Goal: Task Accomplishment & Management: Manage account settings

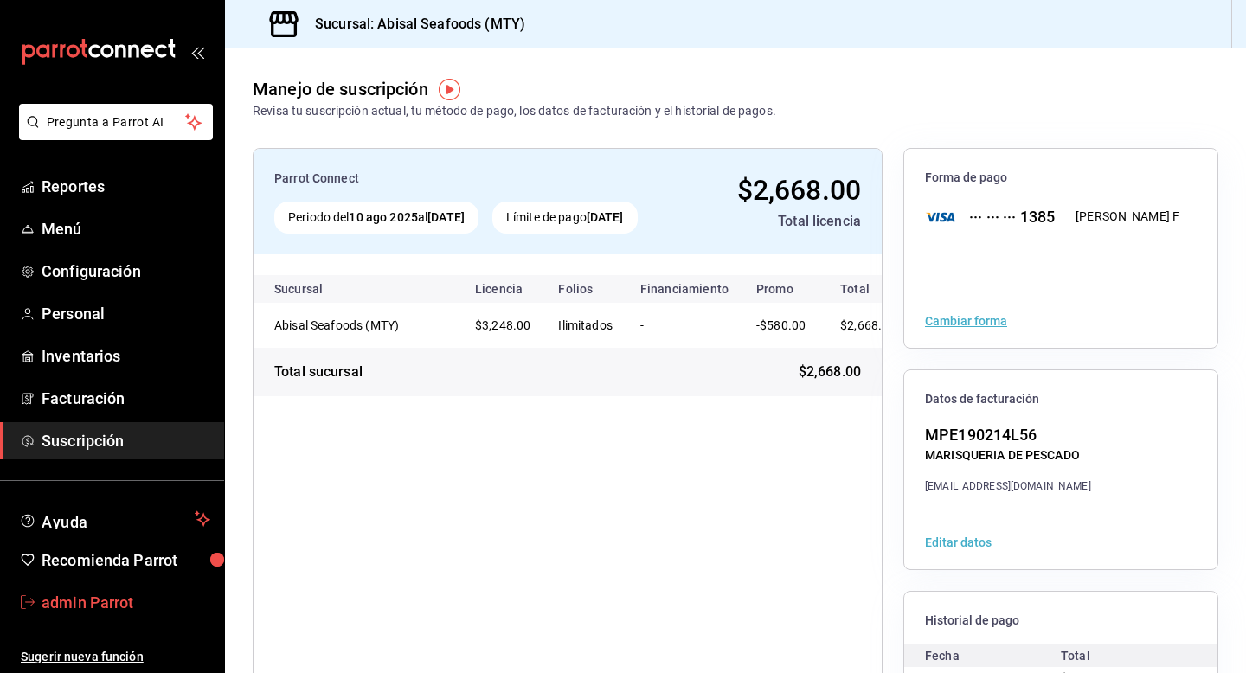
click at [105, 601] on span "admin Parrot" at bounding box center [126, 602] width 169 height 23
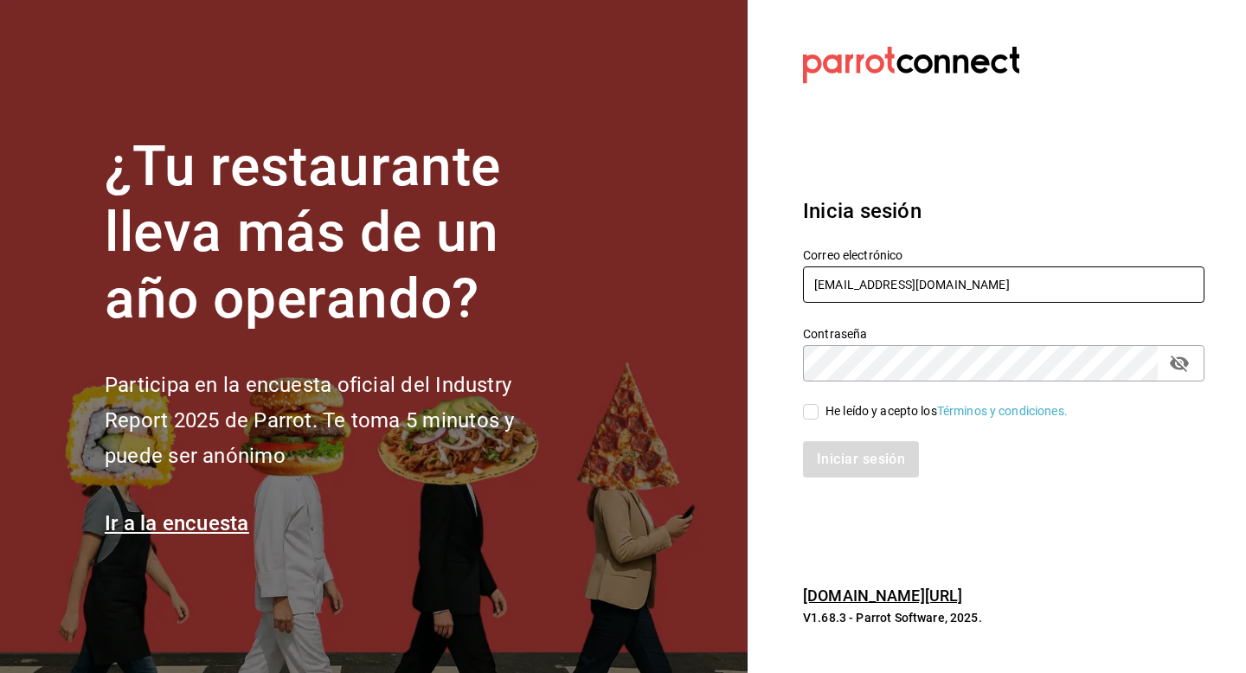
click at [943, 282] on input "abisal@mty.com" at bounding box center [1004, 285] width 402 height 36
type input "a"
type input "p"
type input "grupofranquicias@juriquilla.com"
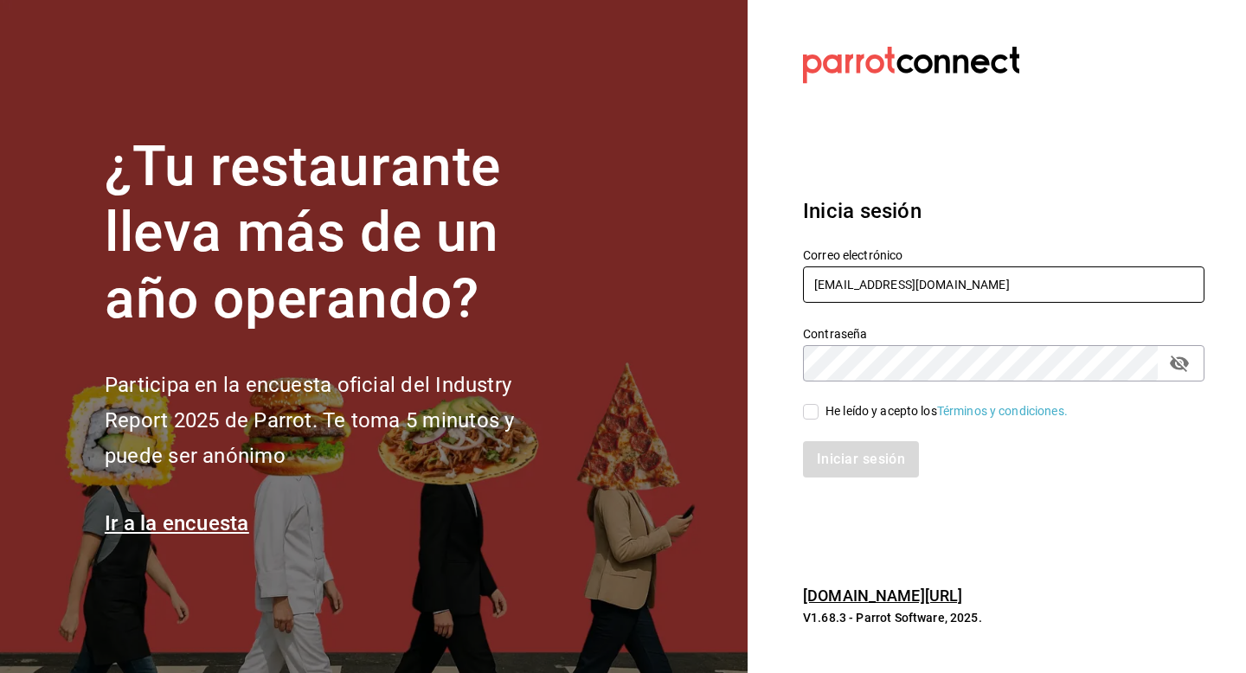
drag, startPoint x: 1012, startPoint y: 288, endPoint x: 768, endPoint y: 287, distance: 244.0
click at [768, 287] on section "Datos incorrectos. Verifica que tu Correo o Contraseña estén bien escritos. Ini…" at bounding box center [997, 336] width 498 height 673
paste input "gui@patio.com"
type input "gui@patio.com"
click at [867, 413] on div "He leído y acepto los Términos y condiciones." at bounding box center [947, 411] width 242 height 18
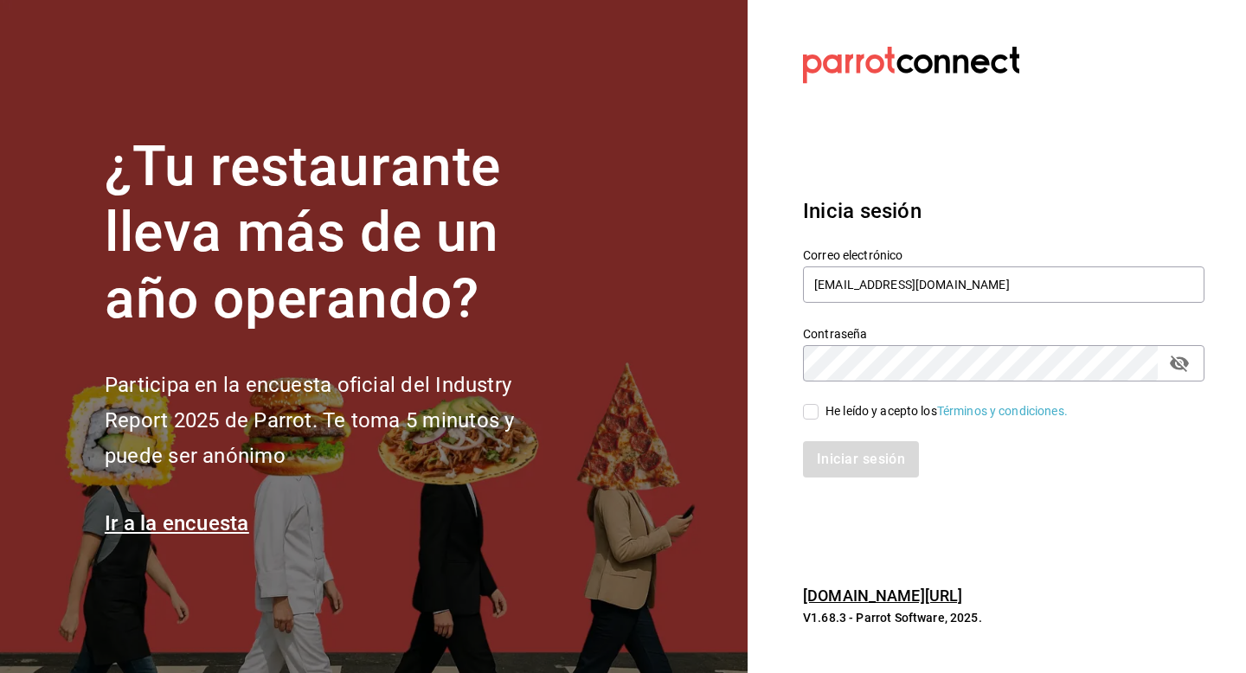
click at [819, 413] on input "He leído y acepto los Términos y condiciones." at bounding box center [811, 412] width 16 height 16
checkbox input "true"
click at [861, 463] on button "Iniciar sesión" at bounding box center [862, 459] width 118 height 36
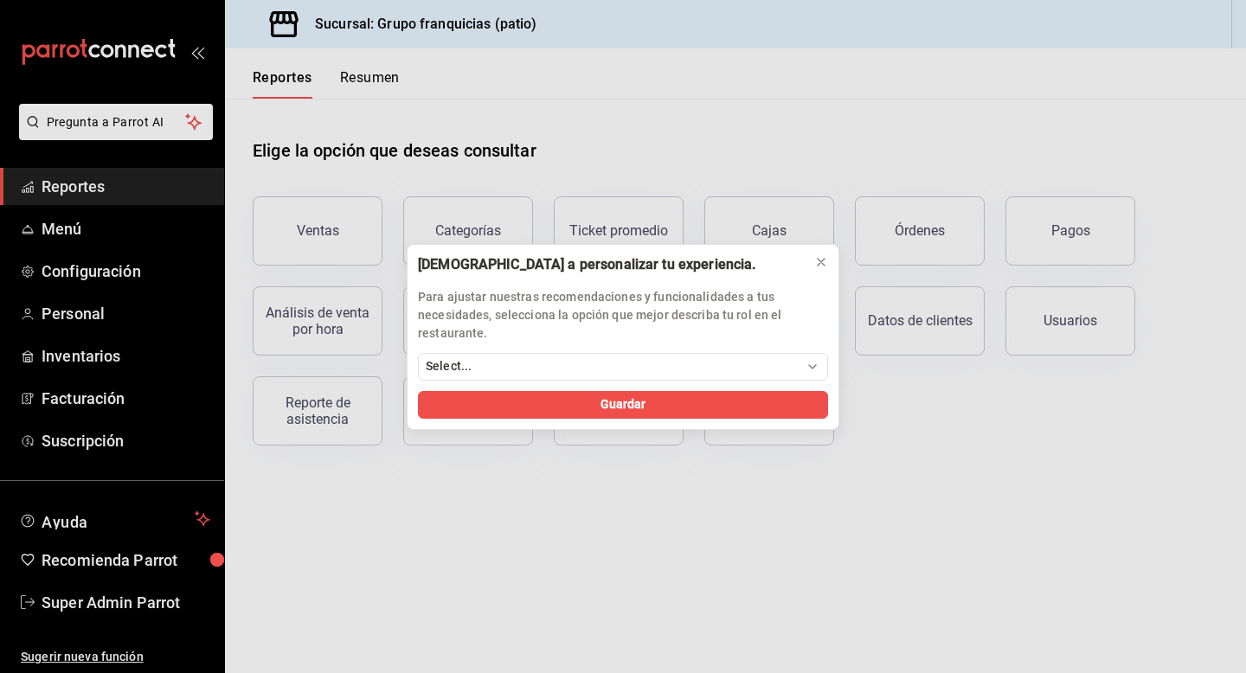
click at [80, 225] on div "Ayúdanos a personalizar tu experiencia. Para ajustar nuestras recomendaciones y…" at bounding box center [623, 336] width 1246 height 673
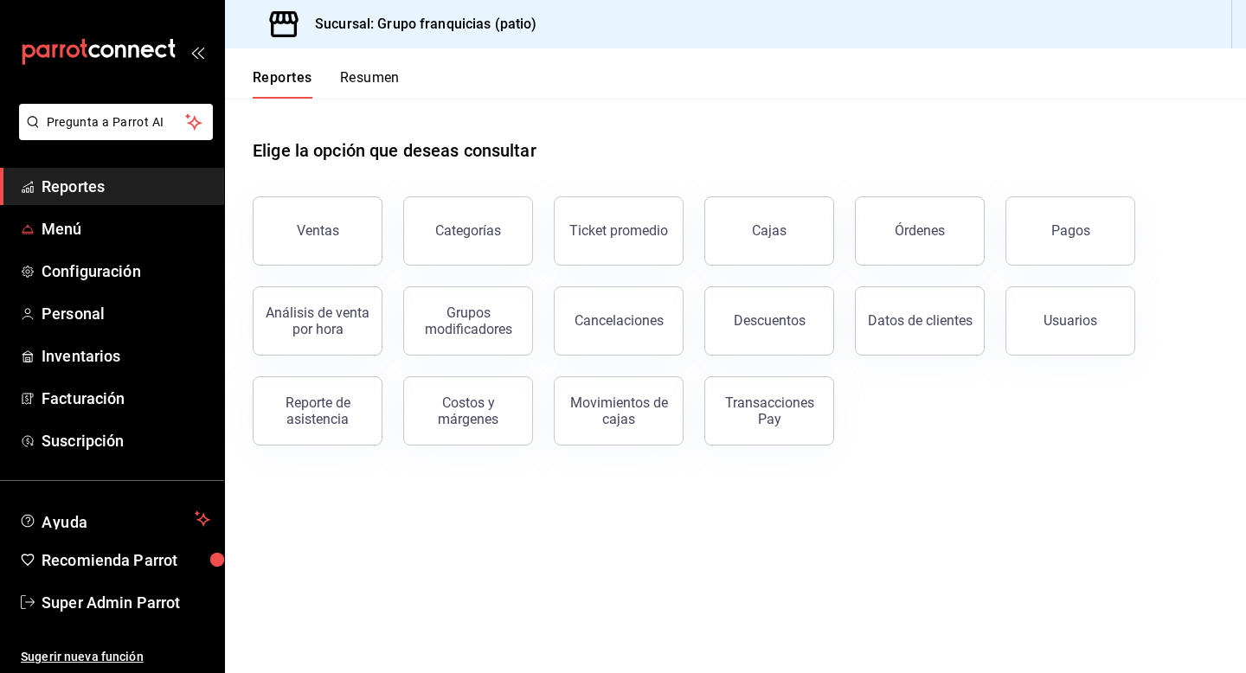
click at [48, 233] on span "Menú" at bounding box center [126, 228] width 169 height 23
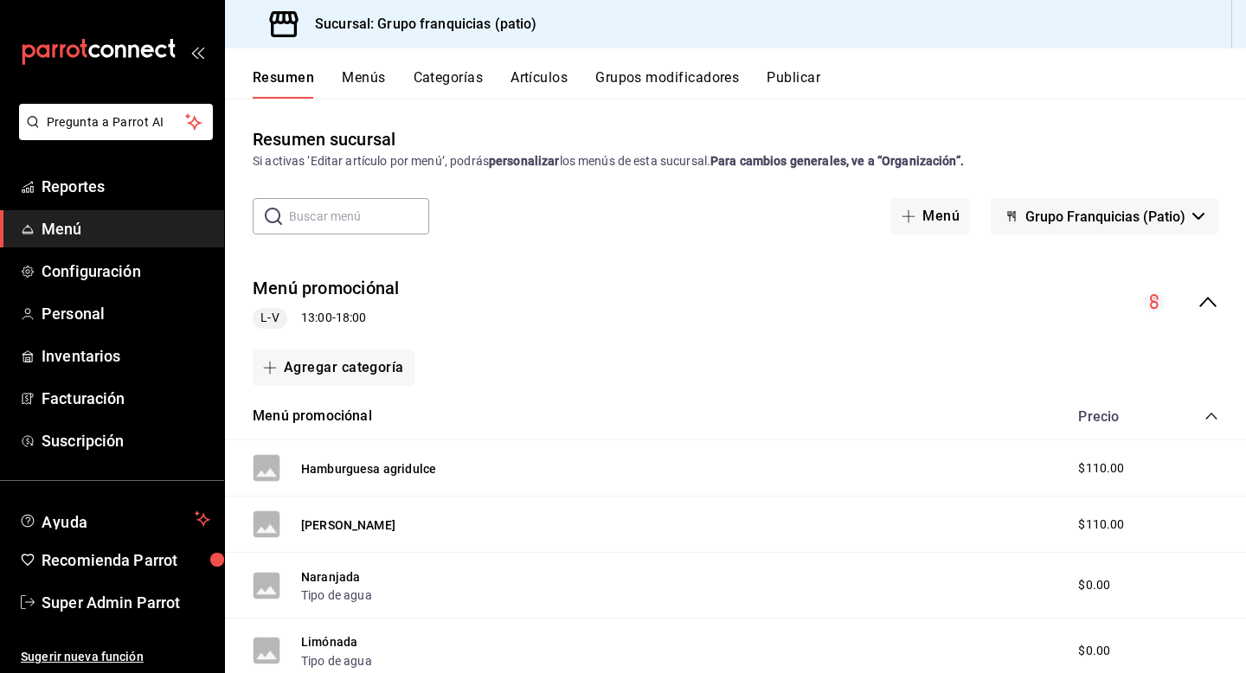
click at [804, 82] on button "Publicar" at bounding box center [794, 83] width 54 height 29
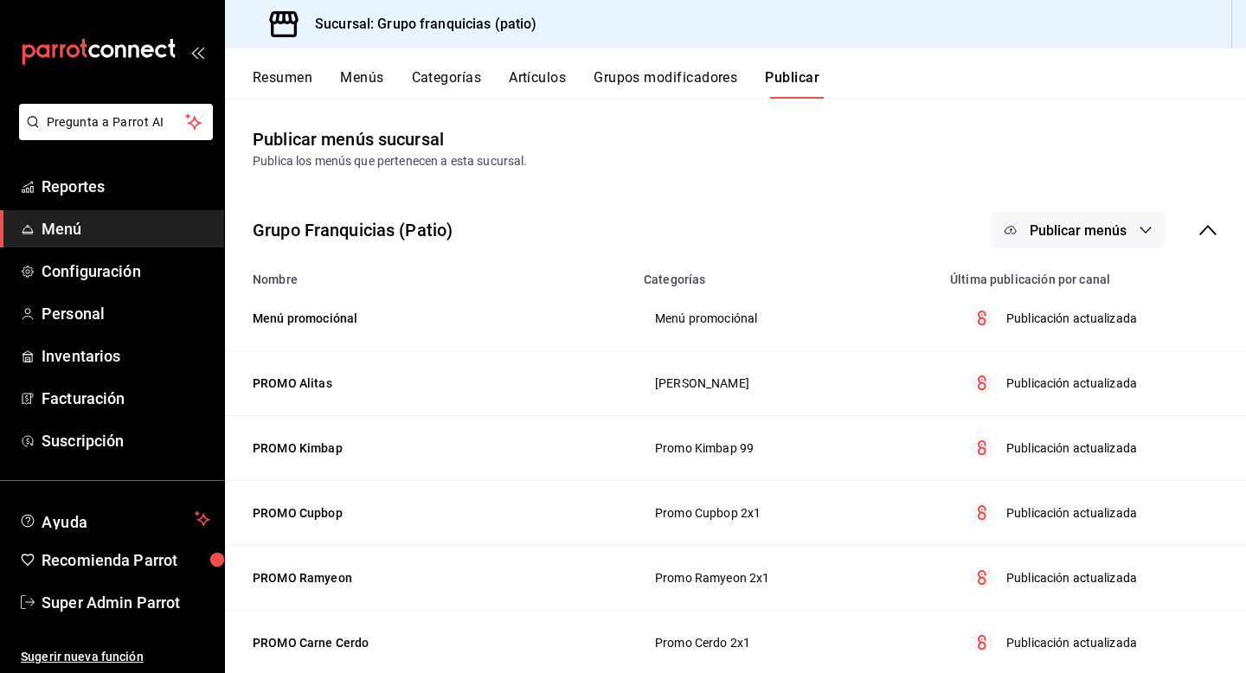
click at [1077, 212] on button "Publicar menús" at bounding box center [1078, 230] width 173 height 36
click at [1066, 334] on span "Uber Eats" at bounding box center [1103, 335] width 83 height 18
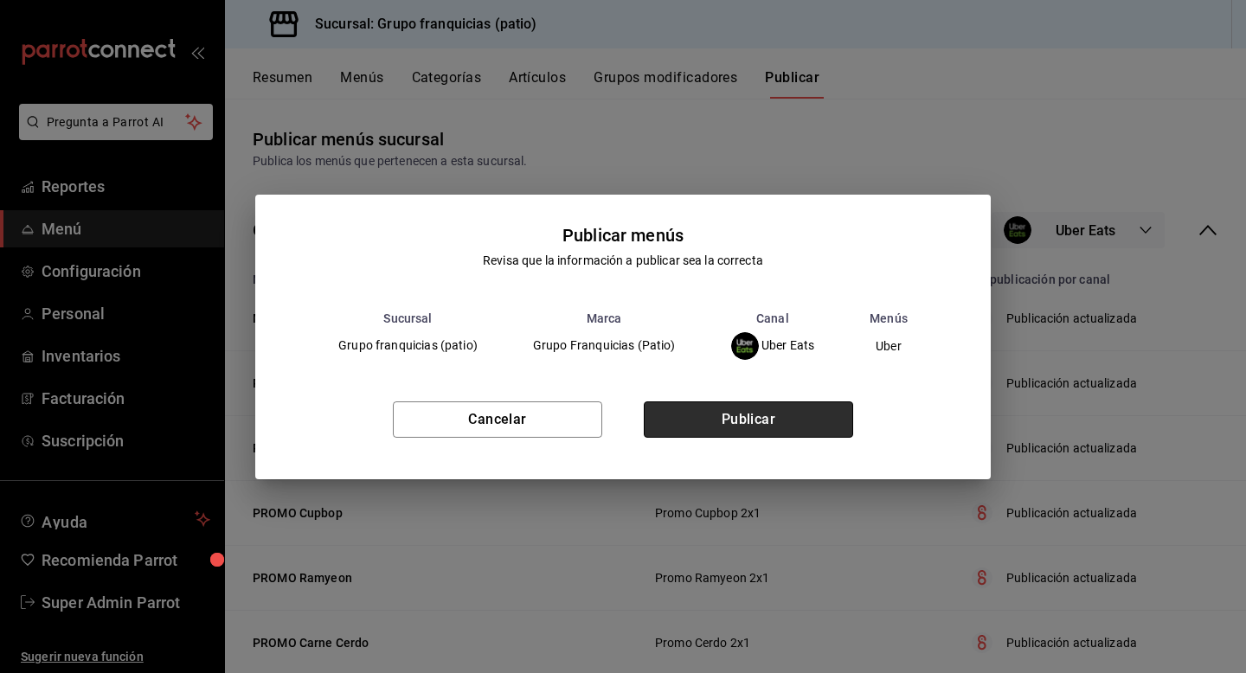
click at [803, 421] on button "Publicar" at bounding box center [748, 420] width 209 height 36
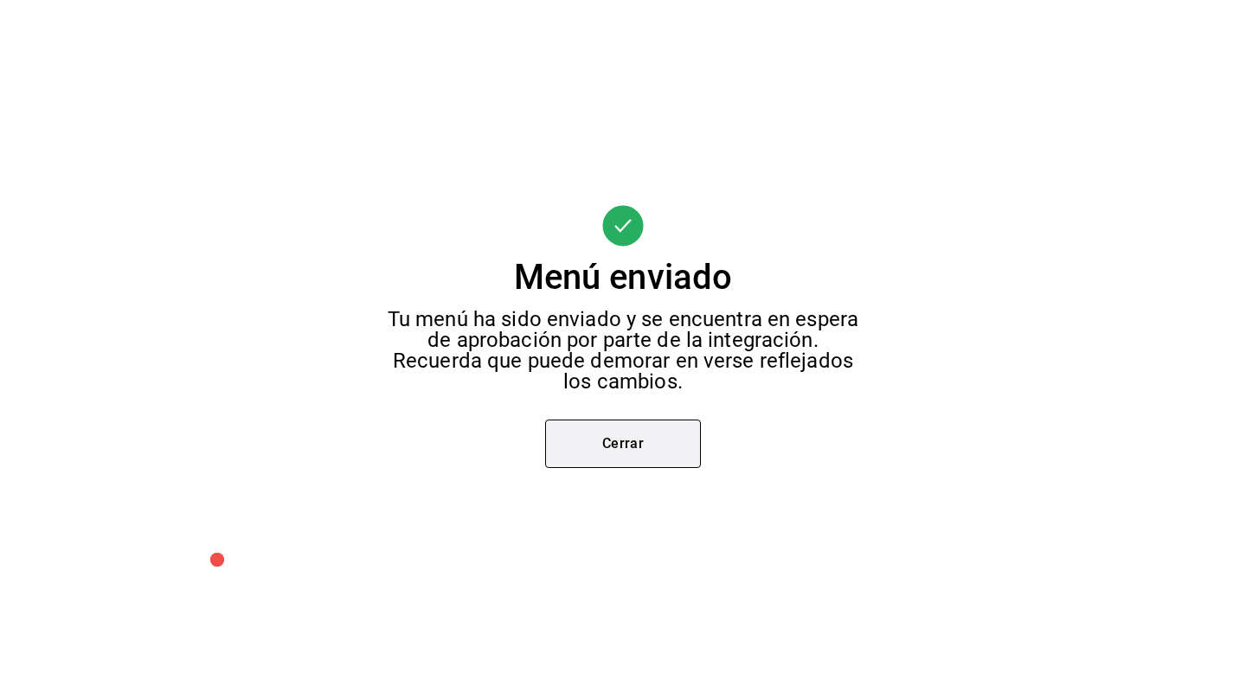
click at [672, 430] on button "Cerrar" at bounding box center [623, 444] width 156 height 48
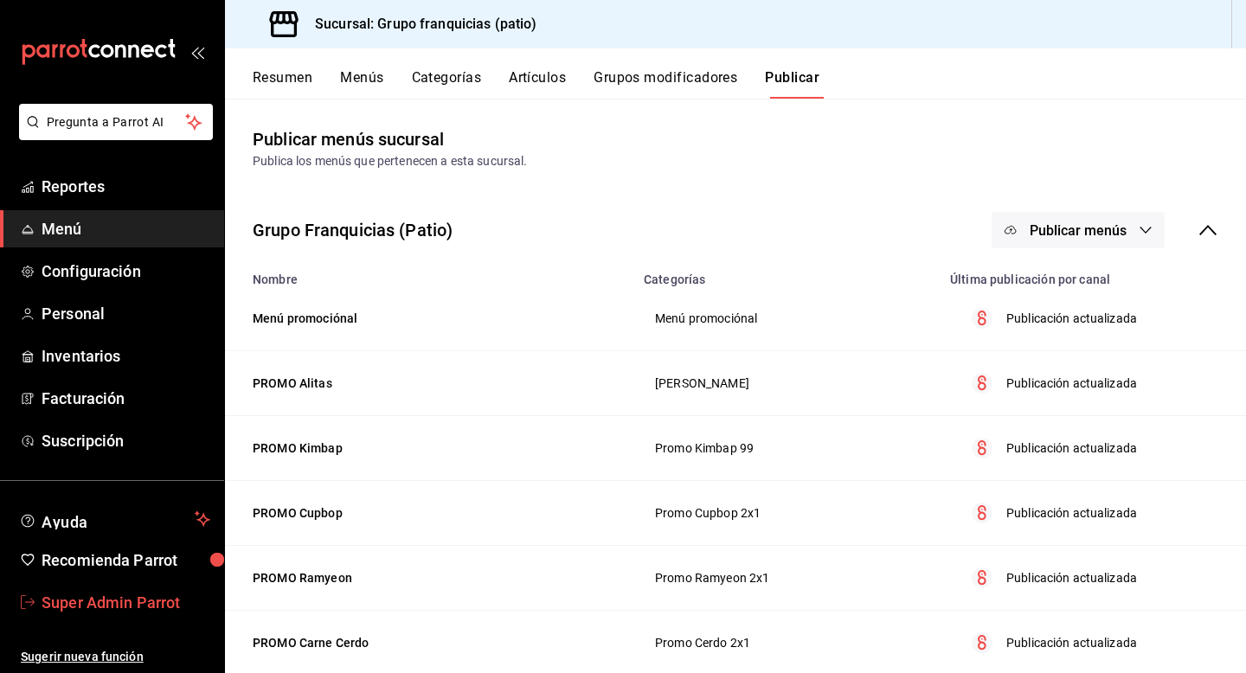
click at [138, 602] on span "Super Admin Parrot" at bounding box center [126, 602] width 169 height 23
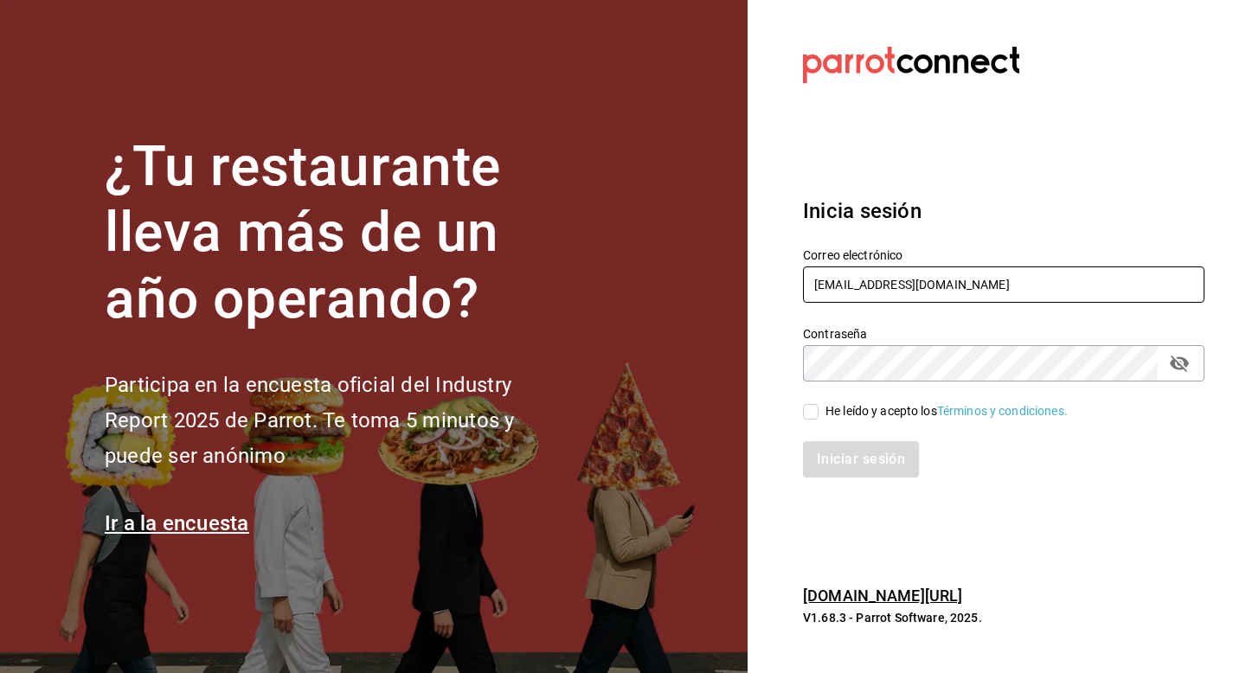
drag, startPoint x: 918, startPoint y: 285, endPoint x: 700, endPoint y: 277, distance: 218.2
click at [700, 277] on div "¿Tu restaurante lleva más de un año operando? Participa en la encuesta oficial …" at bounding box center [623, 336] width 1246 height 673
type input "[EMAIL_ADDRESS][DOMAIN_NAME]"
click at [896, 411] on div "He leído y acepto los Términos y condiciones." at bounding box center [947, 411] width 242 height 18
click at [819, 411] on input "He leído y acepto los Términos y condiciones." at bounding box center [811, 412] width 16 height 16
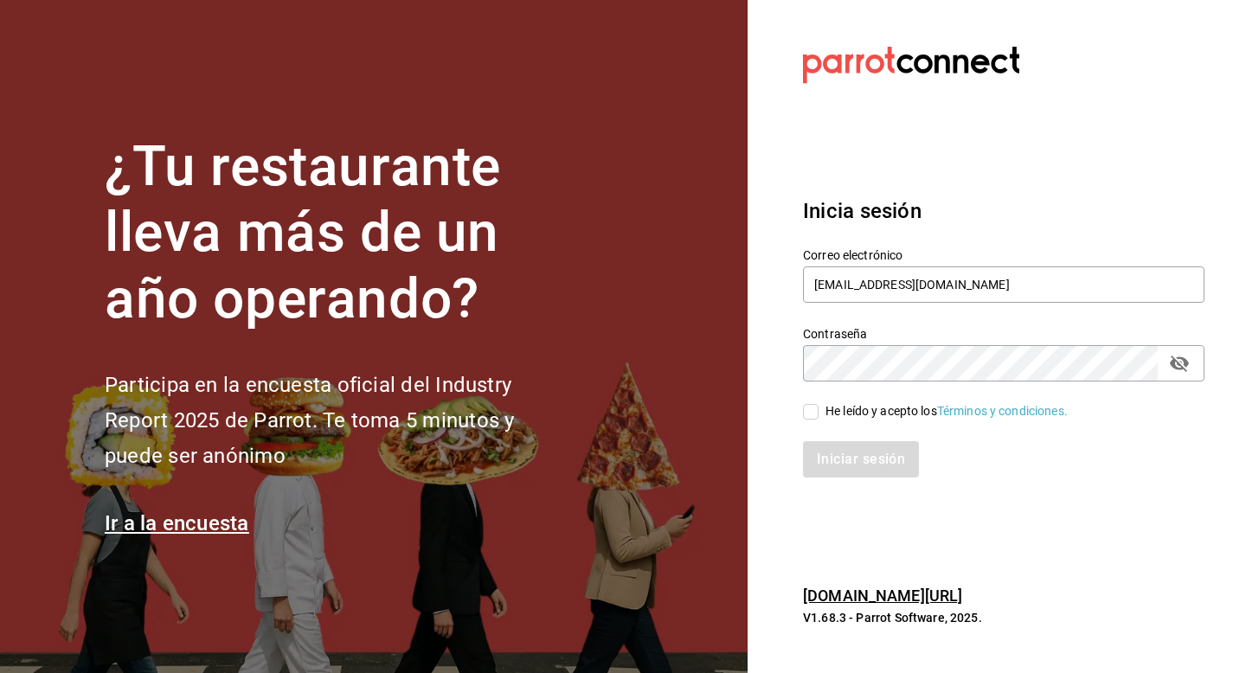
checkbox input "true"
click at [875, 468] on button "Iniciar sesión" at bounding box center [862, 459] width 118 height 36
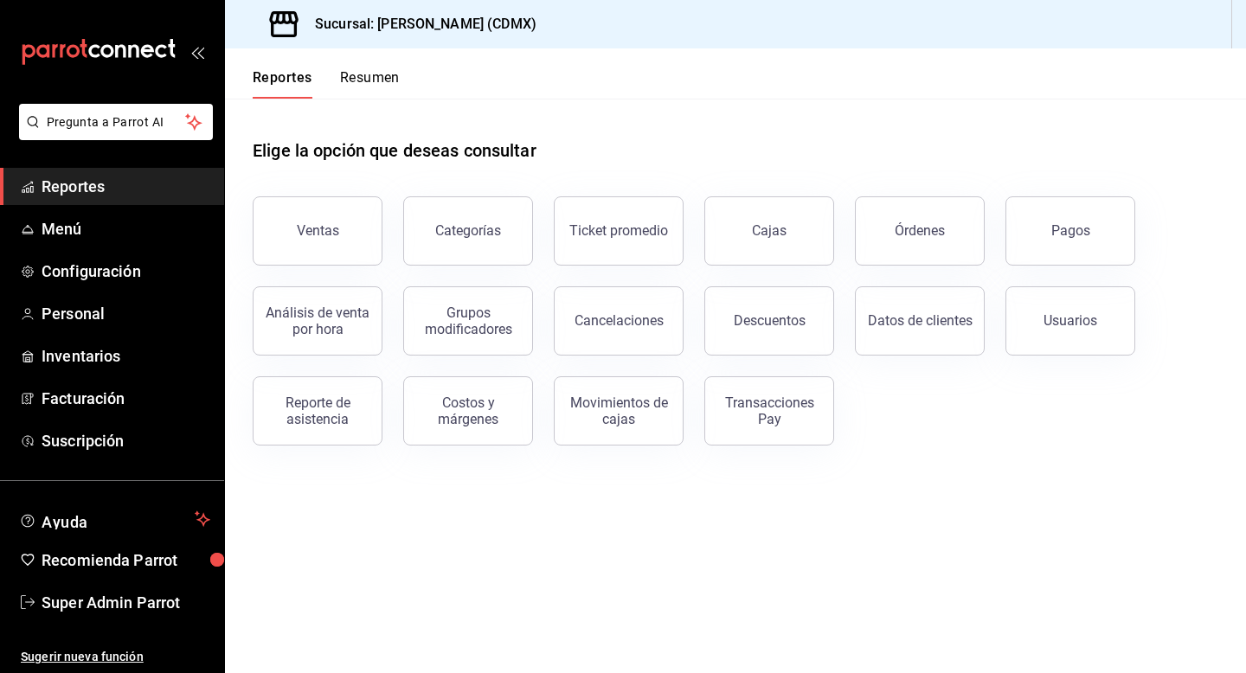
click at [89, 178] on span "Reportes" at bounding box center [126, 186] width 169 height 23
click at [312, 230] on div "Ventas" at bounding box center [318, 230] width 42 height 16
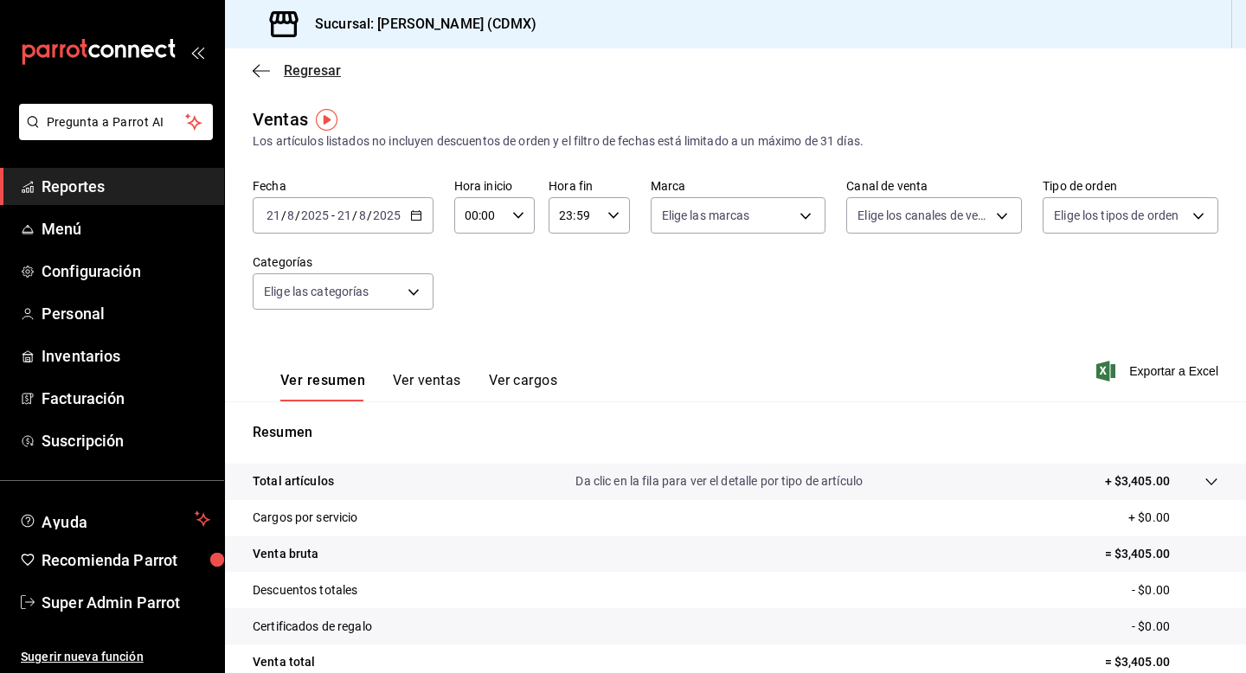
click at [266, 67] on icon "button" at bounding box center [261, 71] width 17 height 16
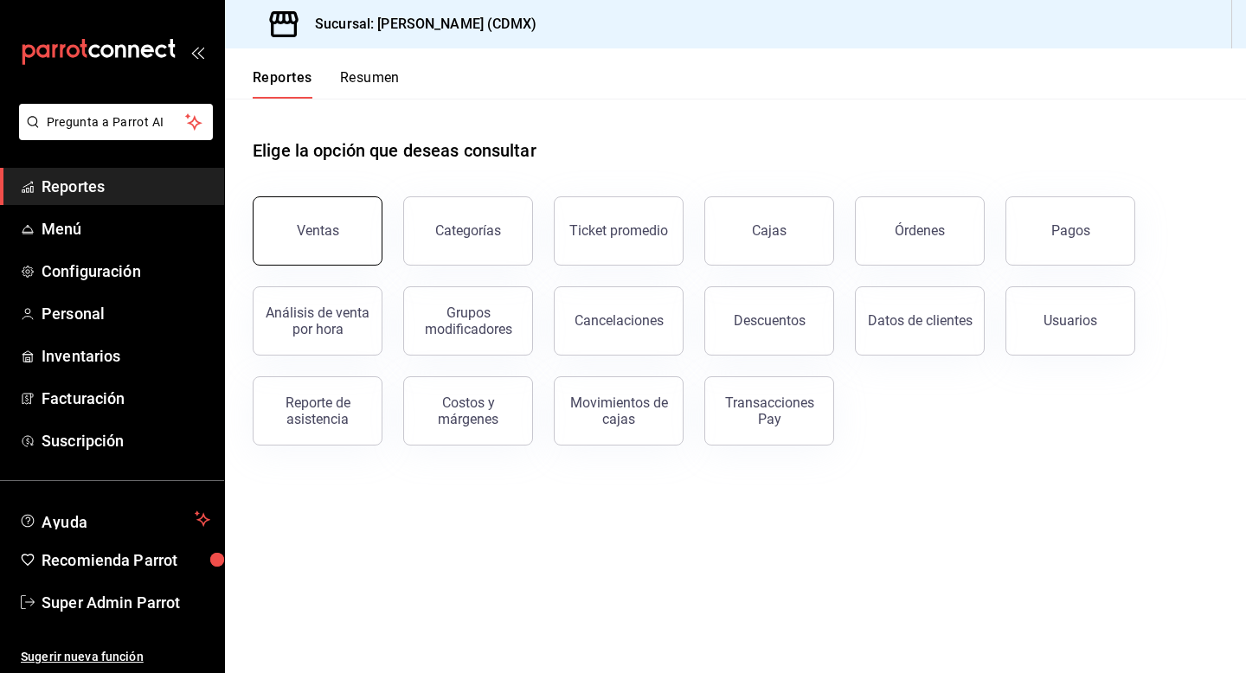
click at [355, 215] on button "Ventas" at bounding box center [318, 230] width 130 height 69
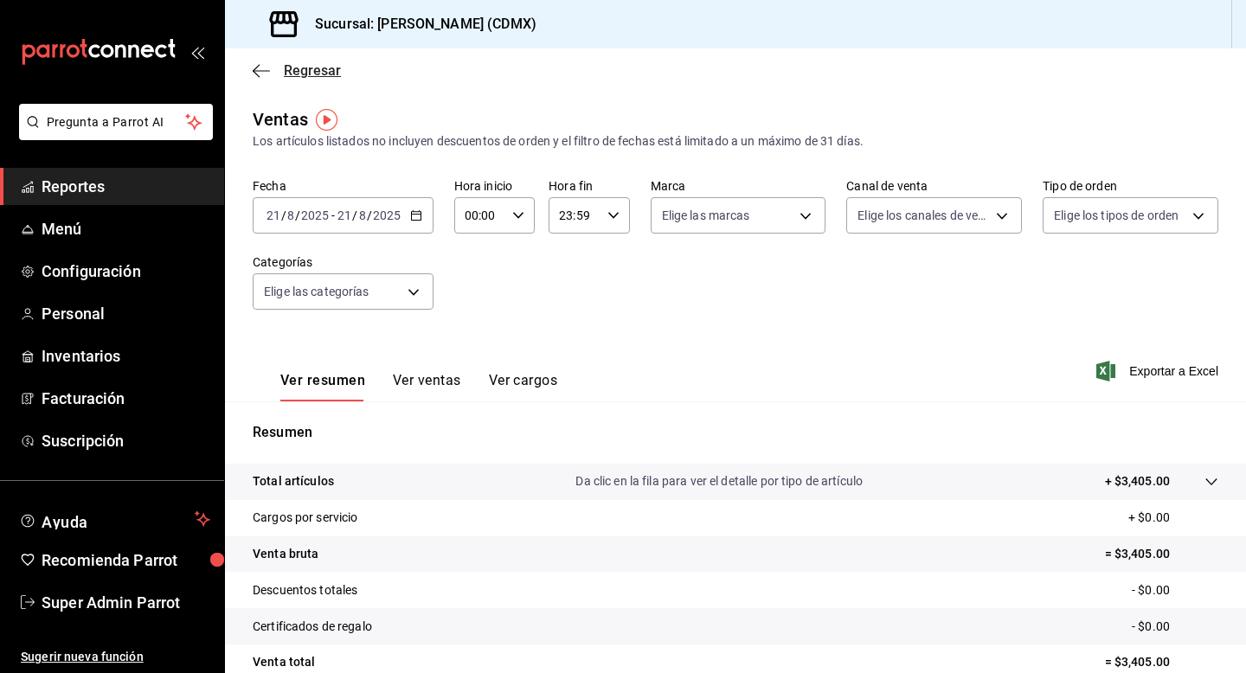
click at [301, 74] on span "Regresar" at bounding box center [312, 70] width 57 height 16
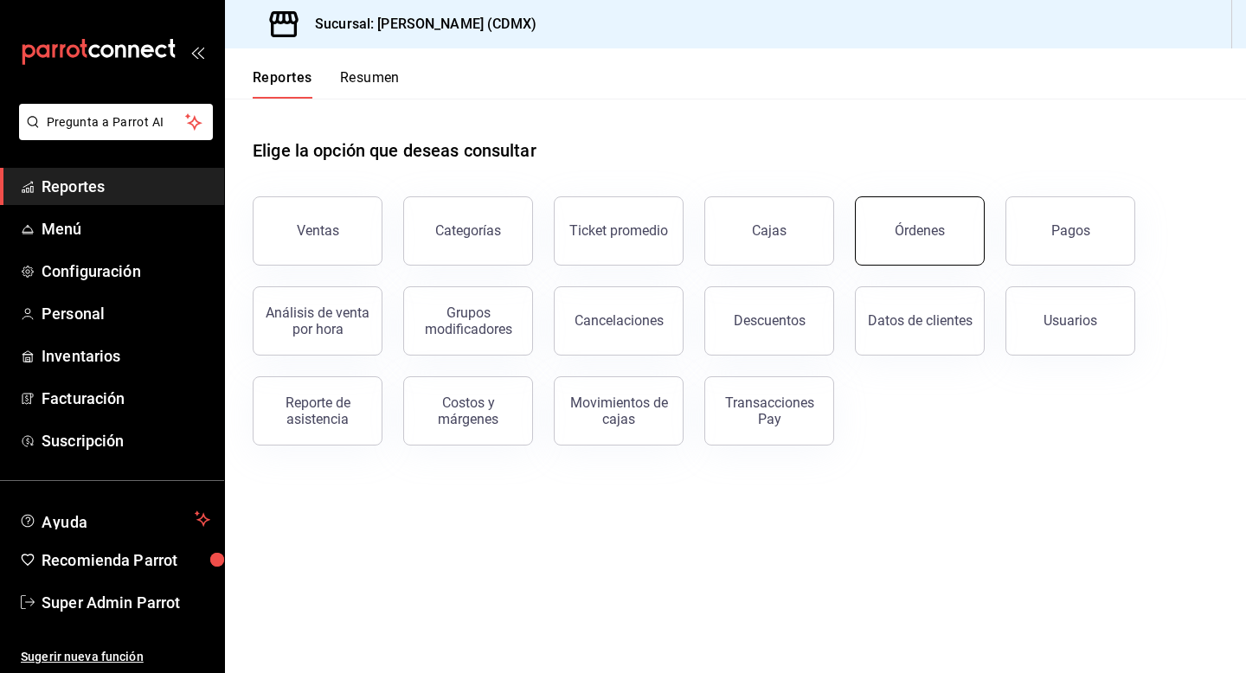
click at [896, 226] on button "Órdenes" at bounding box center [920, 230] width 130 height 69
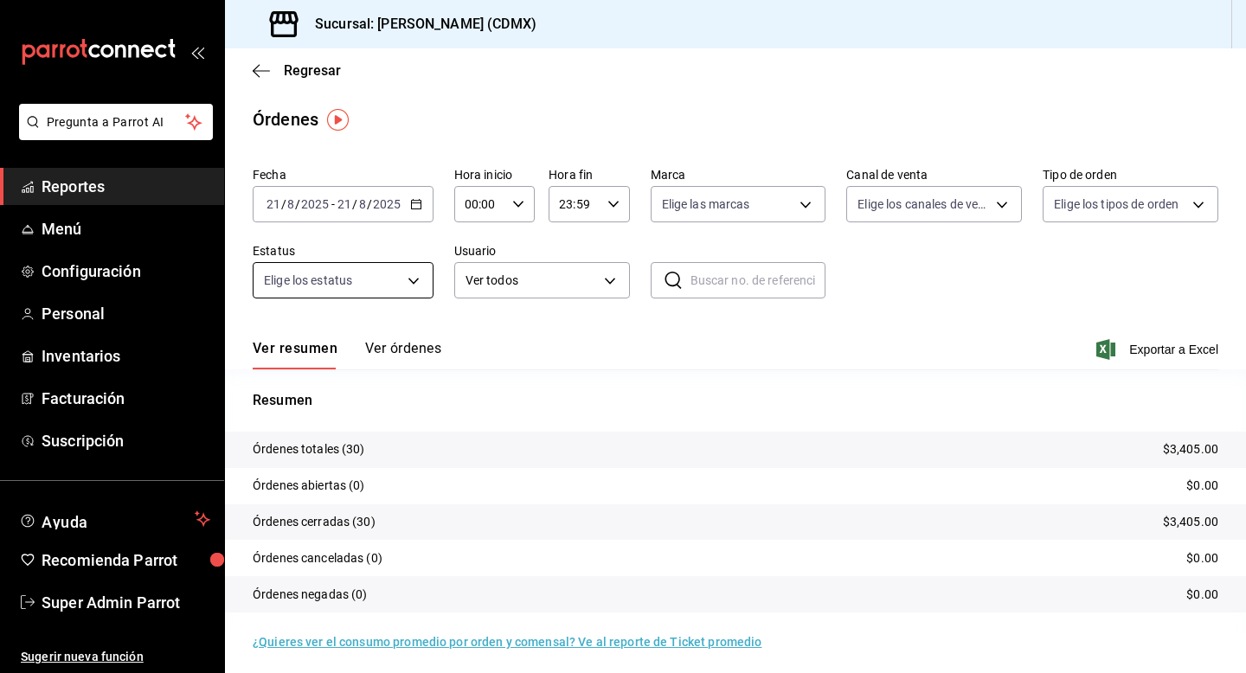
click at [423, 285] on body "Pregunta a Parrot AI Reportes Menú Configuración Personal Inventarios Facturaci…" at bounding box center [623, 336] width 1246 height 673
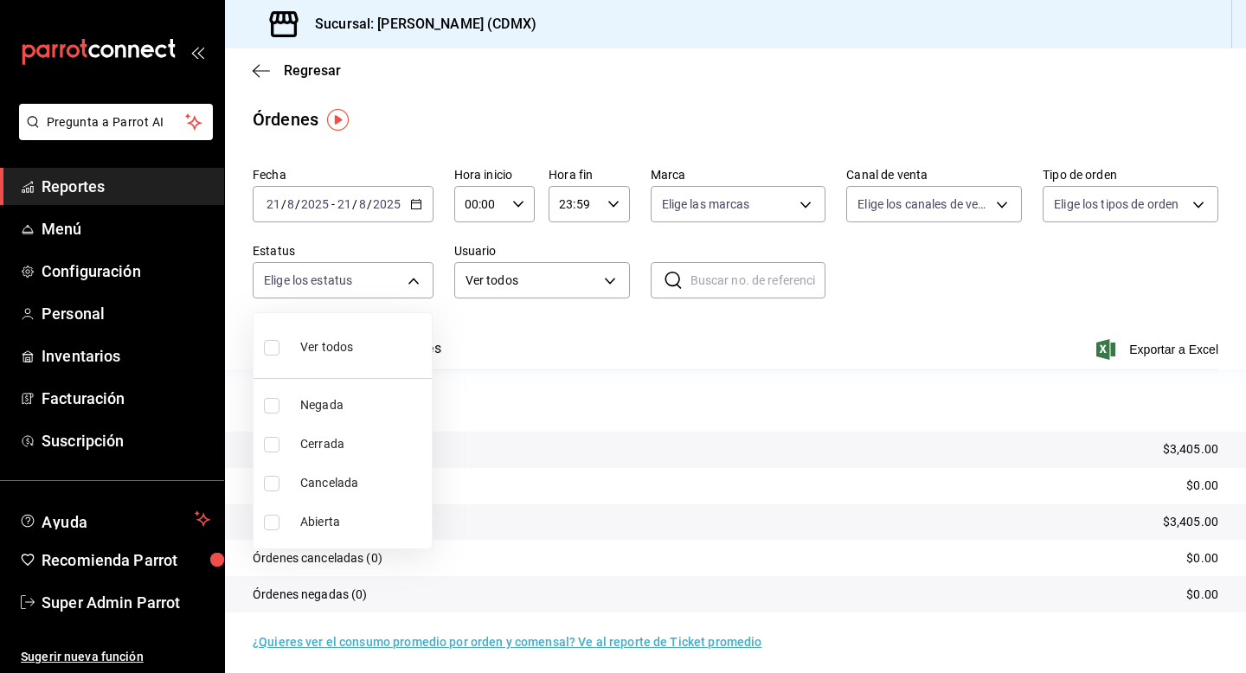
click at [419, 210] on div at bounding box center [623, 336] width 1246 height 673
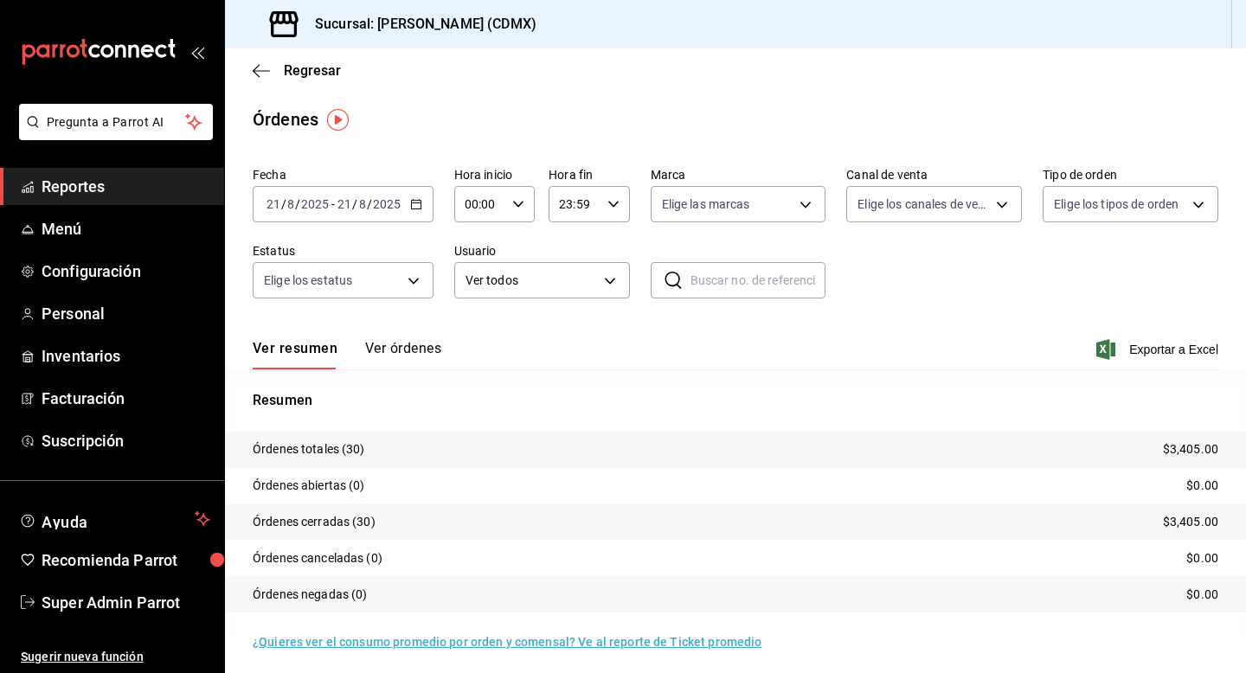
click at [550, 467] on tr "Órdenes totales (30) $3,405.00" at bounding box center [735, 450] width 1021 height 36
click at [419, 351] on button "Ver órdenes" at bounding box center [403, 354] width 76 height 29
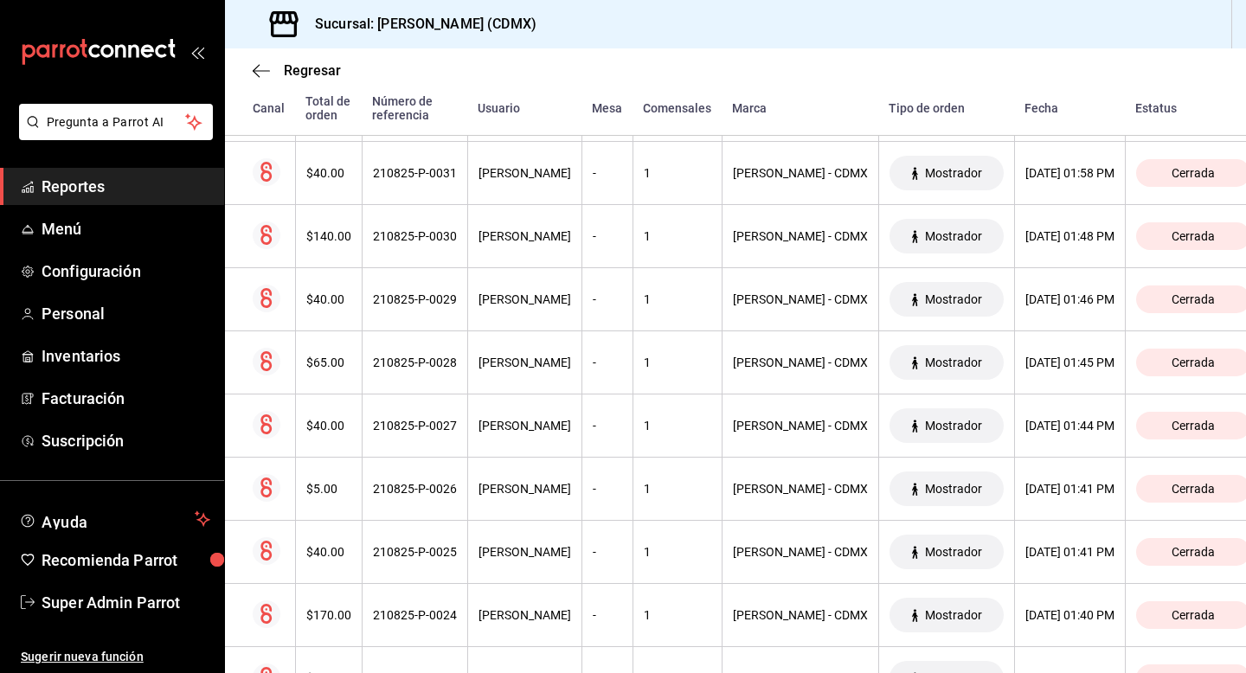
scroll to position [1714, 0]
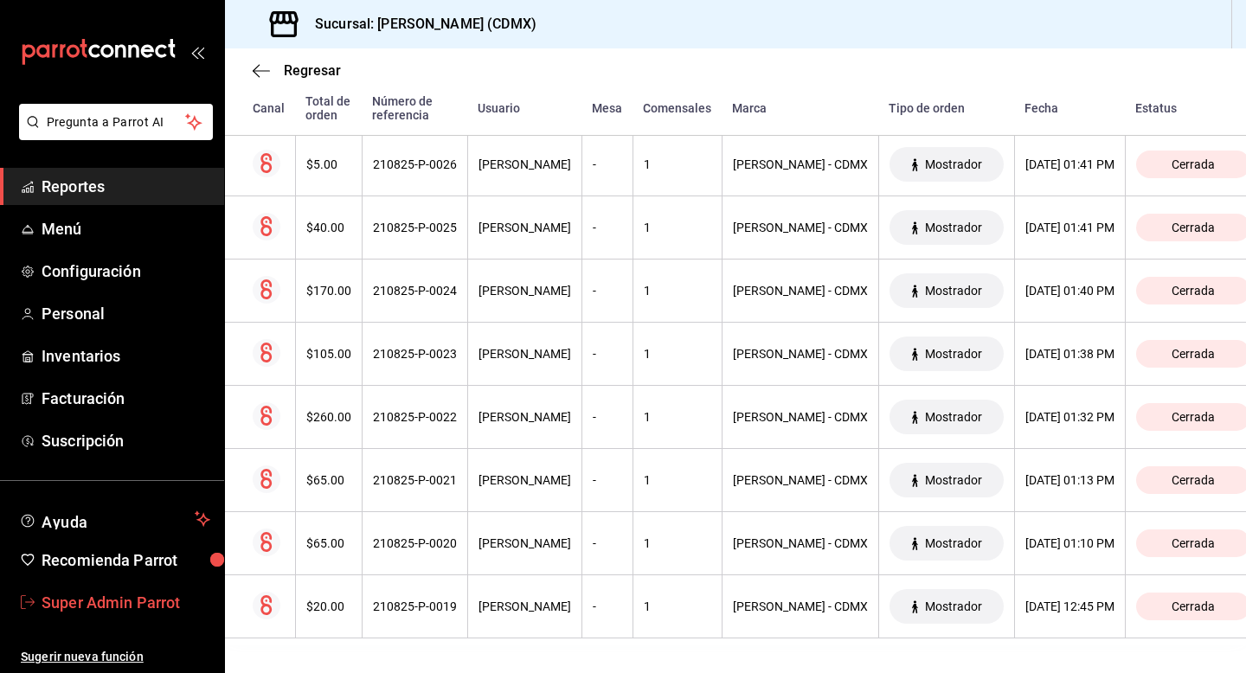
click at [146, 612] on span "Super Admin Parrot" at bounding box center [126, 602] width 169 height 23
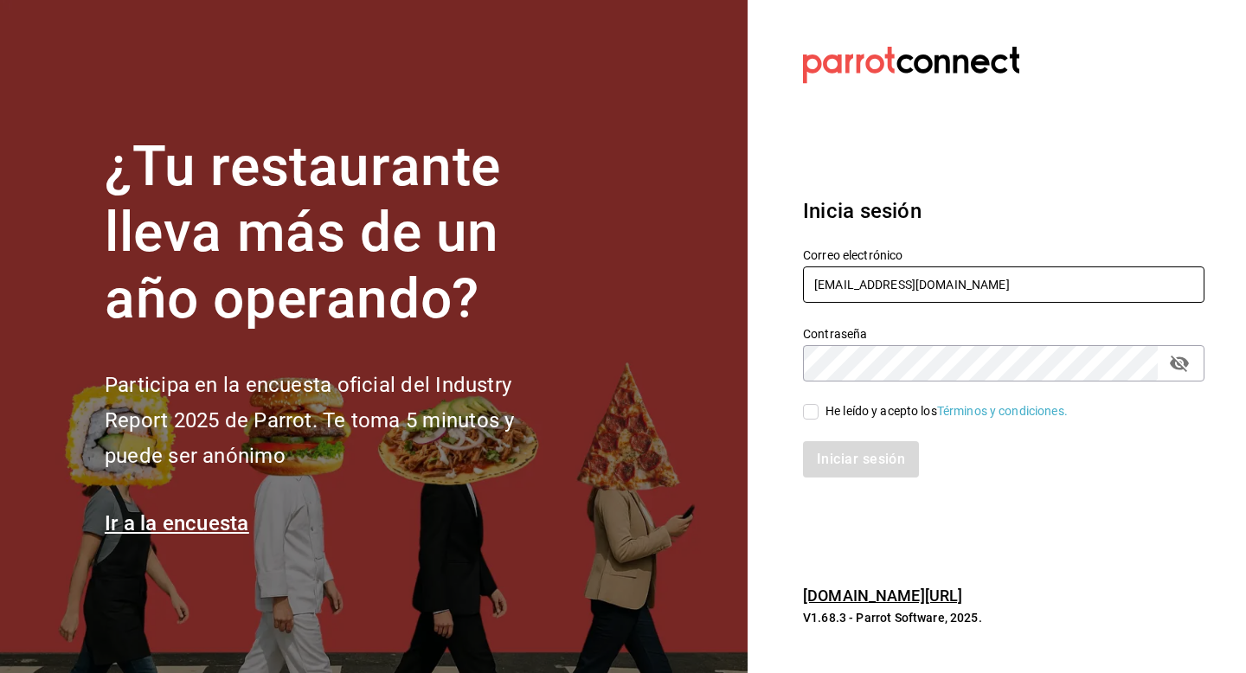
drag, startPoint x: 966, startPoint y: 273, endPoint x: 865, endPoint y: 272, distance: 101.3
click at [864, 273] on input "peterlunch@cdmx.com" at bounding box center [1004, 285] width 402 height 36
type input "d"
type input "l"
type input "el"
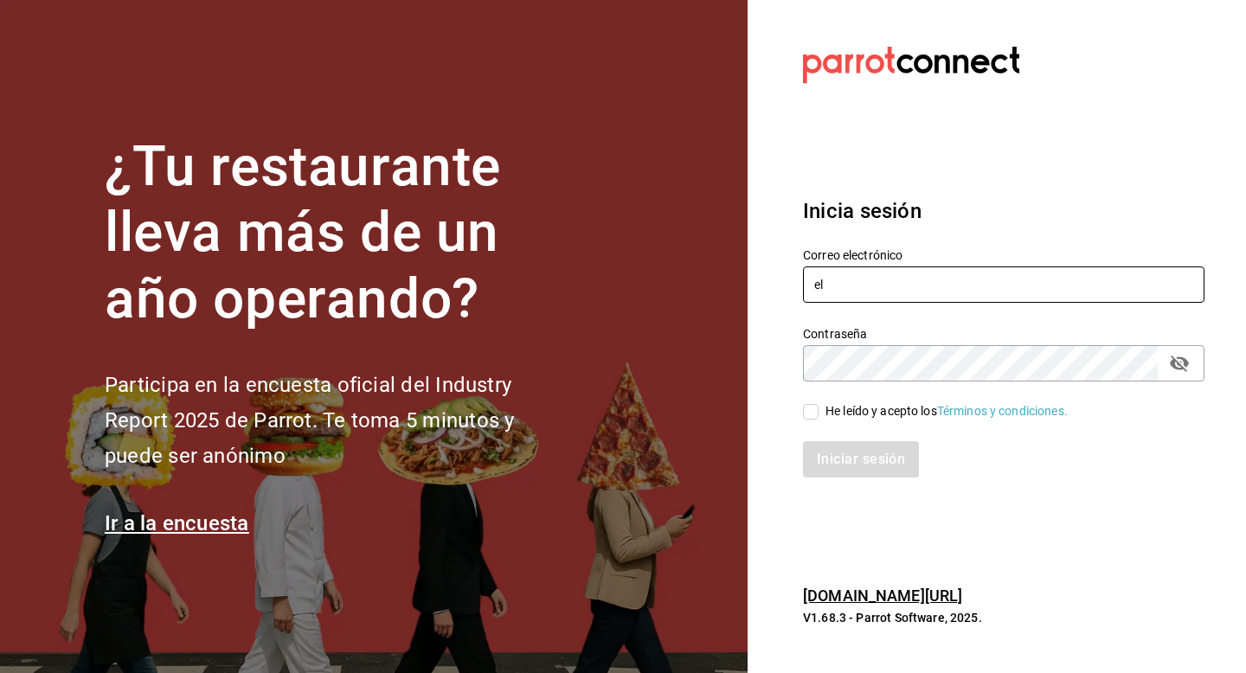
click at [967, 284] on input "el" at bounding box center [1004, 285] width 402 height 36
paste input "duxdevenecia@cdmx.com"
type input "duxdevenecia@cdmx.com"
click at [845, 413] on div "He leído y acepto los Términos y condiciones." at bounding box center [947, 411] width 242 height 18
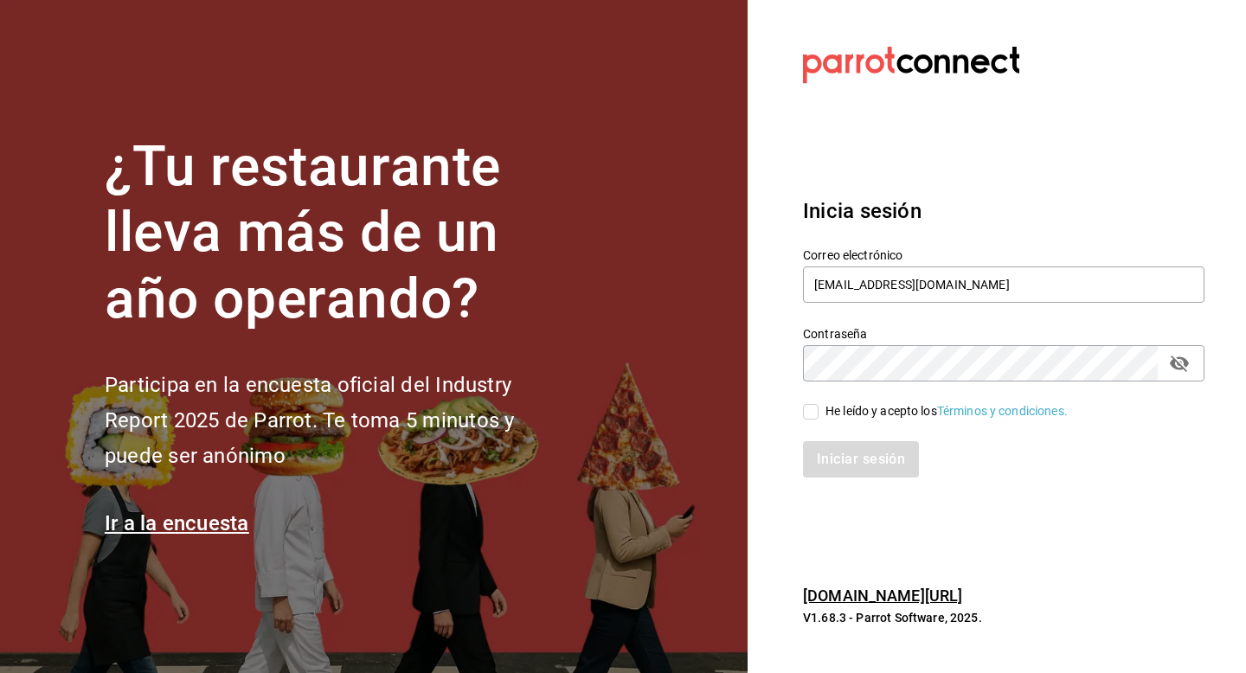
click at [819, 413] on input "He leído y acepto los Términos y condiciones." at bounding box center [811, 412] width 16 height 16
checkbox input "true"
click at [836, 448] on button "Iniciar sesión" at bounding box center [862, 459] width 118 height 36
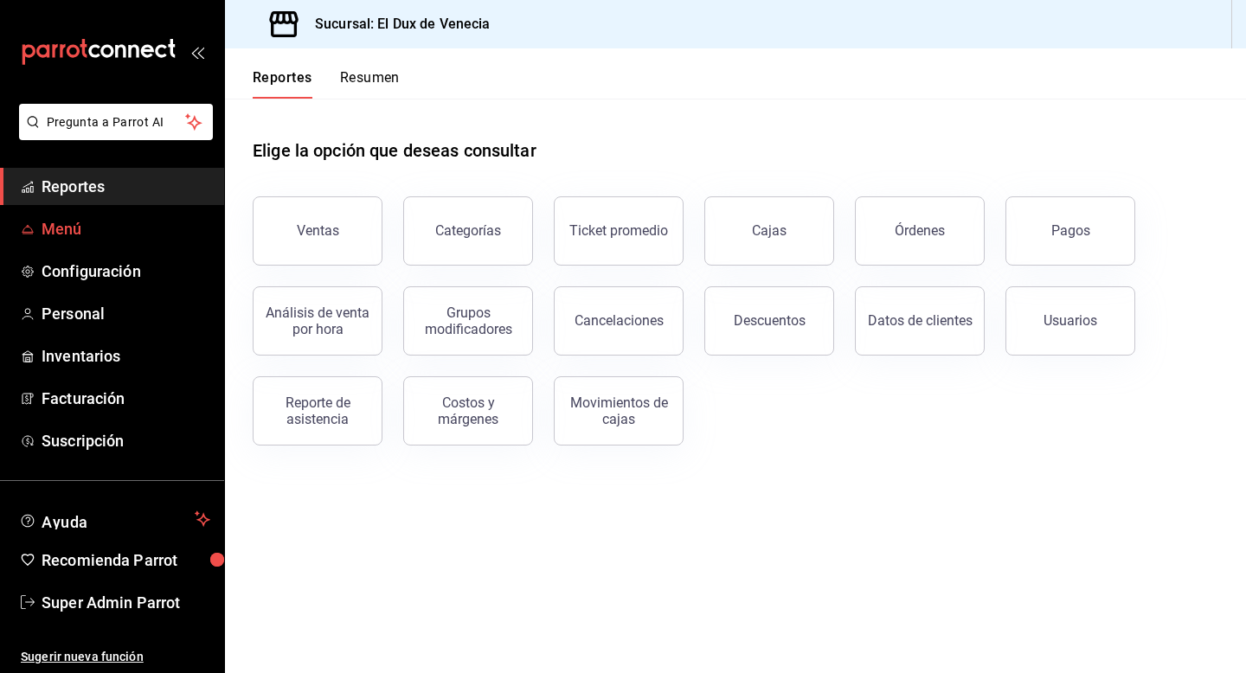
click at [95, 222] on span "Menú" at bounding box center [126, 228] width 169 height 23
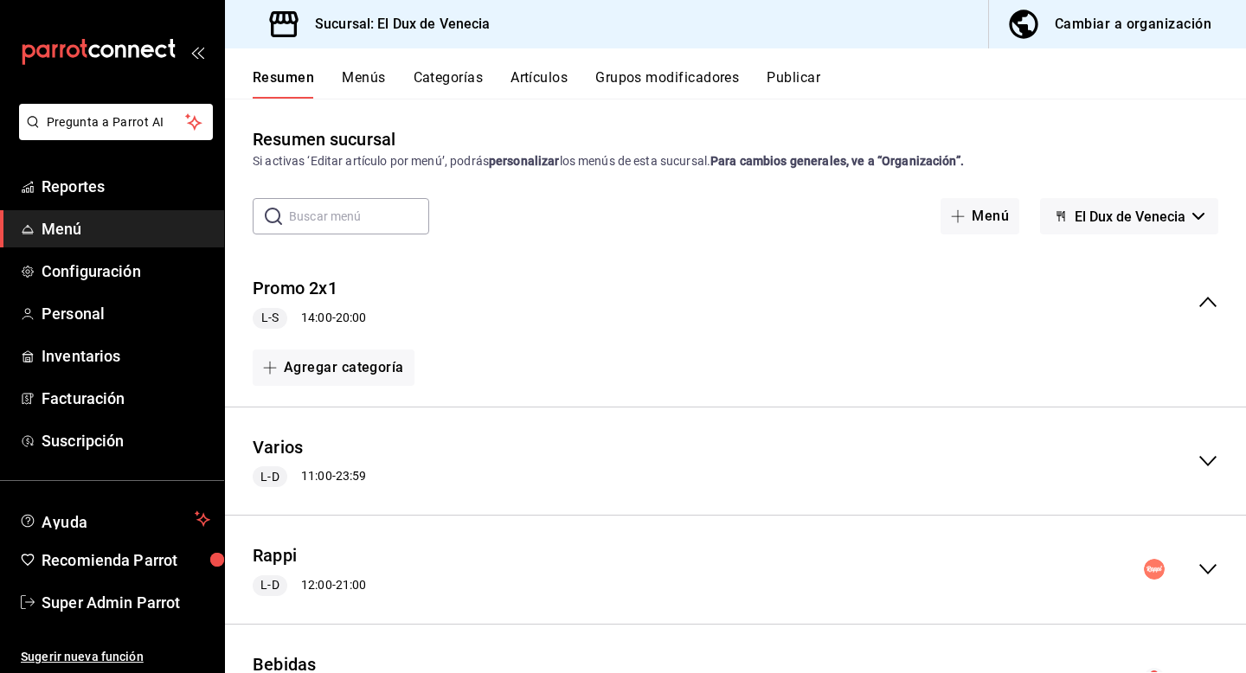
click at [1146, 6] on button "Cambiar a organización" at bounding box center [1110, 24] width 243 height 48
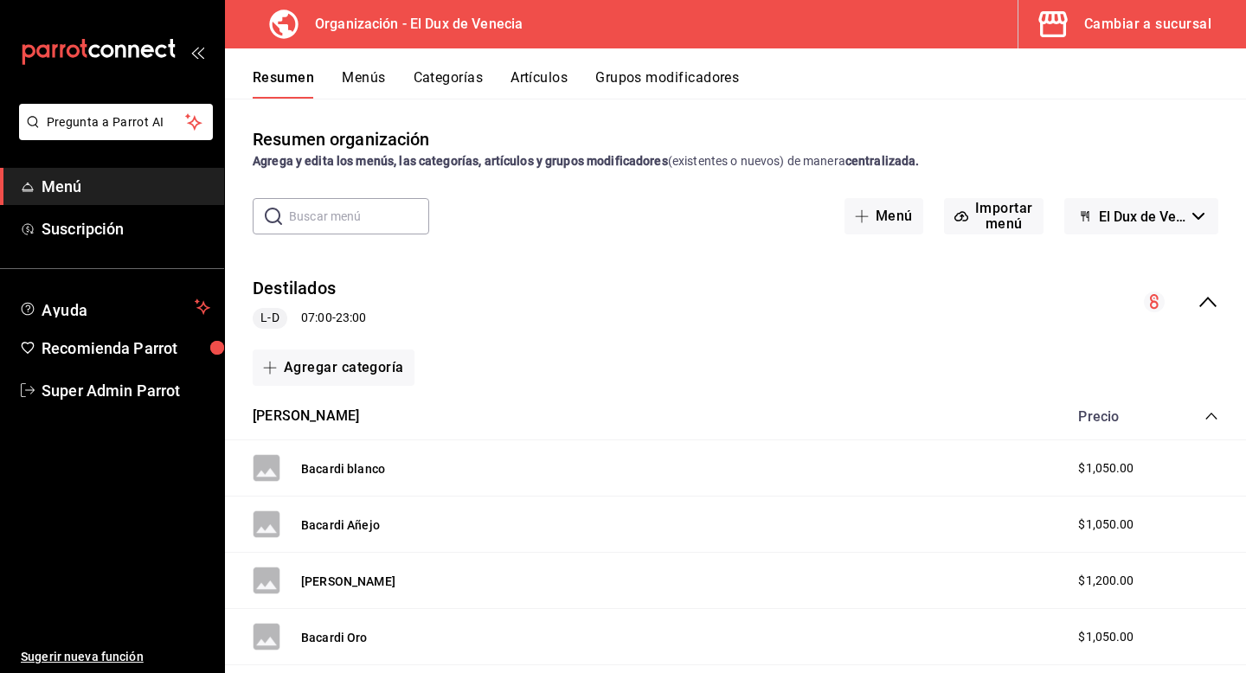
click at [1216, 291] on div "Destilados L-D 07:00 - 23:00" at bounding box center [735, 302] width 1021 height 80
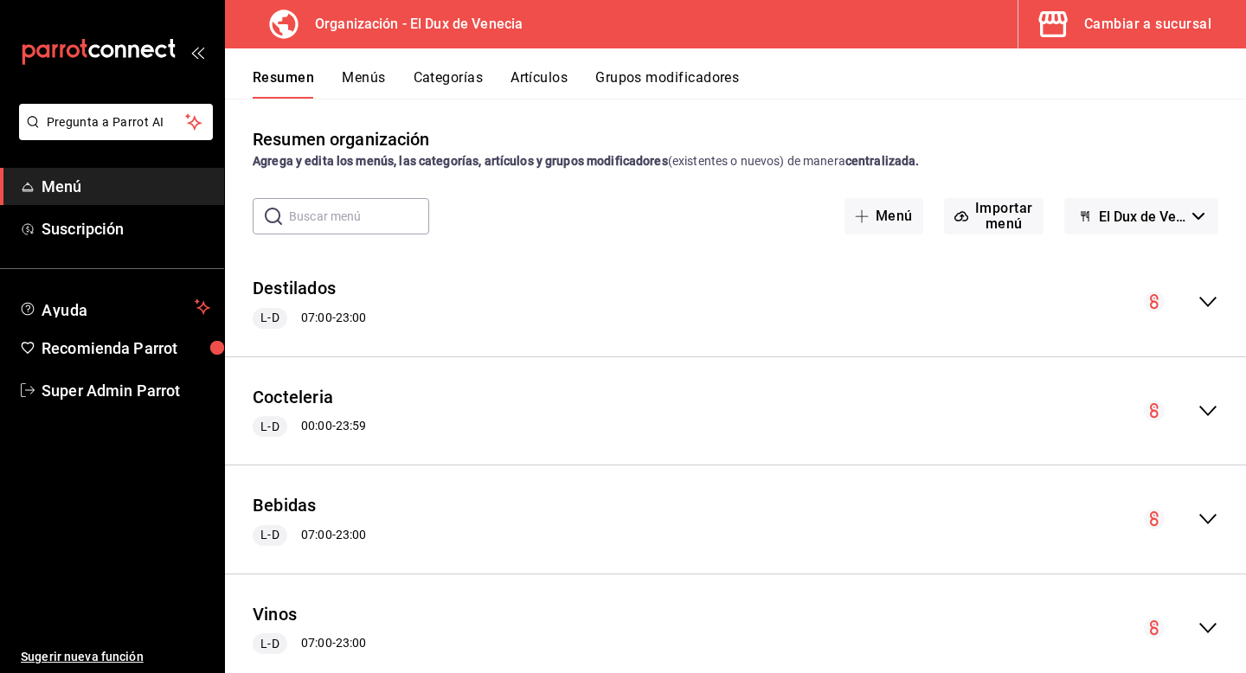
scroll to position [154, 0]
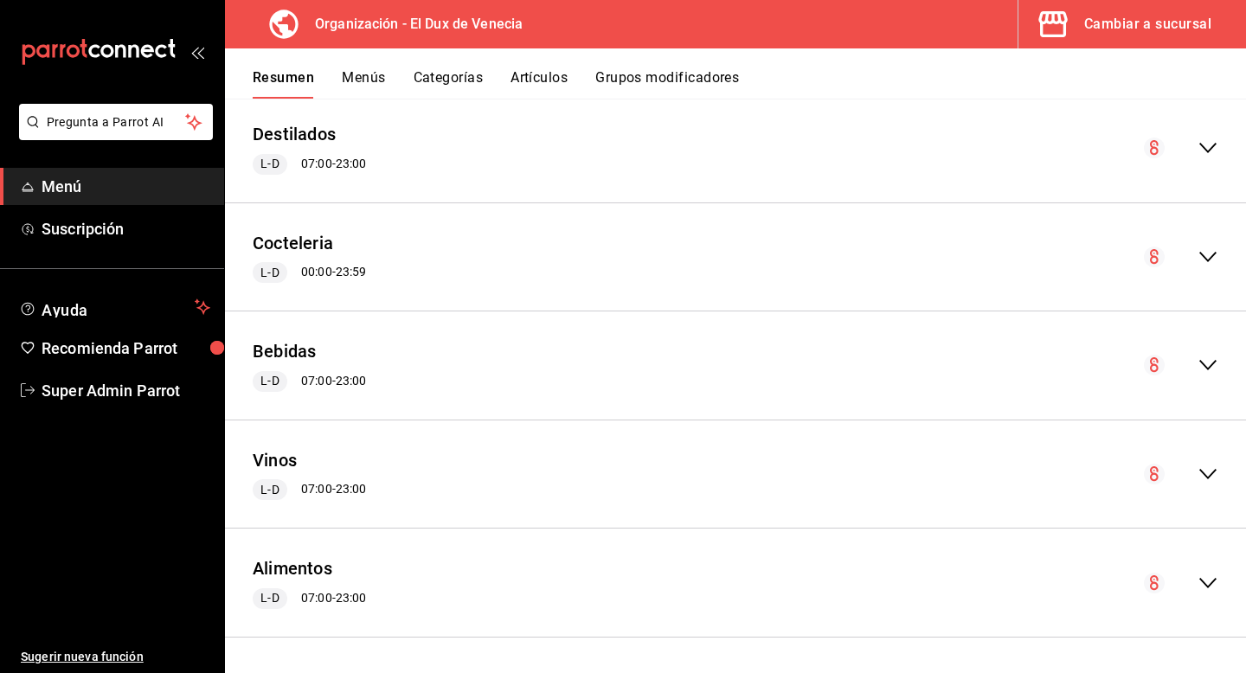
click at [1180, 25] on div "Cambiar a sucursal" at bounding box center [1147, 24] width 127 height 24
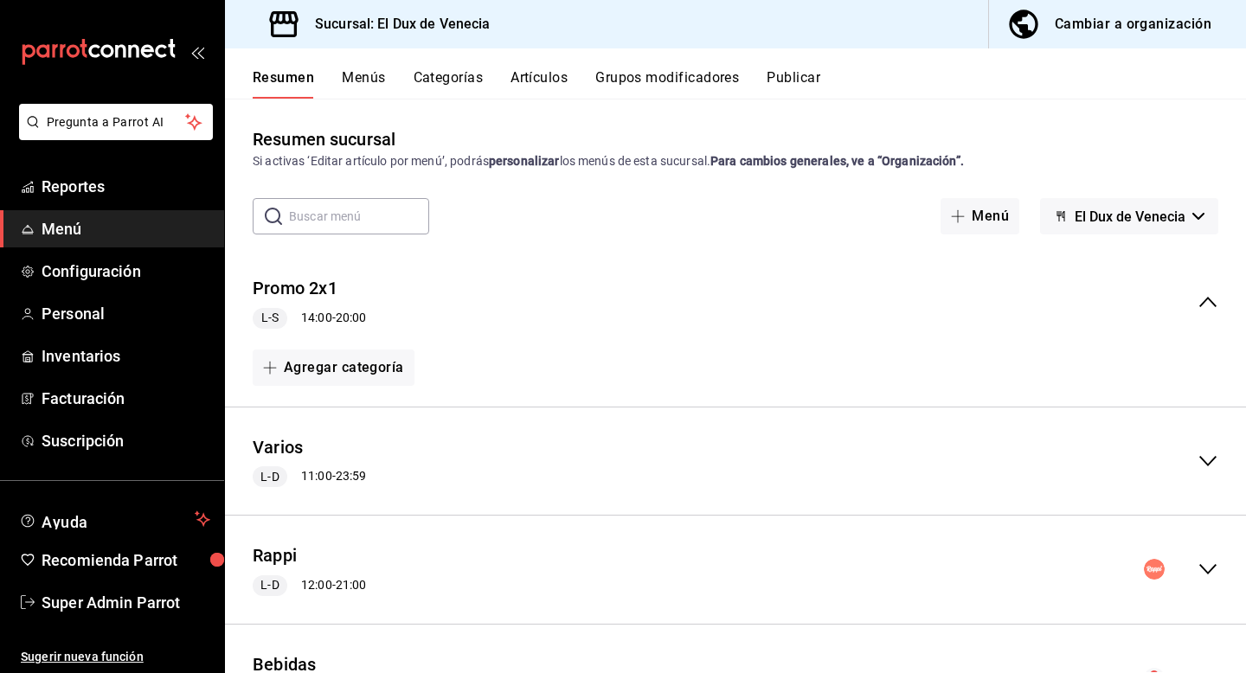
click at [373, 81] on button "Menús" at bounding box center [363, 83] width 43 height 29
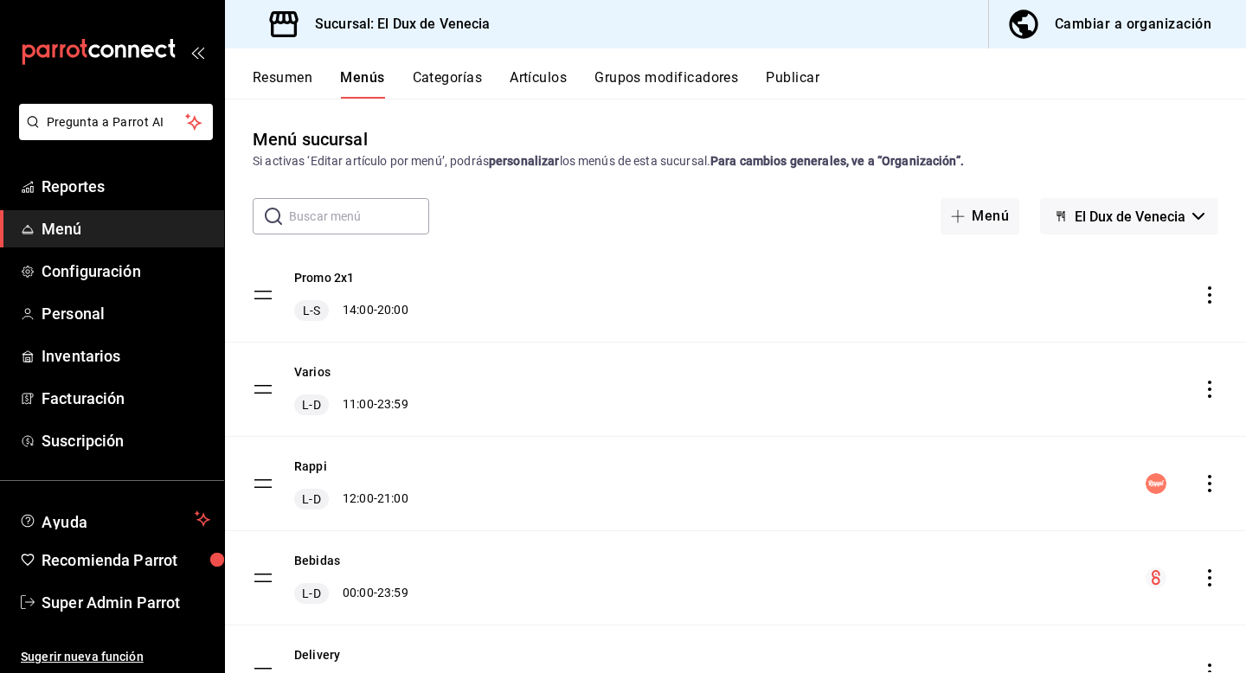
click at [686, 88] on button "Grupos modificadores" at bounding box center [667, 83] width 144 height 29
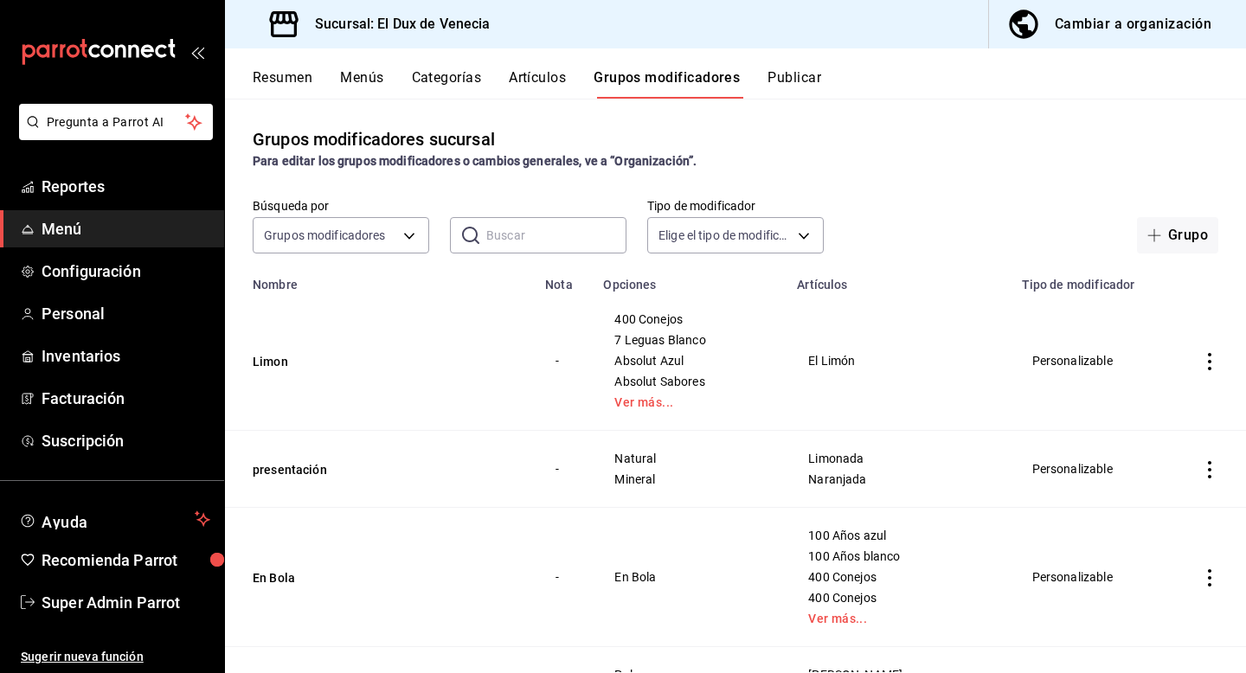
click at [532, 230] on input "text" at bounding box center [556, 235] width 140 height 35
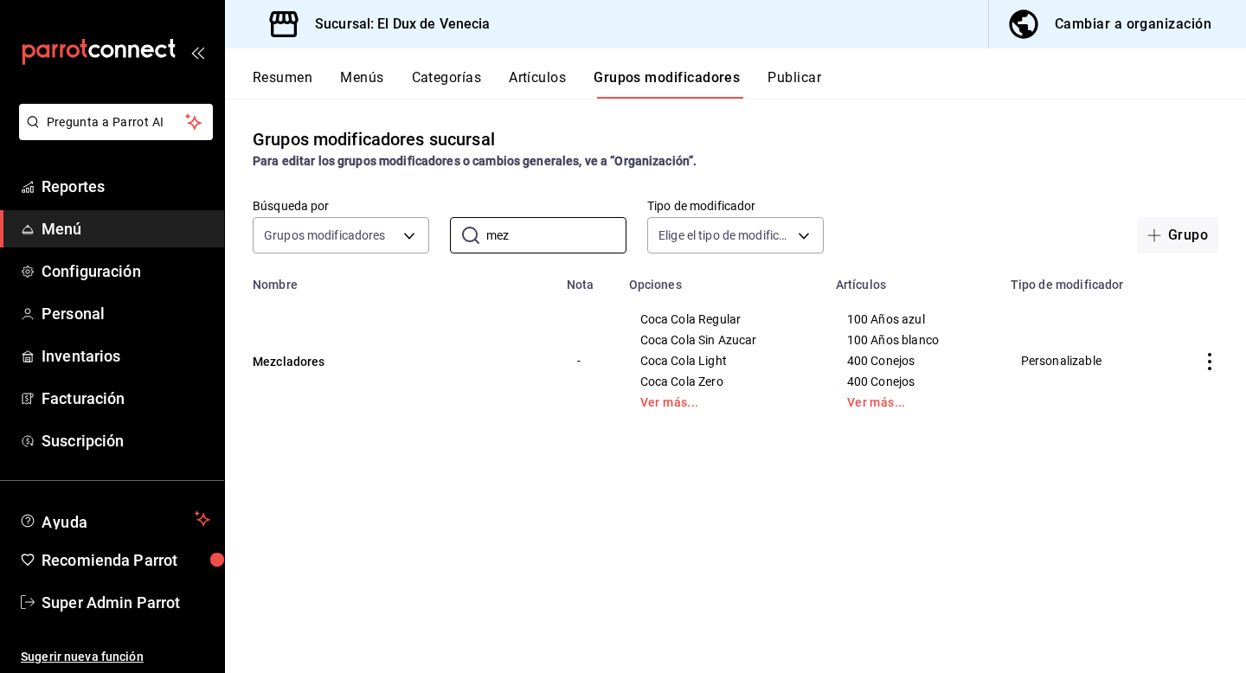
type input "mez"
click at [668, 407] on link "Ver más..." at bounding box center [722, 402] width 164 height 12
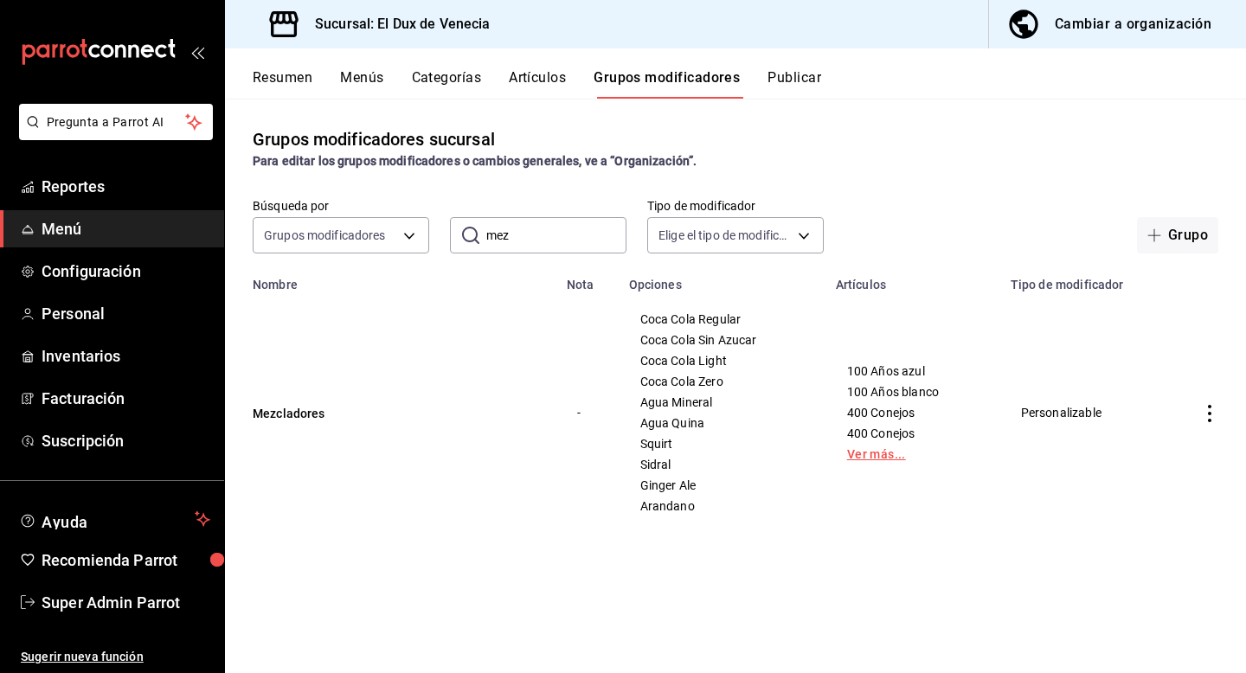
click at [884, 454] on link "Ver más..." at bounding box center [913, 454] width 132 height 12
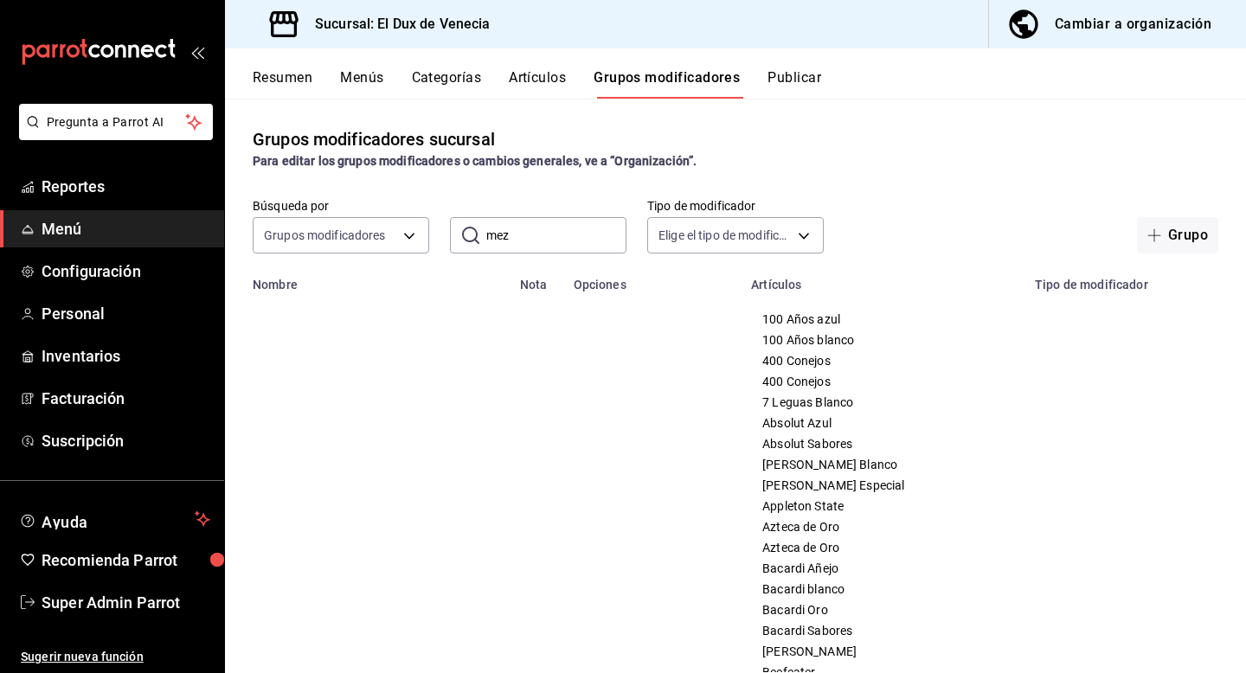
click at [548, 85] on button "Artículos" at bounding box center [537, 83] width 57 height 29
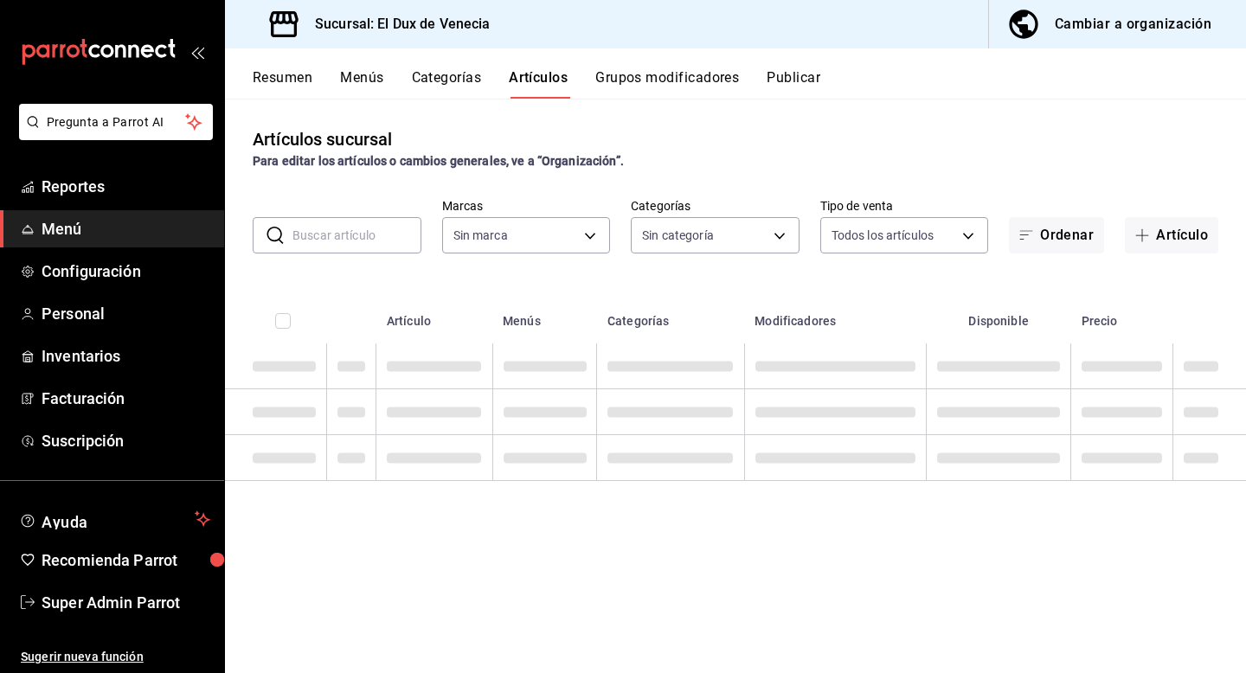
click at [640, 78] on button "Grupos modificadores" at bounding box center [667, 83] width 144 height 29
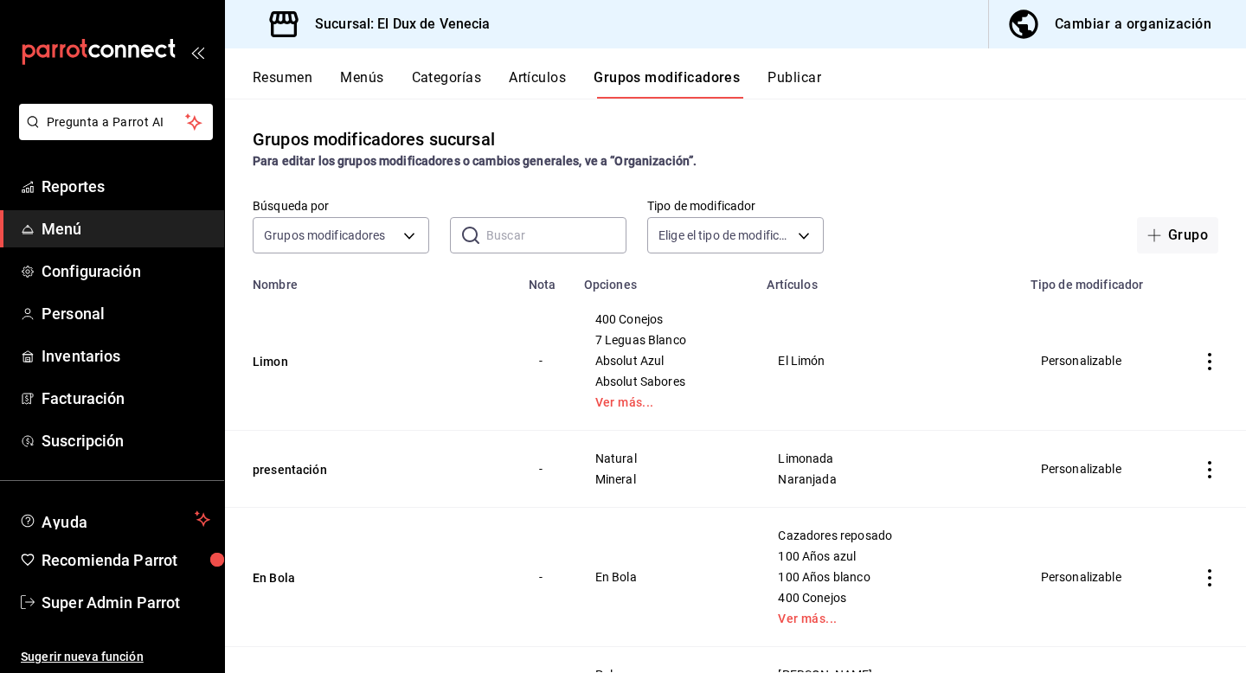
click at [582, 239] on input "text" at bounding box center [556, 235] width 140 height 35
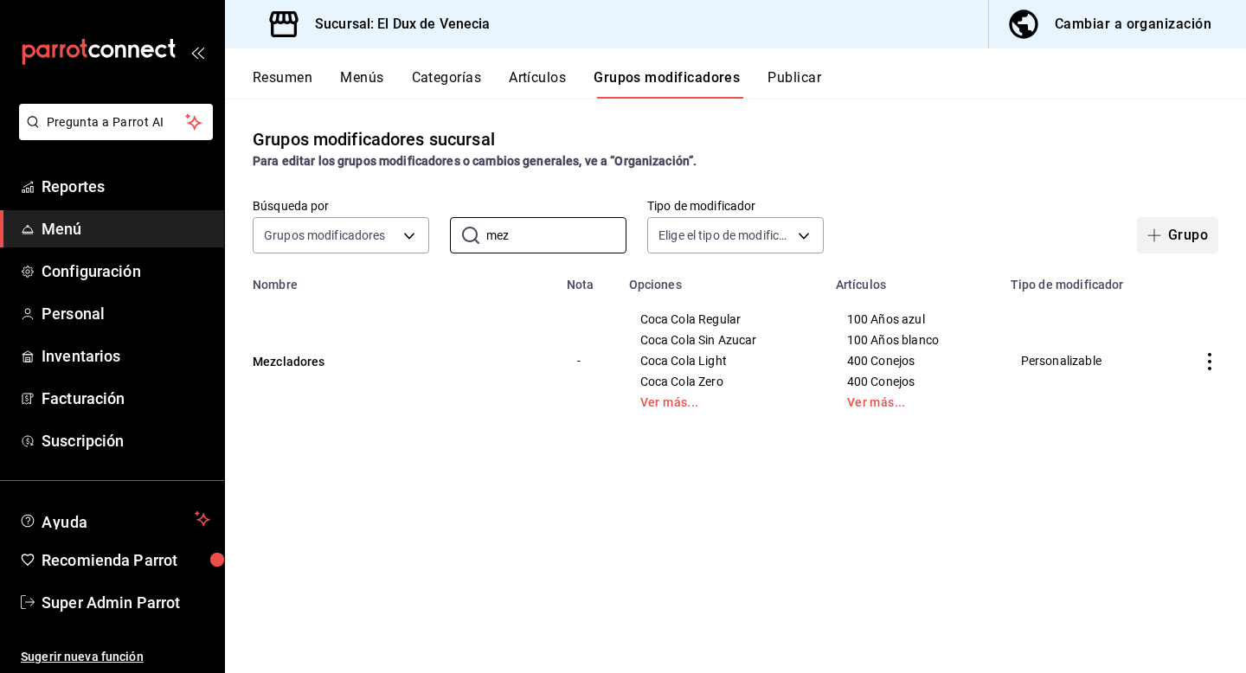
type input "mez"
click at [1181, 229] on button "Grupo" at bounding box center [1177, 235] width 81 height 36
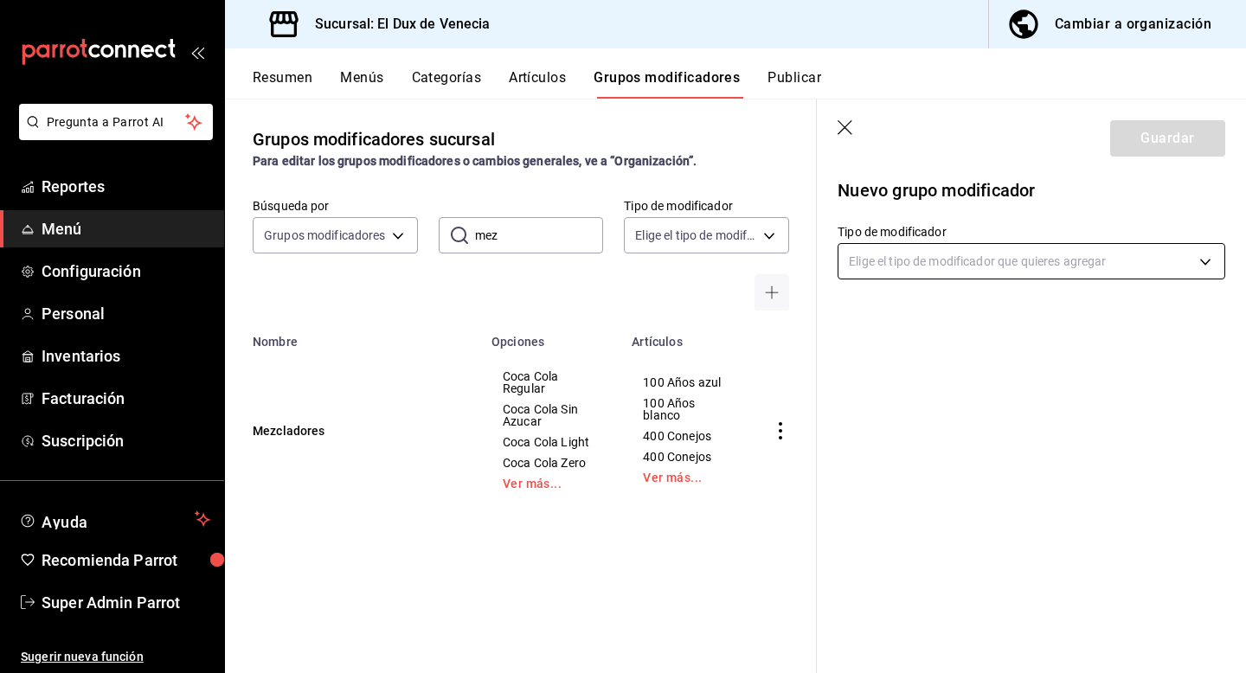
click at [952, 264] on body "Pregunta a Parrot AI Reportes Menú Configuración Personal Inventarios Facturaci…" at bounding box center [623, 336] width 1246 height 673
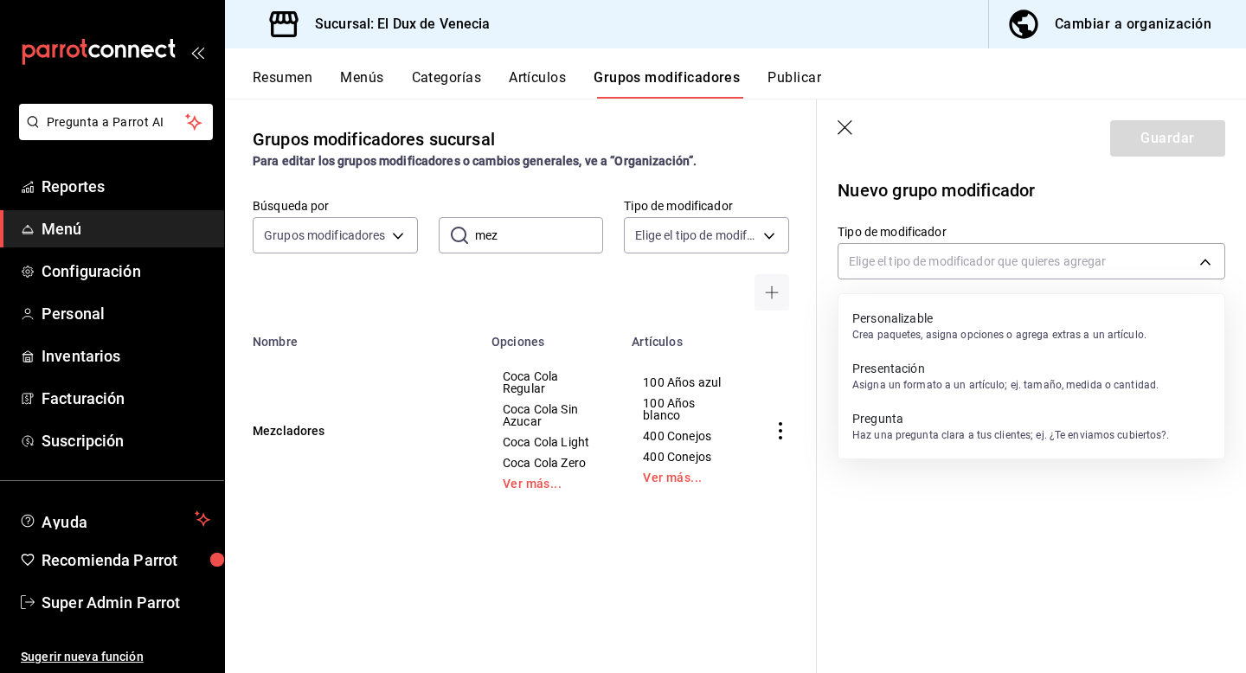
click at [952, 318] on p "Personalizable" at bounding box center [999, 318] width 294 height 17
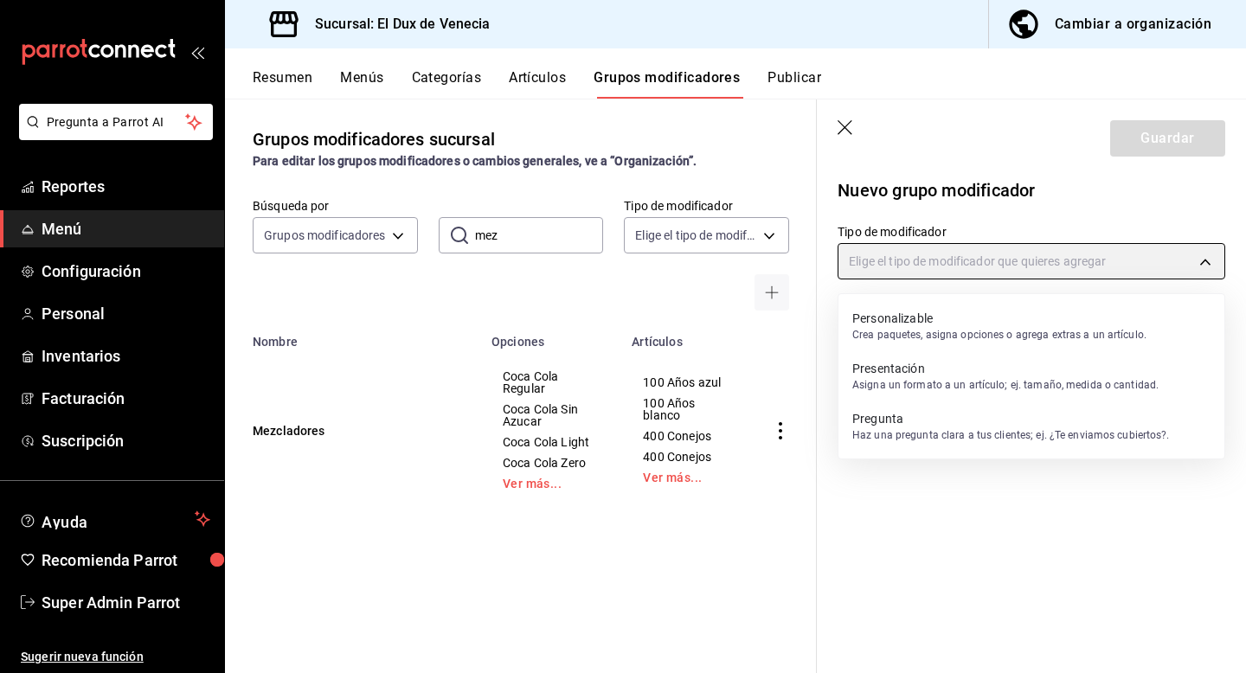
type input "CUSTOMIZABLE"
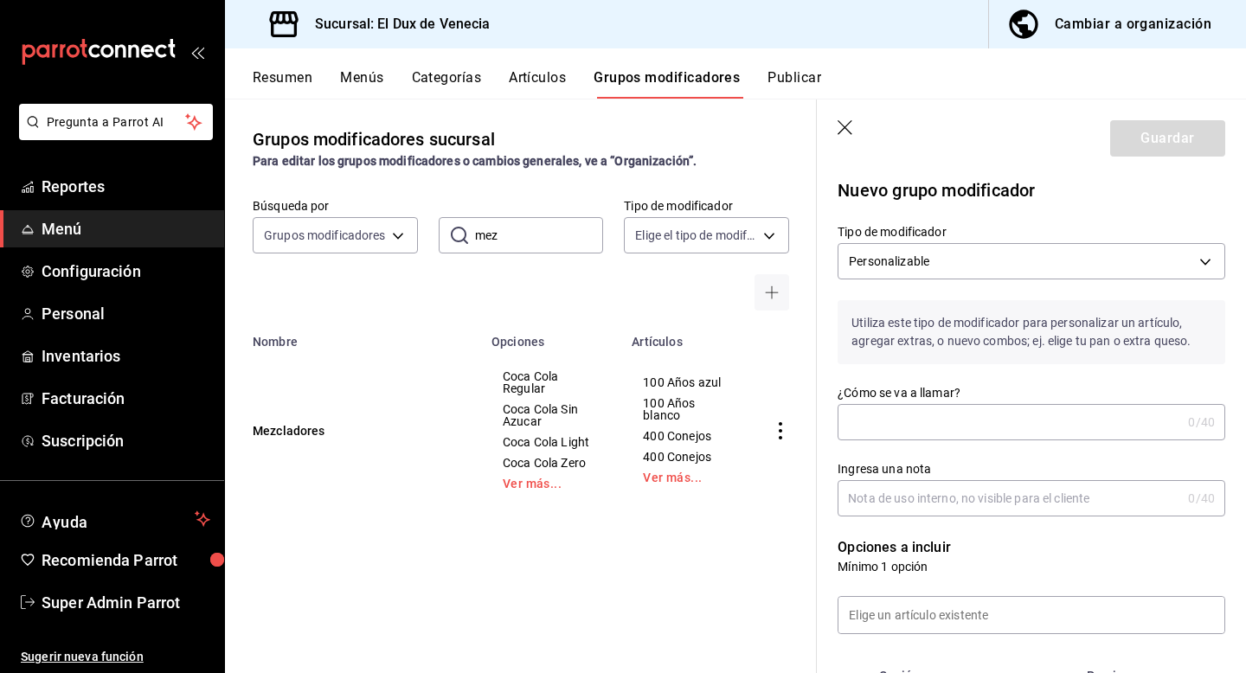
click at [892, 437] on input "¿Cómo se va a llamar?" at bounding box center [1010, 422] width 344 height 35
type input "Mezcladores botella"
click at [958, 480] on div "0 /40 Ingresa una nota" at bounding box center [1032, 498] width 388 height 36
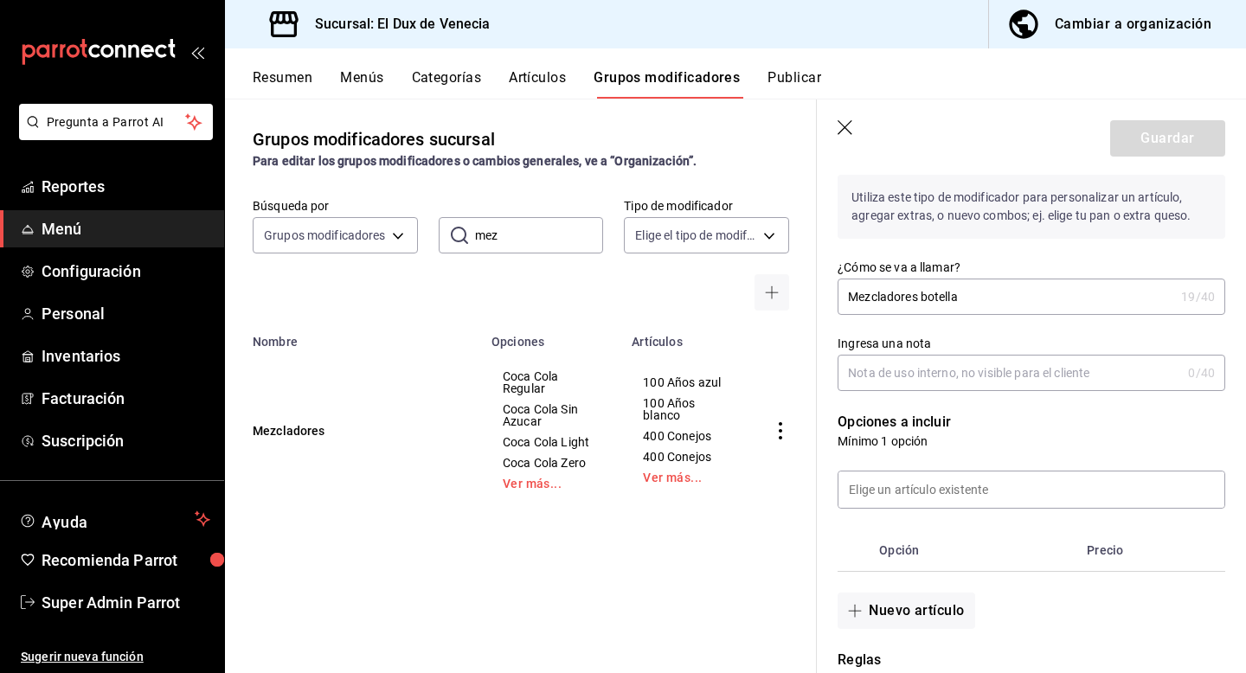
scroll to position [134, 0]
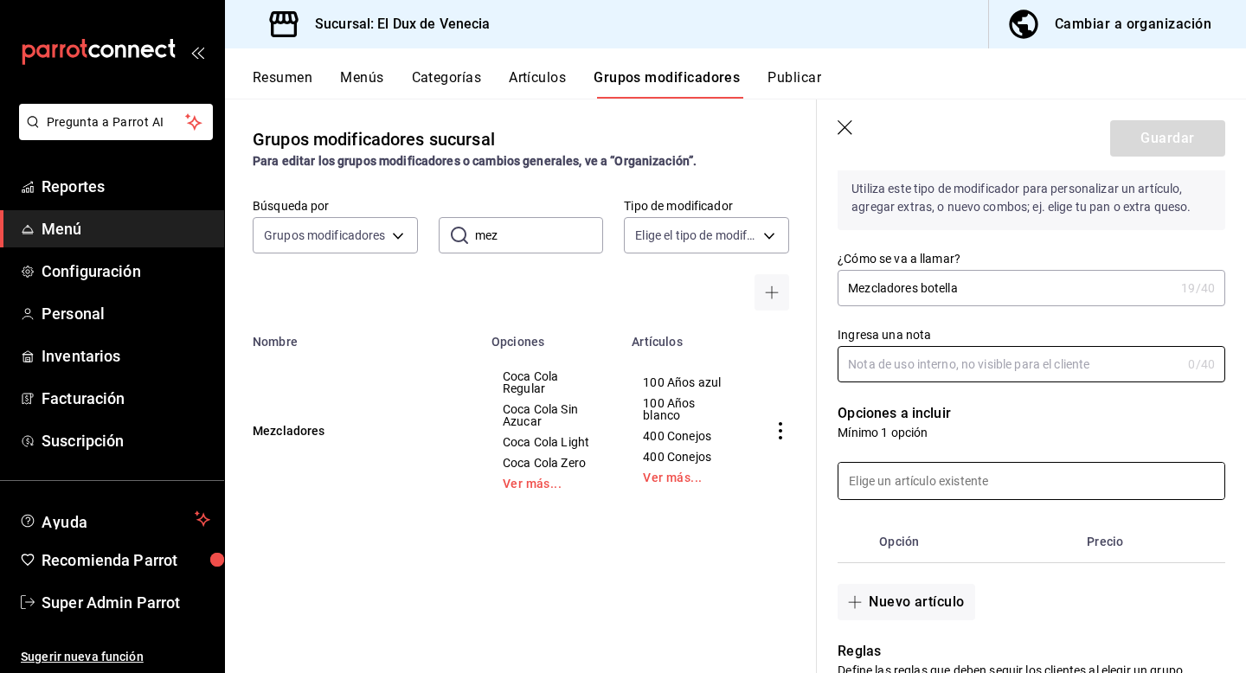
click at [980, 480] on input at bounding box center [1032, 481] width 386 height 36
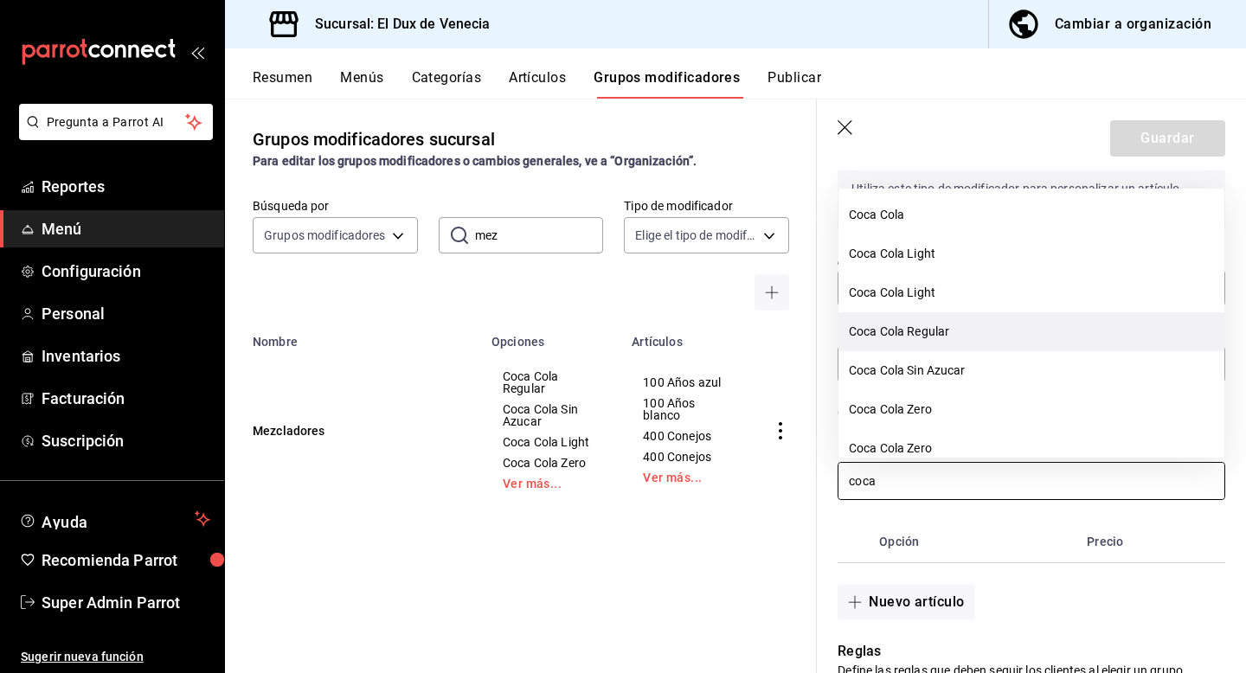
click at [929, 337] on li "Coca Cola Regular" at bounding box center [1032, 331] width 386 height 39
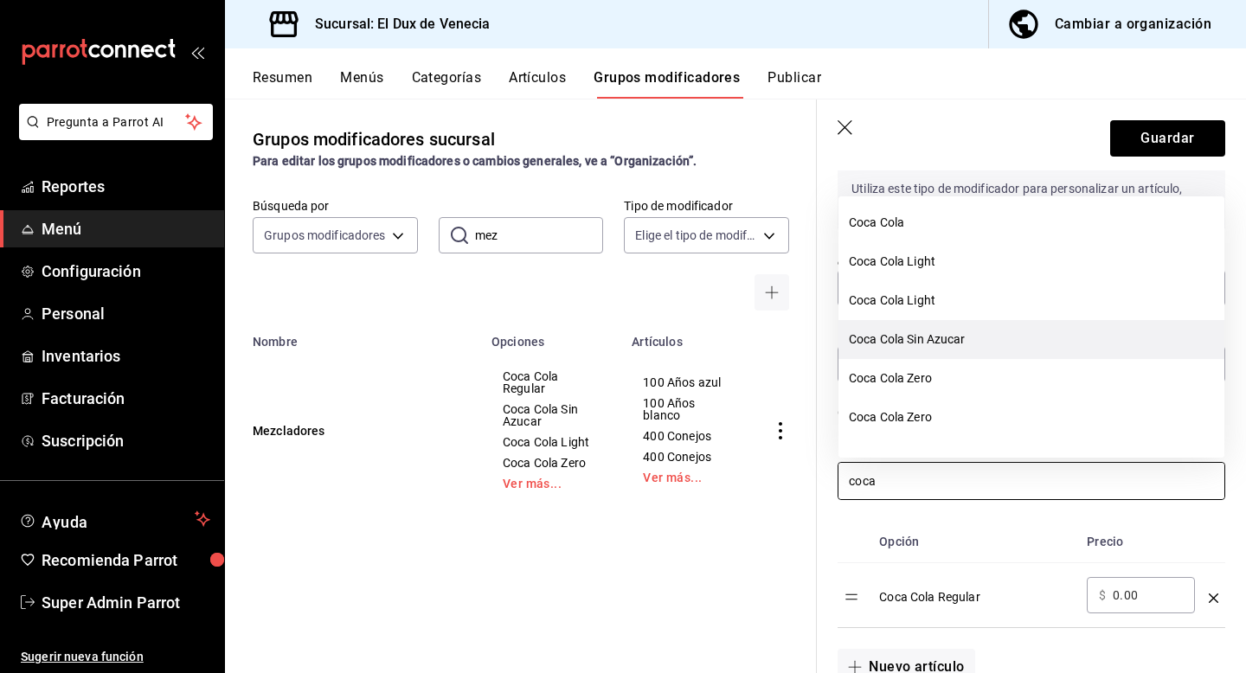
click at [941, 347] on li "Coca Cola Sin Azucar" at bounding box center [1032, 339] width 386 height 39
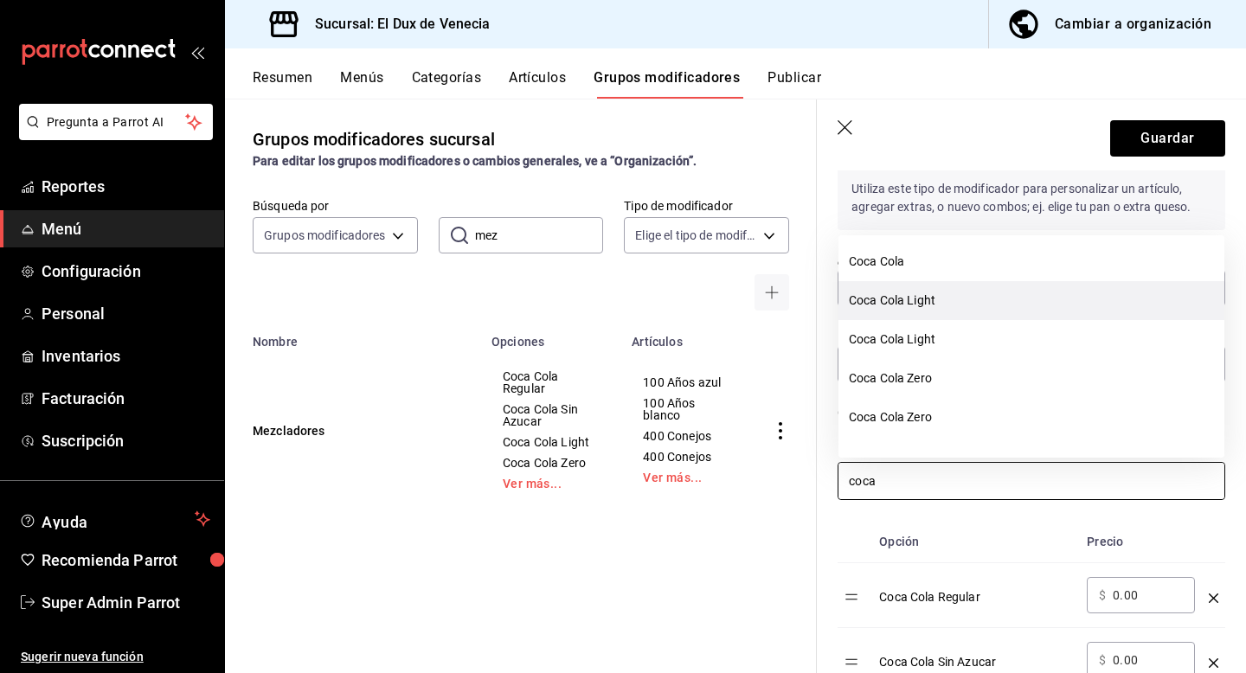
click at [924, 310] on li "Coca Cola Light" at bounding box center [1032, 300] width 386 height 39
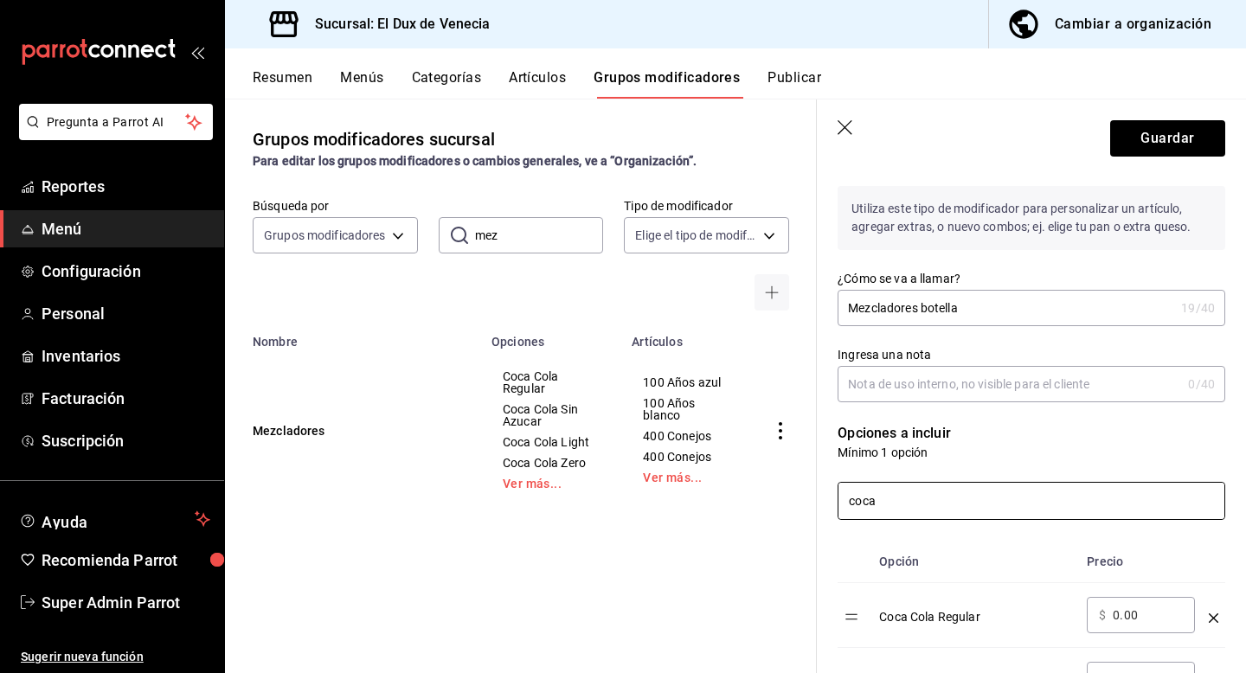
scroll to position [119, 0]
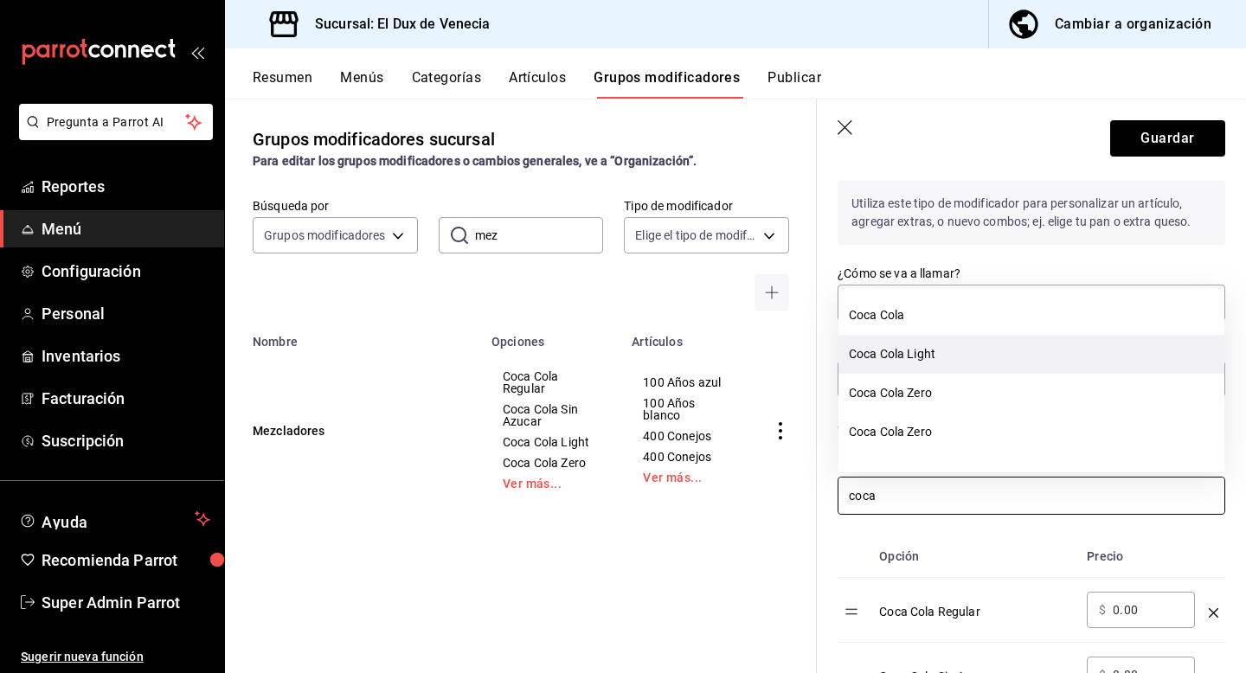
click at [935, 359] on li "Coca Cola Light" at bounding box center [1032, 354] width 386 height 39
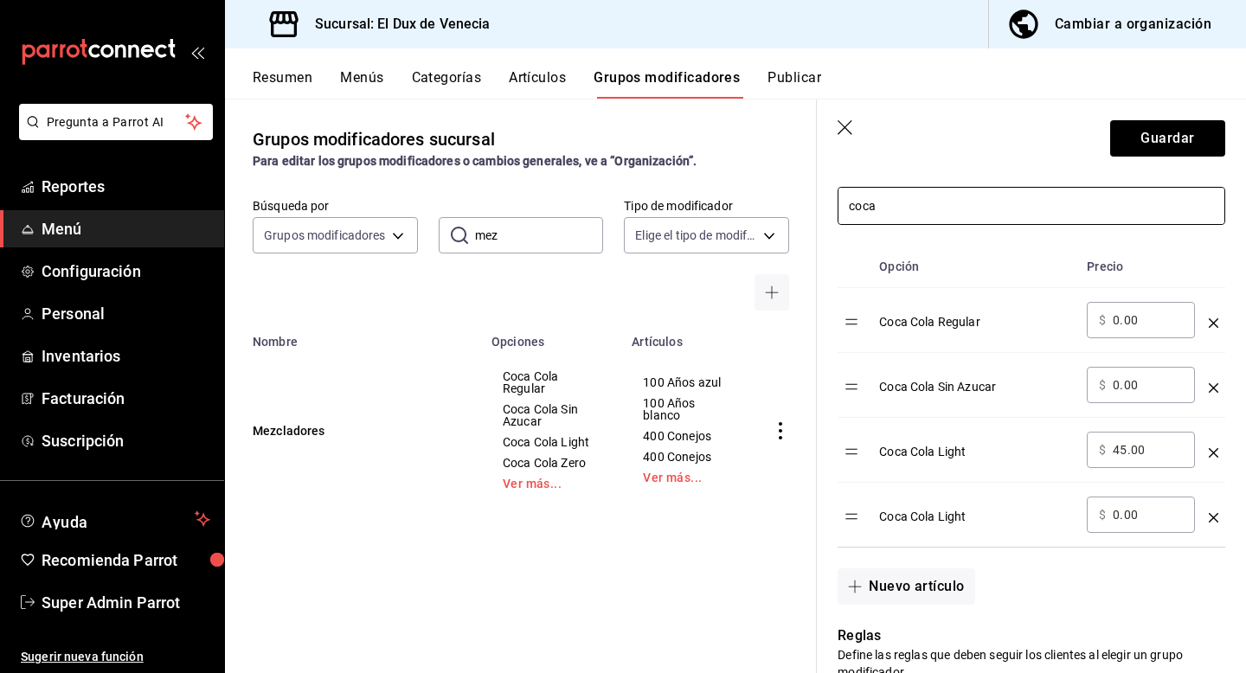
scroll to position [427, 0]
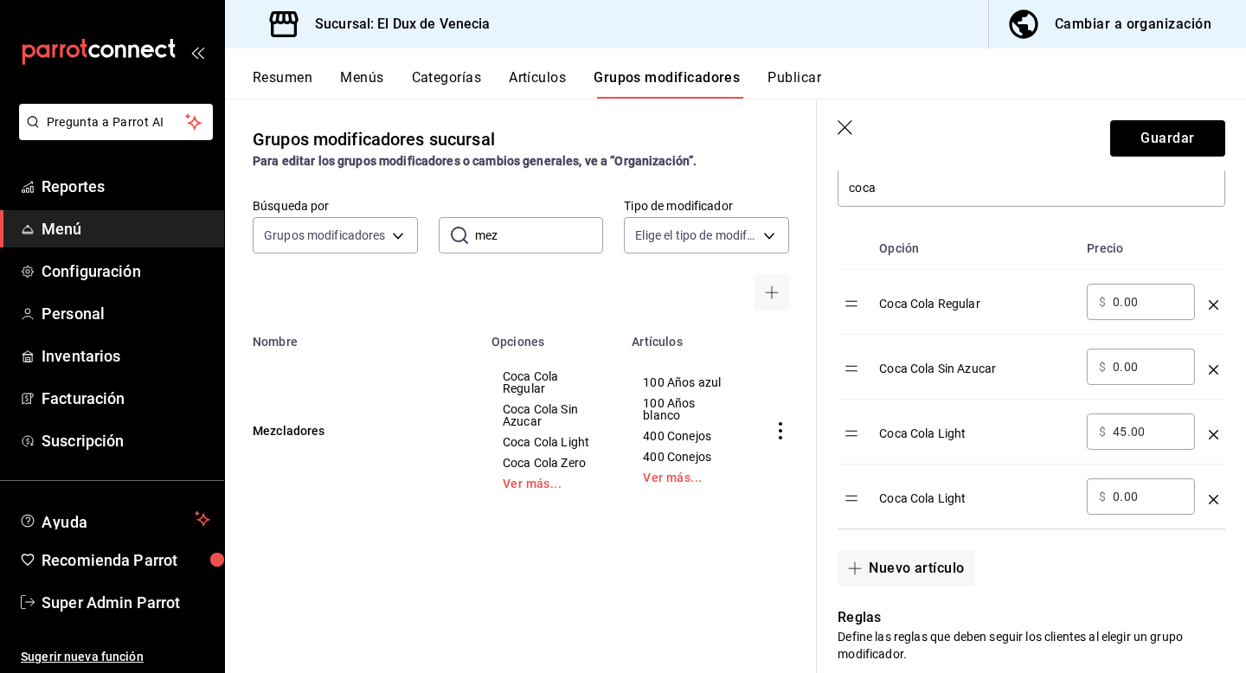
click at [1216, 433] on icon "optionsTable" at bounding box center [1214, 435] width 10 height 10
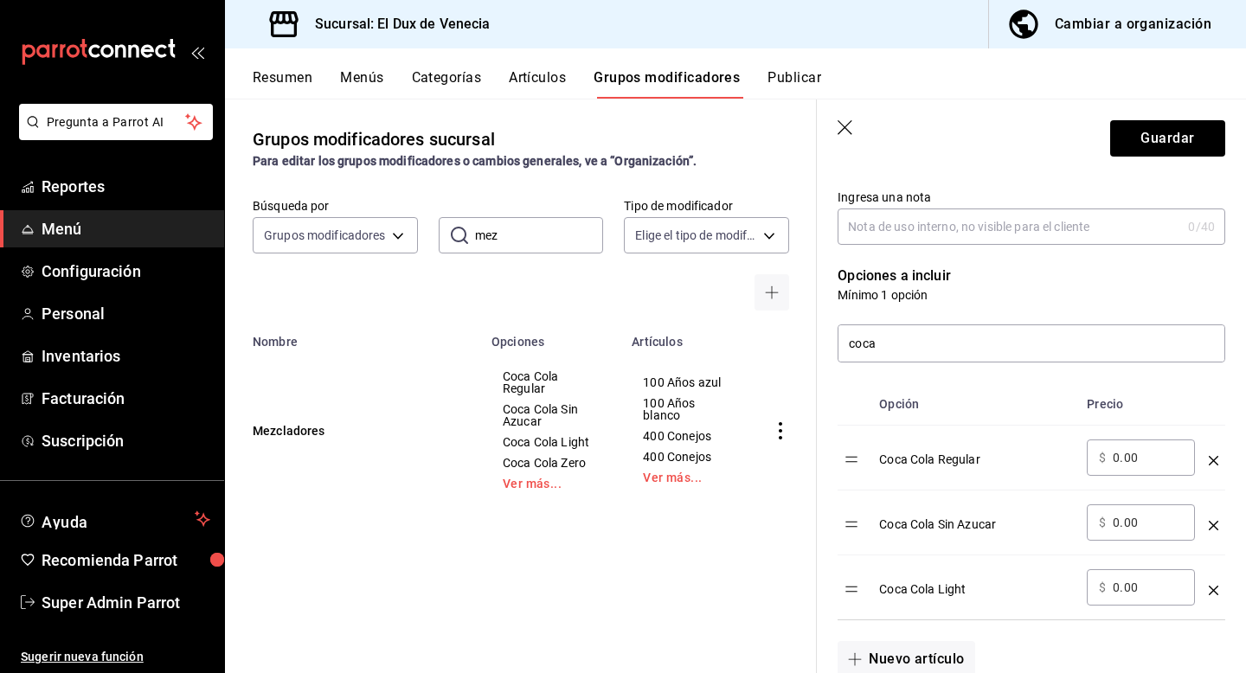
scroll to position [270, 0]
click at [550, 487] on link "Ver más..." at bounding box center [551, 484] width 97 height 12
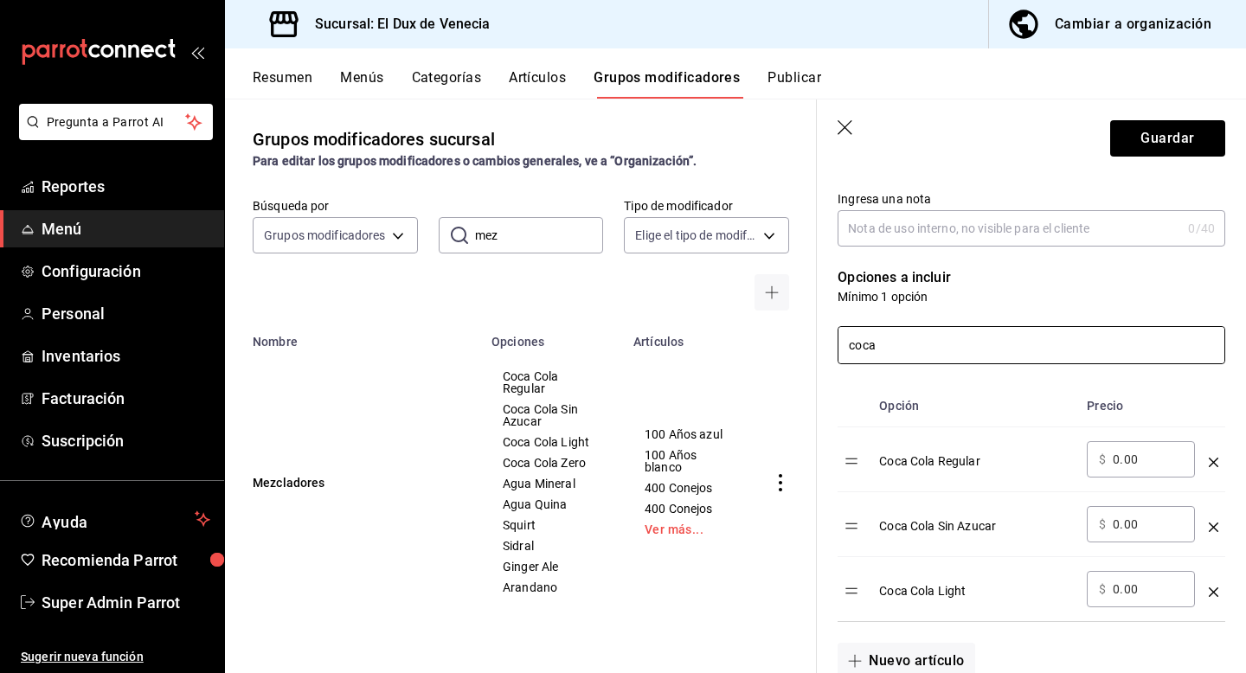
click at [910, 343] on input "coca" at bounding box center [1032, 345] width 386 height 36
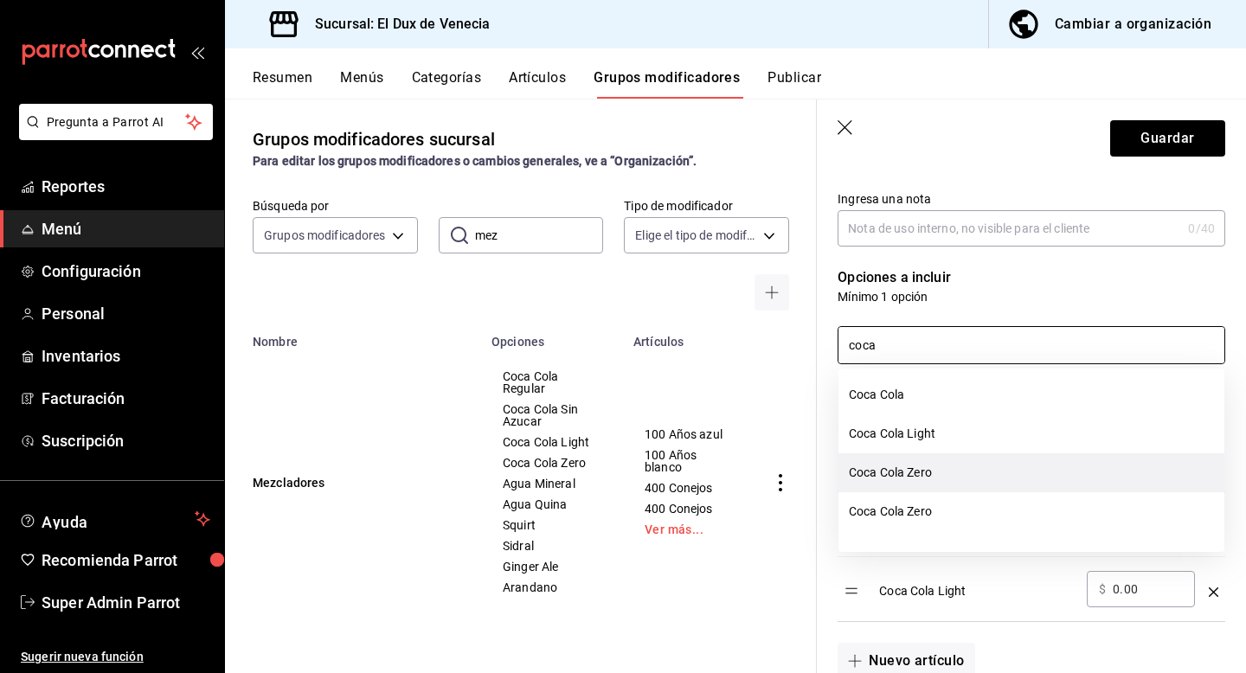
click at [887, 481] on li "Coca Cola Zero" at bounding box center [1032, 472] width 386 height 39
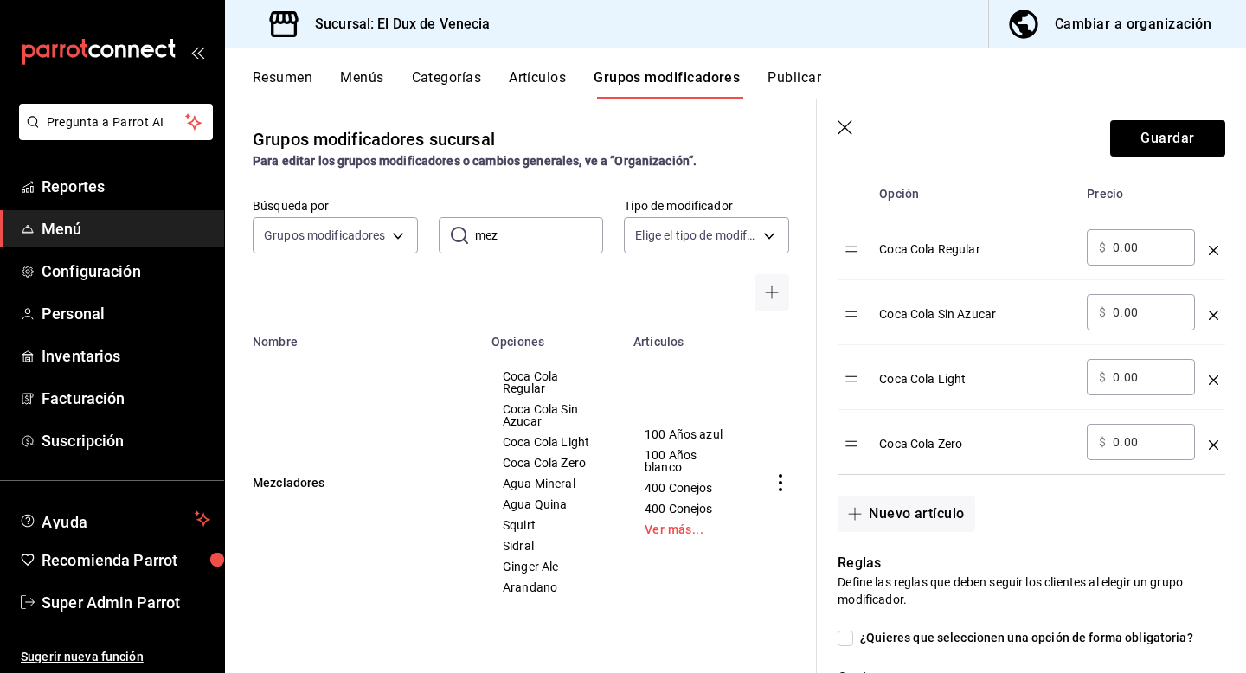
scroll to position [344, 0]
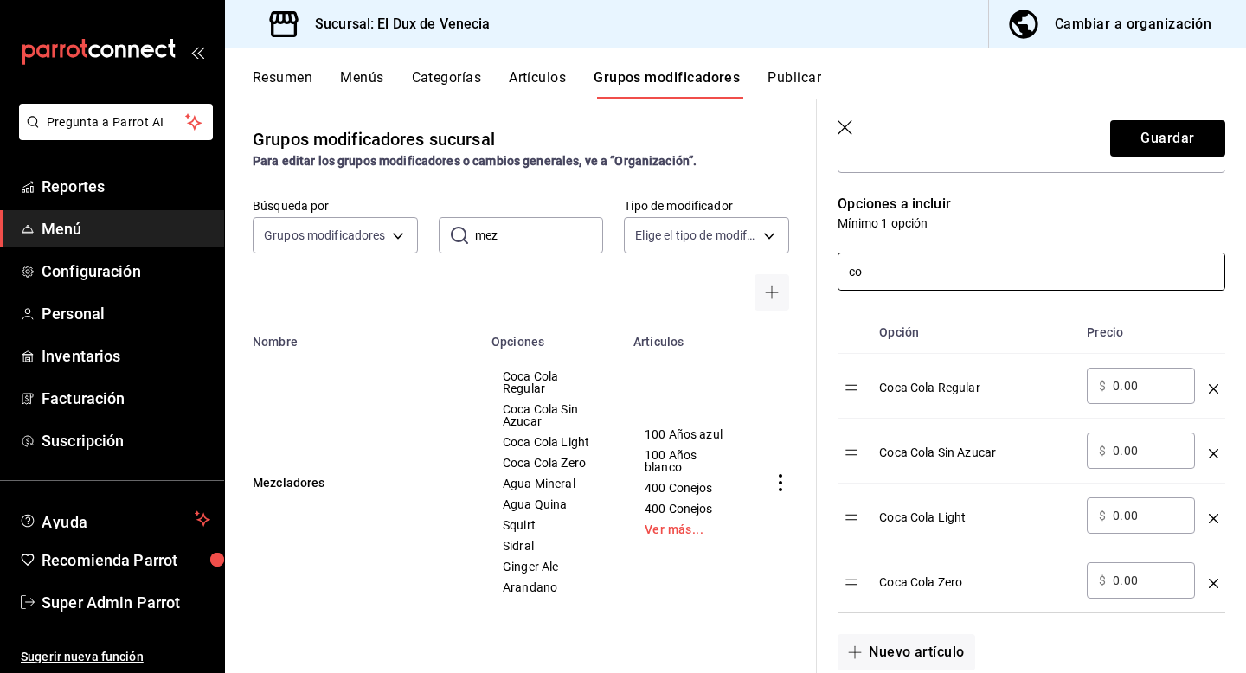
type input "c"
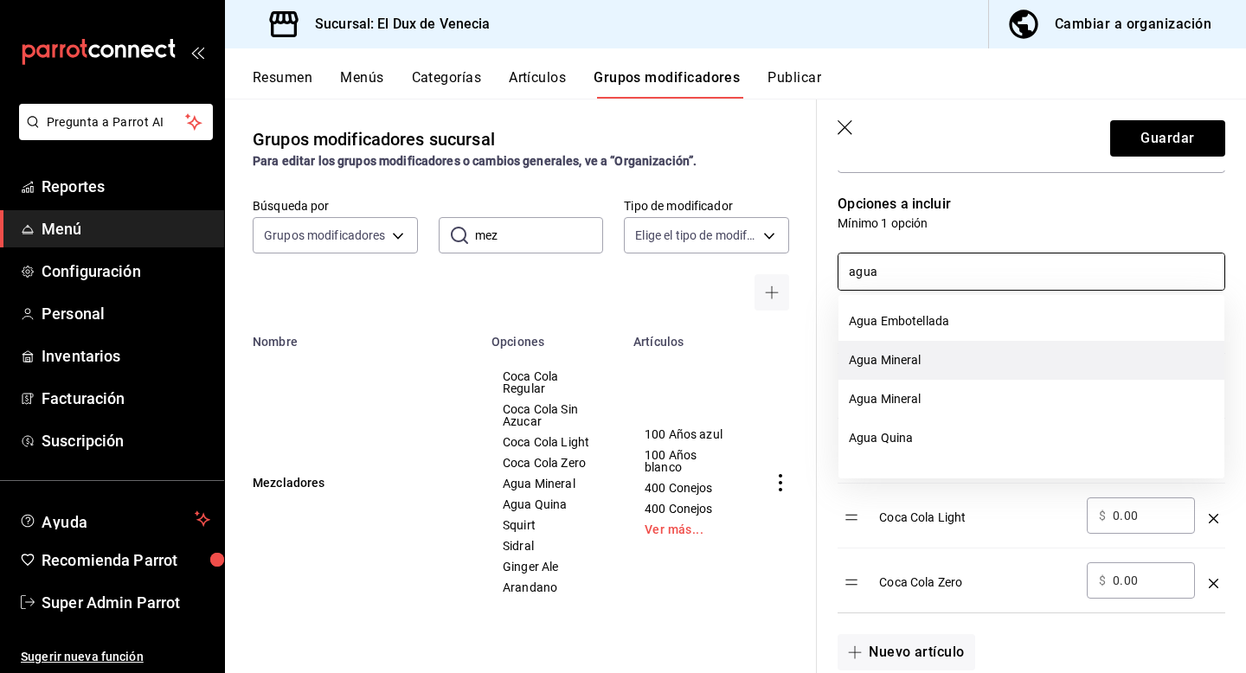
click at [916, 364] on li "Agua Mineral" at bounding box center [1032, 360] width 386 height 39
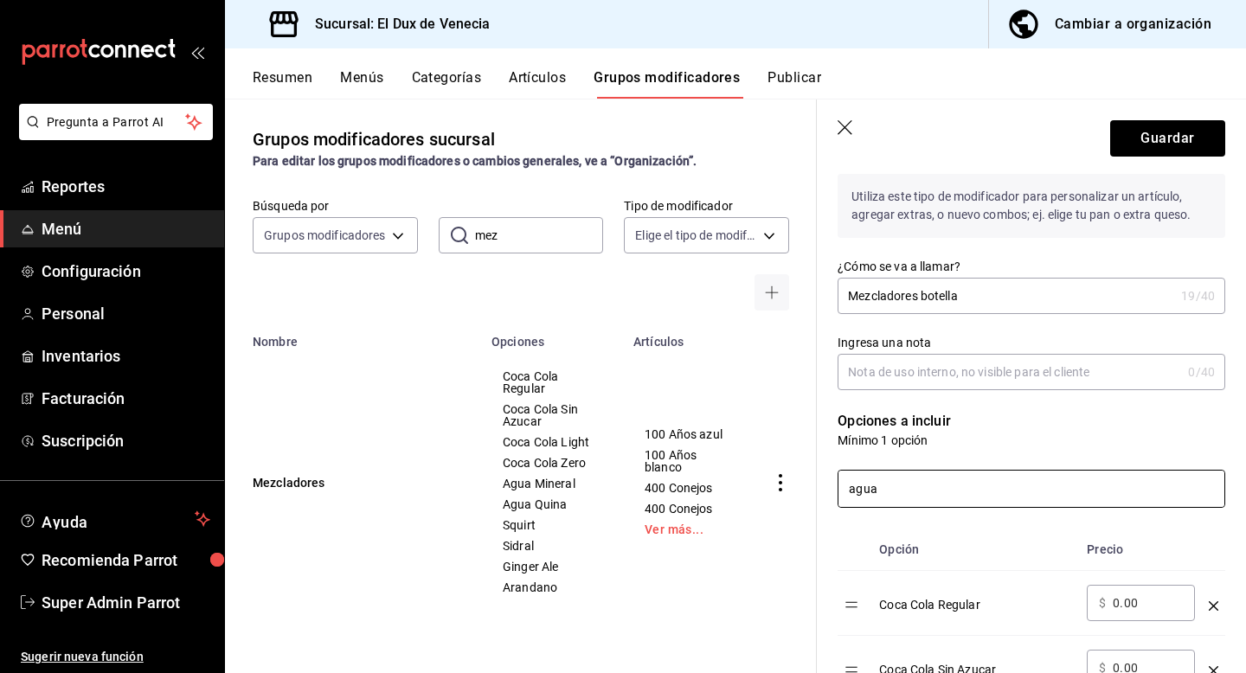
scroll to position [130, 0]
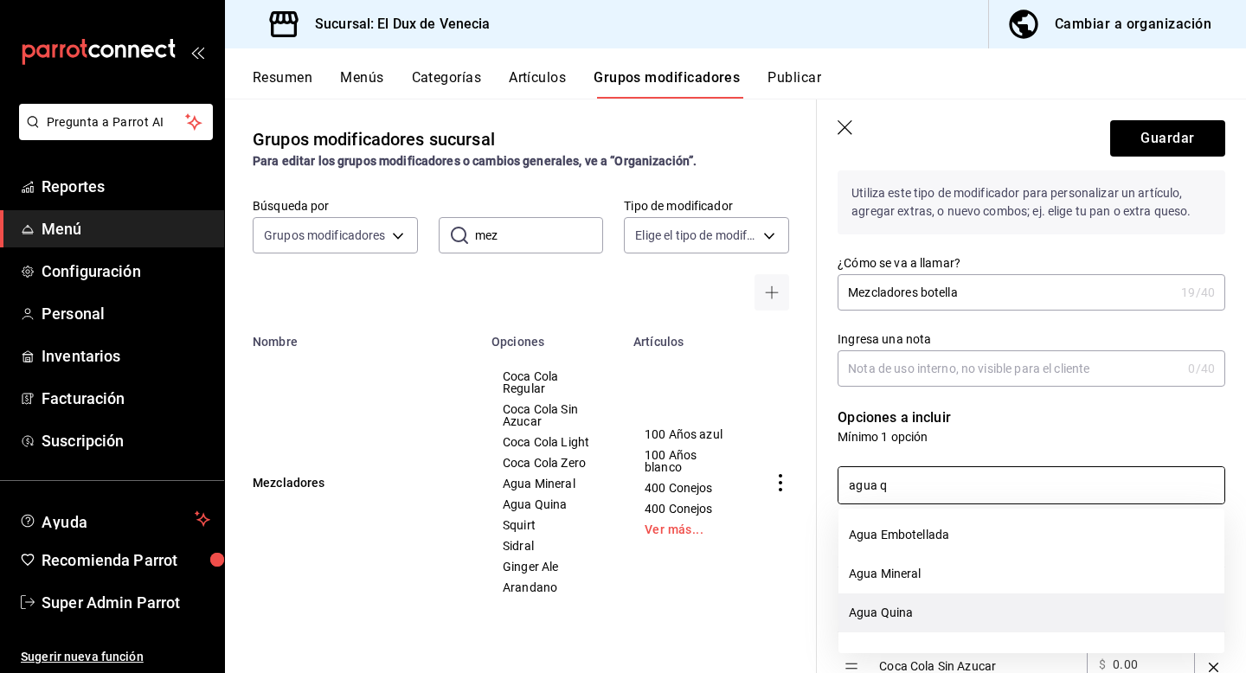
click at [897, 614] on li "Agua Quina" at bounding box center [1032, 613] width 386 height 39
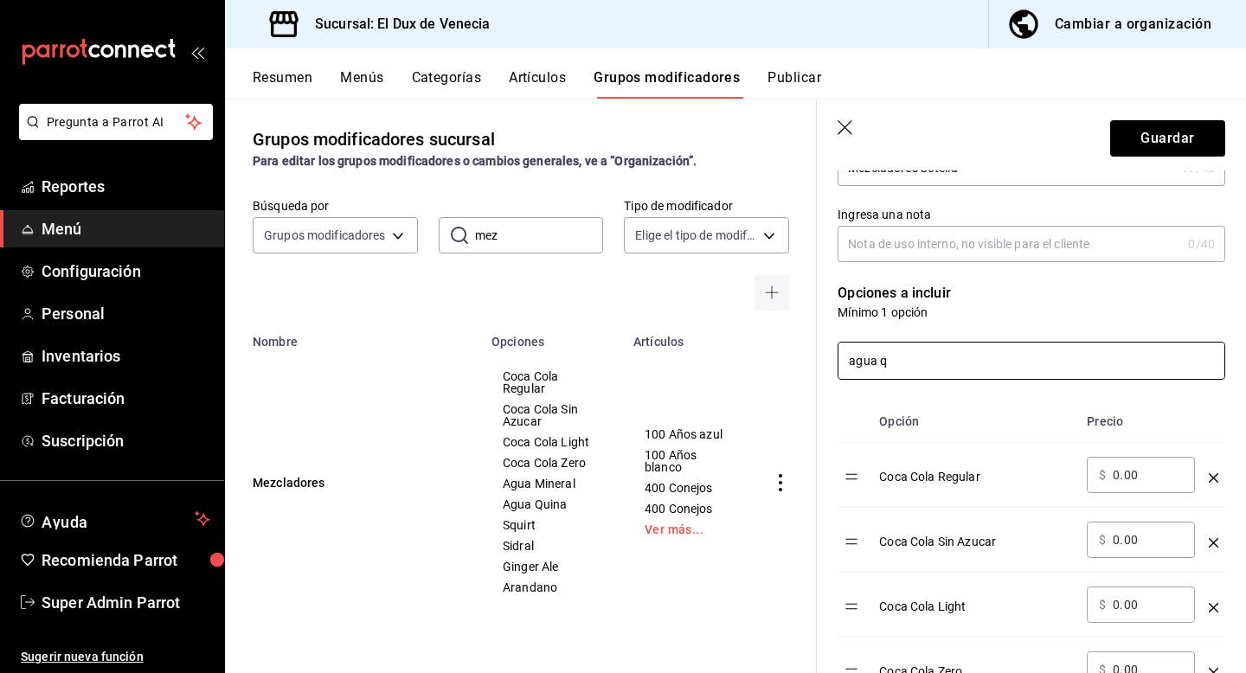
scroll to position [250, 0]
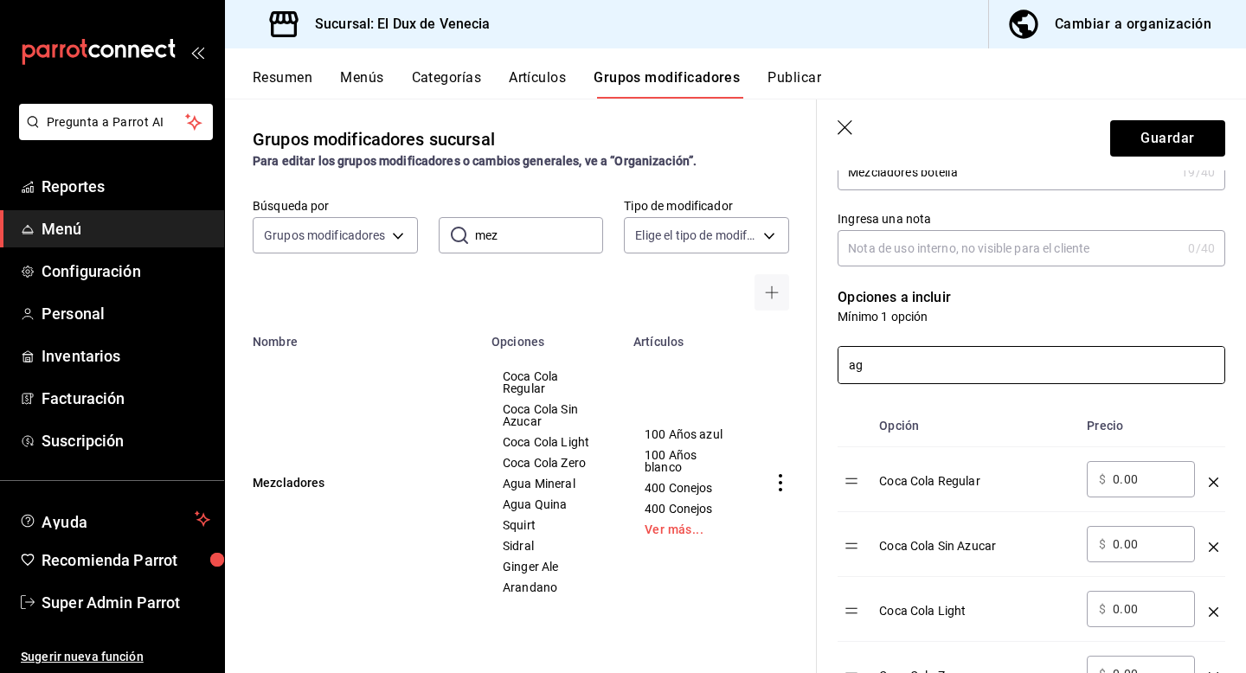
type input "a"
type input "s"
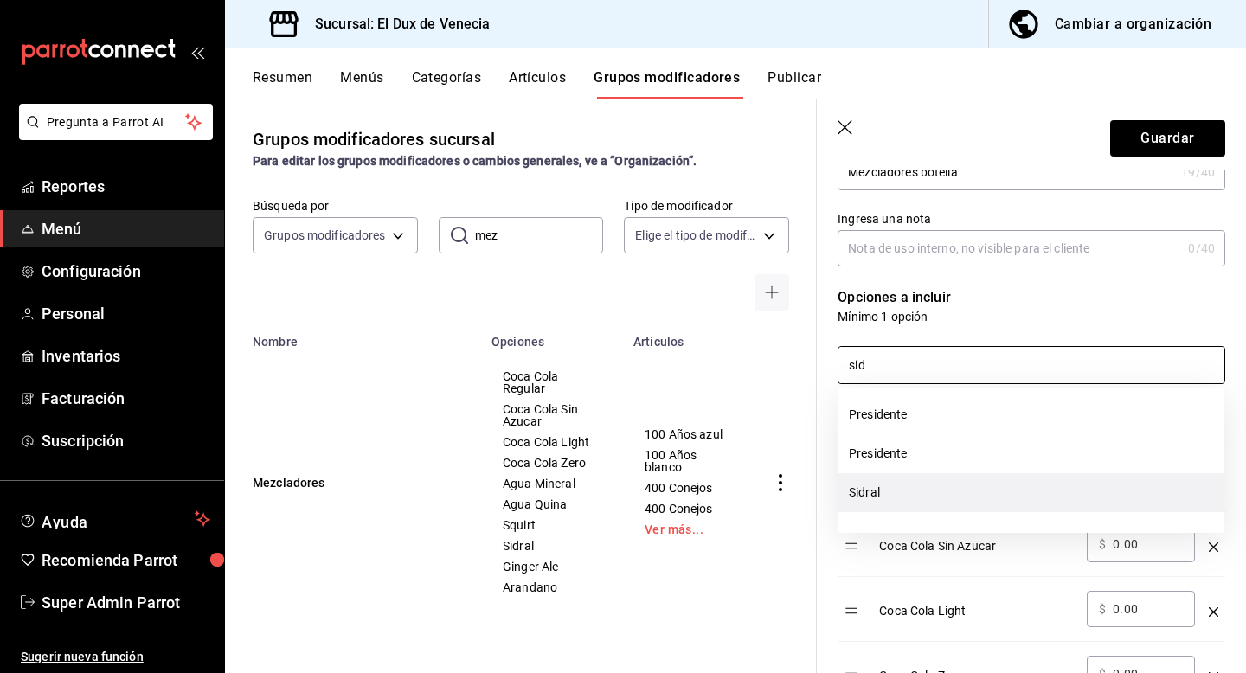
click at [873, 498] on li "Sidral" at bounding box center [1032, 492] width 386 height 39
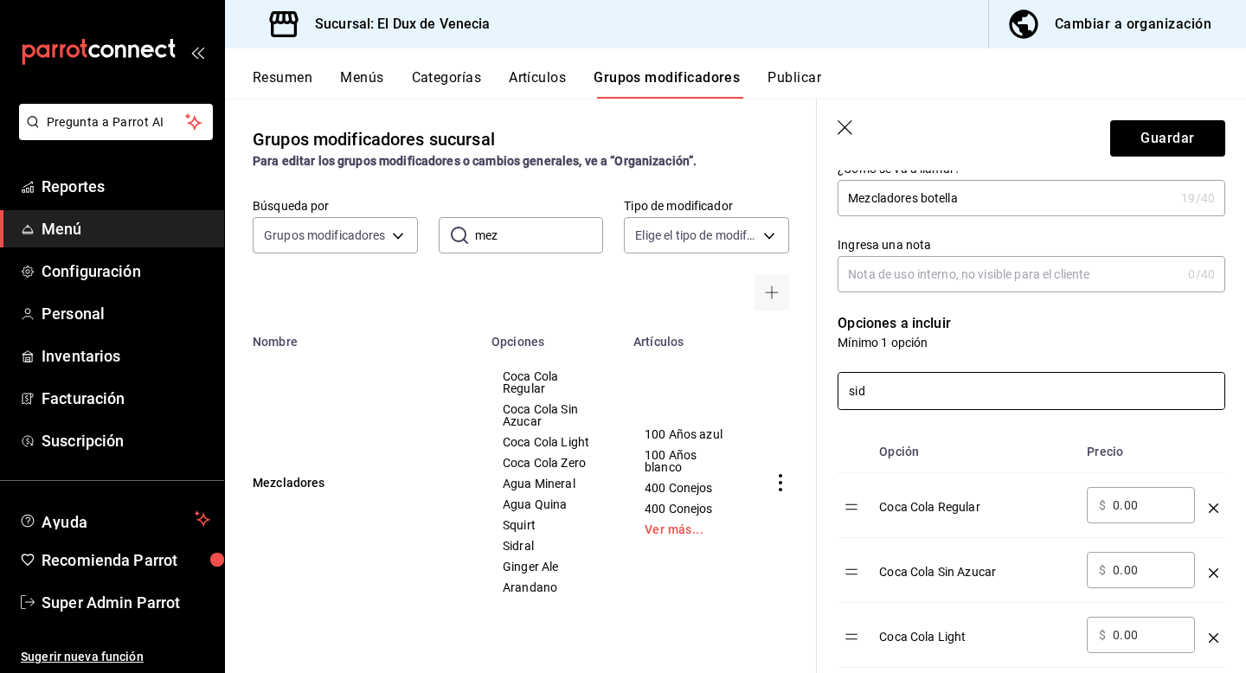
scroll to position [232, 0]
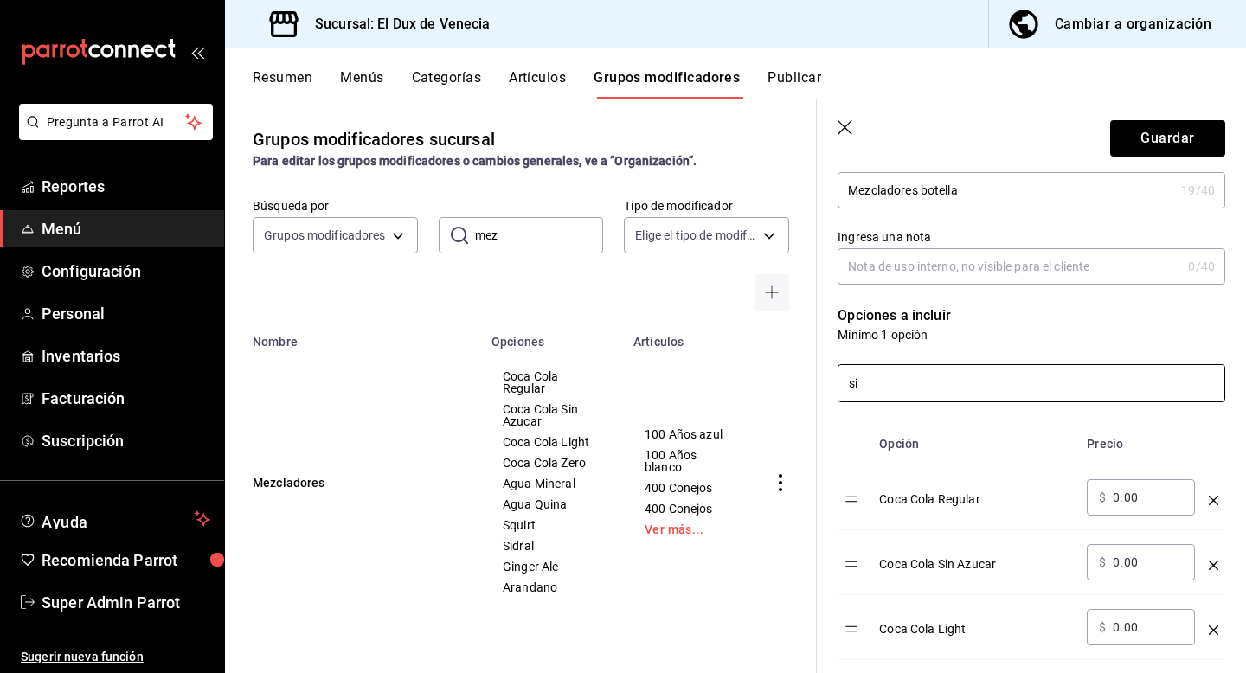
type input "s"
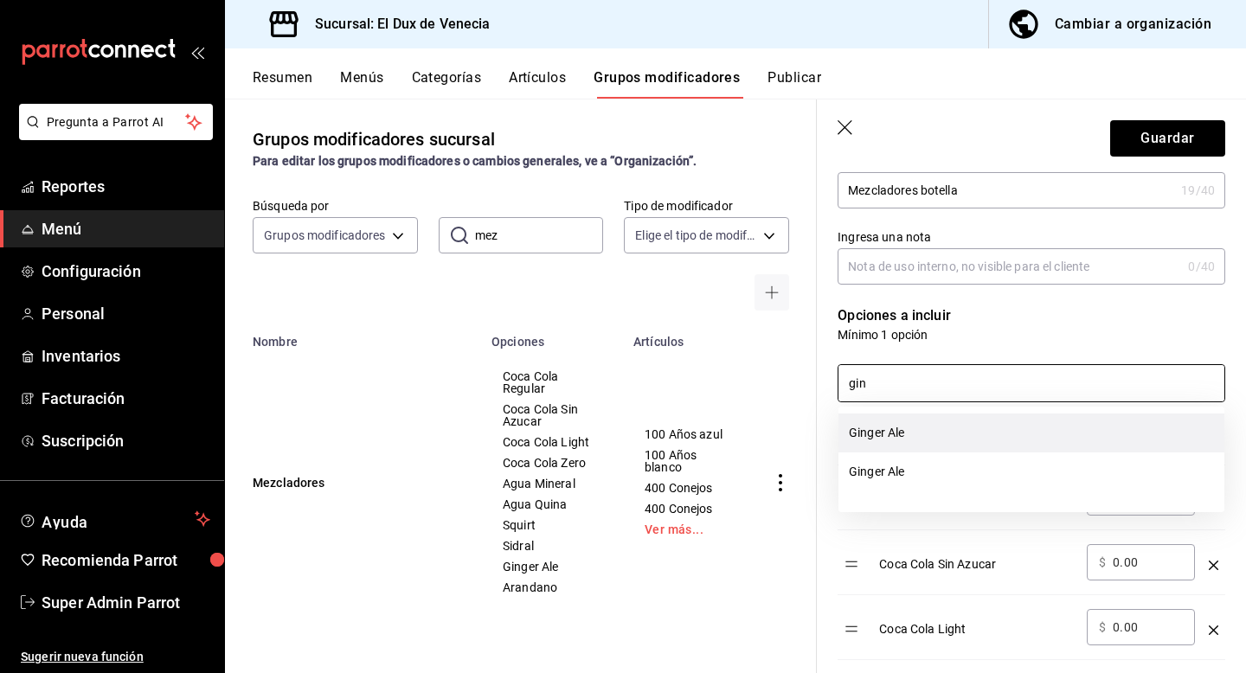
click at [891, 434] on li "Ginger Ale" at bounding box center [1032, 433] width 386 height 39
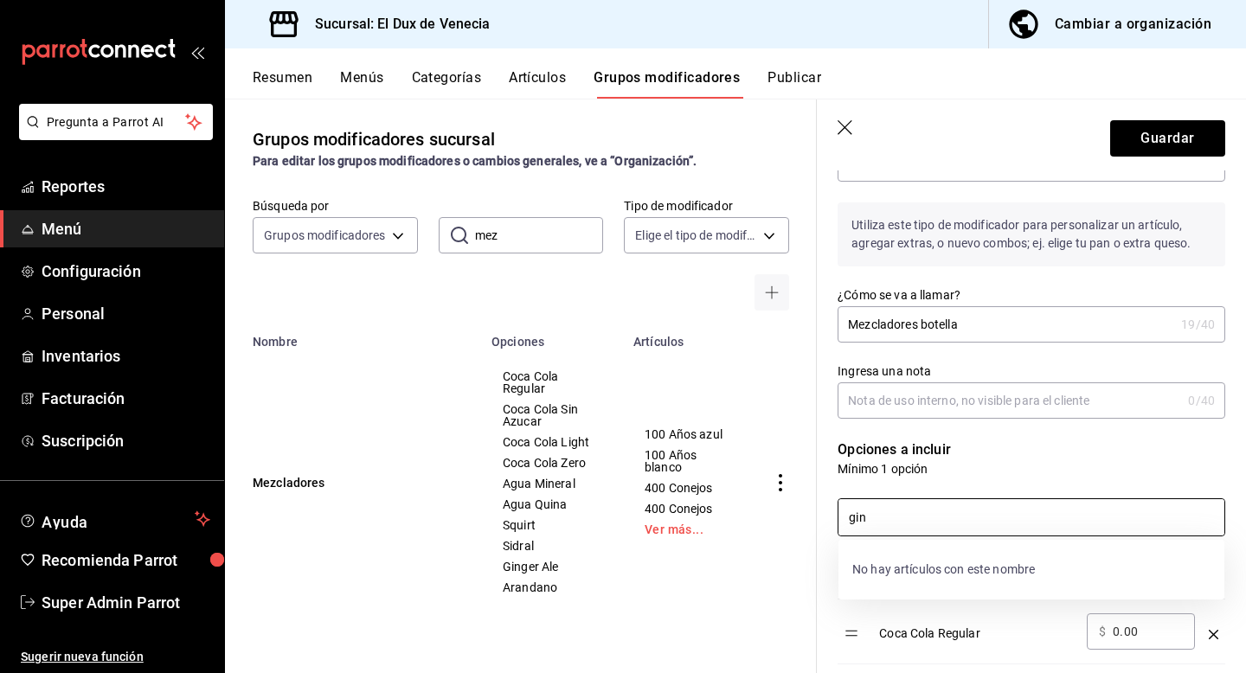
scroll to position [99, 0]
click at [869, 575] on li "Ginger Ale" at bounding box center [1032, 566] width 386 height 39
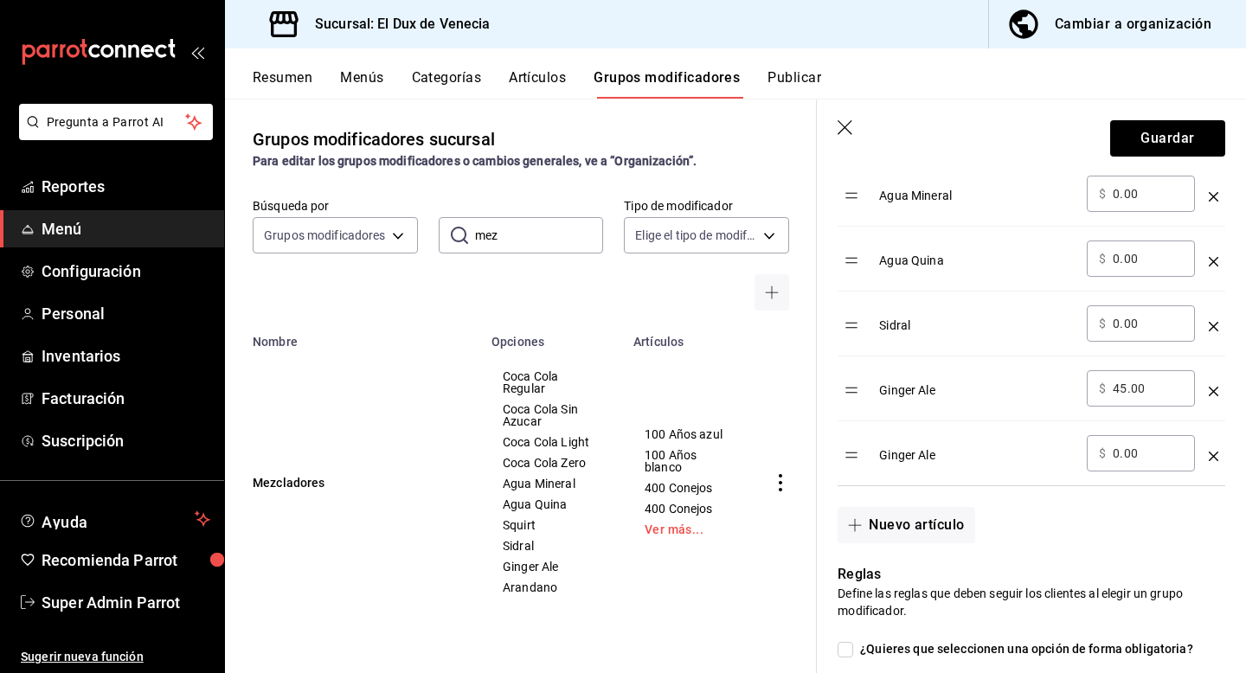
scroll to position [842, 0]
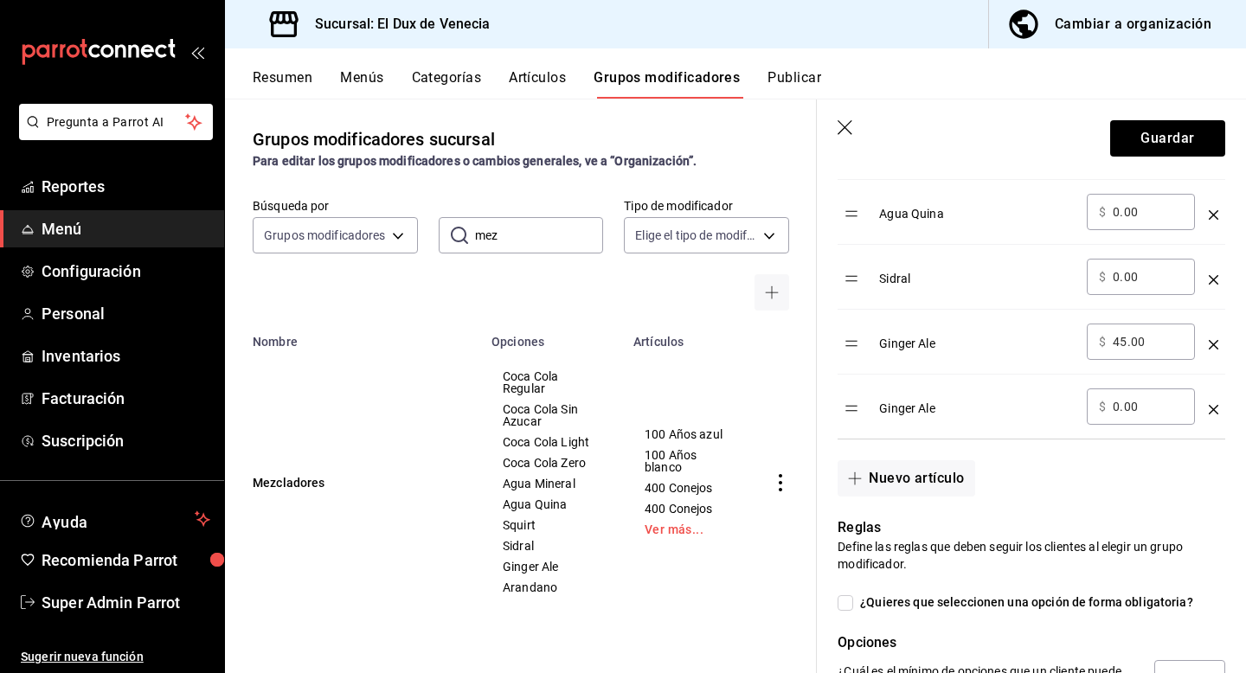
click at [1215, 342] on icon "optionsTable" at bounding box center [1214, 345] width 10 height 10
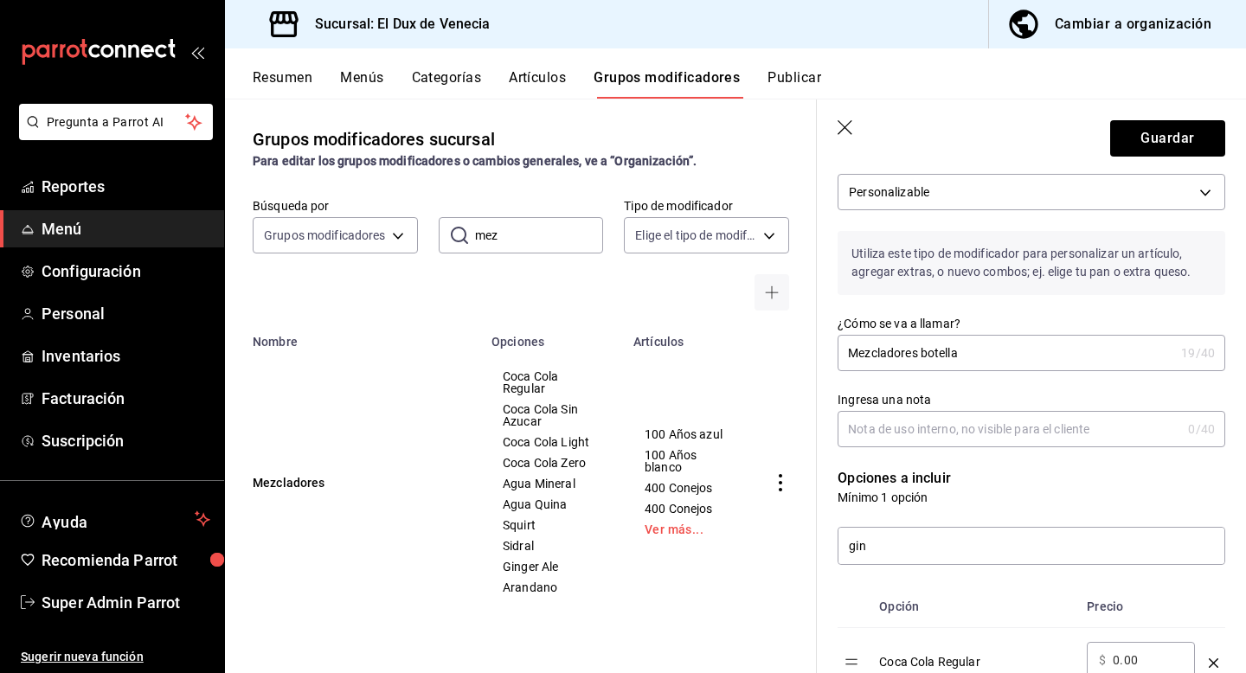
scroll to position [0, 0]
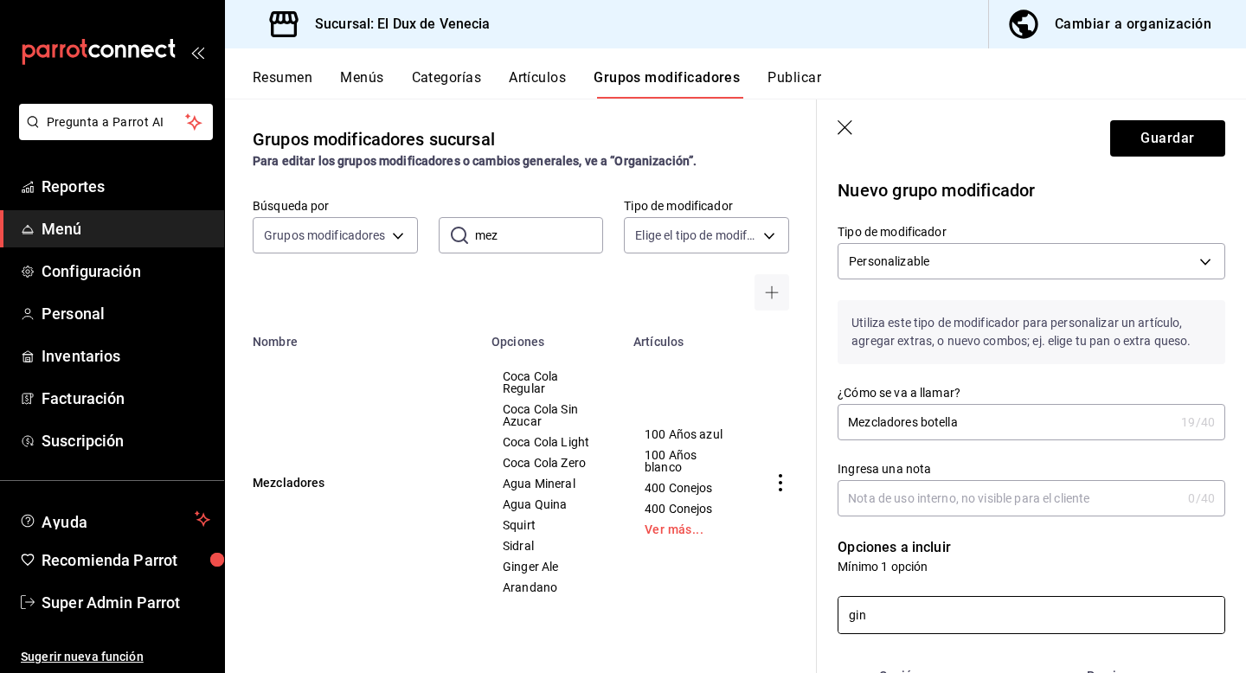
click at [878, 619] on input "gin" at bounding box center [1032, 615] width 386 height 36
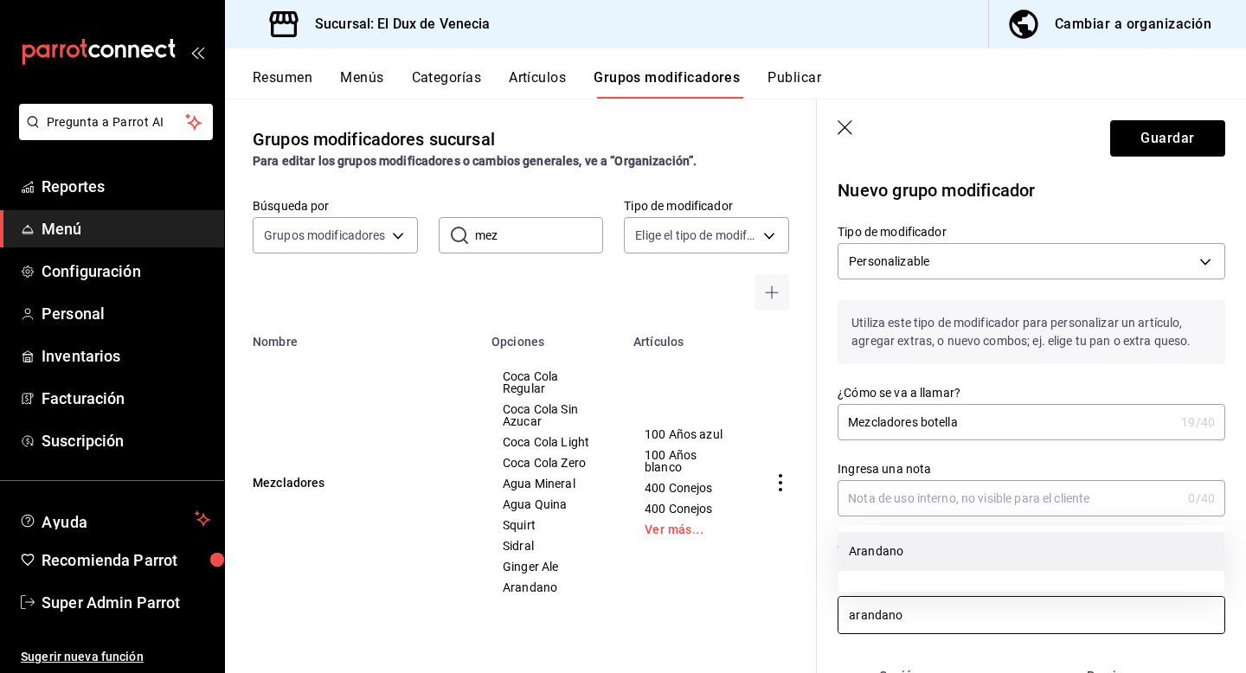
click at [884, 562] on li "Arandano" at bounding box center [1032, 551] width 386 height 39
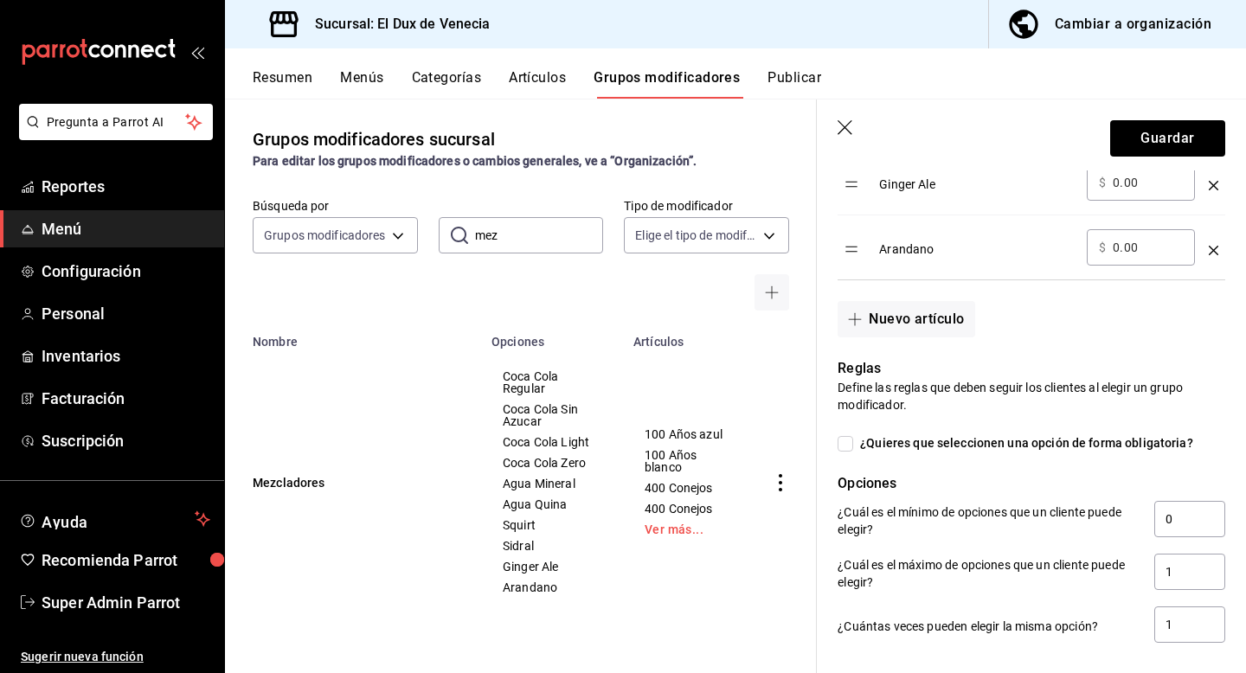
scroll to position [1007, 0]
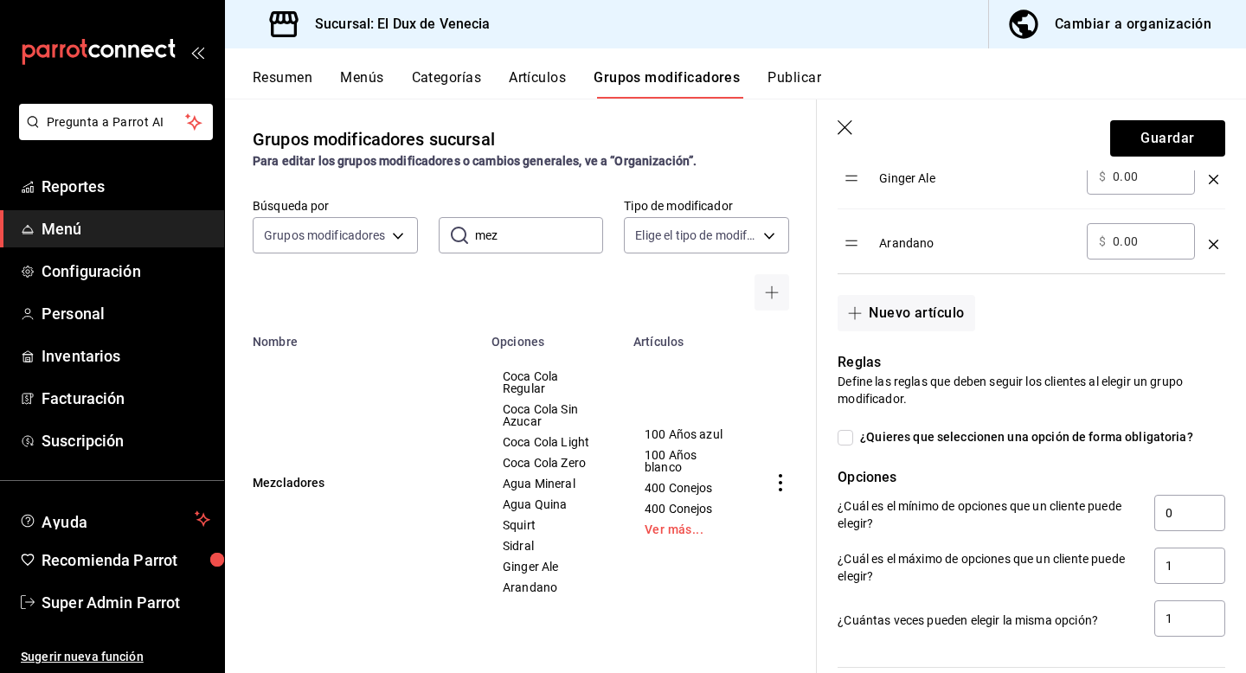
type input "arandano"
click at [845, 447] on div "Reglas Define las reglas que deben seguir los clientes al elegir un grupo modif…" at bounding box center [1021, 485] width 408 height 308
click at [980, 440] on span "¿Quieres que seleccionen una opción de forma obligatoria?" at bounding box center [1023, 437] width 340 height 18
click at [853, 440] on input "¿Quieres que seleccionen una opción de forma obligatoria?" at bounding box center [846, 438] width 16 height 16
checkbox input "true"
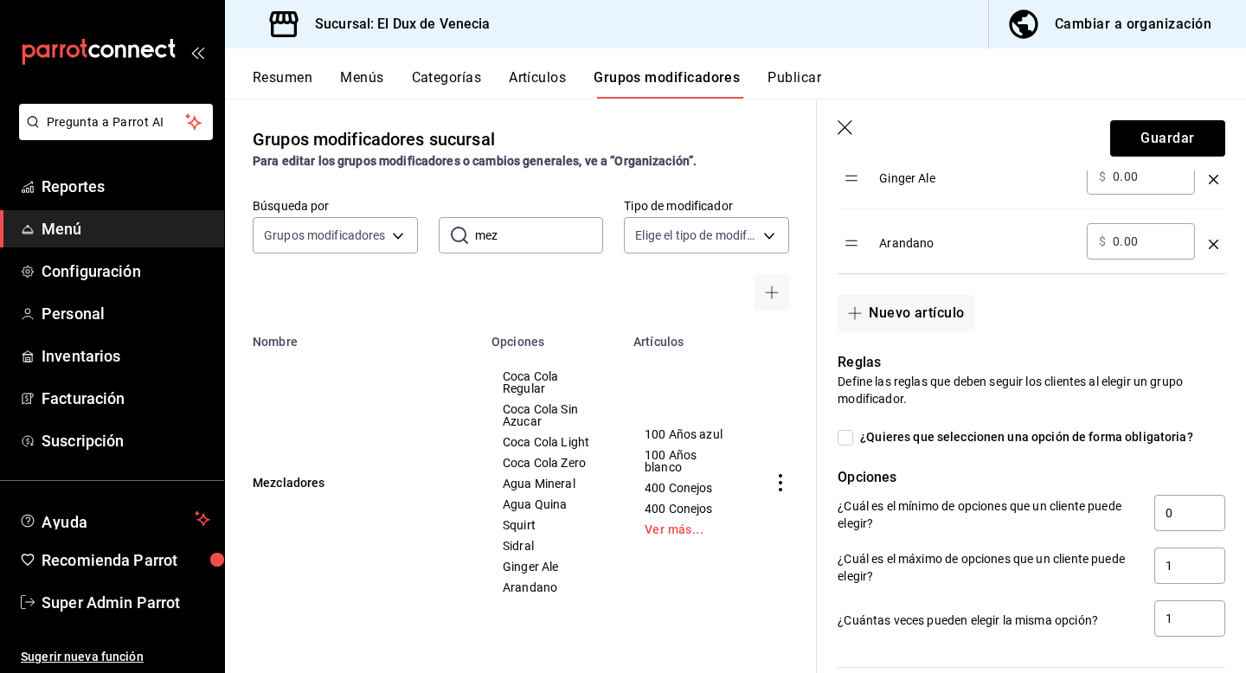
type input "1"
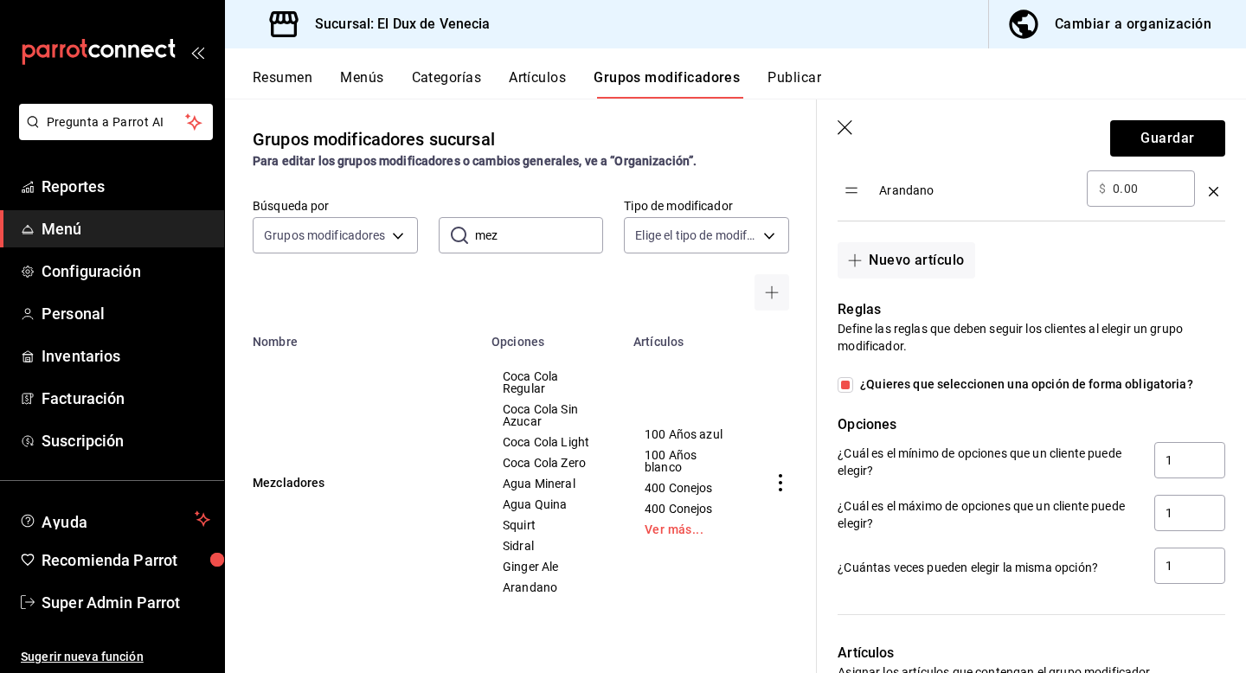
scroll to position [1089, 0]
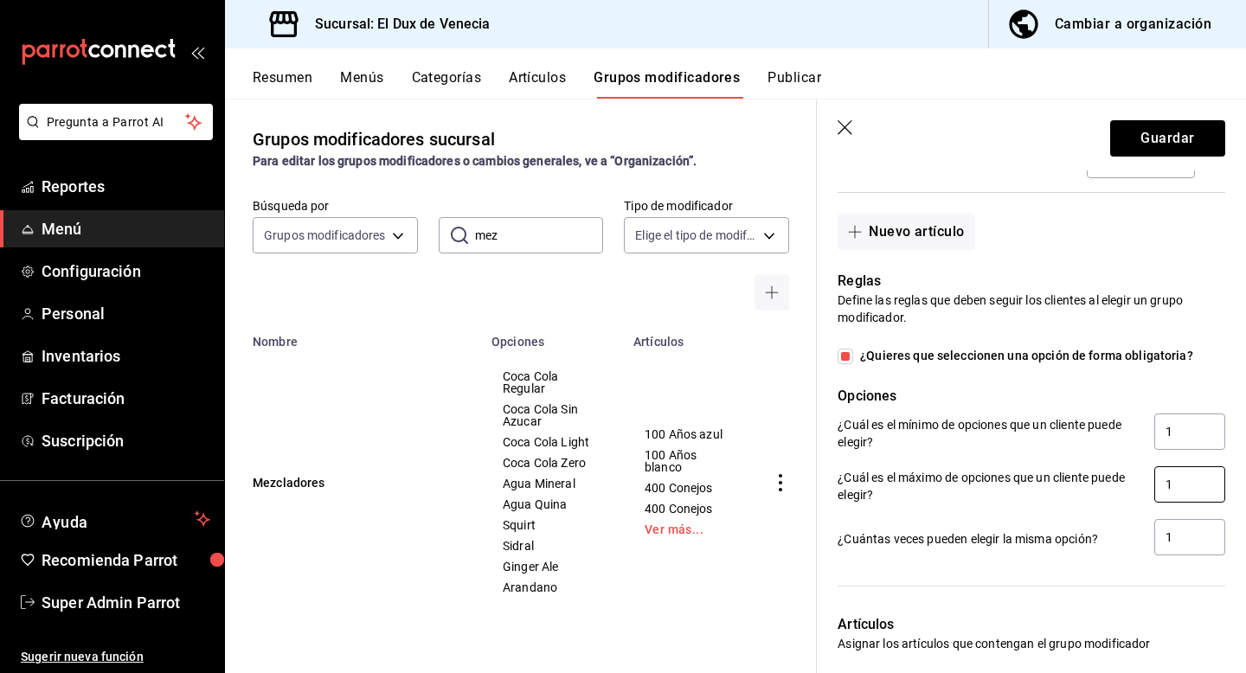
click at [1192, 483] on input "1" at bounding box center [1189, 484] width 71 height 36
type input "5"
click at [1179, 538] on input "1" at bounding box center [1189, 537] width 71 height 36
type input "5"
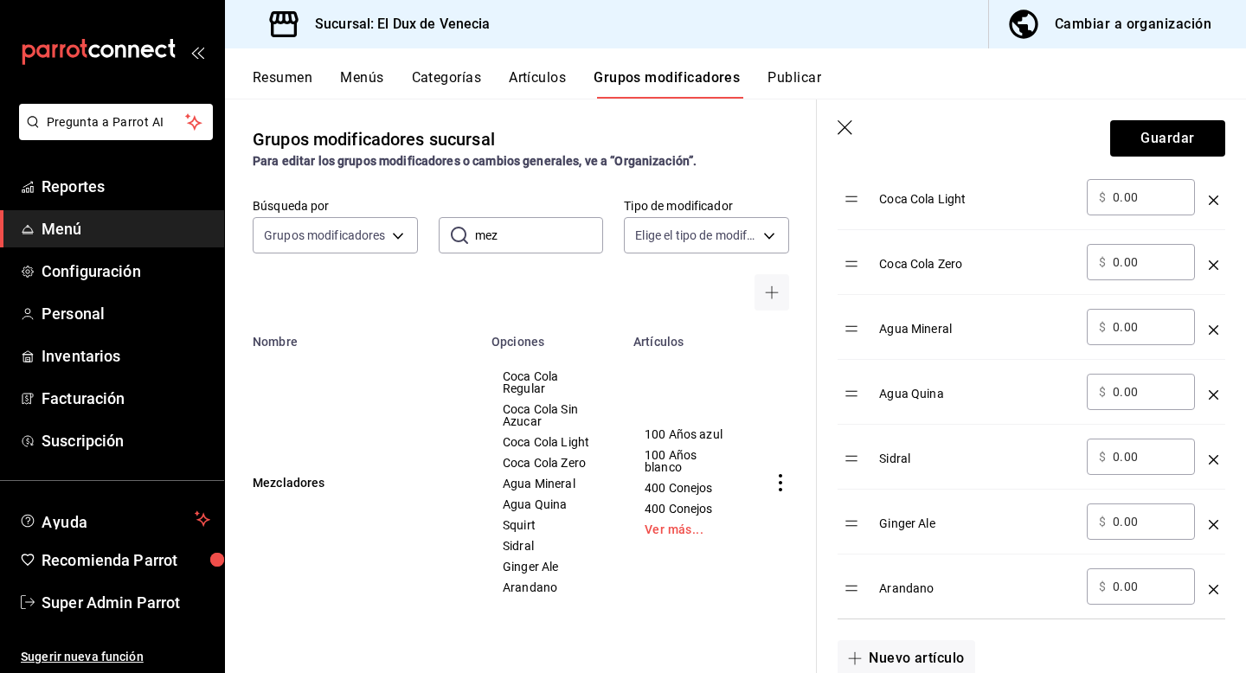
scroll to position [664, 0]
click at [1217, 586] on icon "optionsTable" at bounding box center [1214, 588] width 10 height 10
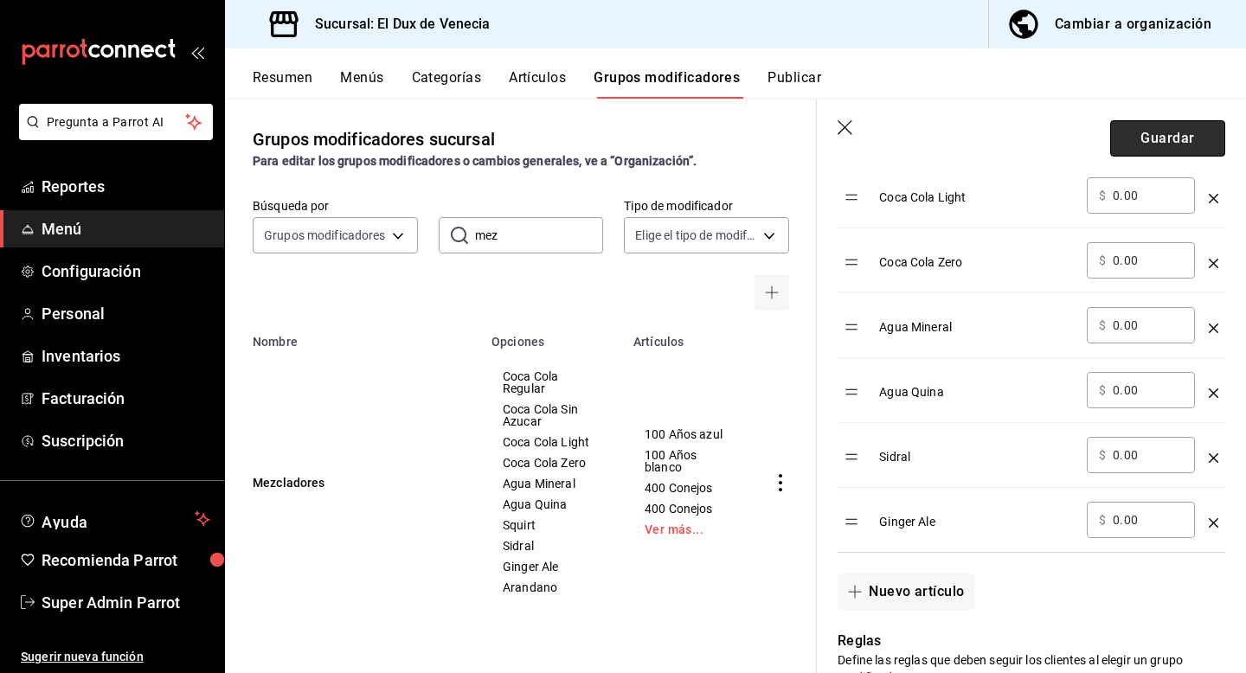
click at [1183, 131] on button "Guardar" at bounding box center [1167, 138] width 115 height 36
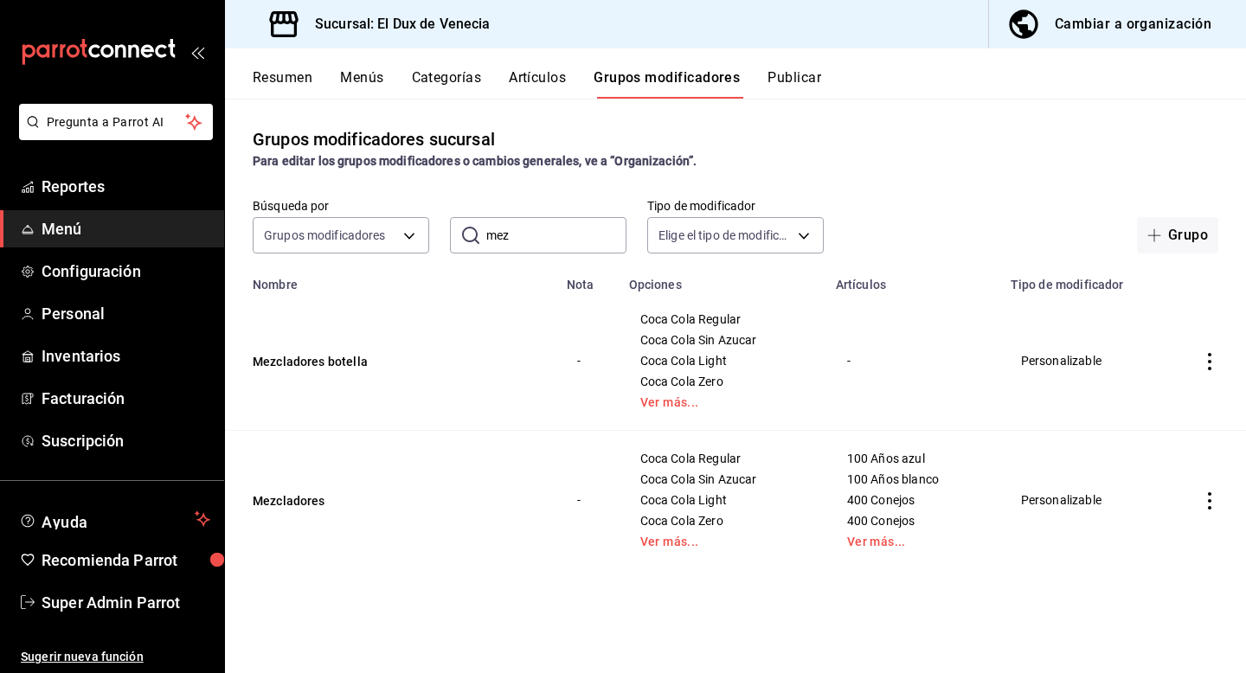
click at [190, 53] on icon "open_drawer_menu" at bounding box center [197, 52] width 14 height 14
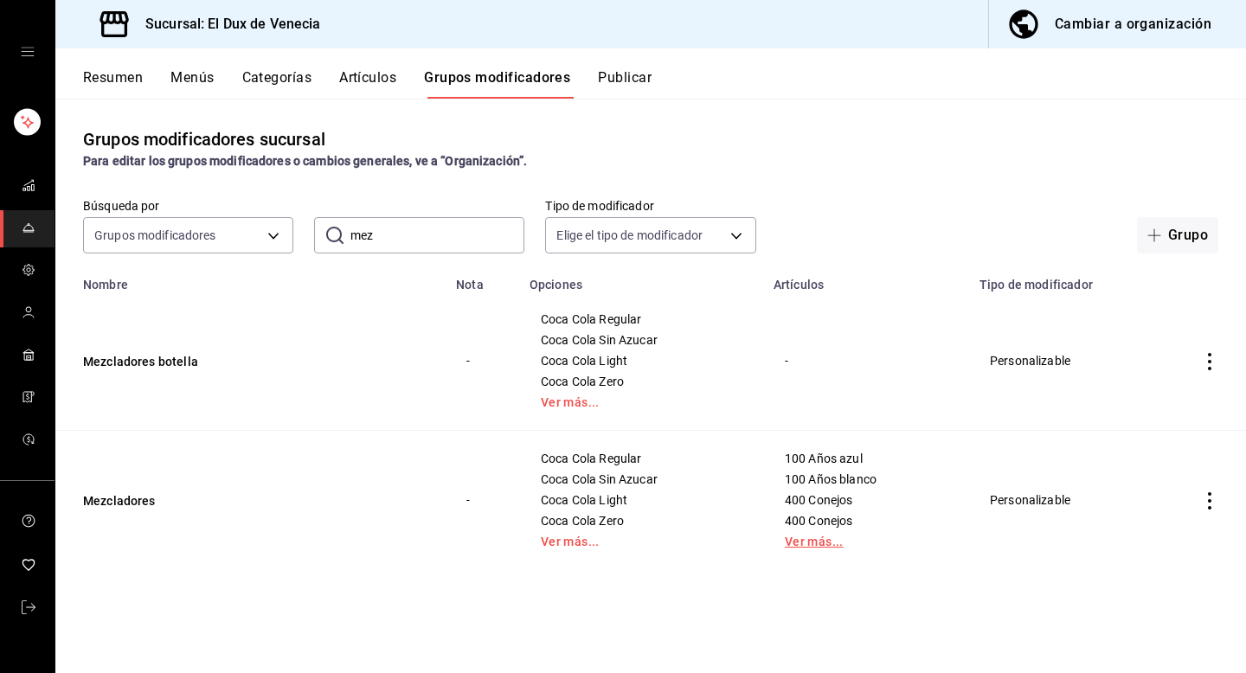
click at [819, 536] on link "Ver más..." at bounding box center [866, 542] width 163 height 12
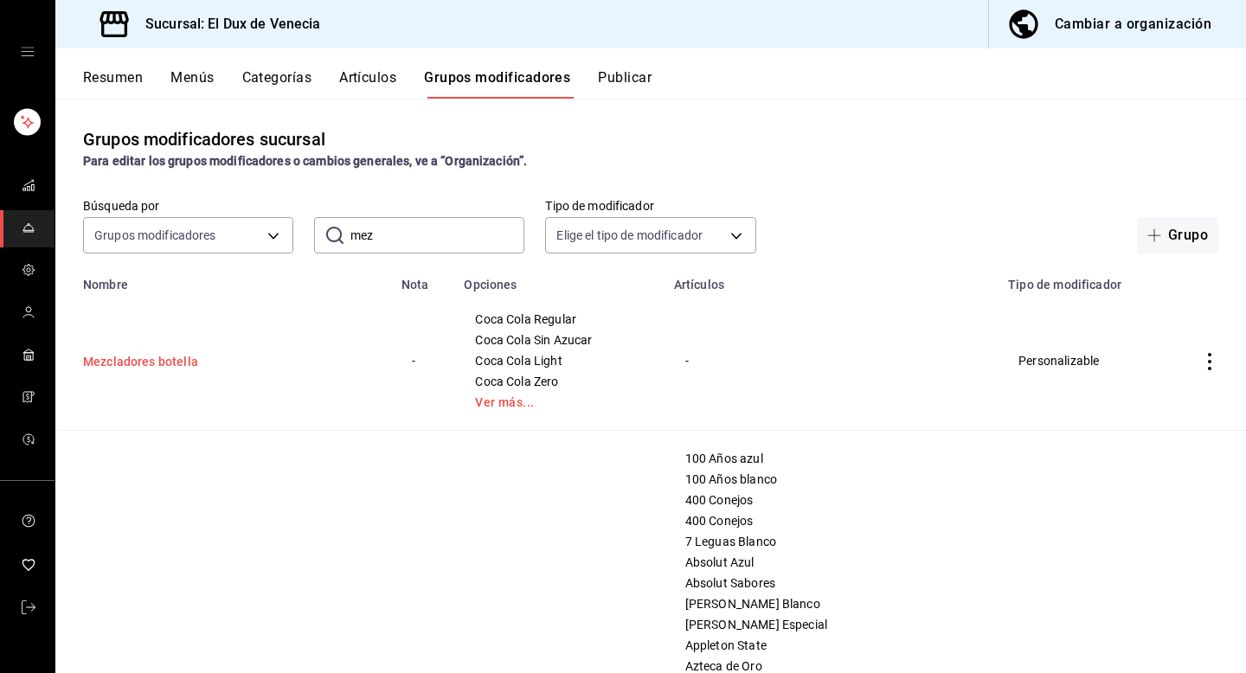
click at [159, 357] on button "Mezcladores botella" at bounding box center [187, 361] width 208 height 17
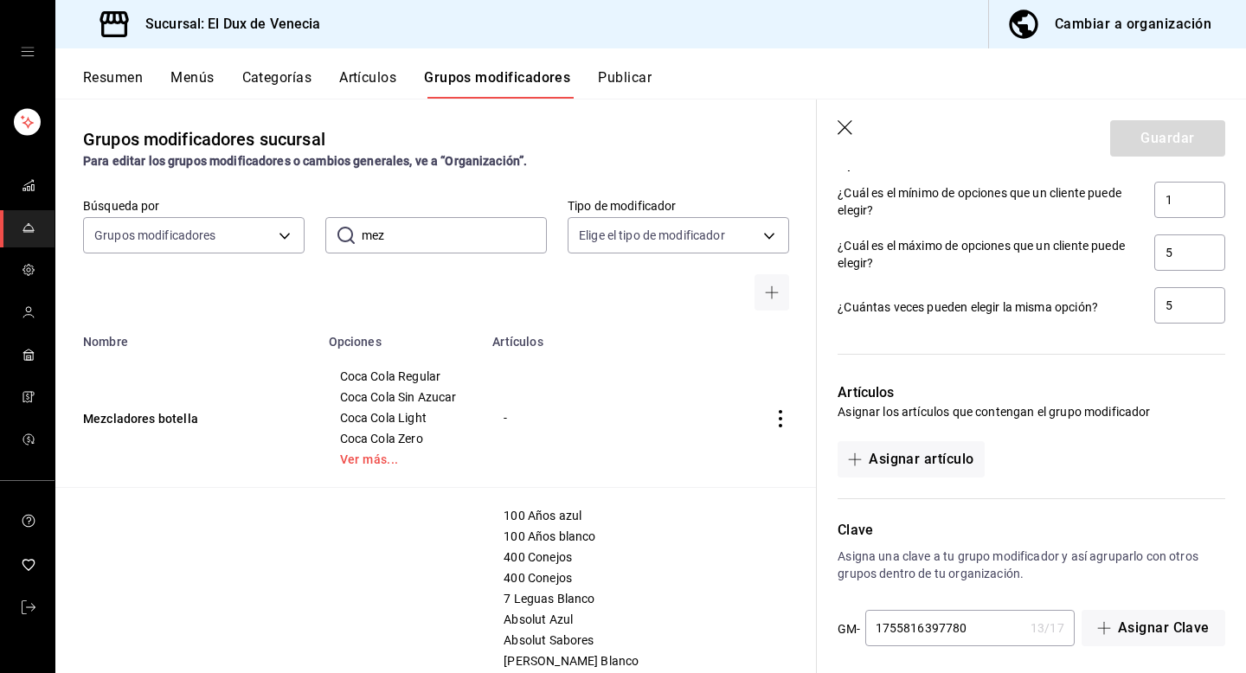
scroll to position [1350, 0]
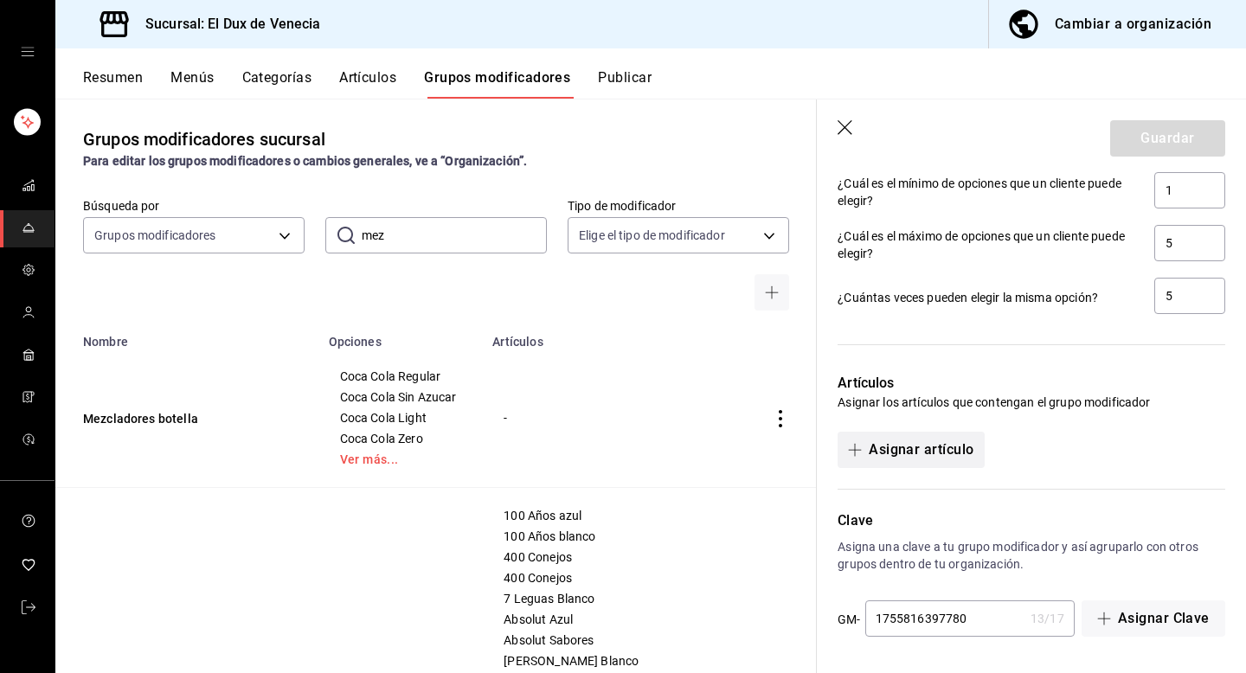
click at [935, 459] on button "Asignar artículo" at bounding box center [911, 450] width 146 height 36
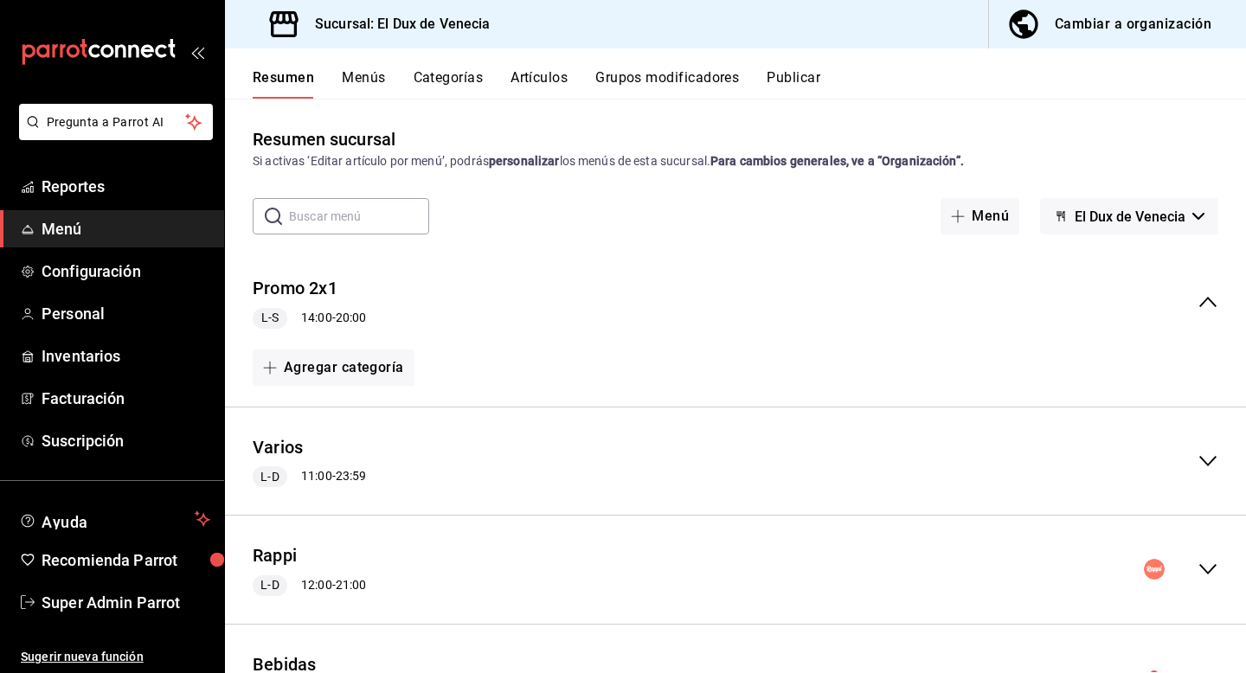
click at [545, 80] on button "Artículos" at bounding box center [539, 83] width 57 height 29
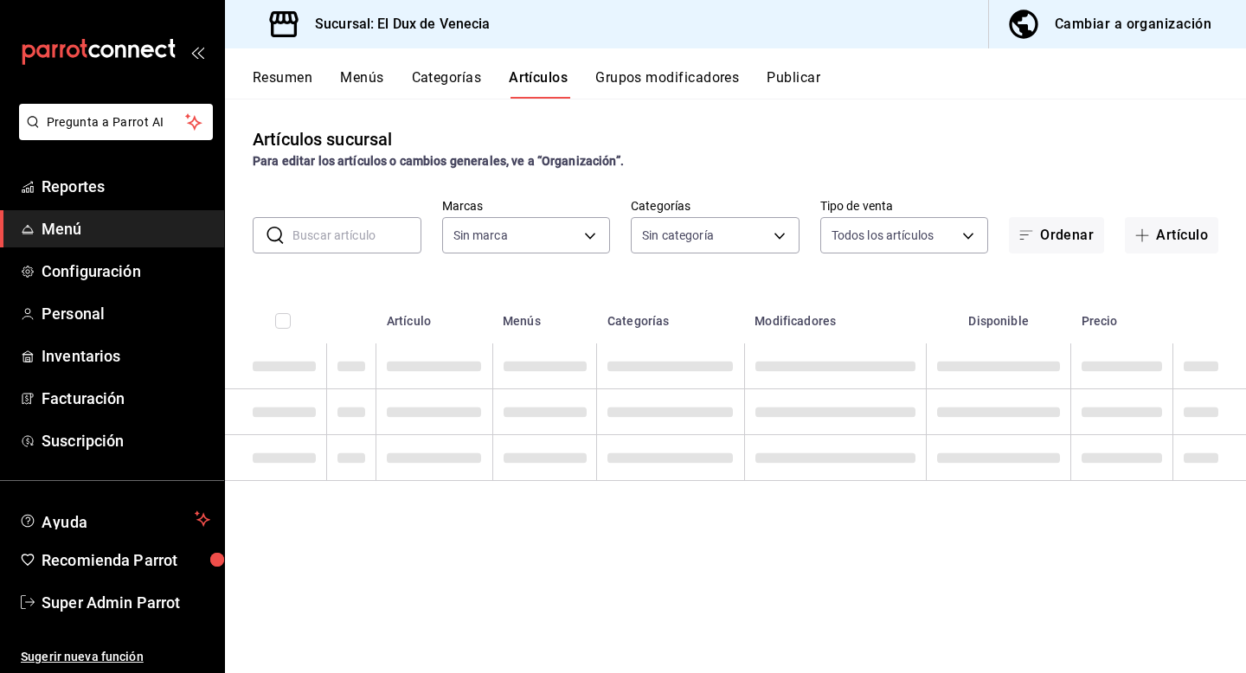
type input "aa834bd9-f698-407f-808f-611ad9be46c8"
type input "254a4dcb-37eb-4341-9168-3a5ccd0f4a62,95093efa-d33a-4b7c-8aae-9aa39e9747af,6cda8…"
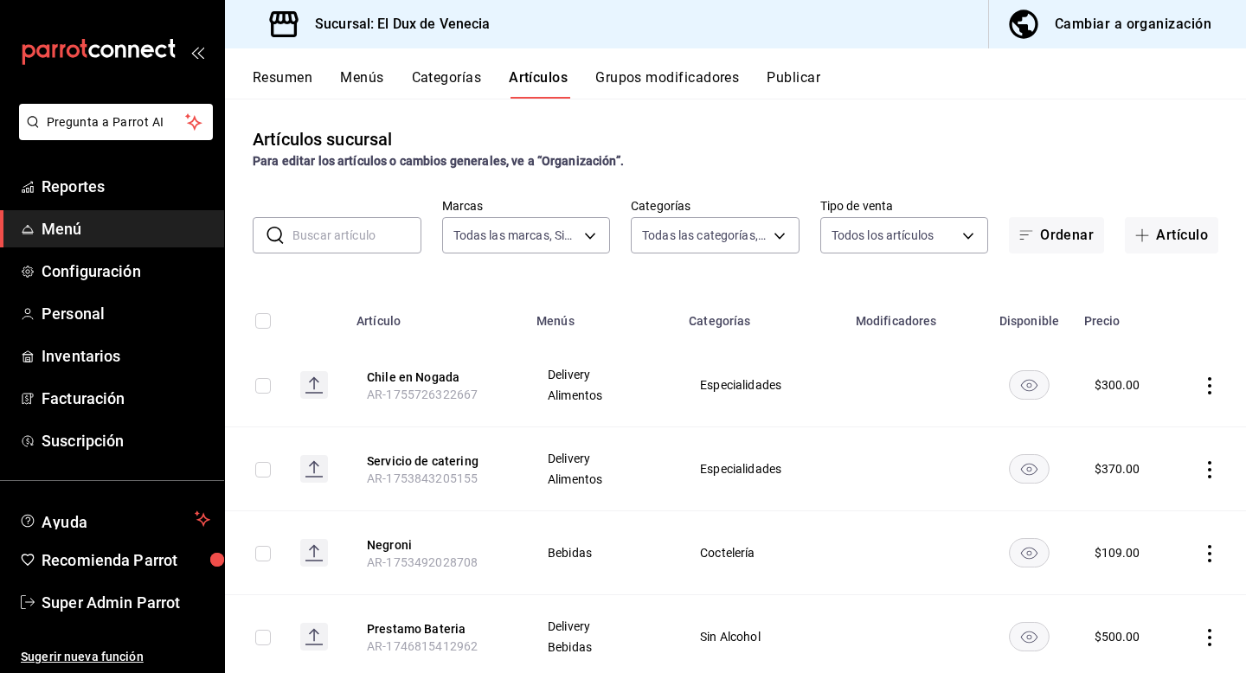
click at [376, 250] on input "text" at bounding box center [356, 235] width 129 height 35
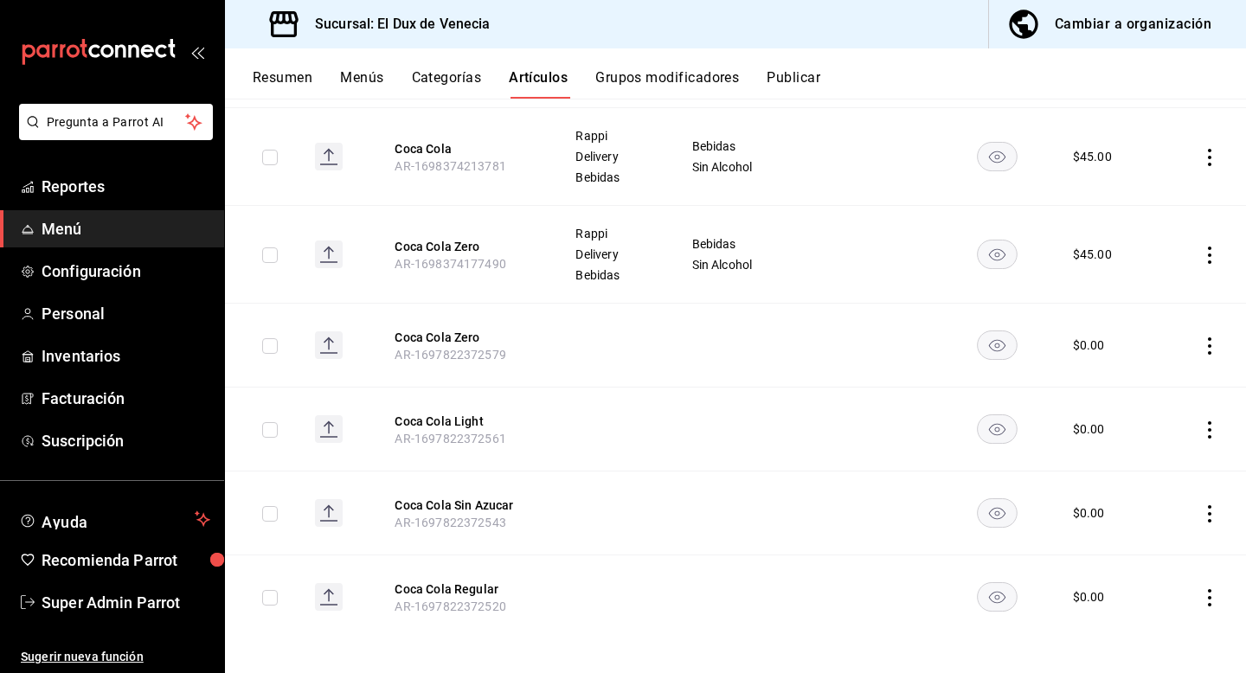
scroll to position [341, 0]
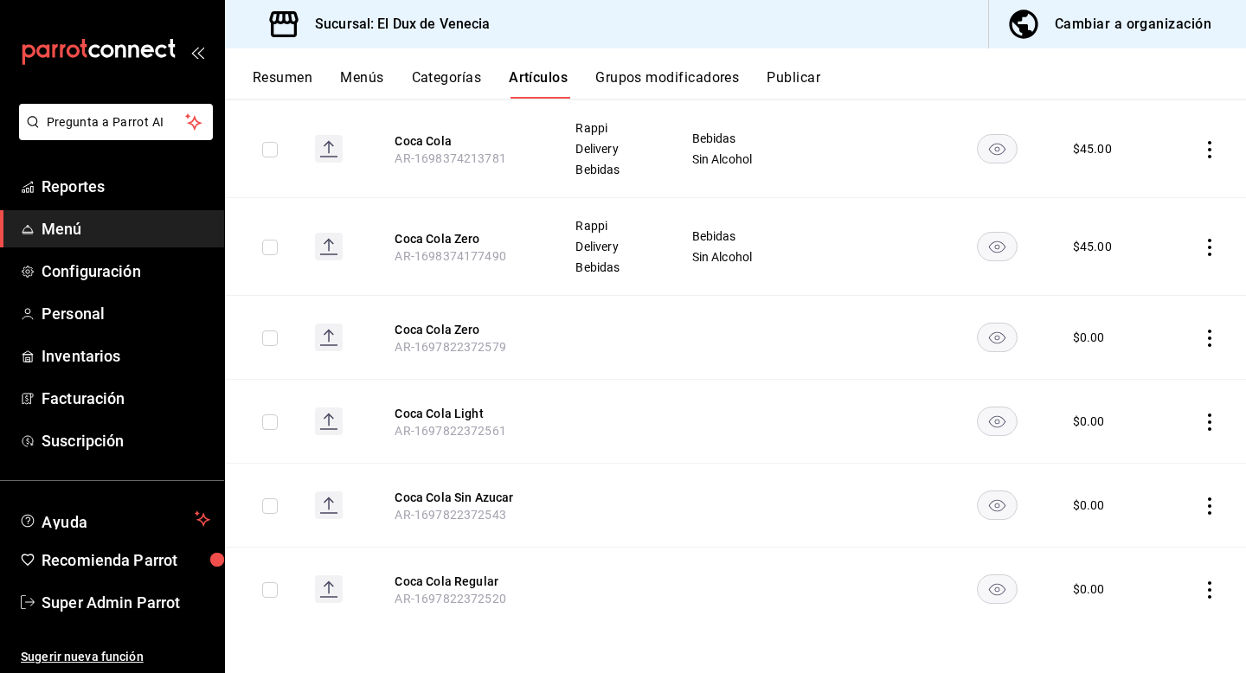
click at [802, 638] on div "Artículos sucursal Para editar los artículos o cambios generales, ve a “Organiz…" at bounding box center [735, 386] width 1021 height 574
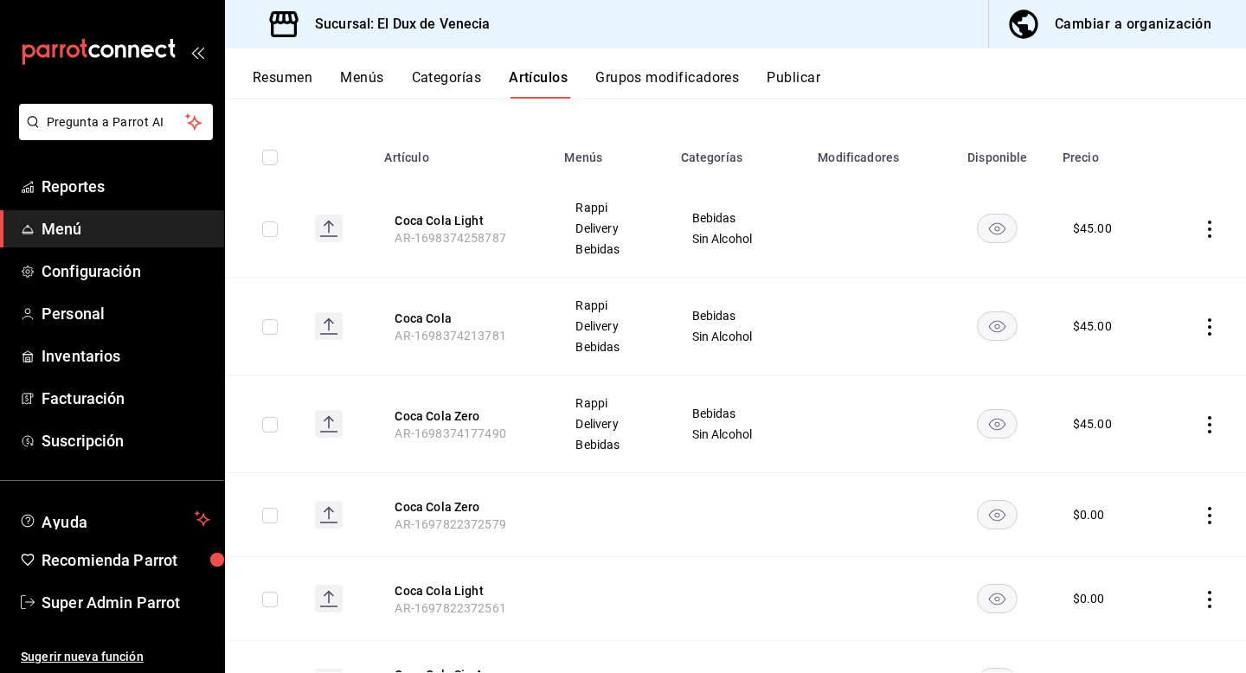
scroll to position [0, 0]
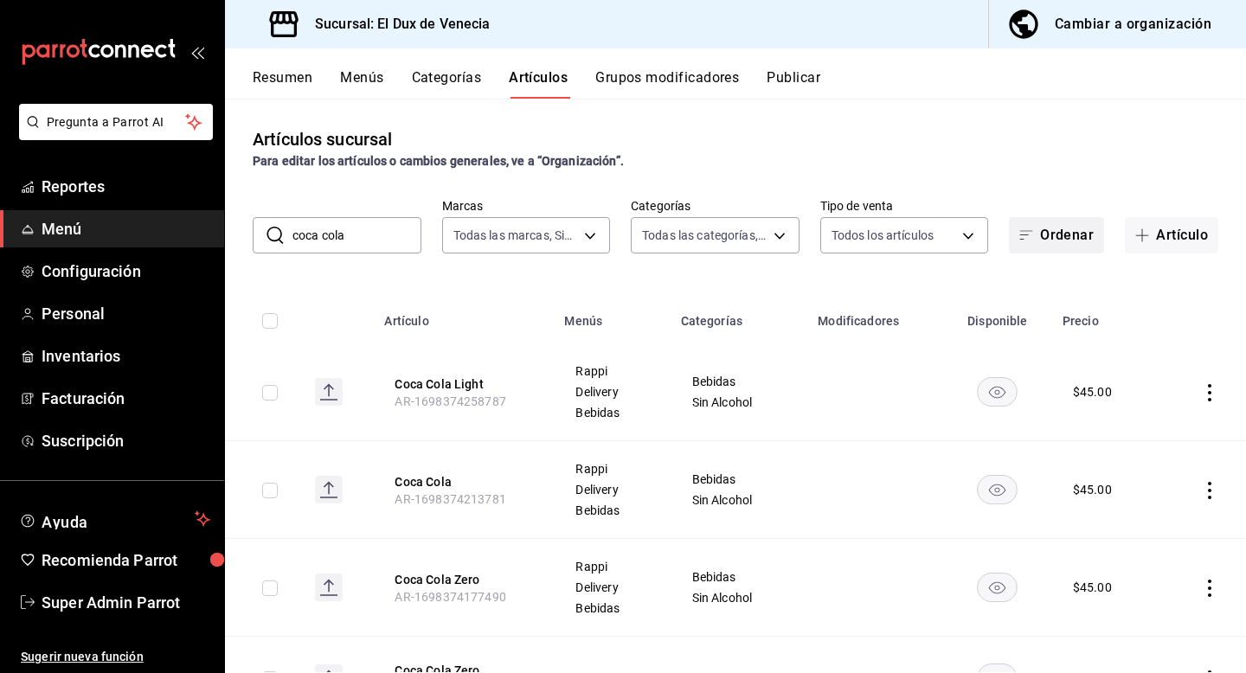
click at [1039, 222] on button "Ordenar" at bounding box center [1056, 235] width 95 height 36
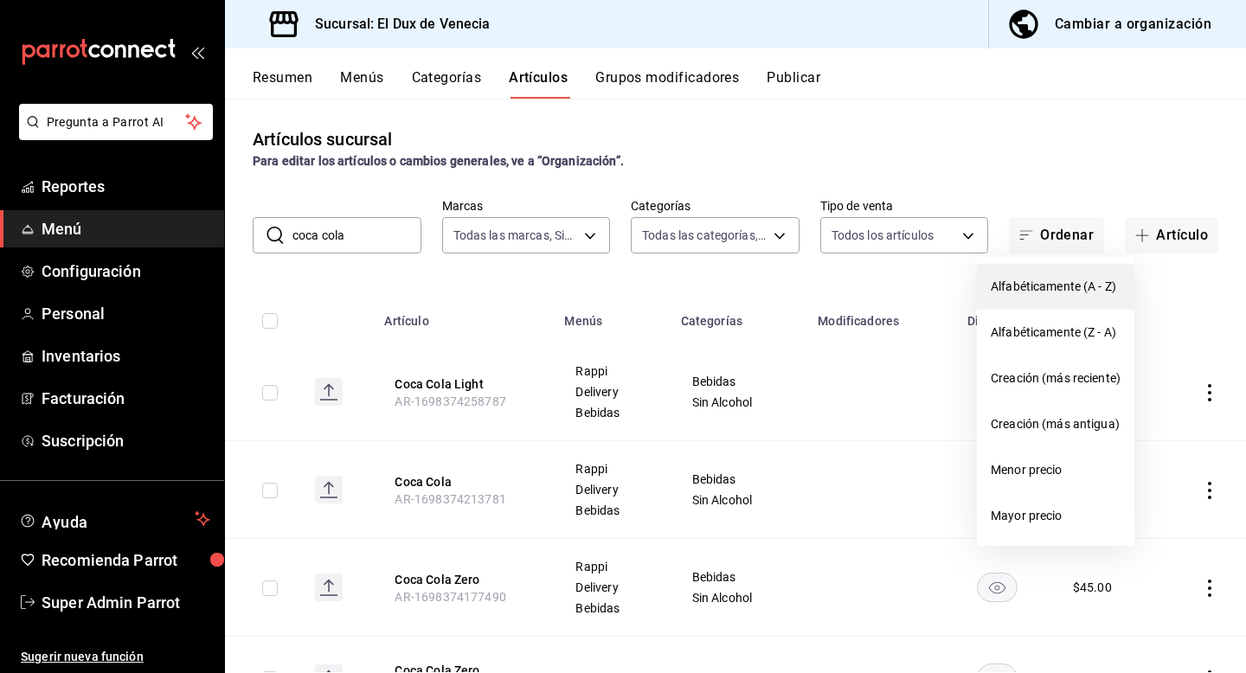
click at [1028, 285] on span "Alfabéticamente (A - Z)" at bounding box center [1056, 287] width 130 height 18
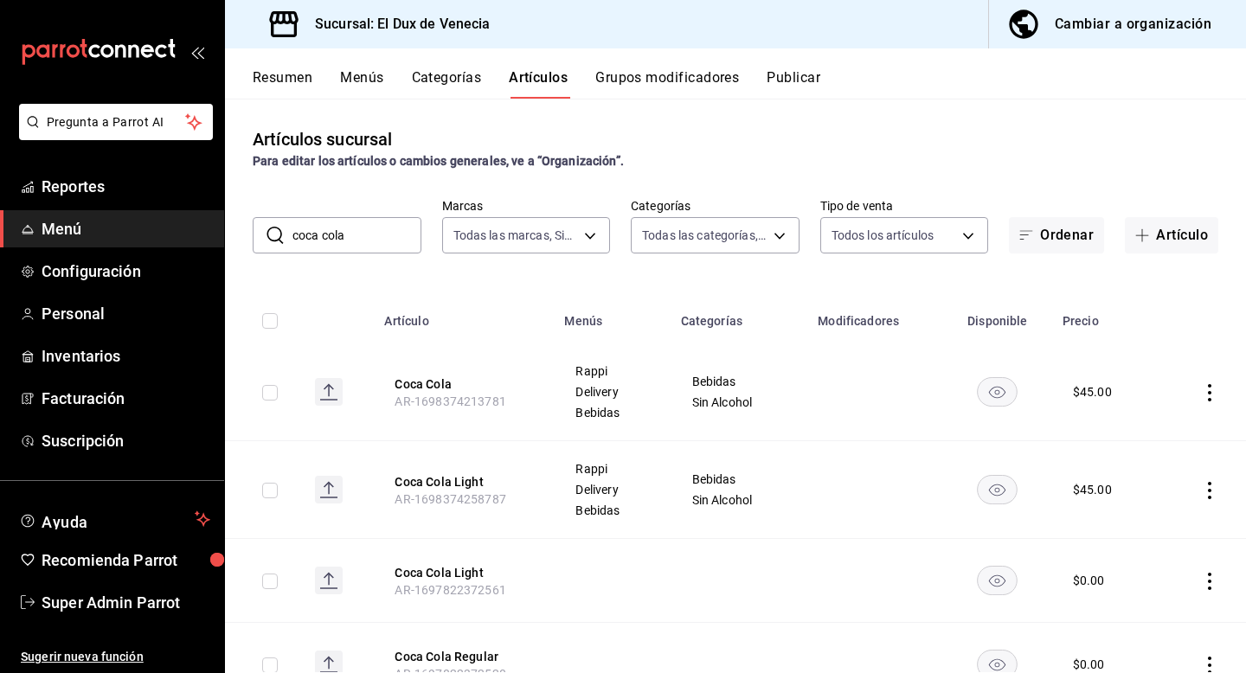
click at [397, 237] on input "coca cola" at bounding box center [356, 235] width 129 height 35
type input "c"
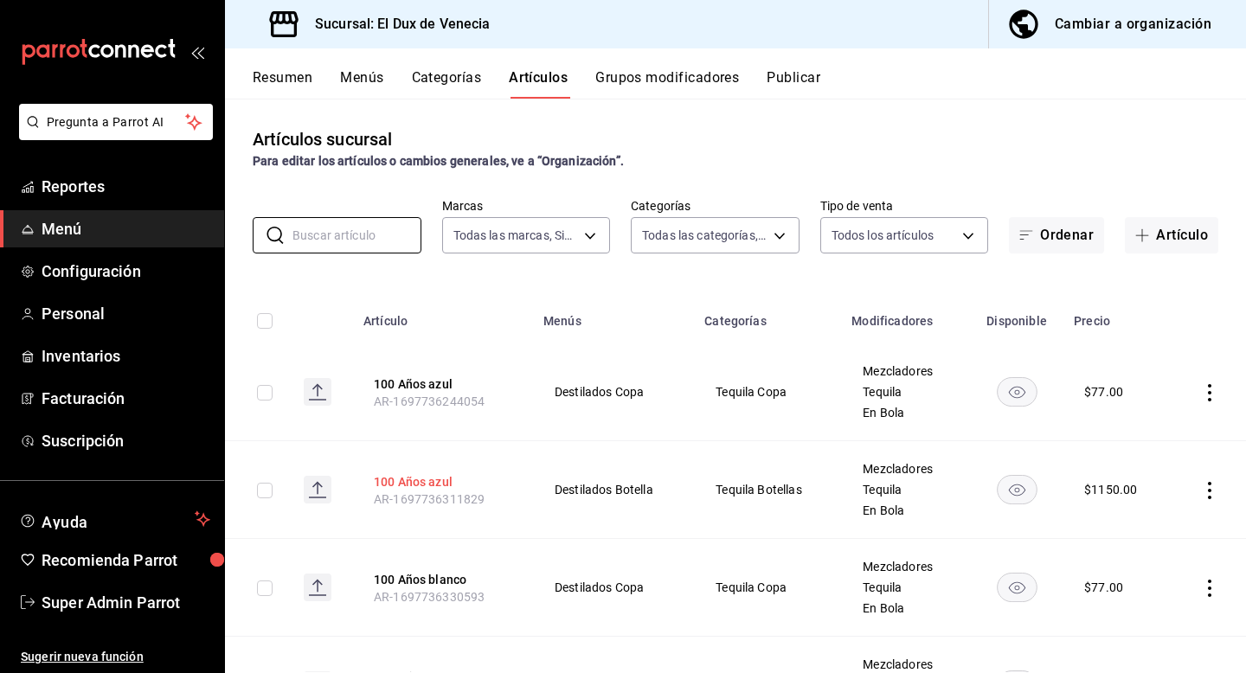
click at [432, 486] on button "100 Años azul" at bounding box center [443, 481] width 138 height 17
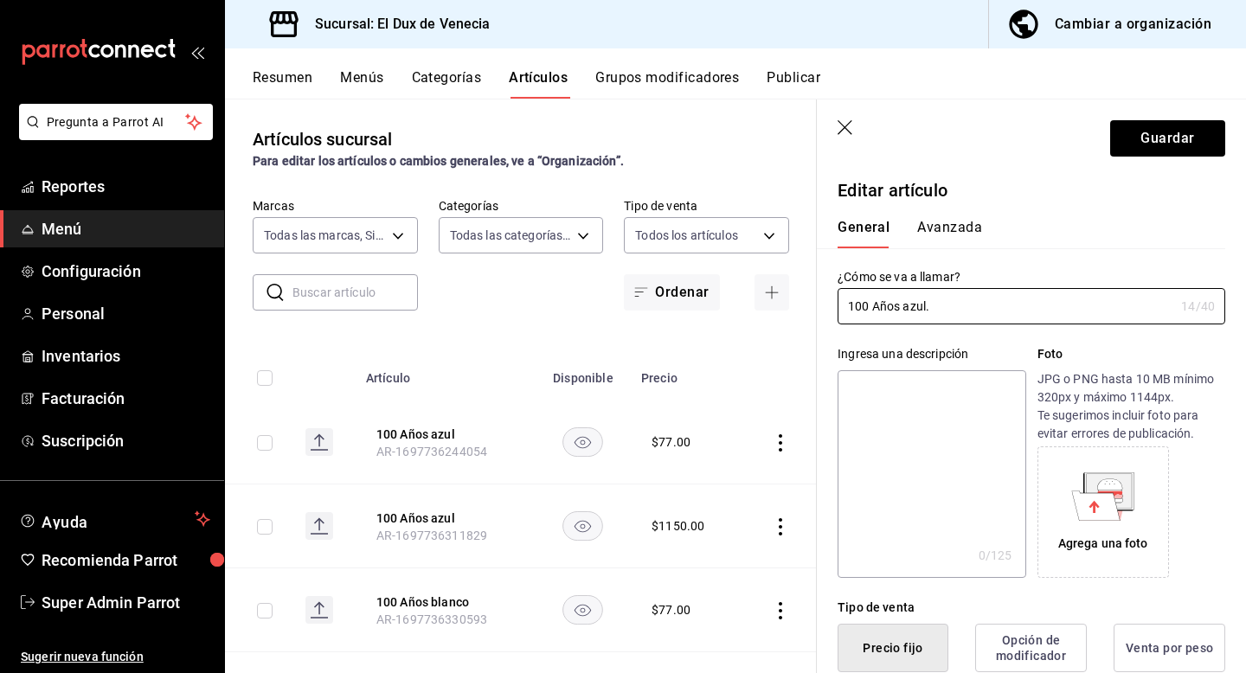
type input "100 Años azul."
click at [1195, 114] on header "Guardar" at bounding box center [1031, 135] width 429 height 71
click at [1189, 125] on button "Guardar" at bounding box center [1167, 138] width 115 height 36
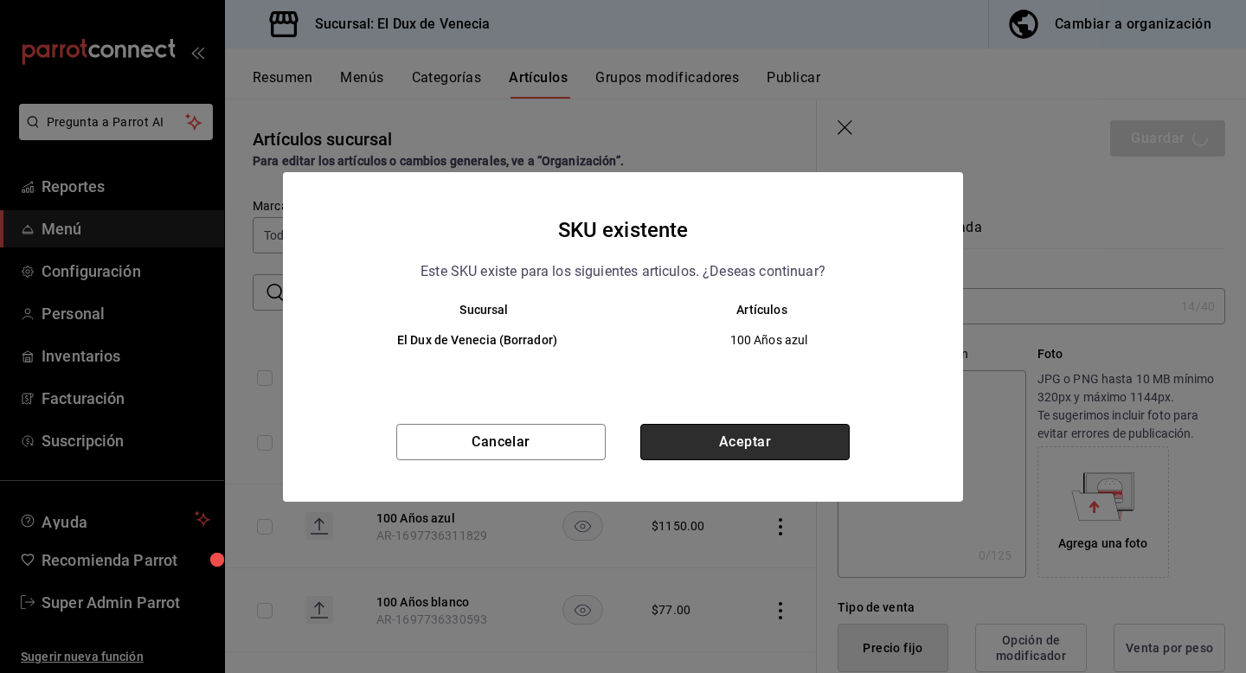
click at [738, 437] on button "Aceptar" at bounding box center [744, 442] width 209 height 36
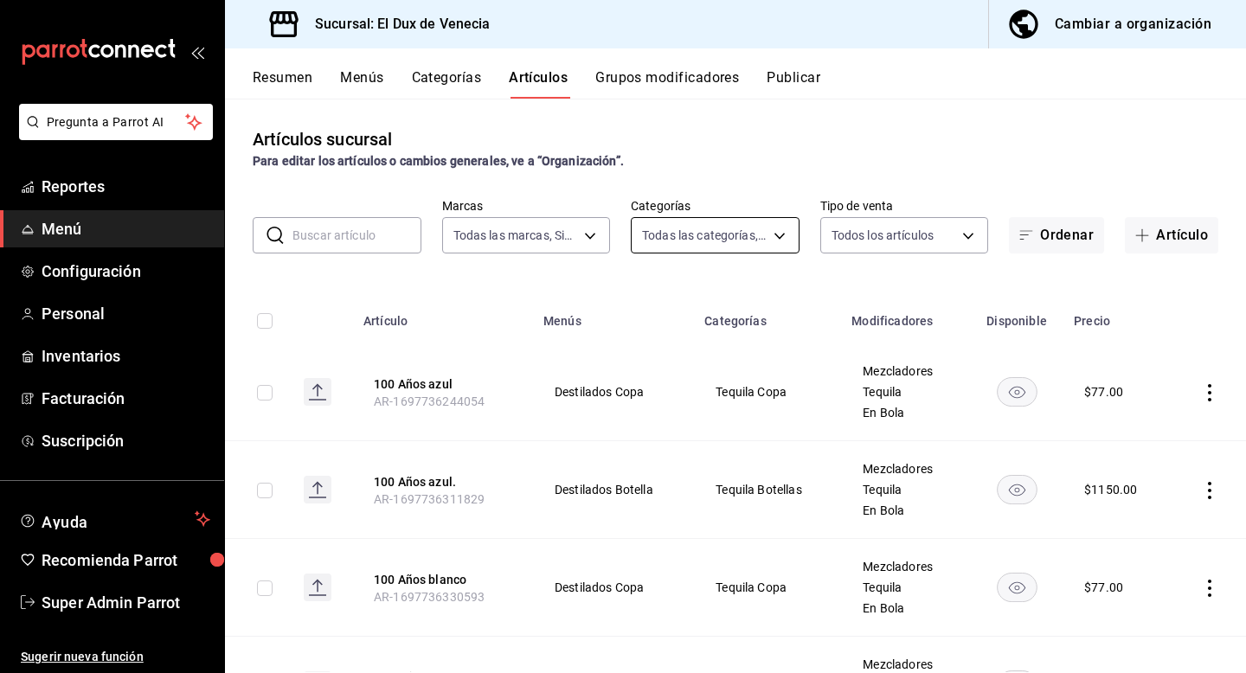
click at [738, 247] on body "Pregunta a Parrot AI Reportes Menú Configuración Personal Inventarios Facturaci…" at bounding box center [623, 336] width 1246 height 673
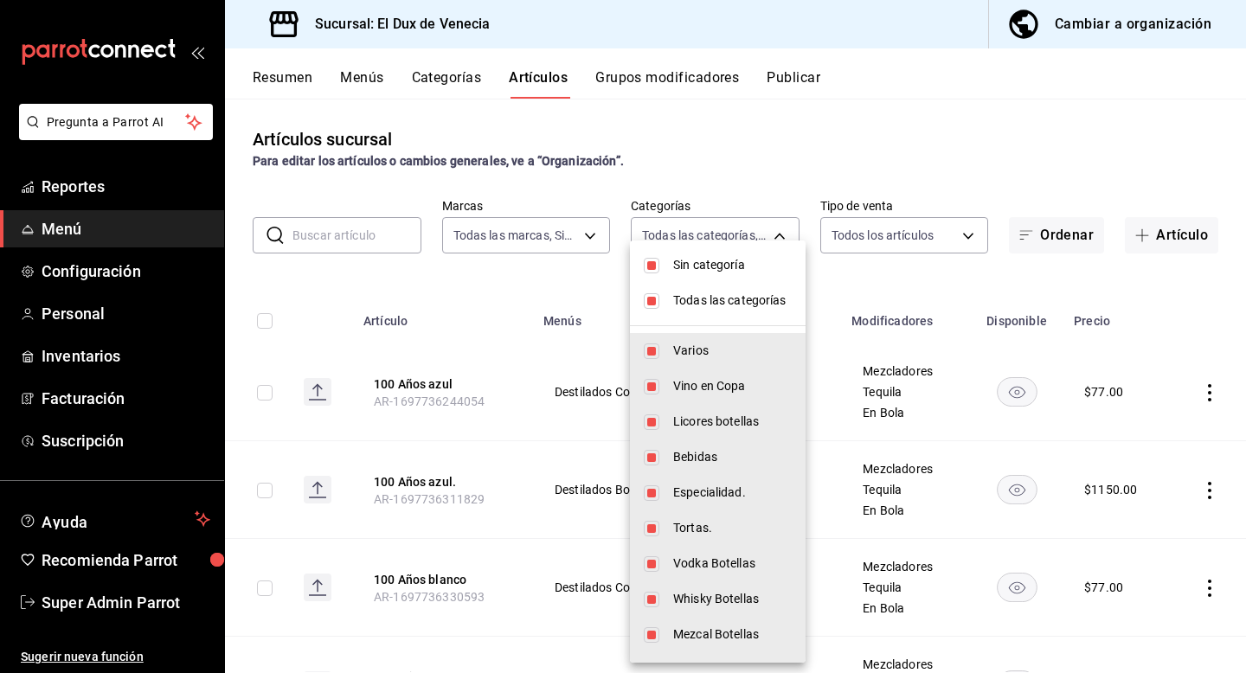
click at [723, 264] on span "Sin categoría" at bounding box center [732, 265] width 119 height 18
checkbox input "false"
click at [654, 298] on input "checkbox" at bounding box center [652, 301] width 16 height 16
checkbox input "false"
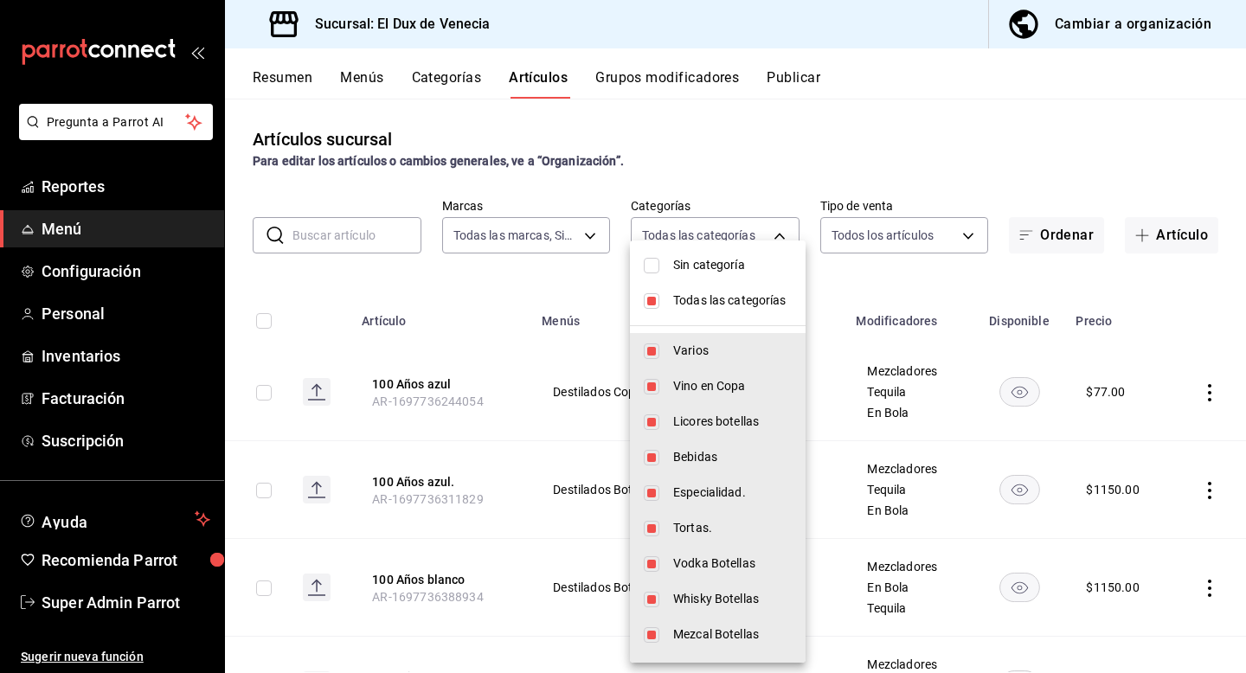
checkbox input "false"
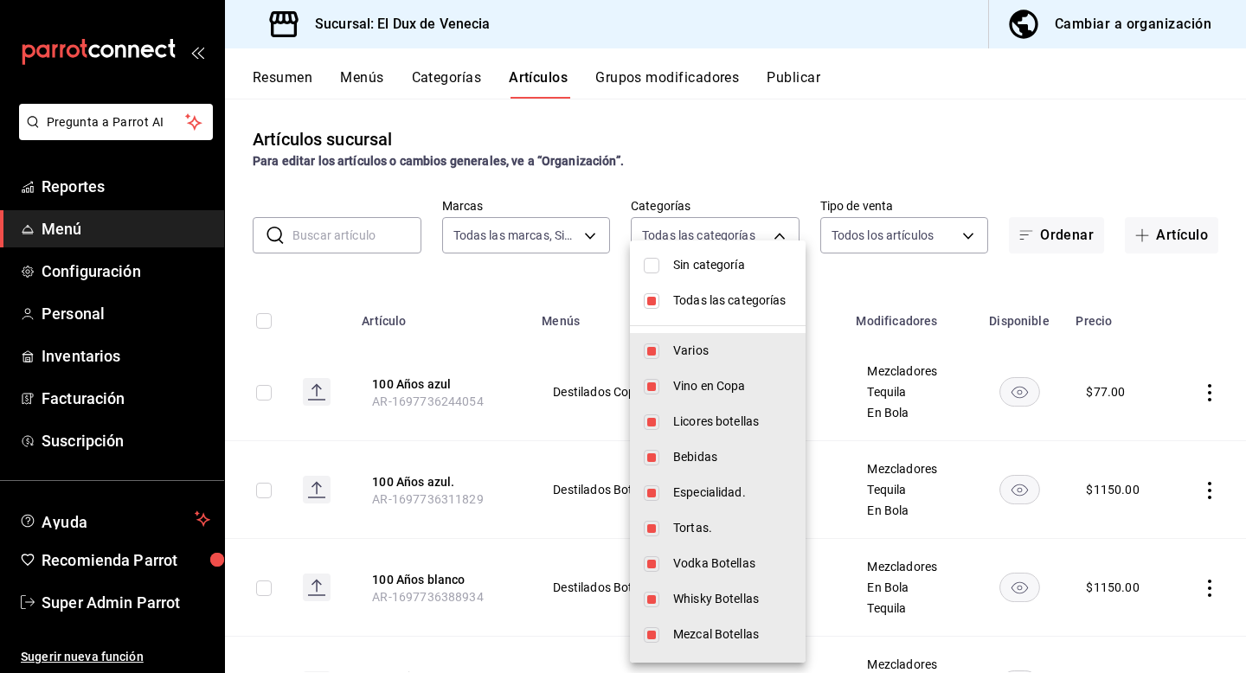
checkbox input "false"
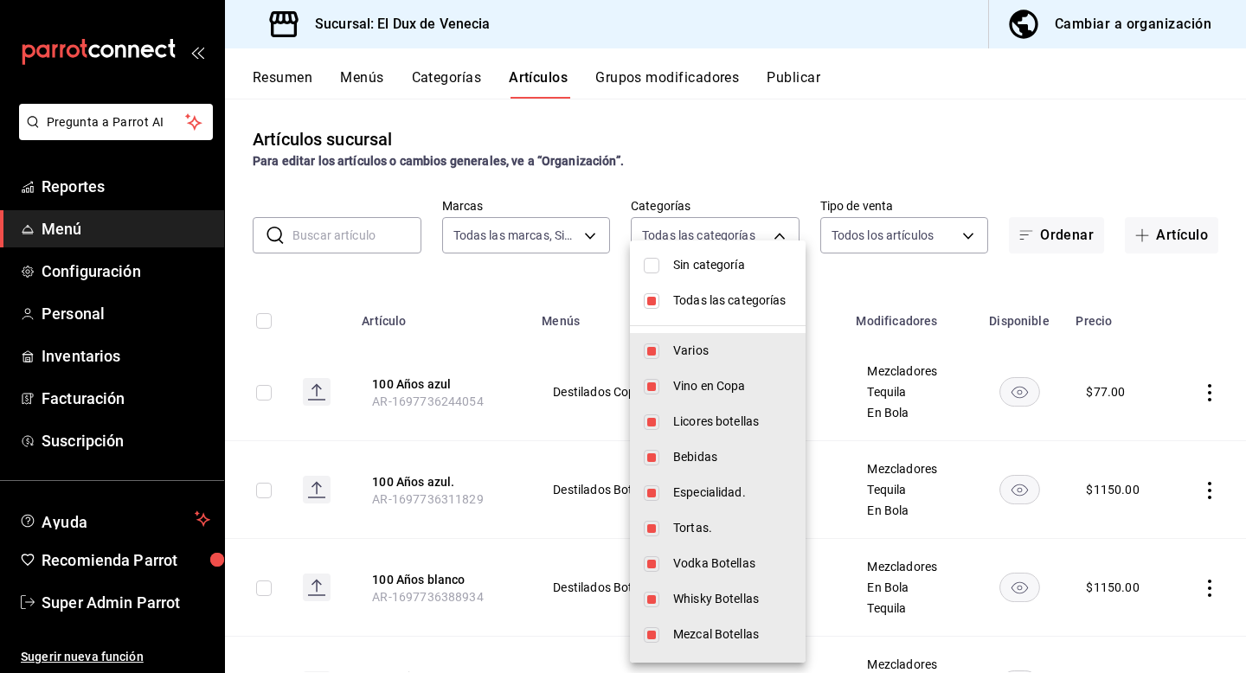
checkbox input "false"
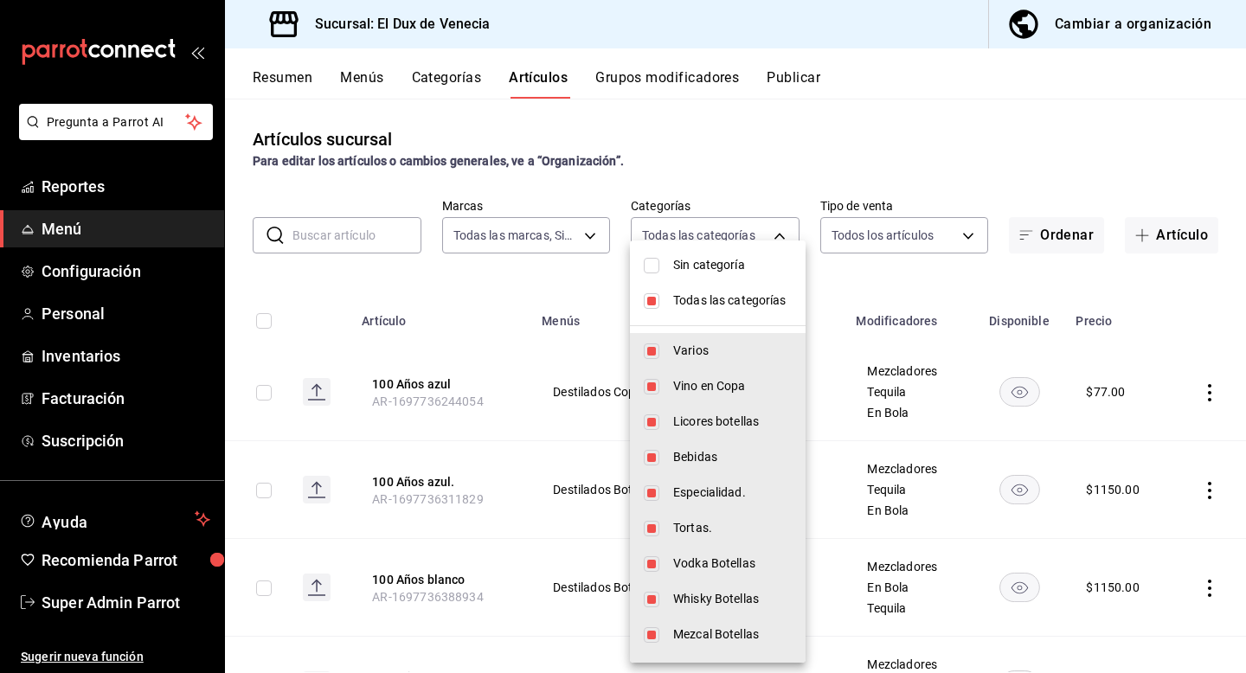
checkbox input "false"
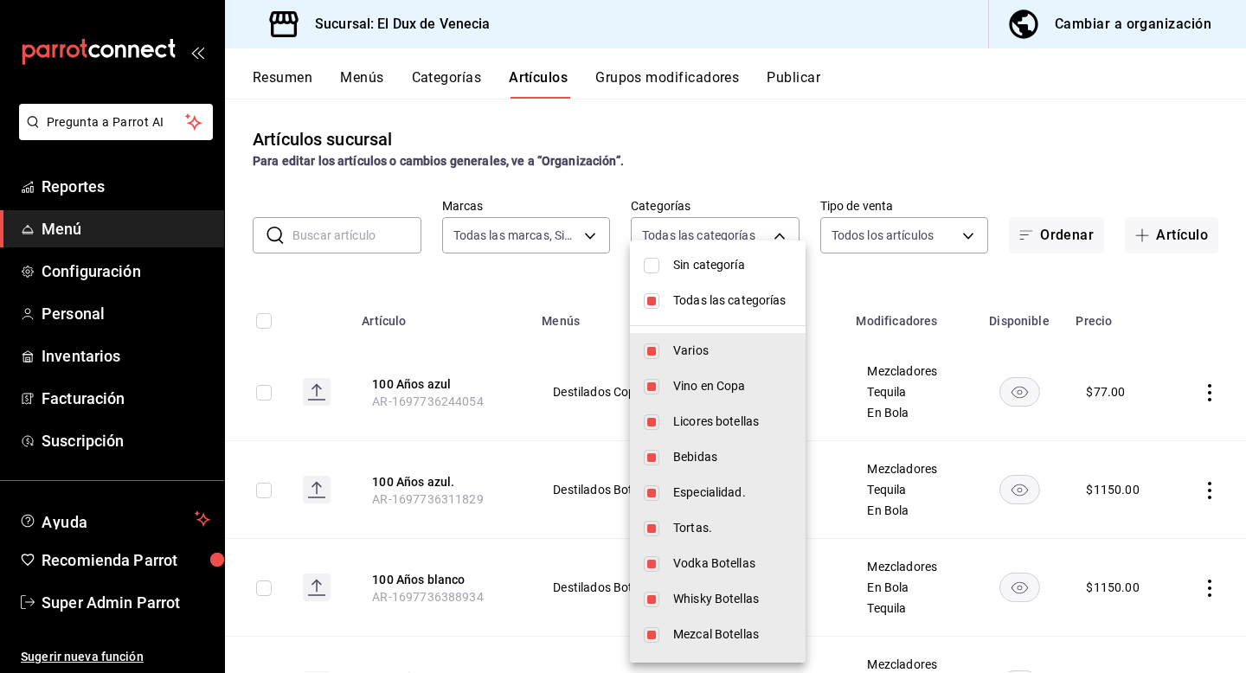
checkbox input "false"
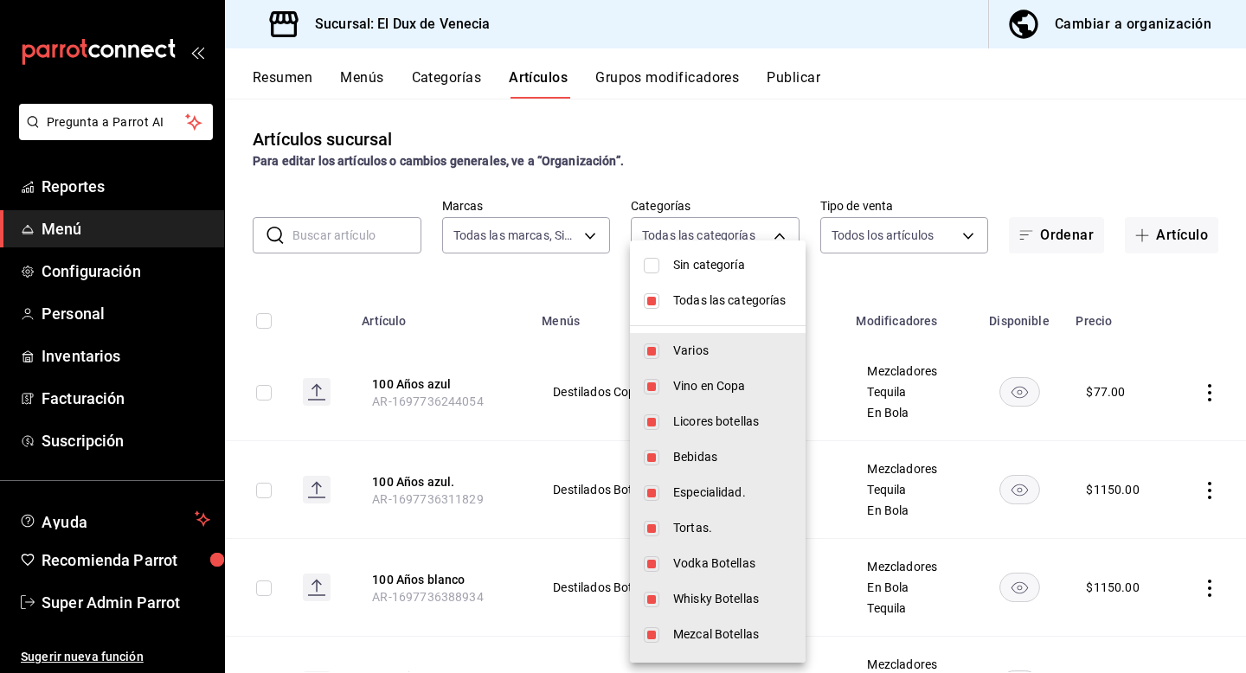
checkbox input "false"
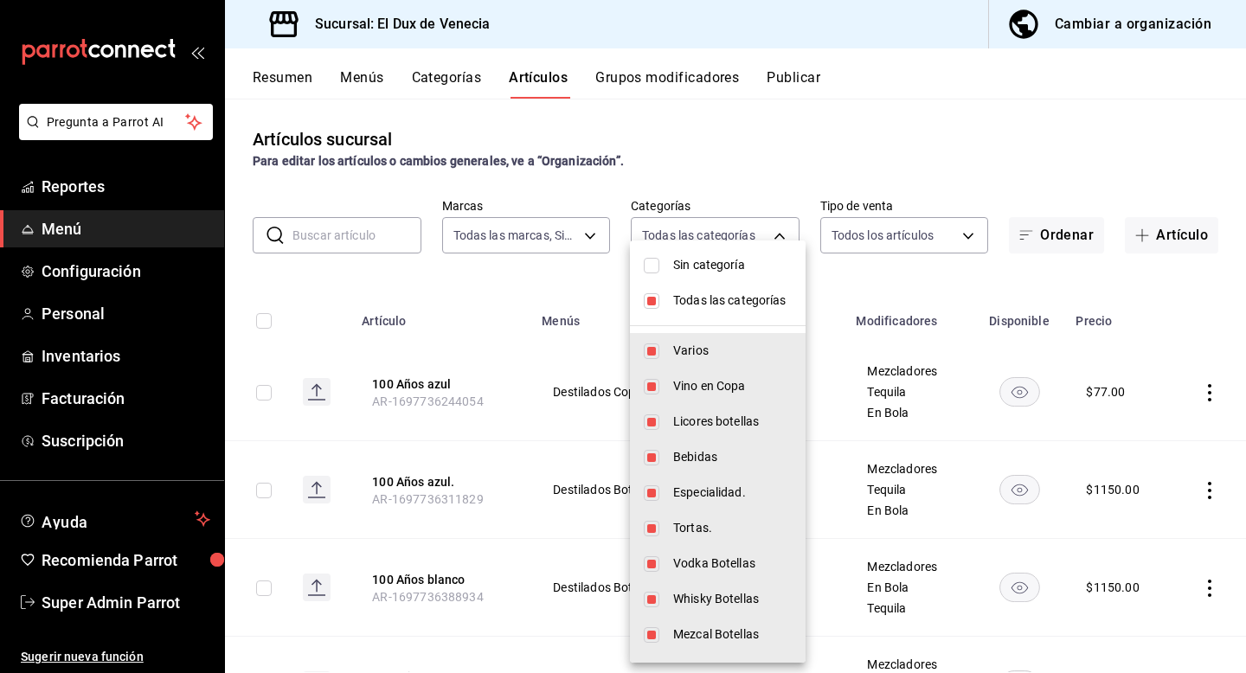
checkbox input "false"
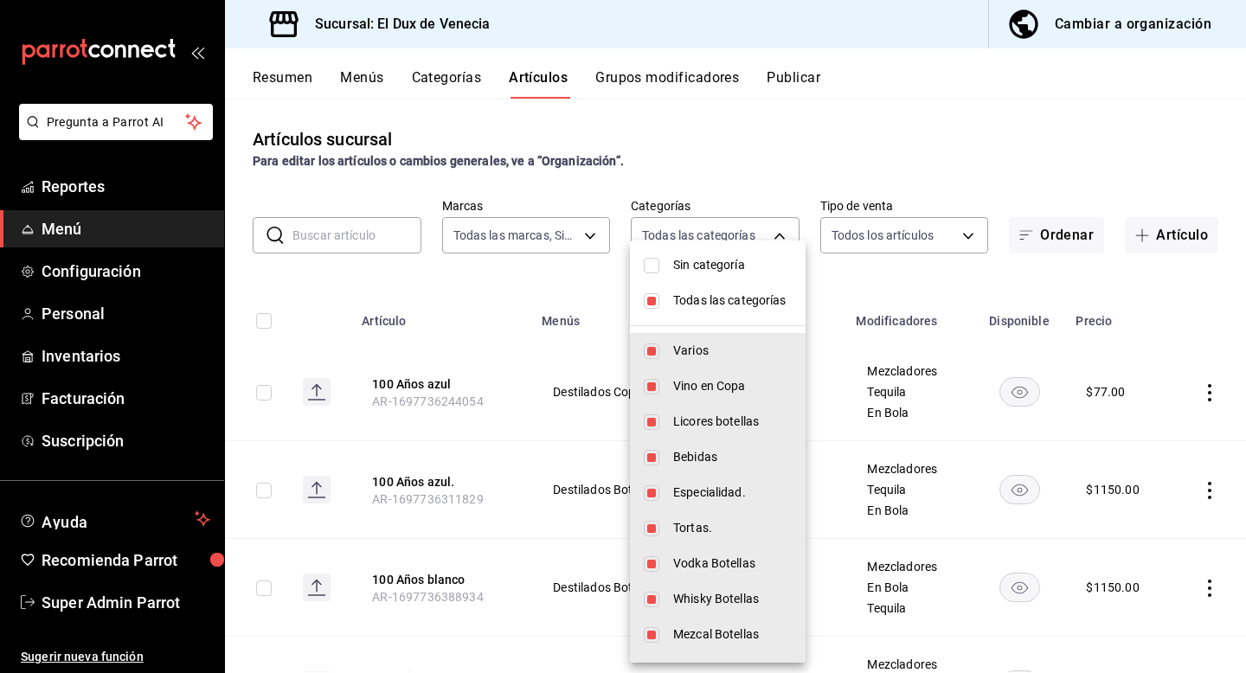
checkbox input "false"
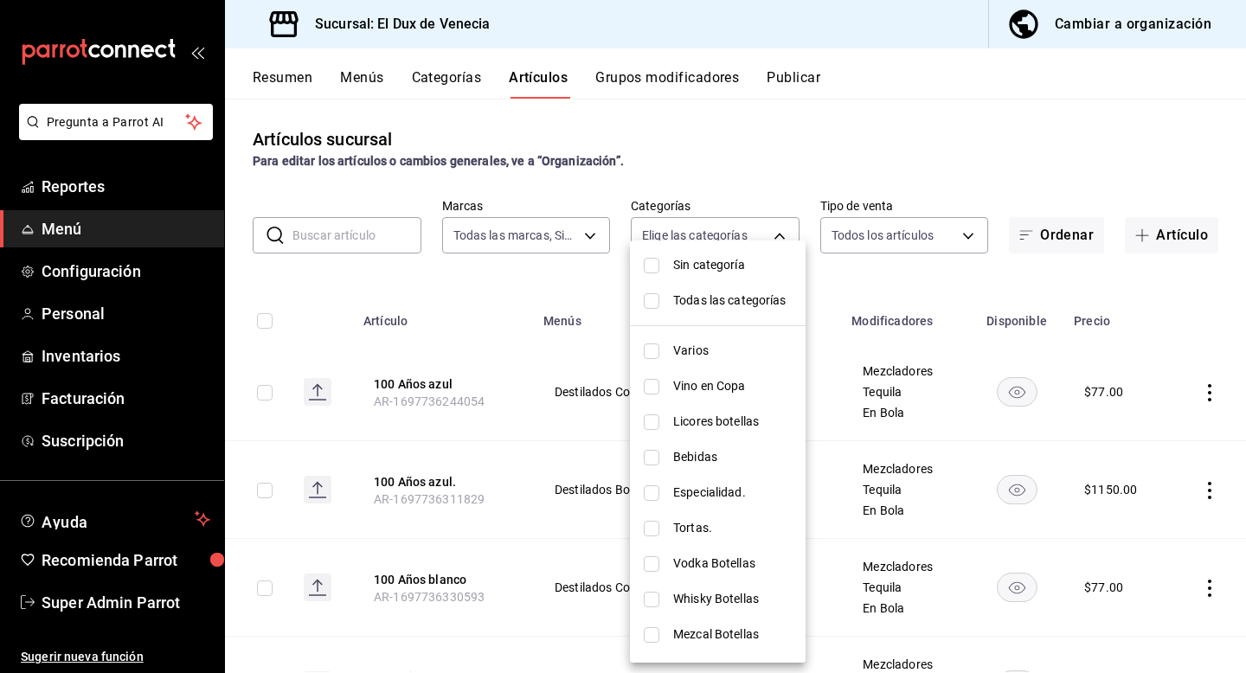
click at [730, 234] on div at bounding box center [623, 336] width 1246 height 673
click at [730, 234] on body "Pregunta a Parrot AI Reportes Menú Configuración Personal Inventarios Facturaci…" at bounding box center [623, 336] width 1246 height 673
click at [761, 129] on div at bounding box center [623, 336] width 1246 height 673
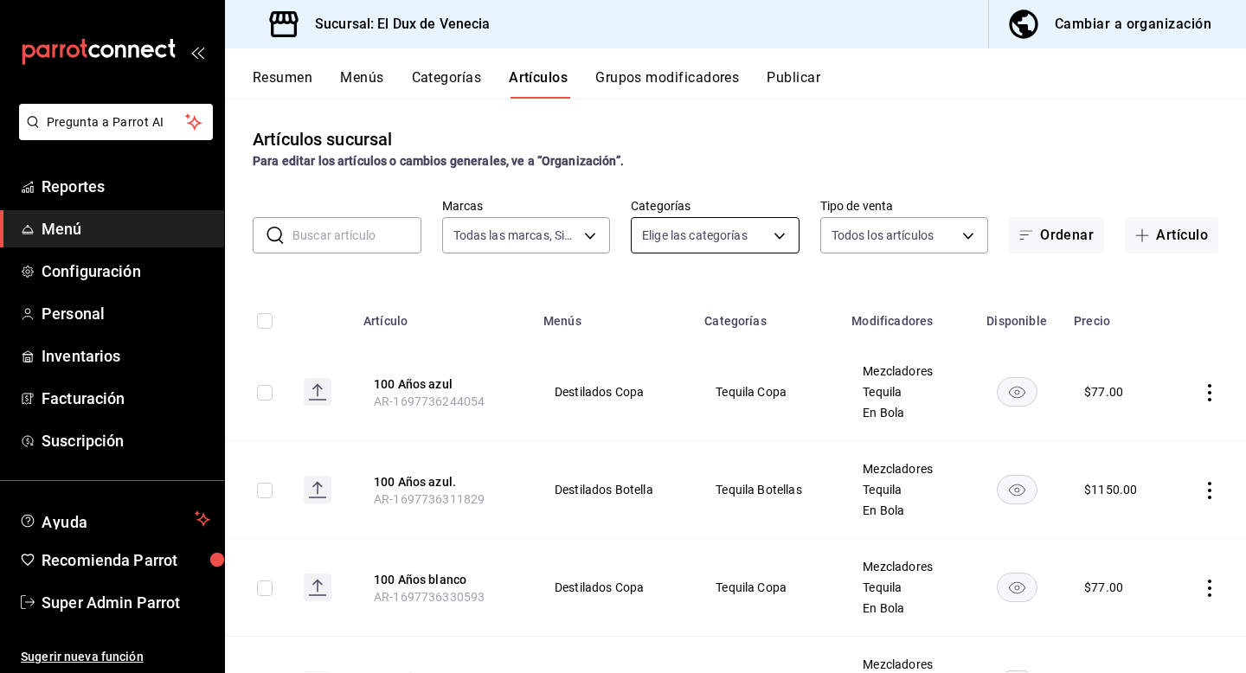
click at [749, 226] on body "Pregunta a Parrot AI Reportes Menú Configuración Personal Inventarios Facturaci…" at bounding box center [623, 336] width 1246 height 673
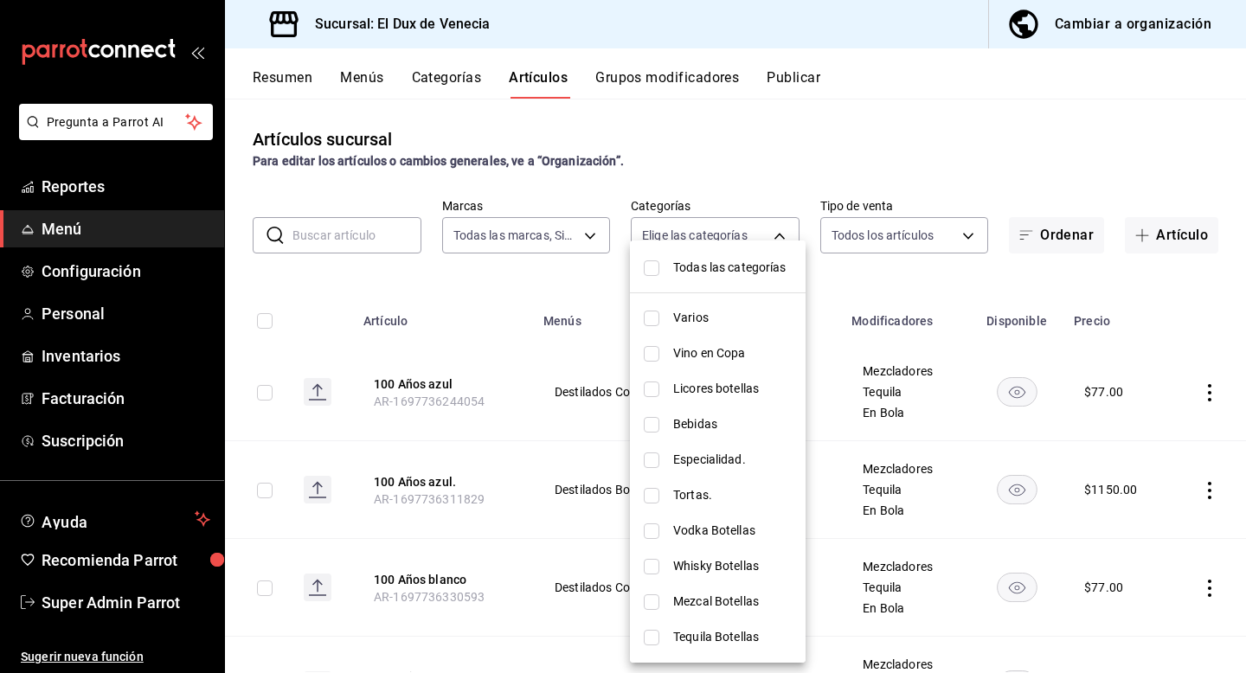
scroll to position [41, 0]
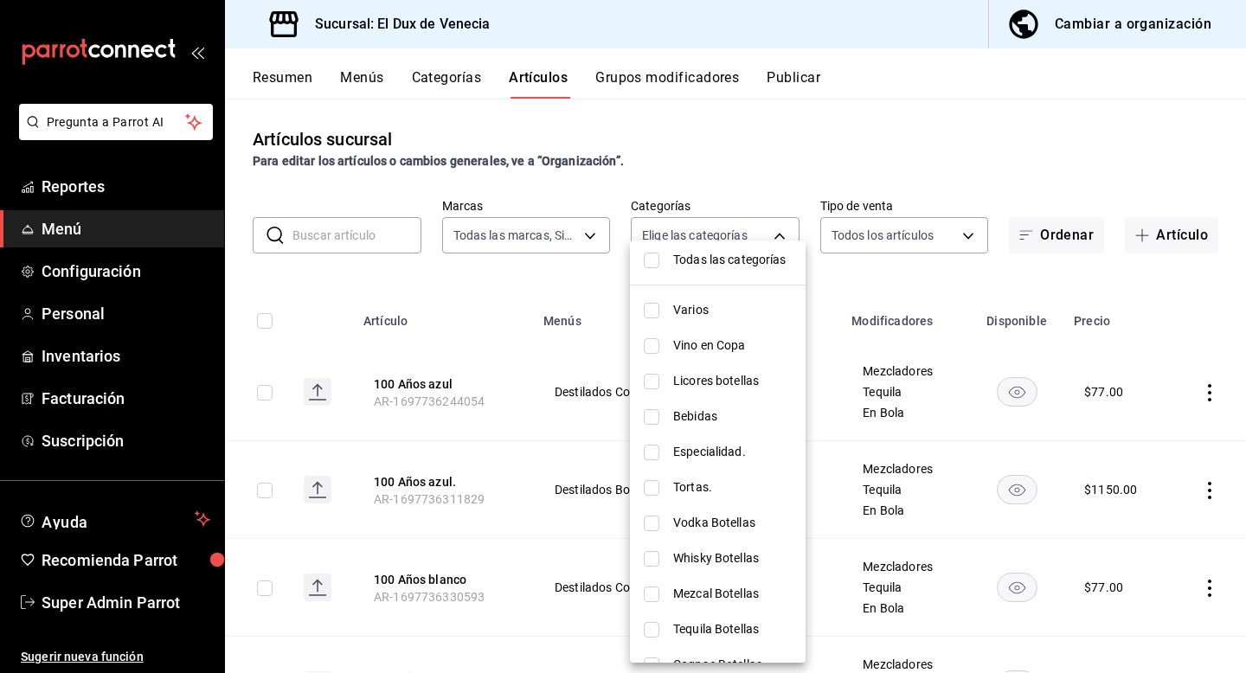
click at [738, 339] on span "Vino en Copa" at bounding box center [732, 346] width 119 height 18
type input "95093efa-d33a-4b7c-8aae-9aa39e9747af"
checkbox input "true"
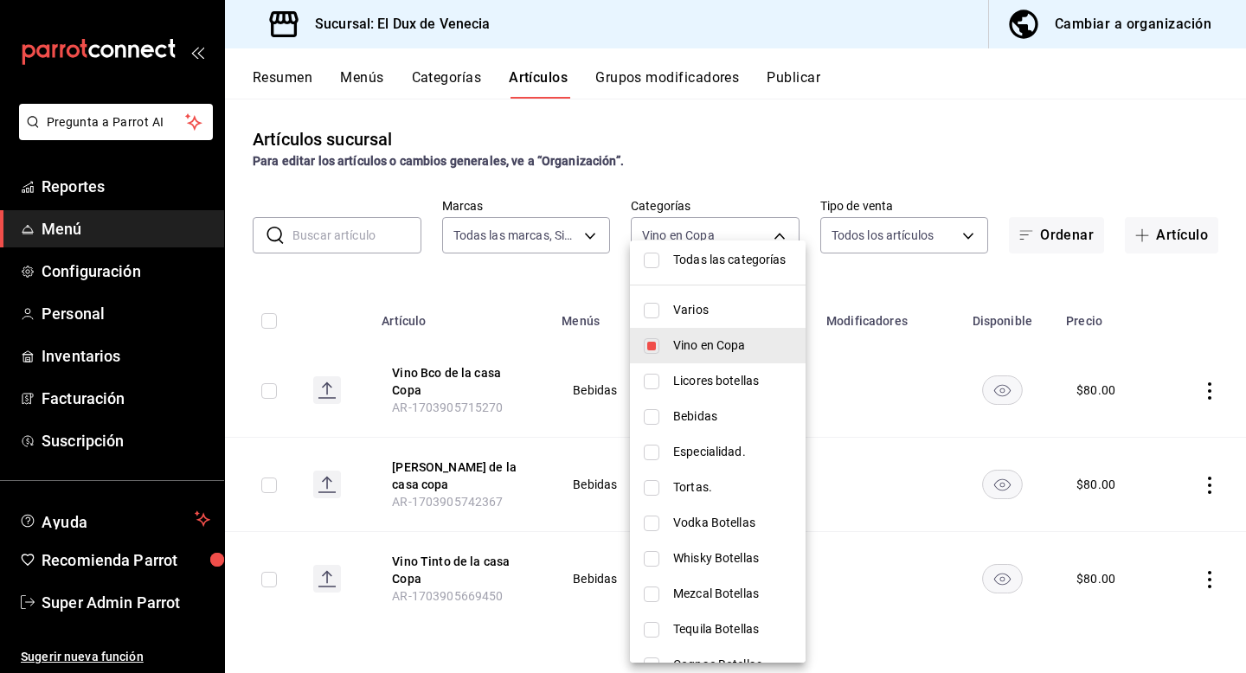
click at [738, 339] on span "Vino en Copa" at bounding box center [732, 346] width 119 height 18
checkbox input "false"
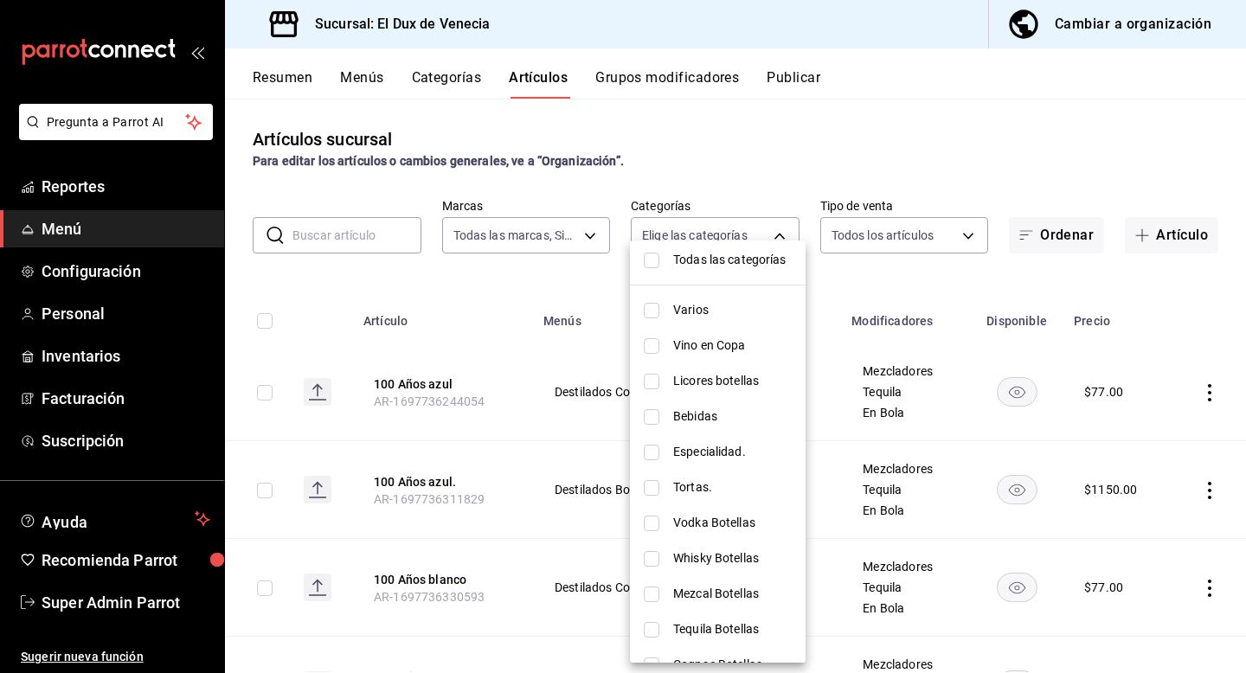
click at [739, 384] on span "Licores botellas" at bounding box center [732, 381] width 119 height 18
type input "6cda8e62-a97c-4c54-9ec3-0e42f0361ed0"
checkbox input "true"
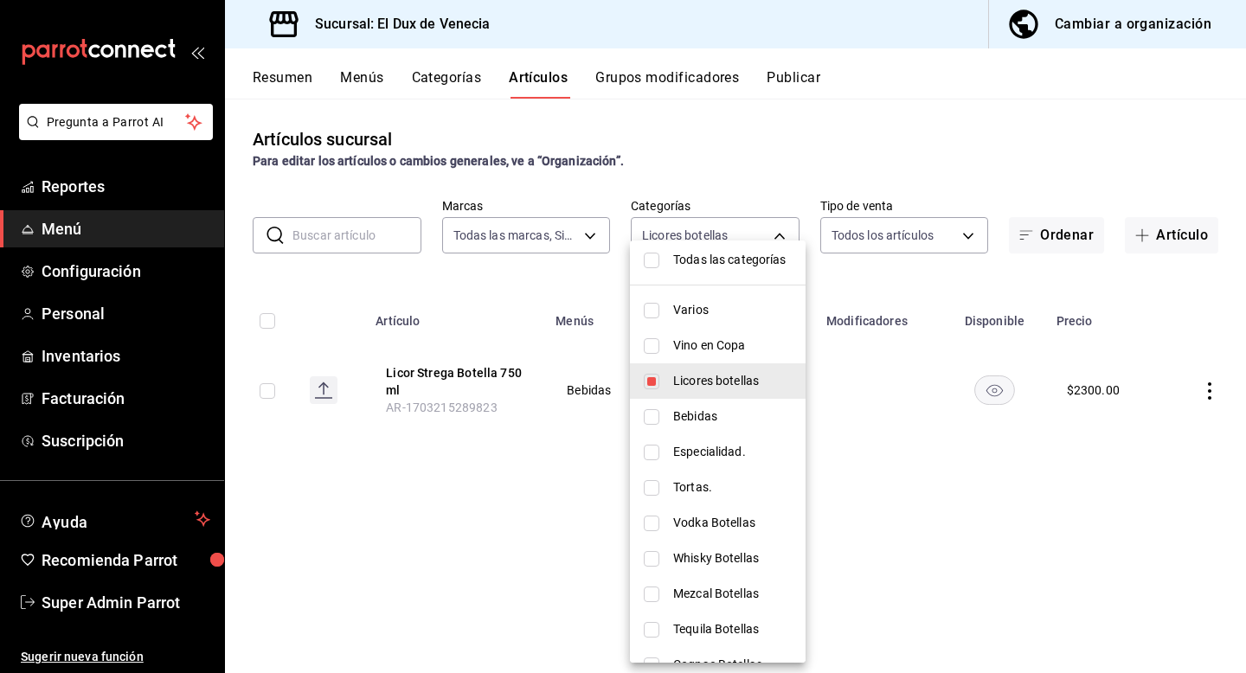
click at [739, 384] on span "Licores botellas" at bounding box center [732, 381] width 119 height 18
checkbox input "false"
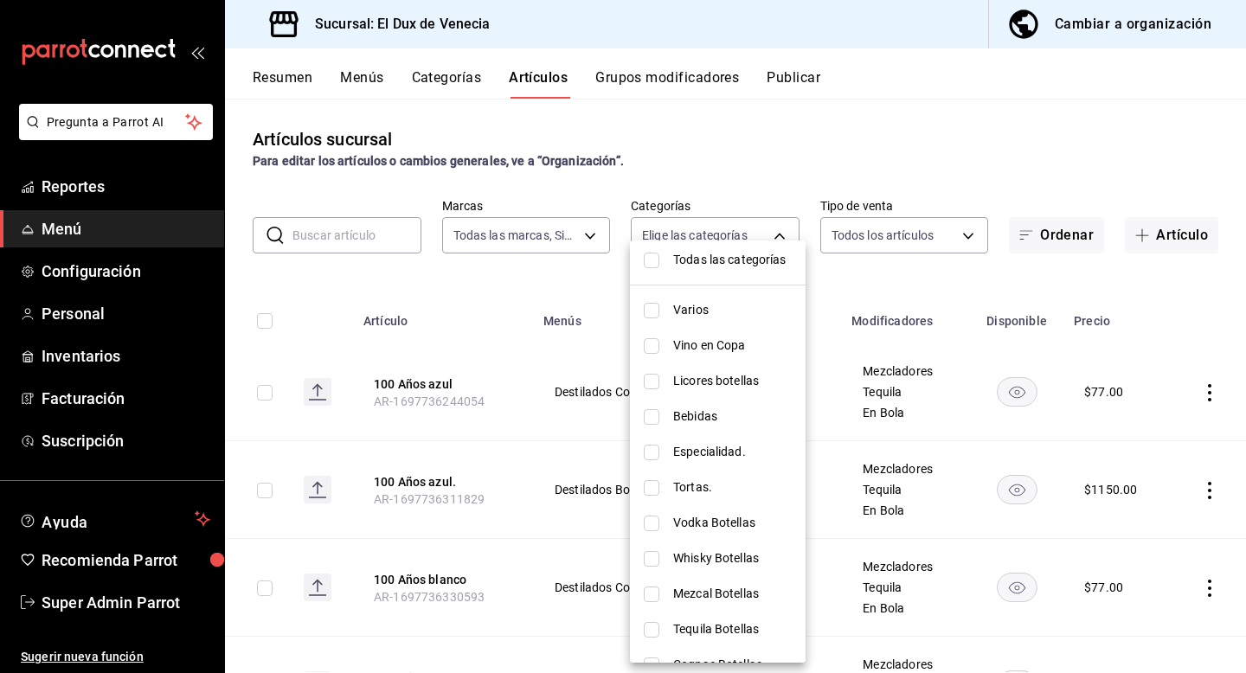
click at [744, 386] on span "Licores botellas" at bounding box center [732, 381] width 119 height 18
type input "6cda8e62-a97c-4c54-9ec3-0e42f0361ed0"
checkbox input "true"
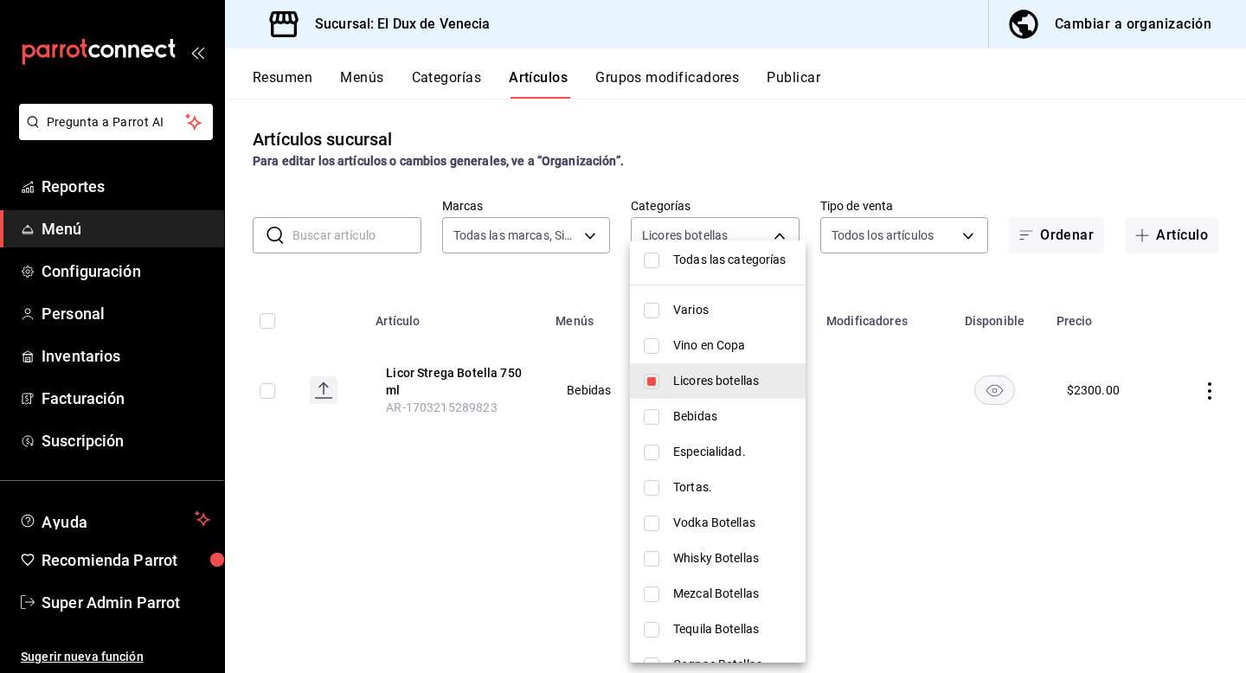
click at [741, 382] on span "Licores botellas" at bounding box center [732, 381] width 119 height 18
checkbox input "false"
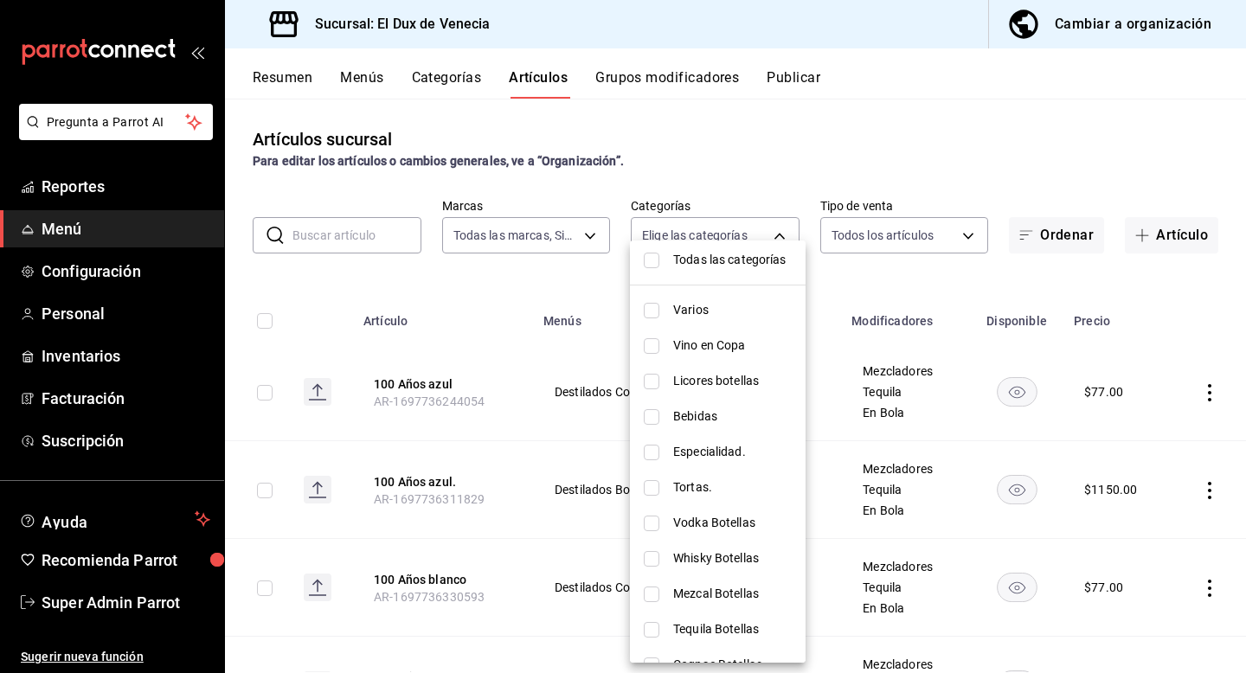
click at [717, 534] on li "Vodka Botellas" at bounding box center [718, 522] width 176 height 35
type input "bcce2d93-eca7-4ed2-a675-9d54ed143876"
checkbox input "true"
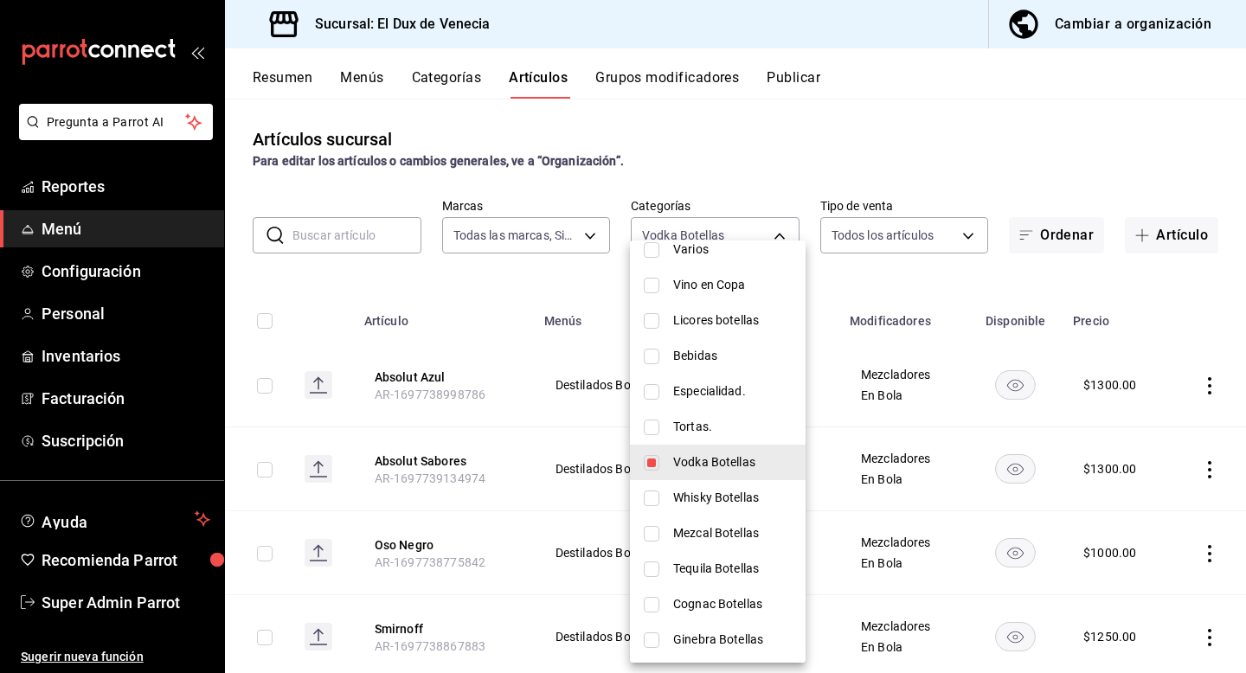
scroll to position [110, 0]
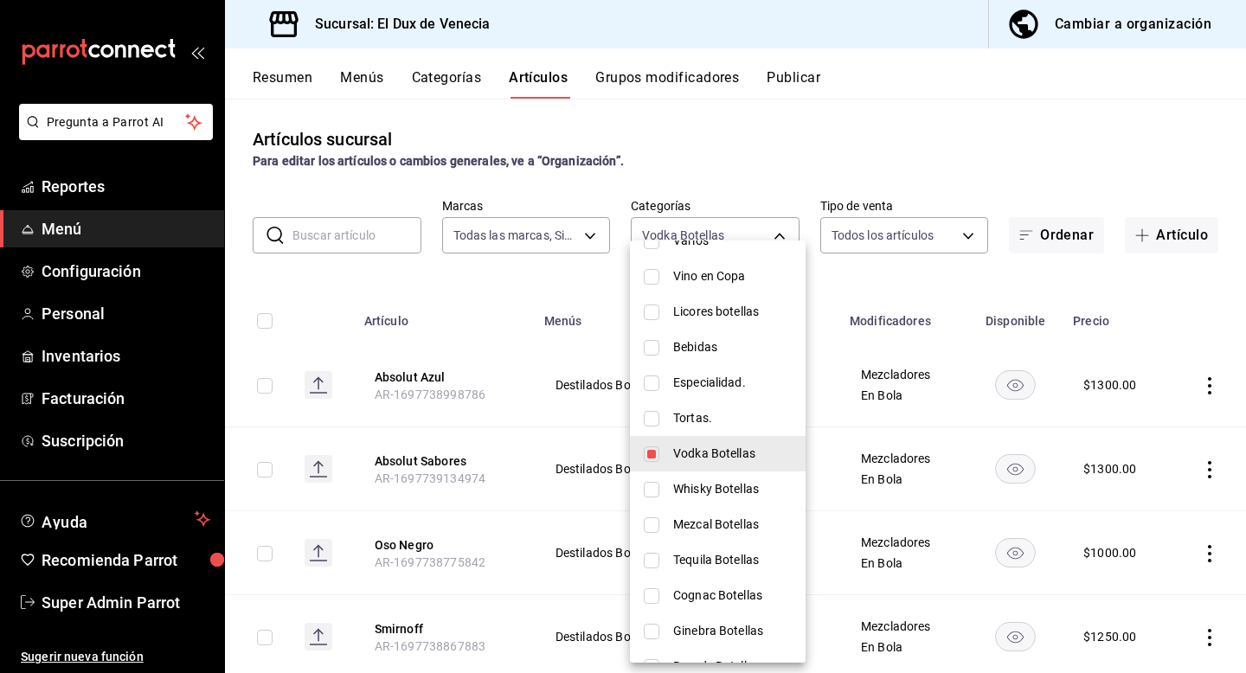
click at [659, 495] on input "checkbox" at bounding box center [652, 490] width 16 height 16
checkbox input "true"
type input "bcce2d93-eca7-4ed2-a675-9d54ed143876,85f8258e-a0b6-4b86-b3a5-6b3bf4825587"
click at [658, 517] on input "checkbox" at bounding box center [652, 525] width 16 height 16
checkbox input "true"
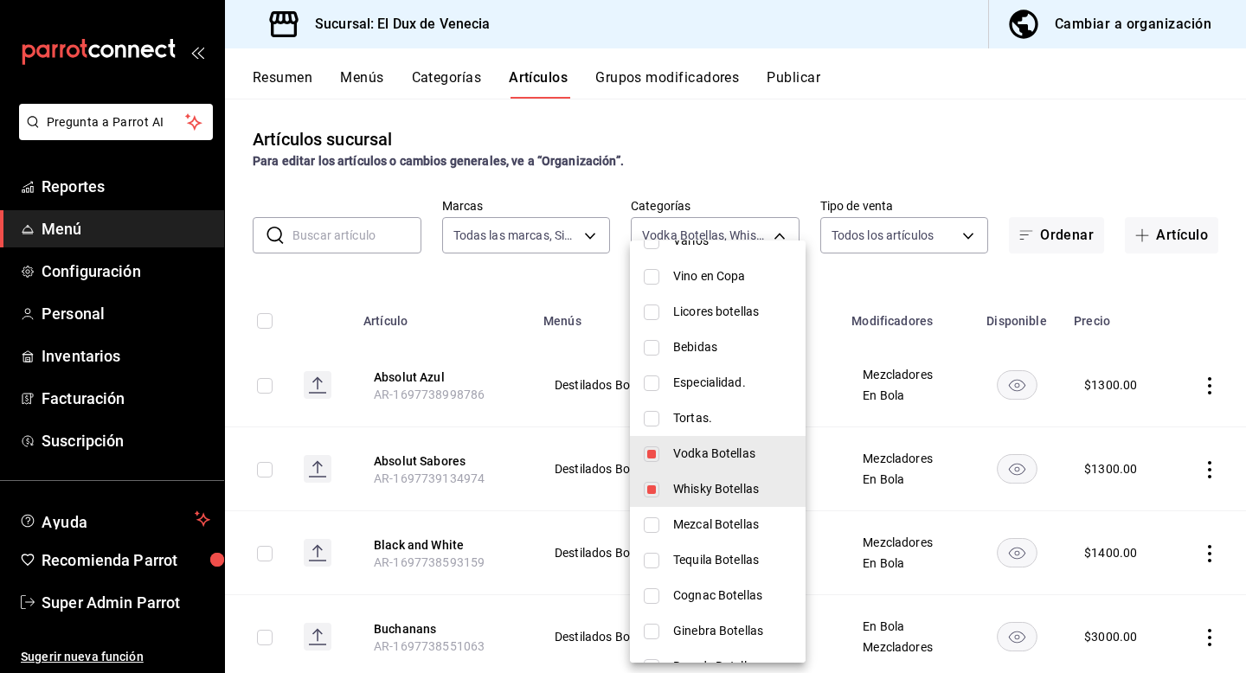
type input "bcce2d93-eca7-4ed2-a675-9d54ed143876,85f8258e-a0b6-4b86-b3a5-6b3bf4825587,547c4…"
click at [656, 560] on input "checkbox" at bounding box center [652, 561] width 16 height 16
checkbox input "true"
type input "bcce2d93-eca7-4ed2-a675-9d54ed143876,85f8258e-a0b6-4b86-b3a5-6b3bf4825587,547c4…"
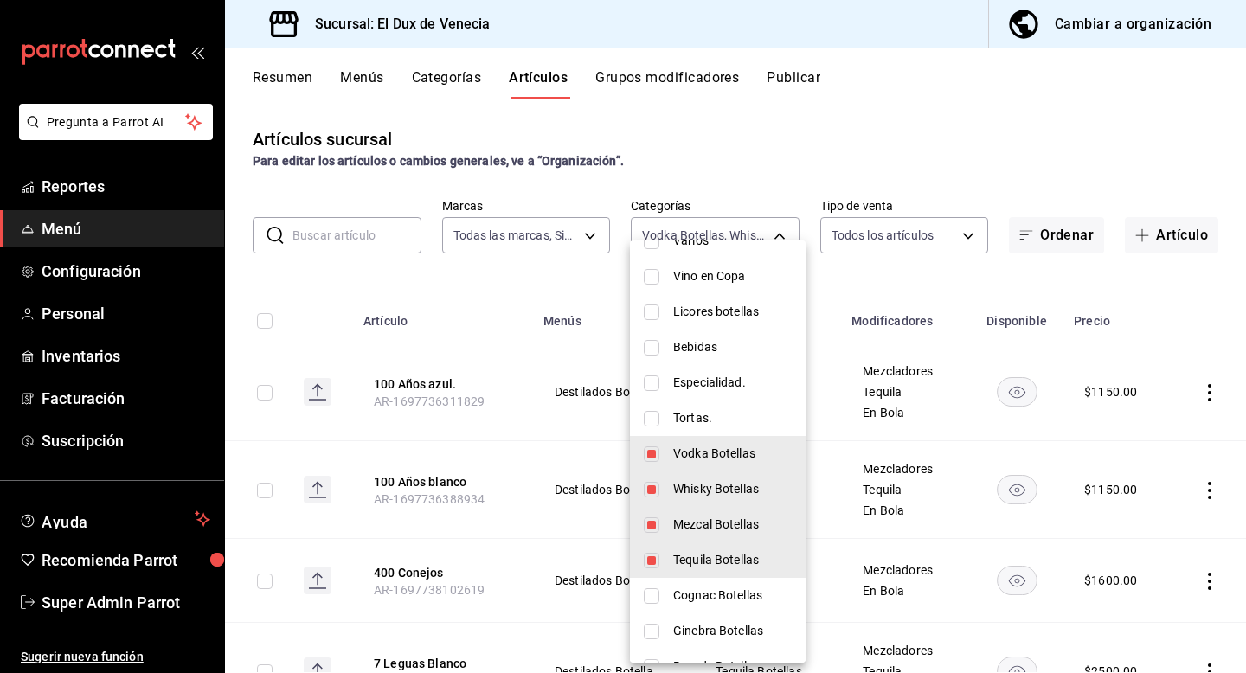
click at [655, 599] on input "checkbox" at bounding box center [652, 596] width 16 height 16
checkbox input "true"
type input "bcce2d93-eca7-4ed2-a675-9d54ed143876,85f8258e-a0b6-4b86-b3a5-6b3bf4825587,547c4…"
click at [654, 636] on input "checkbox" at bounding box center [652, 632] width 16 height 16
checkbox input "true"
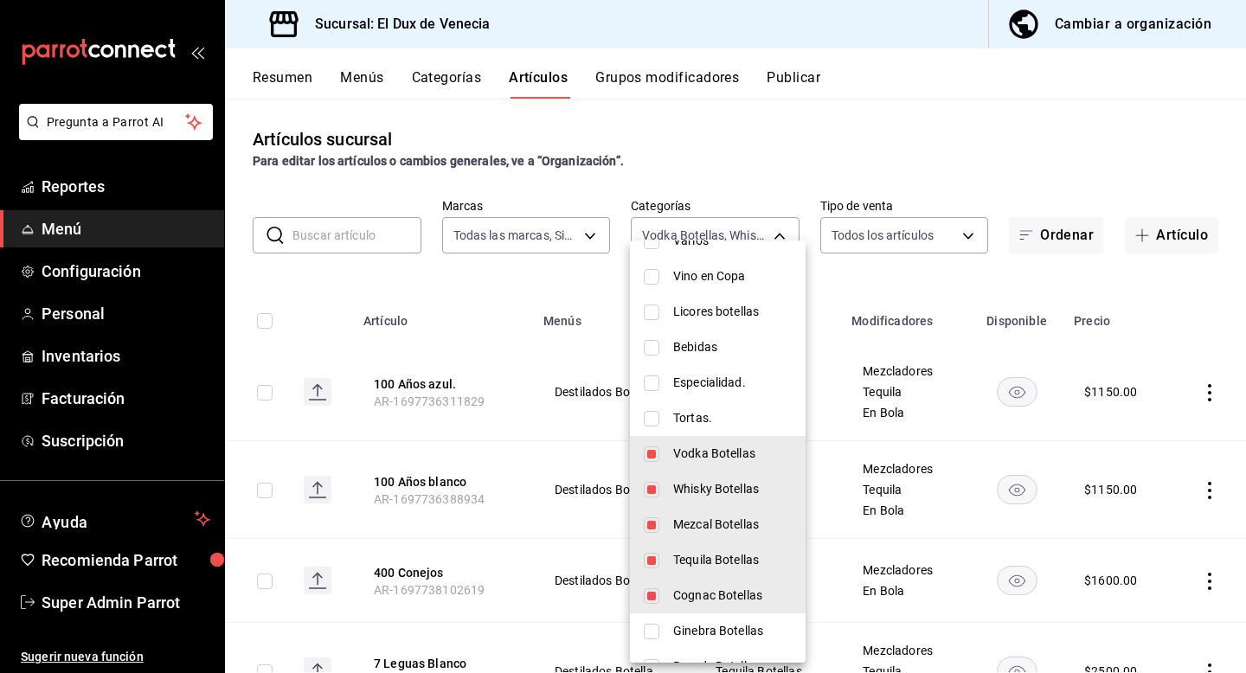
type input "bcce2d93-eca7-4ed2-a675-9d54ed143876,85f8258e-a0b6-4b86-b3a5-6b3bf4825587,547c4…"
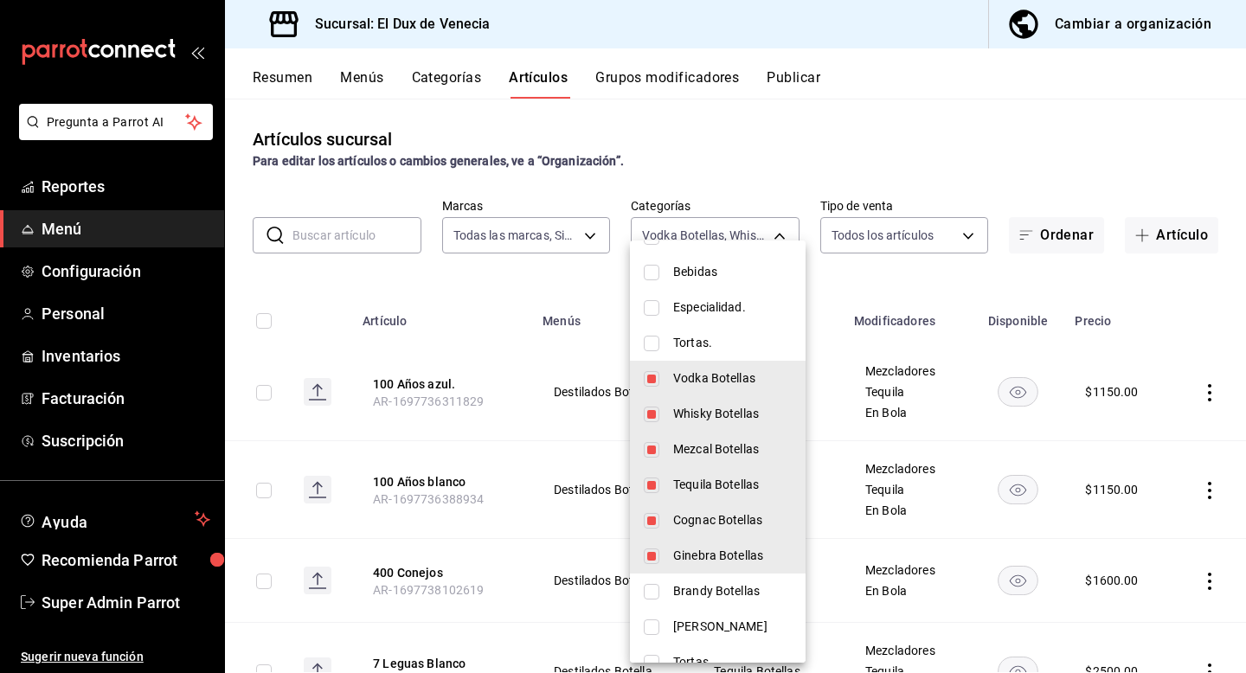
scroll to position [201, 0]
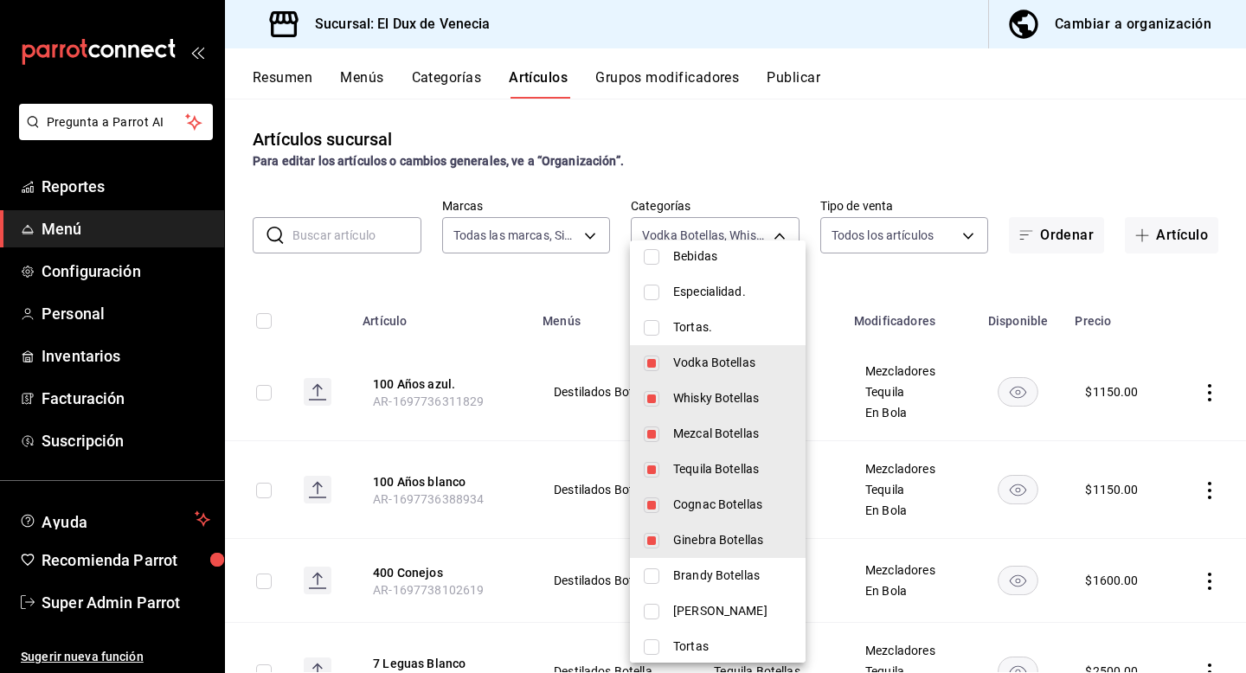
click at [659, 569] on input "checkbox" at bounding box center [652, 577] width 16 height 16
checkbox input "true"
type input "bcce2d93-eca7-4ed2-a675-9d54ed143876,85f8258e-a0b6-4b86-b3a5-6b3bf4825587,547c4…"
click at [657, 614] on input "checkbox" at bounding box center [652, 612] width 16 height 16
checkbox input "true"
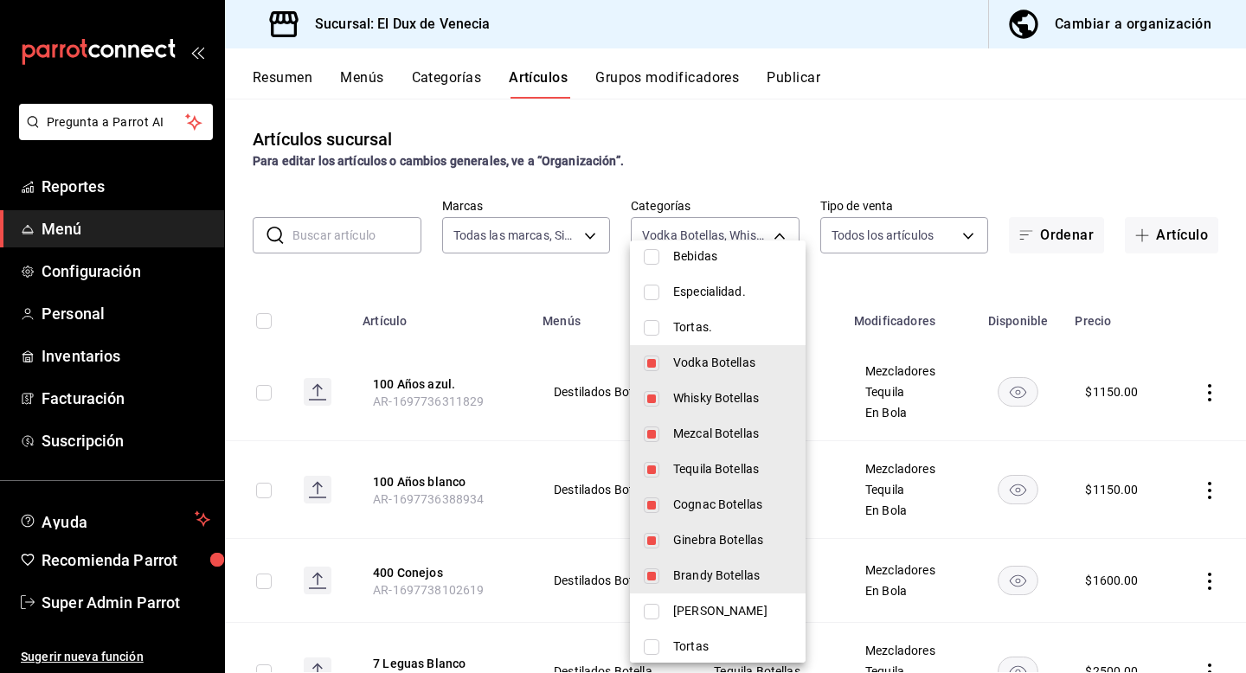
type input "bcce2d93-eca7-4ed2-a675-9d54ed143876,85f8258e-a0b6-4b86-b3a5-6b3bf4825587,547c4…"
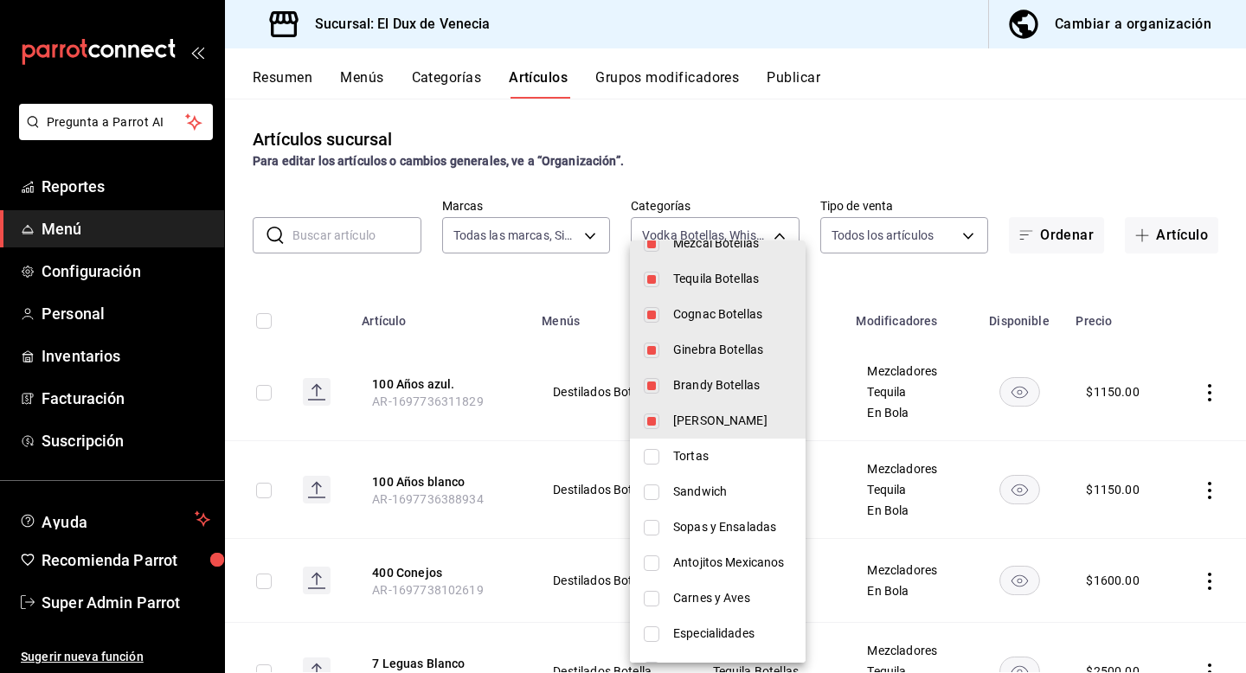
scroll to position [392, 0]
click at [943, 96] on div at bounding box center [623, 336] width 1246 height 673
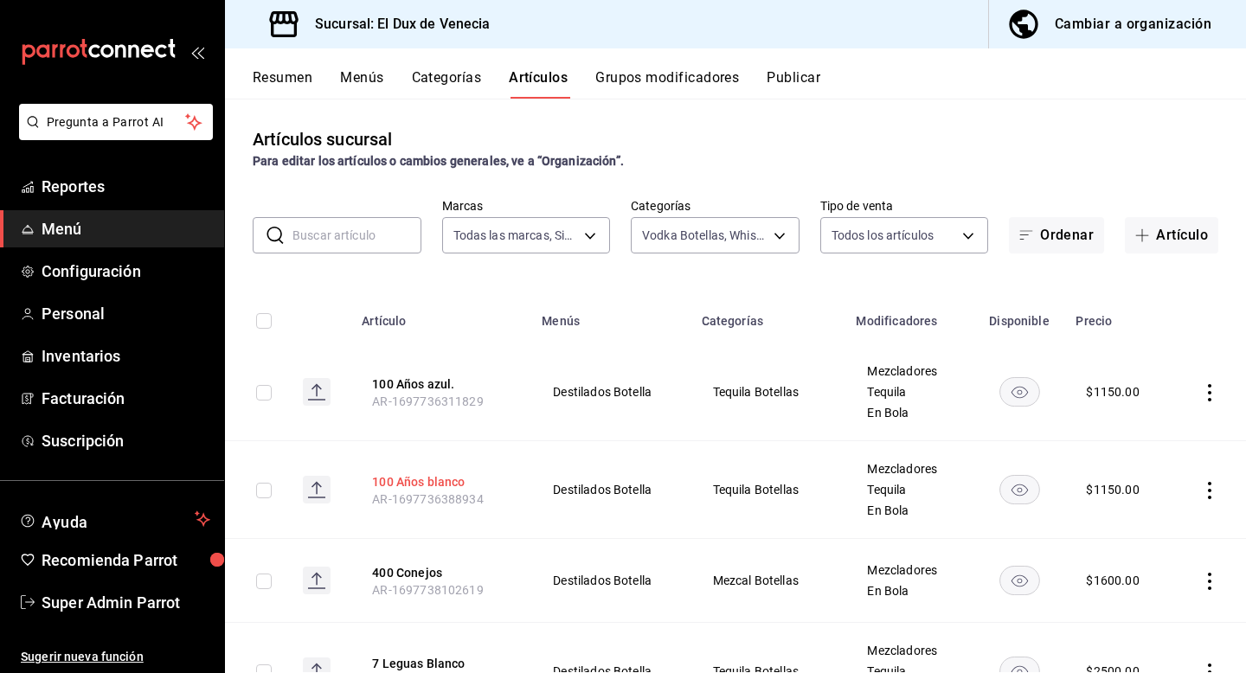
click at [456, 475] on button "100 Años blanco" at bounding box center [441, 481] width 138 height 17
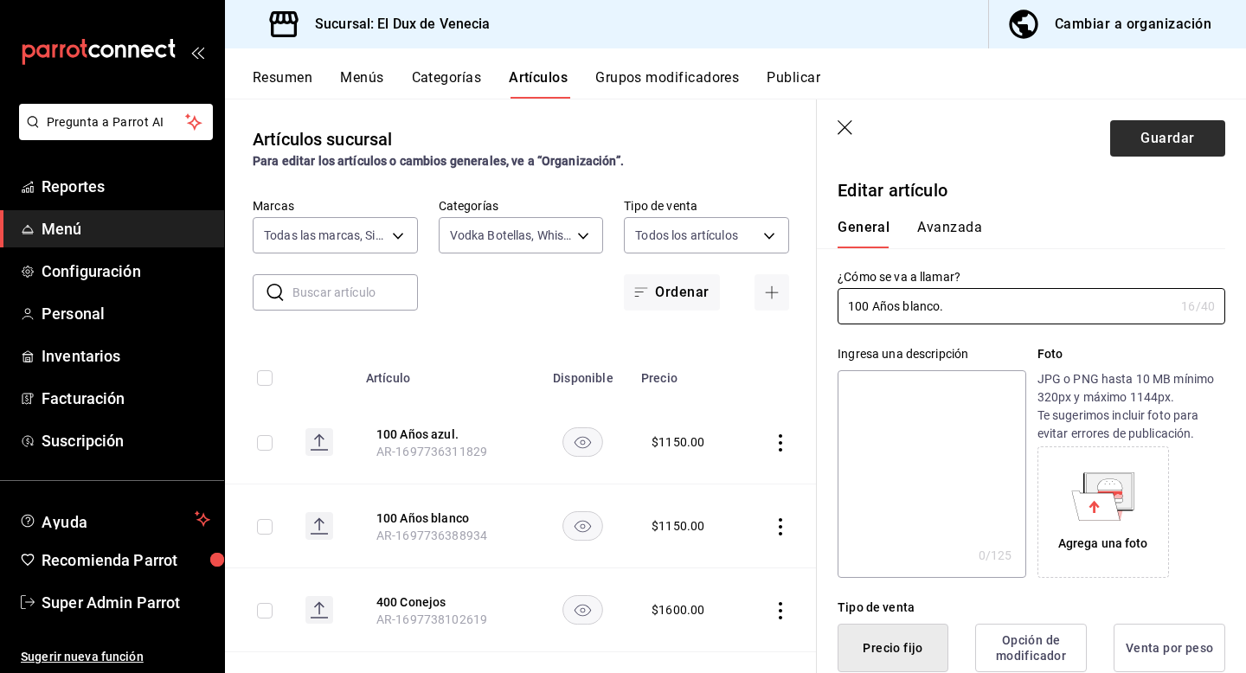
type input "100 Años blanco."
click at [1192, 131] on button "Guardar" at bounding box center [1167, 138] width 115 height 36
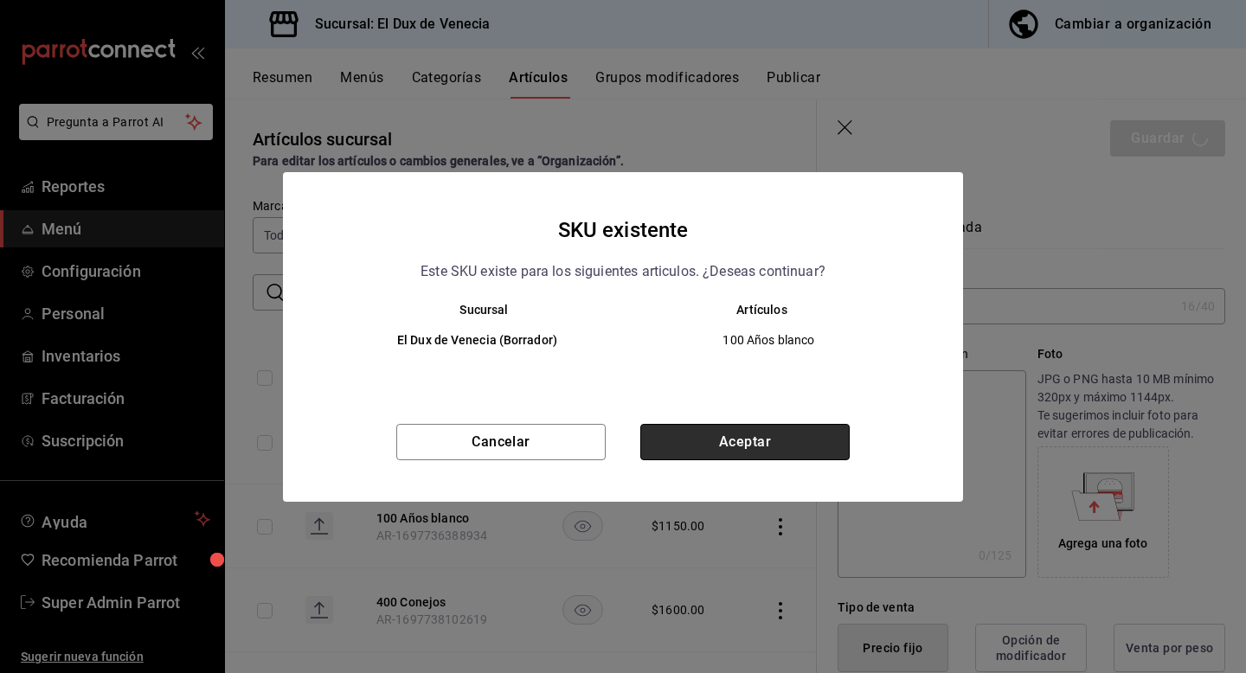
click at [726, 455] on button "Aceptar" at bounding box center [744, 442] width 209 height 36
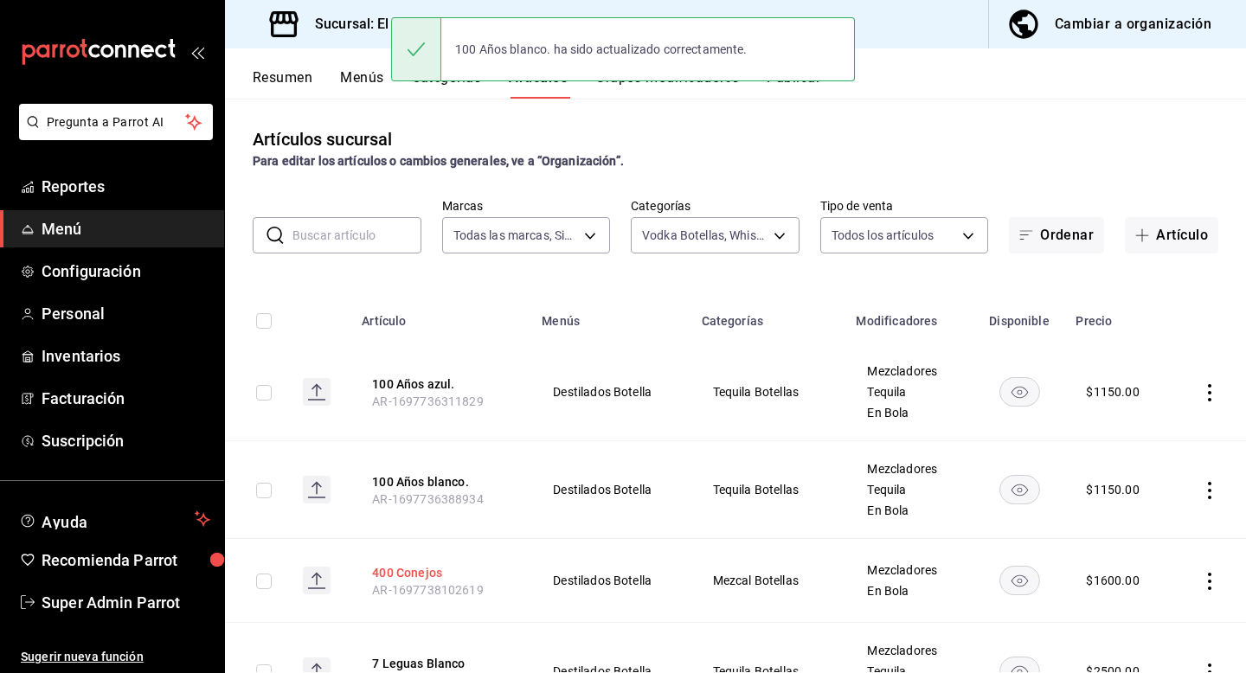
click at [430, 569] on button "400 Conejos" at bounding box center [441, 572] width 138 height 17
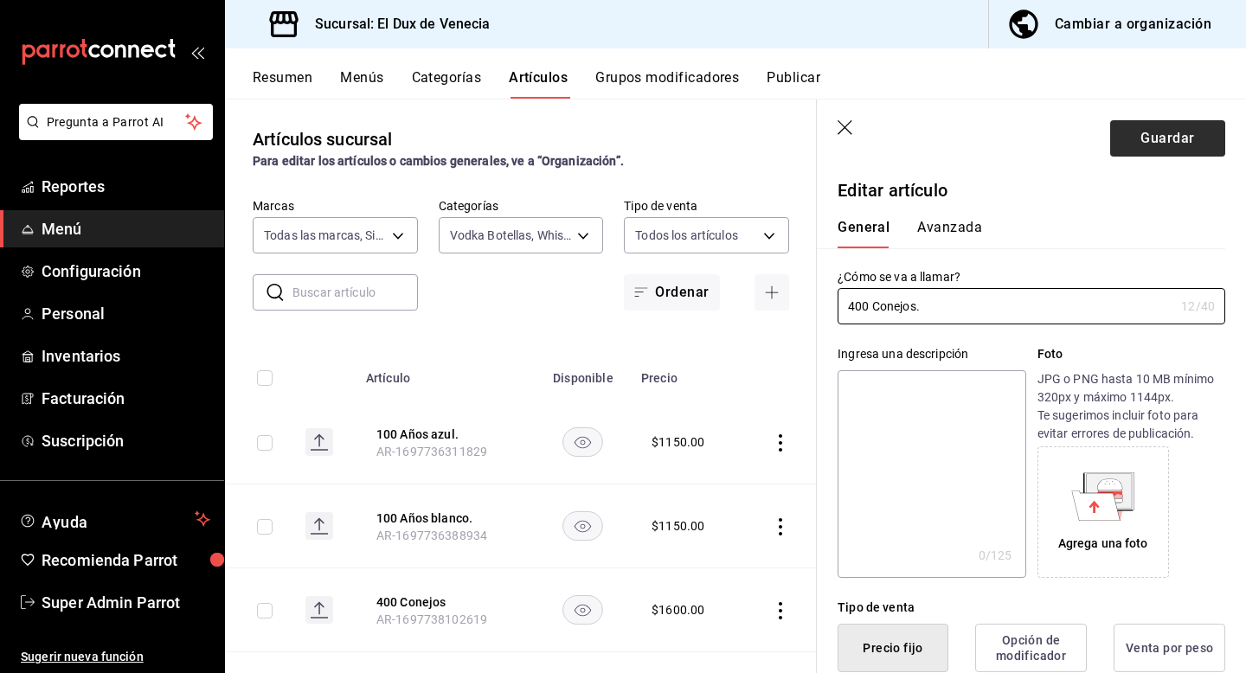
type input "400 Conejos."
click at [1207, 136] on button "Guardar" at bounding box center [1167, 138] width 115 height 36
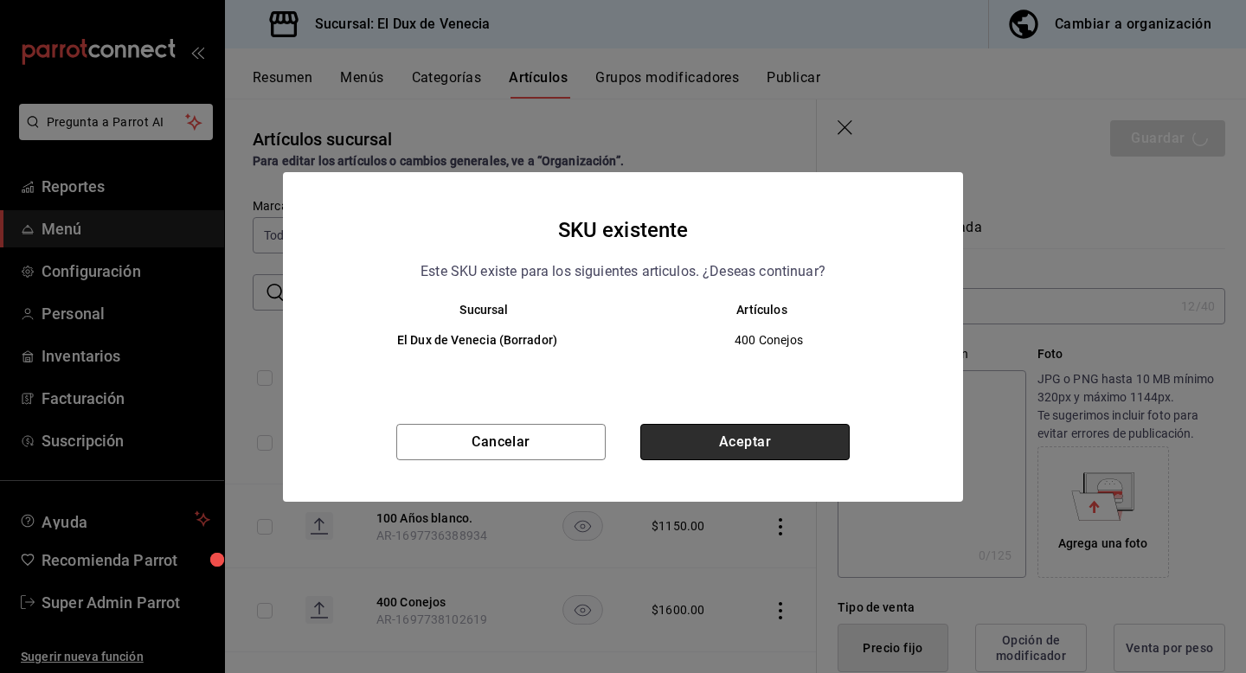
click at [760, 451] on button "Aceptar" at bounding box center [744, 442] width 209 height 36
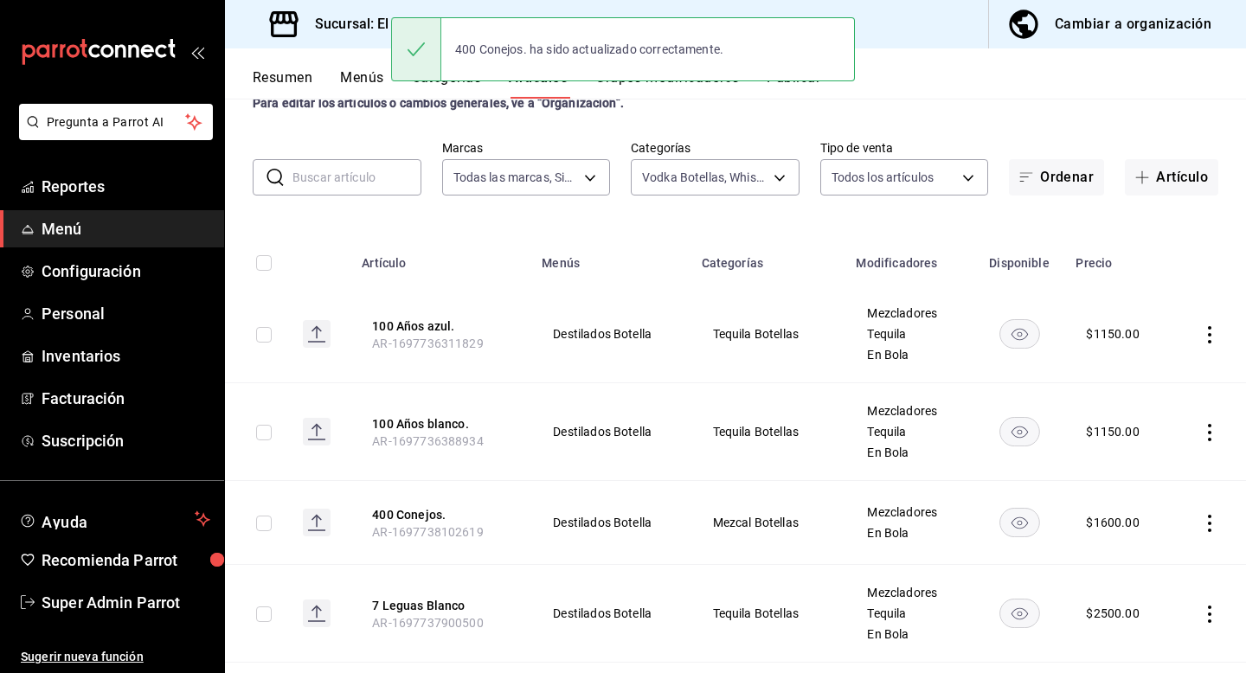
scroll to position [190, 0]
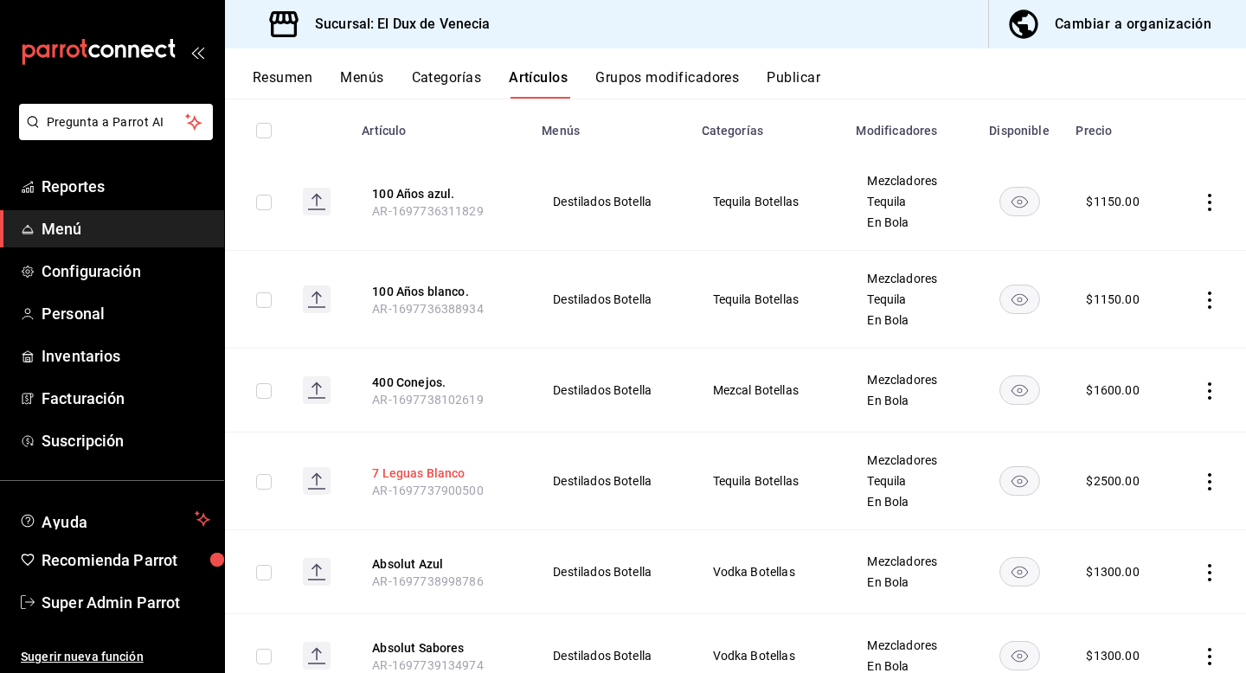
click at [452, 469] on button "7 Leguas Blanco" at bounding box center [441, 473] width 138 height 17
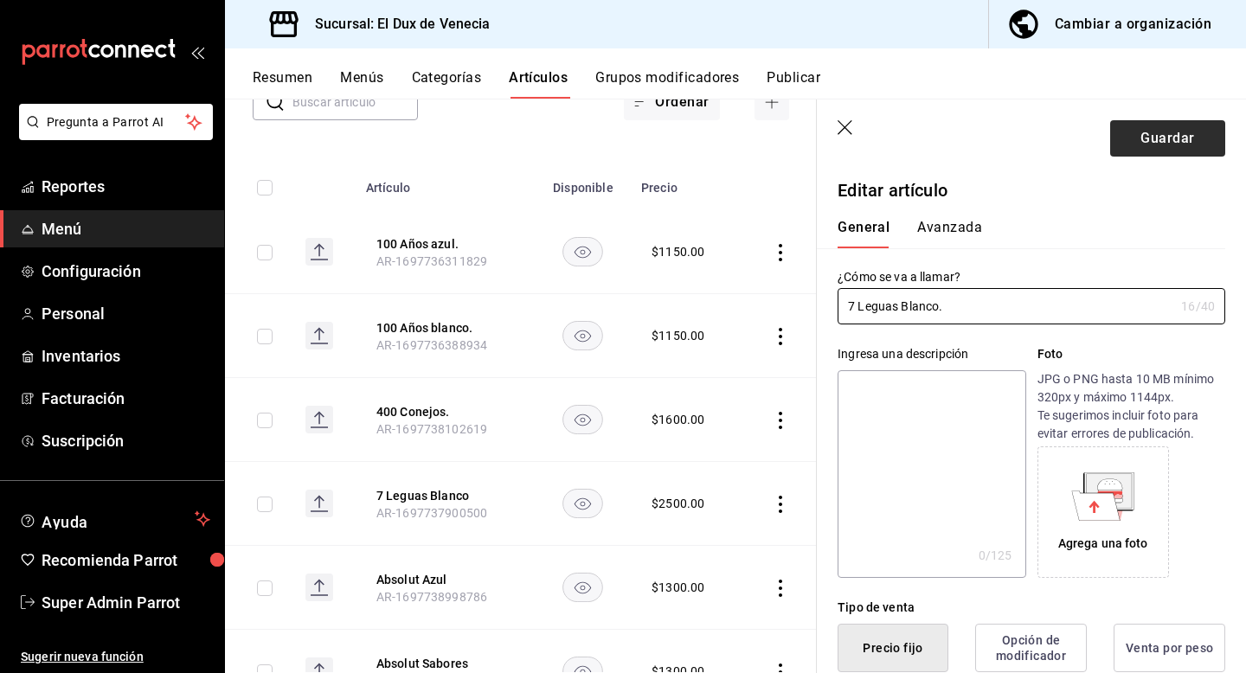
type input "7 Leguas Blanco."
click at [1155, 135] on button "Guardar" at bounding box center [1167, 138] width 115 height 36
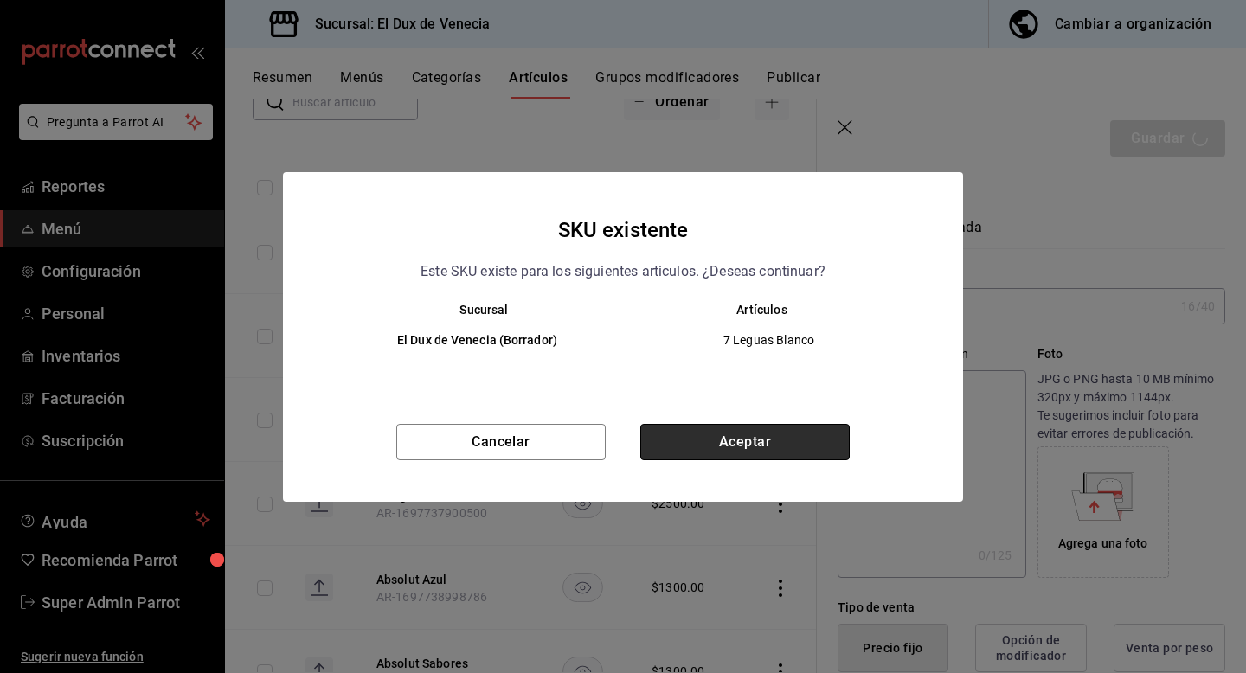
click at [759, 440] on button "Aceptar" at bounding box center [744, 442] width 209 height 36
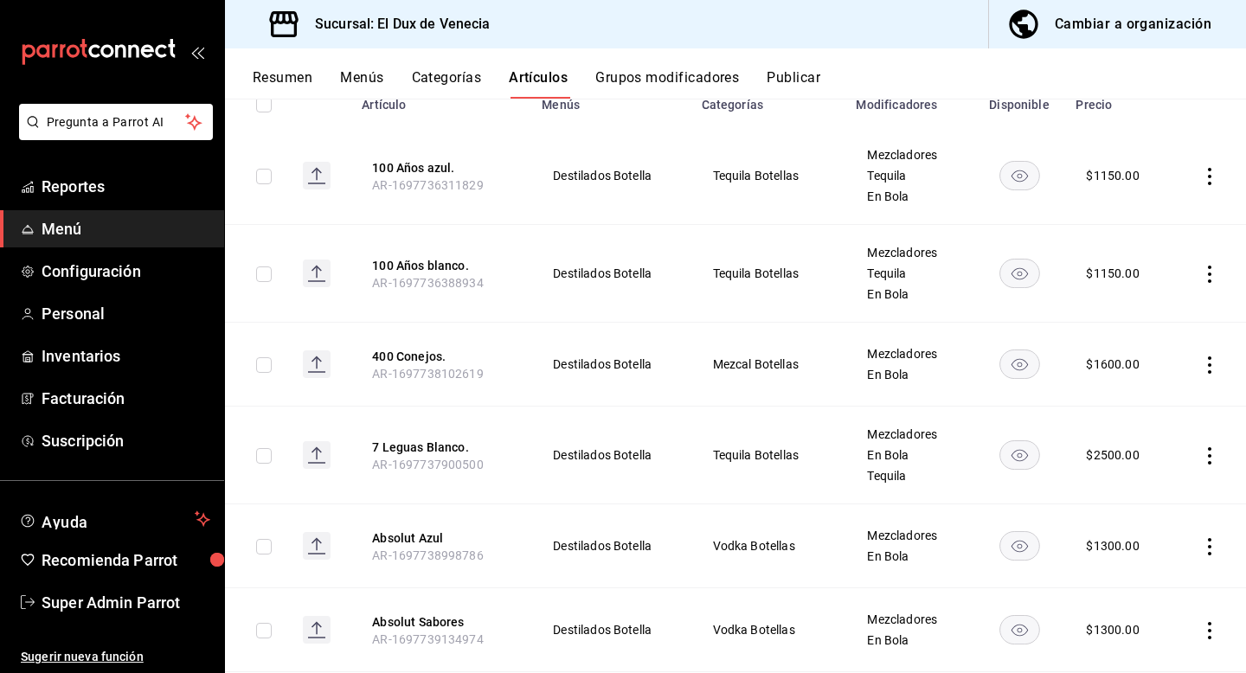
scroll to position [231, 0]
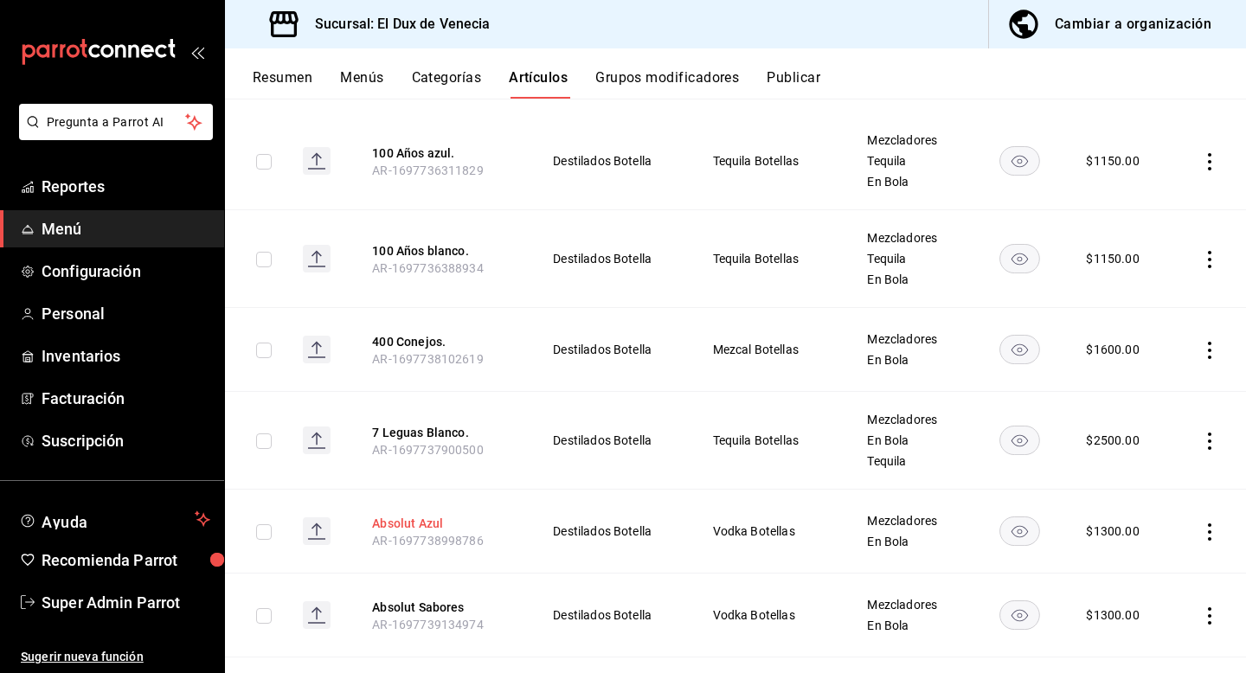
click at [440, 515] on button "Absolut Azul" at bounding box center [441, 523] width 138 height 17
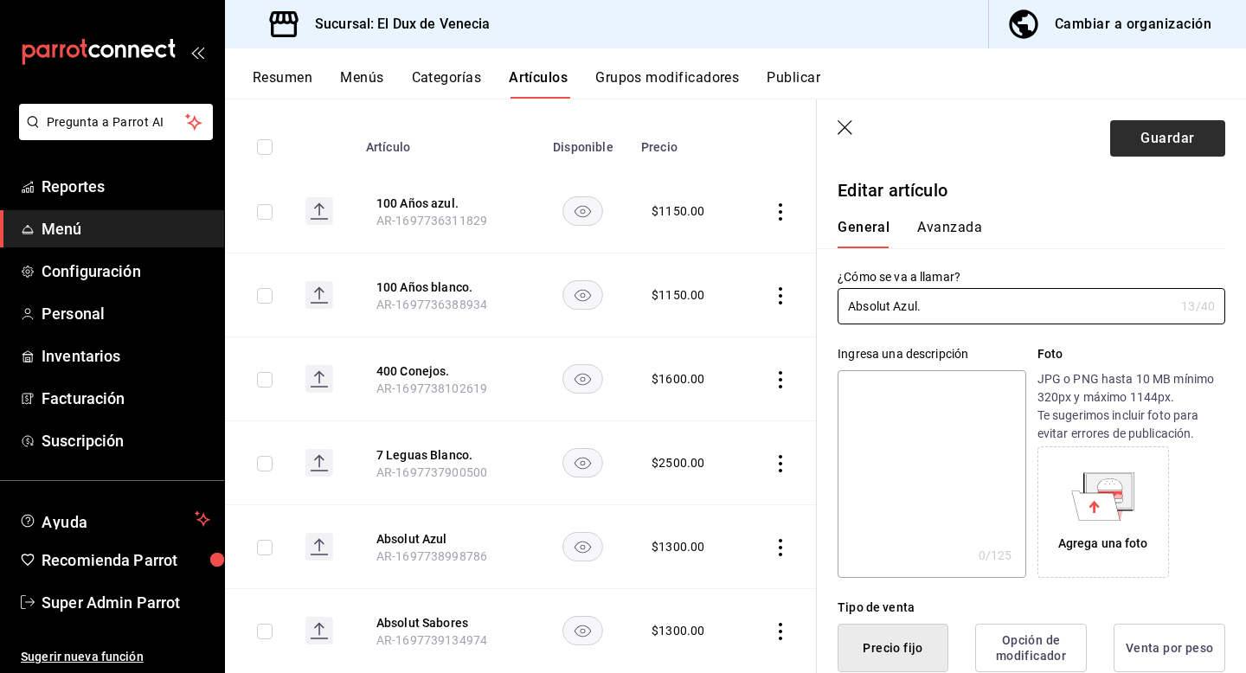
type input "Absolut Azul."
click at [1169, 136] on button "Guardar" at bounding box center [1167, 138] width 115 height 36
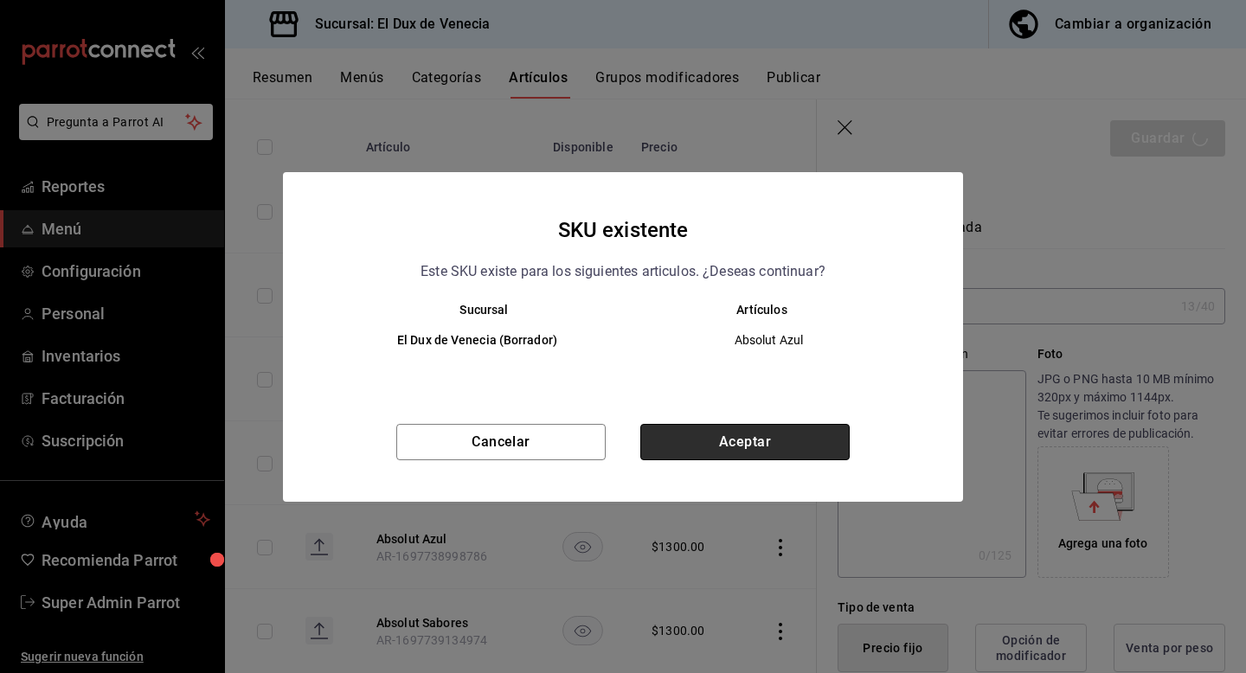
click at [760, 438] on button "Aceptar" at bounding box center [744, 442] width 209 height 36
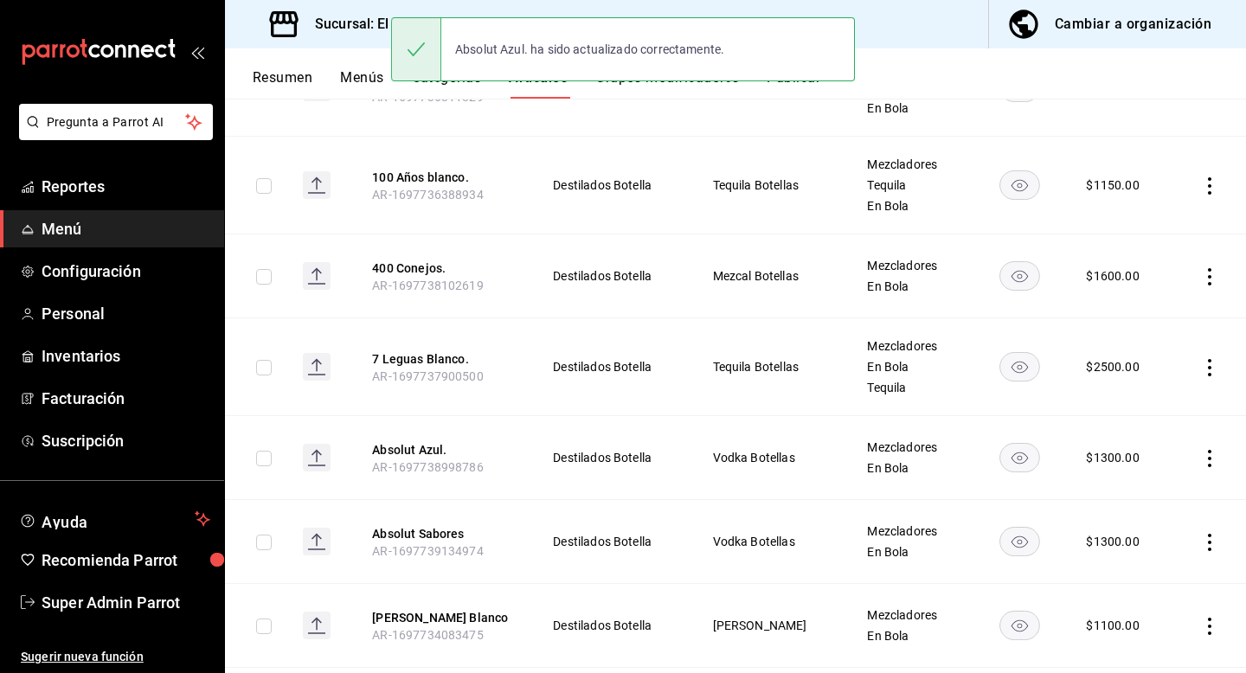
scroll to position [322, 0]
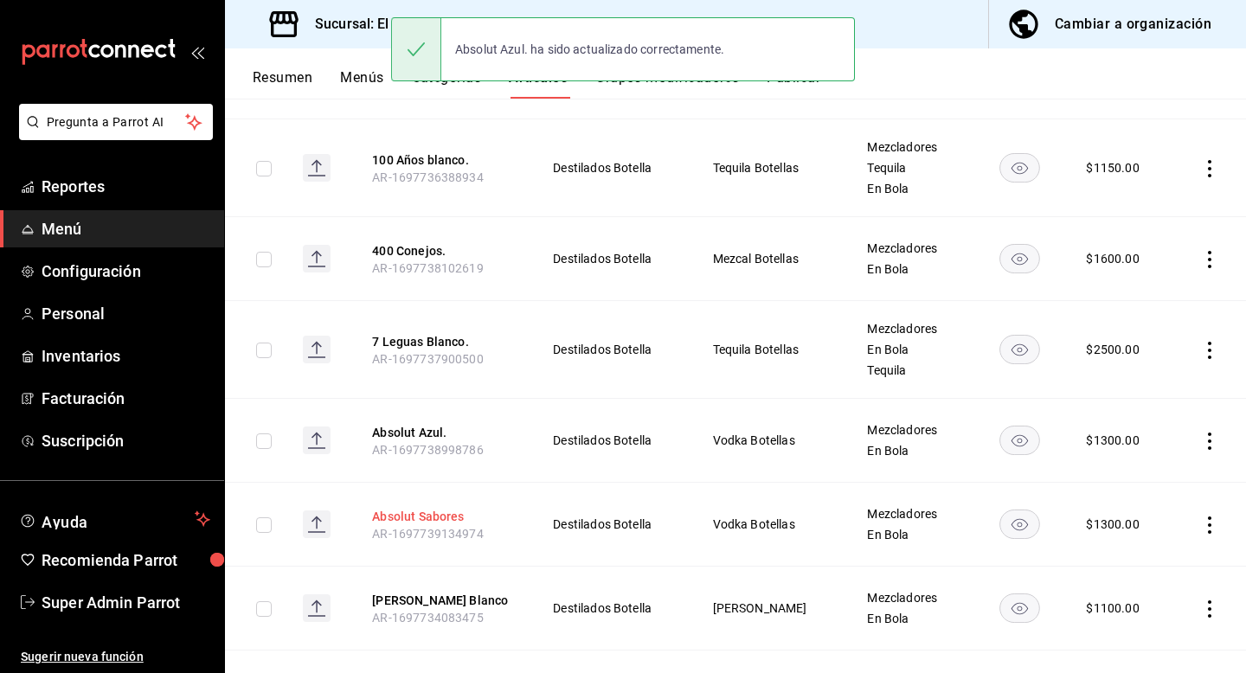
click at [457, 514] on button "Absolut Sabores" at bounding box center [441, 516] width 138 height 17
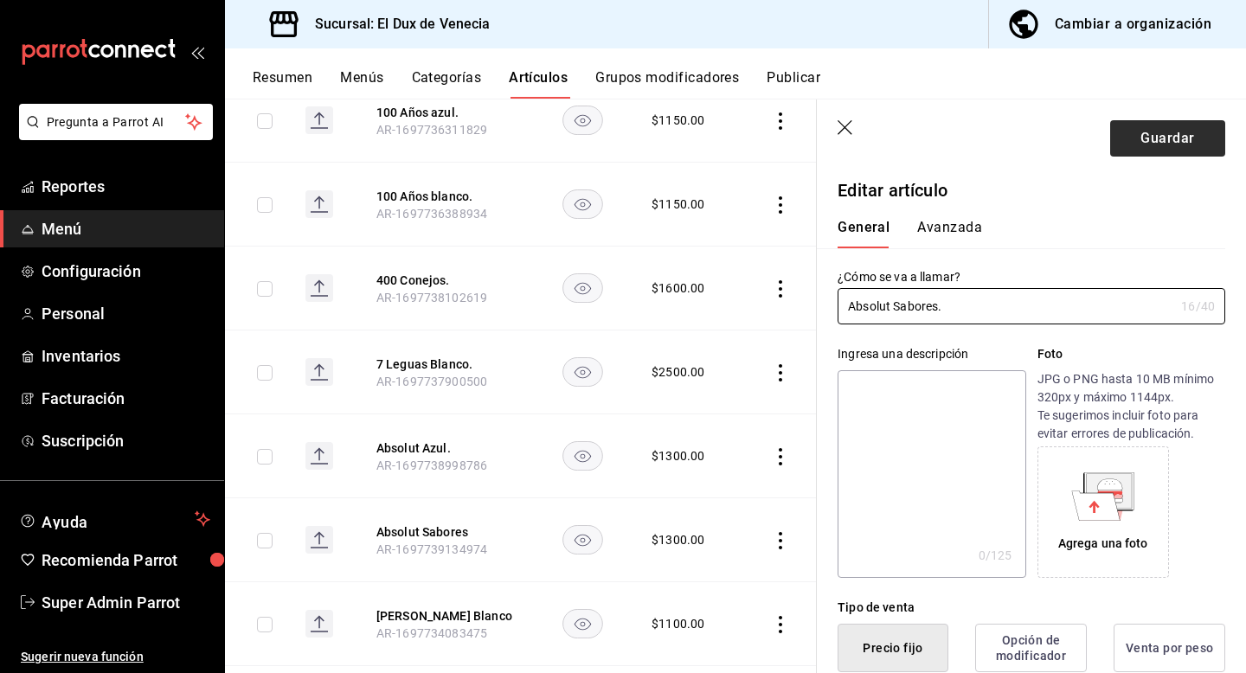
type input "Absolut Sabores."
click at [1194, 137] on button "Guardar" at bounding box center [1167, 138] width 115 height 36
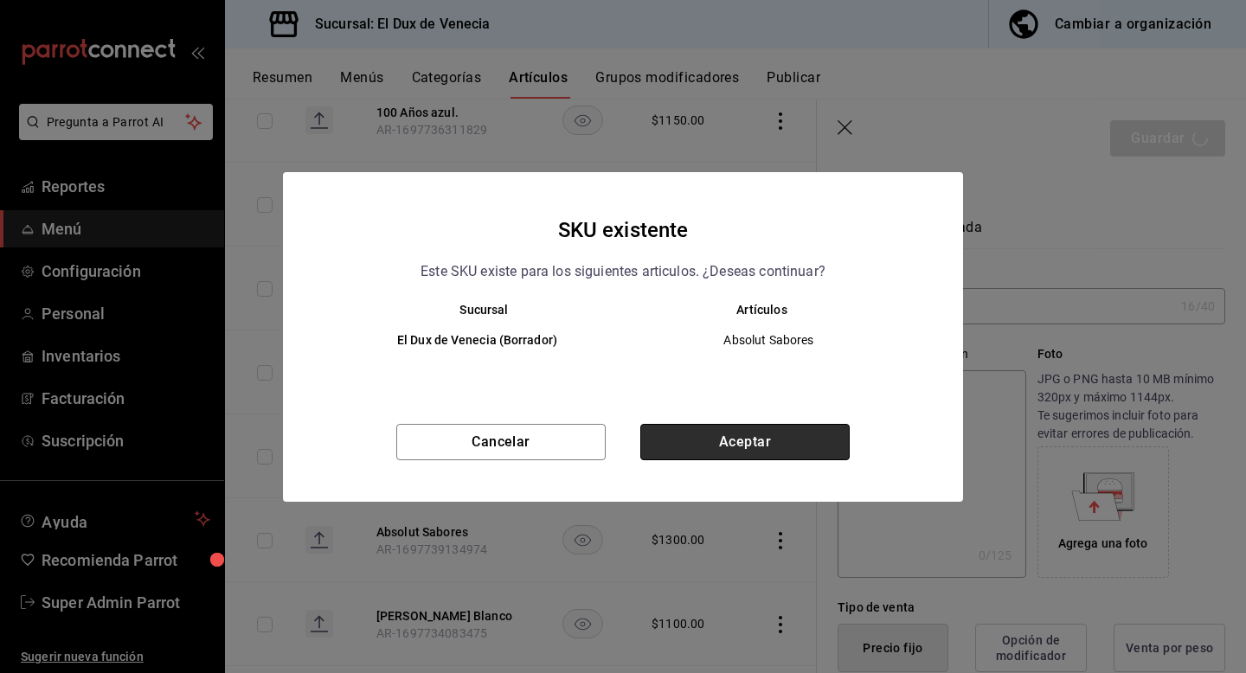
click at [781, 440] on button "Aceptar" at bounding box center [744, 442] width 209 height 36
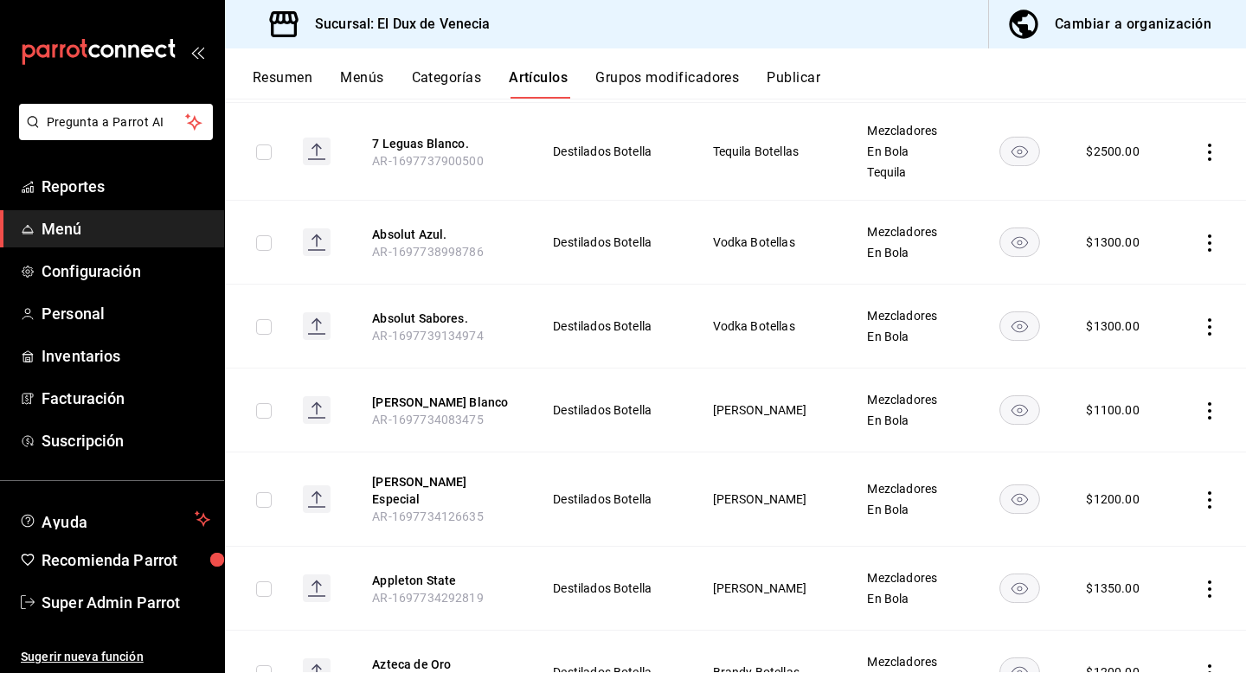
scroll to position [511, 0]
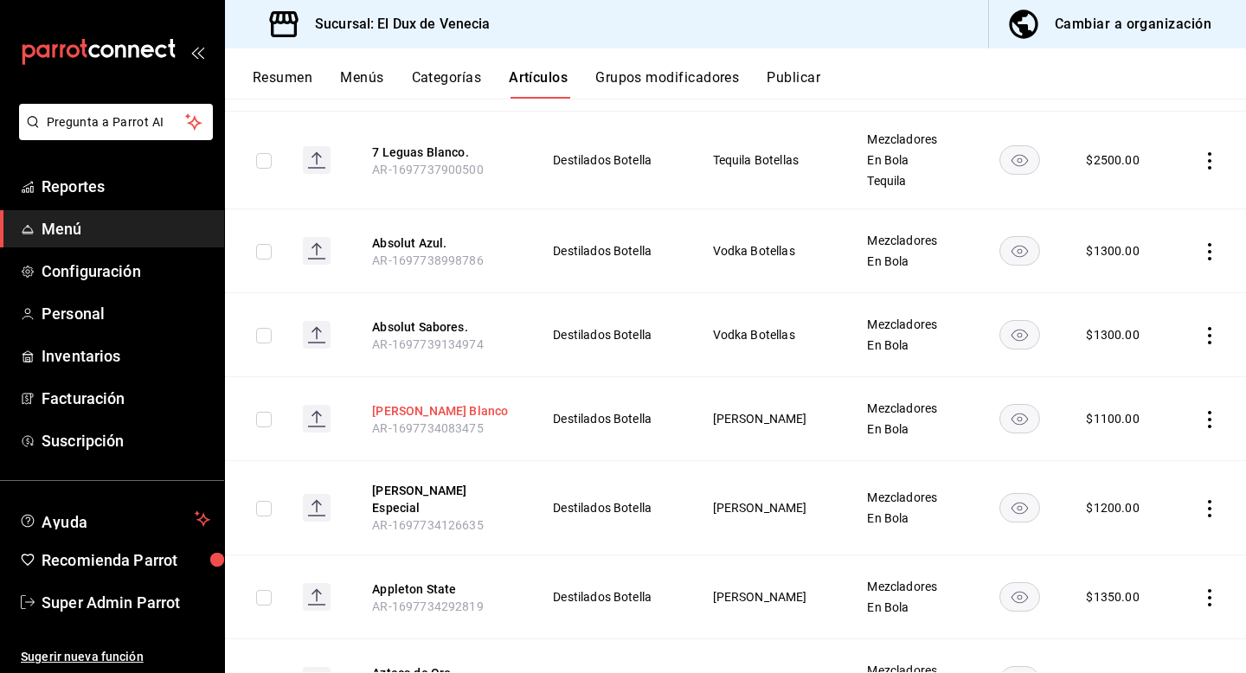
click at [453, 408] on button "Appleton Blanco" at bounding box center [441, 410] width 138 height 17
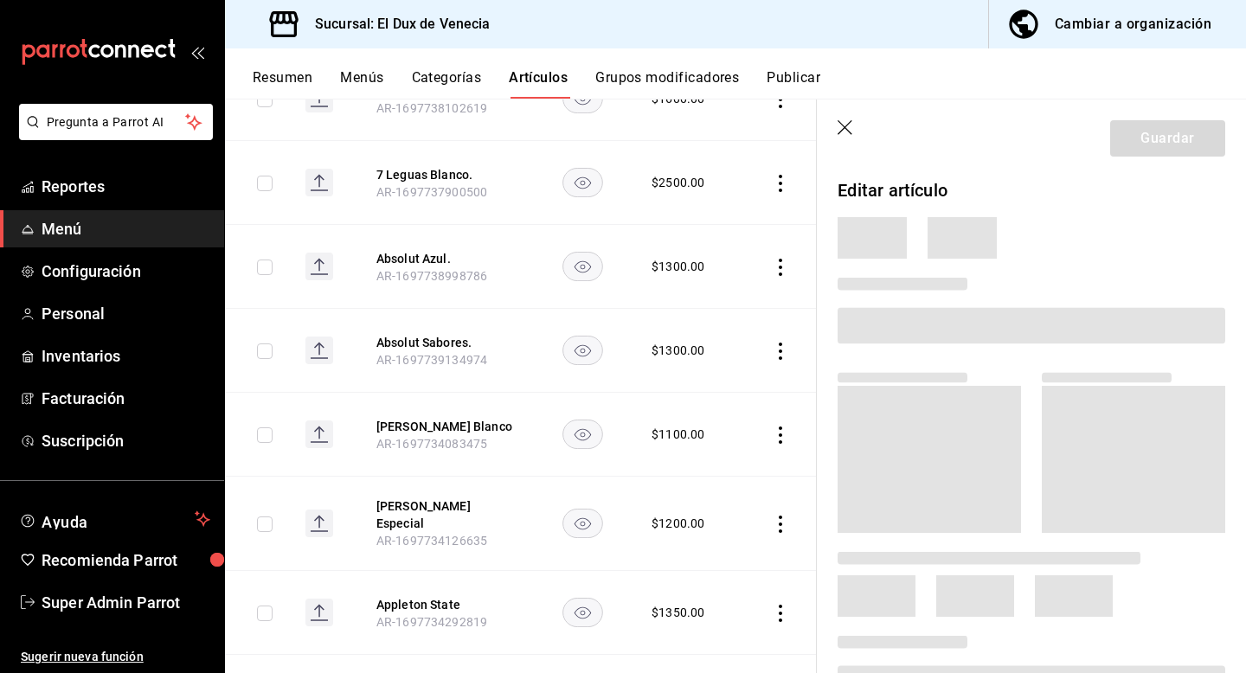
scroll to position [484, 0]
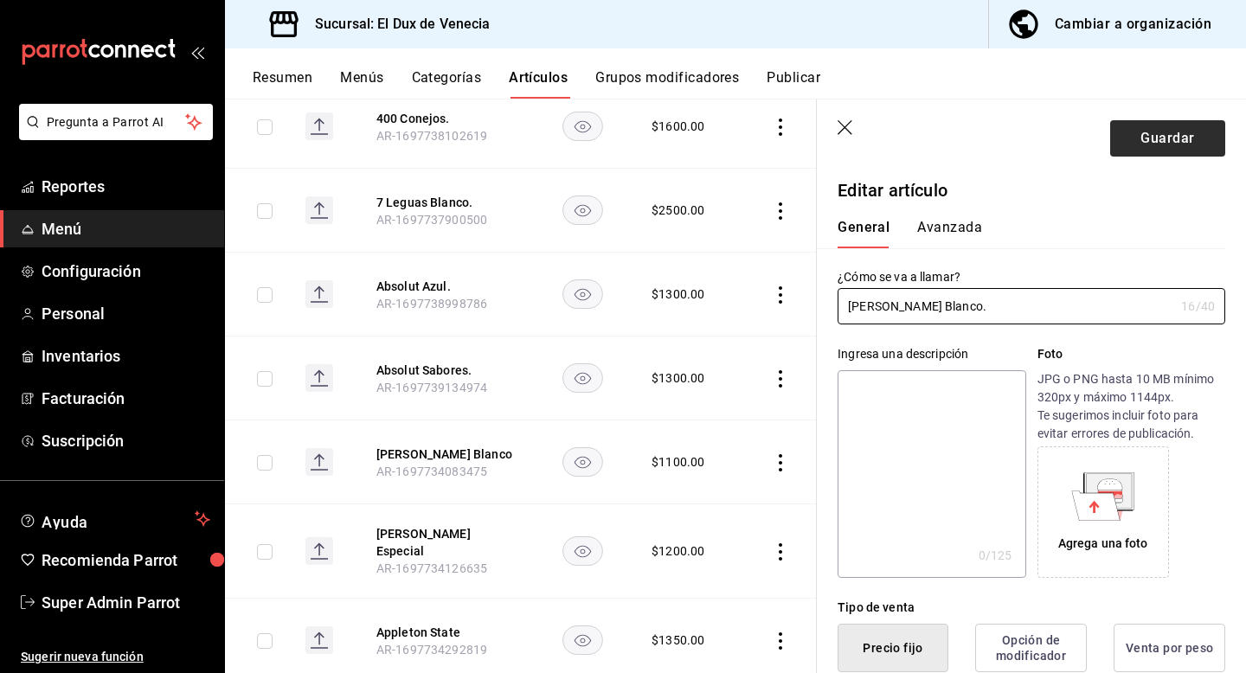
type input "[PERSON_NAME] Blanco."
click at [1172, 137] on button "Guardar" at bounding box center [1167, 138] width 115 height 36
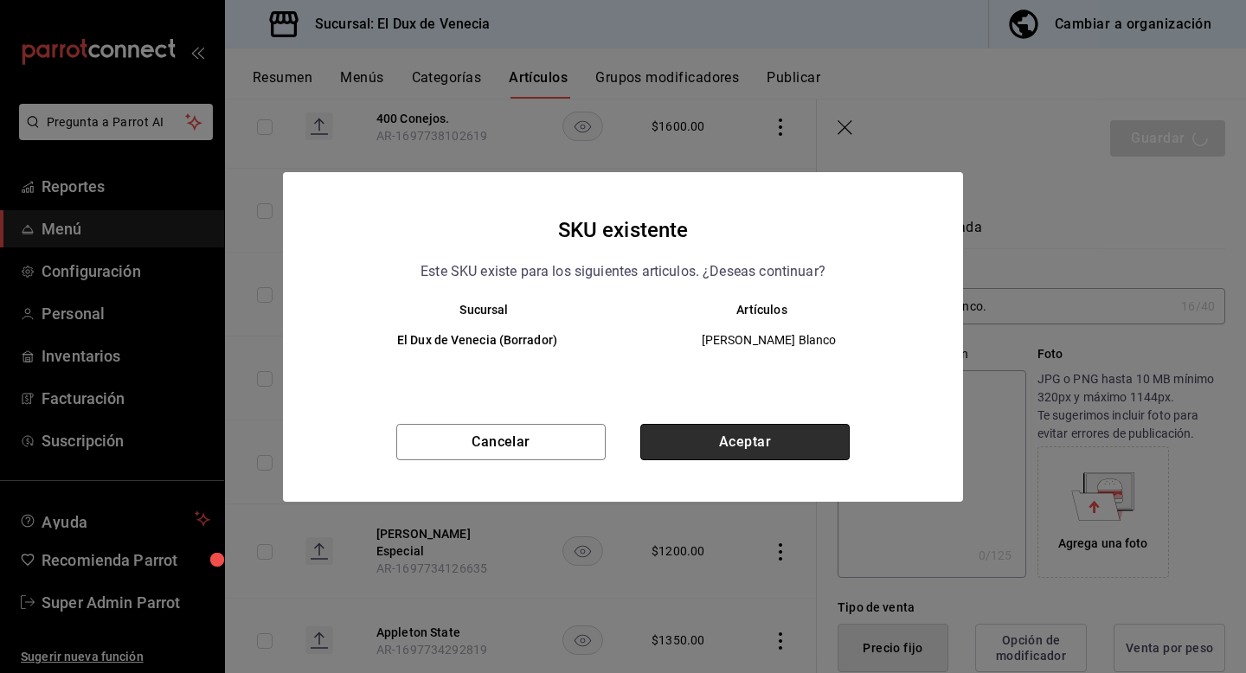
click at [732, 454] on button "Aceptar" at bounding box center [744, 442] width 209 height 36
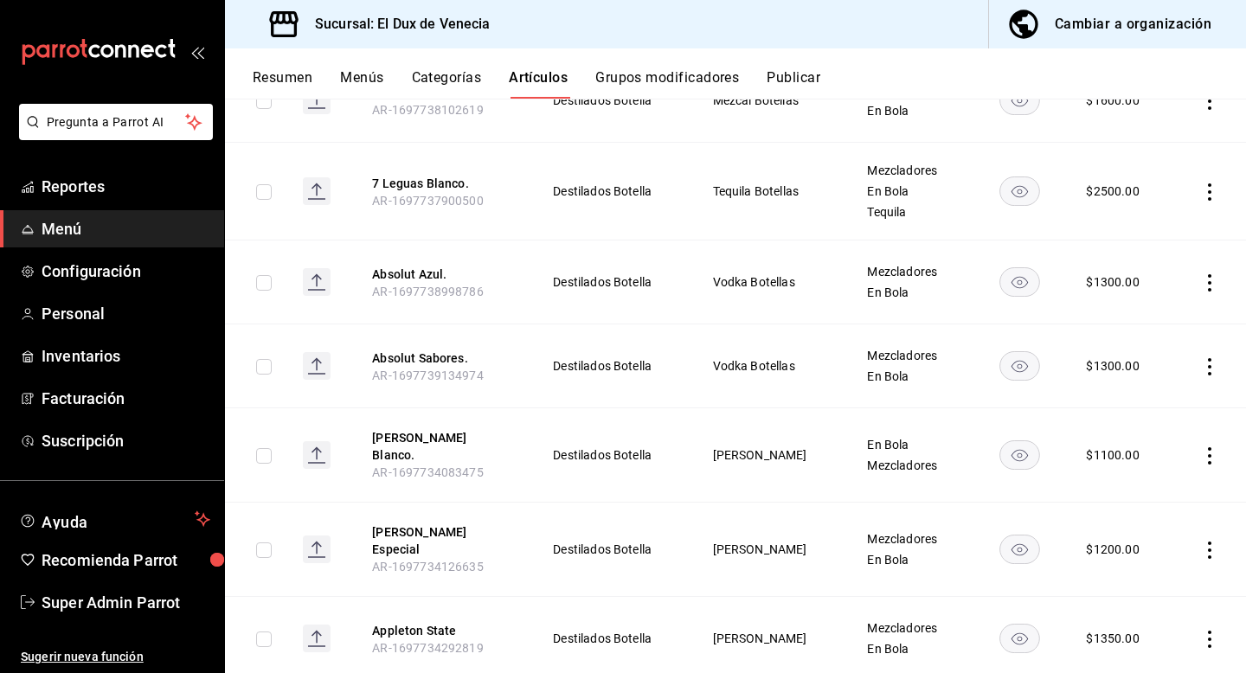
scroll to position [486, 0]
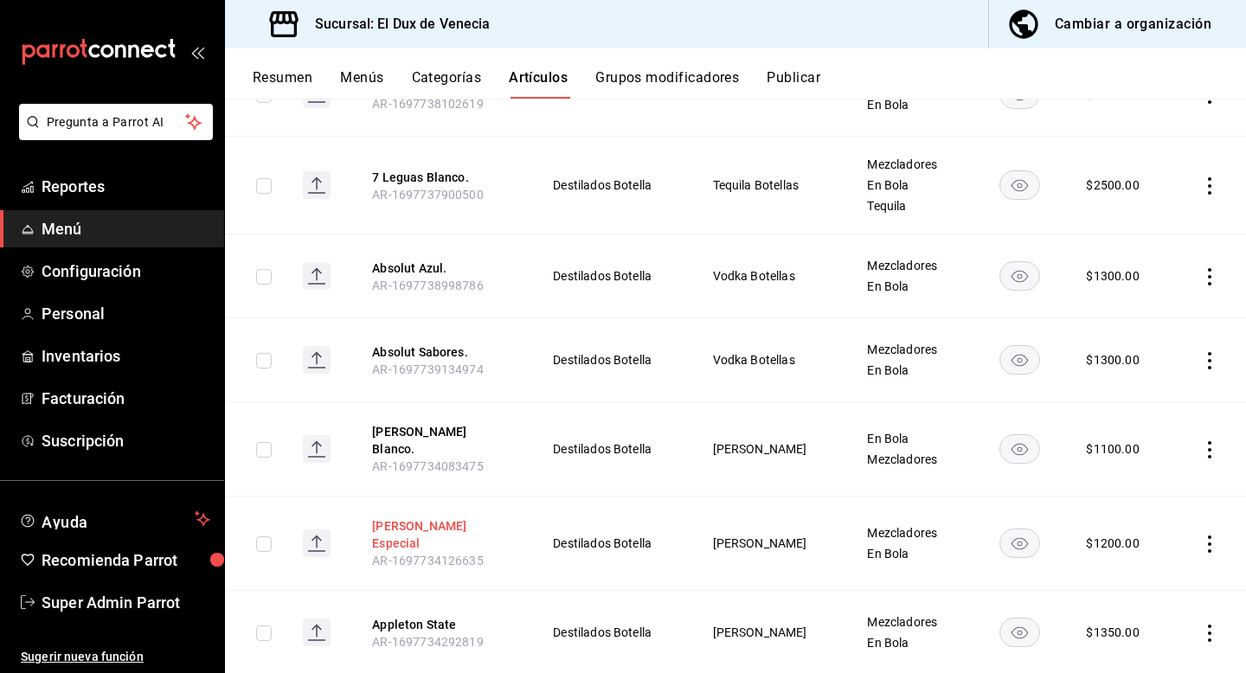
click at [450, 517] on button "Appleton Especial" at bounding box center [441, 534] width 138 height 35
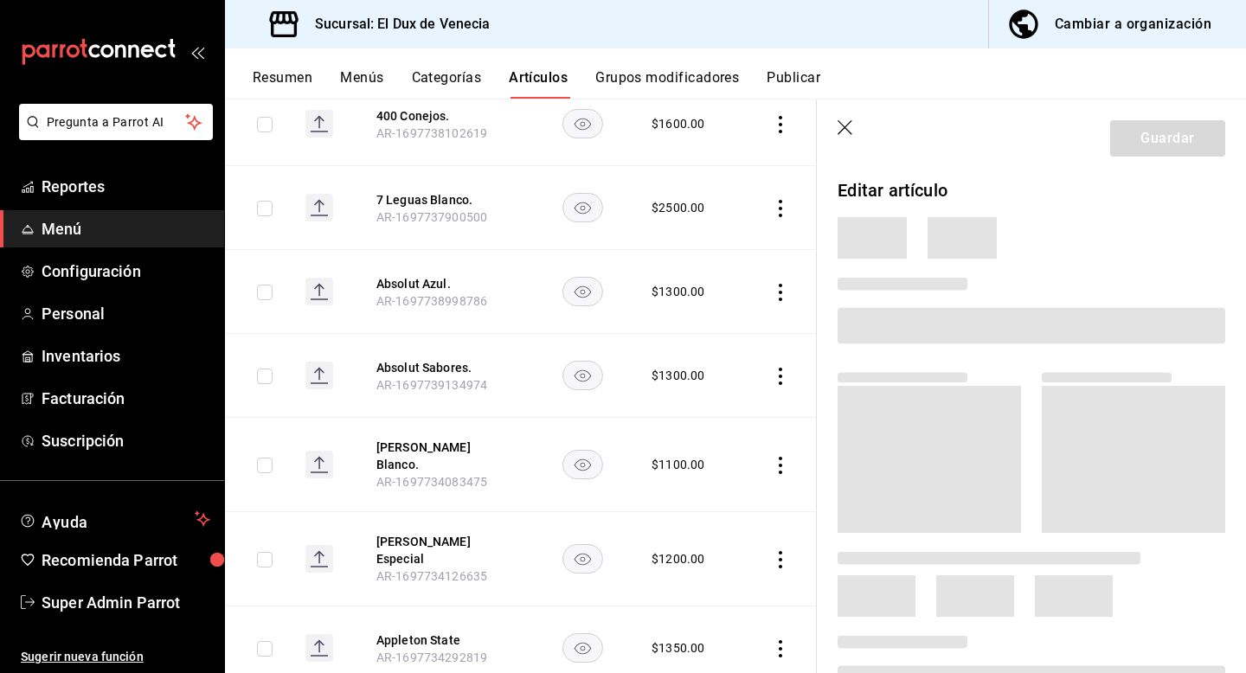
scroll to position [459, 0]
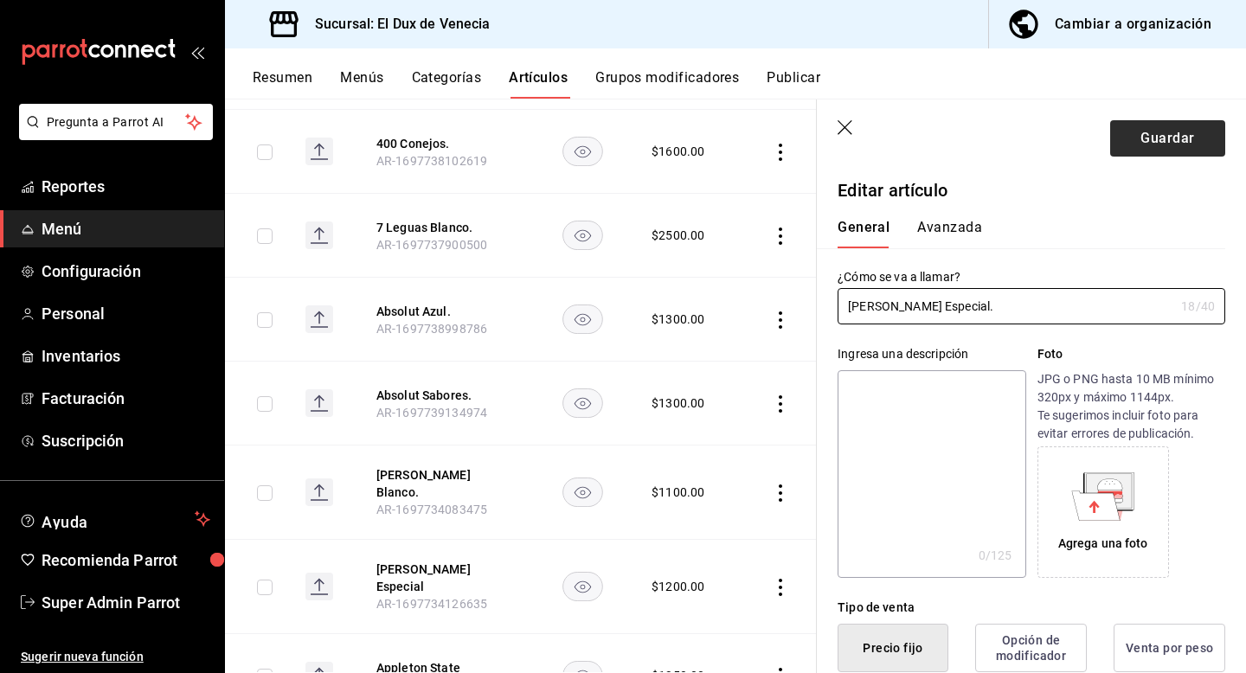
type input "[PERSON_NAME] Especial."
click at [1209, 137] on button "Guardar" at bounding box center [1167, 138] width 115 height 36
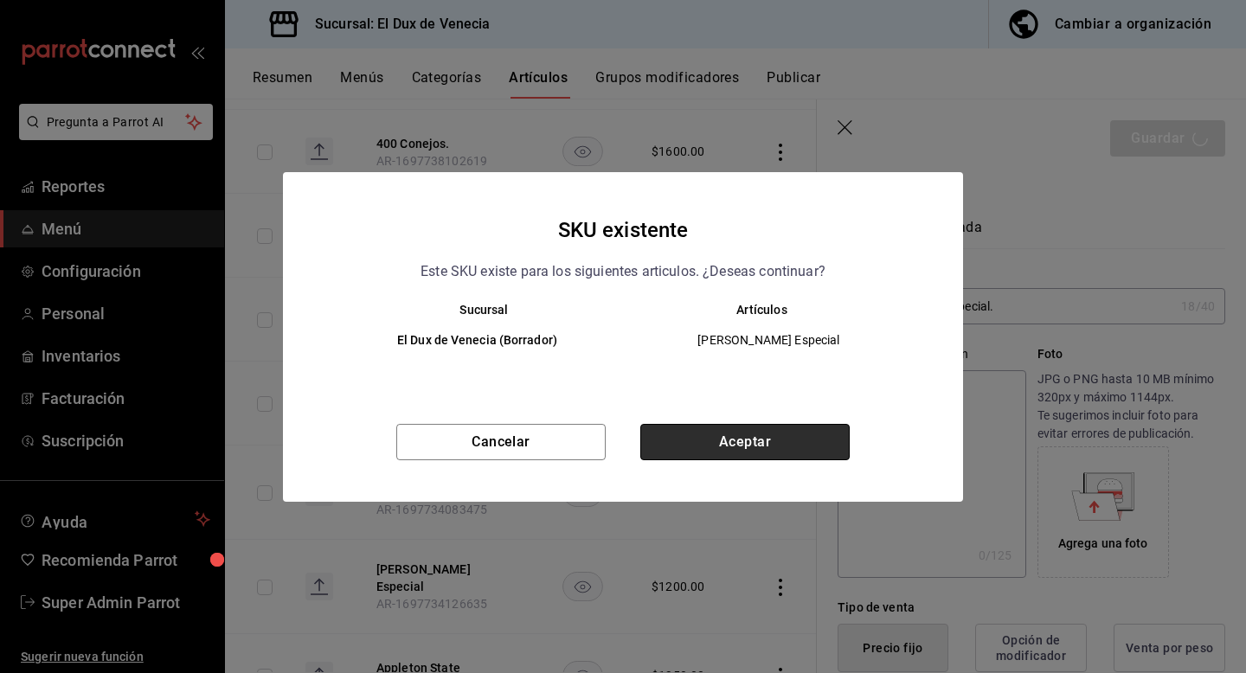
click at [755, 431] on button "Aceptar" at bounding box center [744, 442] width 209 height 36
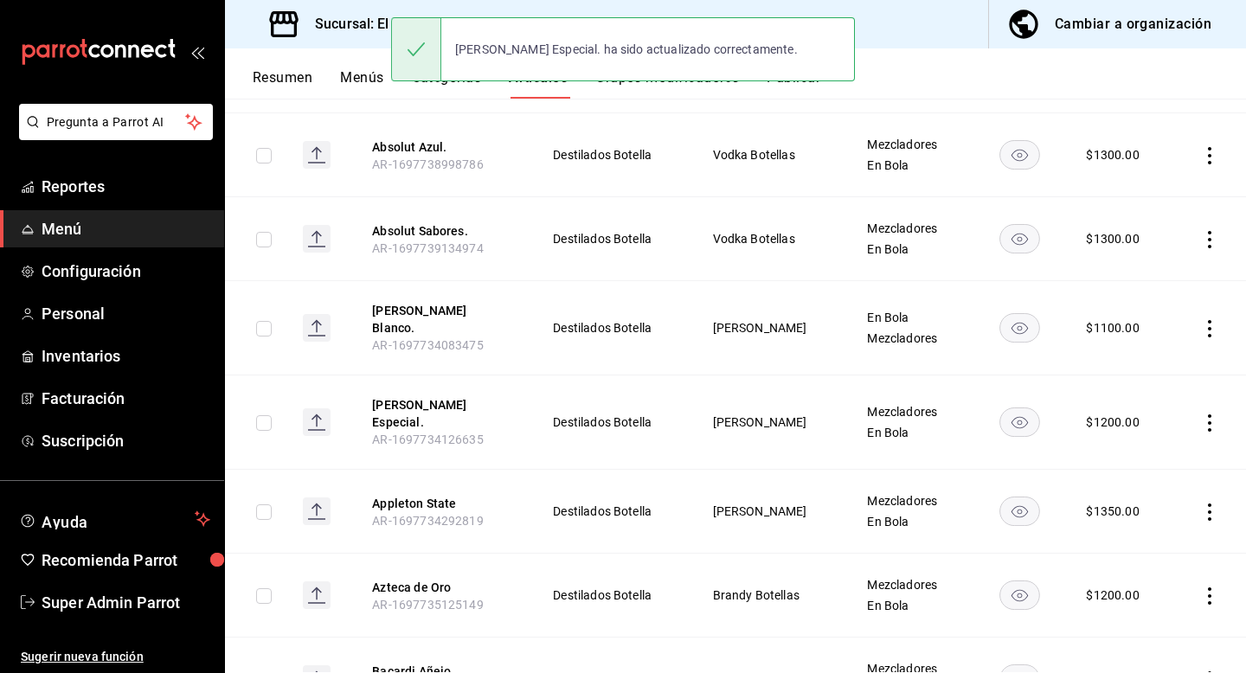
scroll to position [608, 0]
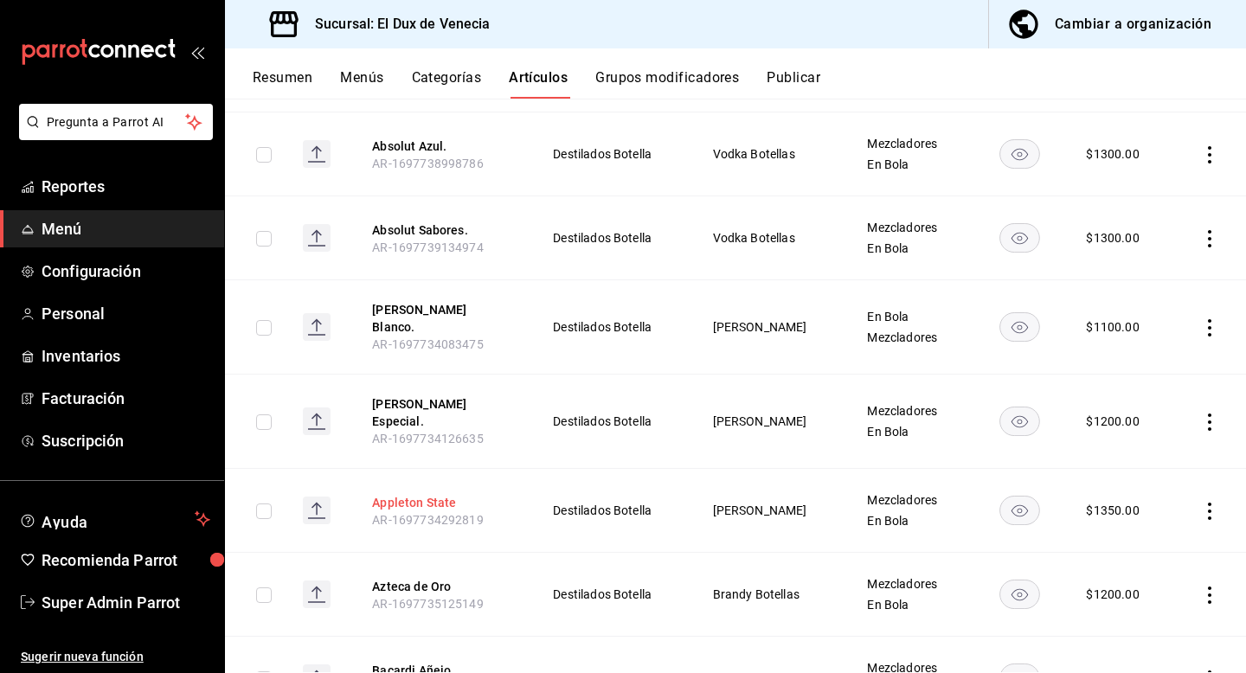
click at [441, 494] on button "Appleton State" at bounding box center [441, 502] width 138 height 17
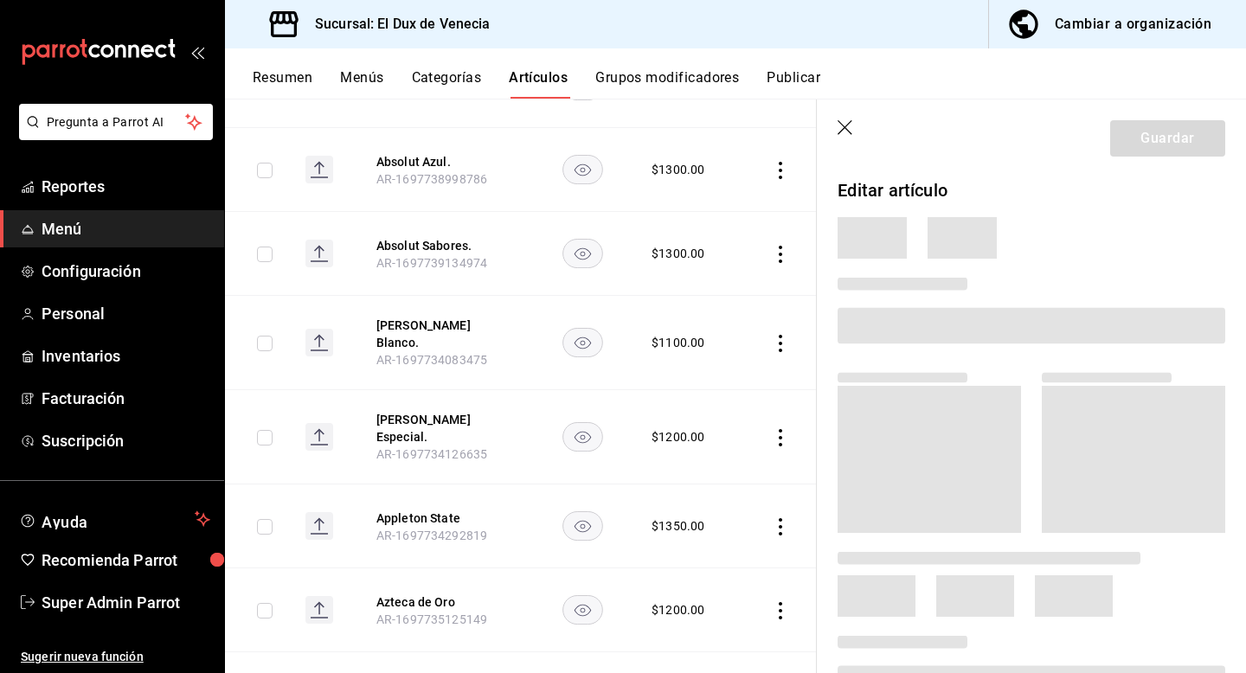
scroll to position [581, 0]
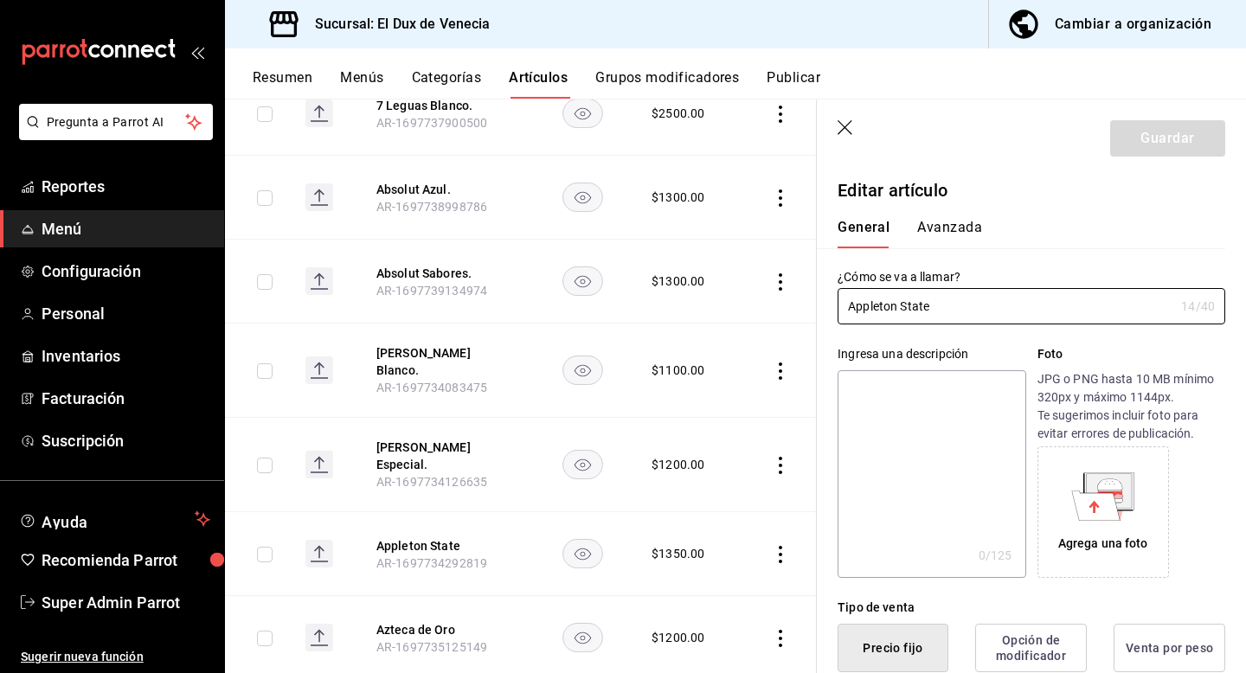
type input "$1350.00"
type input "[PERSON_NAME] State."
click at [1152, 143] on button "Guardar" at bounding box center [1167, 138] width 115 height 36
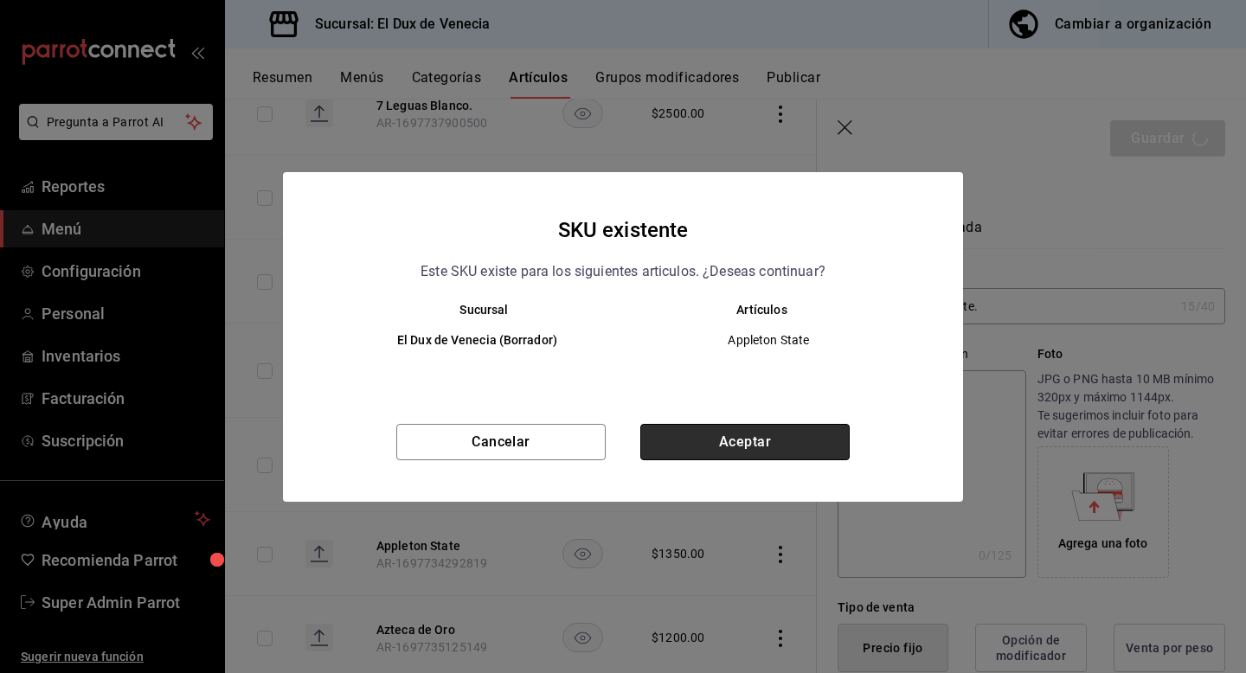
click at [794, 443] on button "Aceptar" at bounding box center [744, 442] width 209 height 36
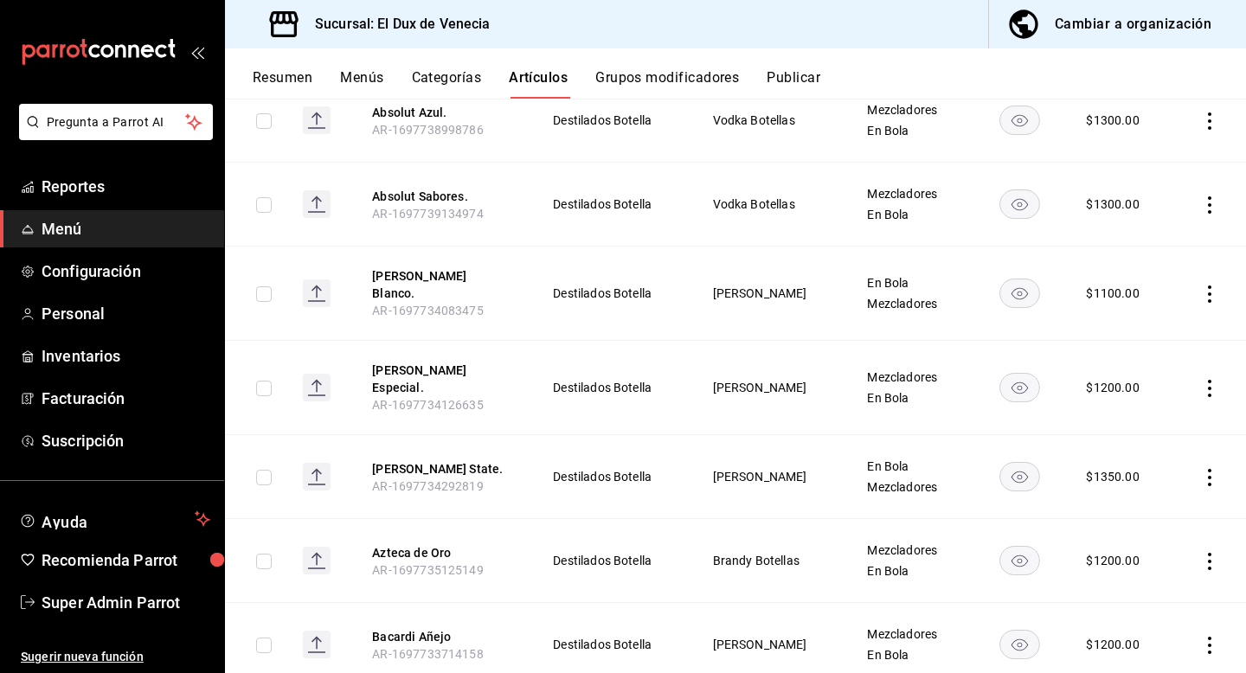
scroll to position [644, 0]
click at [414, 543] on button "Azteca de Oro" at bounding box center [441, 551] width 138 height 17
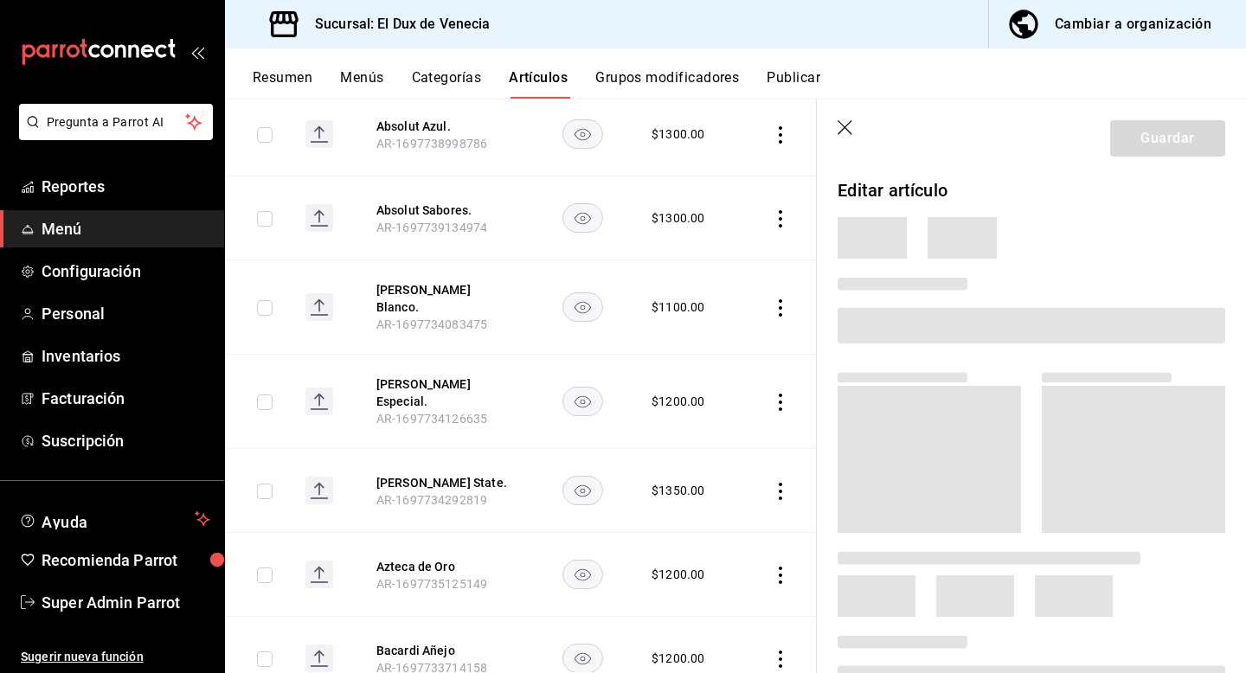
scroll to position [602, 0]
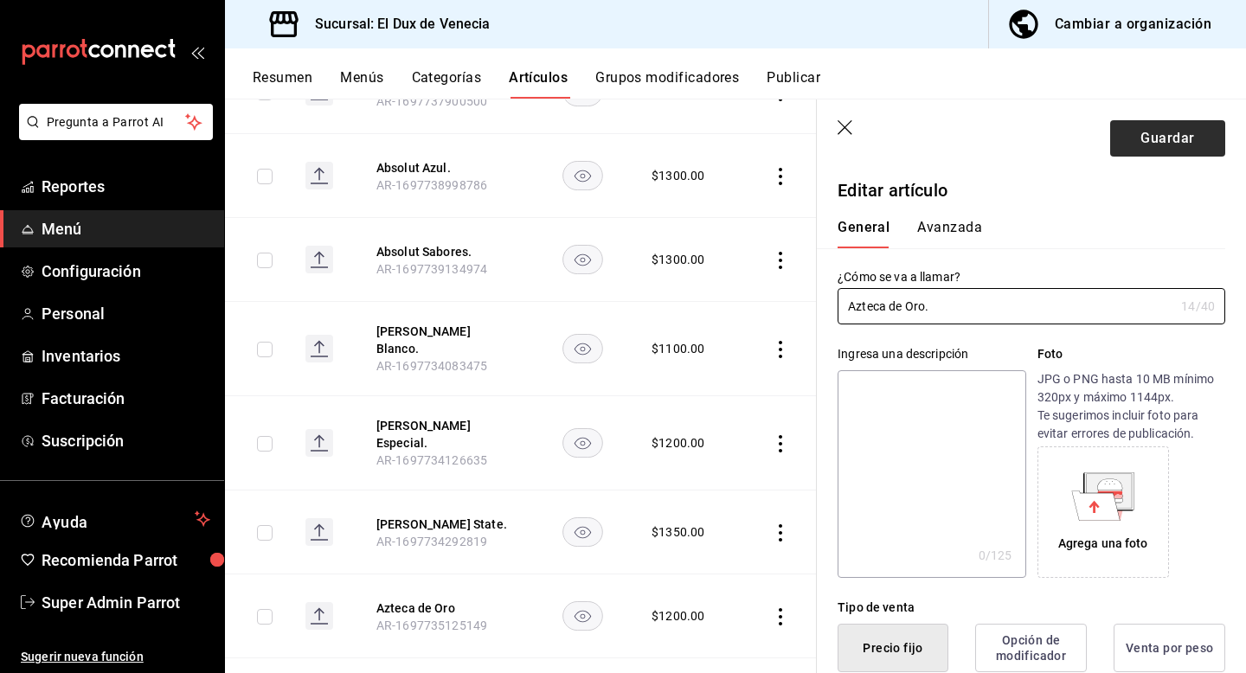
type input "Azteca de Oro."
click at [1186, 133] on button "Guardar" at bounding box center [1167, 138] width 115 height 36
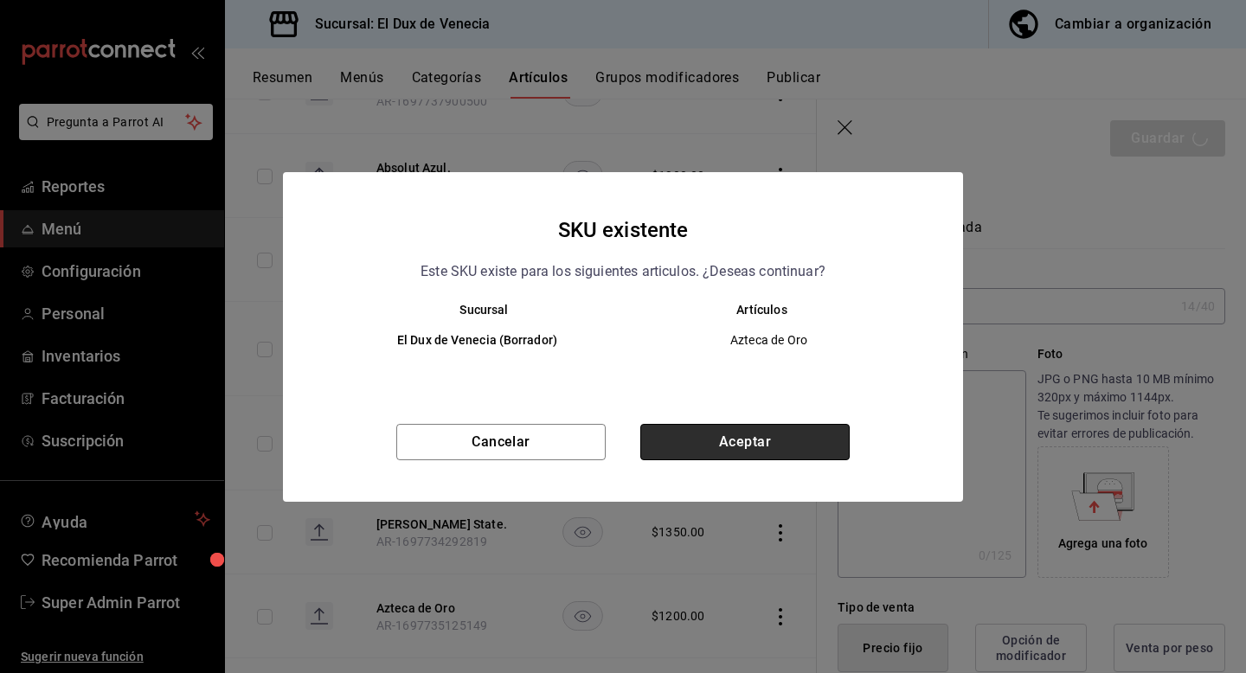
click at [772, 453] on button "Aceptar" at bounding box center [744, 442] width 209 height 36
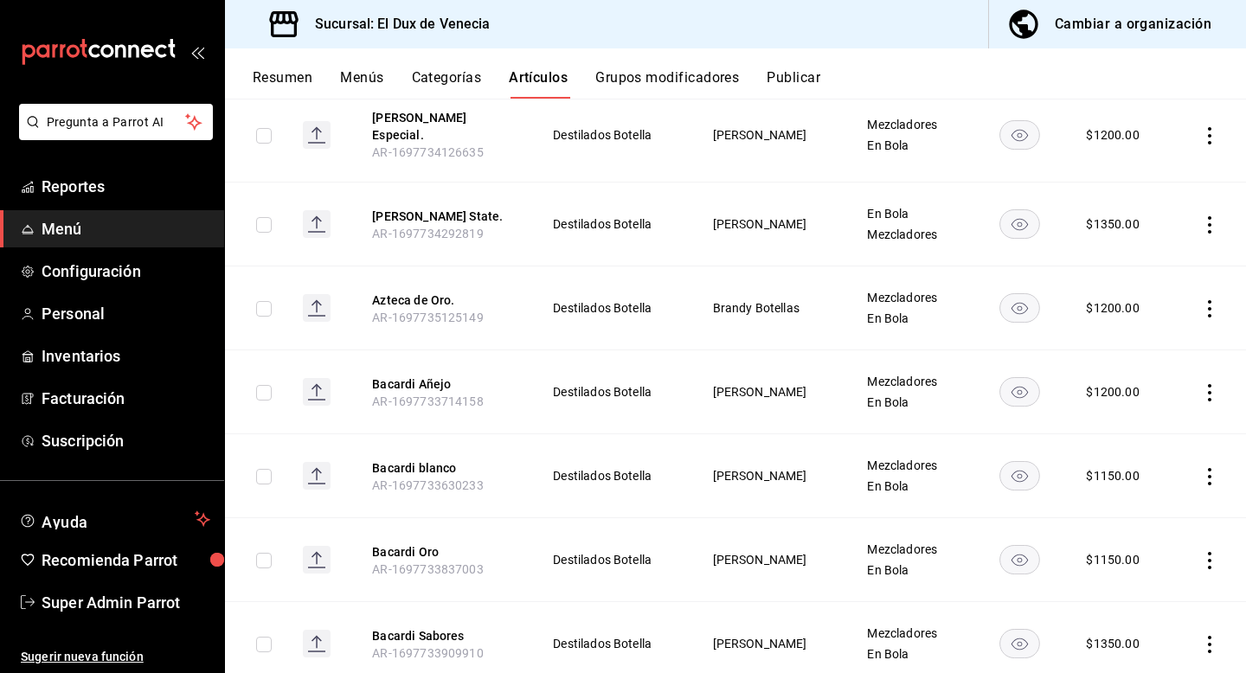
scroll to position [861, 0]
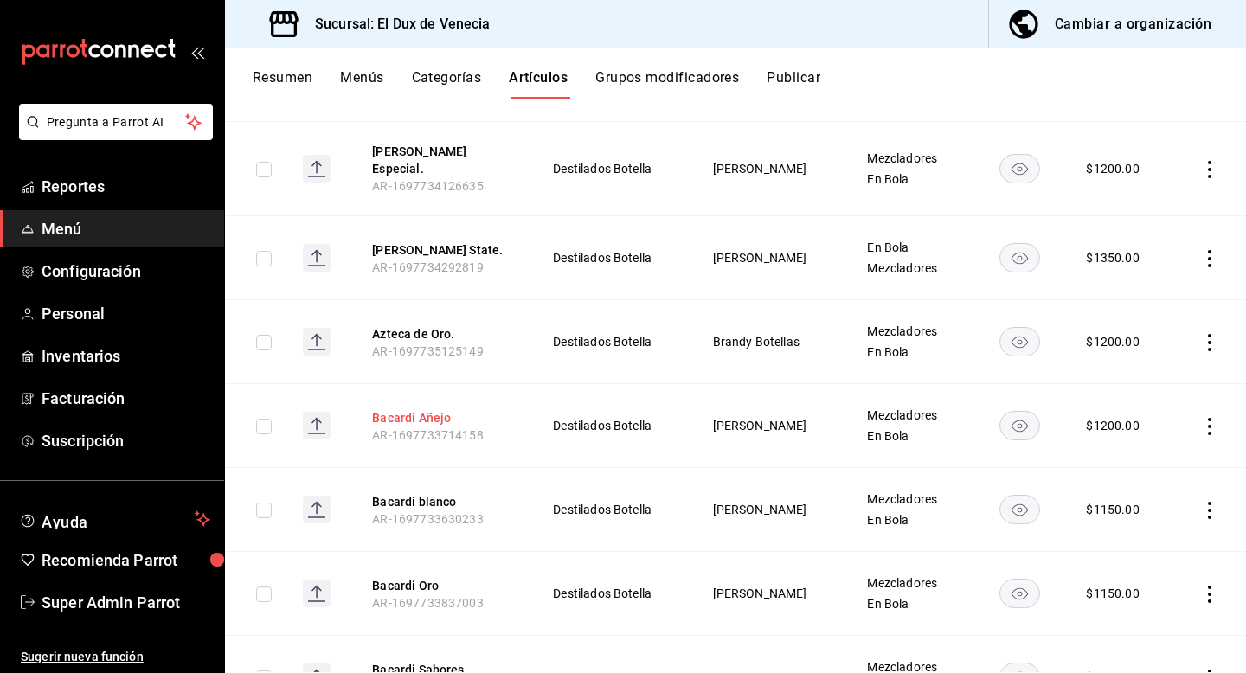
click at [408, 409] on button "Bacardi Añejo" at bounding box center [441, 417] width 138 height 17
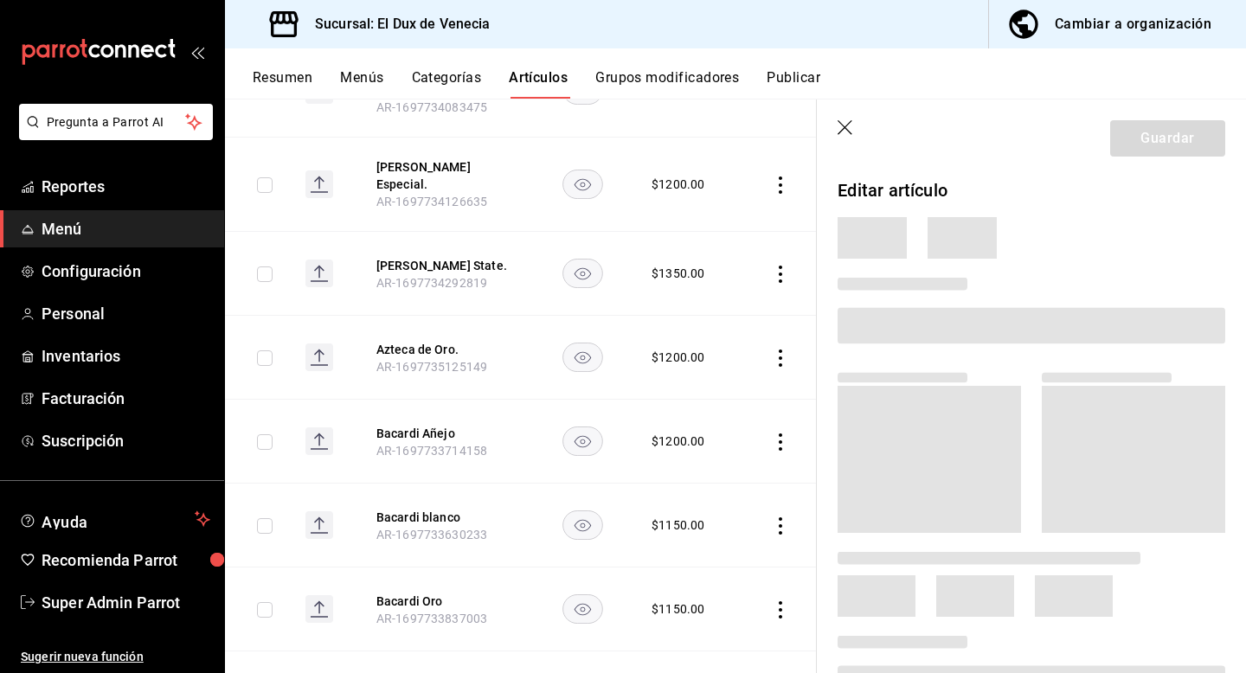
scroll to position [820, 0]
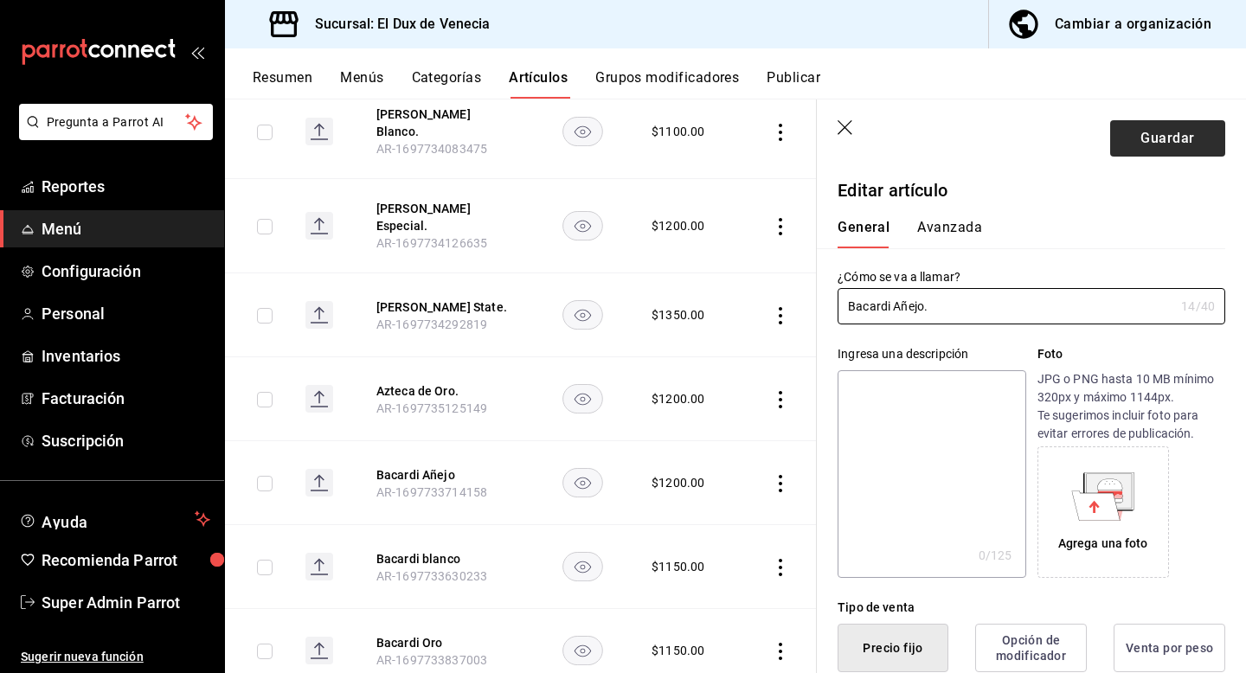
type input "Bacardi Añejo."
click at [1208, 127] on button "Guardar" at bounding box center [1167, 138] width 115 height 36
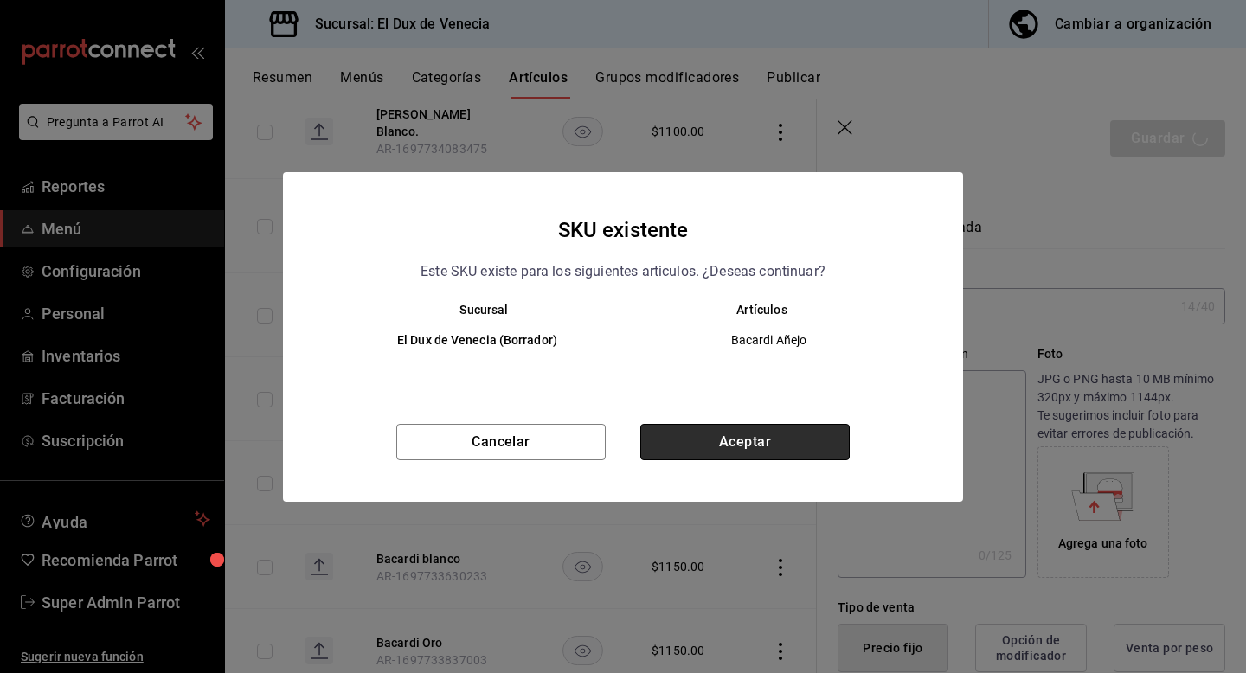
click at [791, 444] on button "Aceptar" at bounding box center [744, 442] width 209 height 36
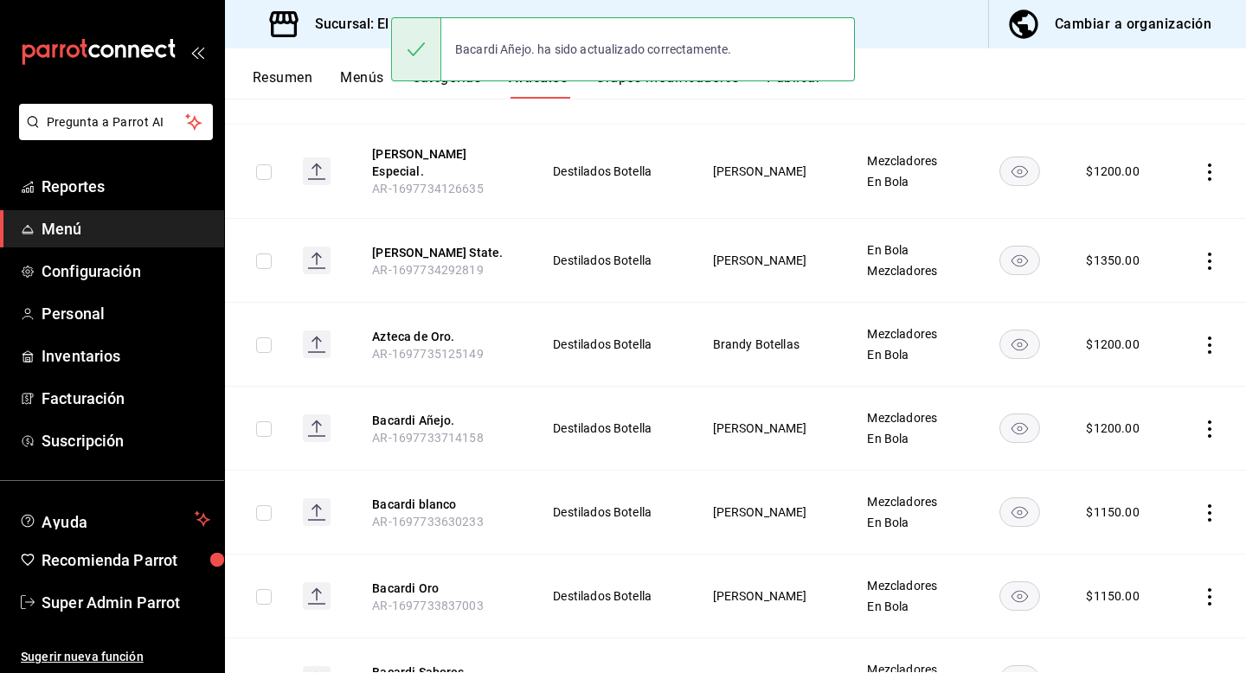
scroll to position [870, 0]
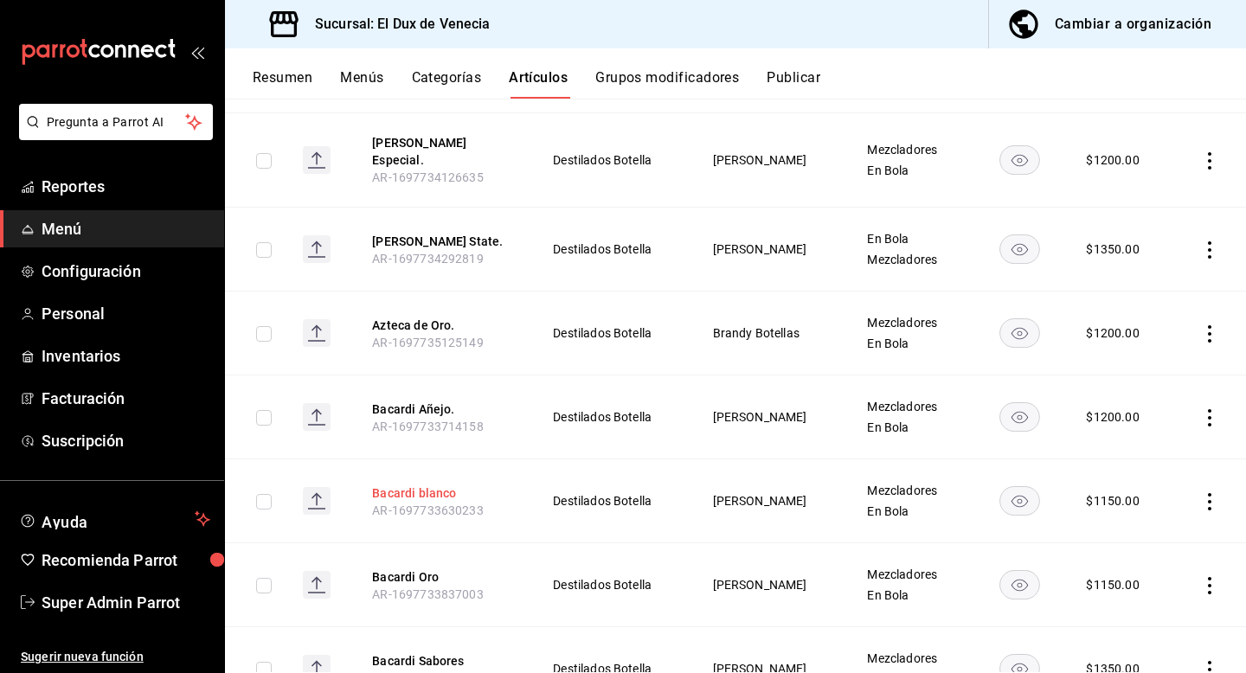
click at [417, 485] on button "Bacardi blanco" at bounding box center [441, 493] width 138 height 17
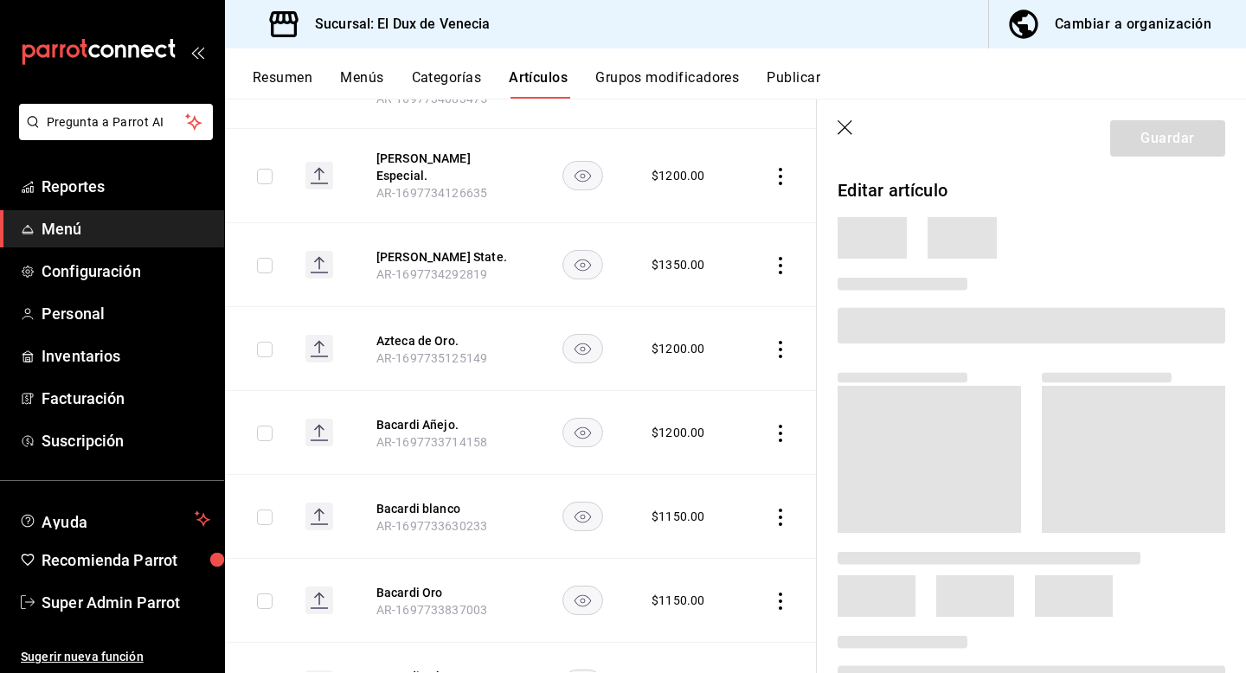
scroll to position [828, 0]
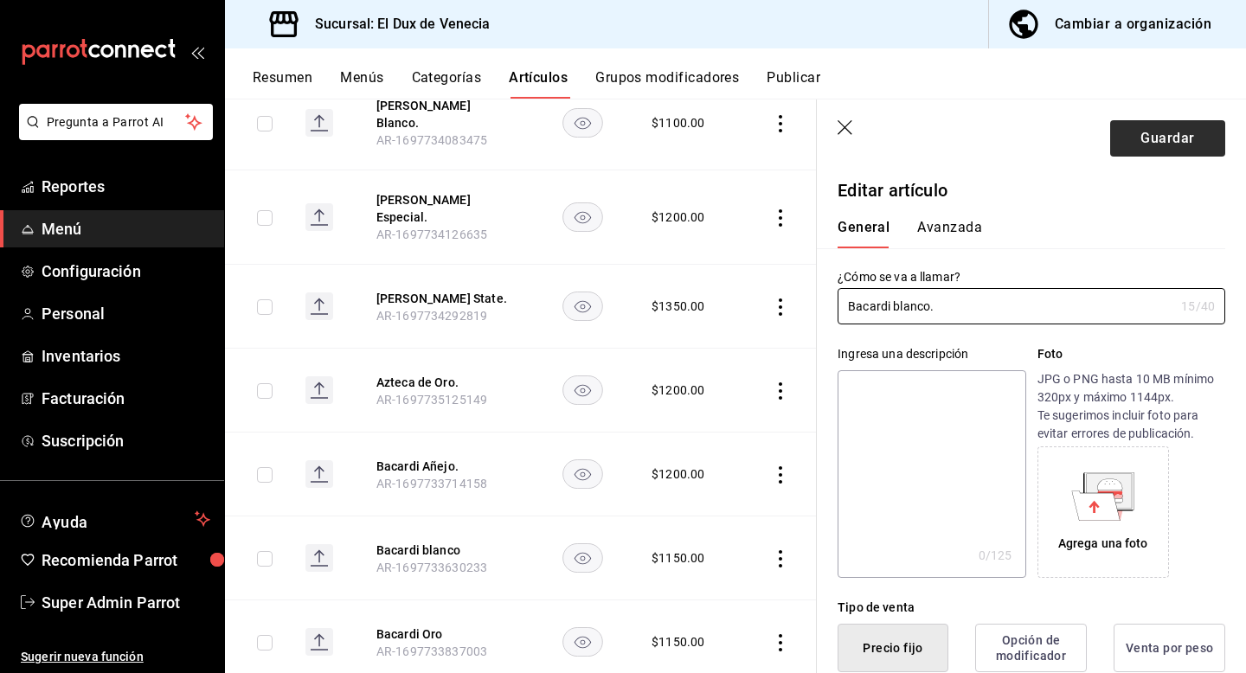
type input "Bacardi blanco."
click at [1134, 154] on button "Guardar" at bounding box center [1167, 138] width 115 height 36
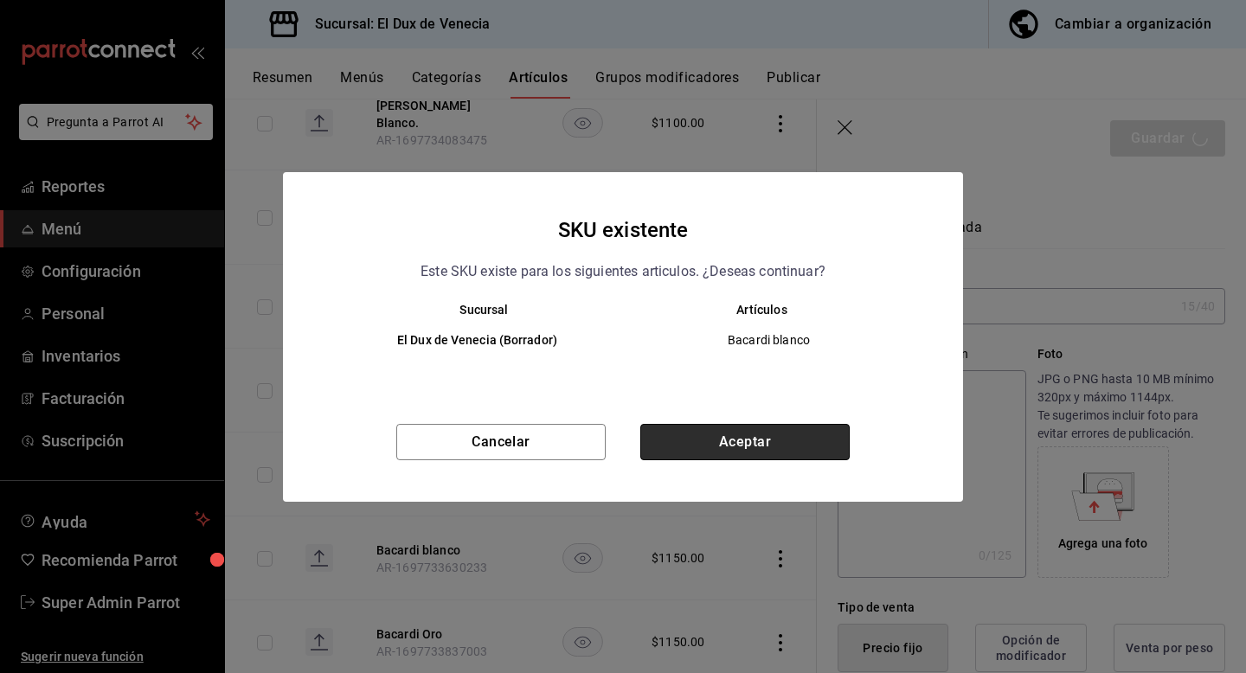
click at [727, 453] on button "Aceptar" at bounding box center [744, 442] width 209 height 36
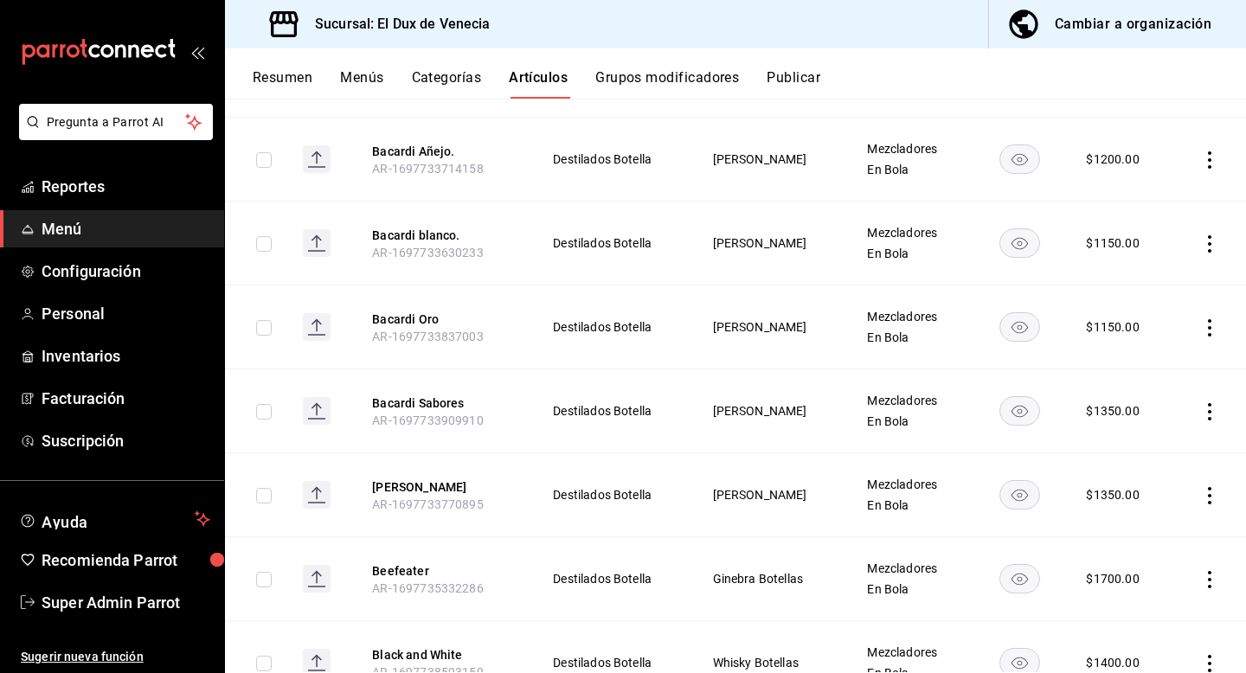
scroll to position [1122, 0]
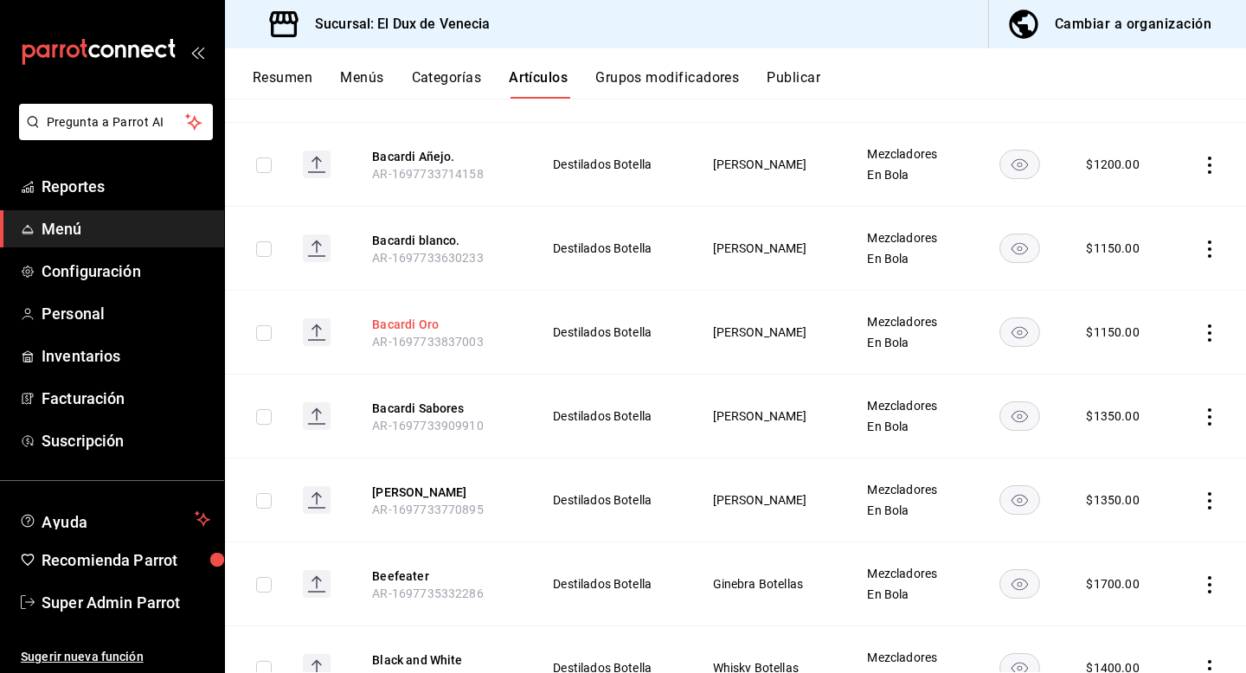
click at [402, 316] on button "Bacardi Oro" at bounding box center [441, 324] width 138 height 17
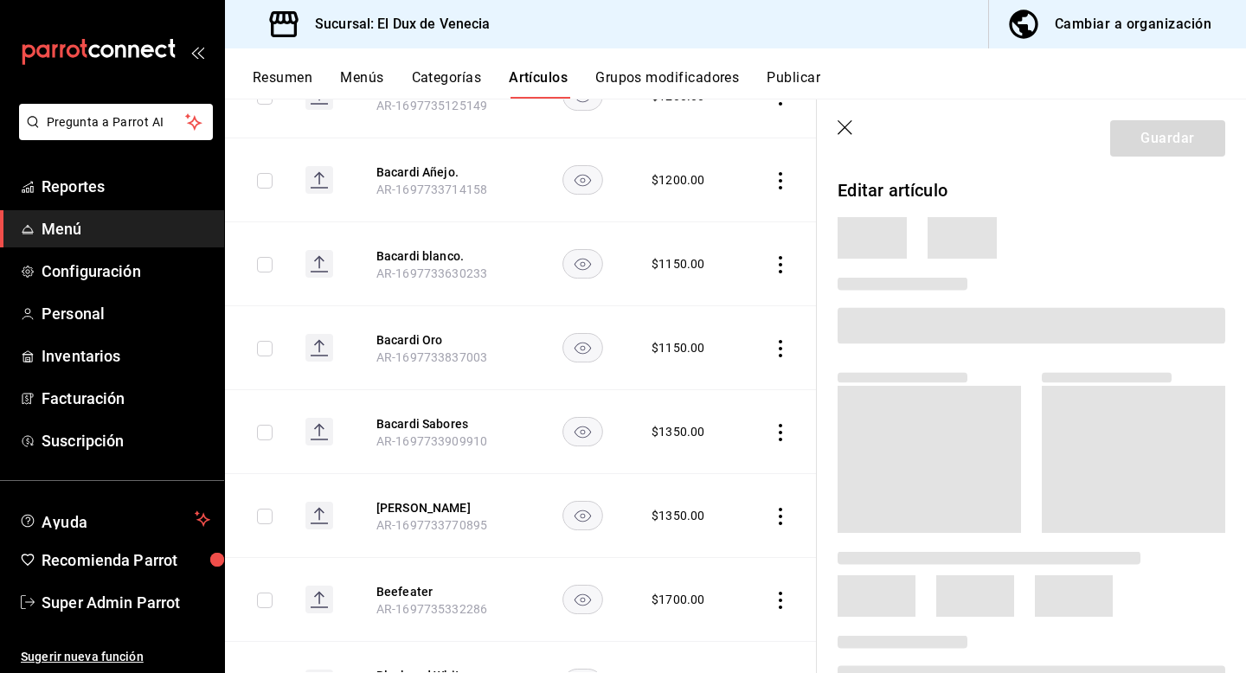
scroll to position [1081, 0]
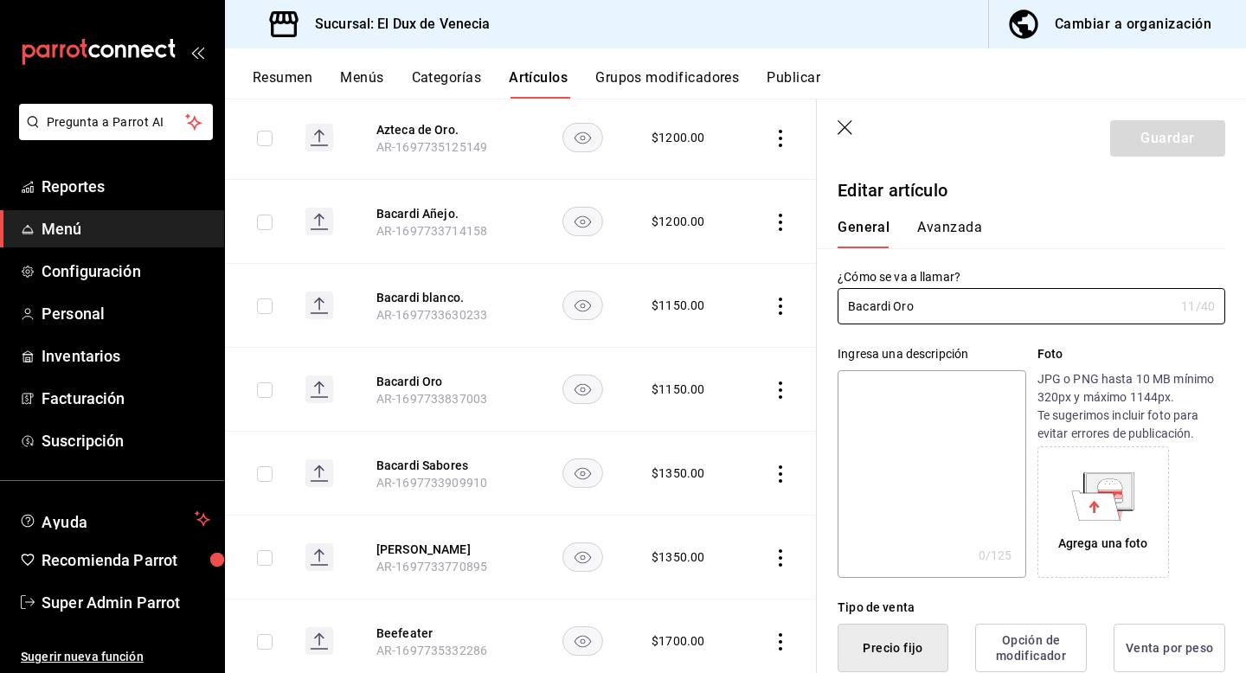
type input "$1150.00"
type input "Bacardi Oro."
click at [1203, 132] on button "Guardar" at bounding box center [1167, 138] width 115 height 36
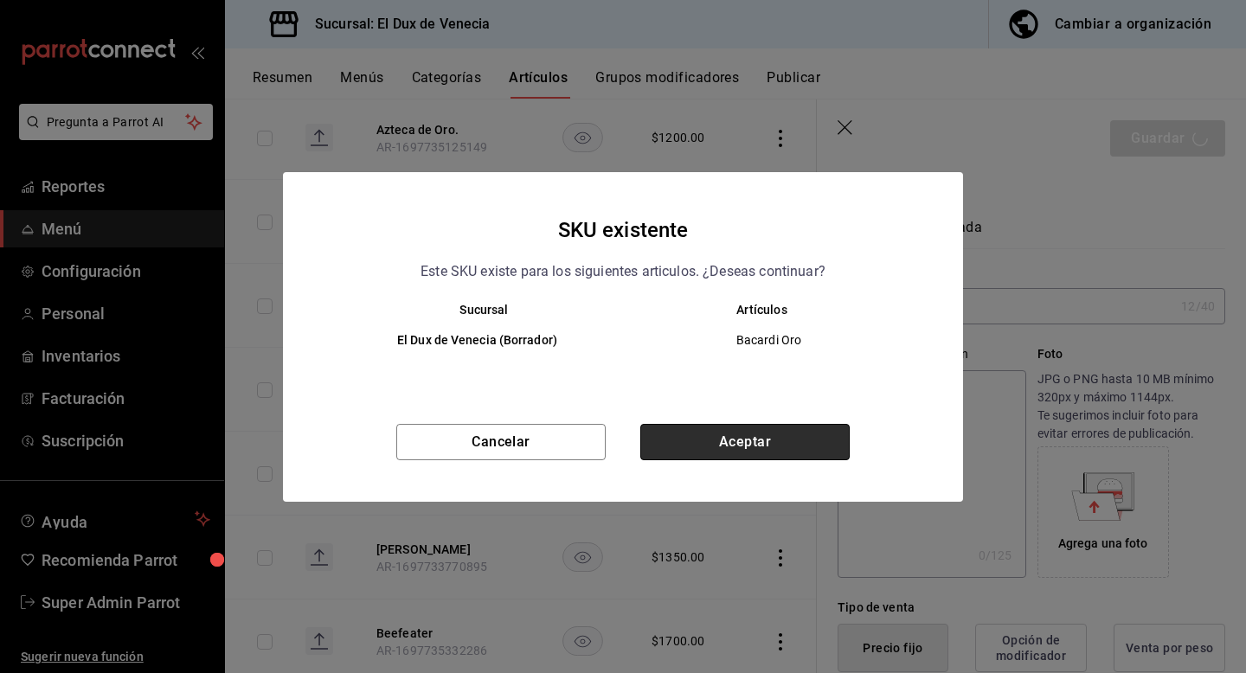
click at [799, 446] on button "Aceptar" at bounding box center [744, 442] width 209 height 36
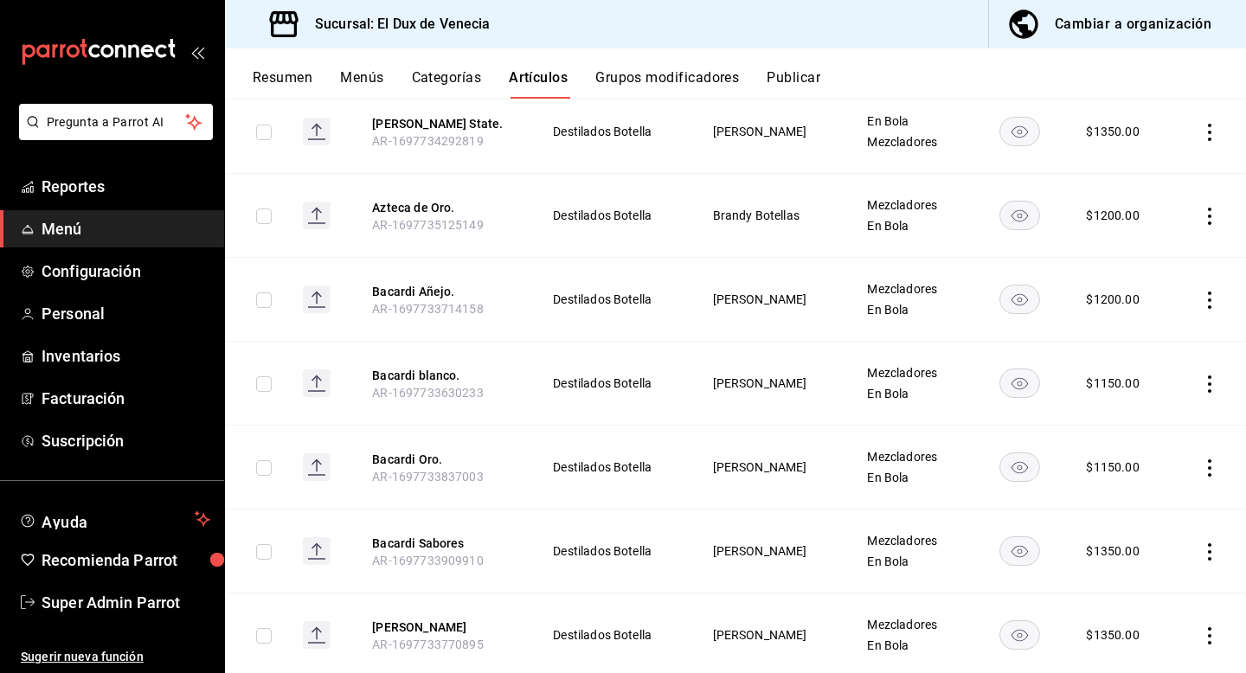
scroll to position [1070, 0]
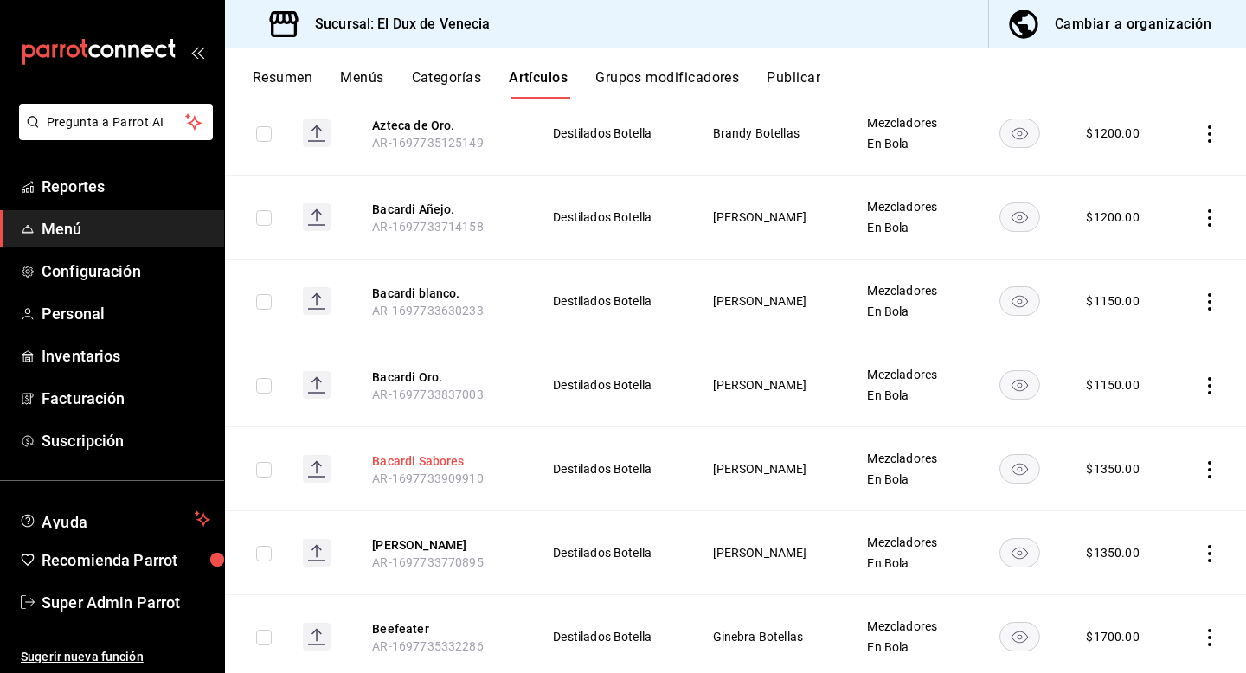
click at [454, 453] on button "Bacardi Sabores" at bounding box center [441, 461] width 138 height 17
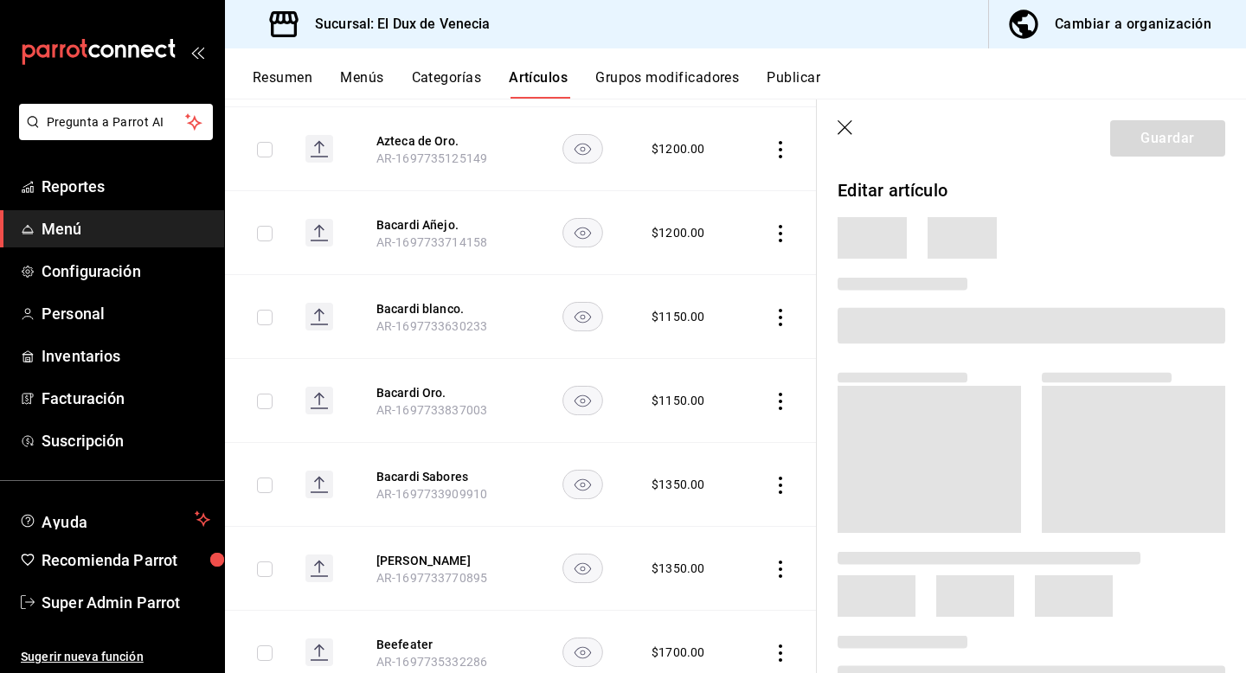
scroll to position [1028, 0]
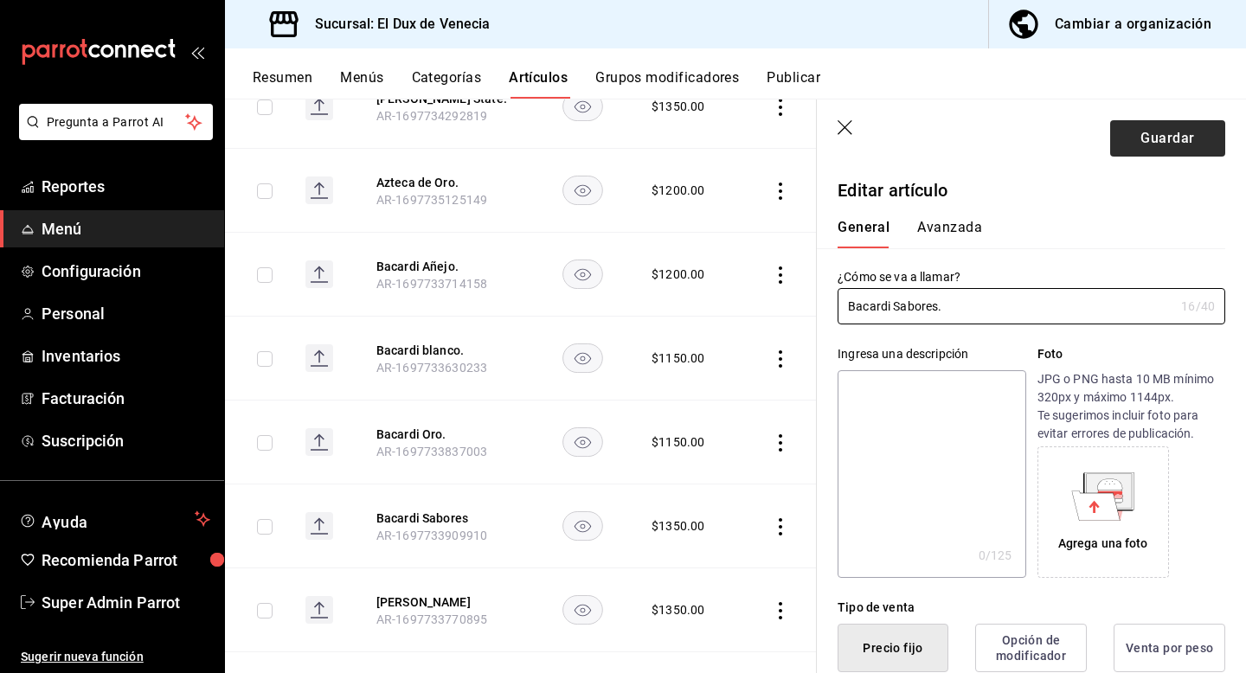
type input "Bacardi Sabores."
click at [1146, 143] on button "Guardar" at bounding box center [1167, 138] width 115 height 36
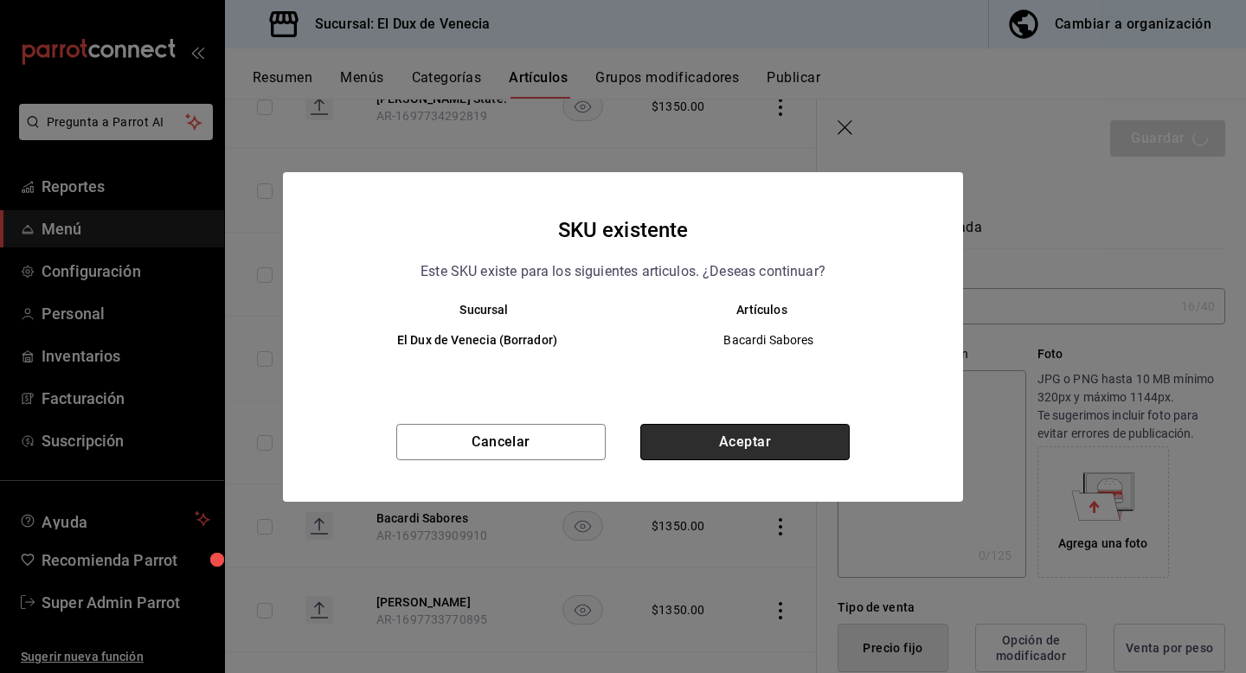
click at [766, 440] on button "Aceptar" at bounding box center [744, 442] width 209 height 36
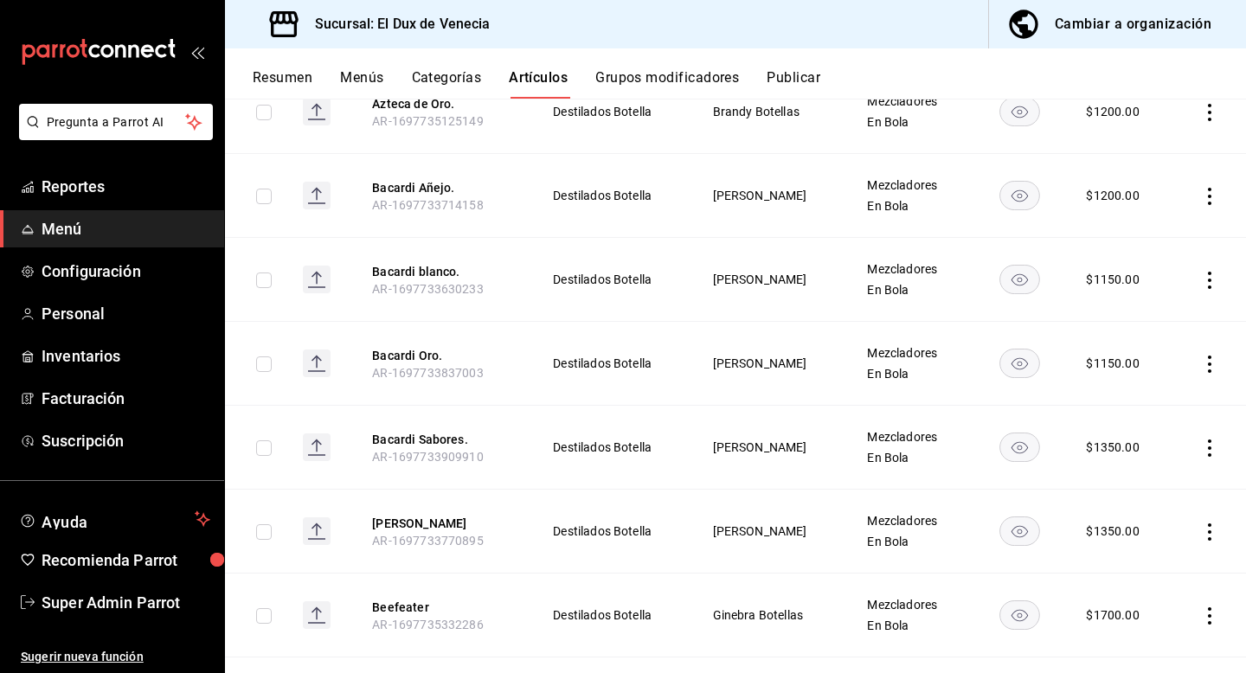
scroll to position [1104, 0]
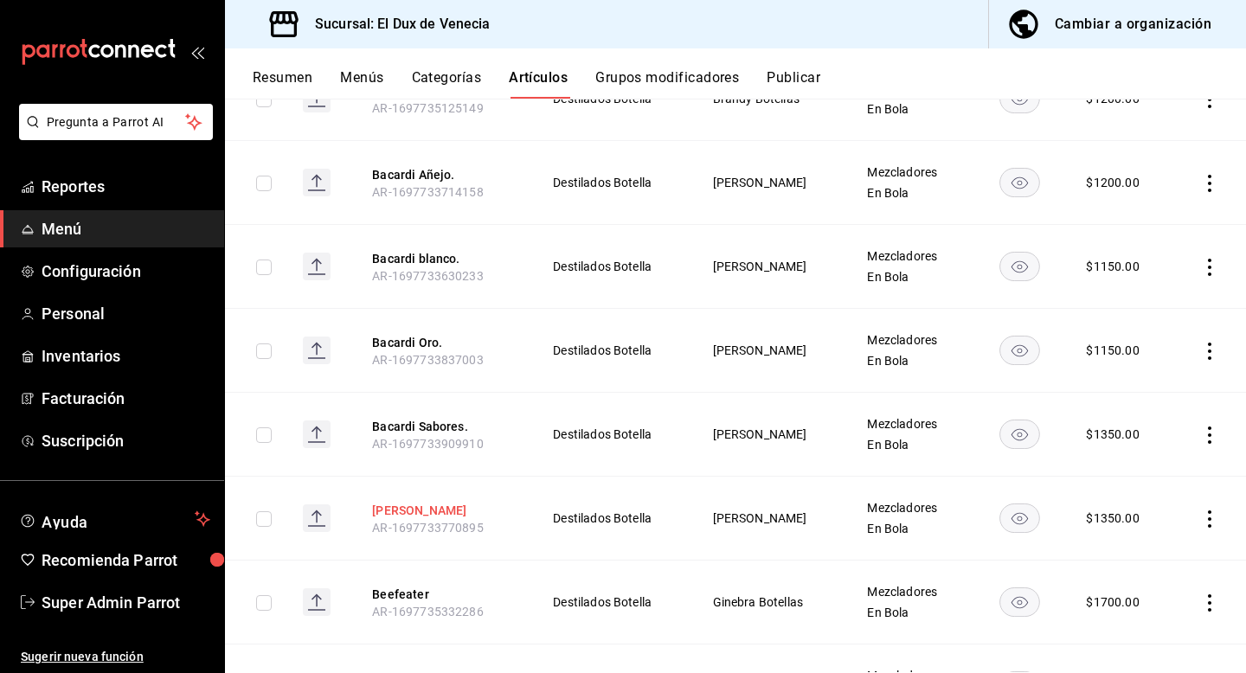
click at [439, 502] on button "Bacardi Solera" at bounding box center [441, 510] width 138 height 17
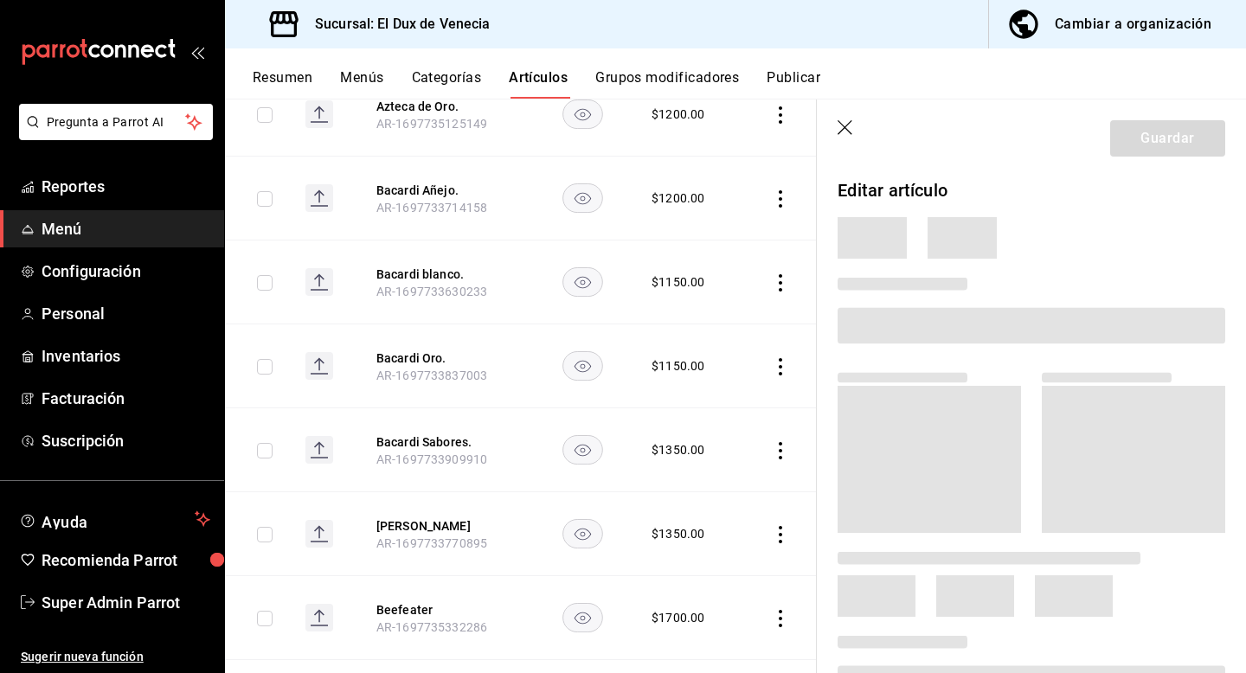
scroll to position [1063, 0]
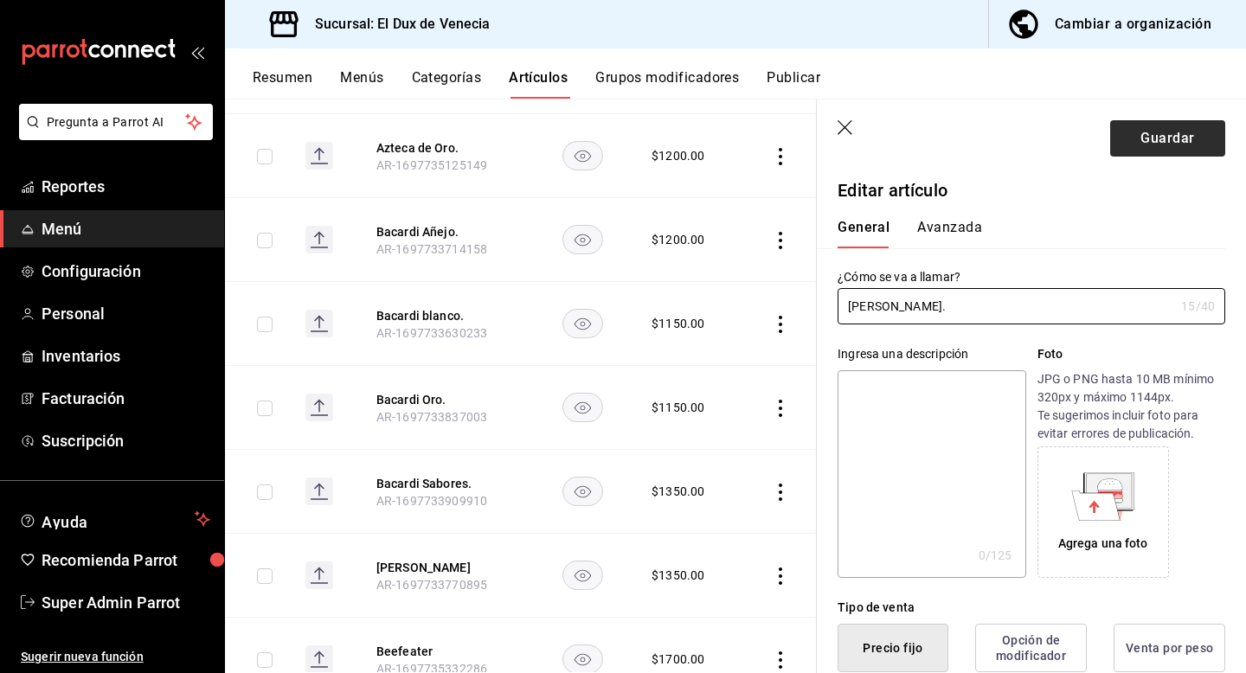
type input "[PERSON_NAME]."
click at [1163, 152] on button "Guardar" at bounding box center [1167, 138] width 115 height 36
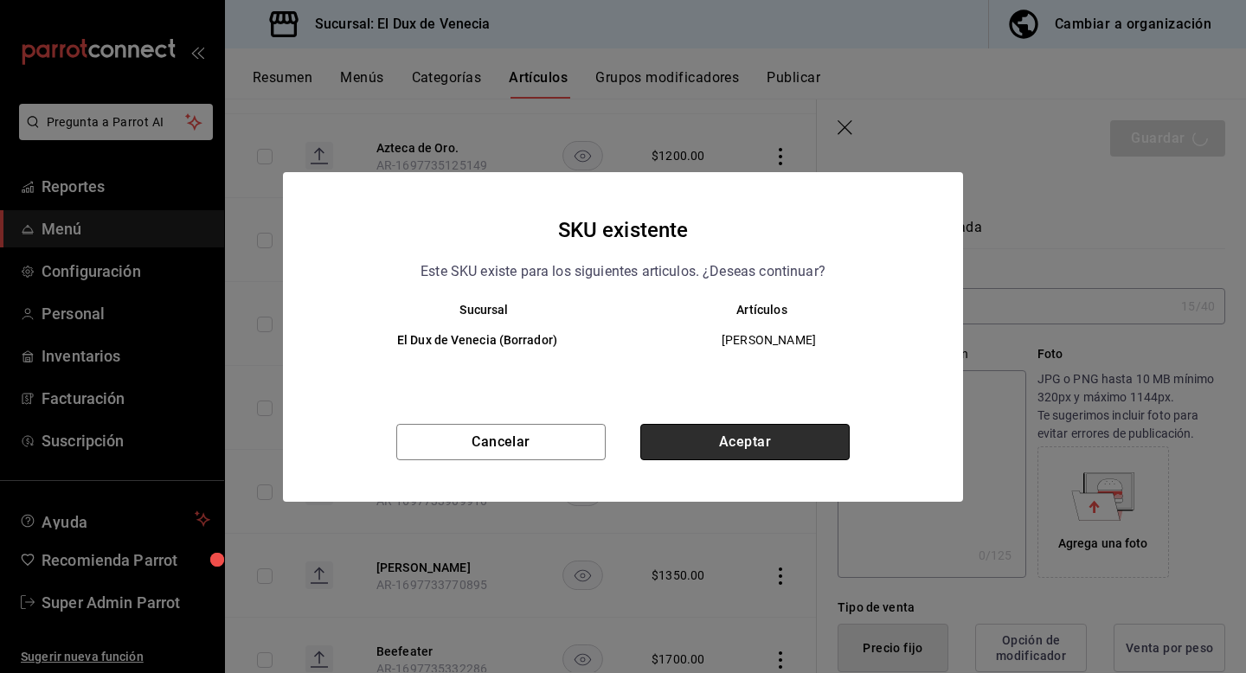
click at [736, 428] on button "Aceptar" at bounding box center [744, 442] width 209 height 36
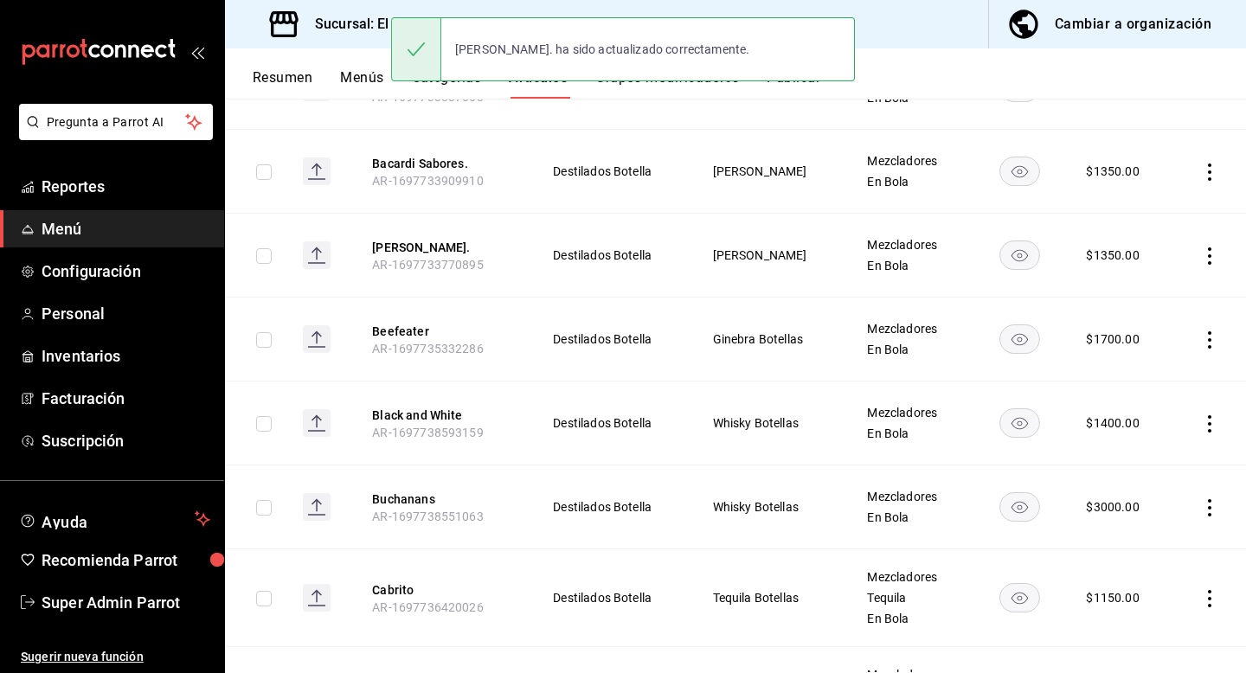
scroll to position [1253, 0]
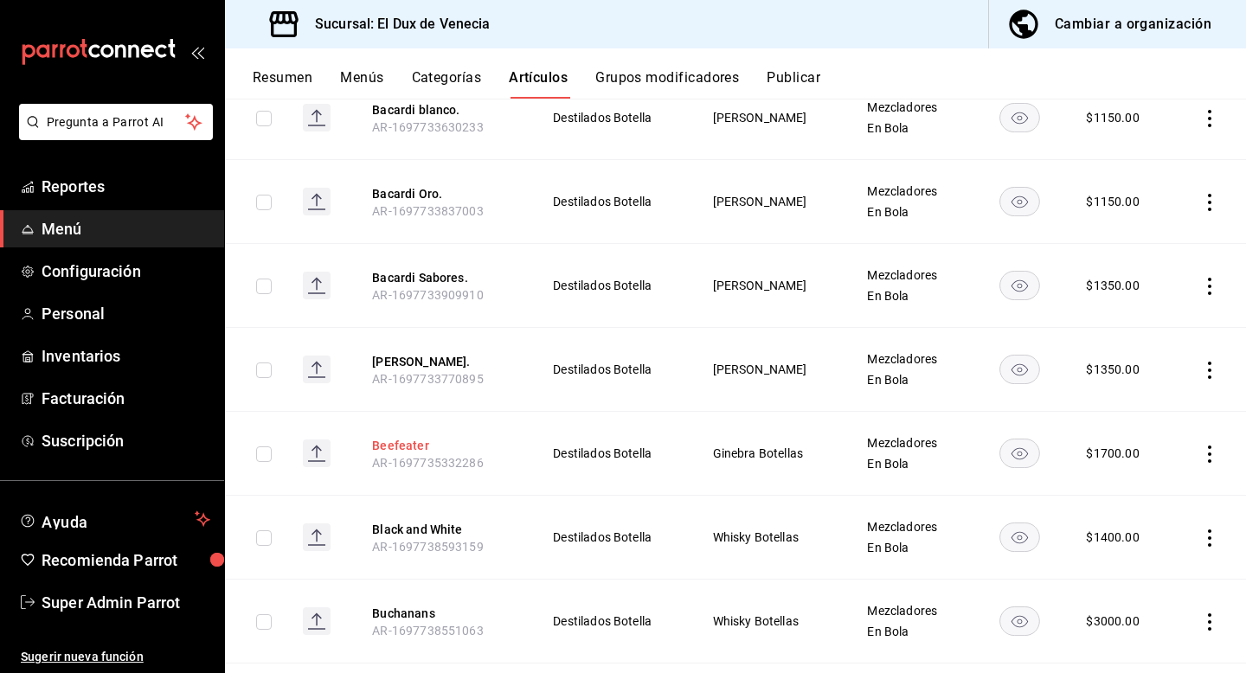
click at [402, 437] on button "Beefeater" at bounding box center [441, 445] width 138 height 17
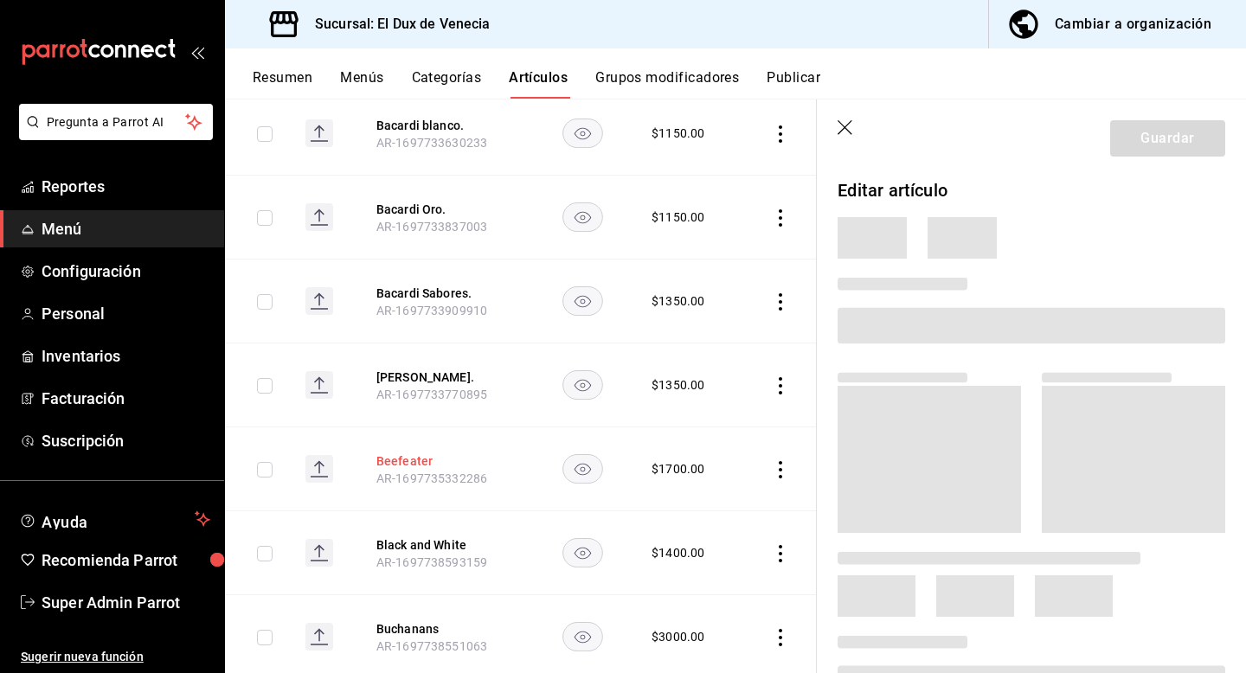
scroll to position [1212, 0]
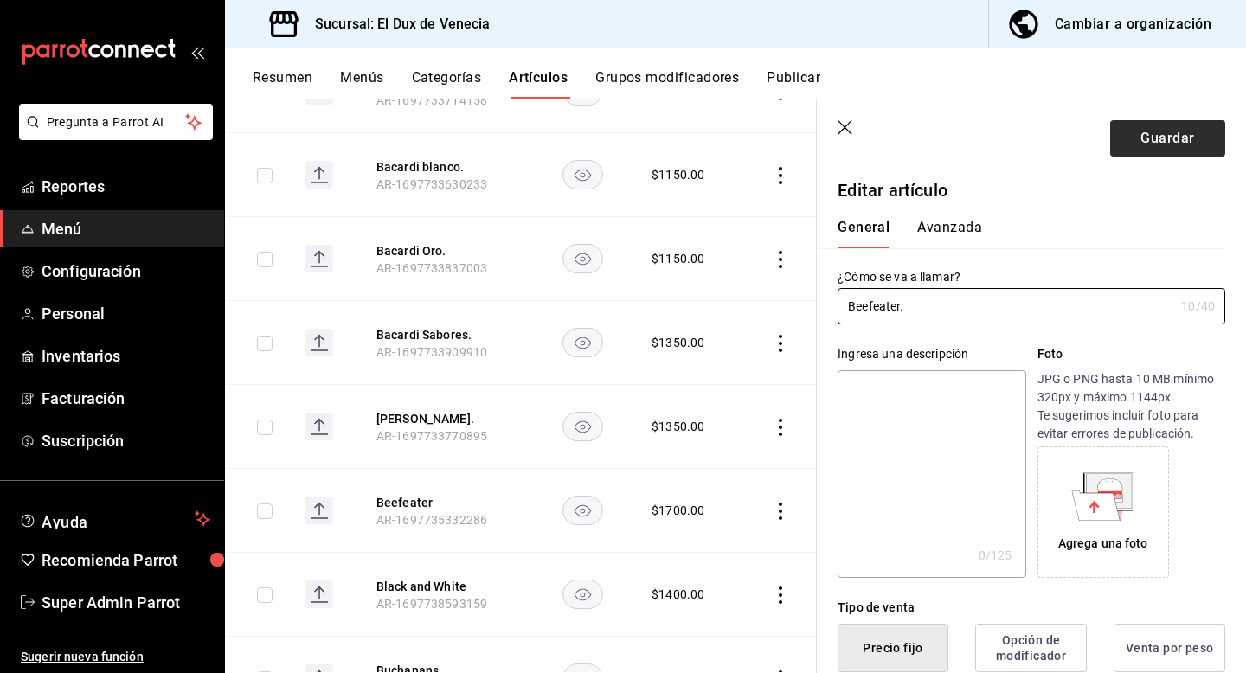
type input "Beefeater."
click at [1156, 124] on button "Guardar" at bounding box center [1167, 138] width 115 height 36
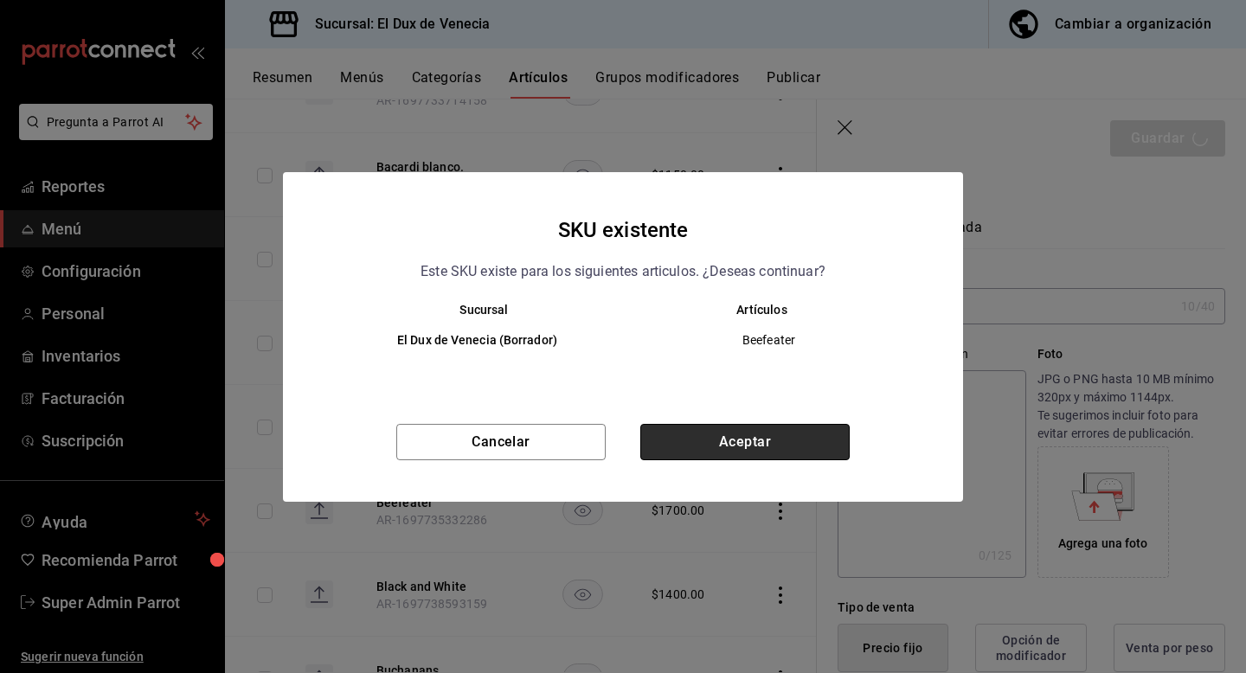
click at [824, 435] on button "Aceptar" at bounding box center [744, 442] width 209 height 36
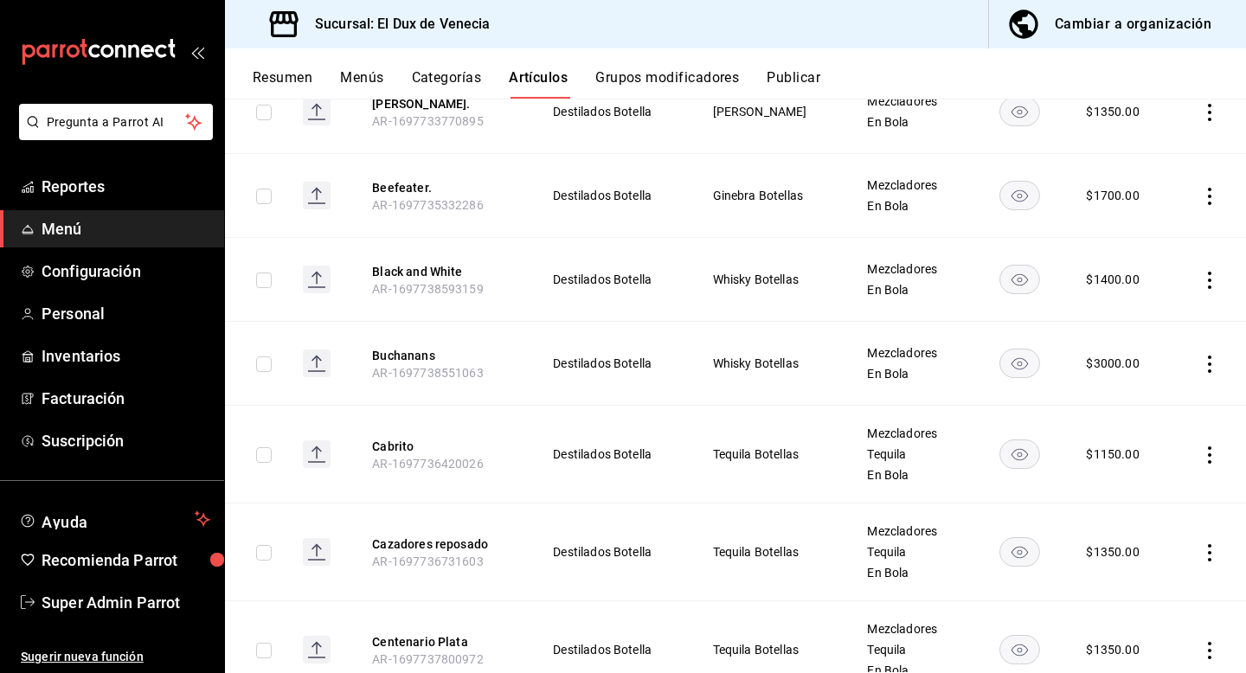
scroll to position [1507, 0]
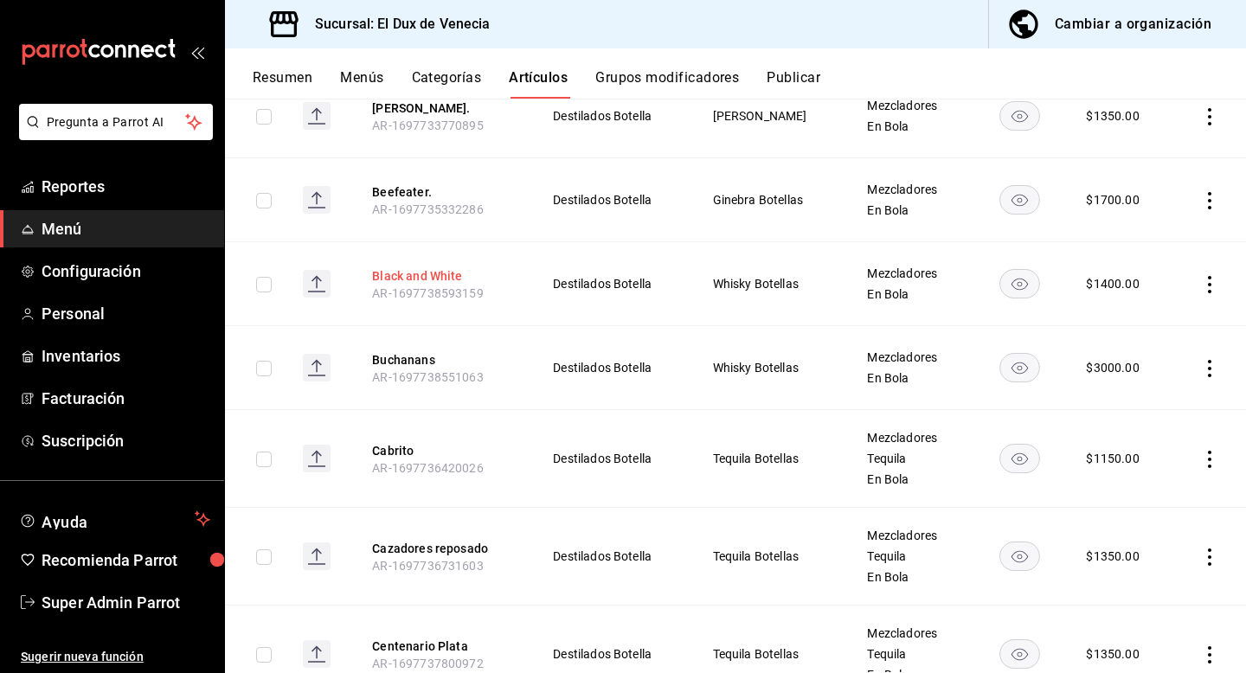
click at [447, 267] on button "Black and White" at bounding box center [441, 275] width 138 height 17
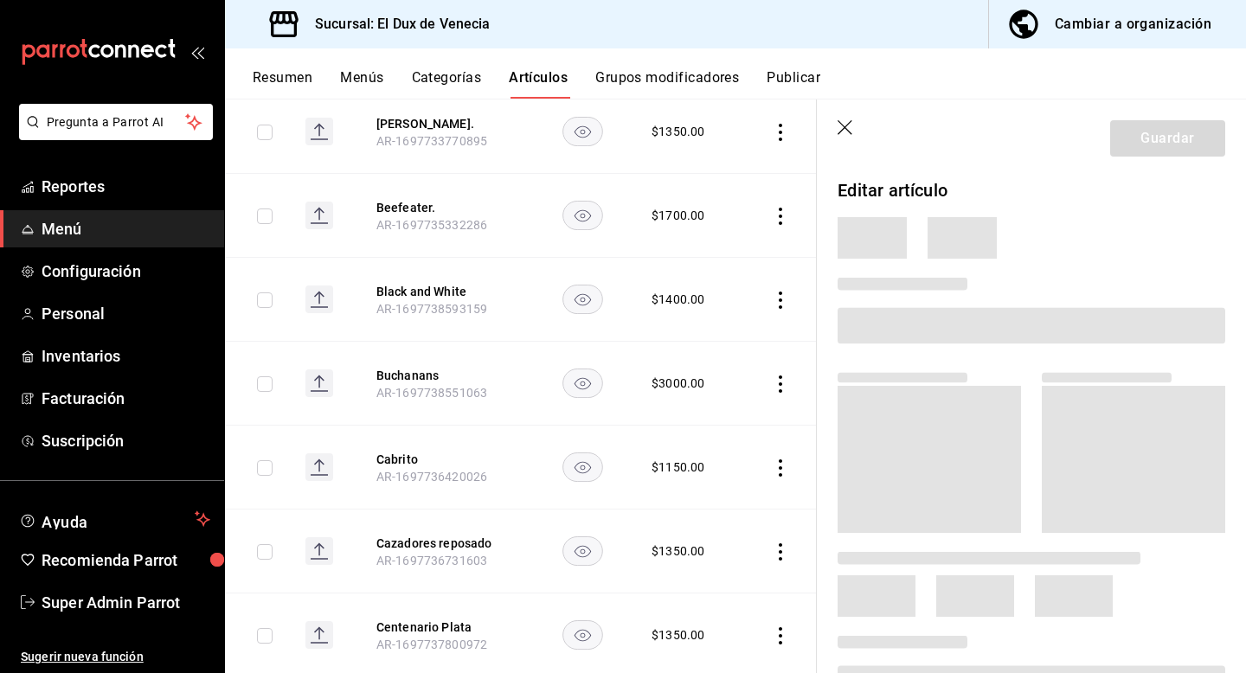
scroll to position [1465, 0]
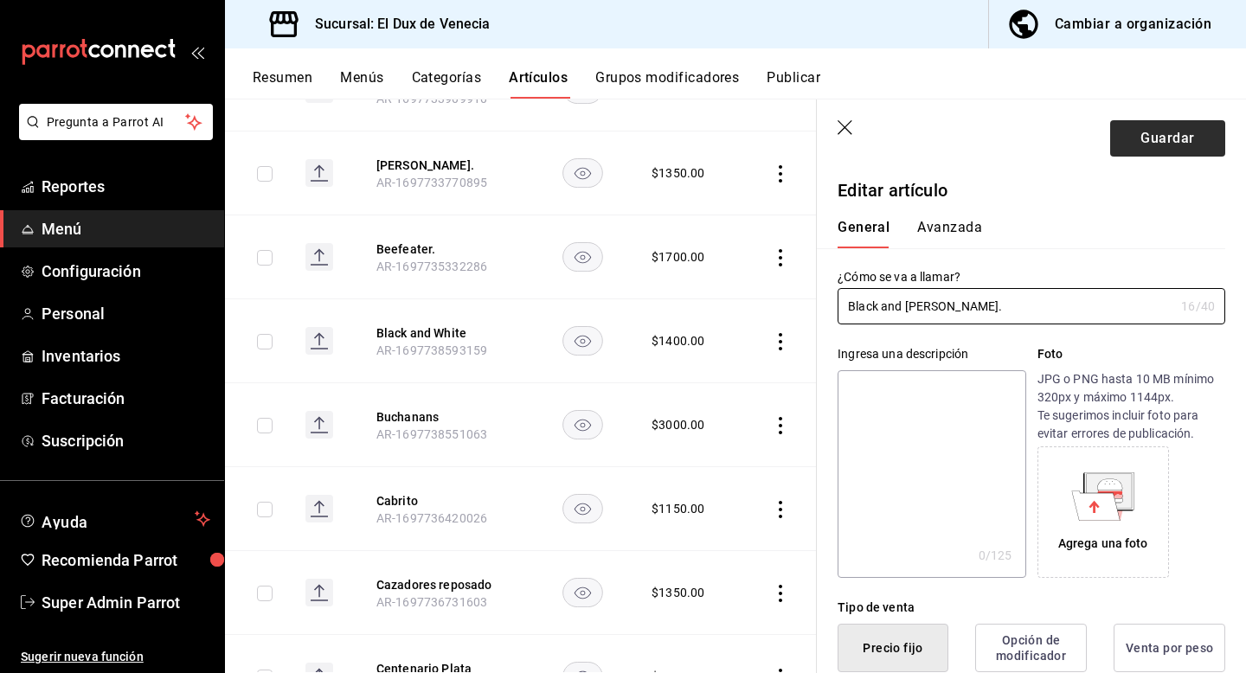
type input "Black and [PERSON_NAME]."
click at [1187, 145] on button "Guardar" at bounding box center [1167, 138] width 115 height 36
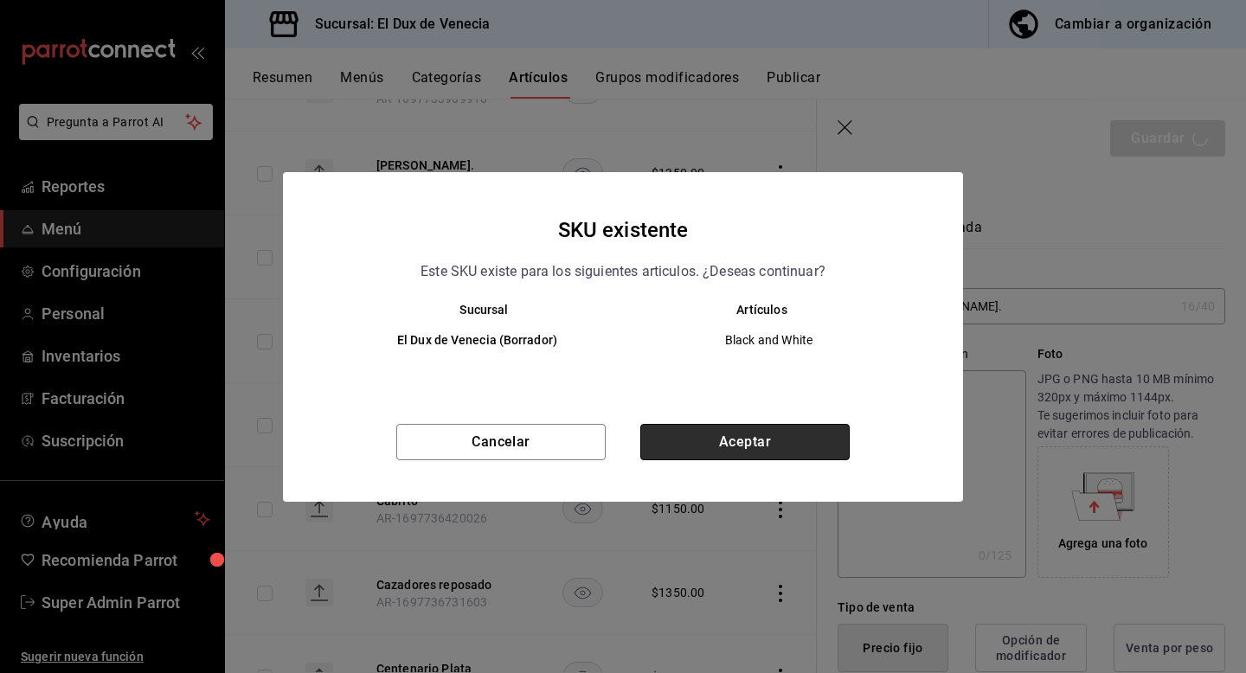
click at [759, 448] on button "Aceptar" at bounding box center [744, 442] width 209 height 36
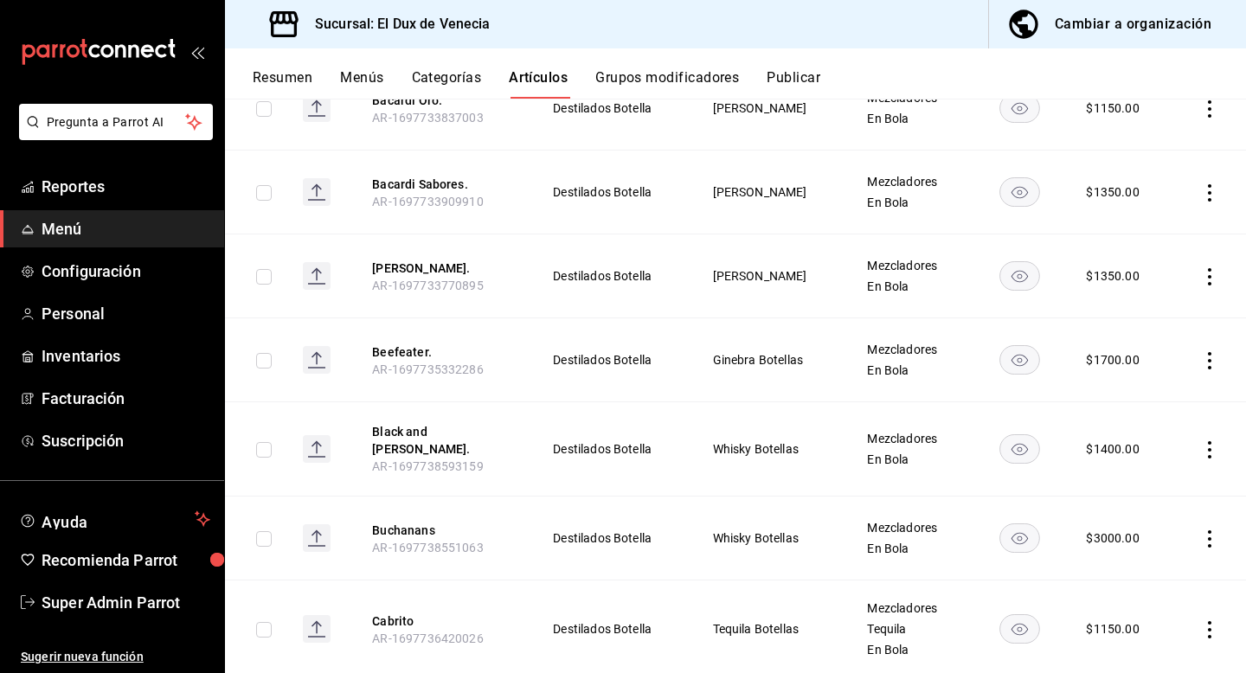
scroll to position [1354, 0]
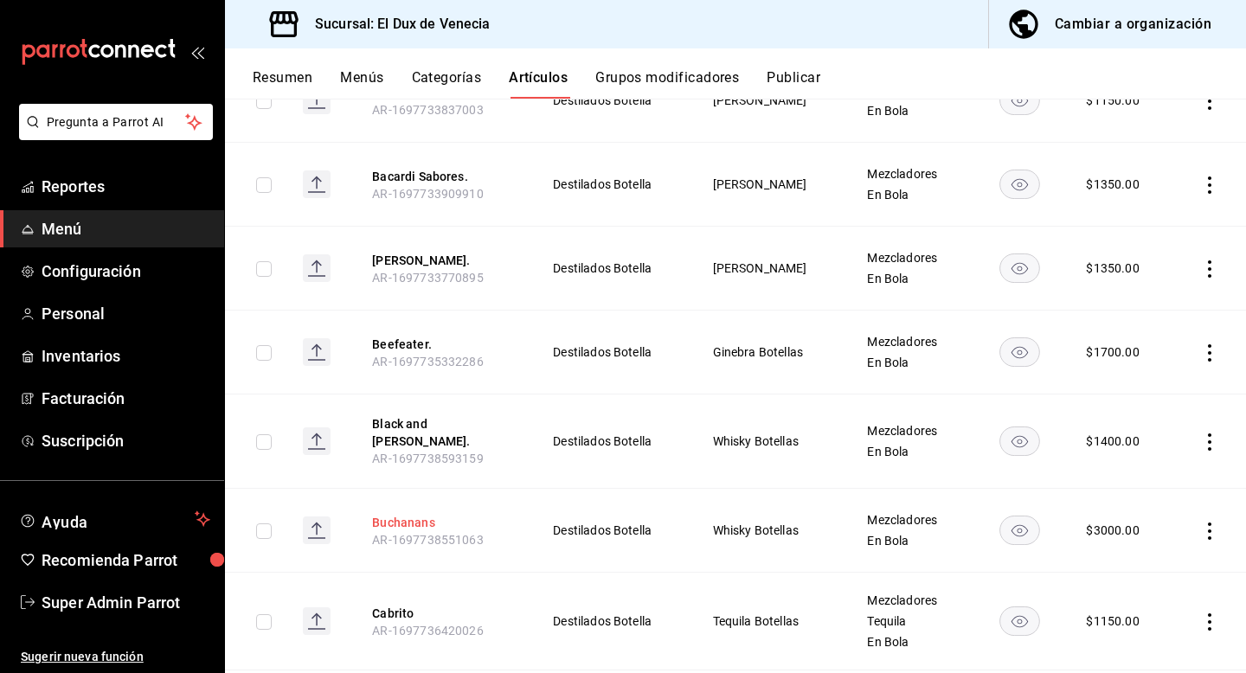
click at [421, 514] on button "Buchanans" at bounding box center [441, 522] width 138 height 17
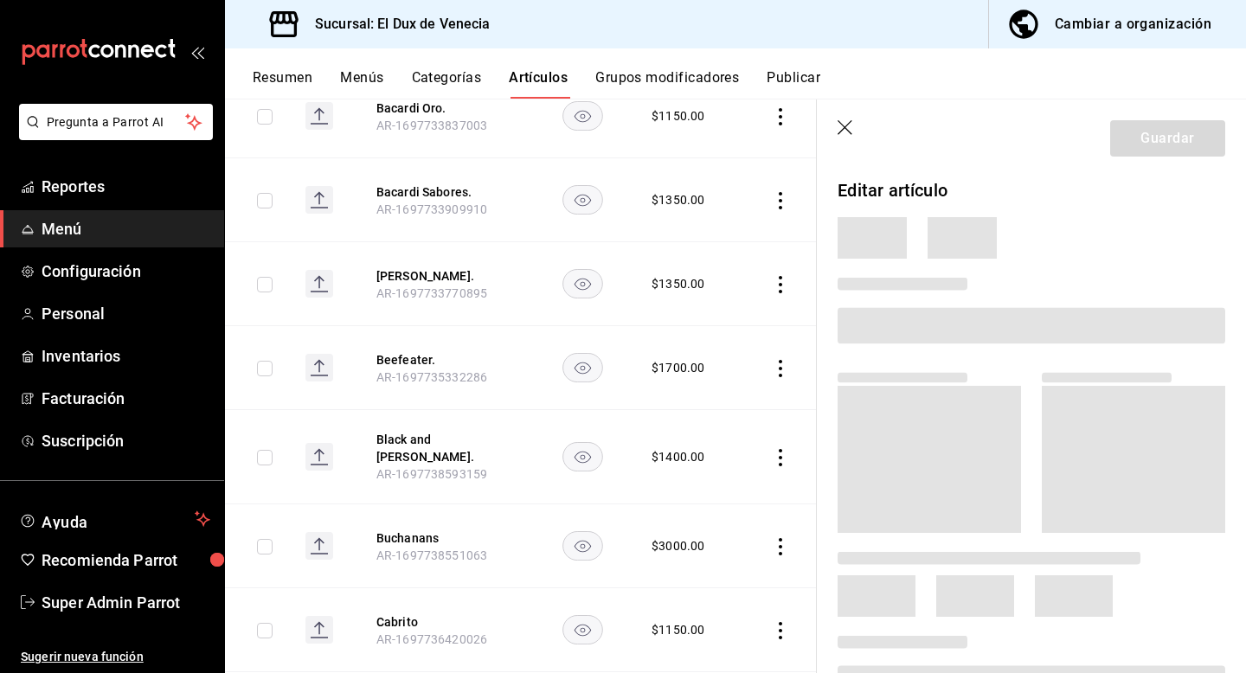
scroll to position [1313, 0]
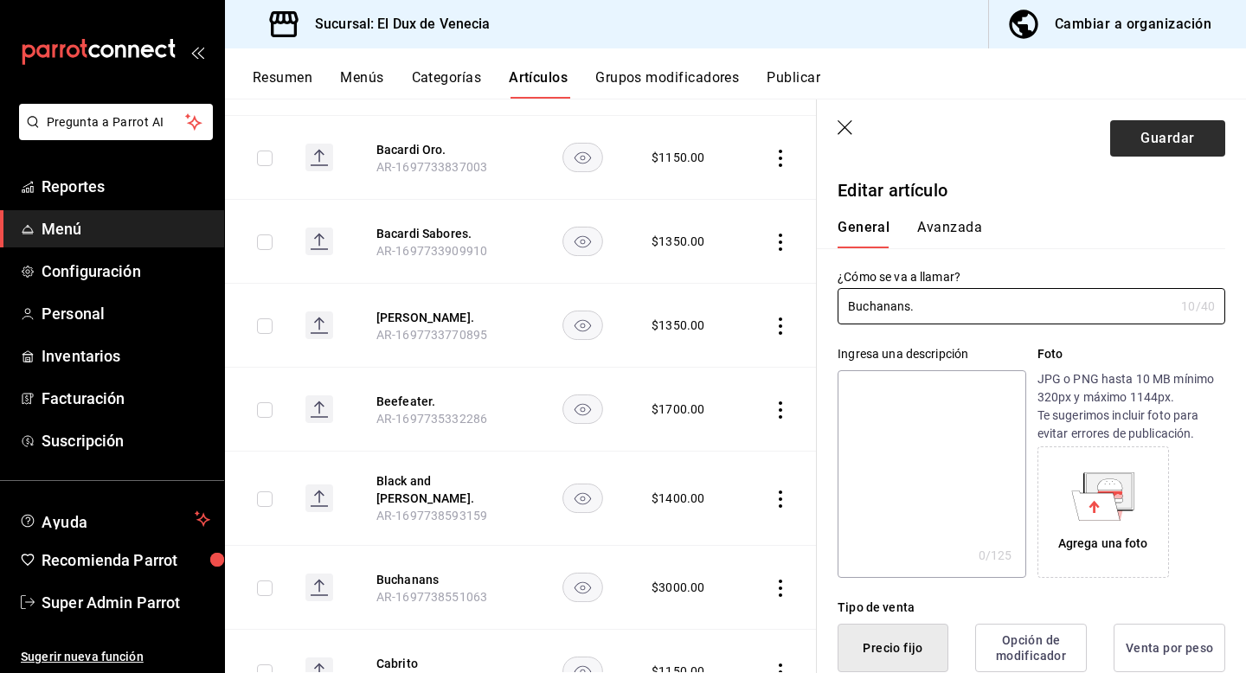
type input "Buchanans."
click at [1188, 136] on button "Guardar" at bounding box center [1167, 138] width 115 height 36
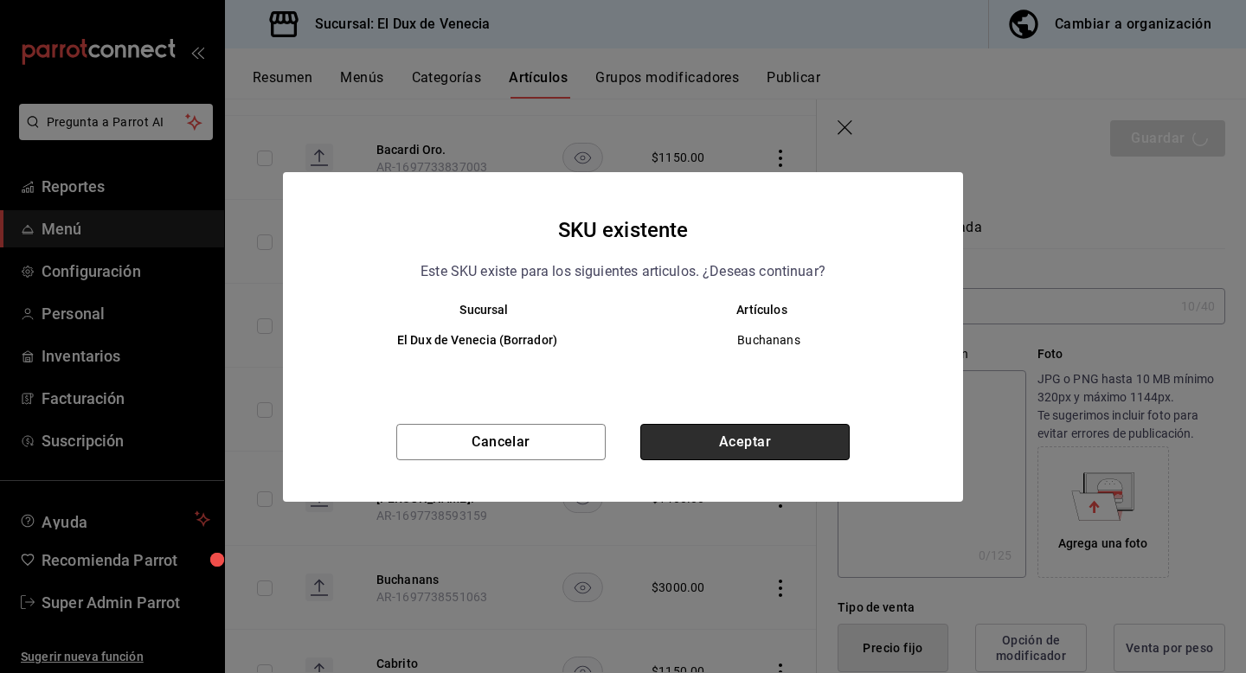
click at [785, 440] on button "Aceptar" at bounding box center [744, 442] width 209 height 36
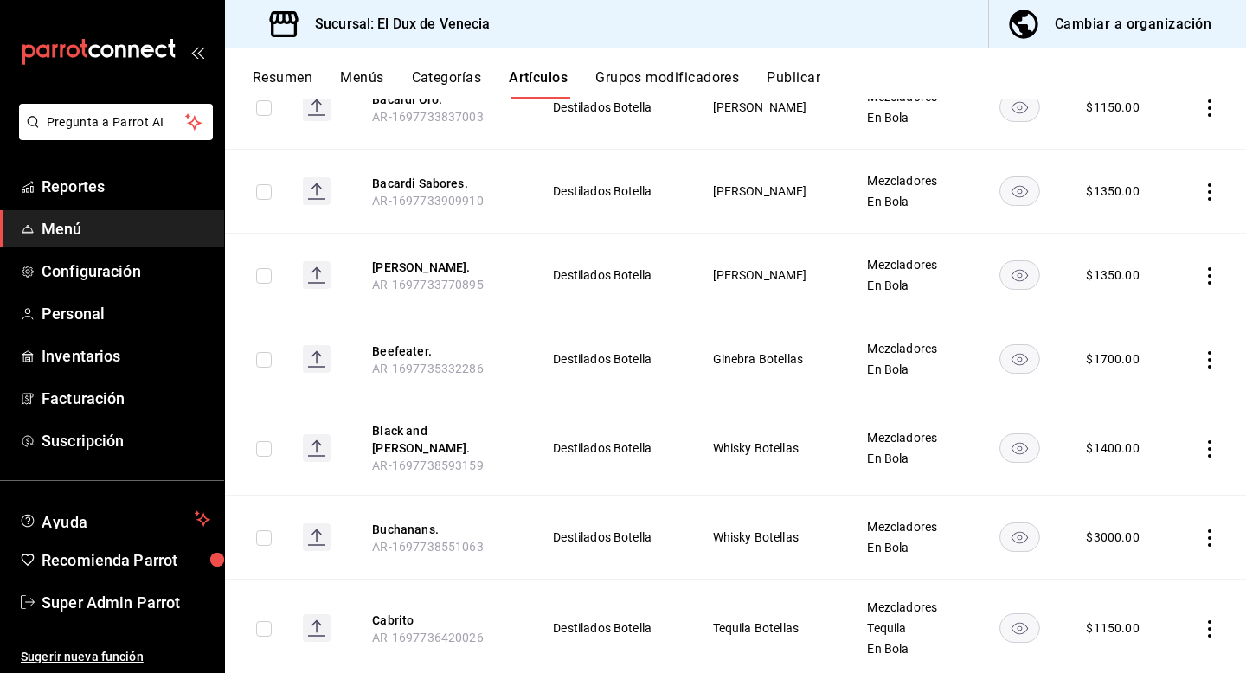
scroll to position [1377, 0]
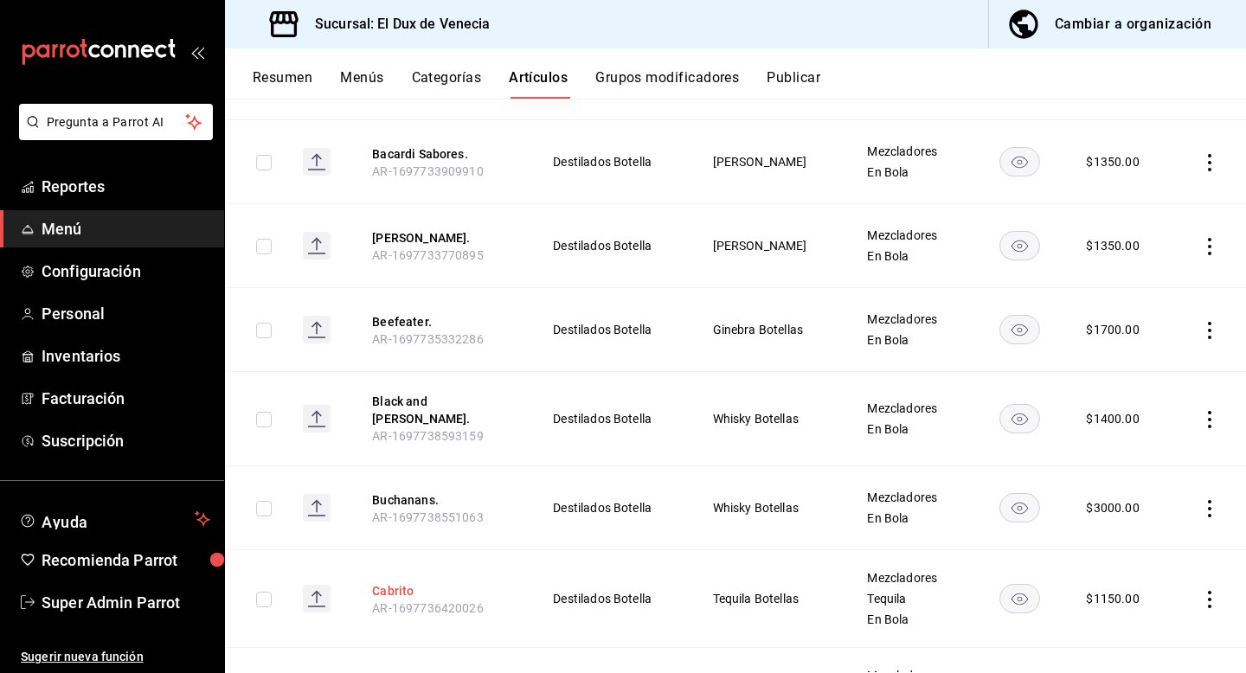
click at [395, 582] on button "Cabrito" at bounding box center [441, 590] width 138 height 17
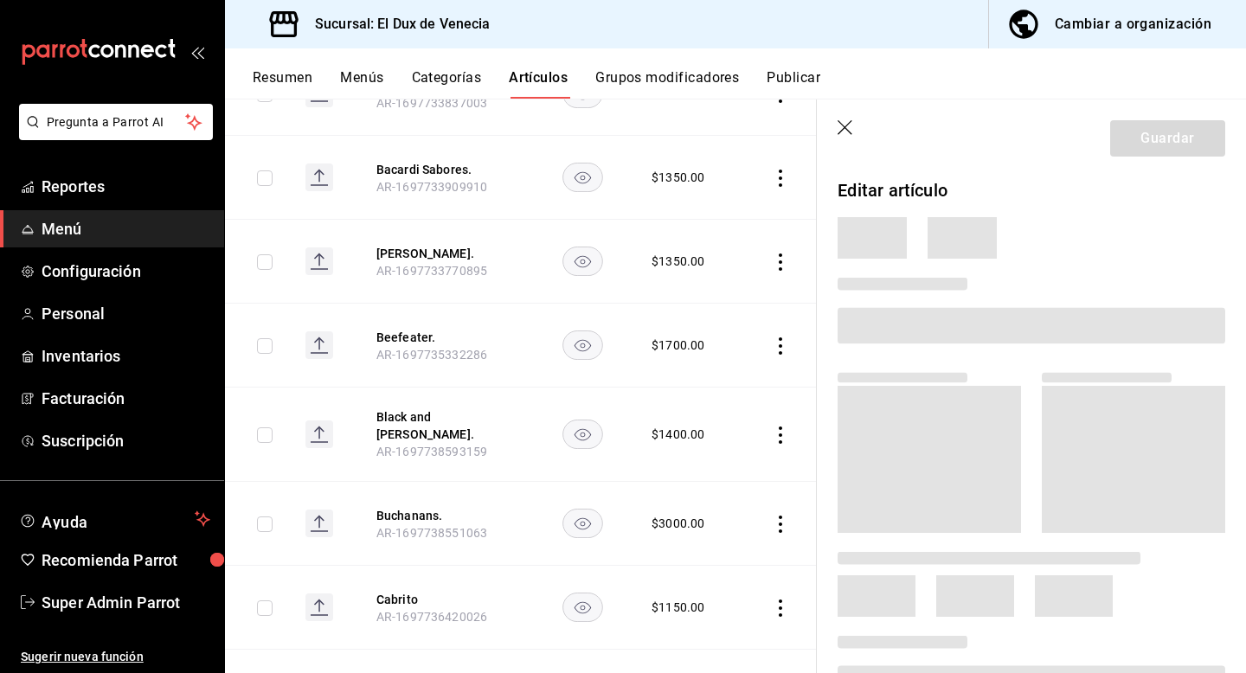
scroll to position [1335, 0]
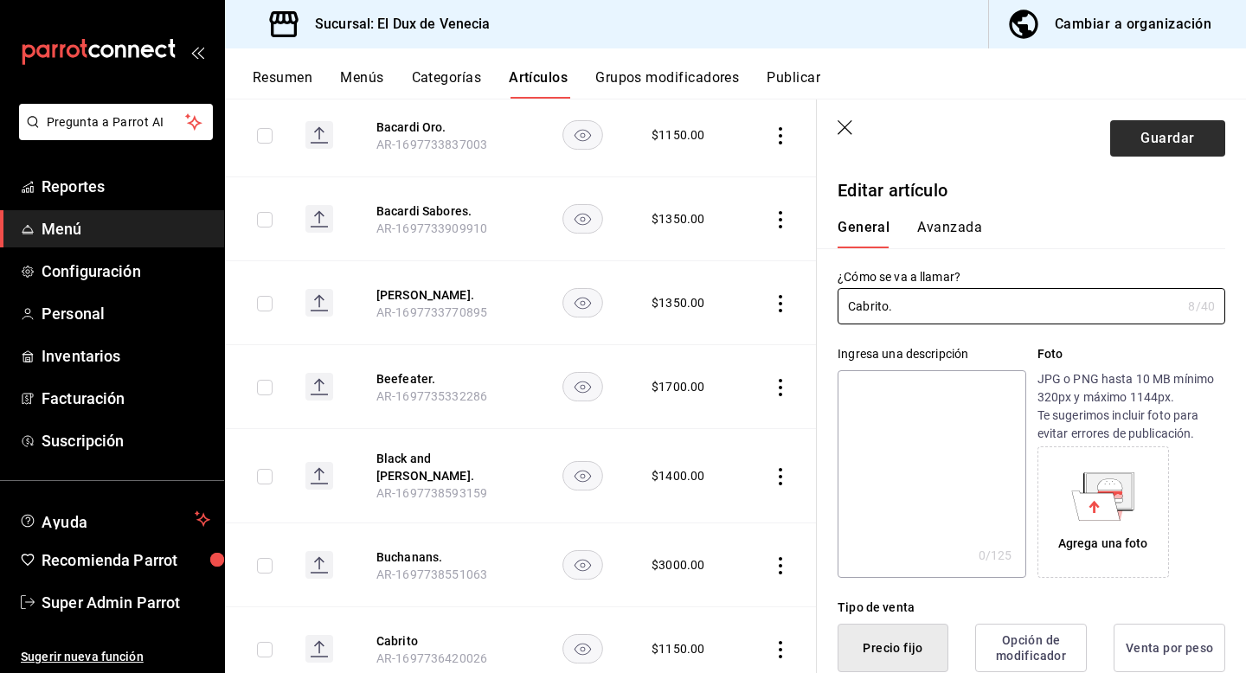
type input "Cabrito."
click at [1186, 123] on button "Guardar" at bounding box center [1167, 138] width 115 height 36
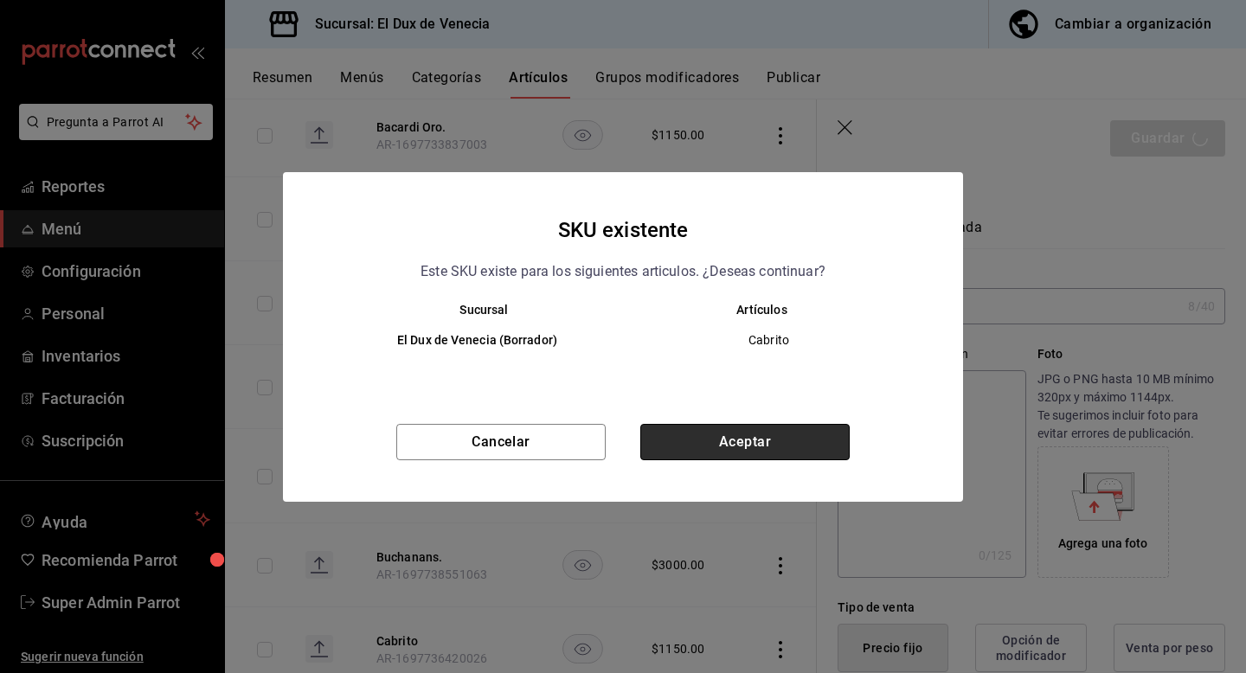
click at [800, 443] on button "Aceptar" at bounding box center [744, 442] width 209 height 36
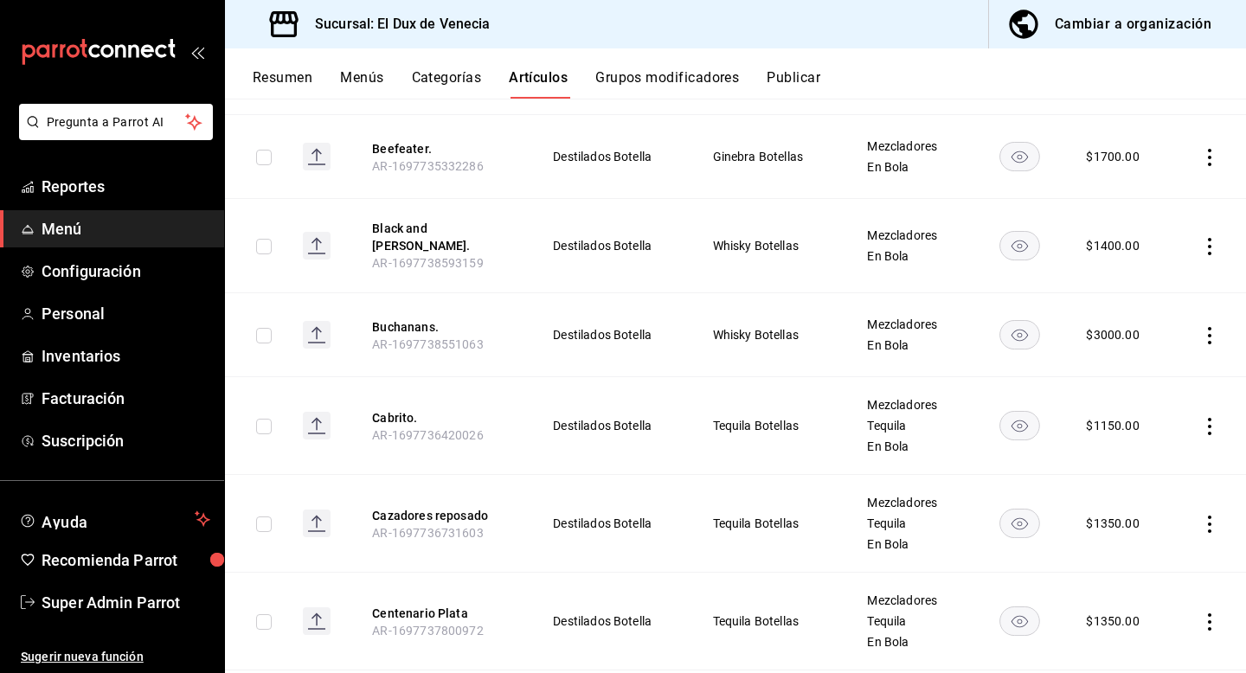
scroll to position [1555, 0]
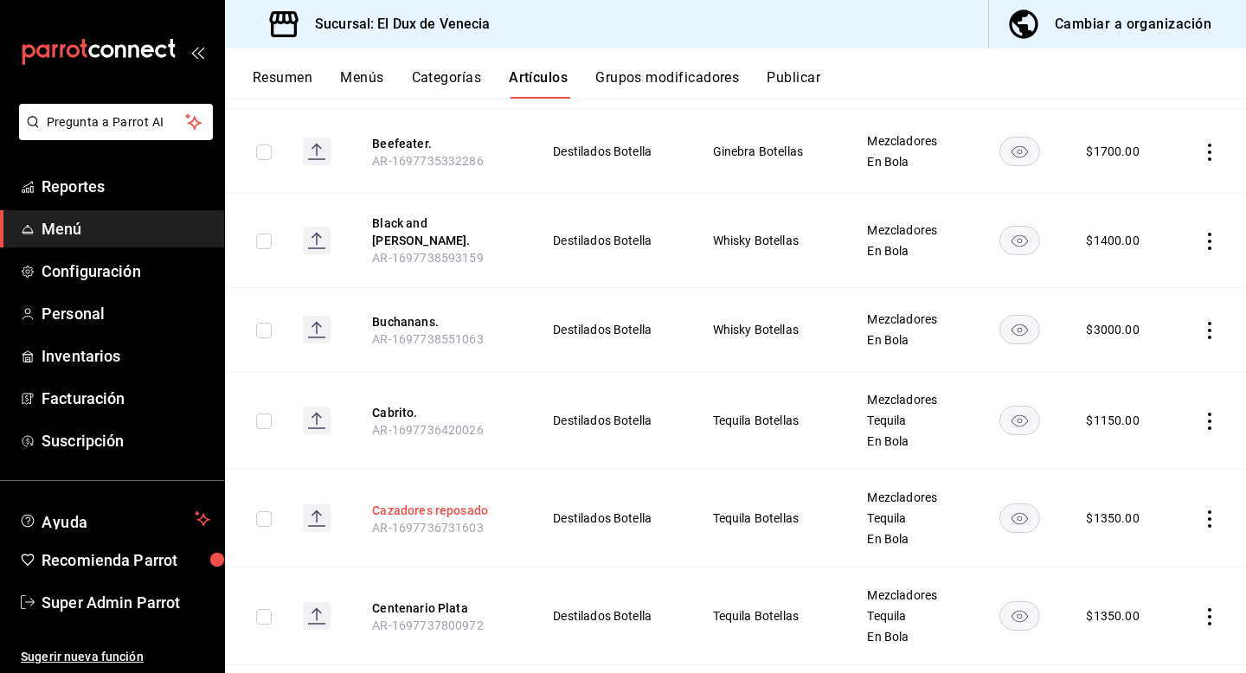
click at [454, 502] on button "Cazadores reposado" at bounding box center [441, 510] width 138 height 17
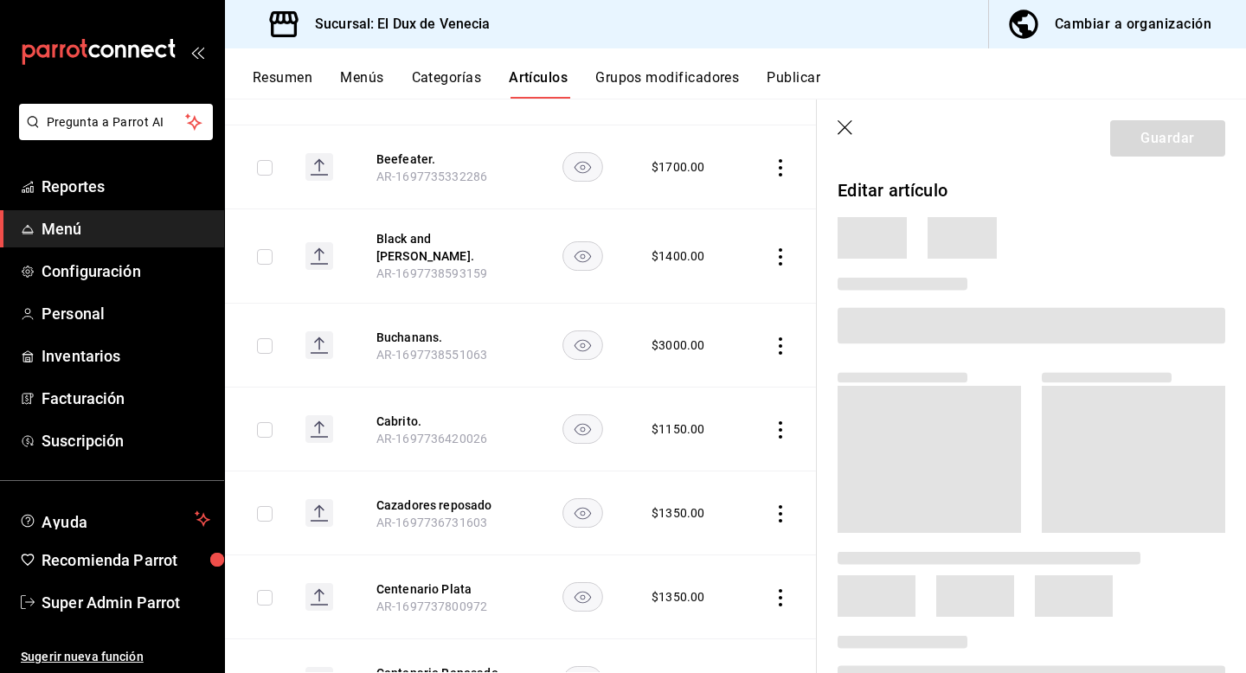
scroll to position [1514, 0]
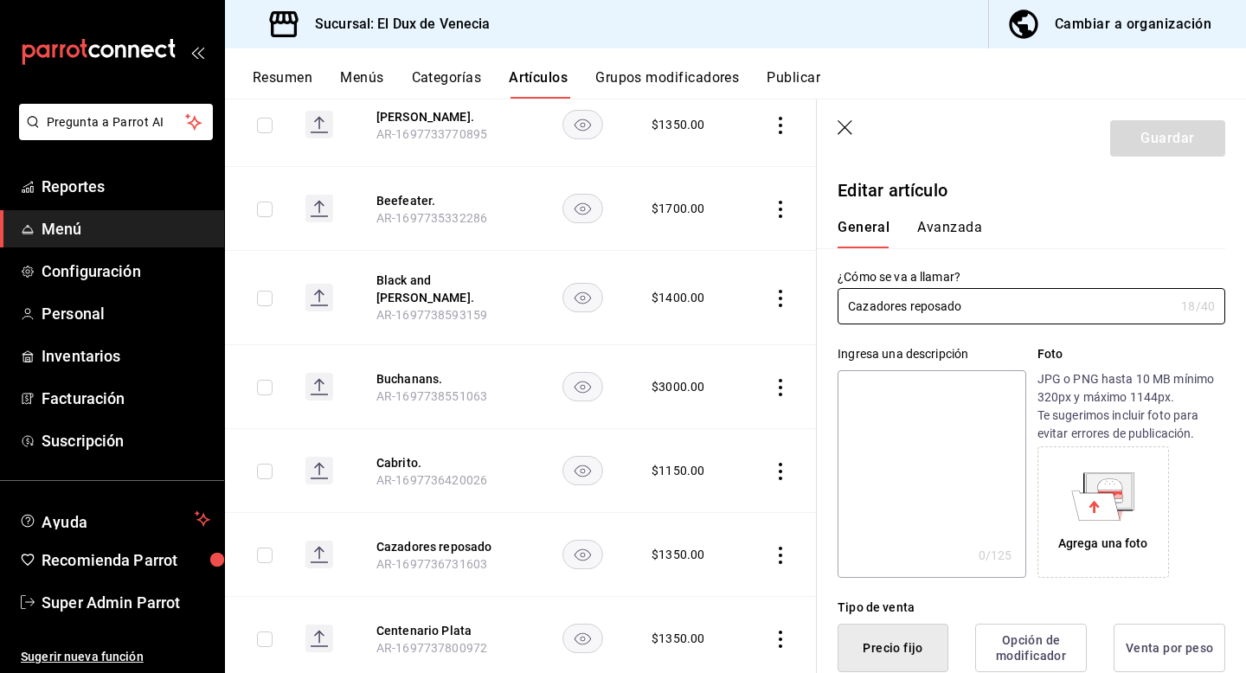
type input "$1350.00"
type input "Cazadores reposado."
click at [1166, 151] on button "Guardar" at bounding box center [1167, 138] width 115 height 36
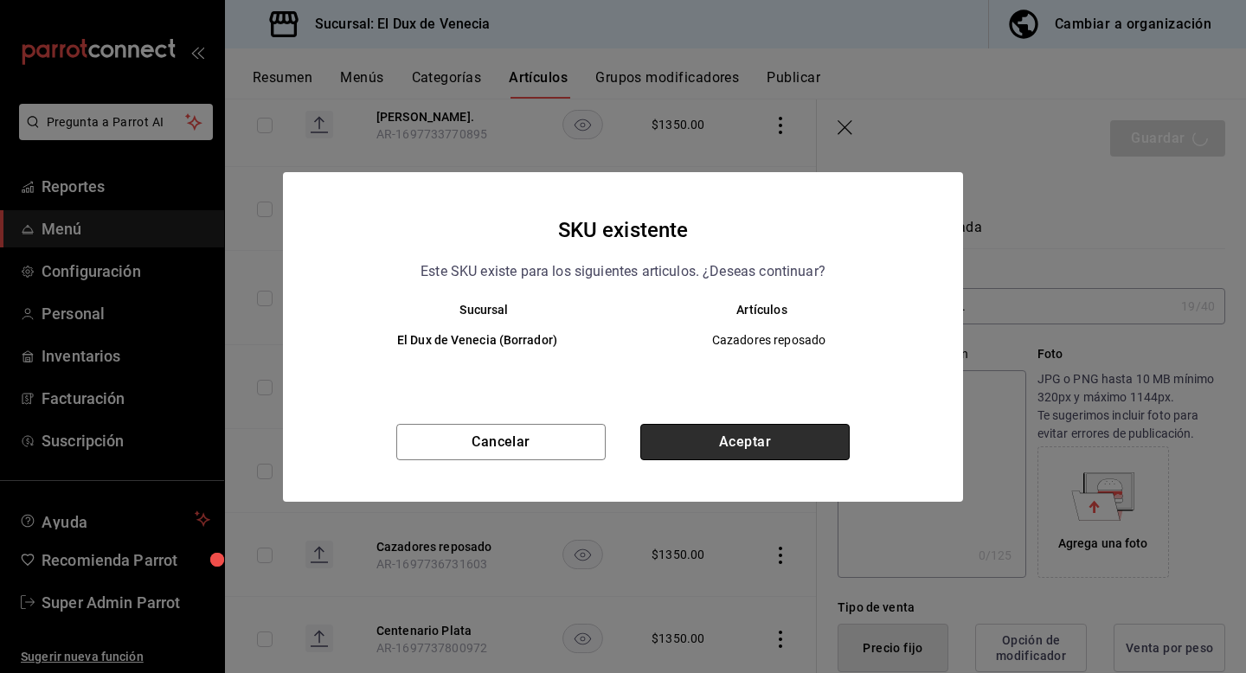
click at [761, 437] on button "Aceptar" at bounding box center [744, 442] width 209 height 36
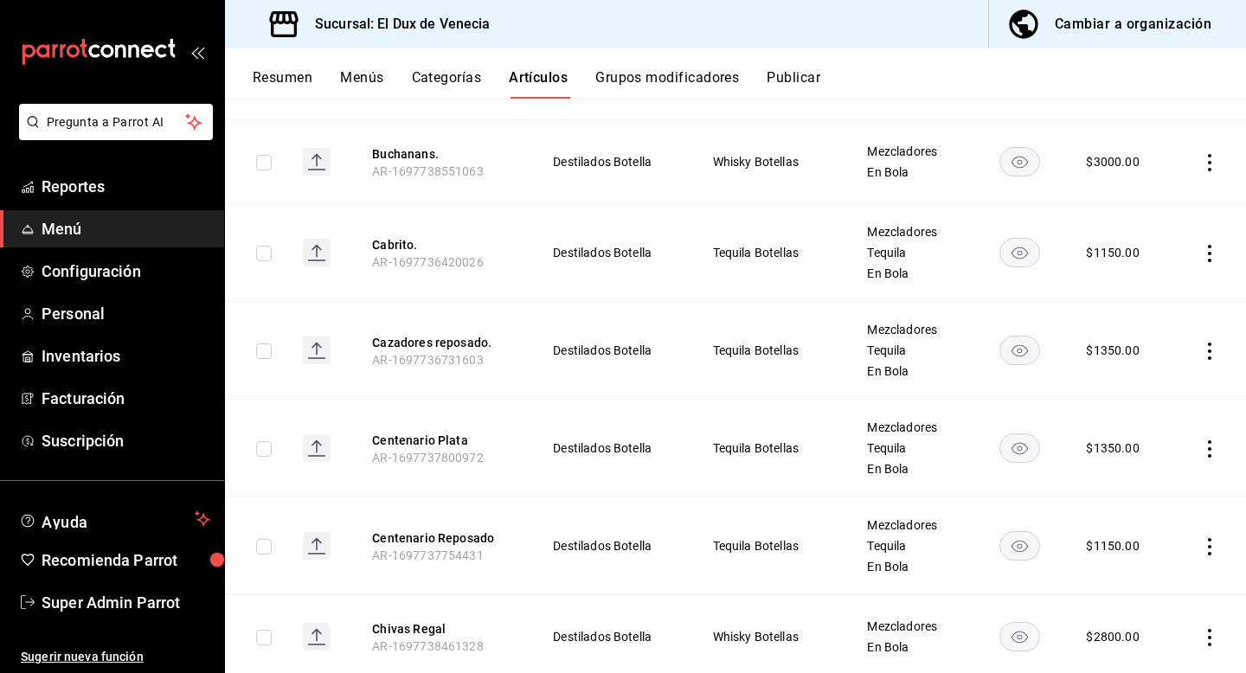
scroll to position [1732, 0]
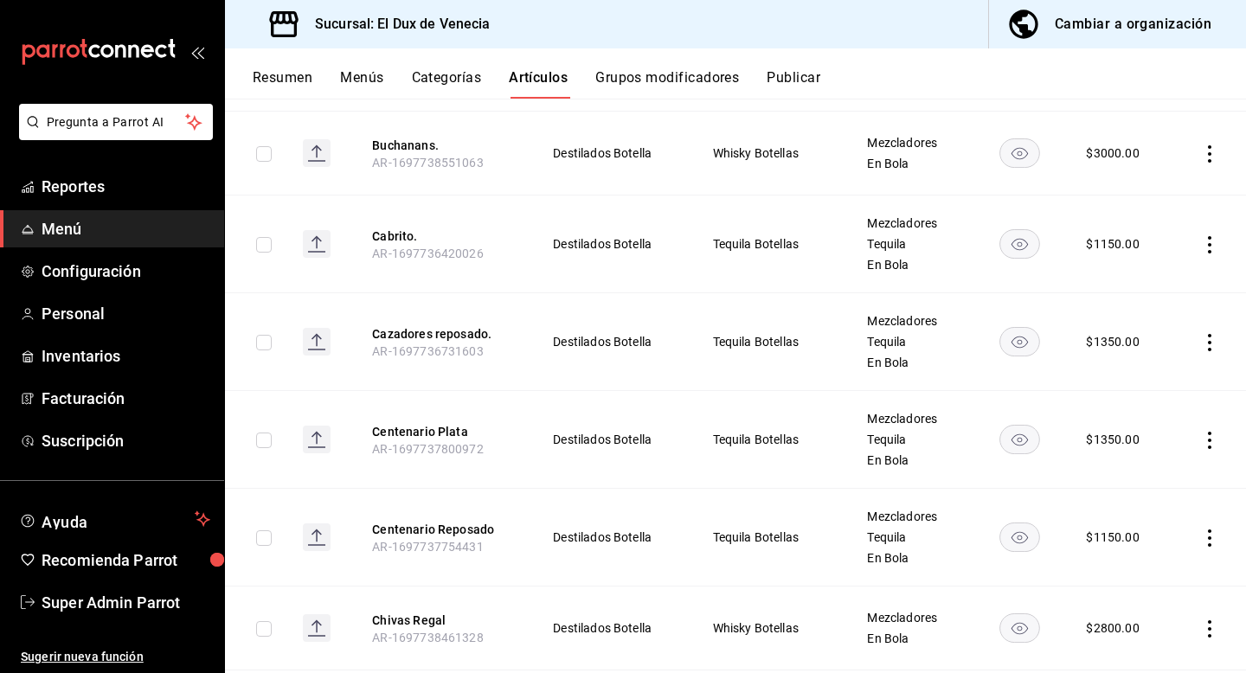
click at [443, 391] on th "Centenario Plata AR-1697737800972" at bounding box center [441, 440] width 180 height 98
click at [440, 423] on button "Centenario Plata" at bounding box center [441, 431] width 138 height 17
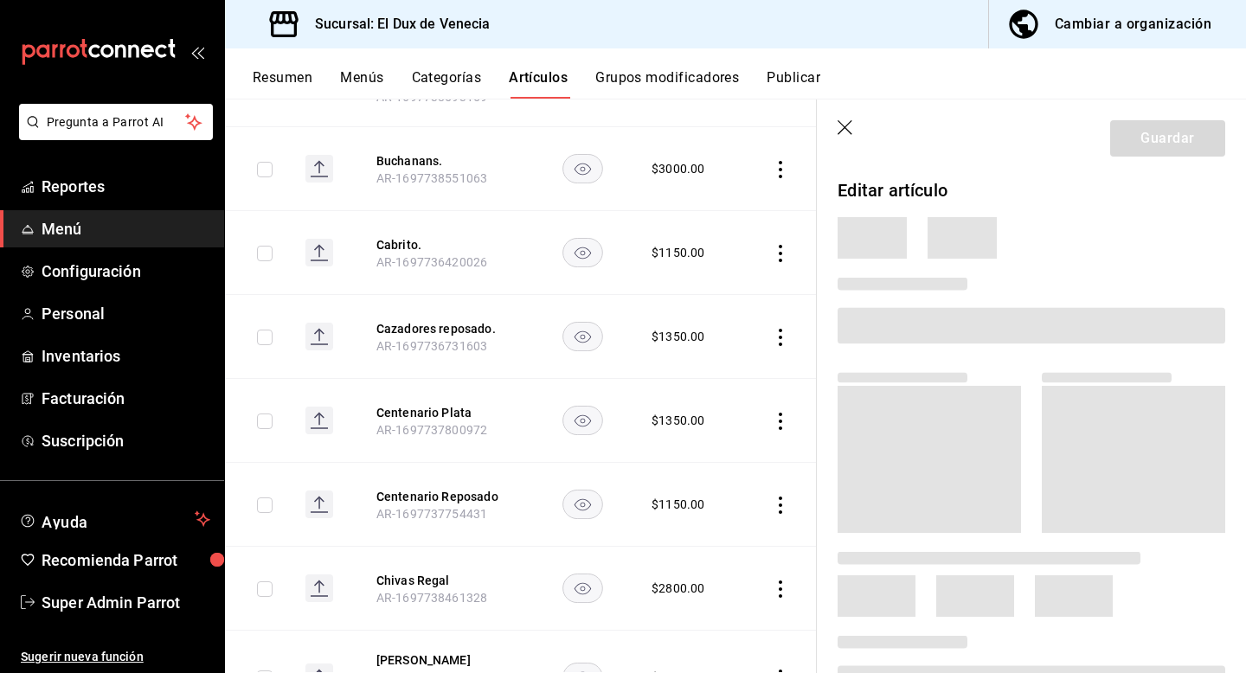
scroll to position [1690, 0]
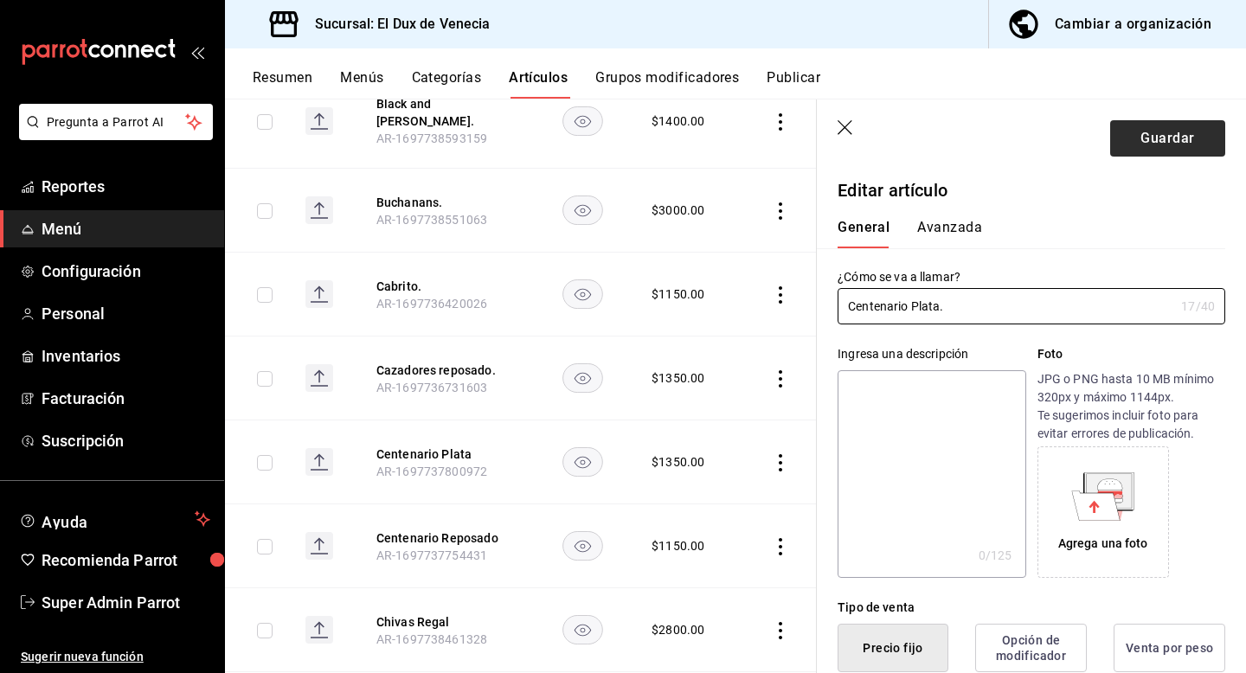
type input "Centenario Plata."
click at [1179, 149] on button "Guardar" at bounding box center [1167, 138] width 115 height 36
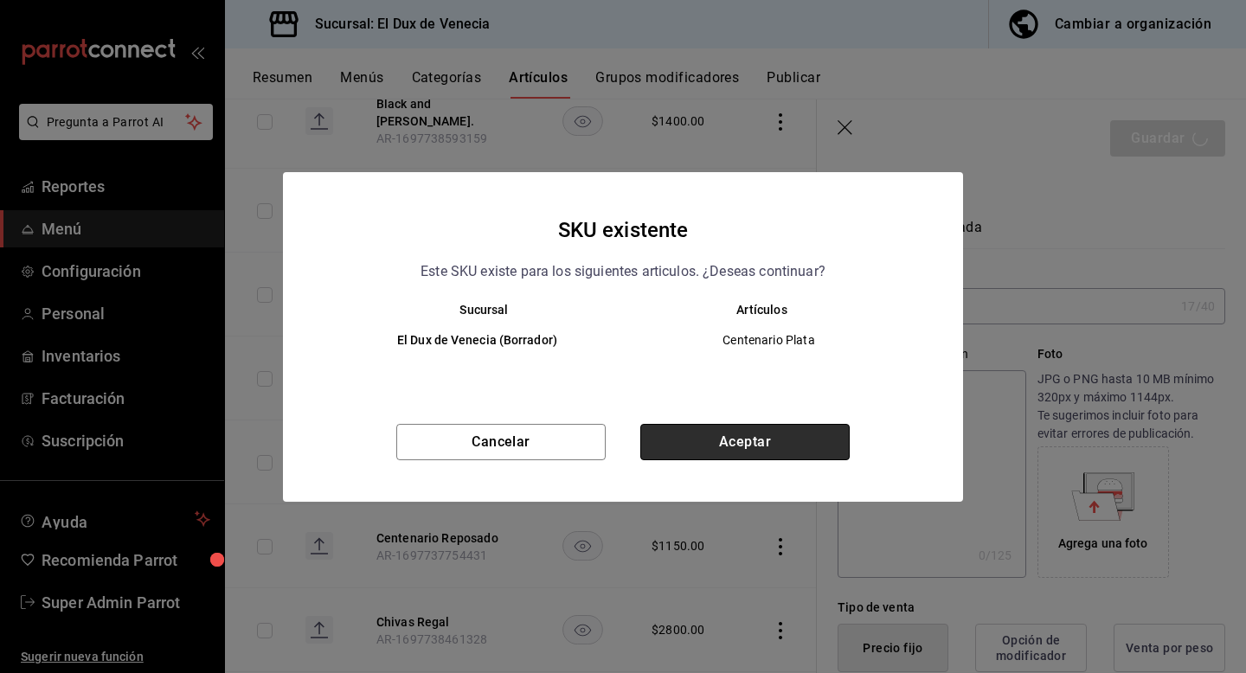
click at [772, 443] on button "Aceptar" at bounding box center [744, 442] width 209 height 36
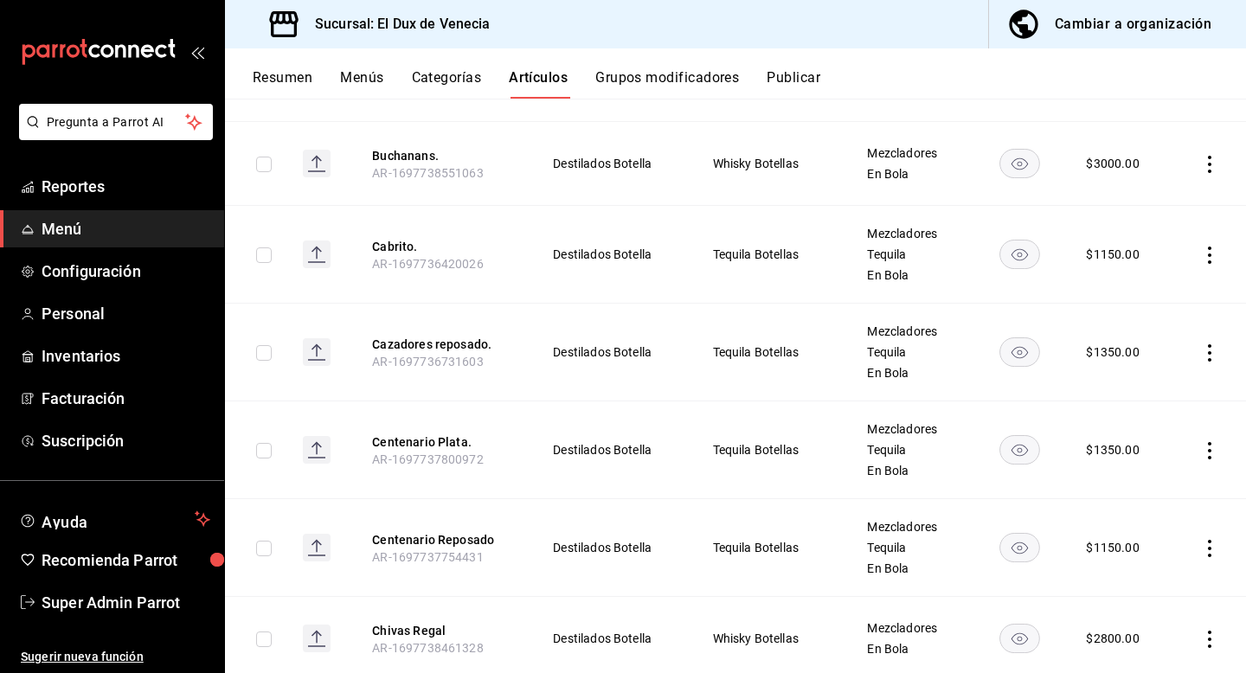
scroll to position [1767, 0]
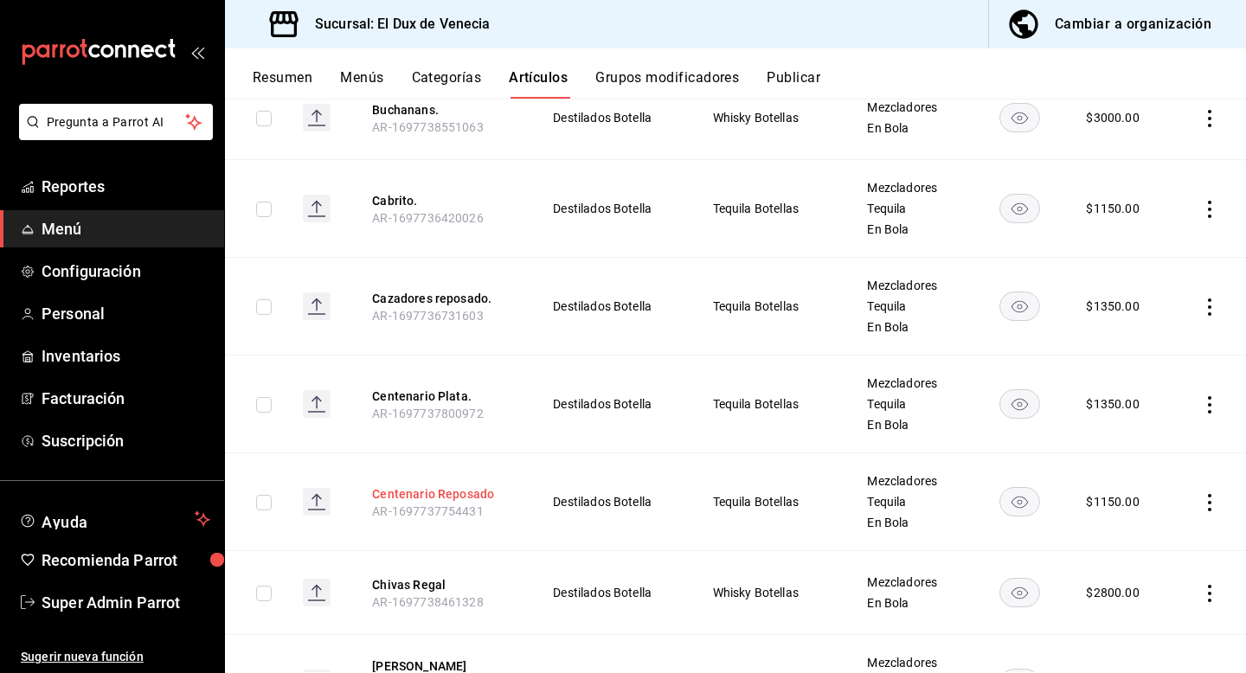
click at [462, 485] on button "Centenario Reposado" at bounding box center [441, 493] width 138 height 17
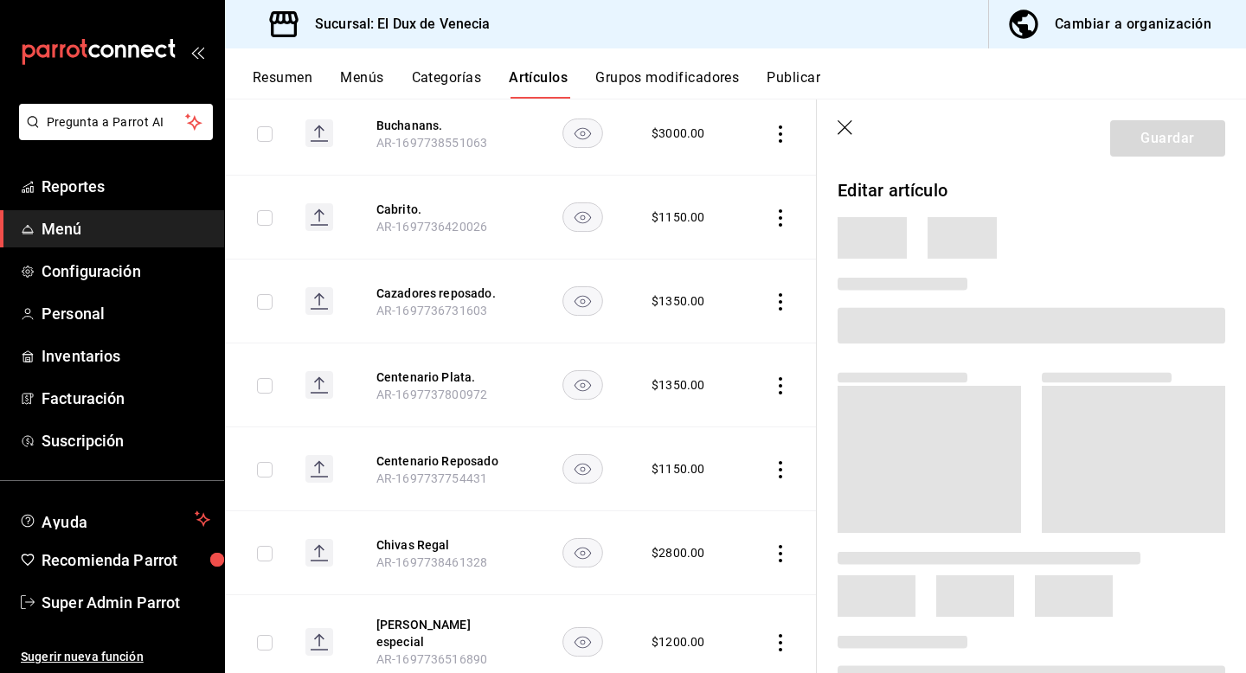
scroll to position [1726, 0]
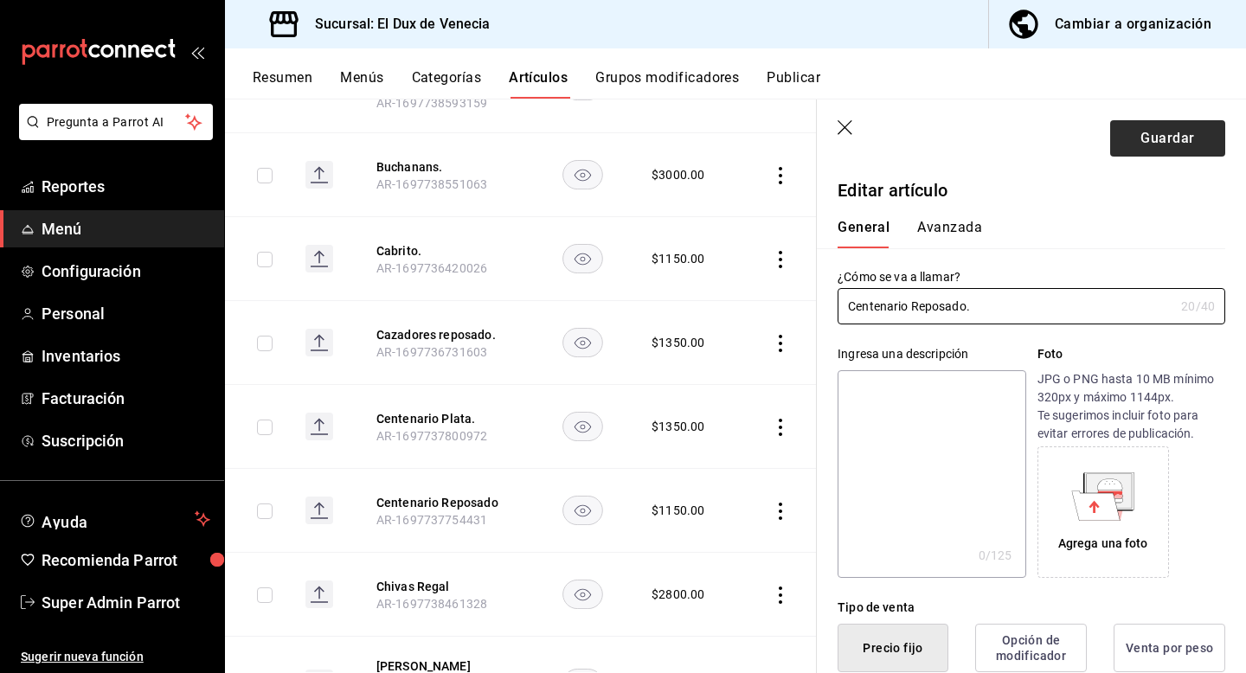
type input "Centenario Reposado."
click at [1202, 125] on button "Guardar" at bounding box center [1167, 138] width 115 height 36
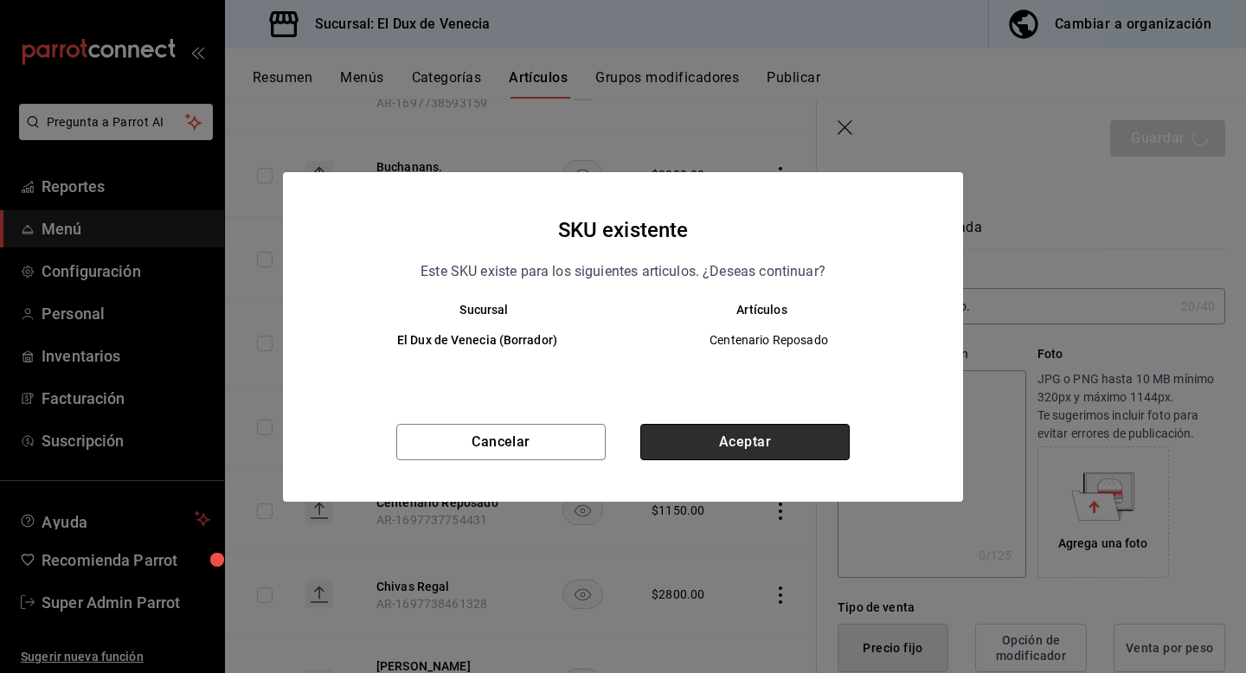
click at [789, 449] on button "Aceptar" at bounding box center [744, 442] width 209 height 36
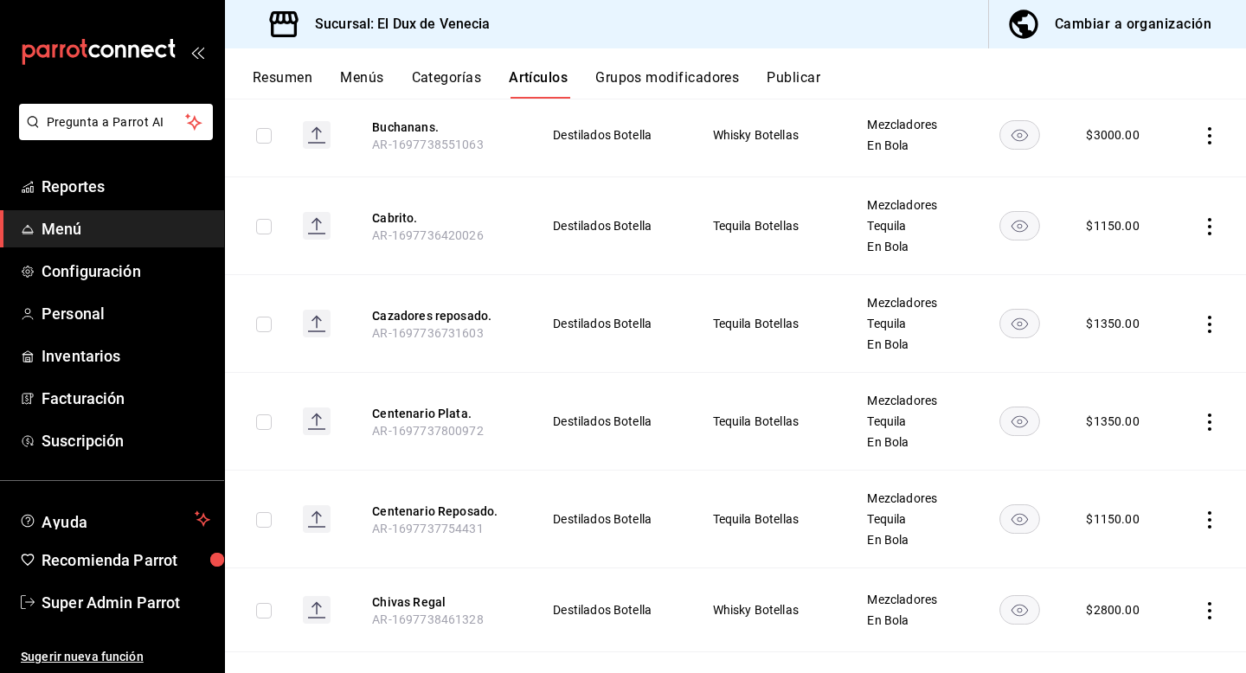
scroll to position [1816, 0]
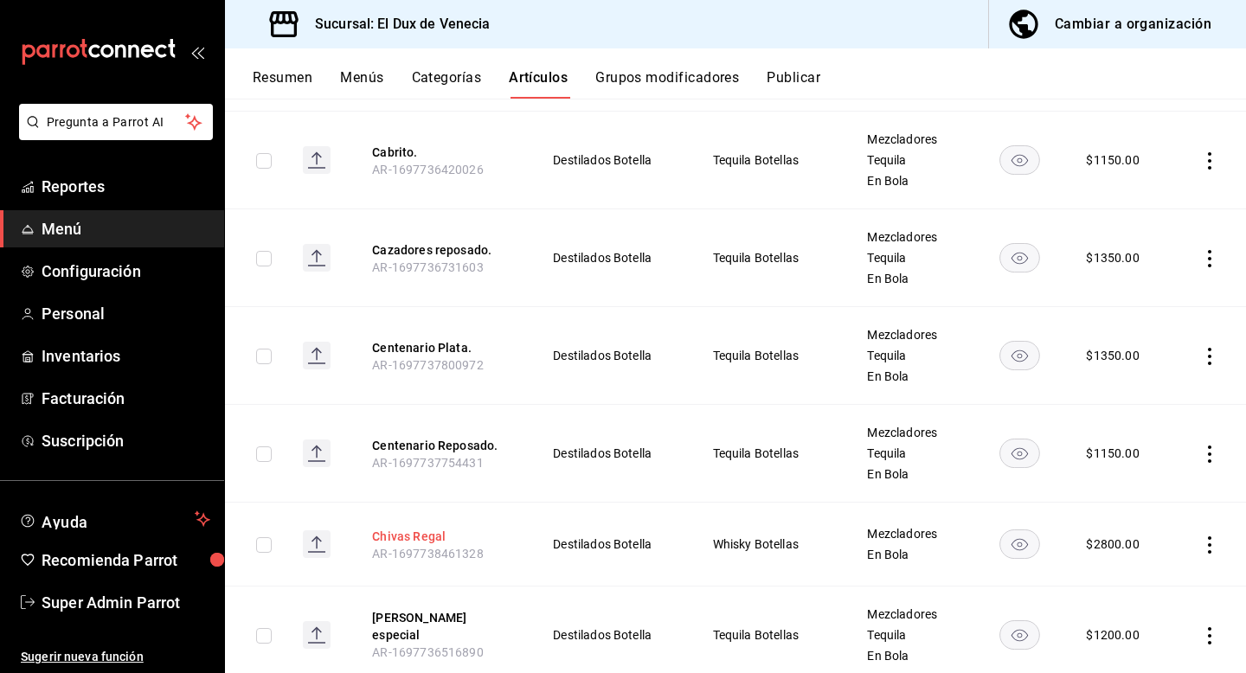
click at [409, 528] on button "Chivas Regal" at bounding box center [441, 536] width 138 height 17
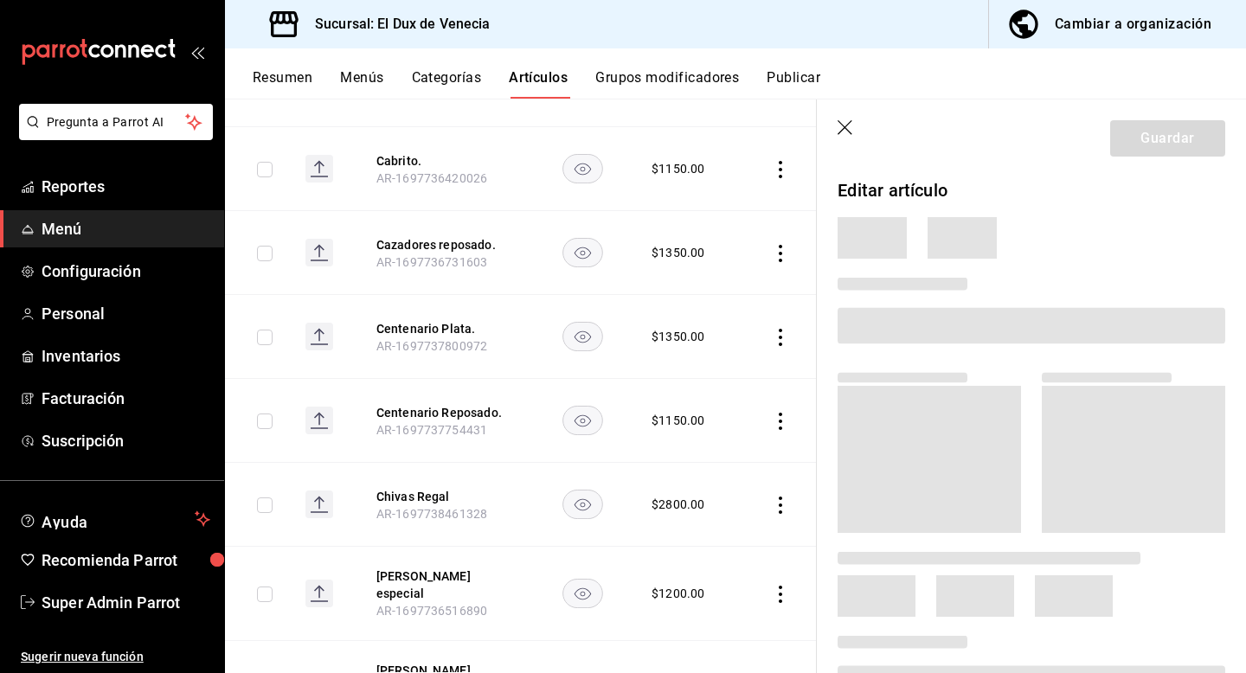
scroll to position [1767, 0]
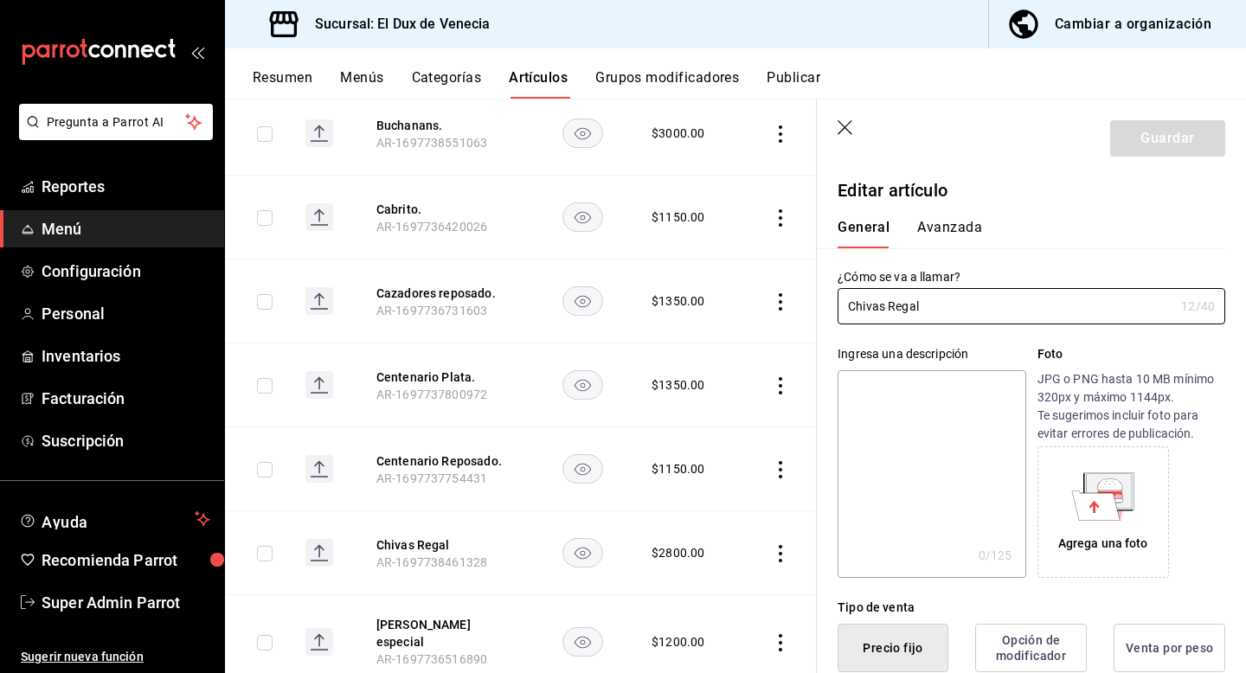
type input "$2800.00"
type input "Chivas Regal."
click at [1205, 143] on button "Guardar" at bounding box center [1167, 138] width 115 height 36
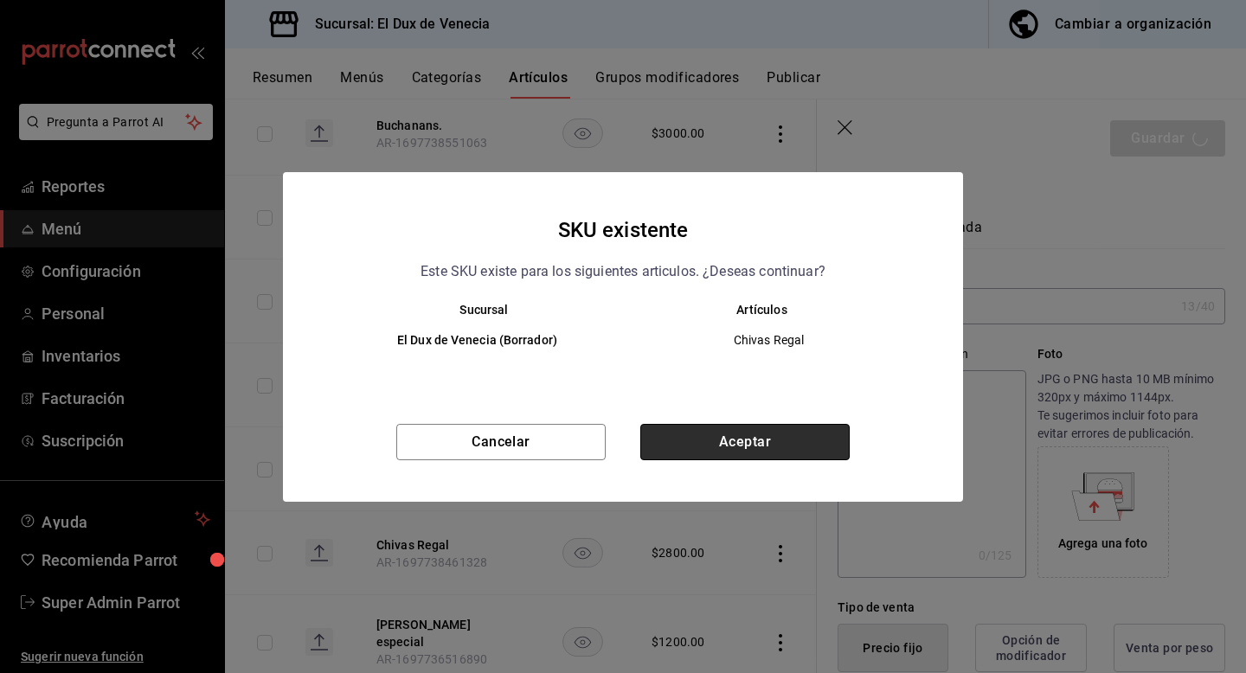
click at [810, 449] on button "Aceptar" at bounding box center [744, 442] width 209 height 36
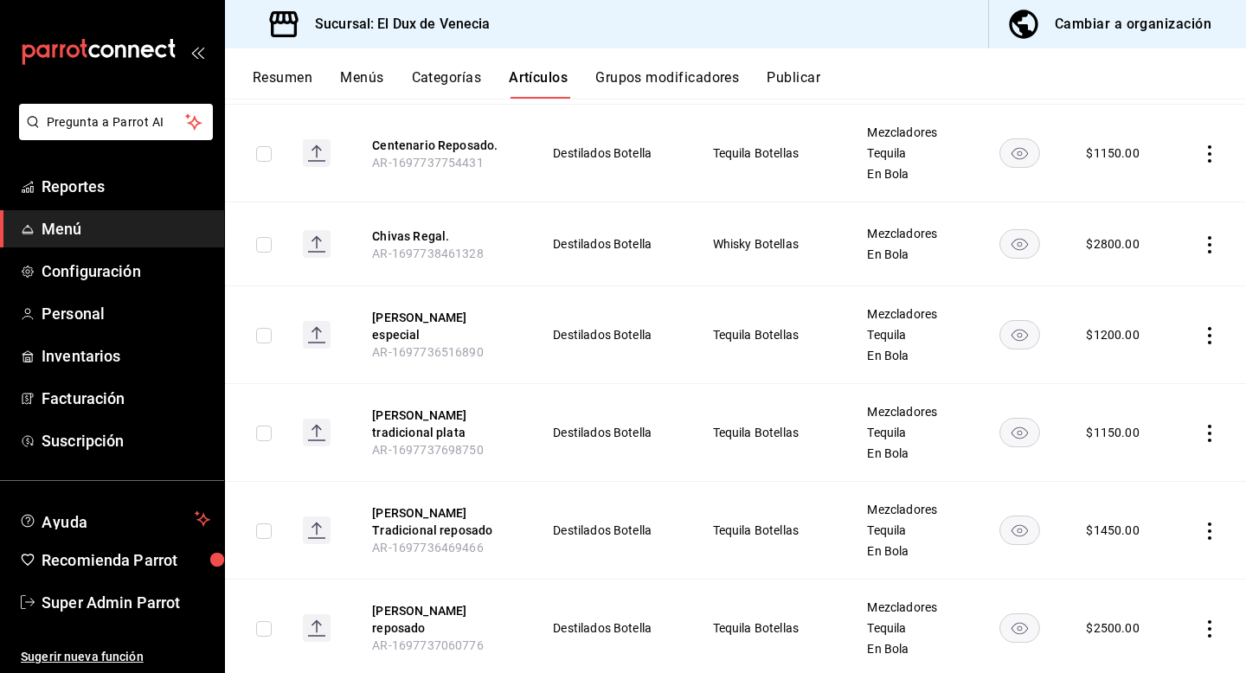
scroll to position [2128, 0]
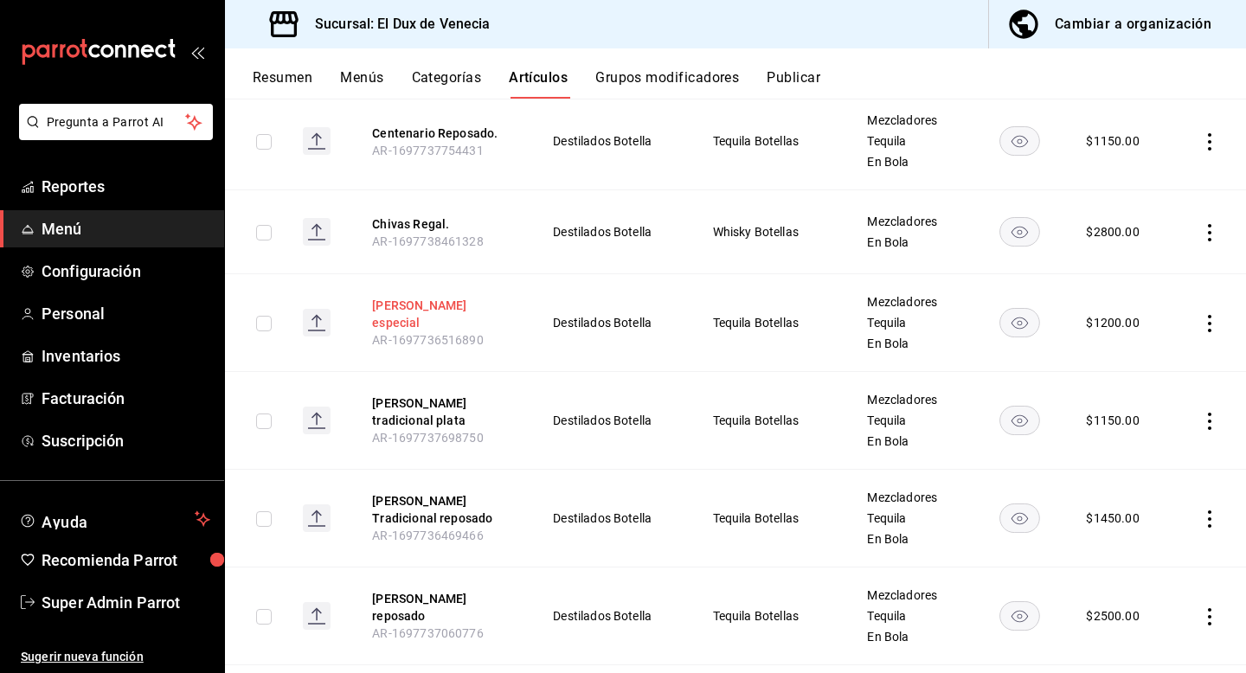
click at [434, 297] on button "Cuervo especial" at bounding box center [441, 314] width 138 height 35
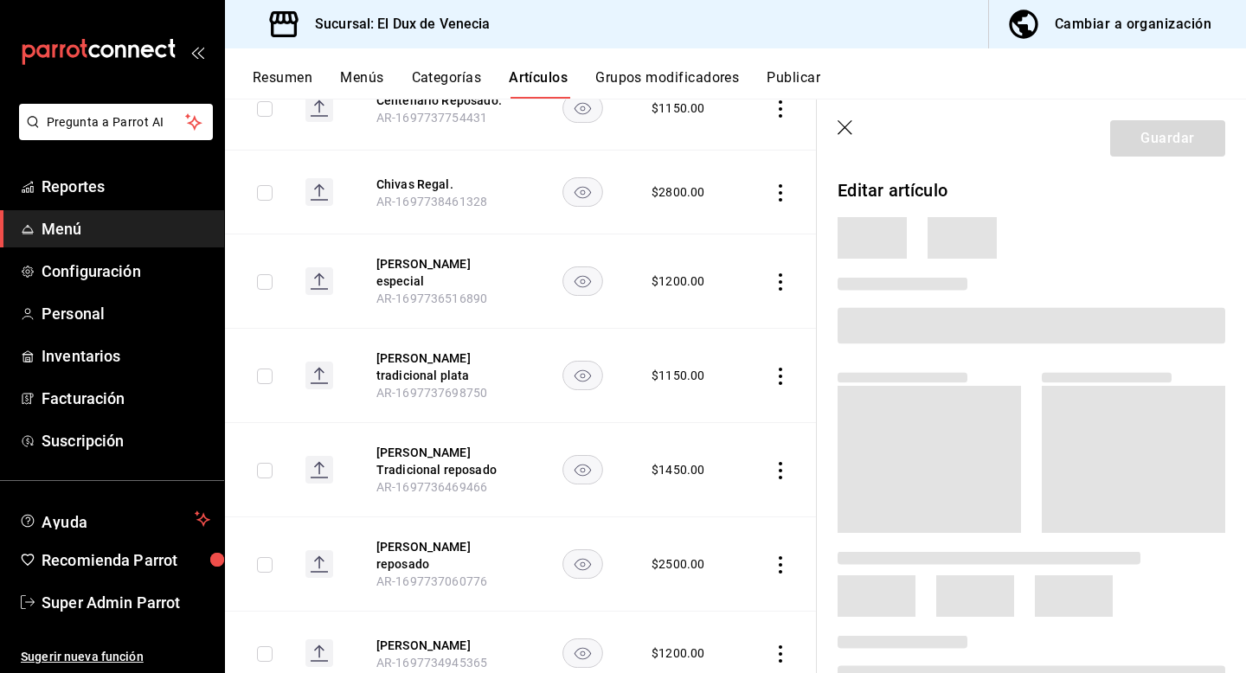
scroll to position [2038, 0]
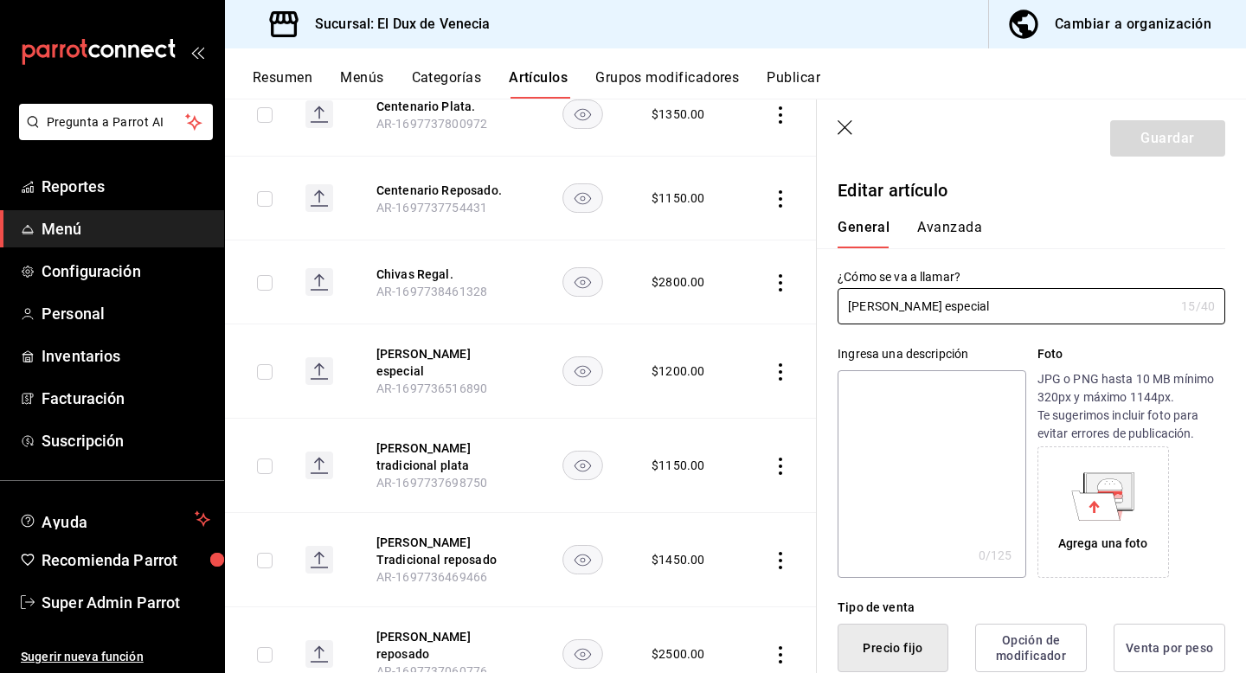
type input "$1200.00"
type input "[PERSON_NAME] especial."
click at [1160, 147] on button "Guardar" at bounding box center [1167, 138] width 115 height 36
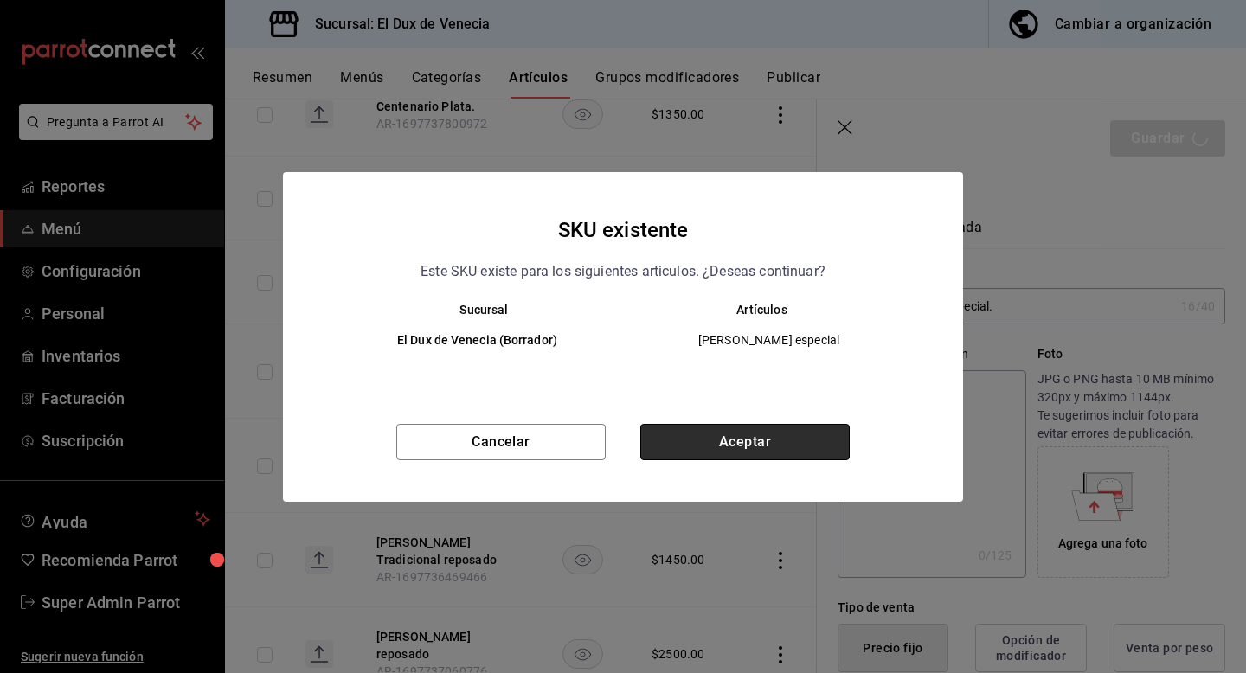
click at [790, 439] on button "Aceptar" at bounding box center [744, 442] width 209 height 36
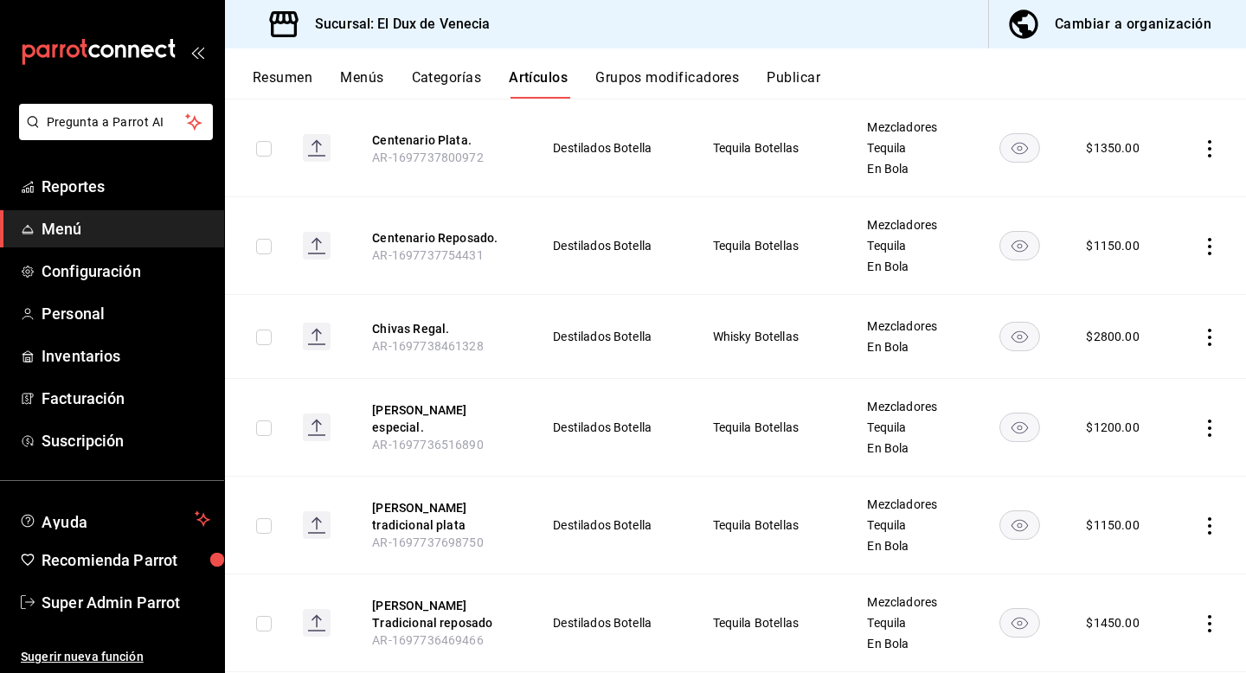
scroll to position [2037, 0]
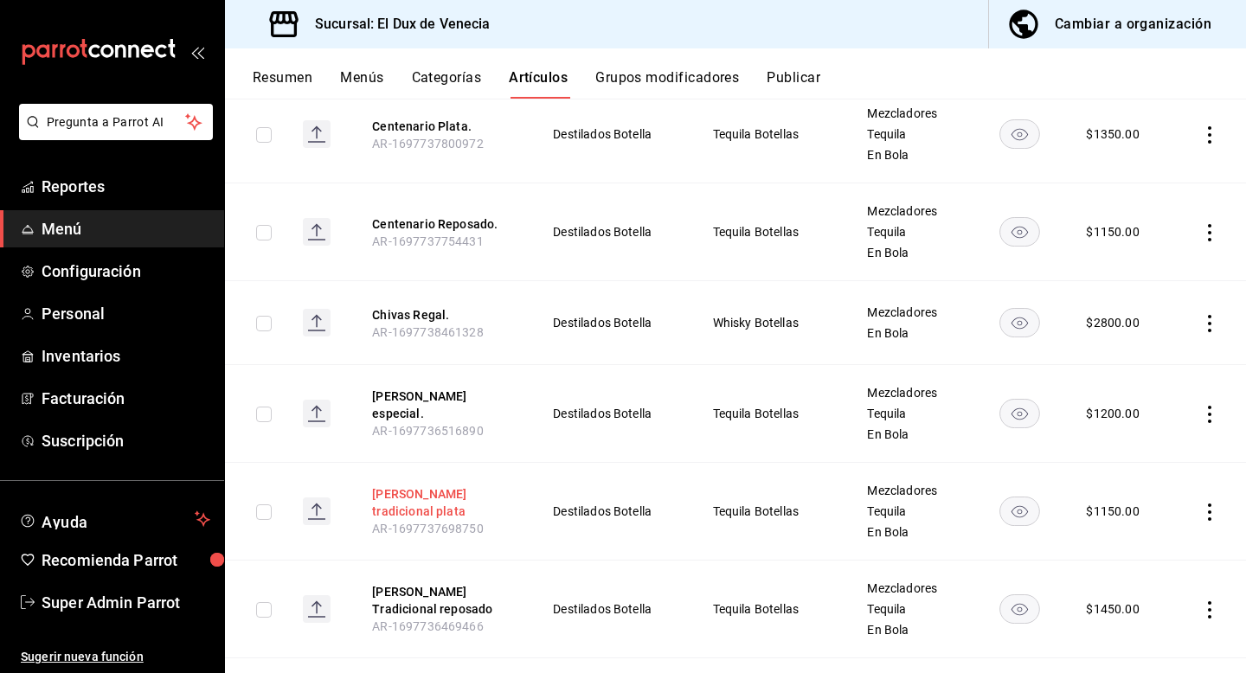
click at [485, 485] on button "Cuervo tradicional plata" at bounding box center [441, 502] width 138 height 35
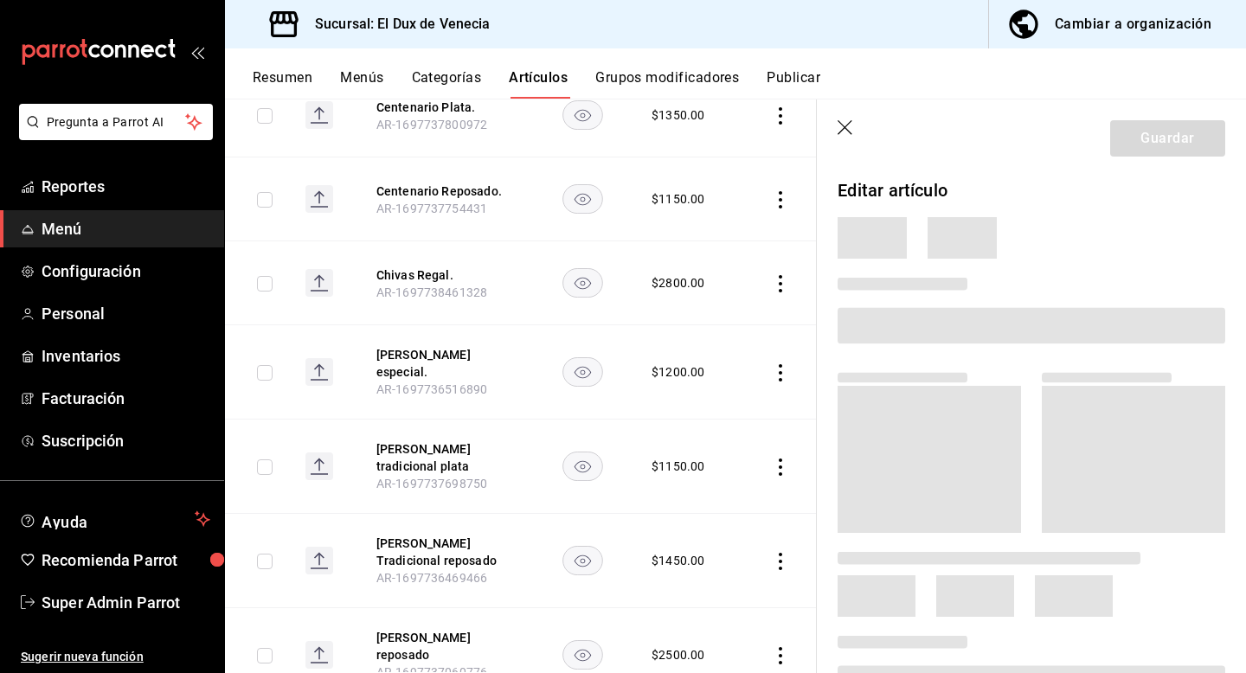
scroll to position [1961, 0]
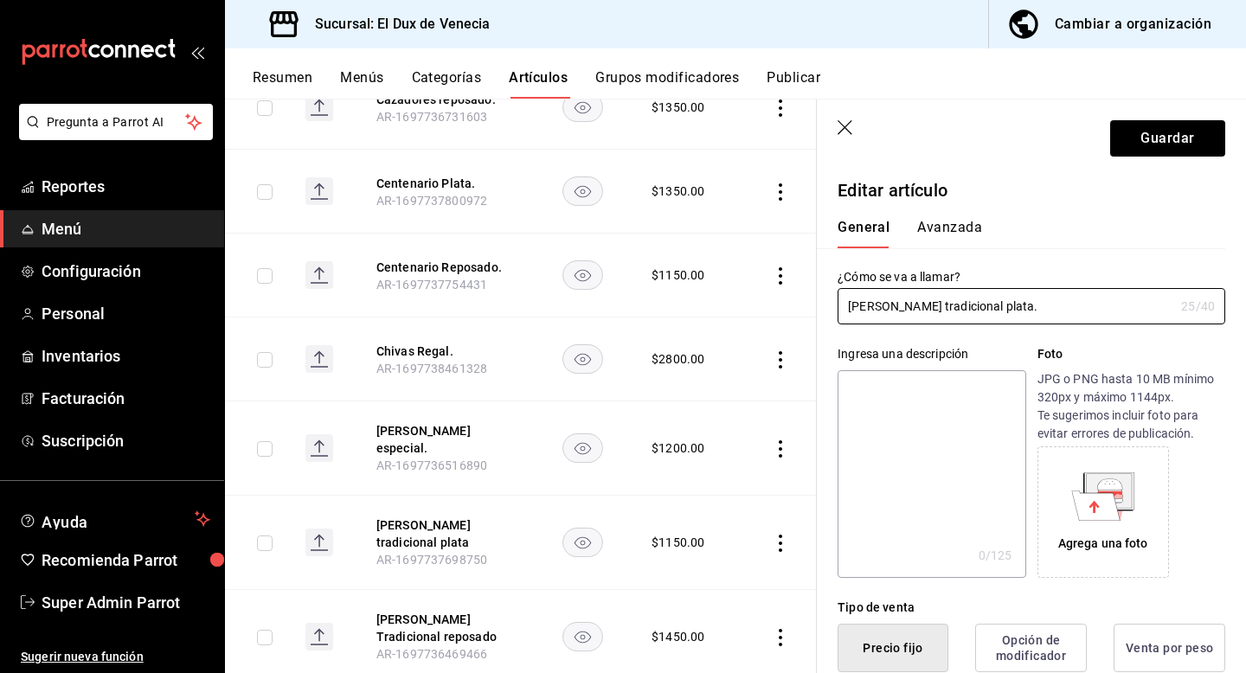
type input "[PERSON_NAME] tradicional plata."
click at [1167, 157] on header "Guardar" at bounding box center [1031, 135] width 429 height 71
click at [1187, 147] on button "Guardar" at bounding box center [1167, 138] width 115 height 36
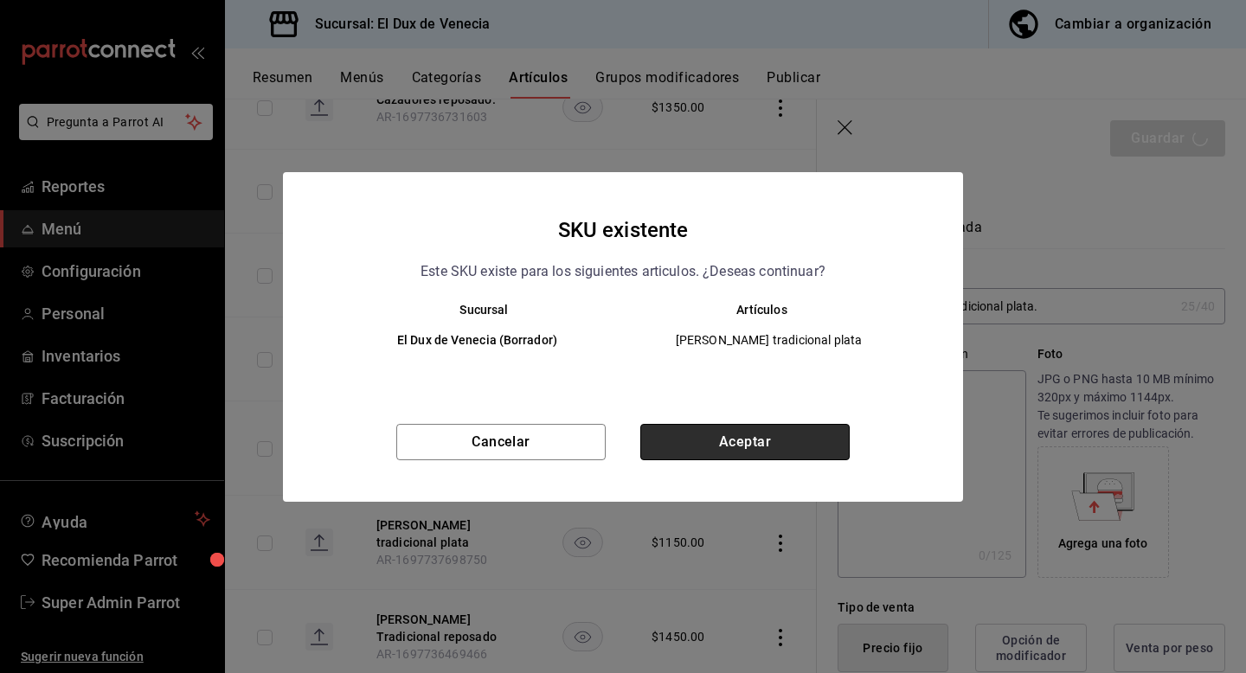
click at [766, 439] on button "Aceptar" at bounding box center [744, 442] width 209 height 36
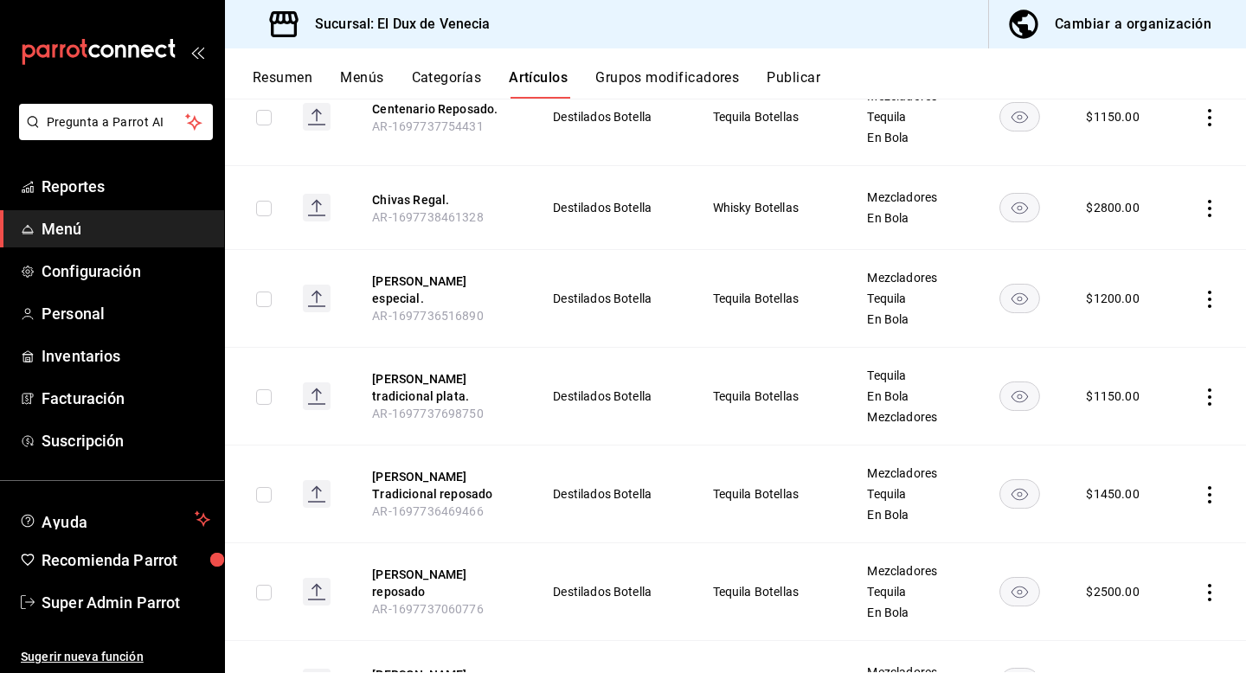
scroll to position [2156, 0]
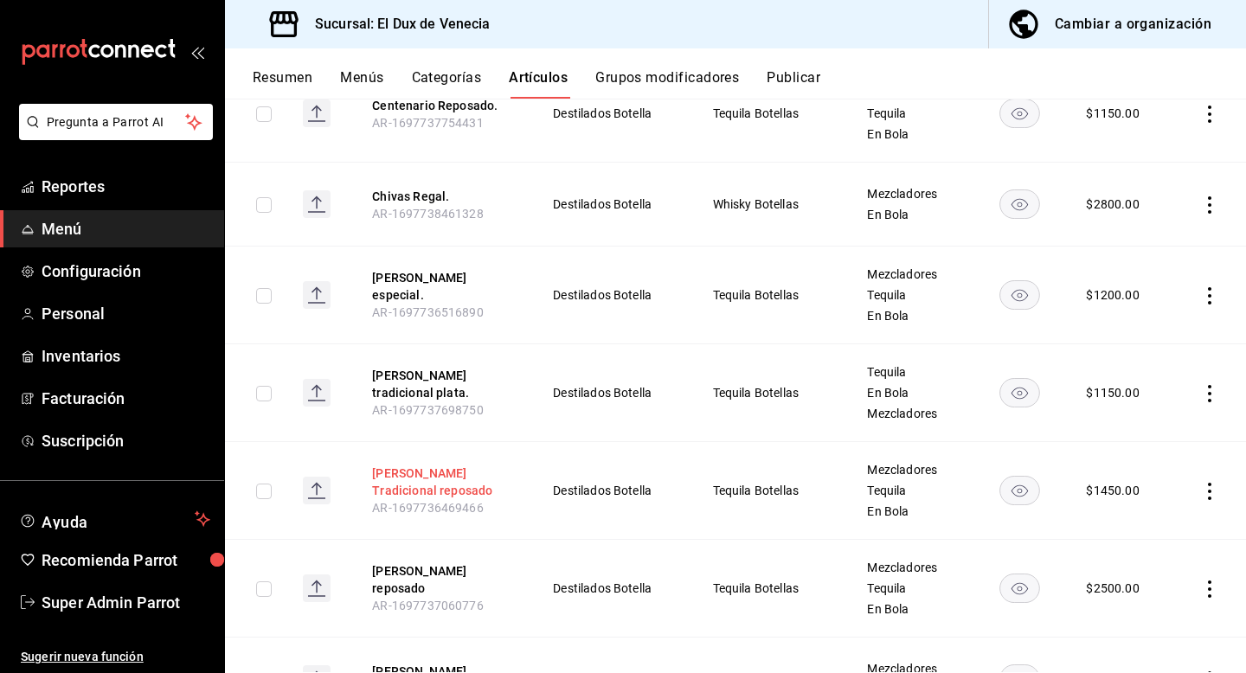
click at [424, 465] on button "Cuervo Tradicional reposado" at bounding box center [441, 482] width 138 height 35
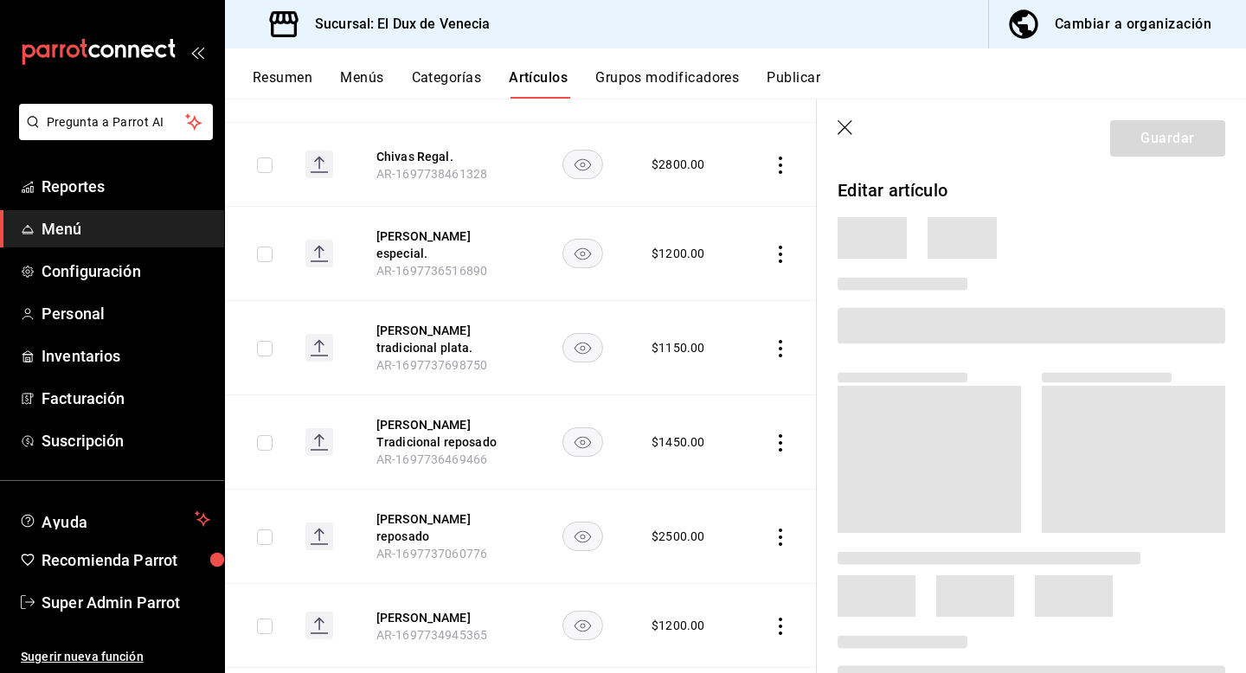
scroll to position [2073, 0]
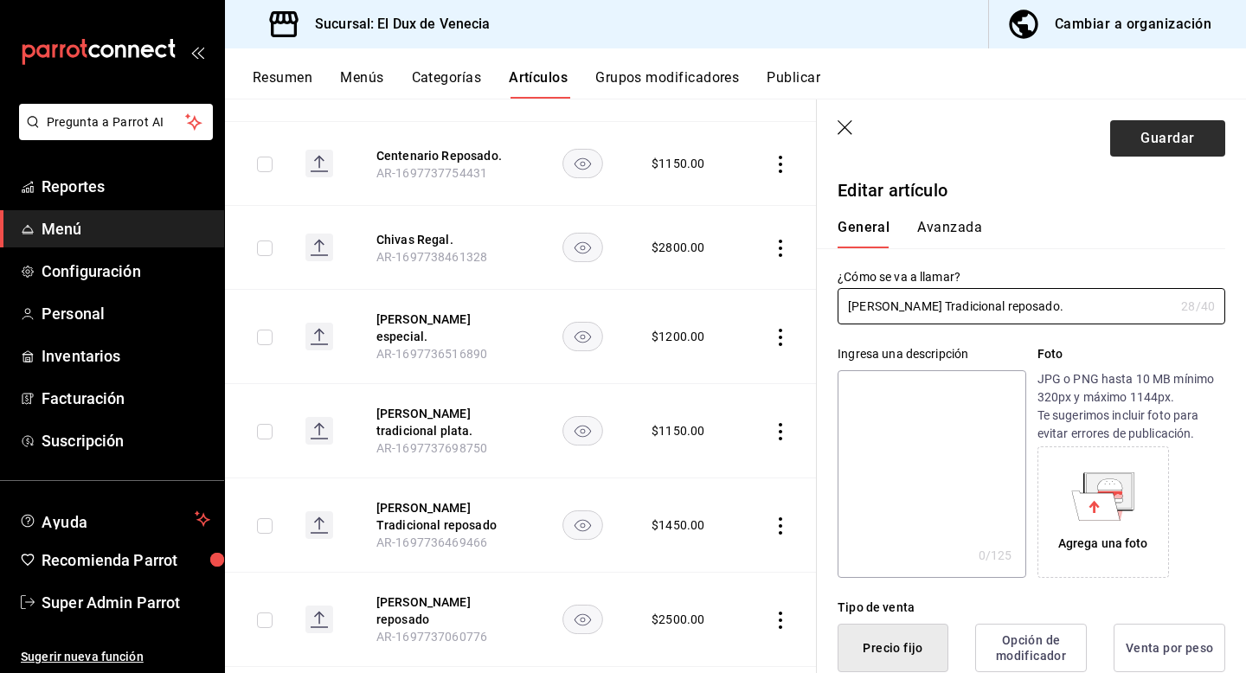
type input "[PERSON_NAME] Tradicional reposado."
click at [1165, 132] on button "Guardar" at bounding box center [1167, 138] width 115 height 36
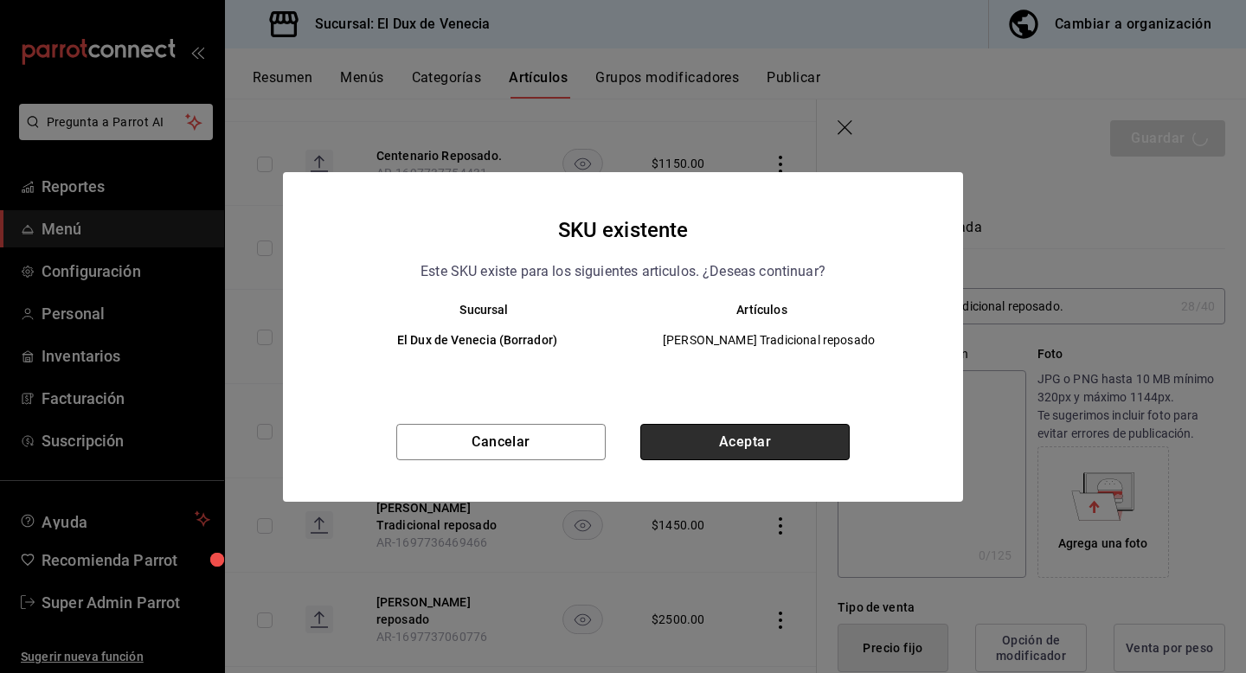
click at [799, 434] on button "Aceptar" at bounding box center [744, 442] width 209 height 36
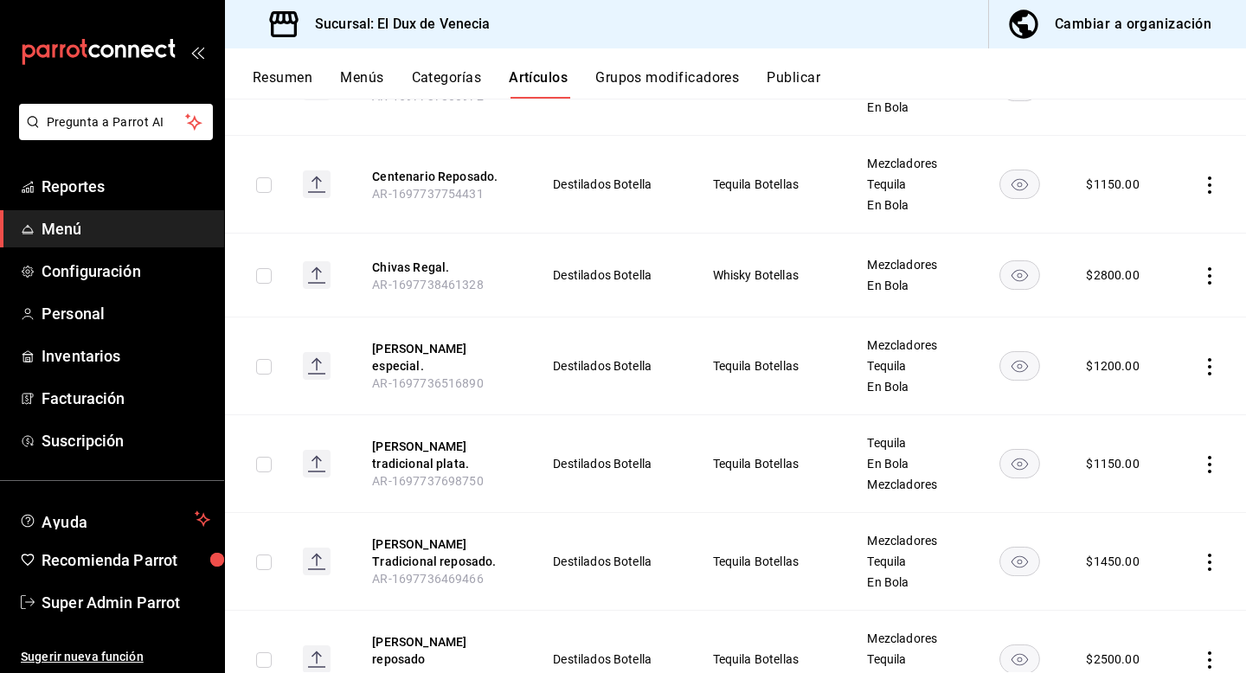
scroll to position [2105, 0]
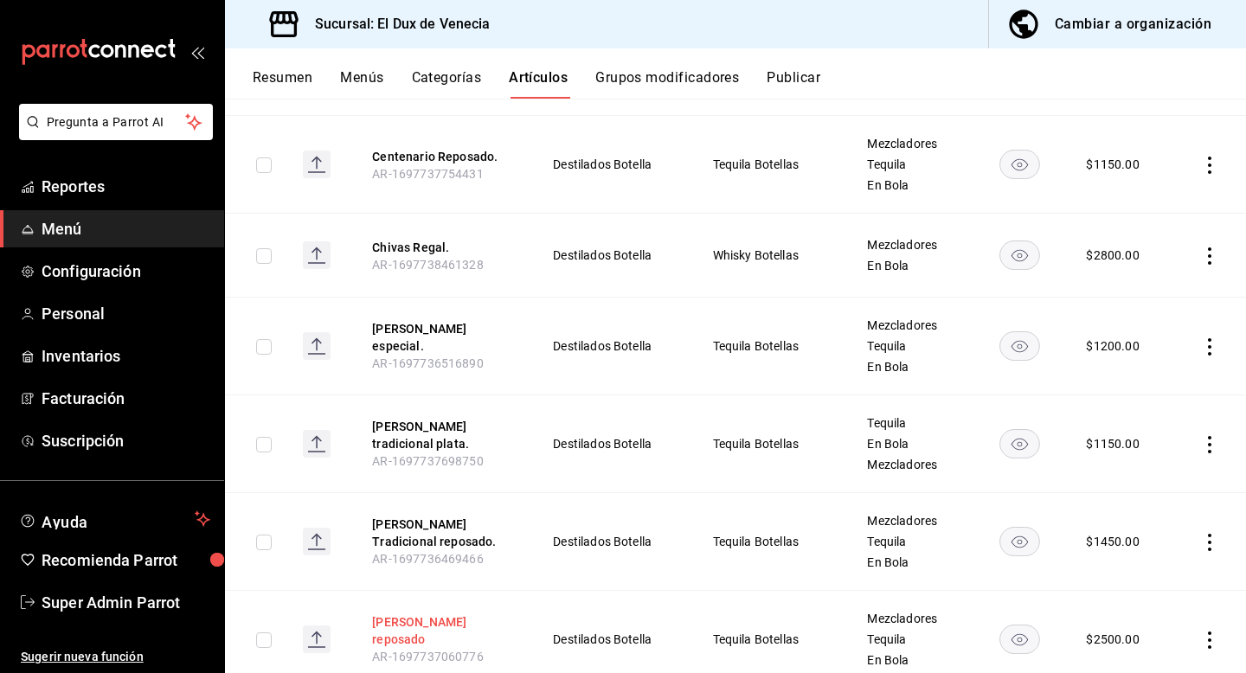
click at [441, 614] on button "Don Julio reposado" at bounding box center [441, 631] width 138 height 35
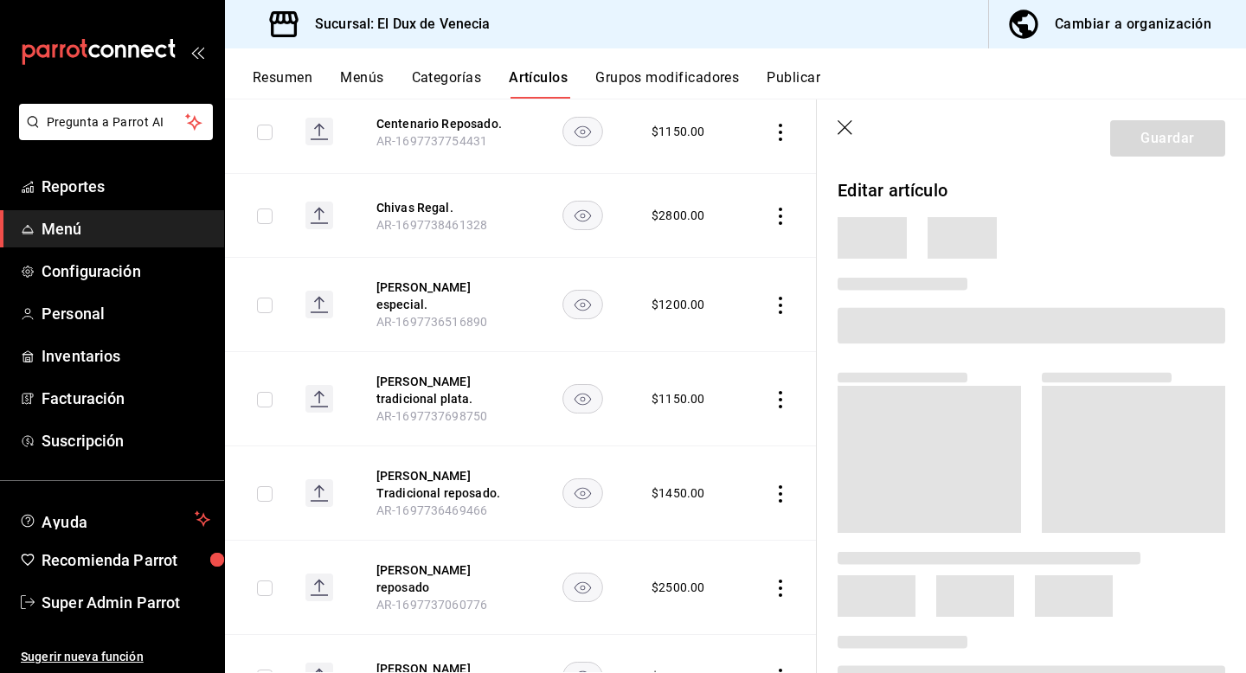
scroll to position [2015, 0]
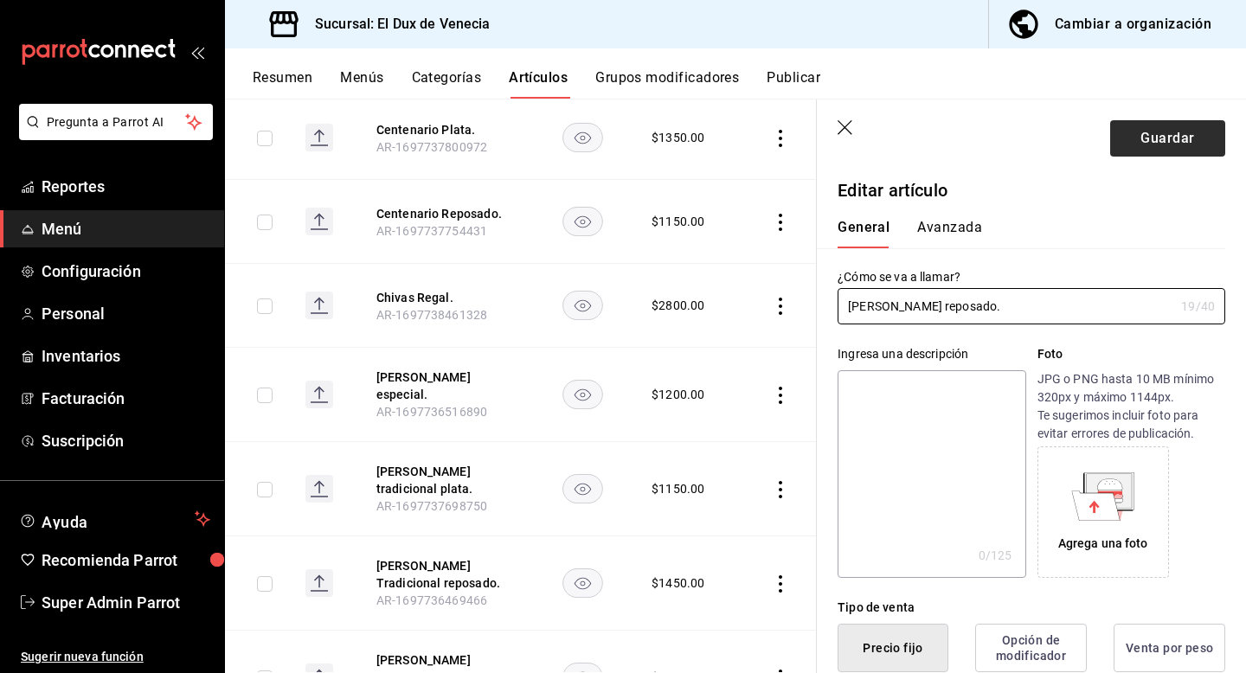
type input "[PERSON_NAME] reposado."
click at [1174, 139] on button "Guardar" at bounding box center [1167, 138] width 115 height 36
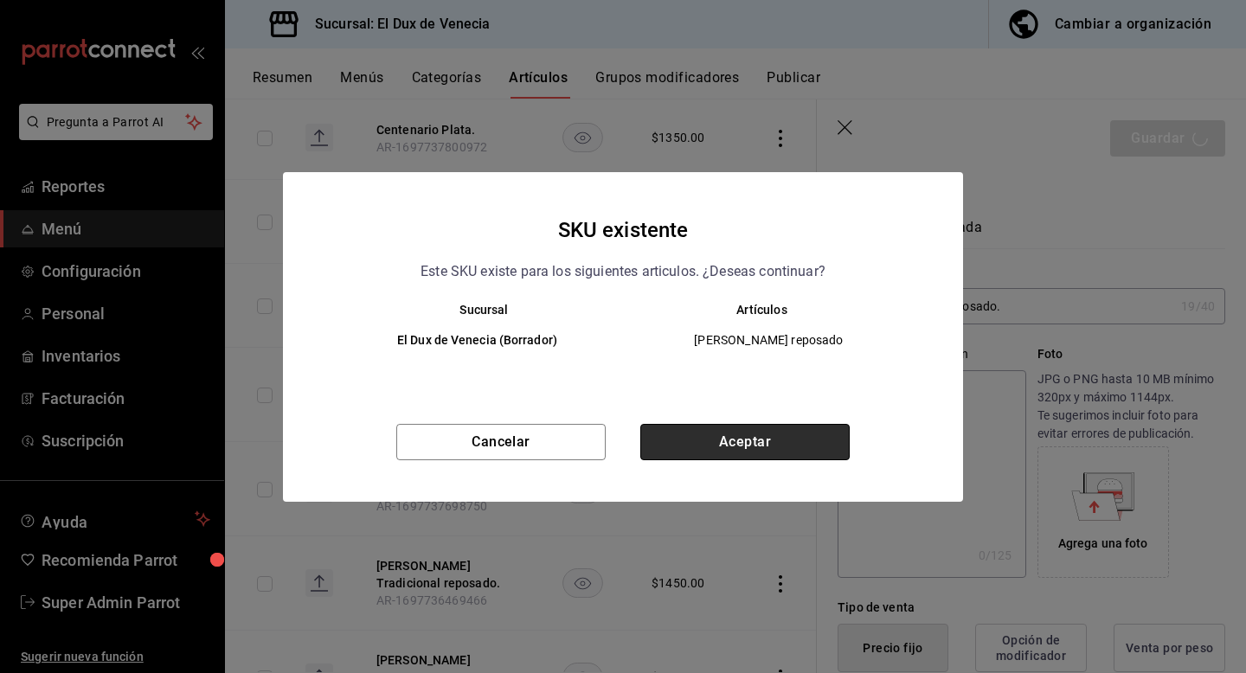
click at [807, 459] on button "Aceptar" at bounding box center [744, 442] width 209 height 36
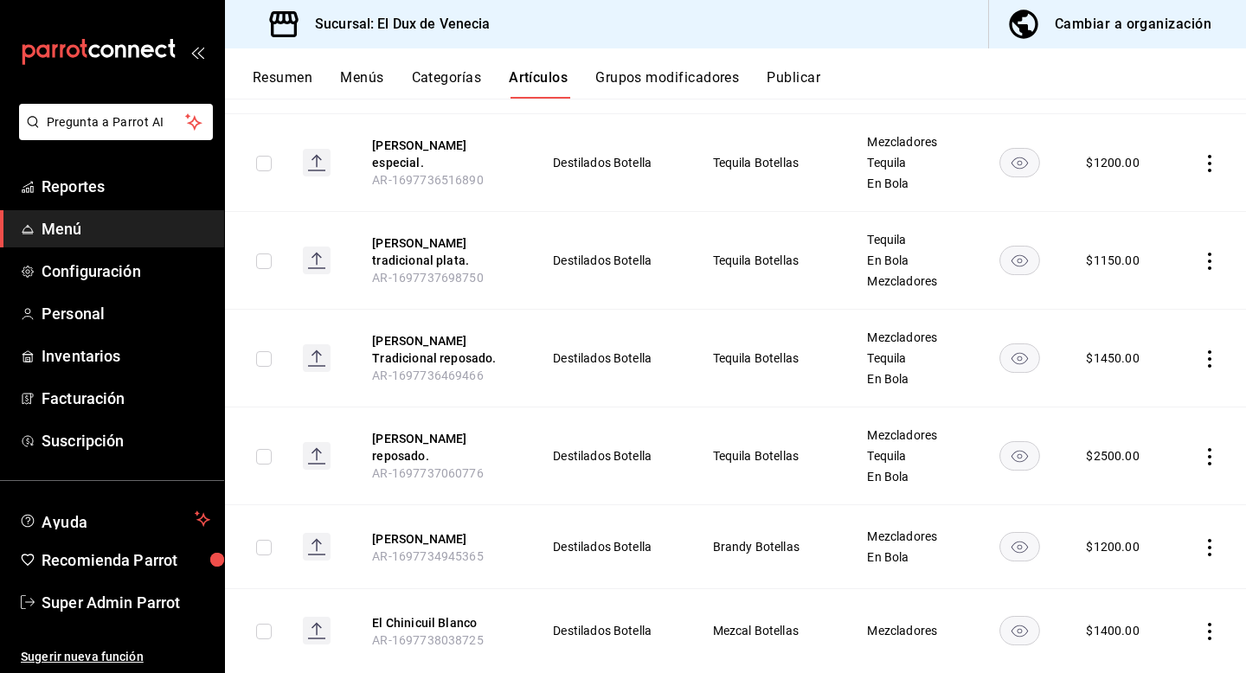
scroll to position [2290, 0]
click at [415, 529] on button "Don Pedro" at bounding box center [441, 537] width 138 height 17
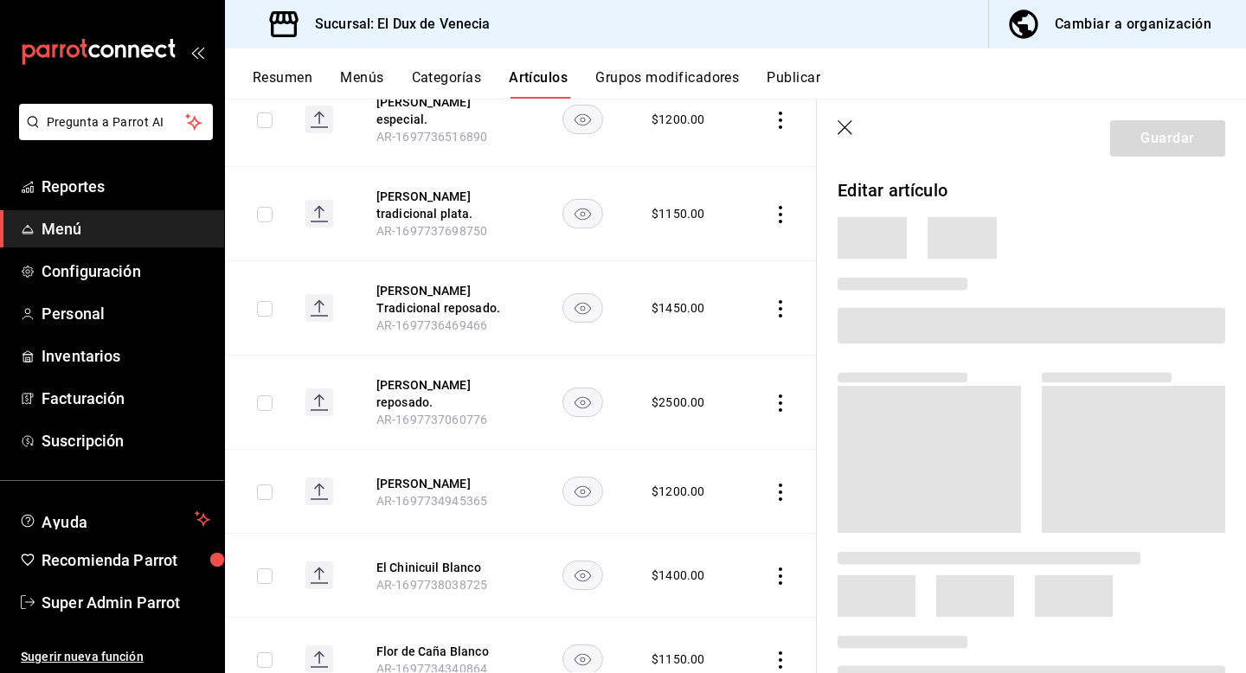
scroll to position [2186, 0]
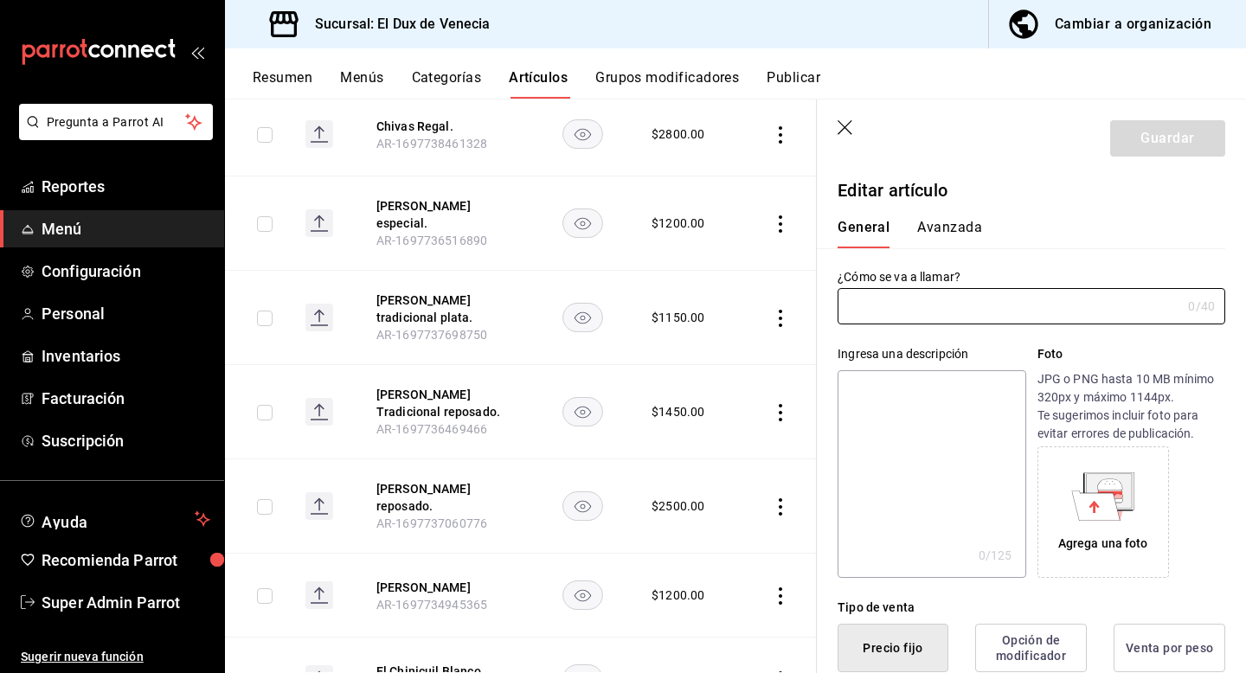
type input "Don Pedro"
type input "AR-1697734945365"
type input "$1200.00"
type input "[PERSON_NAME]."
click at [1155, 136] on button "Guardar" at bounding box center [1167, 138] width 115 height 36
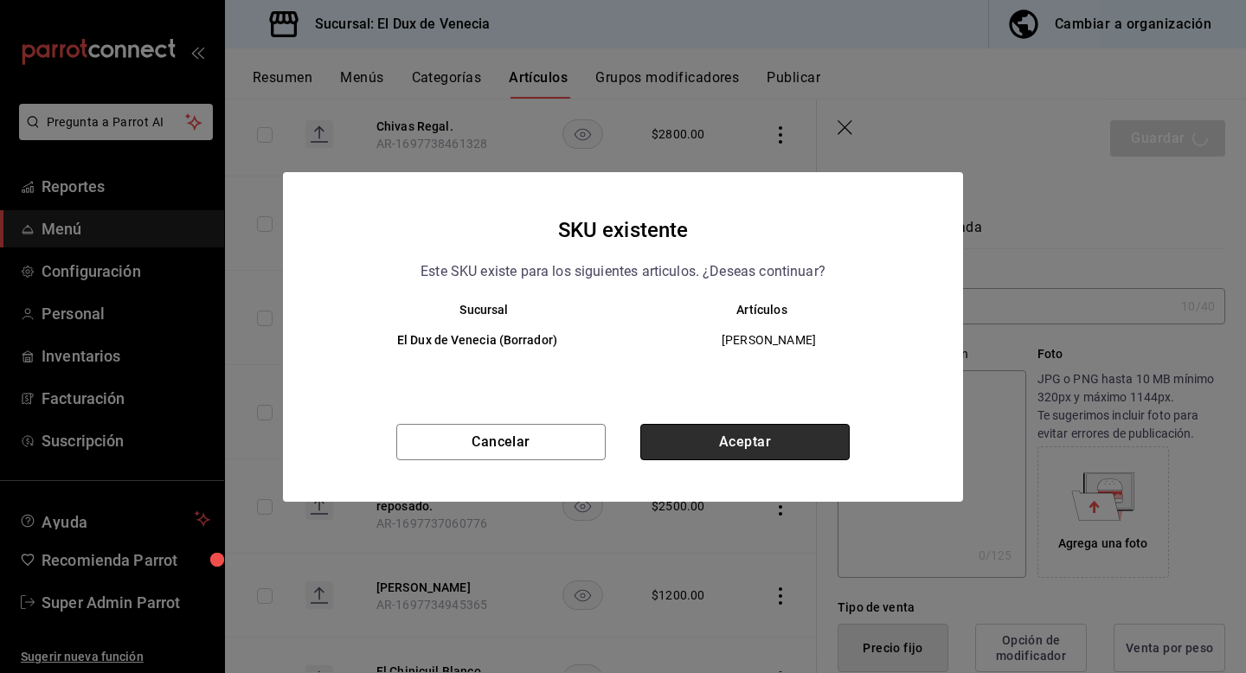
click at [762, 453] on button "Aceptar" at bounding box center [744, 442] width 209 height 36
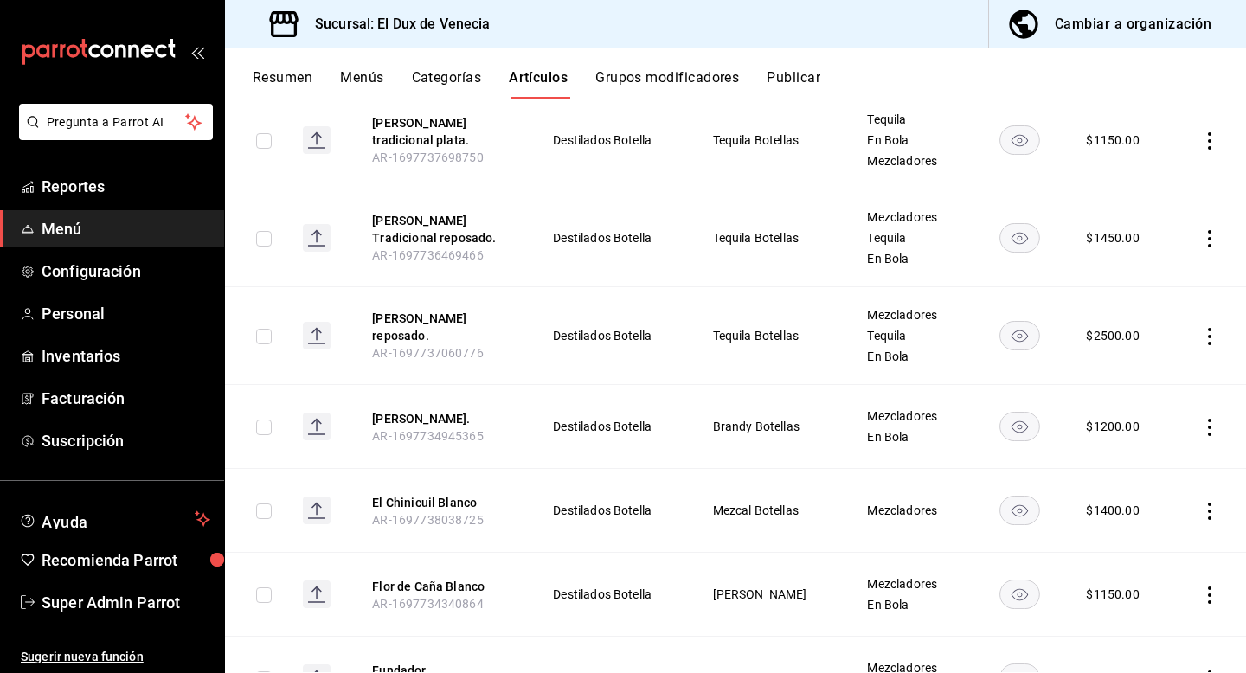
scroll to position [2413, 0]
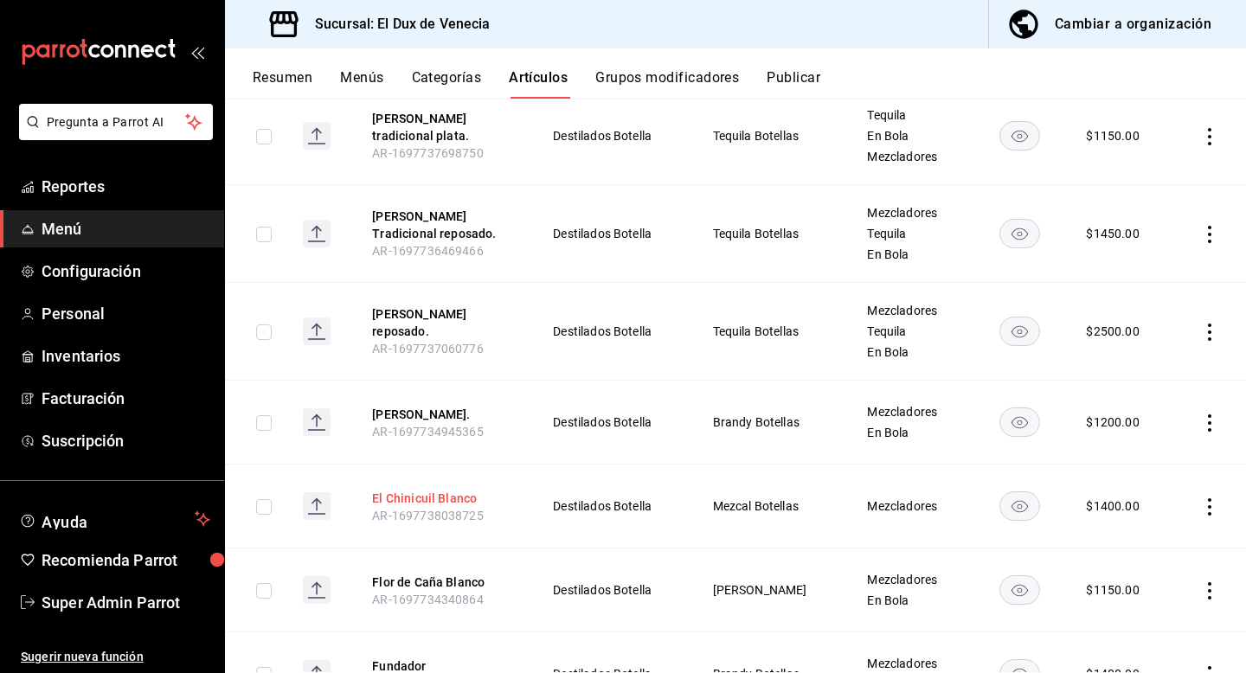
click at [448, 490] on button "El Chinicuil Blanco" at bounding box center [441, 498] width 138 height 17
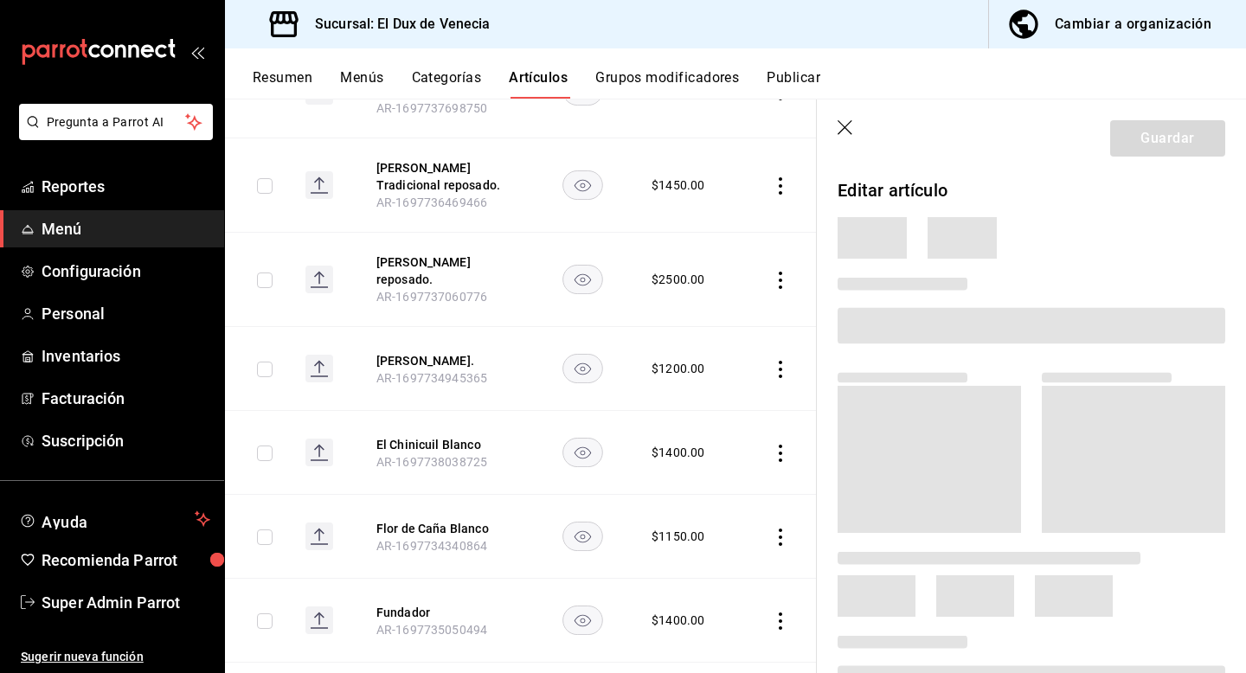
scroll to position [2295, 0]
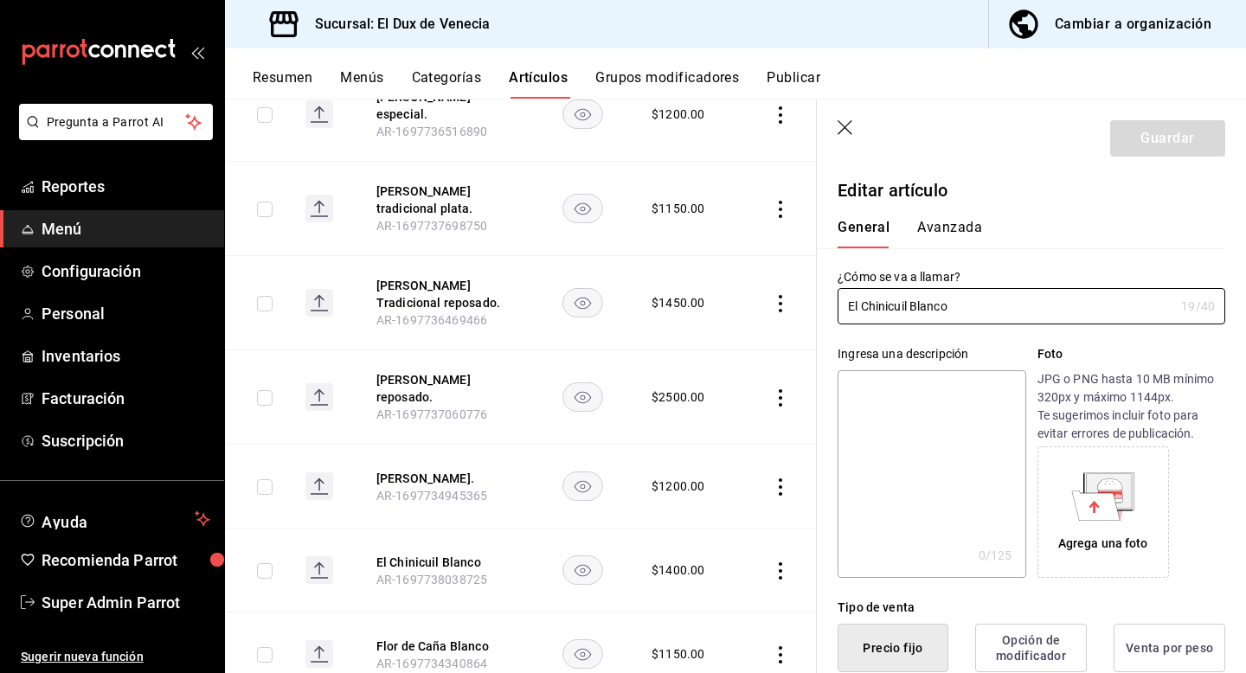
type input "$1400.00"
type input "El Chinicuil Blanco."
click at [1161, 137] on button "Guardar" at bounding box center [1167, 138] width 115 height 36
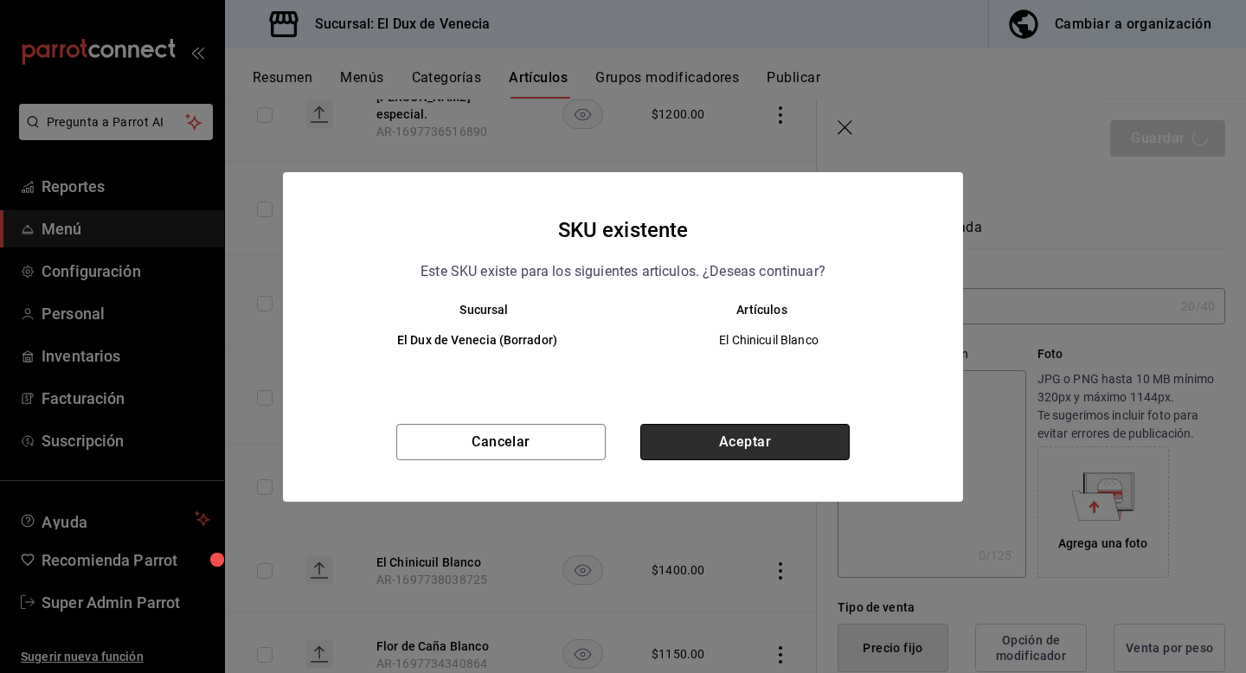
click at [751, 427] on button "Aceptar" at bounding box center [744, 442] width 209 height 36
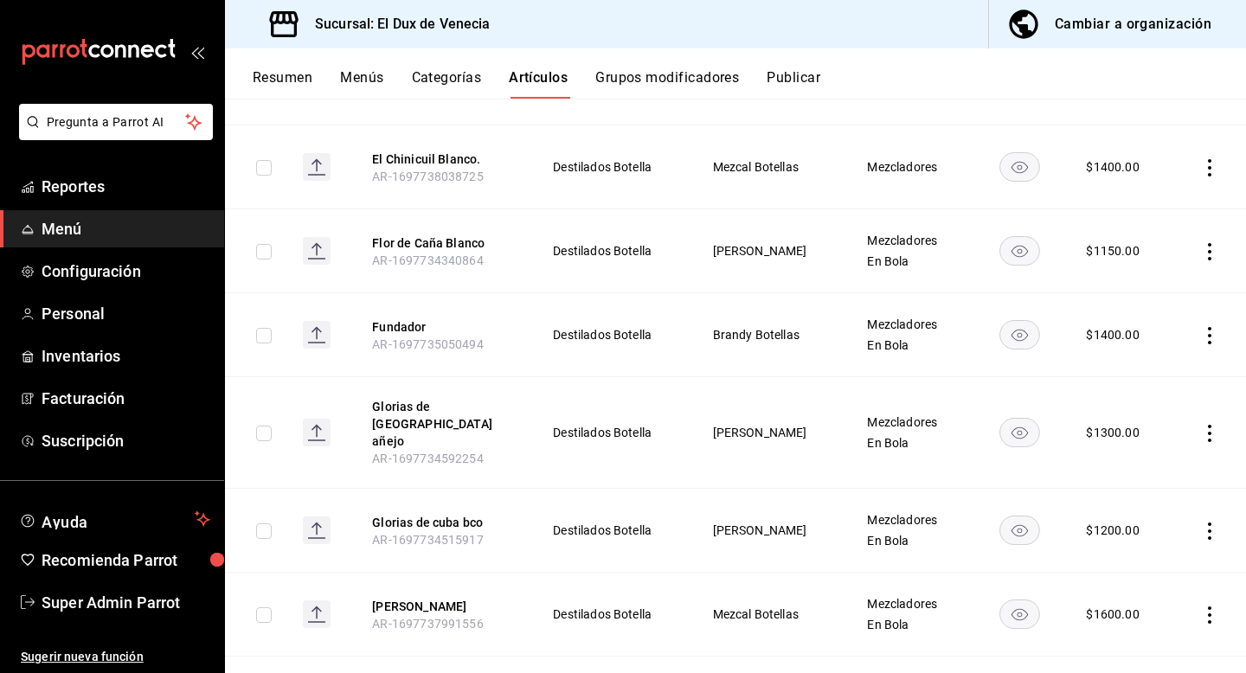
scroll to position [2720, 0]
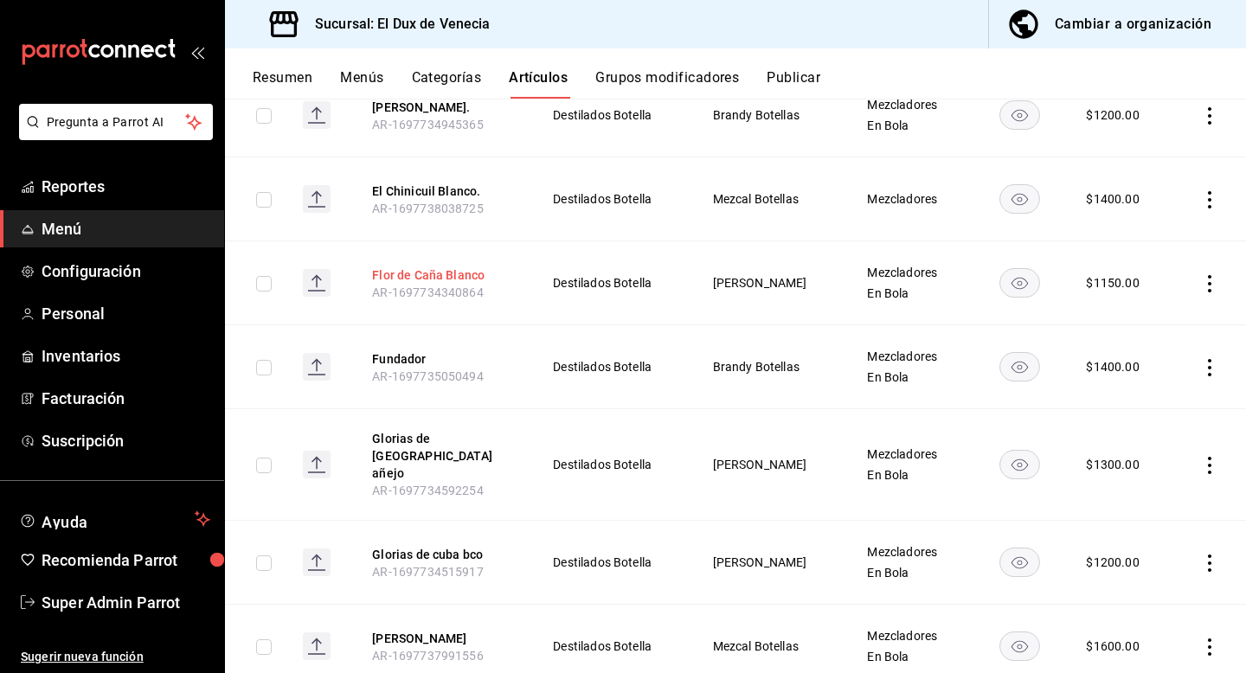
click at [464, 267] on button "Flor de Caña Blanco" at bounding box center [441, 275] width 138 height 17
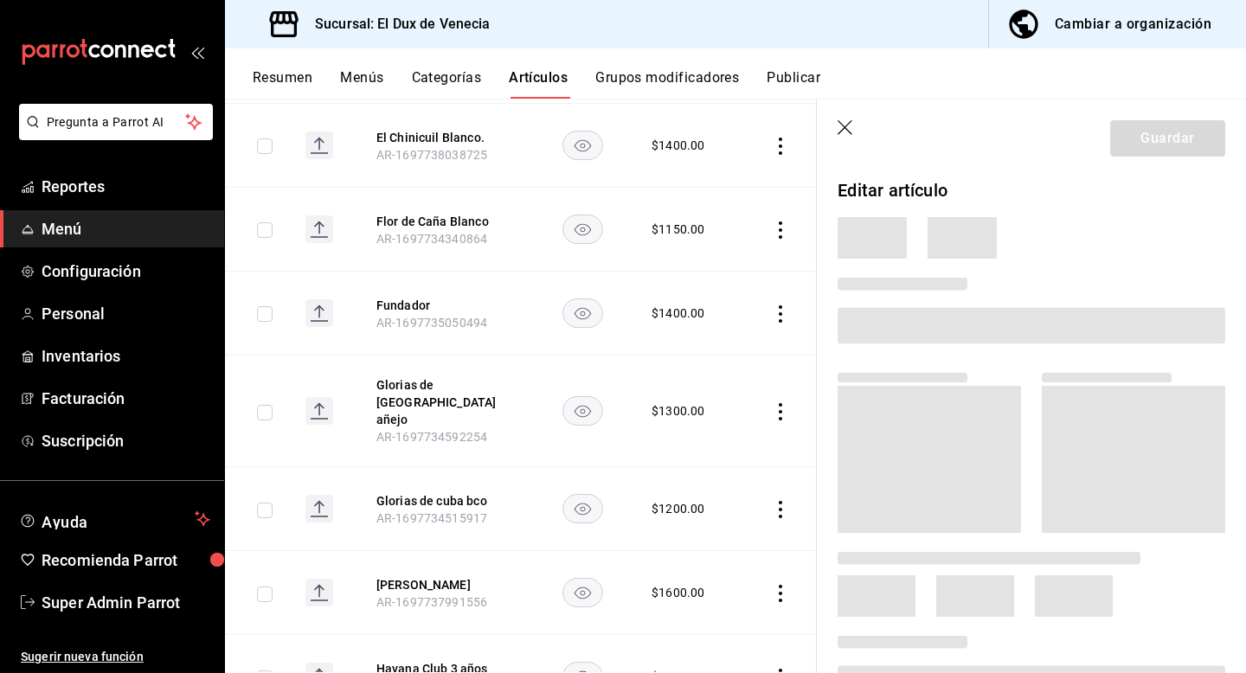
scroll to position [2578, 0]
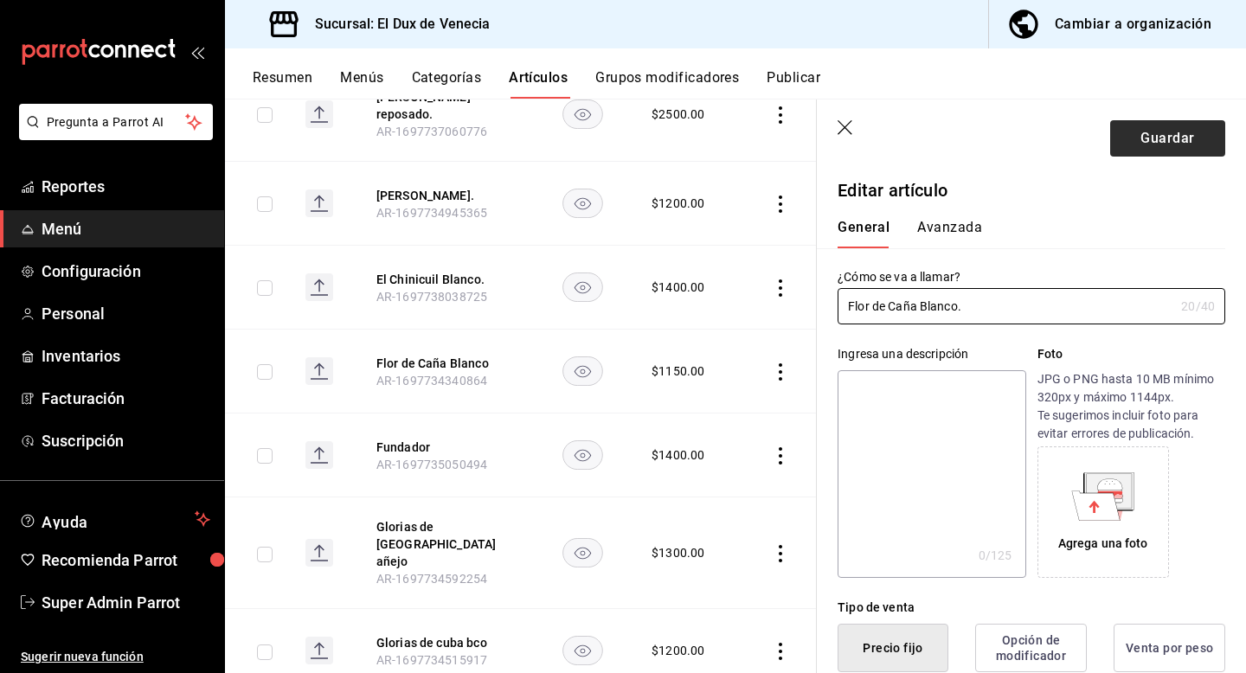
type input "Flor de Caña Blanco."
click at [1162, 129] on button "Guardar" at bounding box center [1167, 138] width 115 height 36
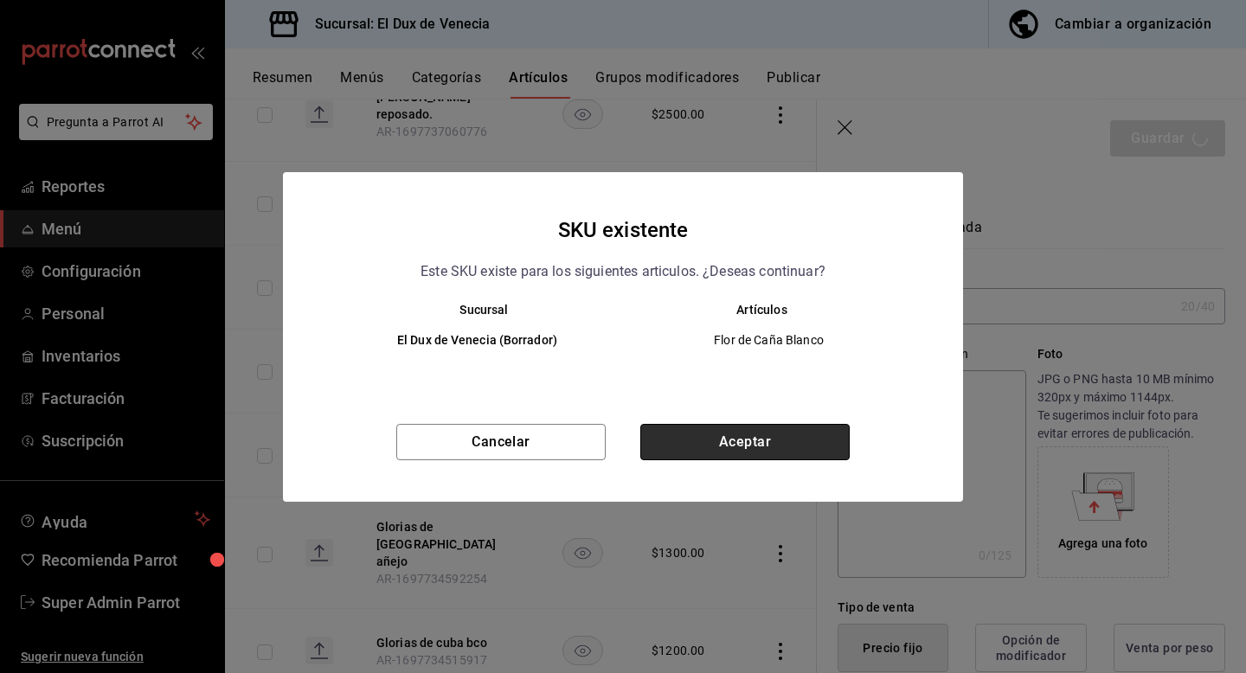
click at [792, 440] on button "Aceptar" at bounding box center [744, 442] width 209 height 36
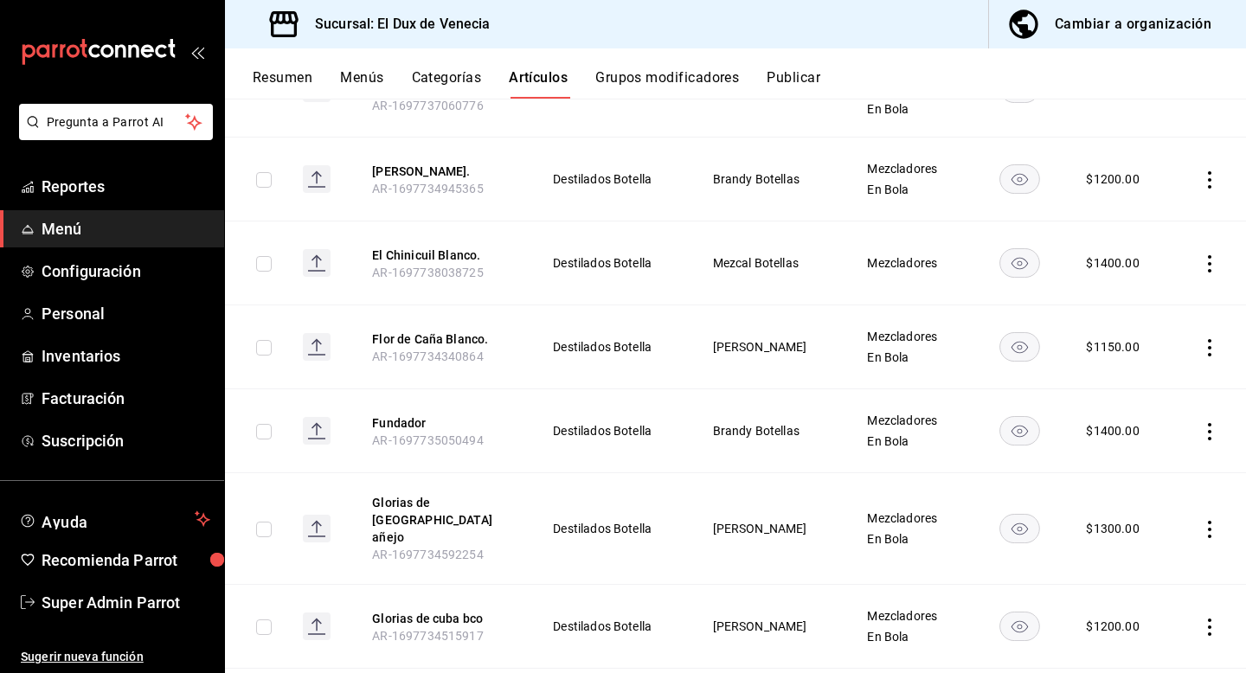
scroll to position [2754, 0]
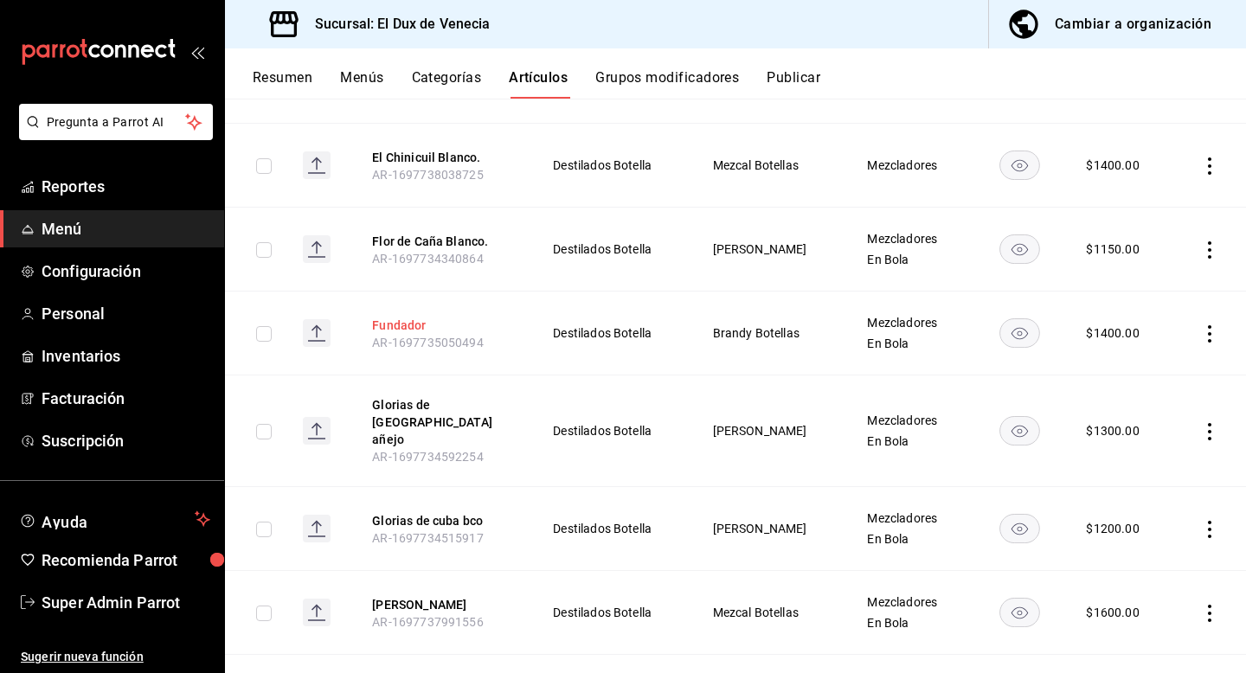
click at [404, 317] on button "Fundador" at bounding box center [441, 325] width 138 height 17
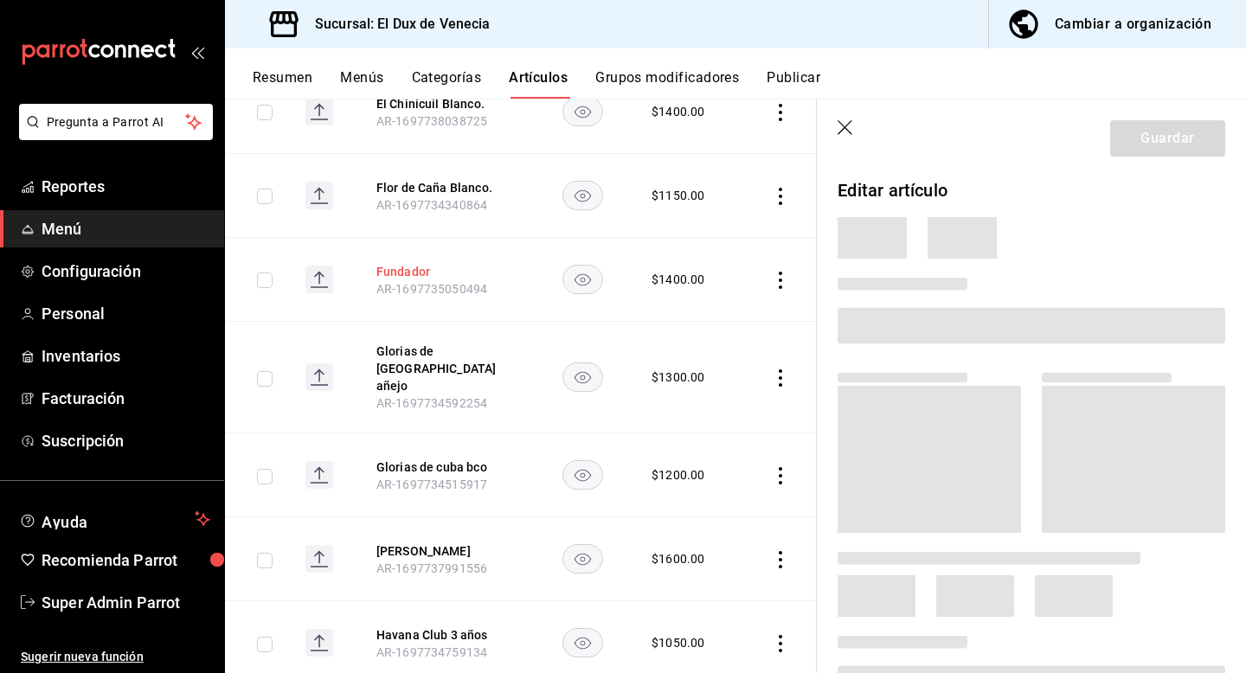
scroll to position [2612, 0]
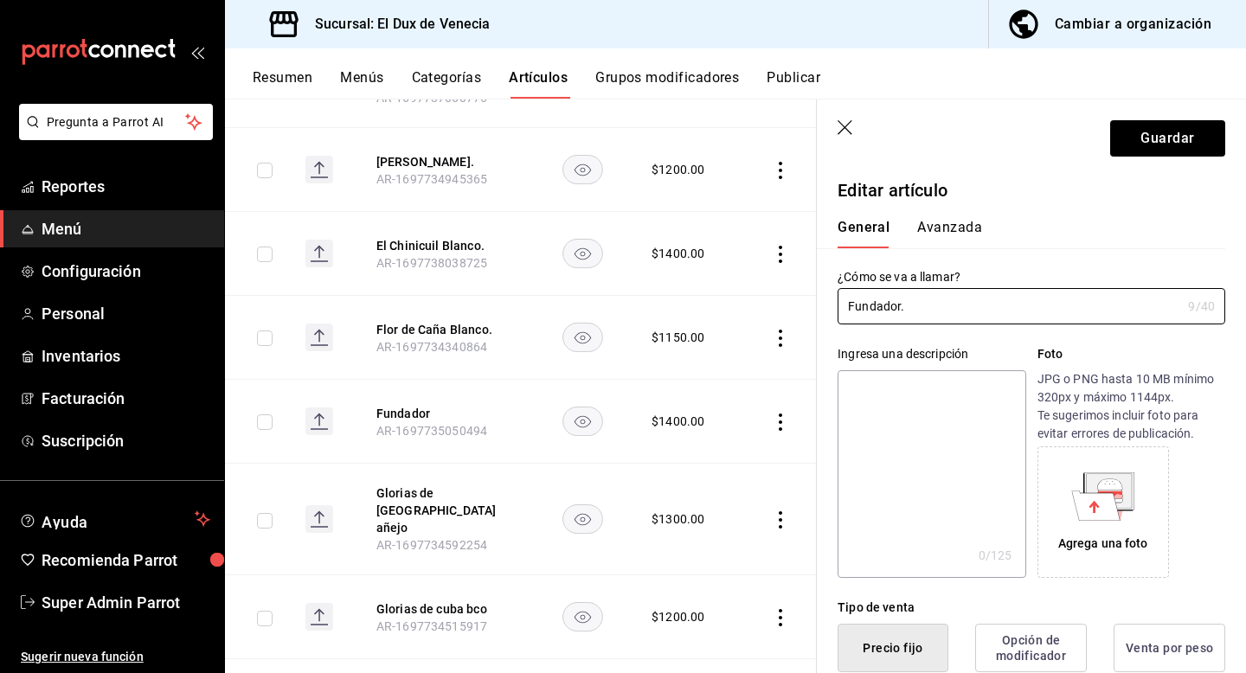
type input "Fundador."
click at [1144, 119] on header "Guardar" at bounding box center [1031, 135] width 429 height 71
click at [1149, 143] on button "Guardar" at bounding box center [1167, 138] width 115 height 36
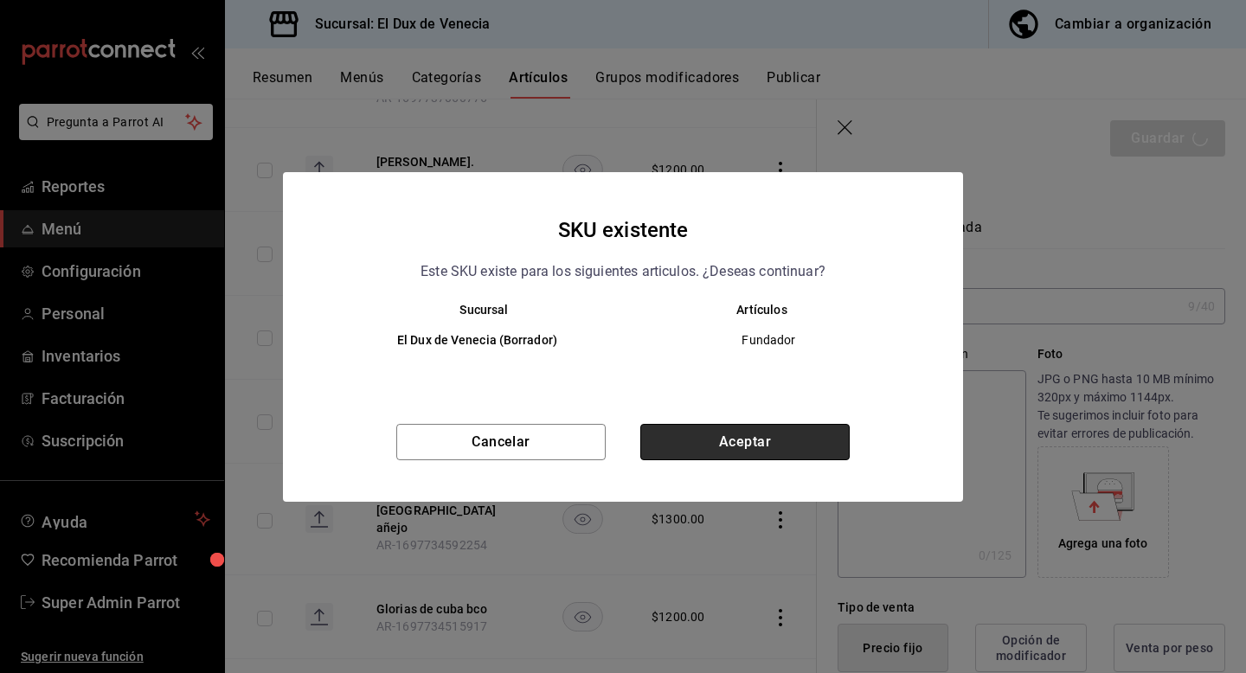
click at [716, 446] on button "Aceptar" at bounding box center [744, 442] width 209 height 36
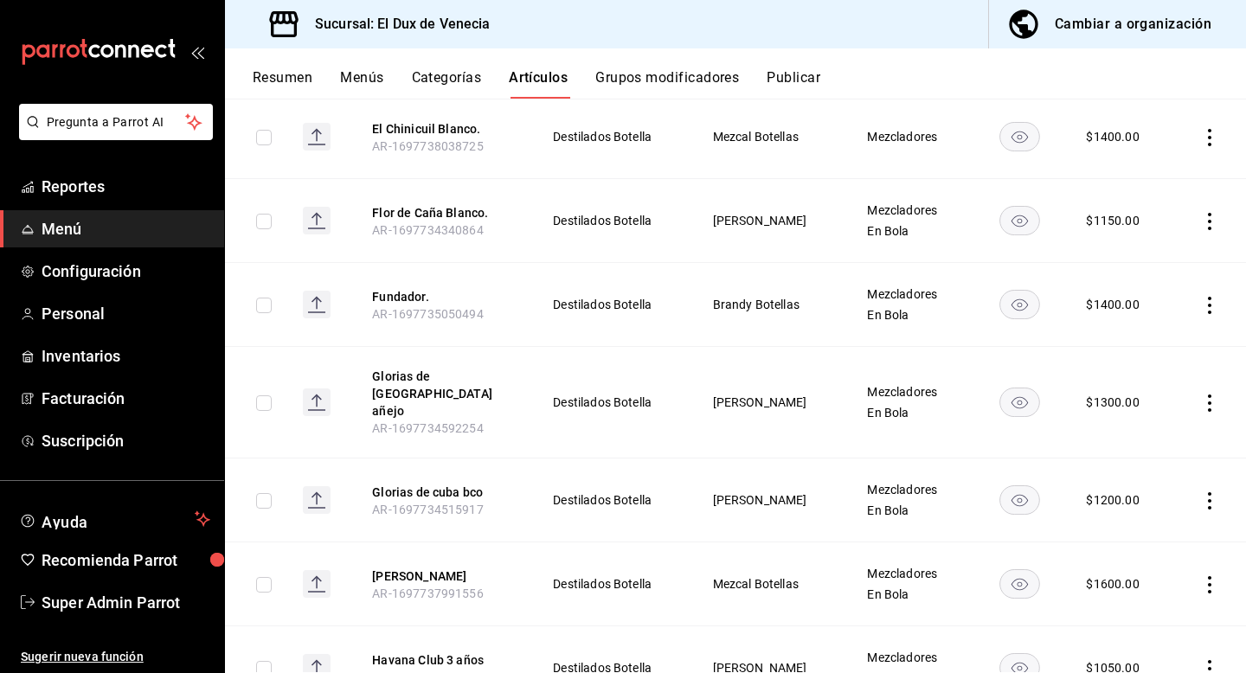
scroll to position [2786, 0]
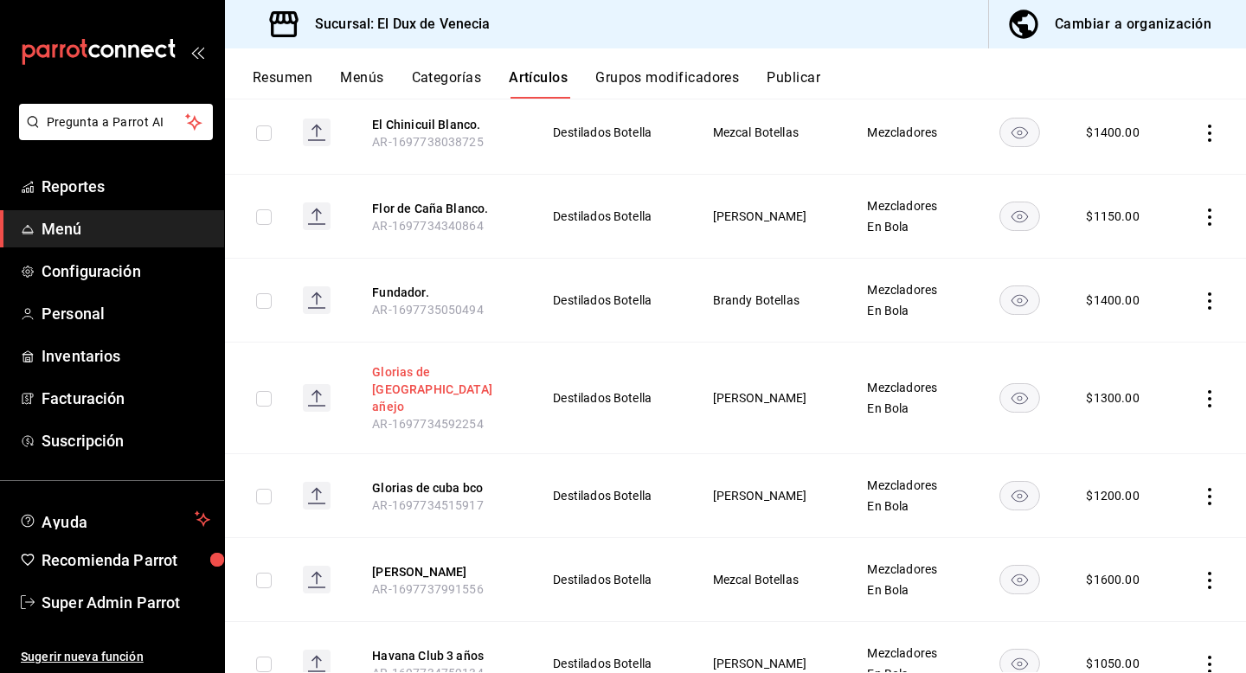
click at [496, 363] on button "Glorias de [GEOGRAPHIC_DATA] añejo" at bounding box center [441, 389] width 138 height 52
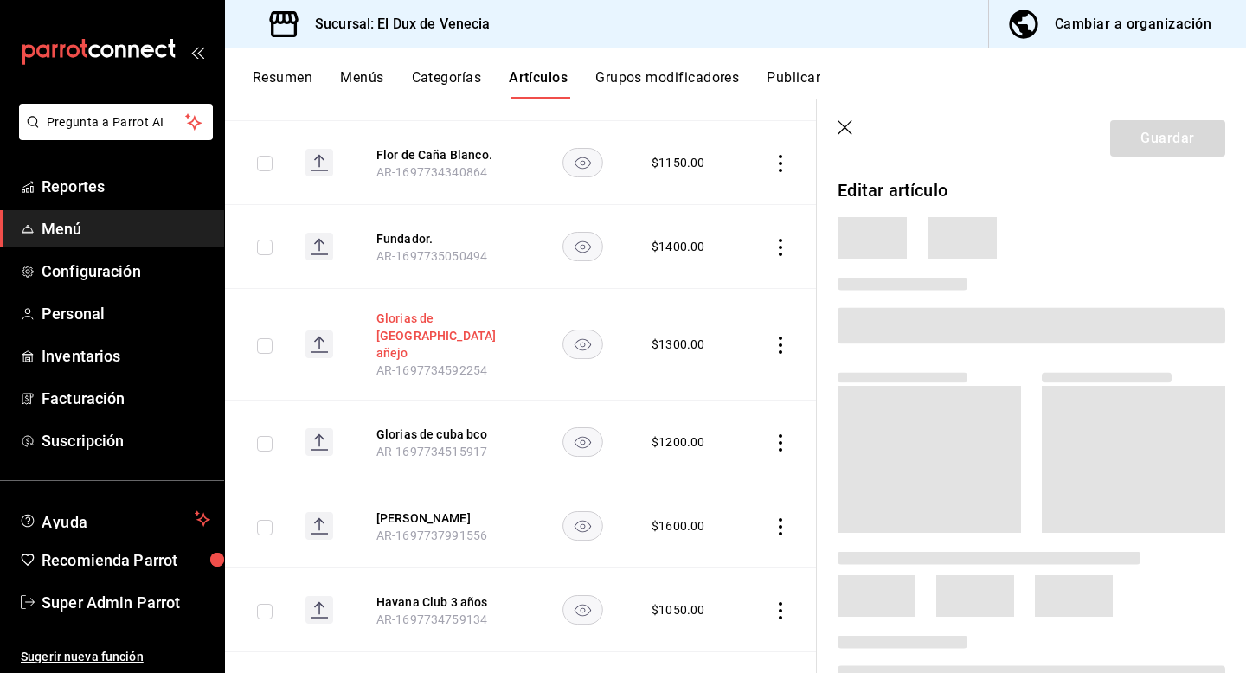
scroll to position [2645, 0]
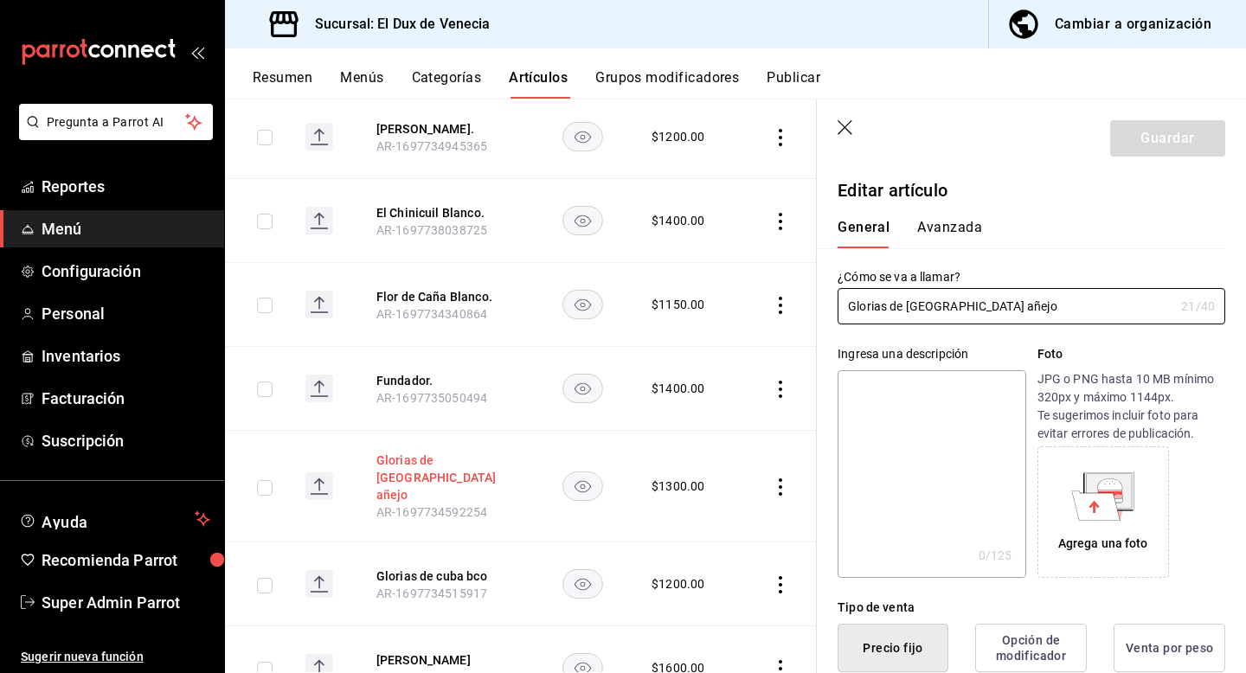
type input "$1300.00"
type input "Glorias de [GEOGRAPHIC_DATA] añejo."
click at [1195, 139] on button "Guardar" at bounding box center [1167, 138] width 115 height 36
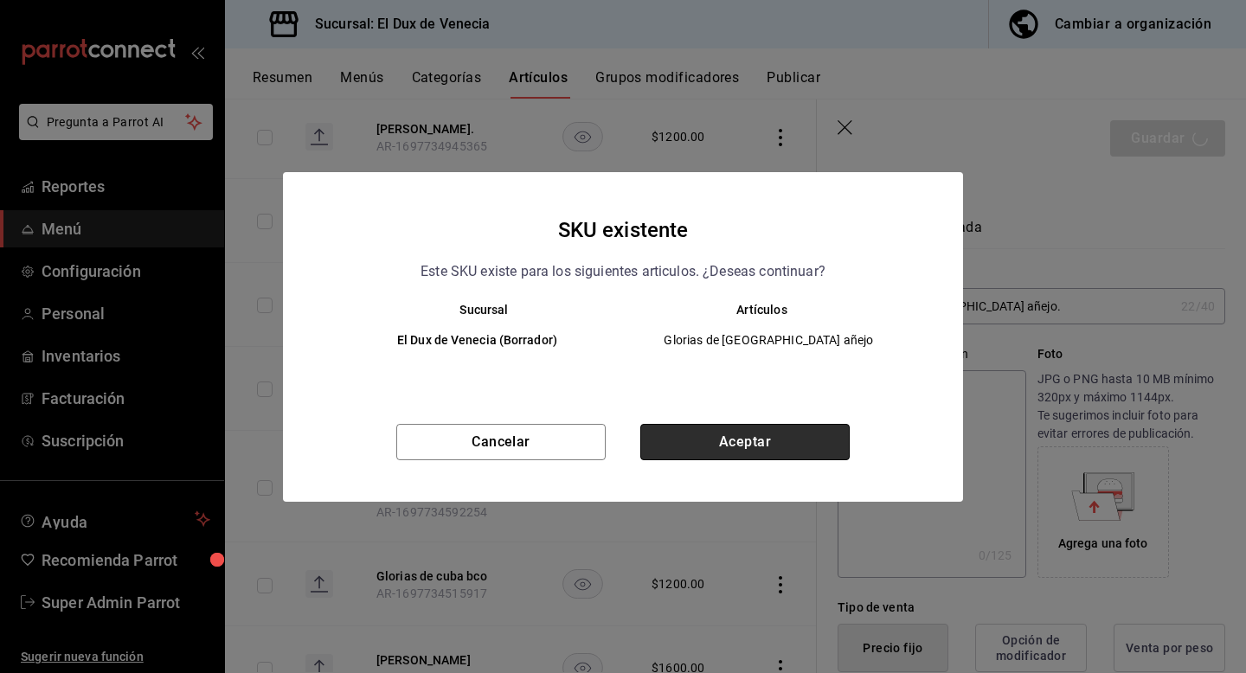
click at [830, 440] on button "Aceptar" at bounding box center [744, 442] width 209 height 36
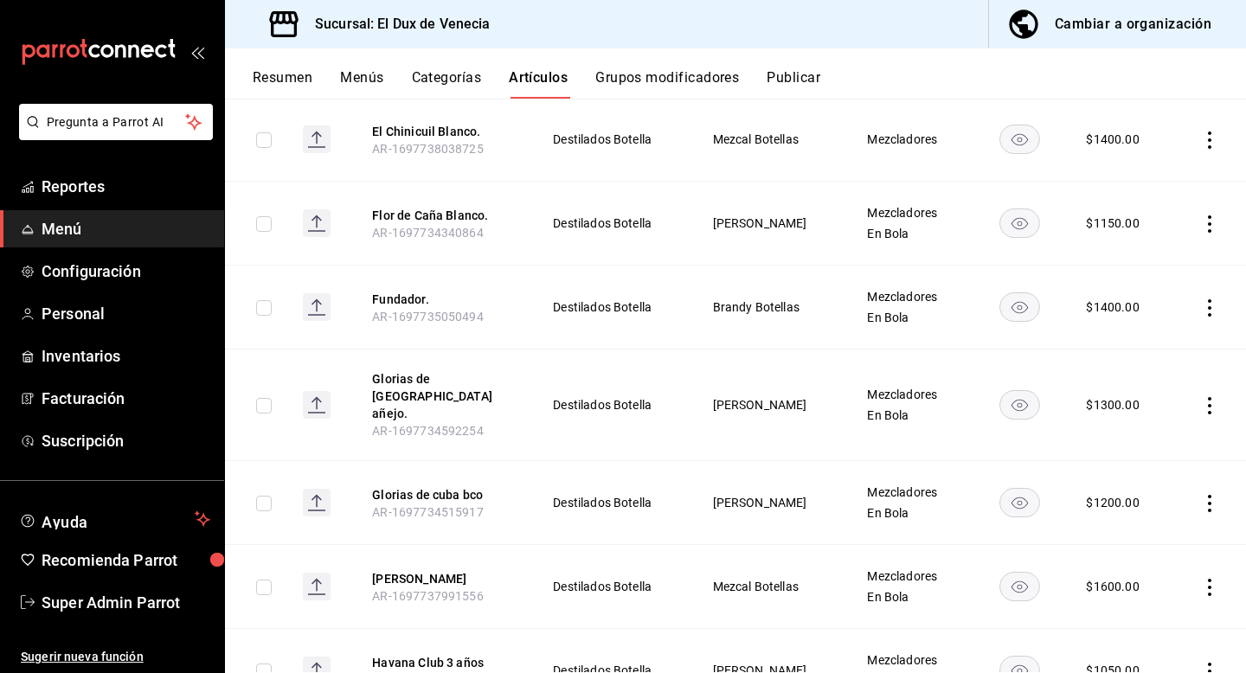
scroll to position [2788, 0]
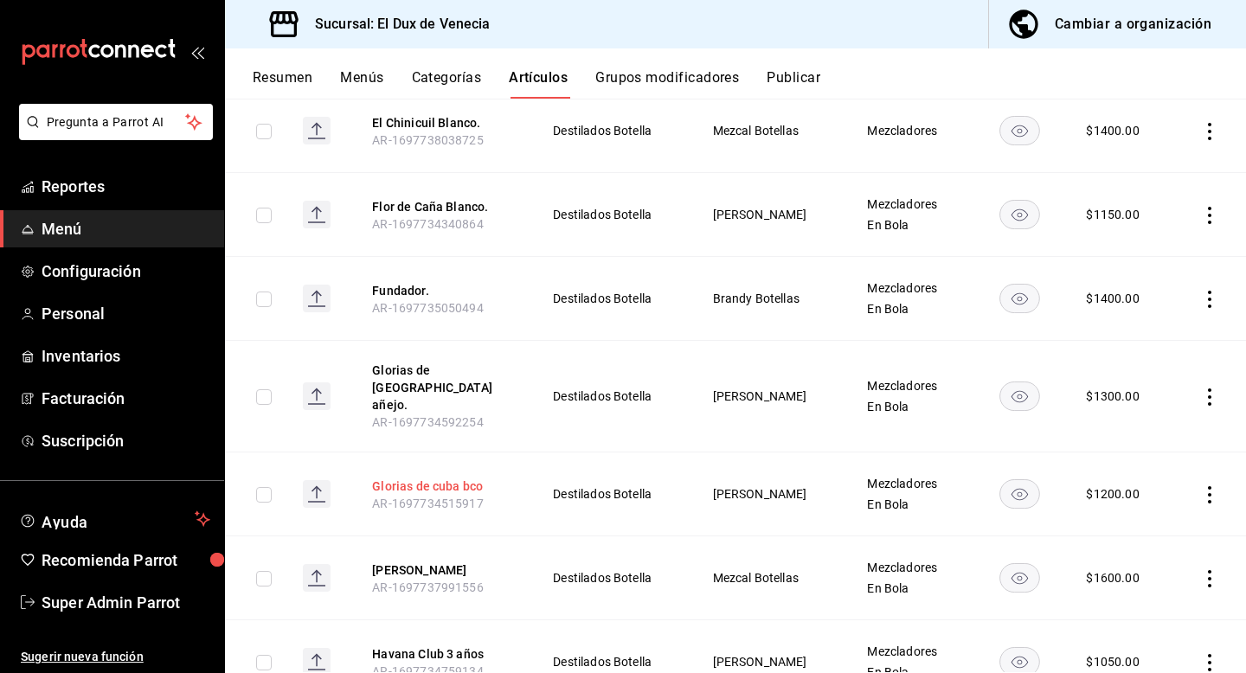
click at [453, 478] on button "Glorias de cuba bco" at bounding box center [441, 486] width 138 height 17
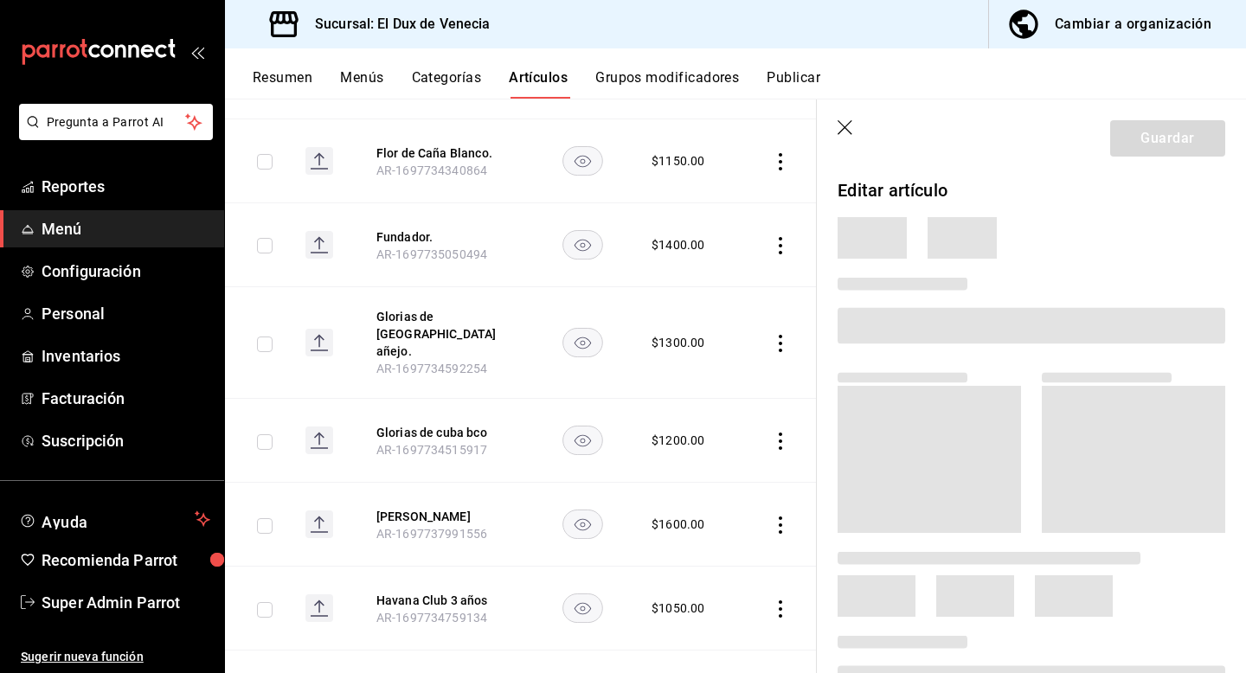
scroll to position [2646, 0]
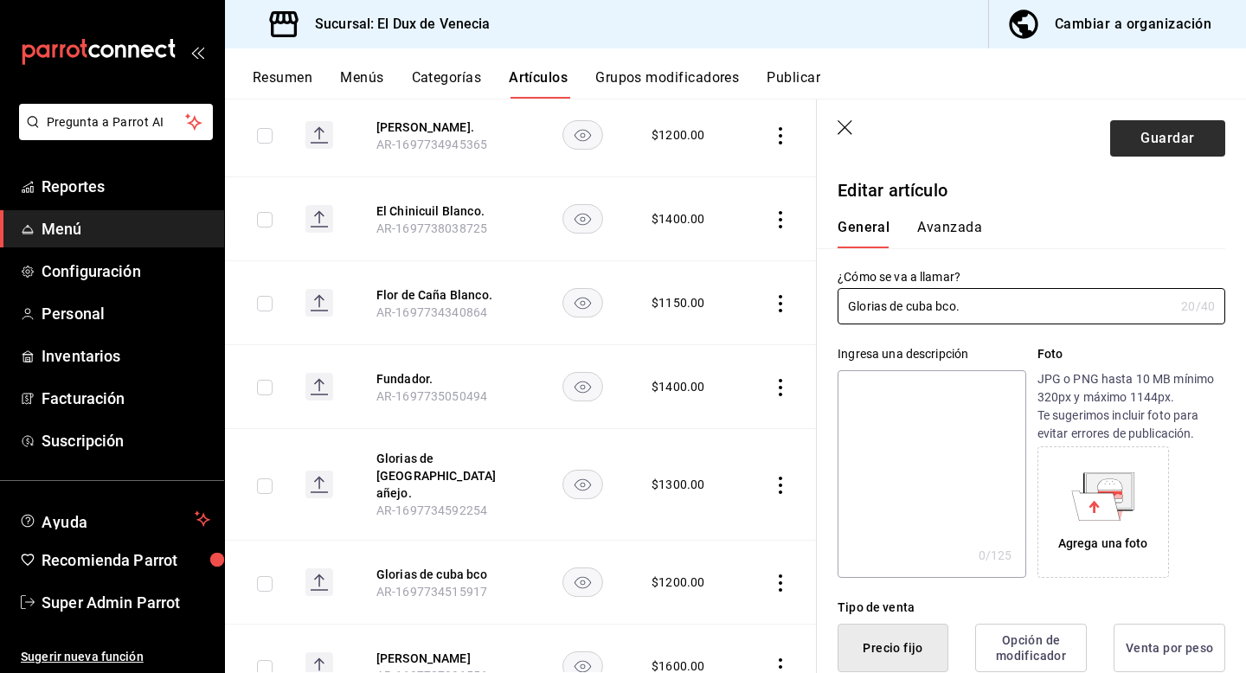
type input "Glorias de cuba bco."
click at [1134, 140] on button "Guardar" at bounding box center [1167, 138] width 115 height 36
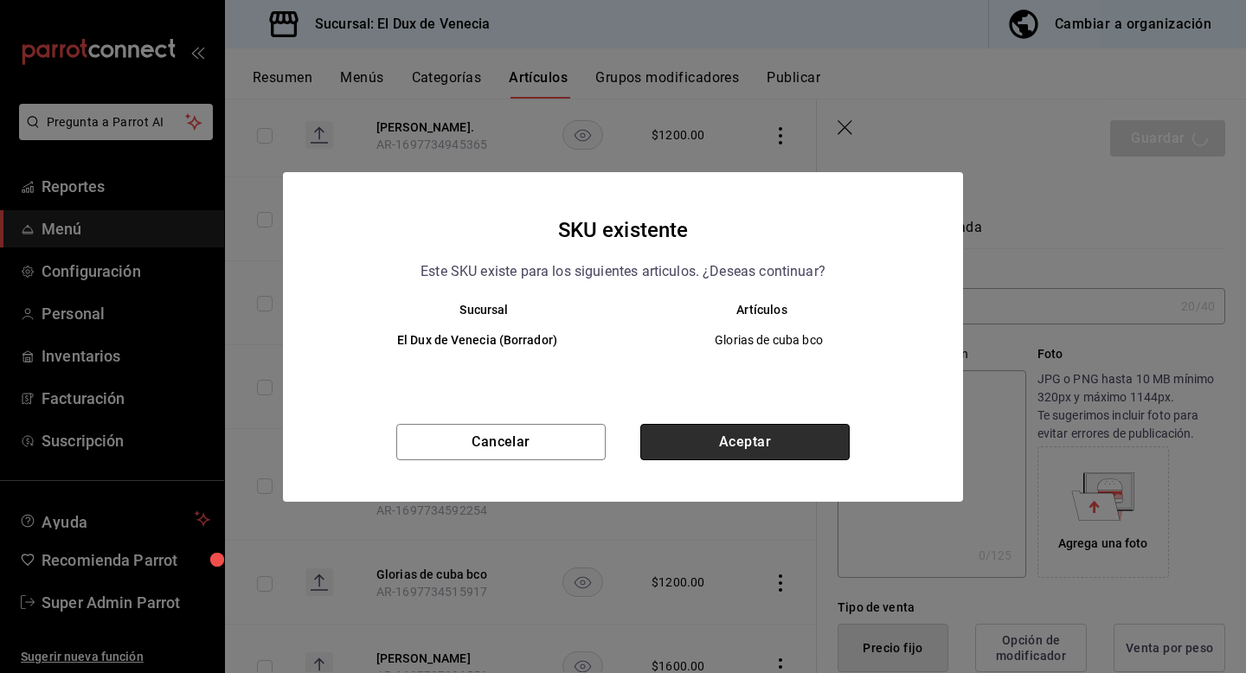
click at [742, 435] on button "Aceptar" at bounding box center [744, 442] width 209 height 36
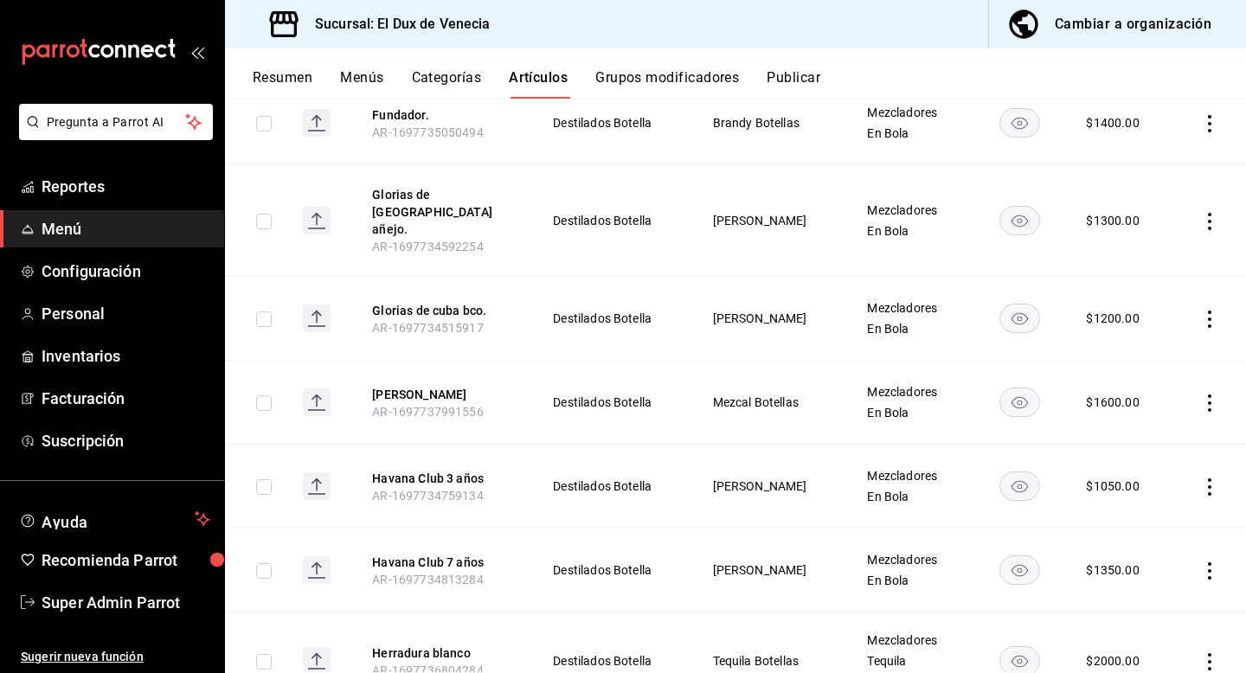
scroll to position [2966, 0]
click at [424, 384] on button "[PERSON_NAME]" at bounding box center [441, 392] width 138 height 17
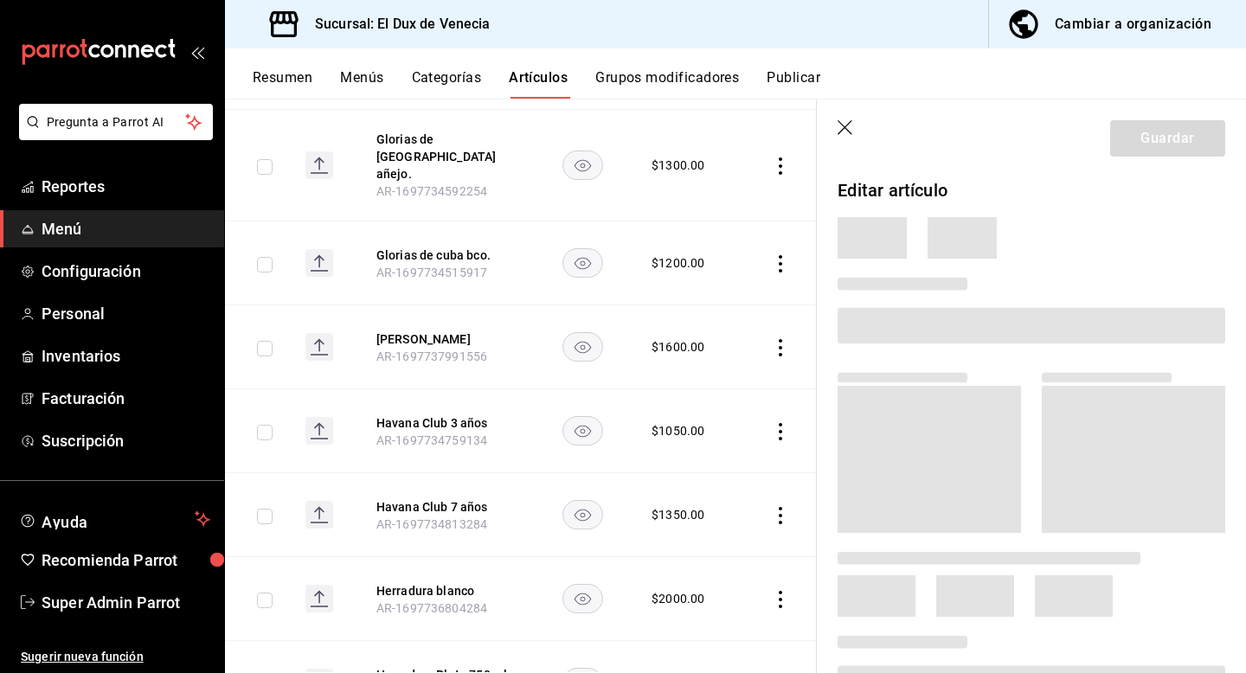
scroll to position [2824, 0]
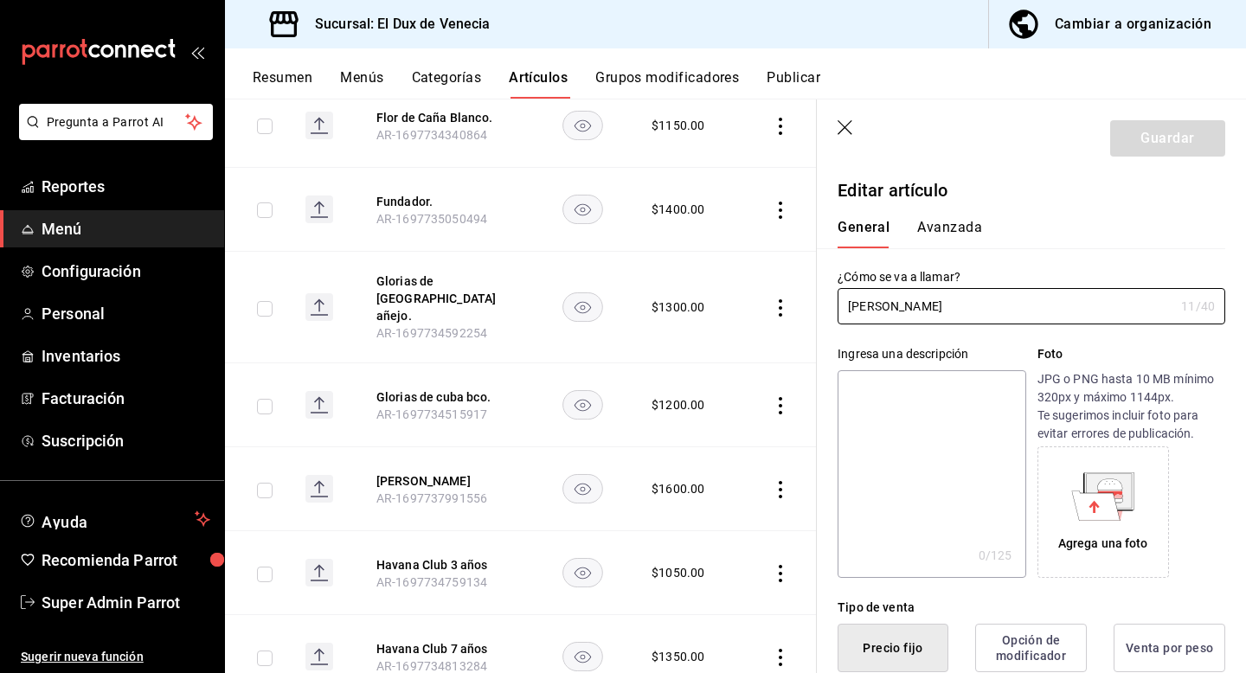
type input "$1600.00"
type input "[PERSON_NAME]."
click at [1171, 161] on header "Guardar" at bounding box center [1031, 135] width 429 height 71
click at [1185, 145] on button "Guardar" at bounding box center [1167, 138] width 115 height 36
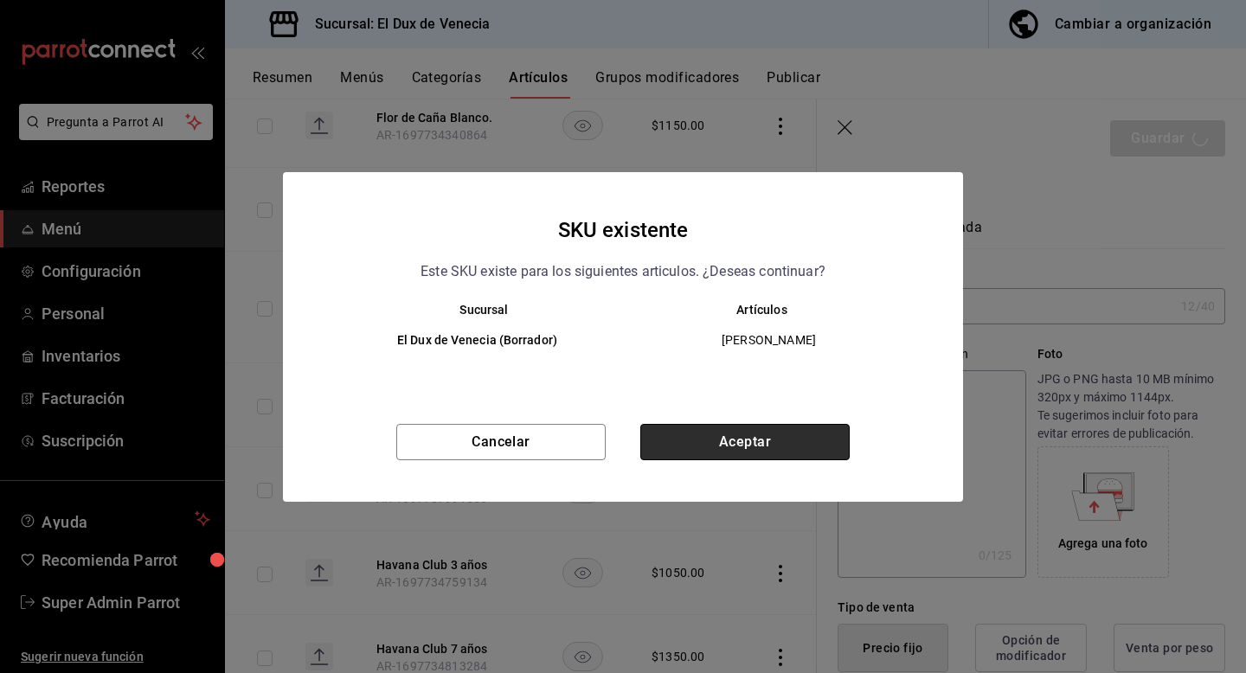
click at [747, 447] on button "Aceptar" at bounding box center [744, 442] width 209 height 36
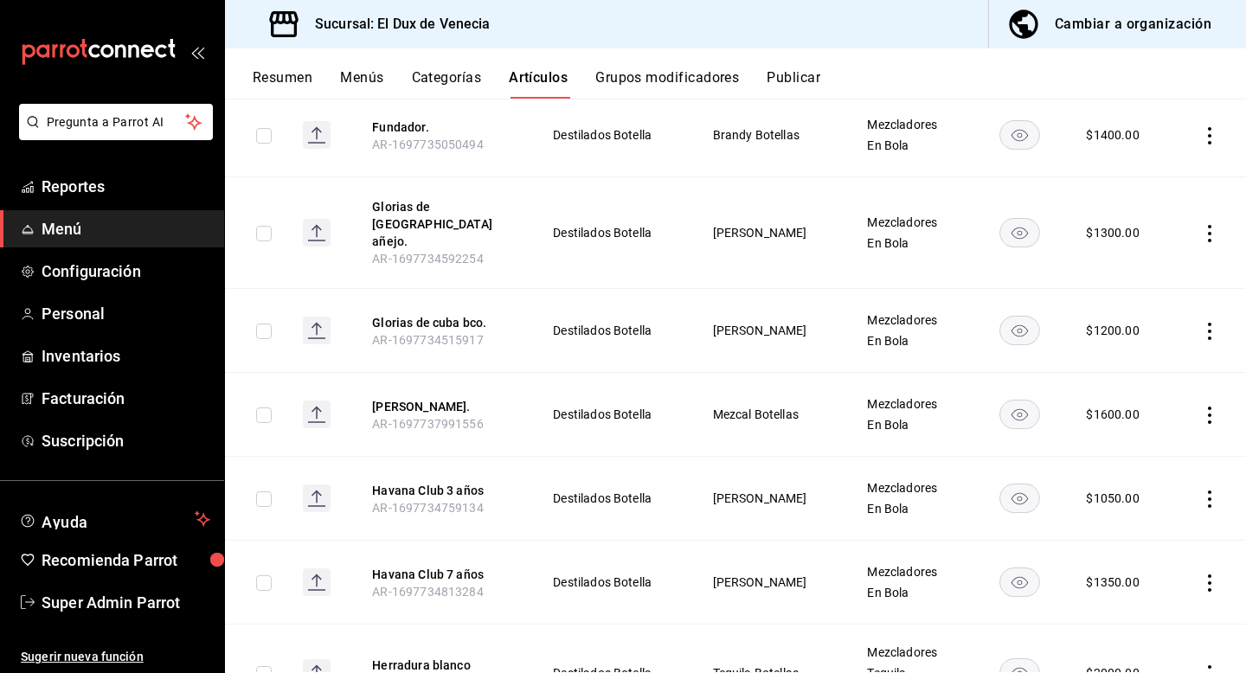
scroll to position [2954, 0]
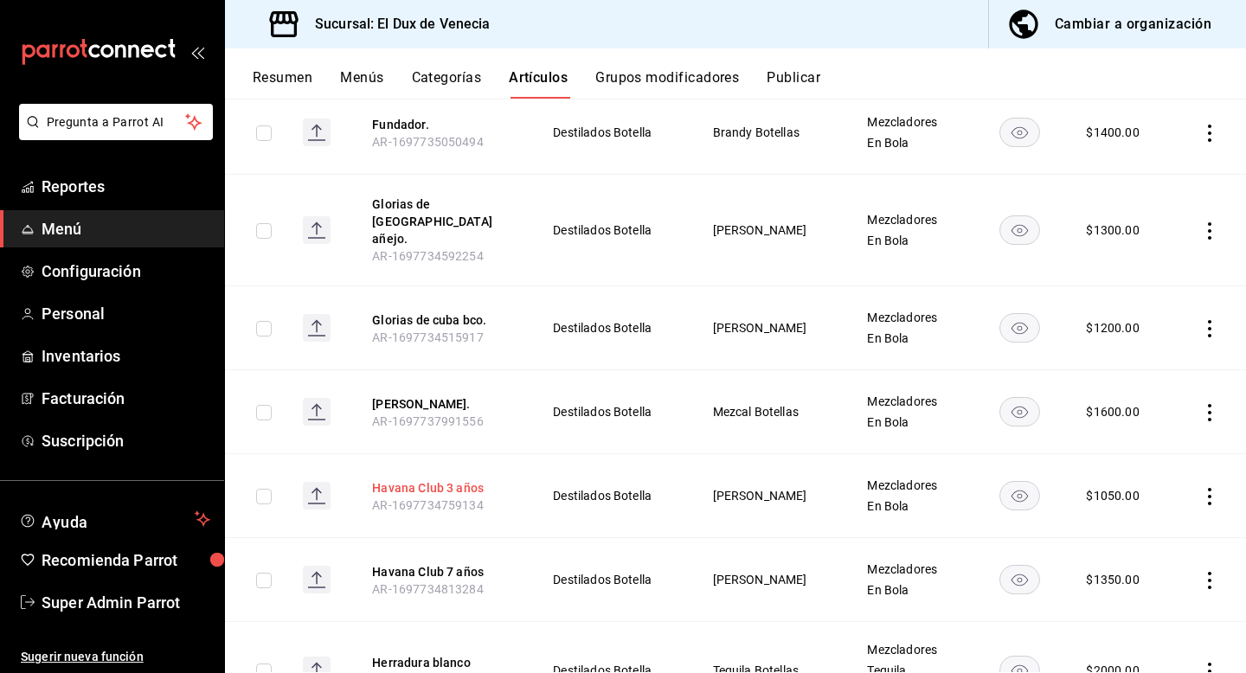
click at [464, 479] on button "Havana Club 3 años" at bounding box center [441, 487] width 138 height 17
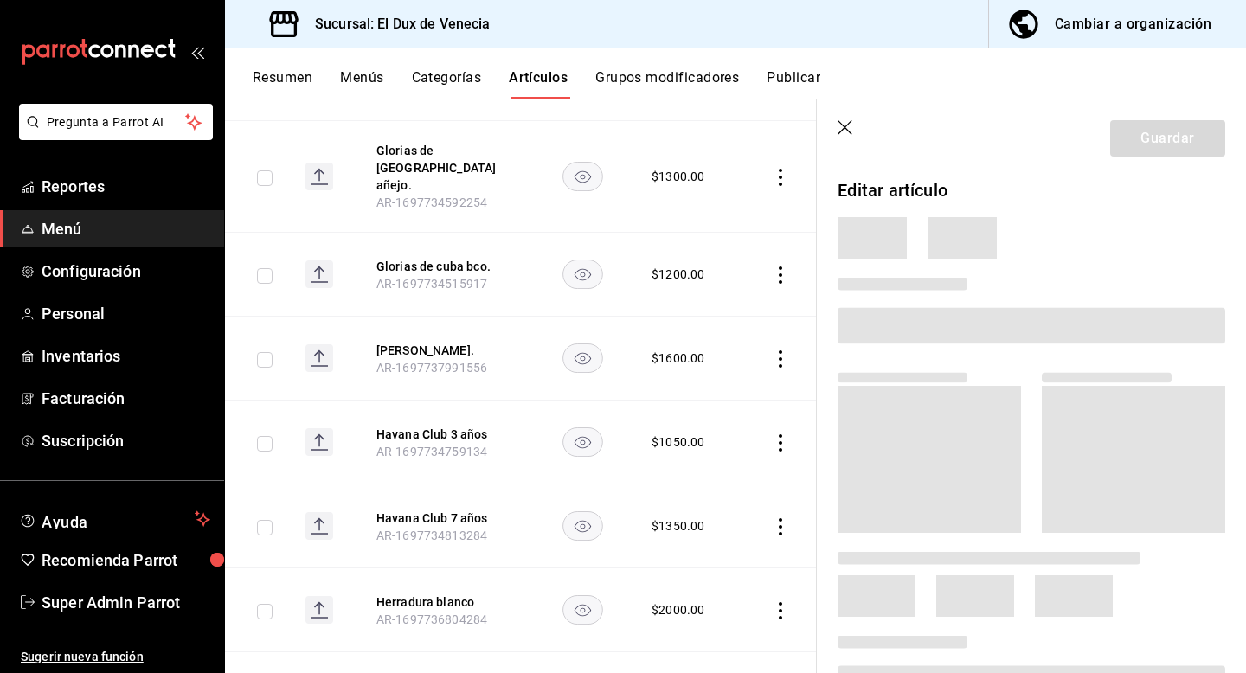
scroll to position [2812, 0]
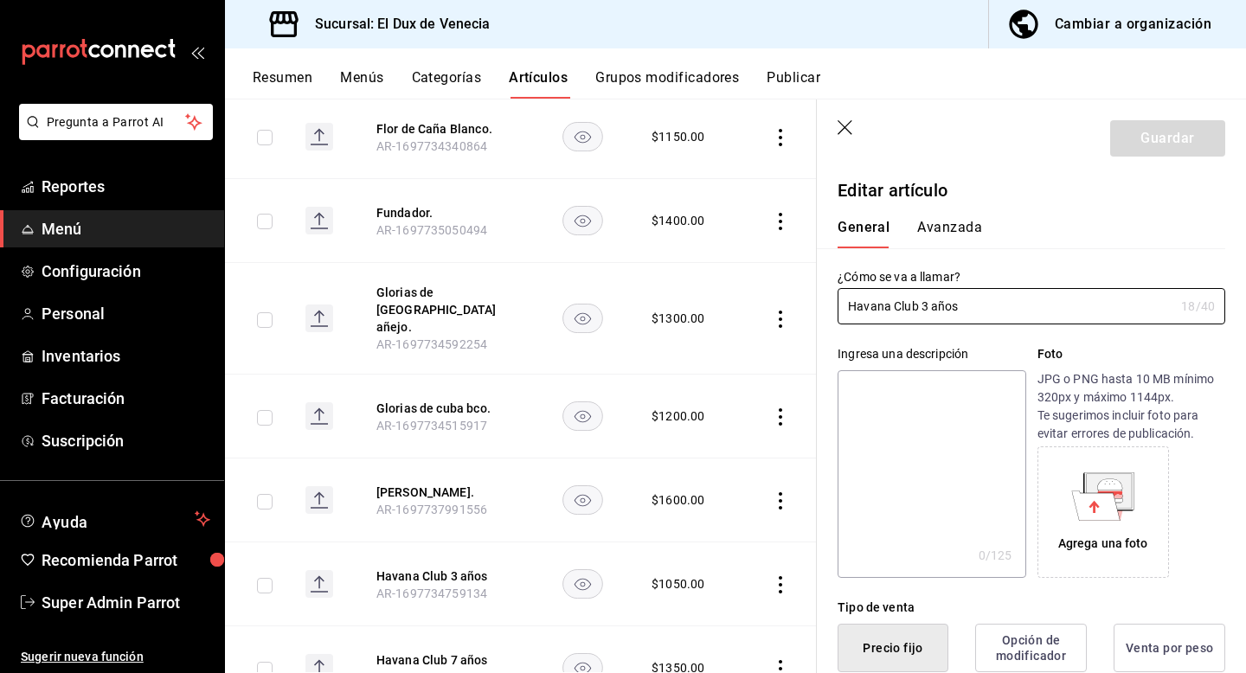
type input "$1050.00"
type input "Havana Club 3 años."
click at [1199, 137] on button "Guardar" at bounding box center [1167, 138] width 115 height 36
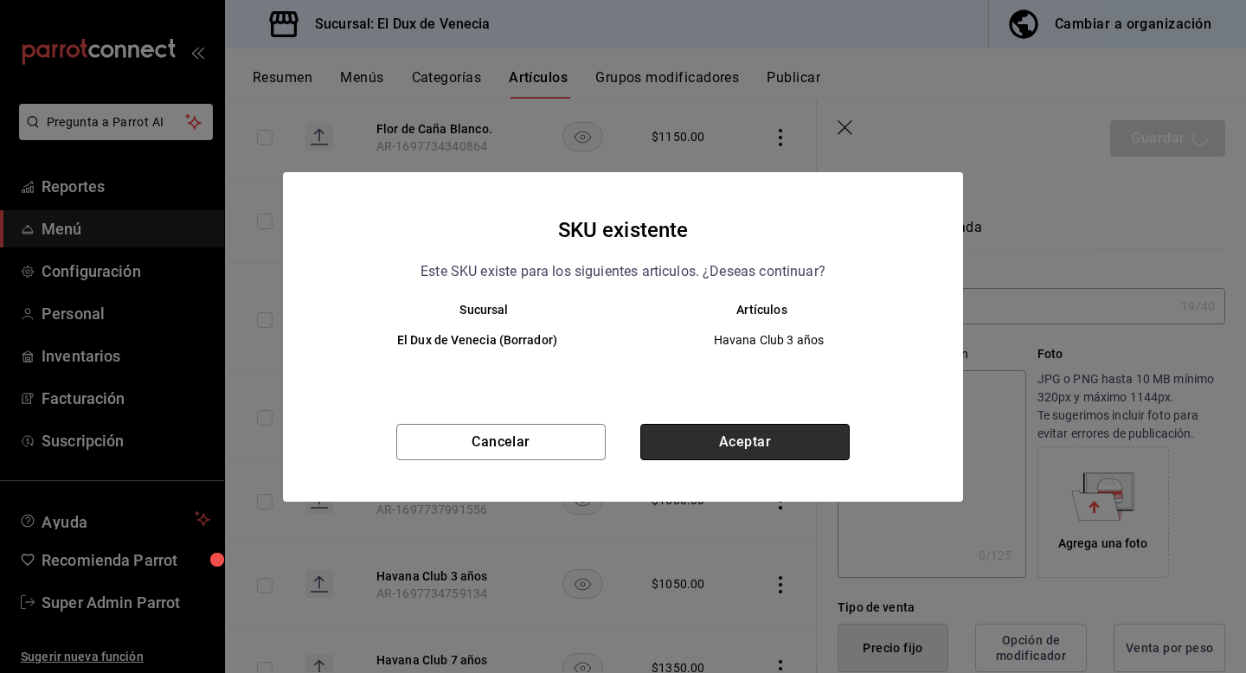
click at [765, 443] on button "Aceptar" at bounding box center [744, 442] width 209 height 36
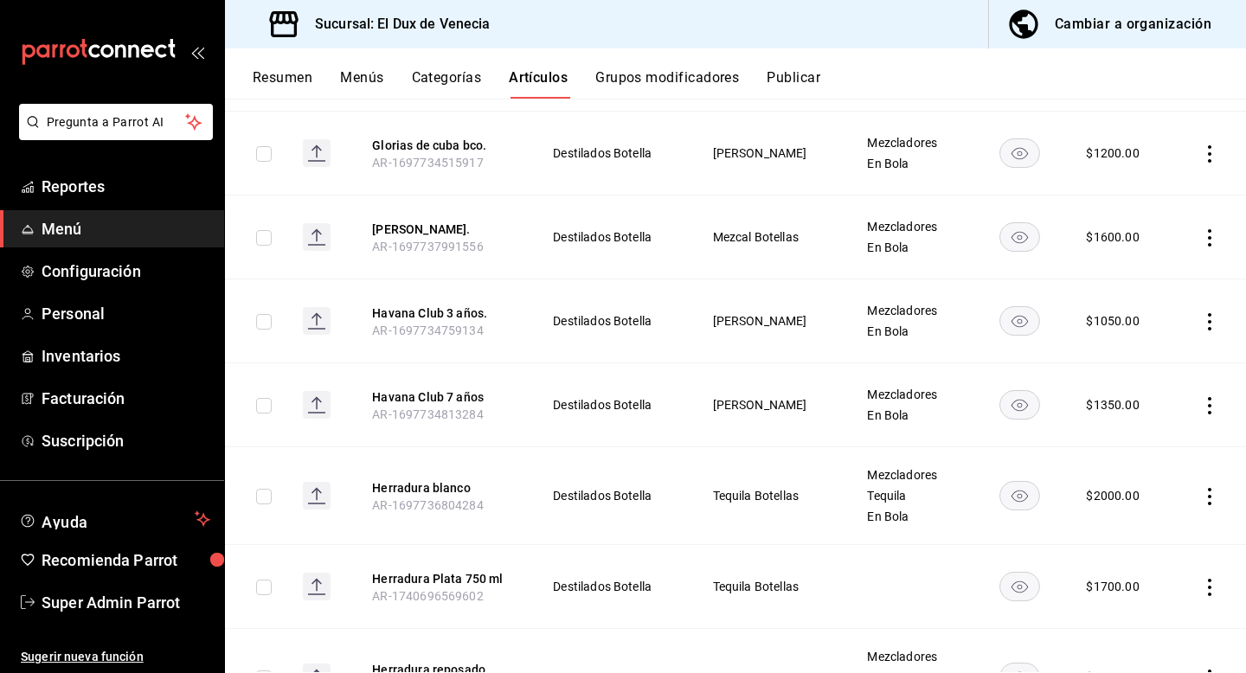
scroll to position [3108, 0]
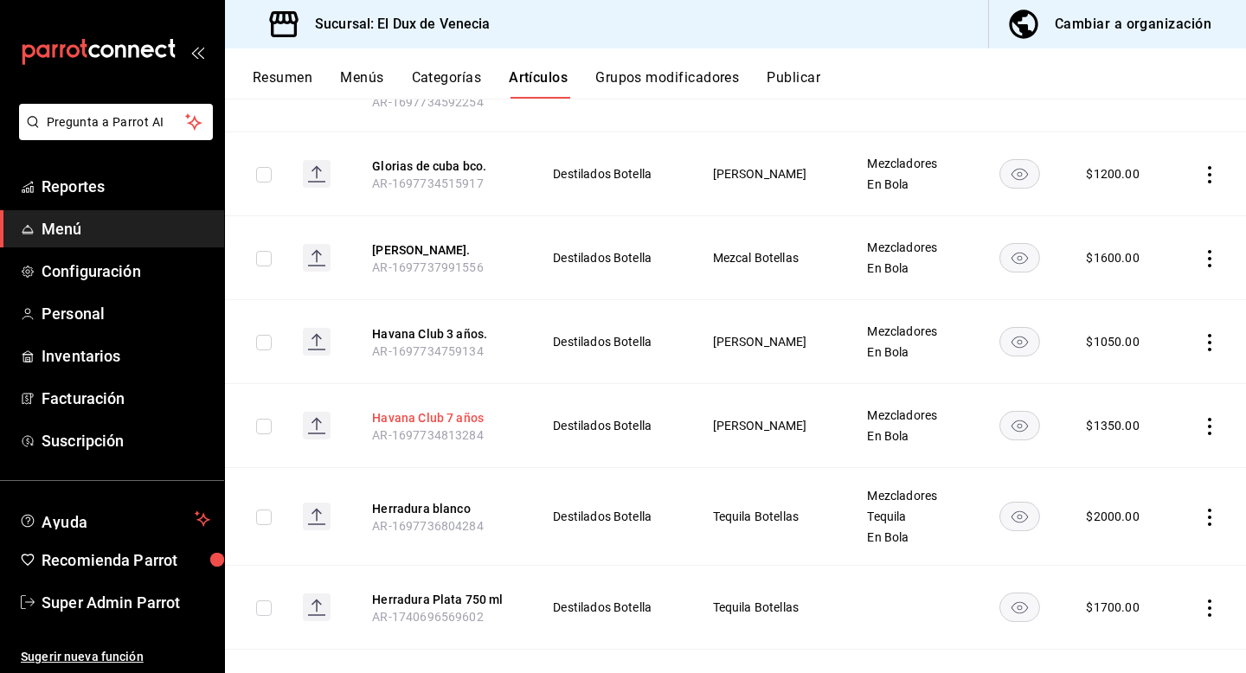
click at [479, 409] on button "Havana Club 7 años" at bounding box center [441, 417] width 138 height 17
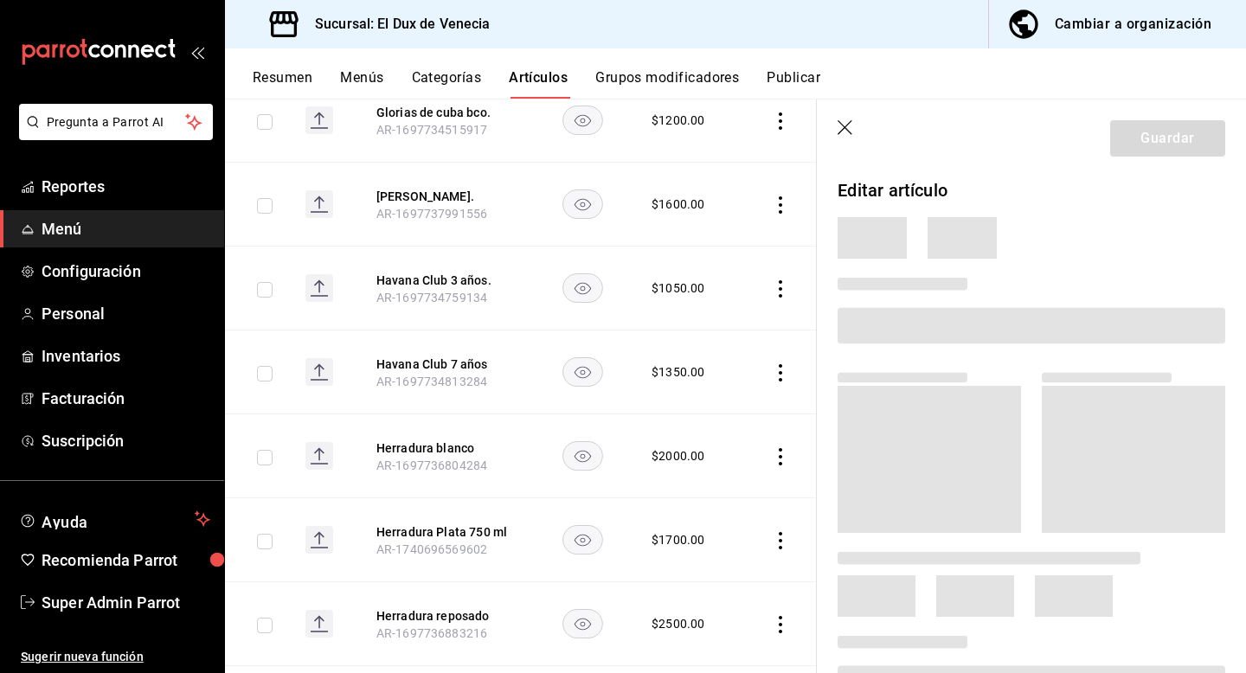
scroll to position [2966, 0]
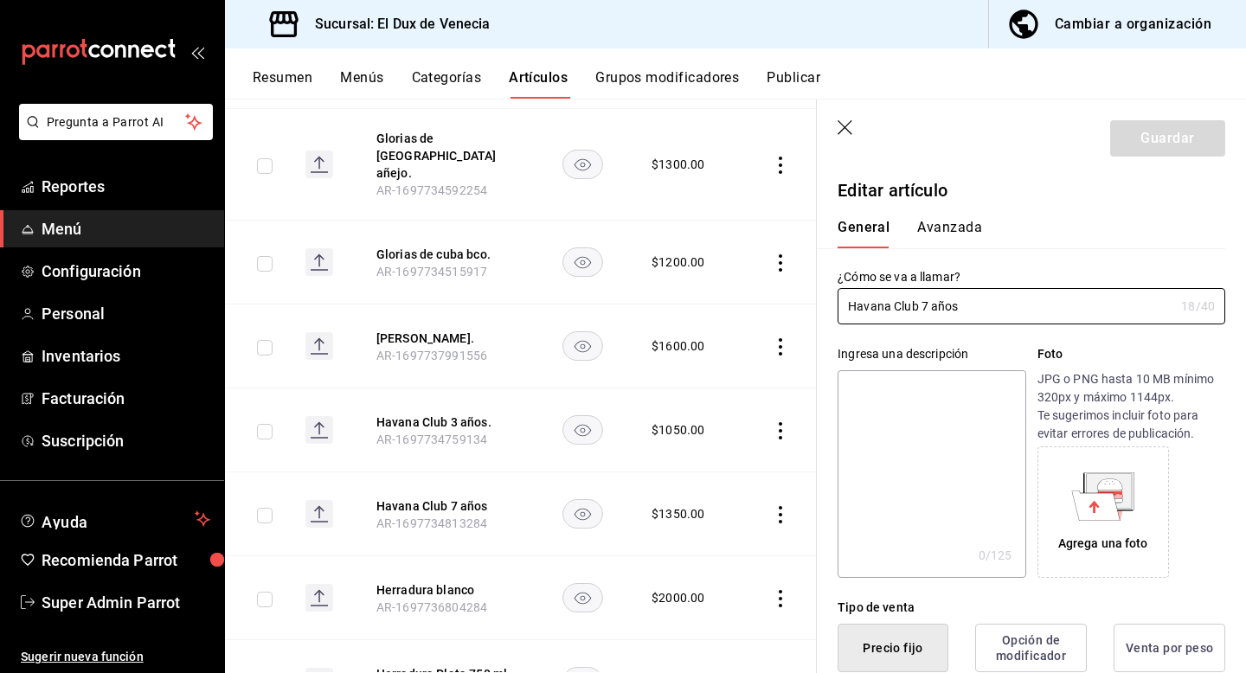
type input "$1350.00"
type input "Havana Club 7 años."
click at [1201, 137] on button "Guardar" at bounding box center [1167, 138] width 115 height 36
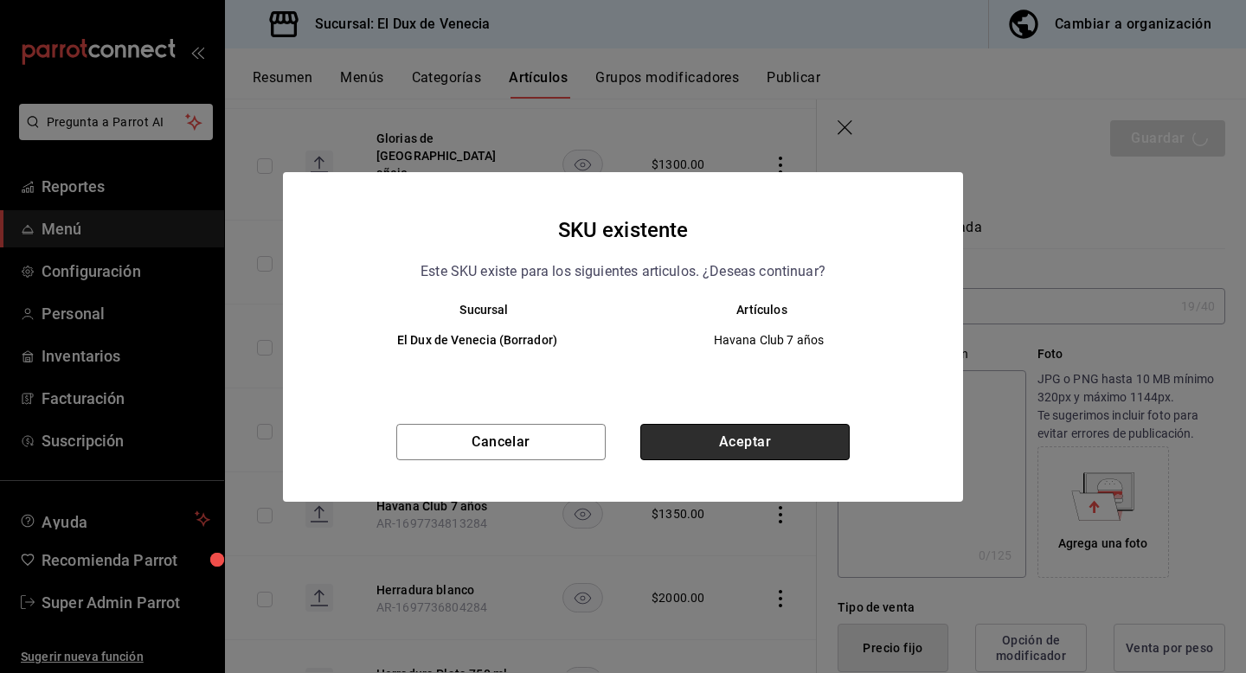
click at [718, 431] on button "Aceptar" at bounding box center [744, 442] width 209 height 36
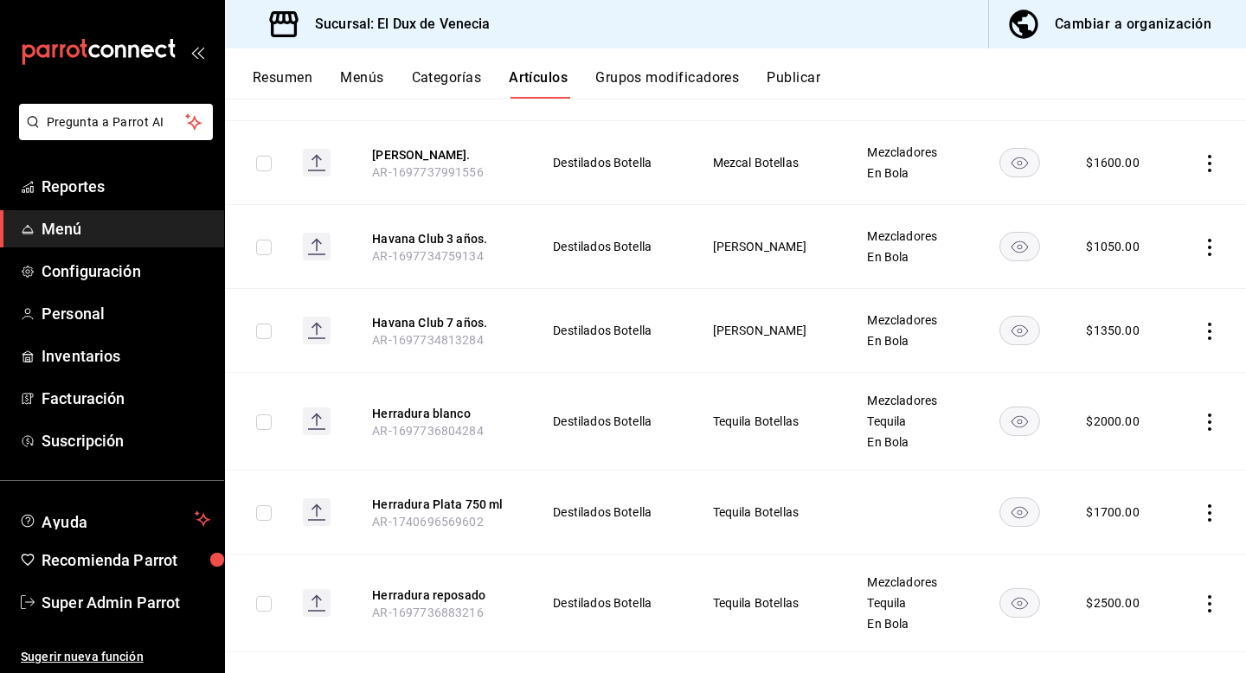
scroll to position [3197, 0]
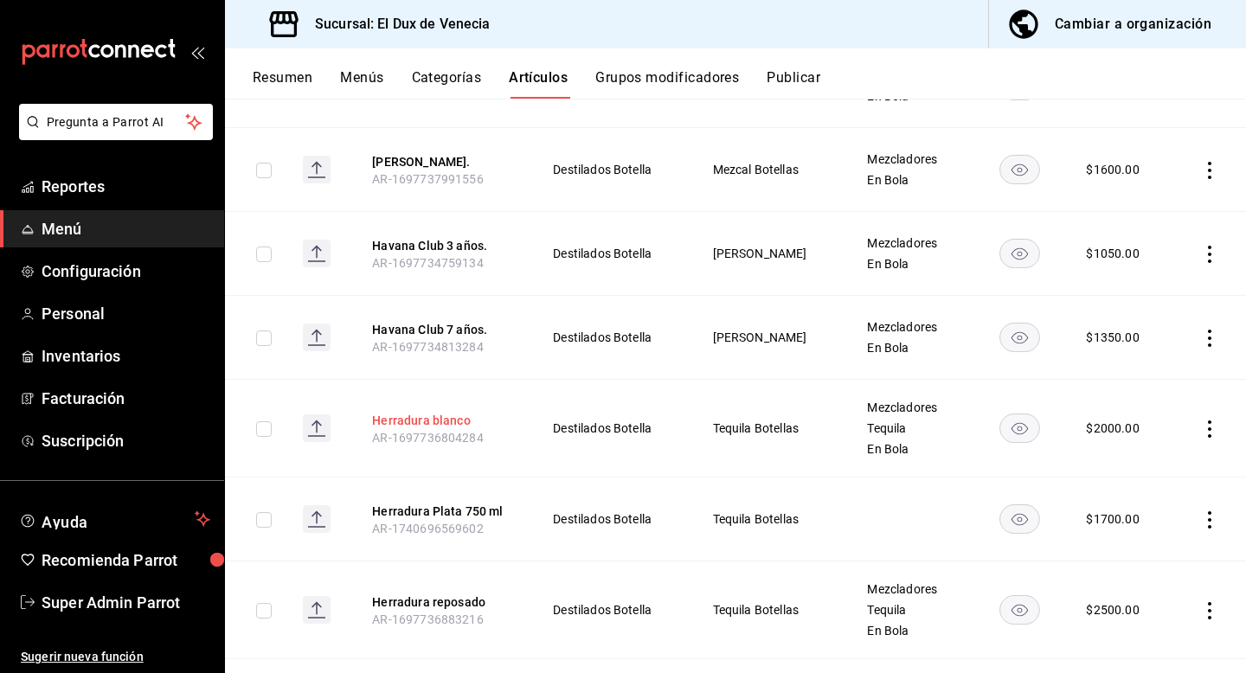
click at [467, 412] on button "Herradura blanco" at bounding box center [441, 420] width 138 height 17
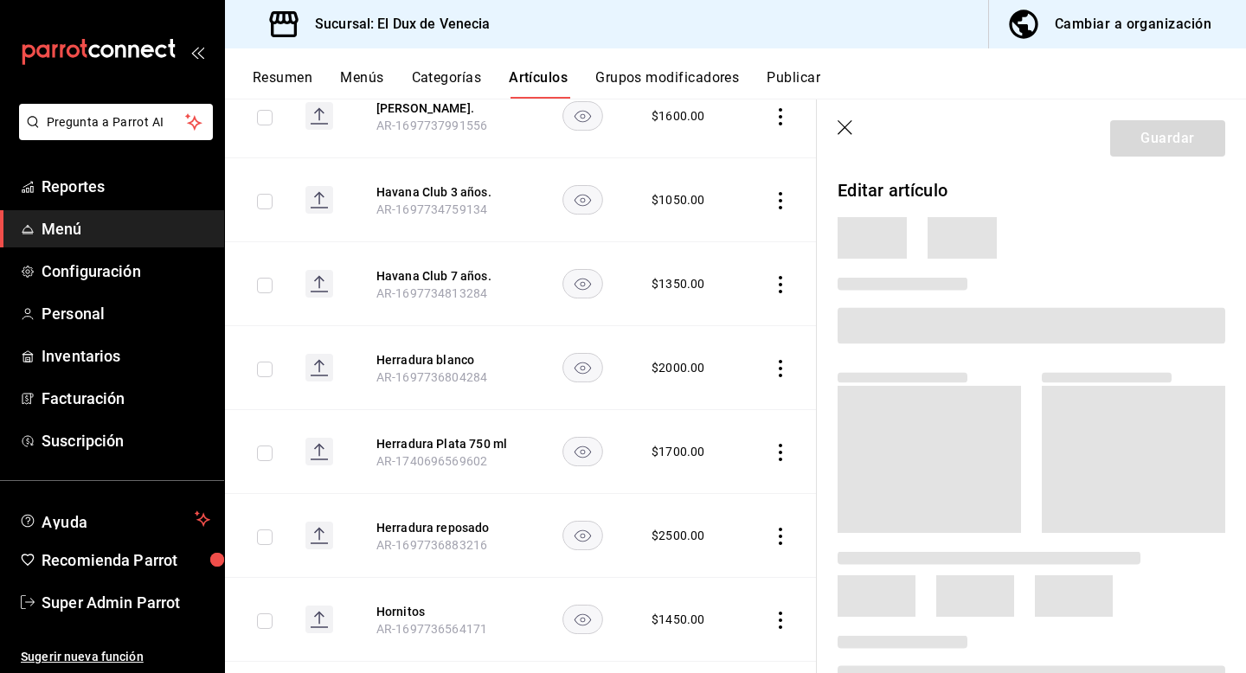
scroll to position [3055, 0]
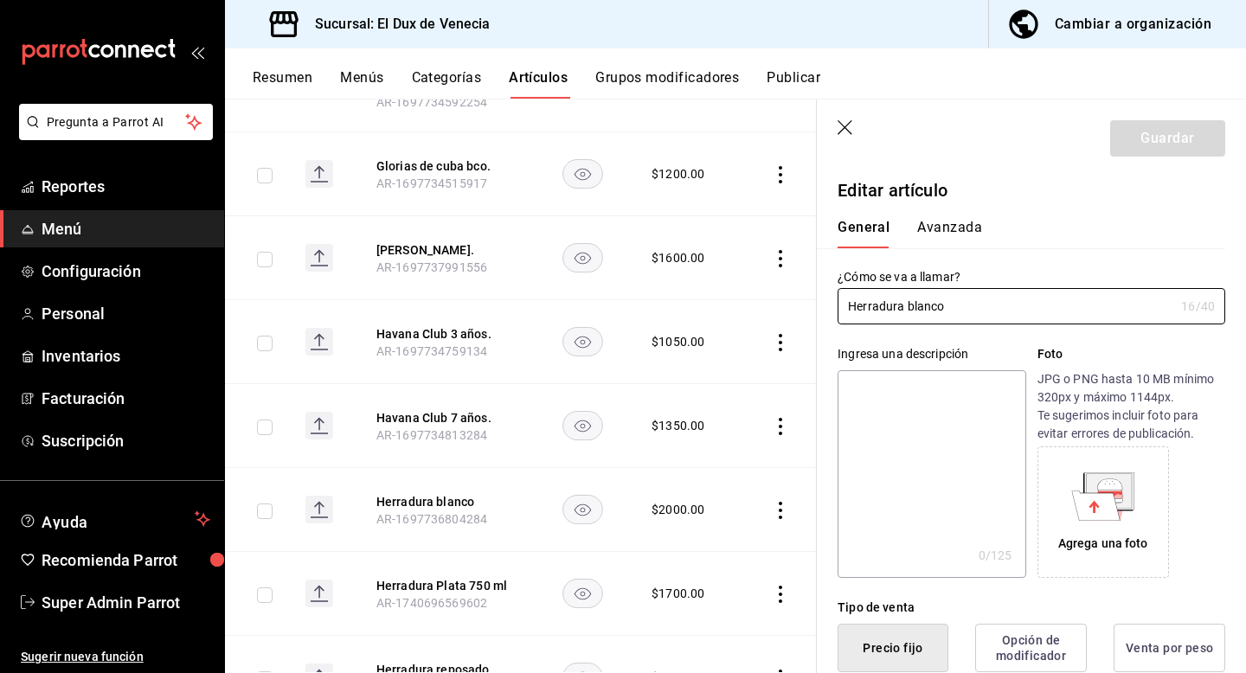
type input "$2000.00"
type input "Herradura blanco."
click at [1159, 145] on button "Guardar" at bounding box center [1167, 138] width 115 height 36
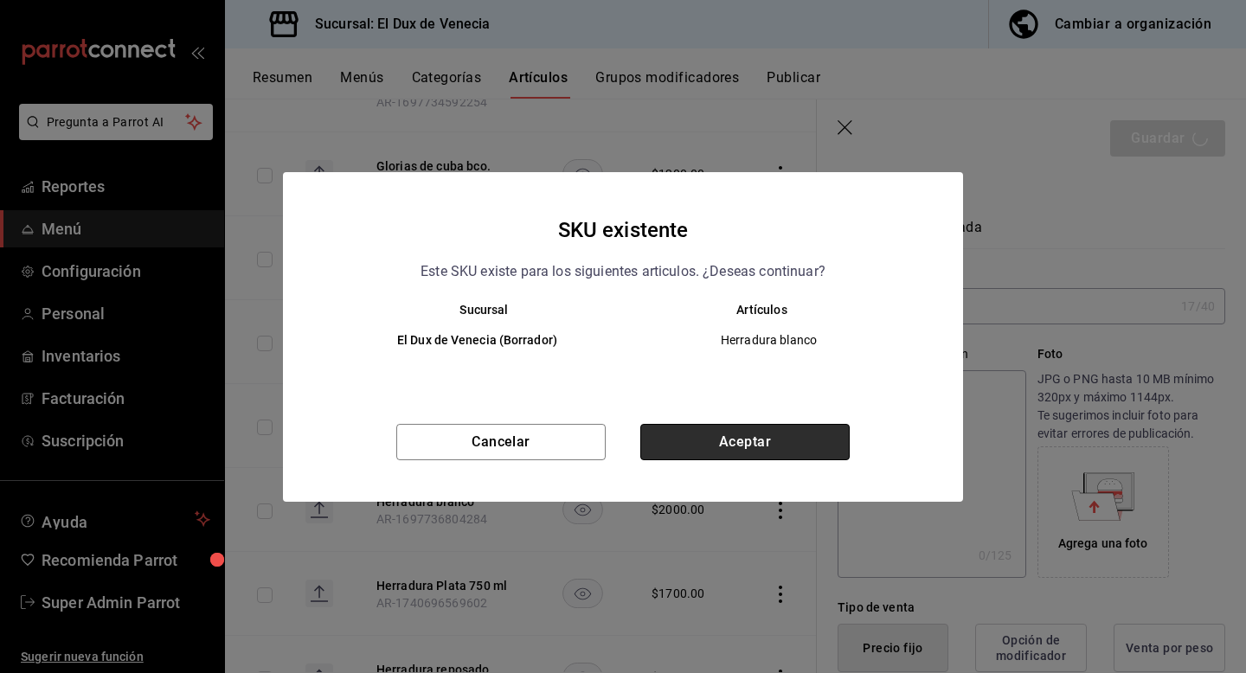
click at [793, 436] on button "Aceptar" at bounding box center [744, 442] width 209 height 36
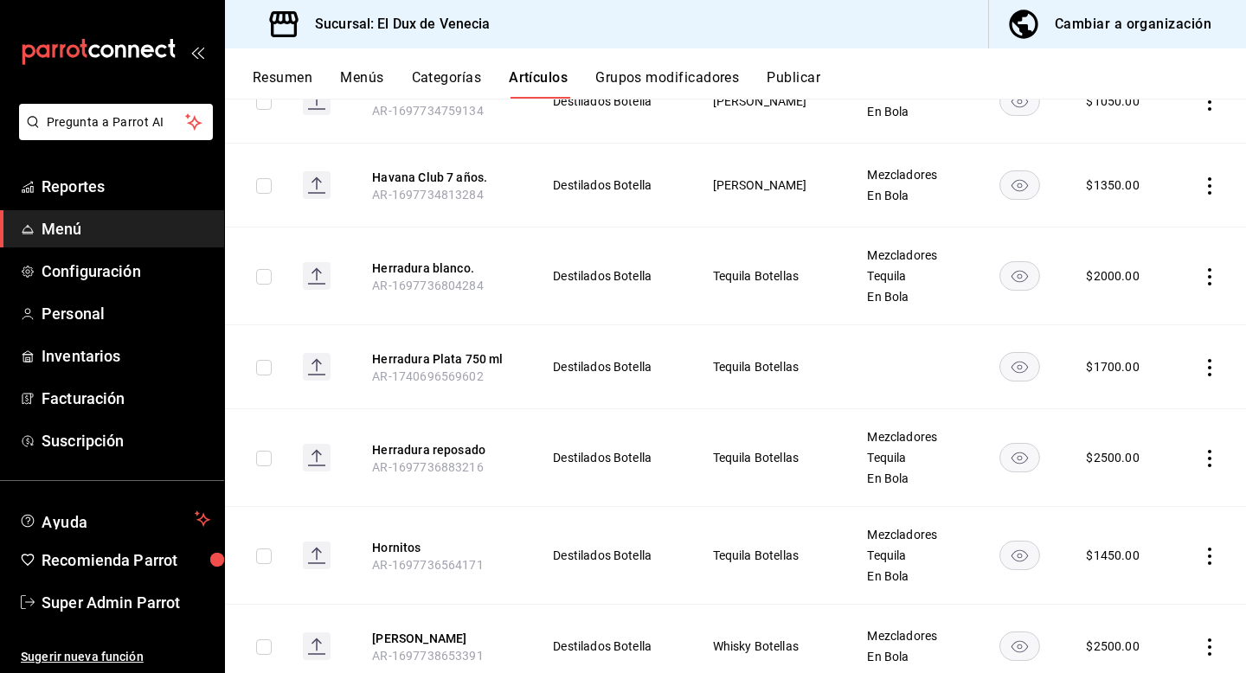
scroll to position [3348, 0]
click at [499, 351] on button "Herradura Plata 750 ml" at bounding box center [441, 359] width 138 height 17
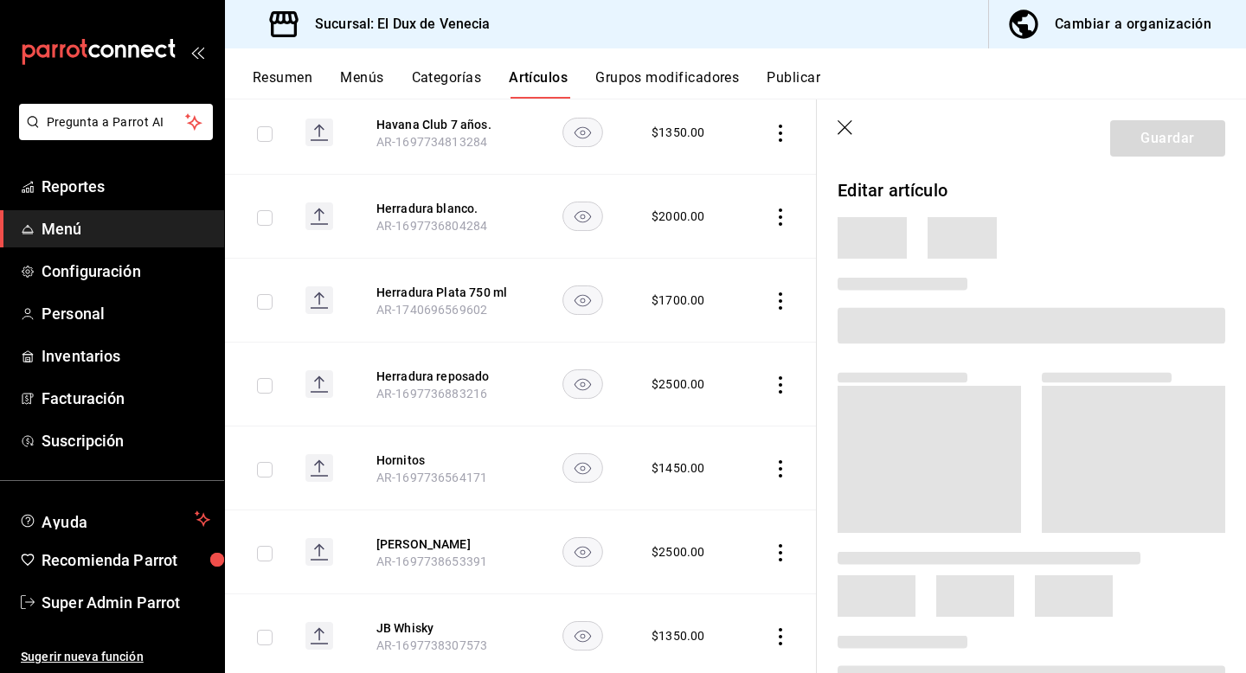
scroll to position [3206, 0]
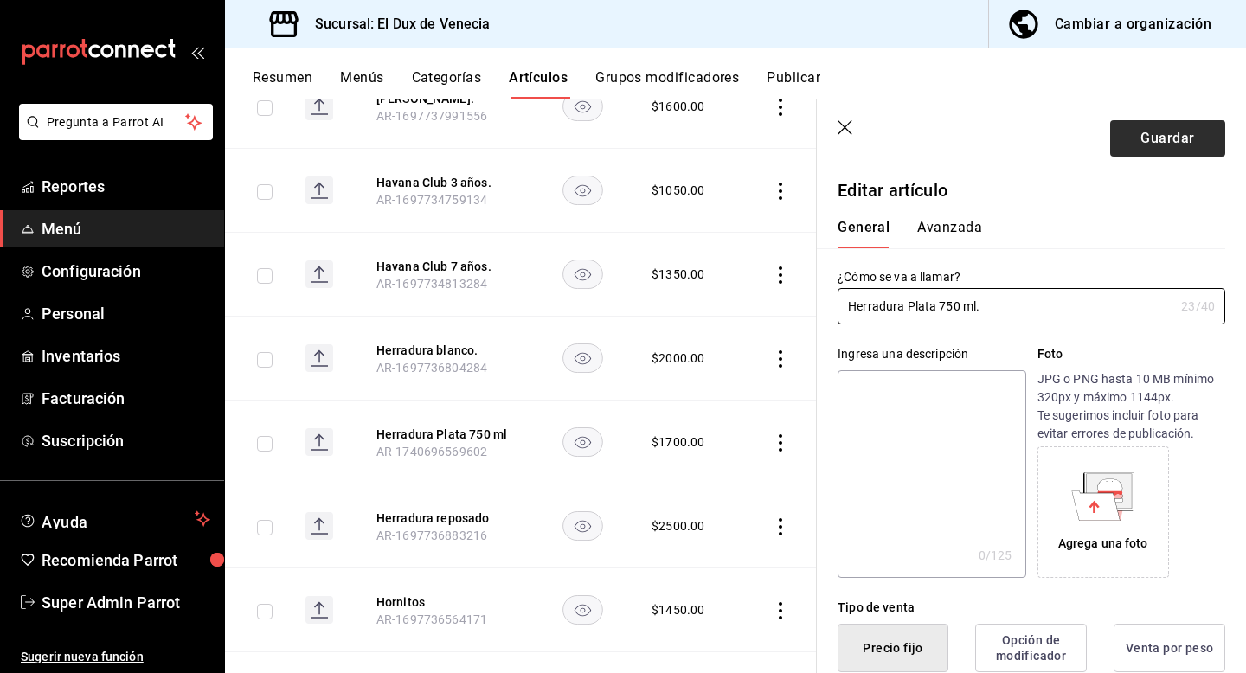
type input "Herradura Plata 750 ml."
click at [1141, 135] on button "Guardar" at bounding box center [1167, 138] width 115 height 36
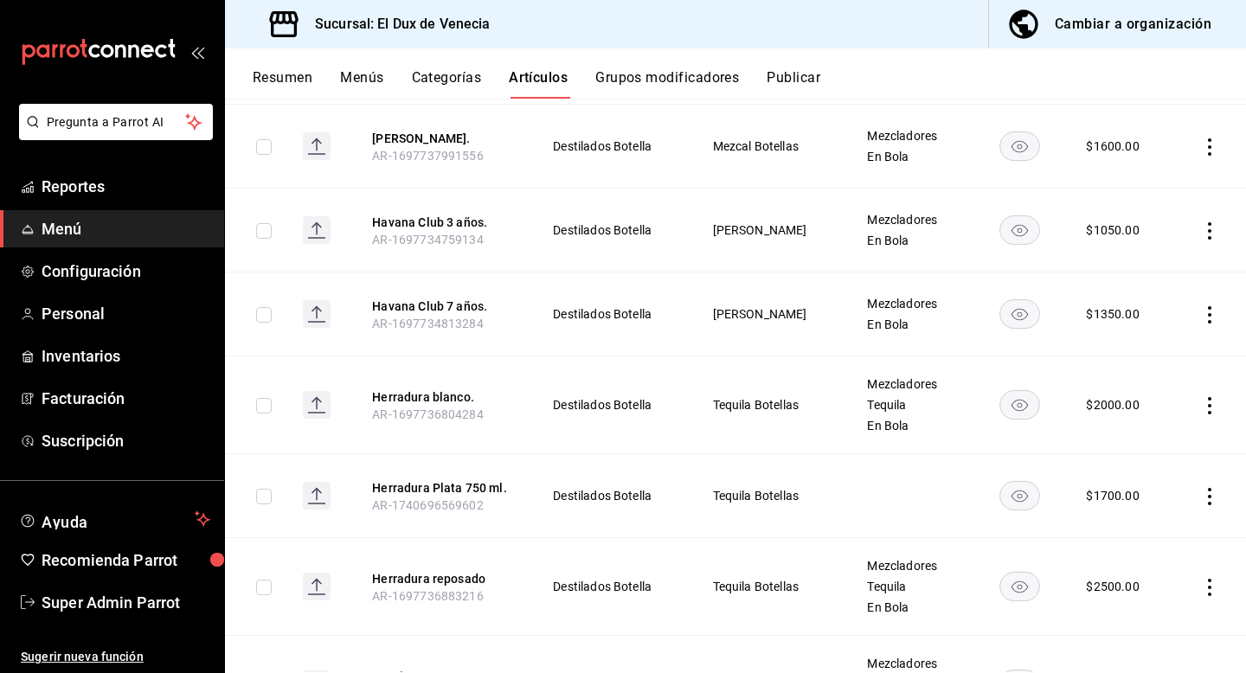
scroll to position [3224, 0]
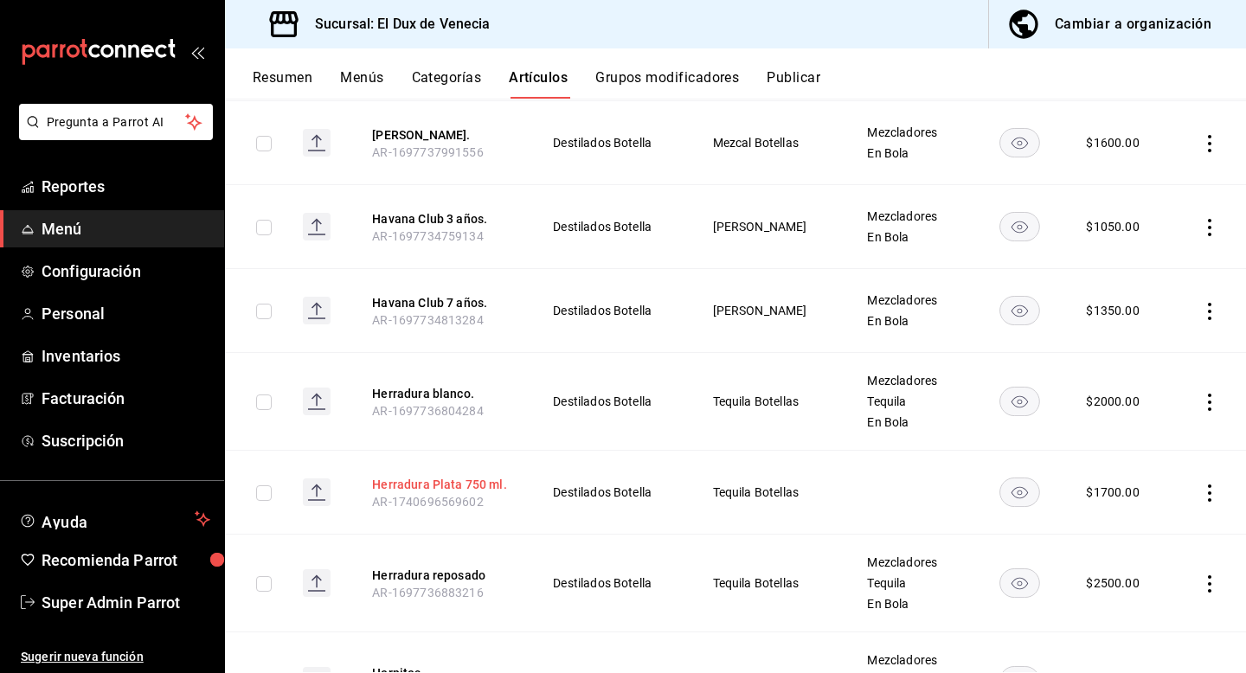
click at [453, 476] on button "Herradura Plata 750 ml." at bounding box center [441, 484] width 138 height 17
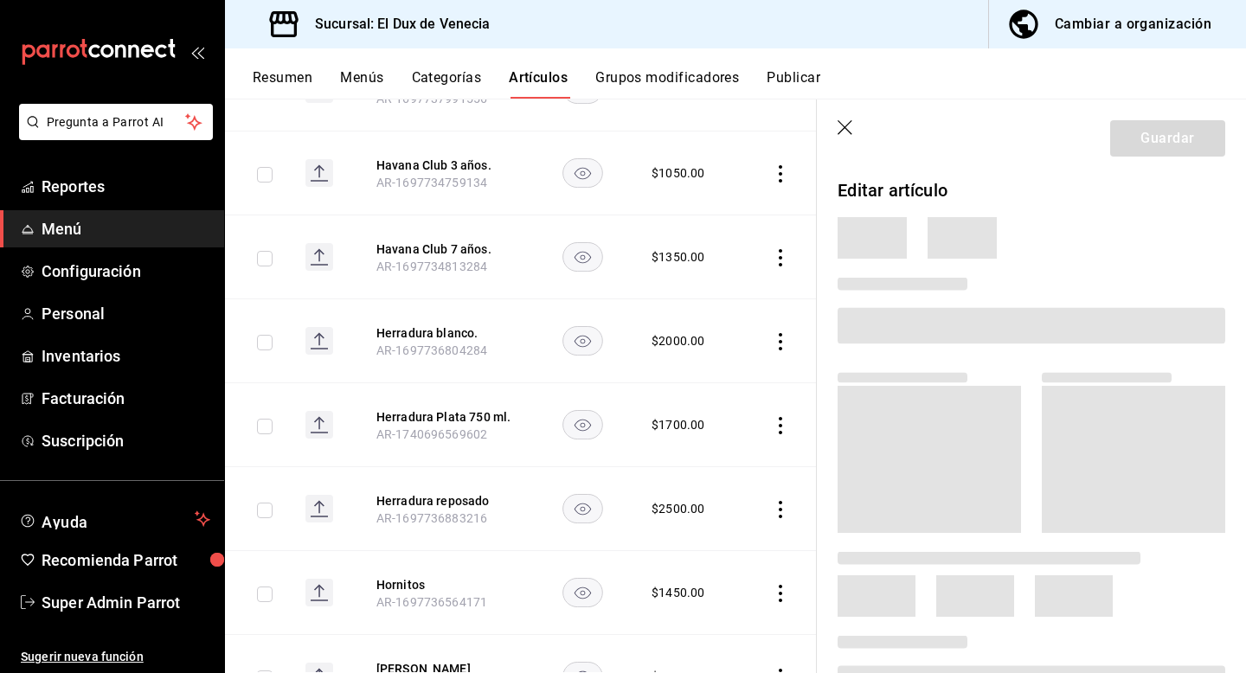
scroll to position [3082, 0]
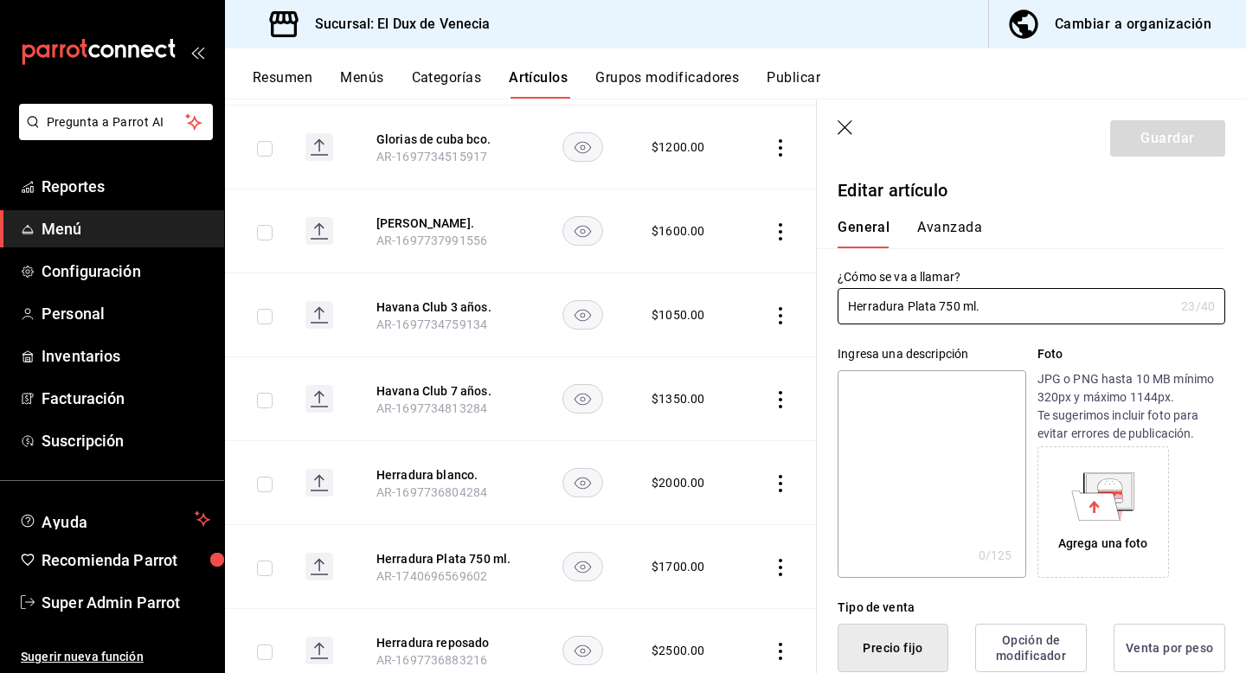
type input "$1700.00"
click at [839, 124] on icon "button" at bounding box center [846, 128] width 17 height 17
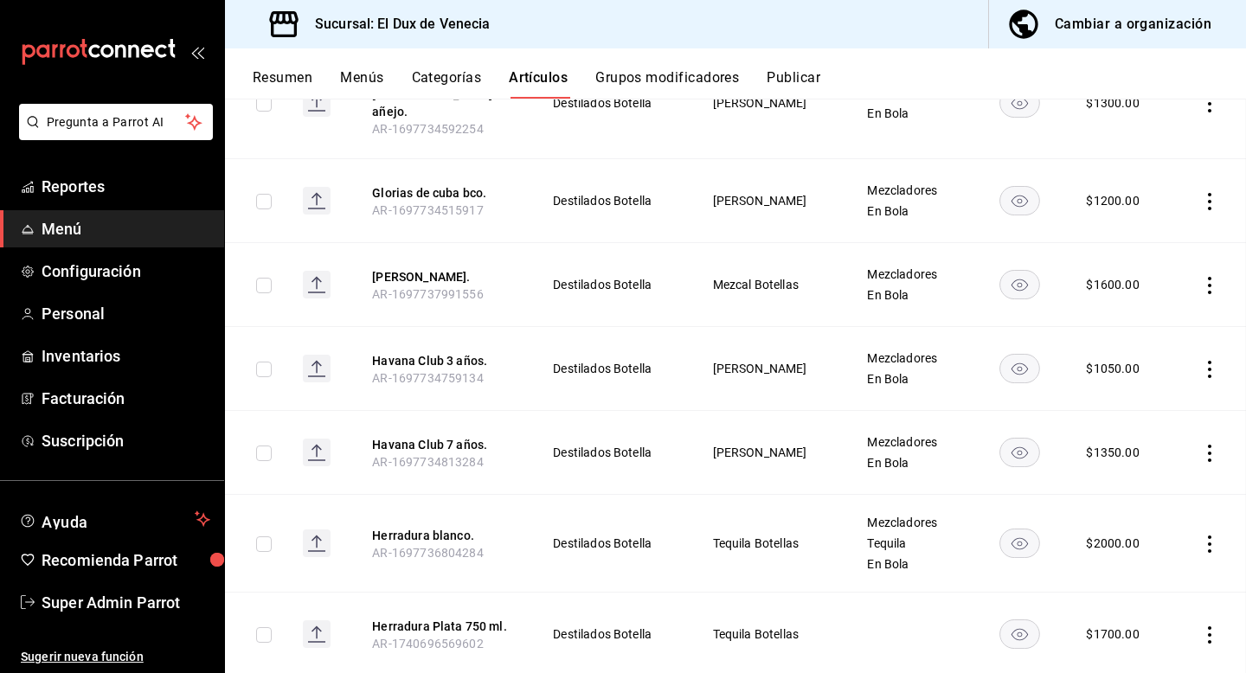
scroll to position [3166, 0]
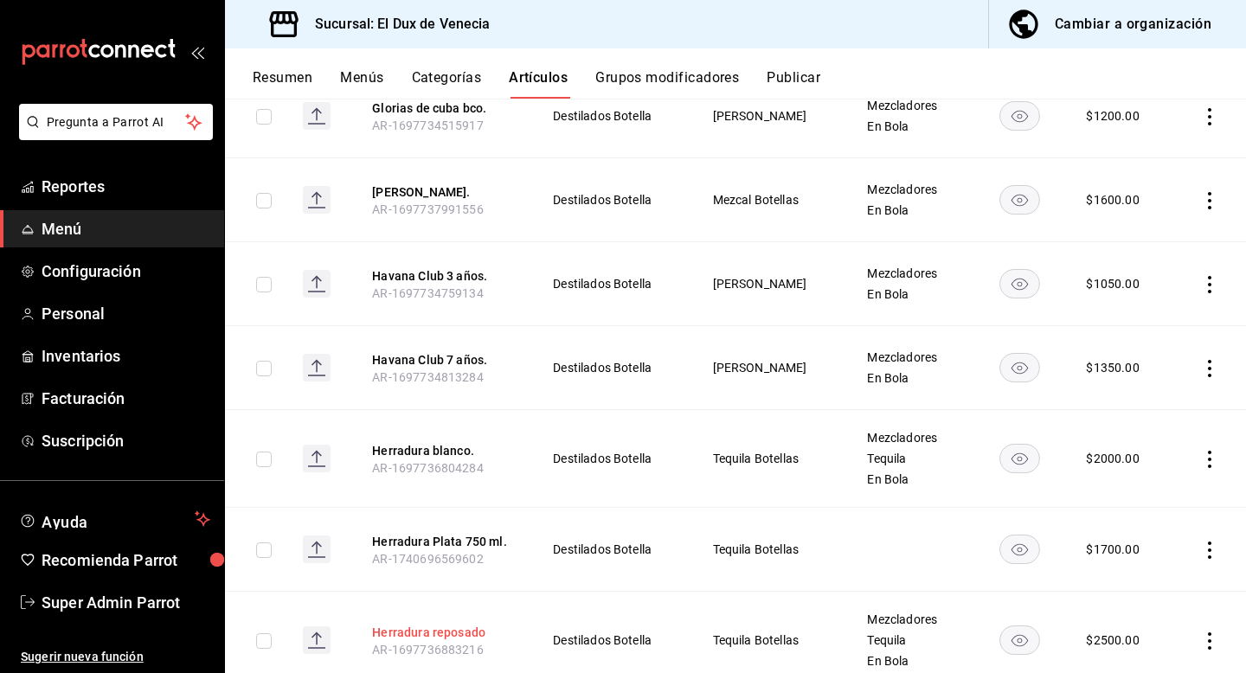
click at [455, 624] on button "Herradura reposado" at bounding box center [441, 632] width 138 height 17
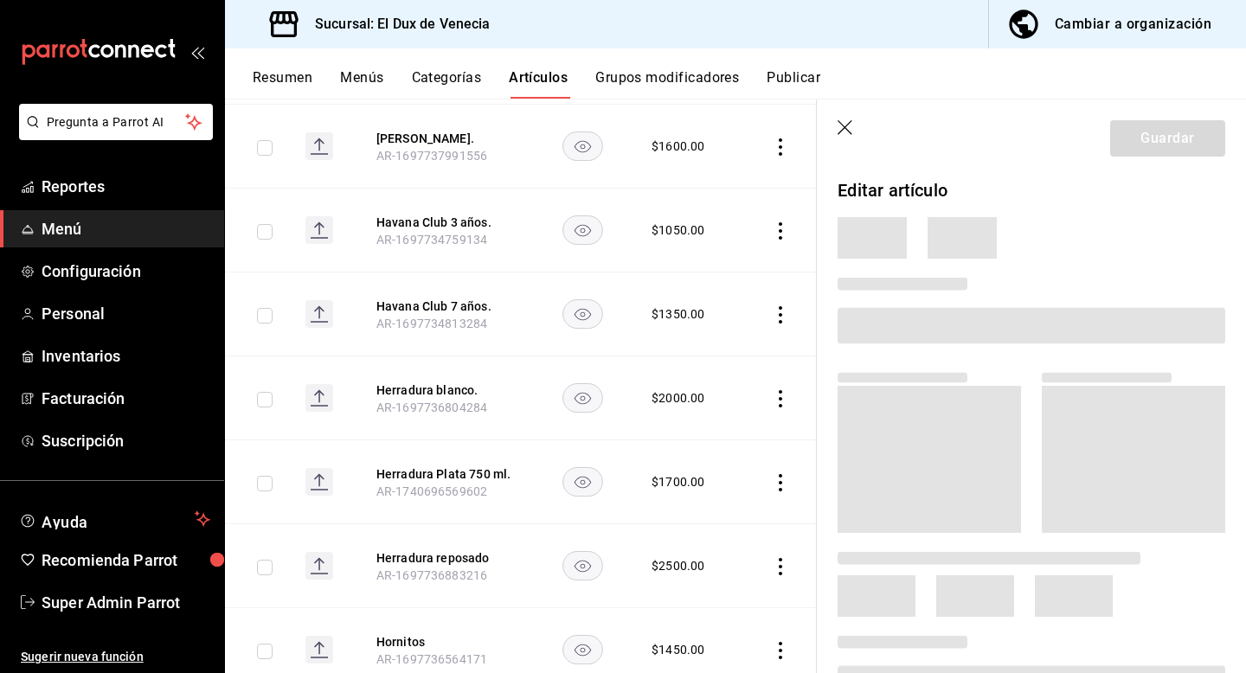
scroll to position [3024, 0]
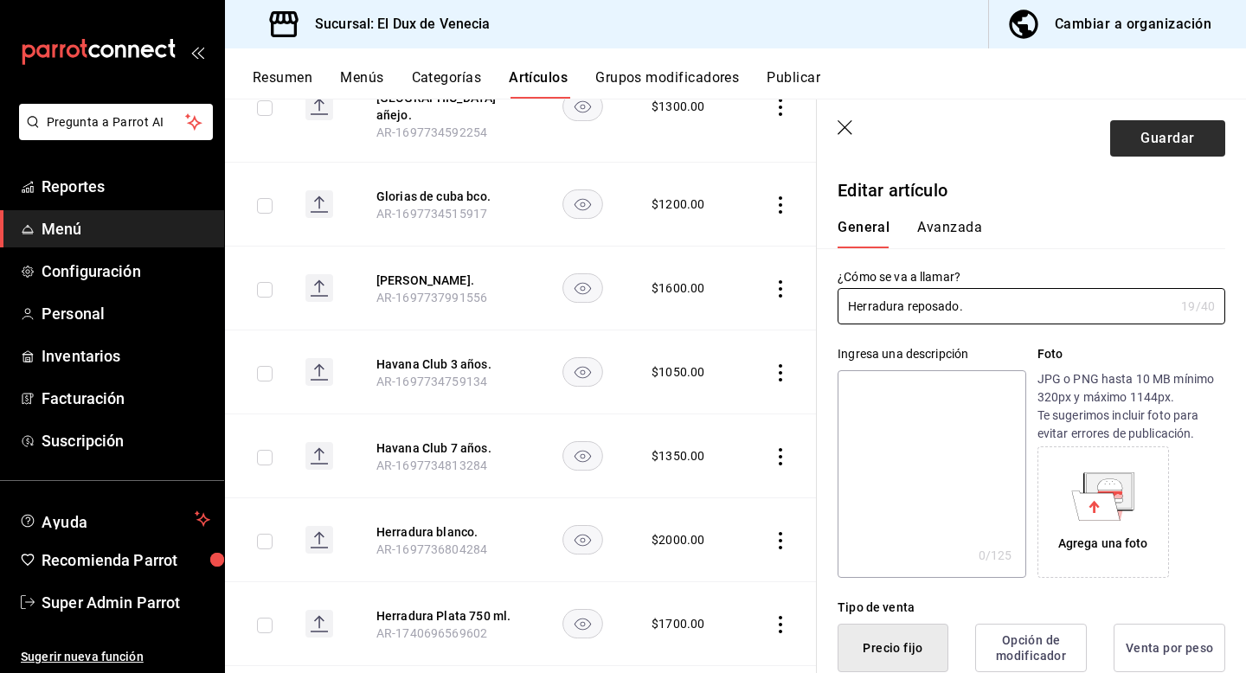
type input "Herradura reposado."
click at [1143, 152] on button "Guardar" at bounding box center [1167, 138] width 115 height 36
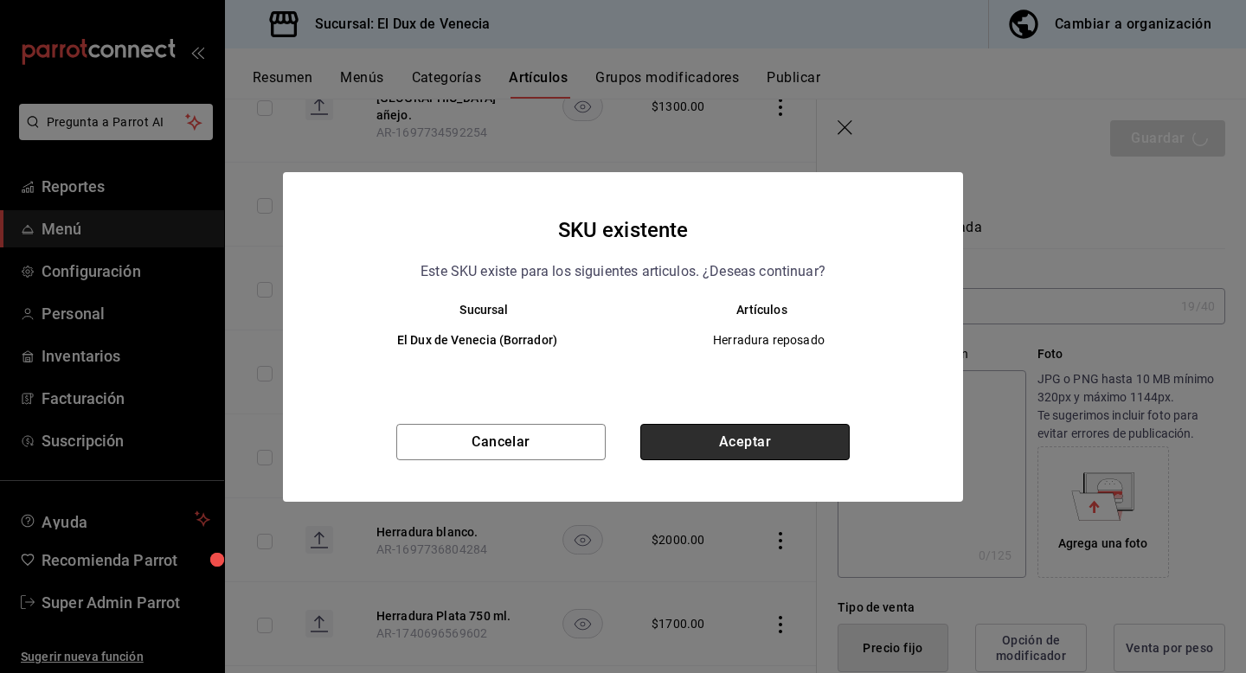
click at [728, 449] on button "Aceptar" at bounding box center [744, 442] width 209 height 36
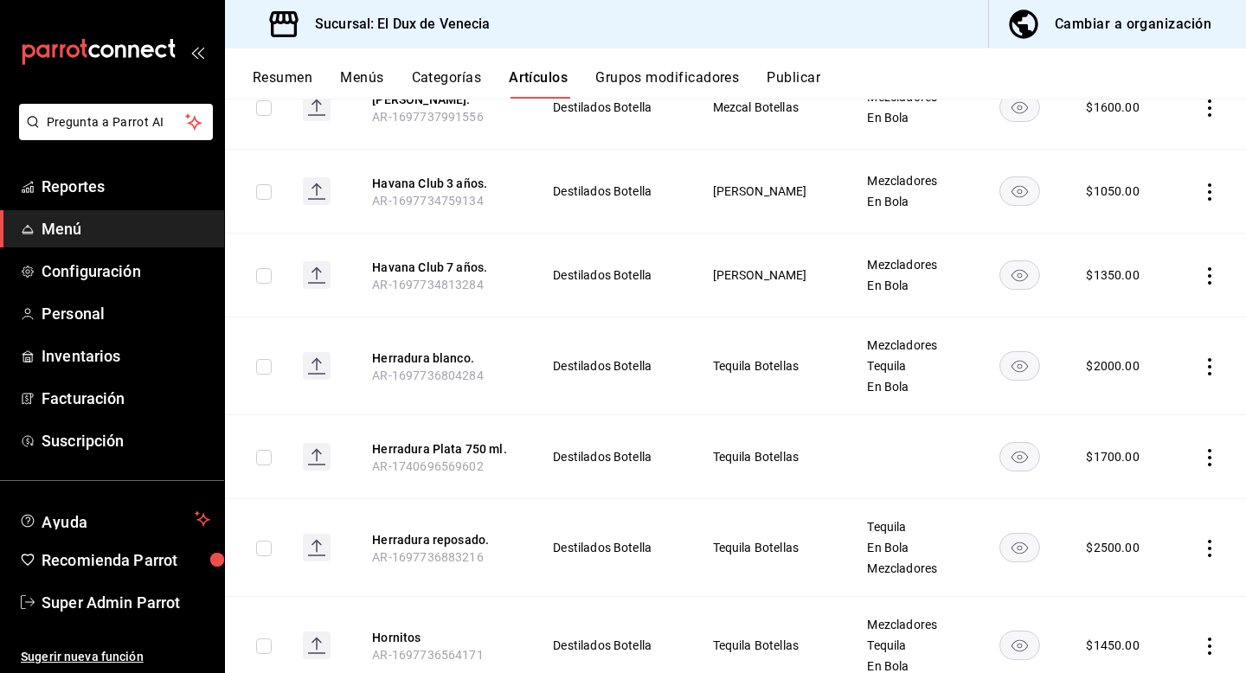
scroll to position [3290, 0]
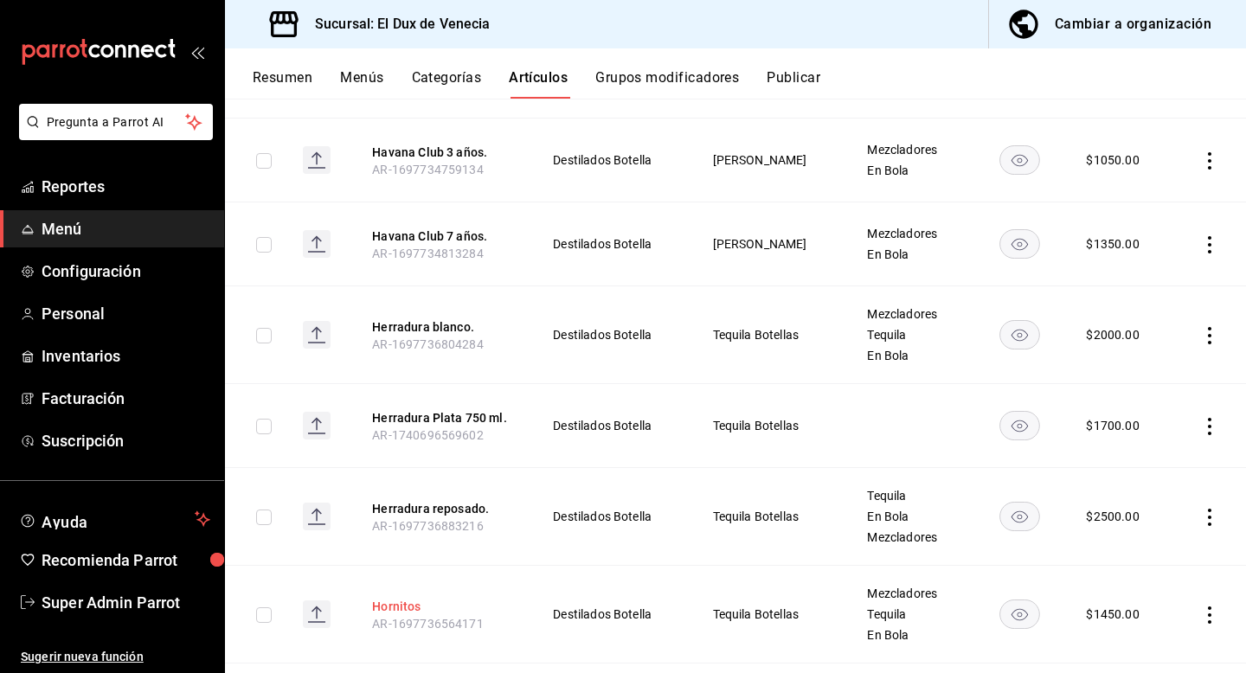
click at [424, 598] on button "Hornitos" at bounding box center [441, 606] width 138 height 17
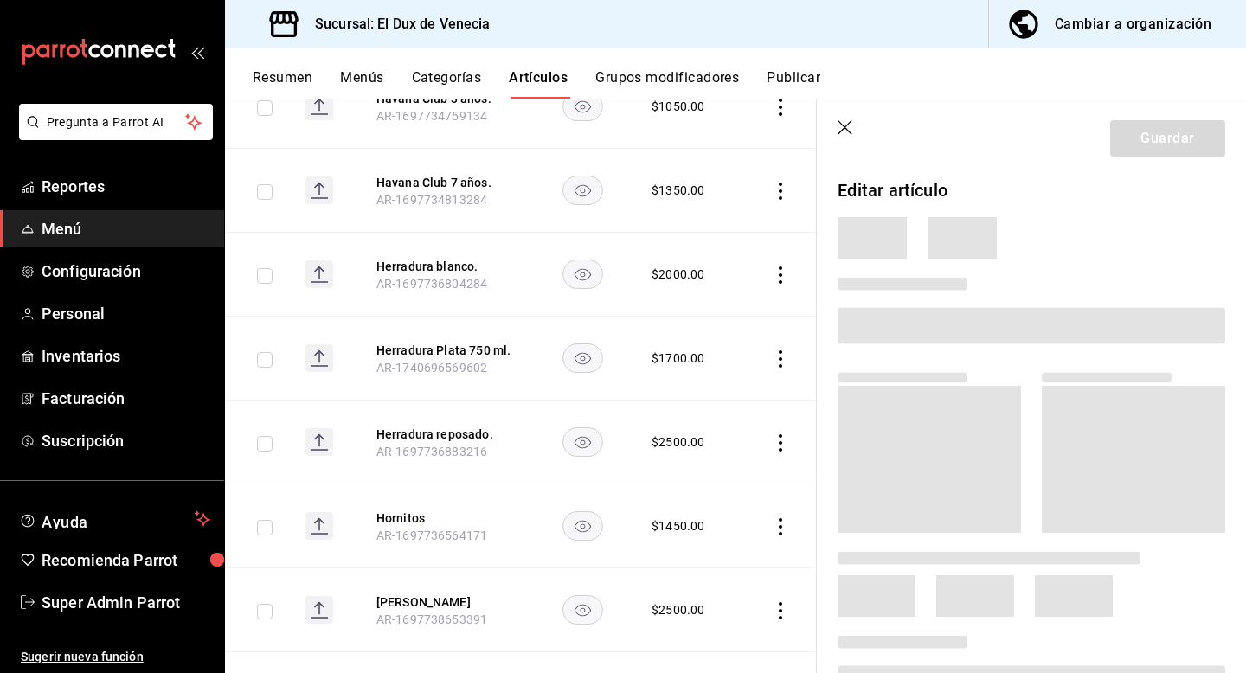
scroll to position [3148, 0]
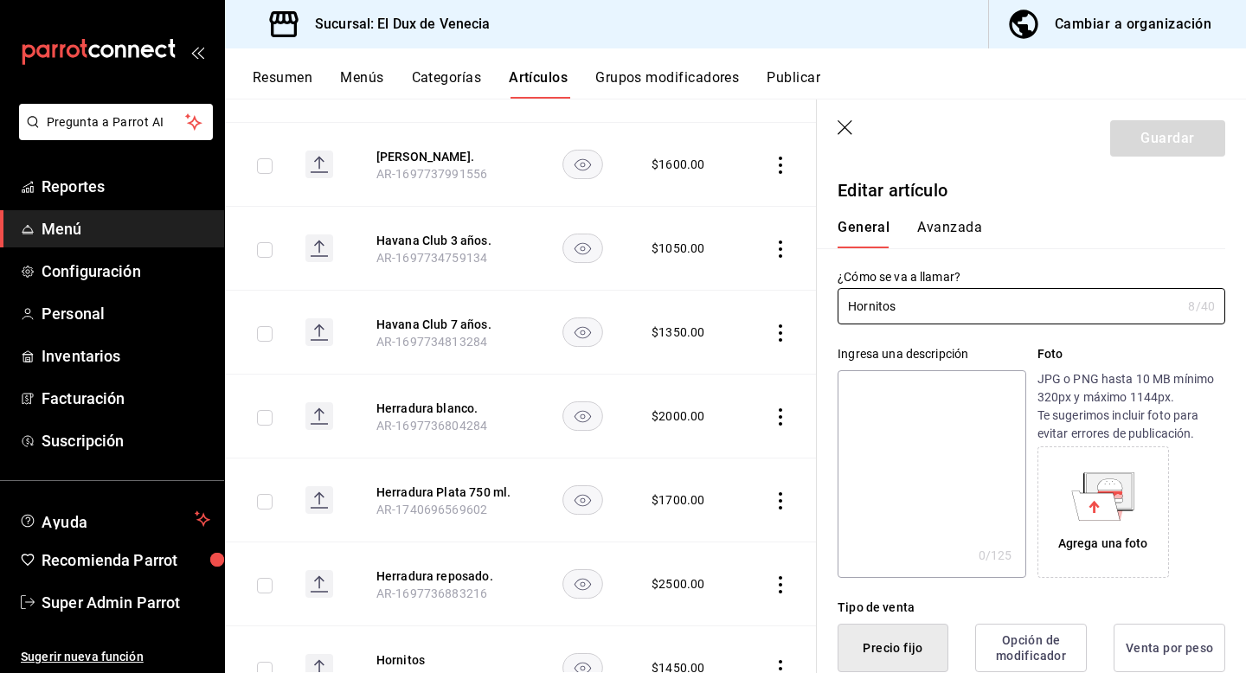
type input "Hornitos."
type input "$1450.00"
type input "Hornitos."
click at [1202, 124] on button "Guardar" at bounding box center [1167, 138] width 115 height 36
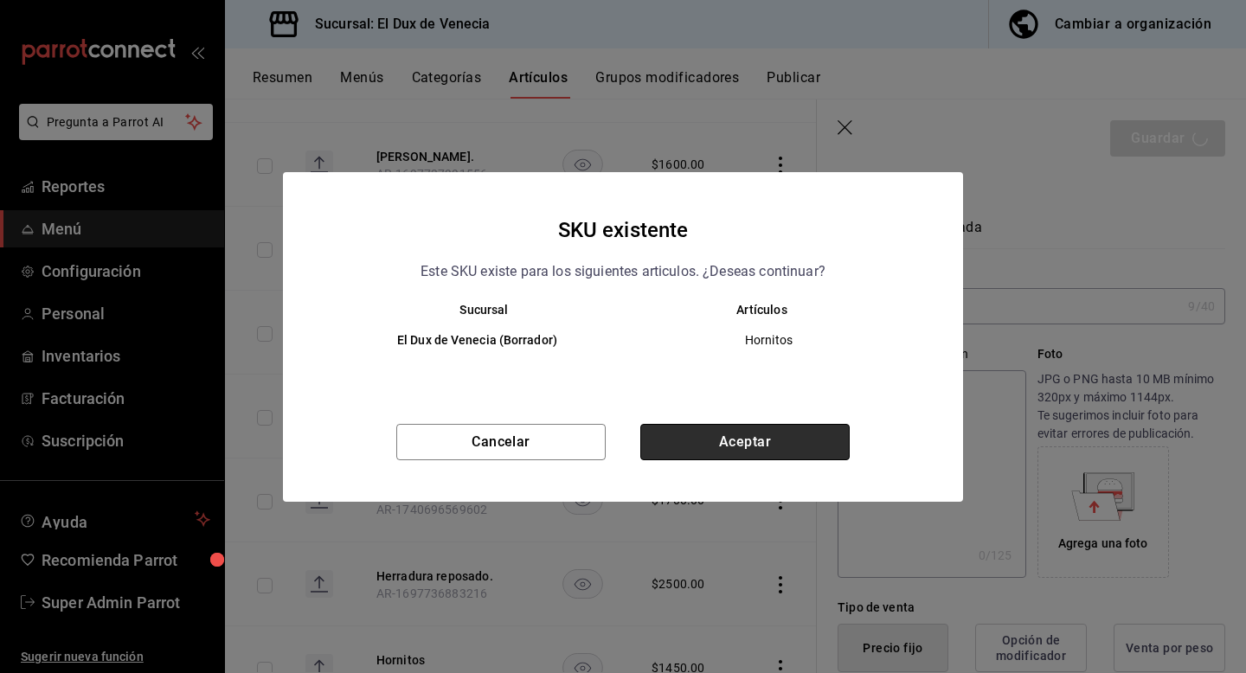
click at [707, 441] on button "Aceptar" at bounding box center [744, 442] width 209 height 36
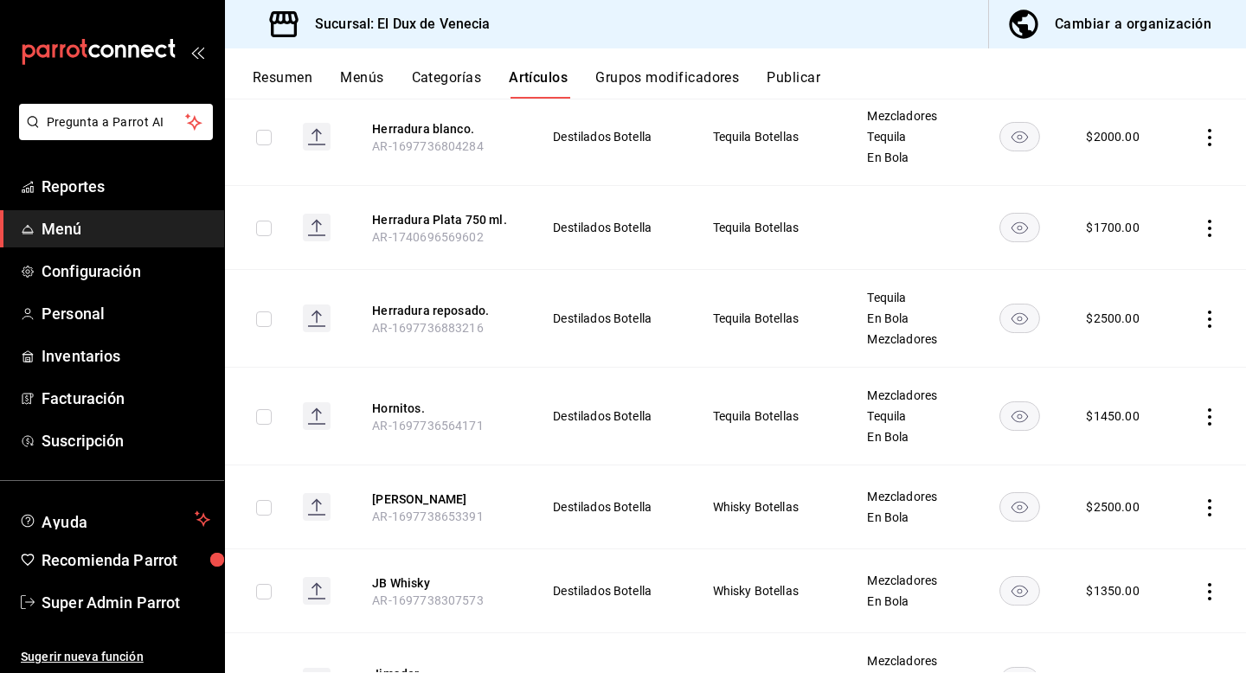
scroll to position [3499, 0]
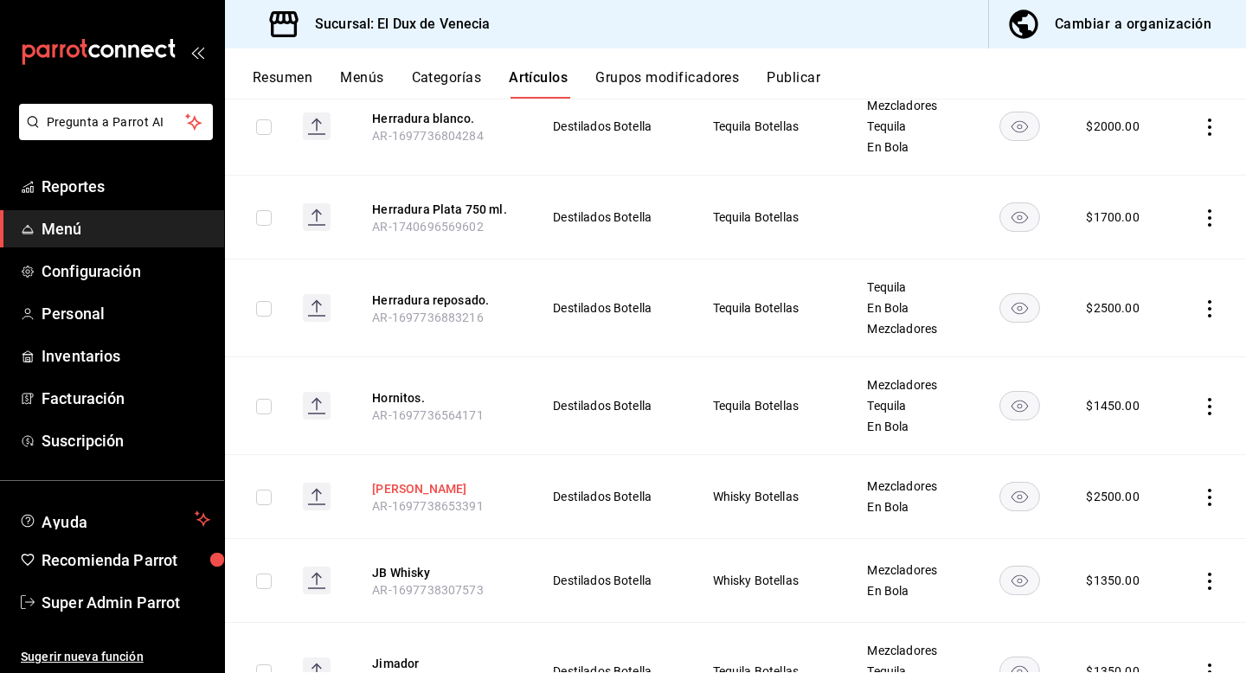
click at [438, 480] on button "[PERSON_NAME]" at bounding box center [441, 488] width 138 height 17
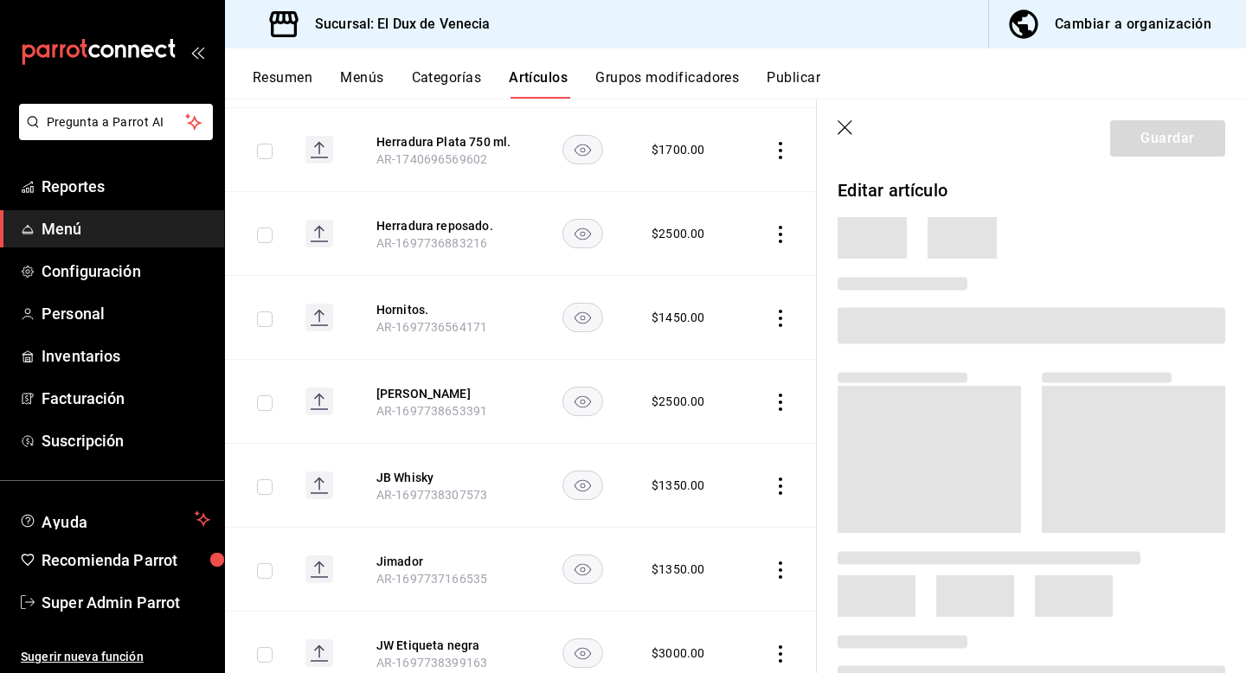
scroll to position [3357, 0]
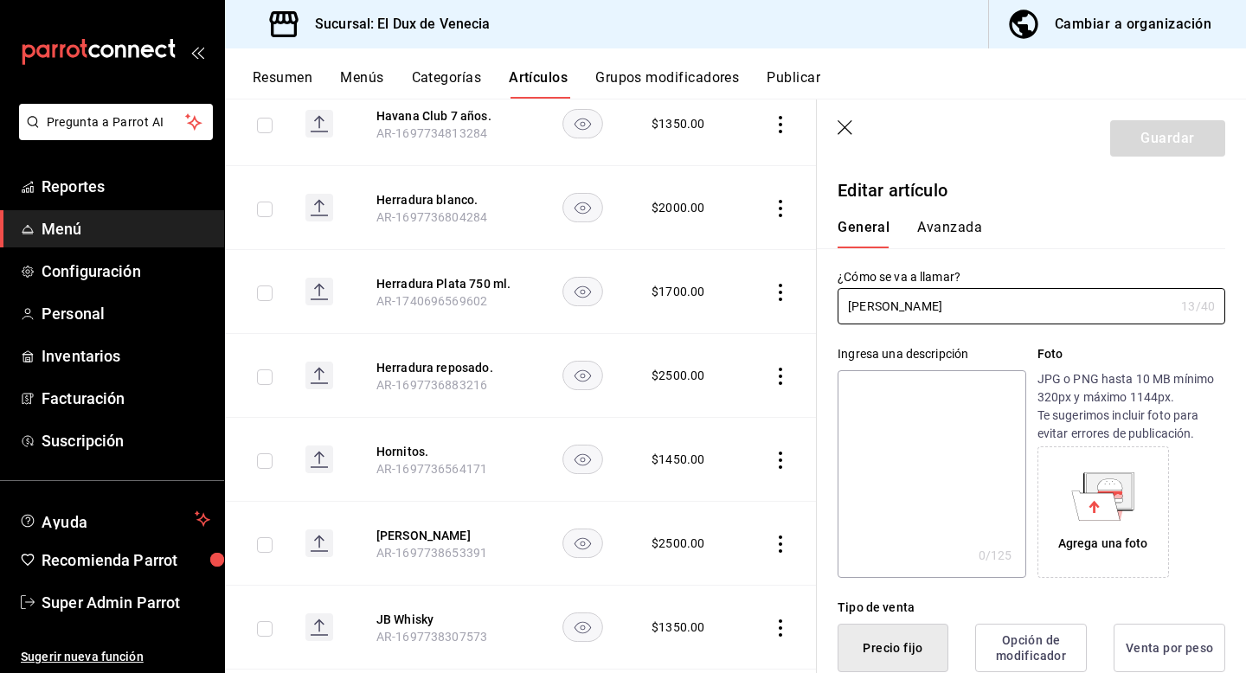
type input "$2500.00"
type input "[PERSON_NAME]."
click at [1179, 139] on button "Guardar" at bounding box center [1167, 138] width 115 height 36
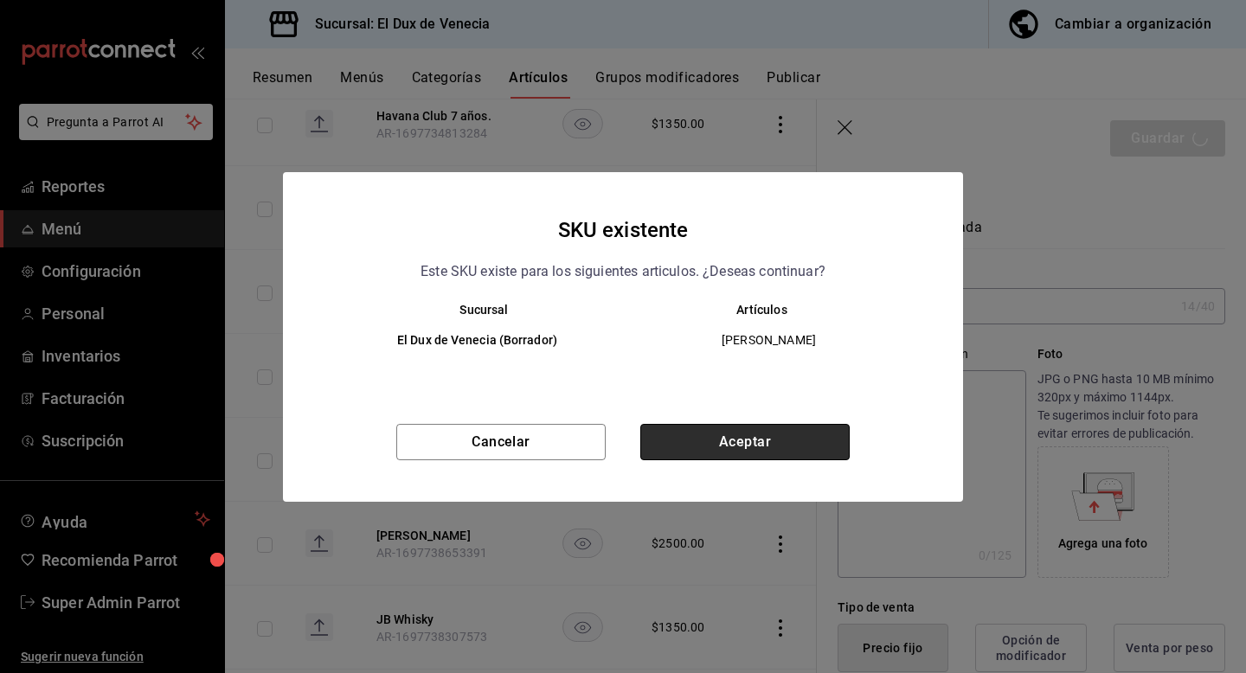
click at [784, 440] on button "Aceptar" at bounding box center [744, 442] width 209 height 36
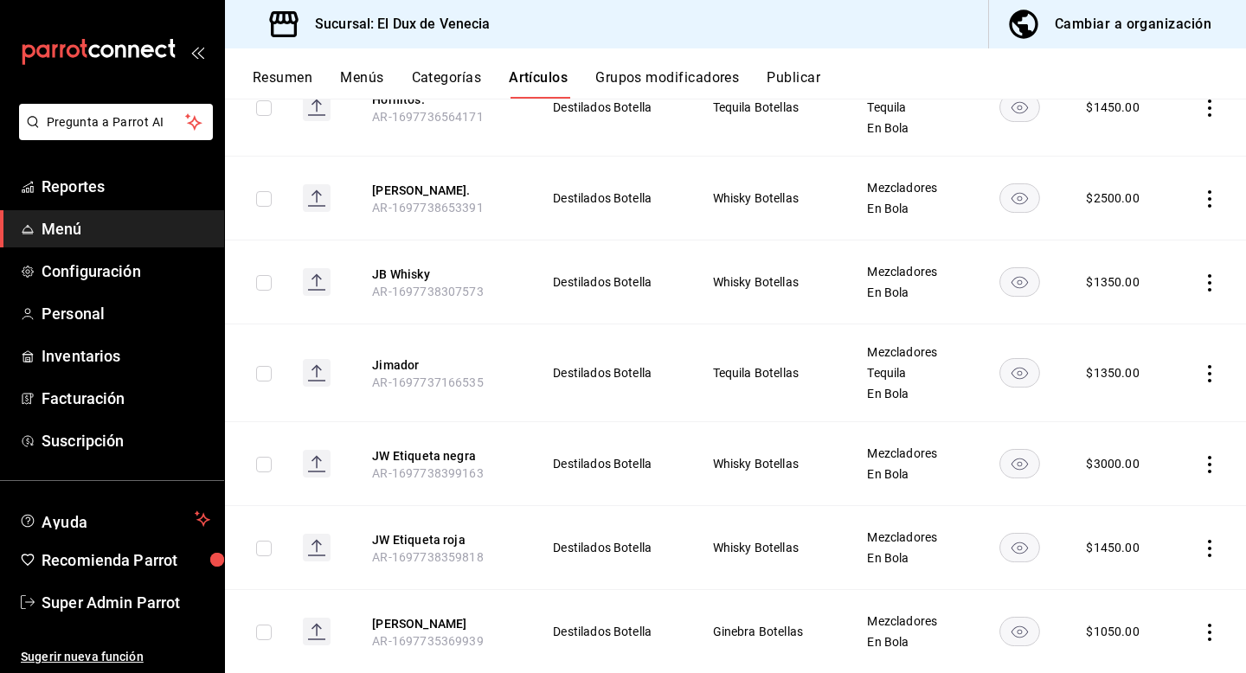
scroll to position [3795, 0]
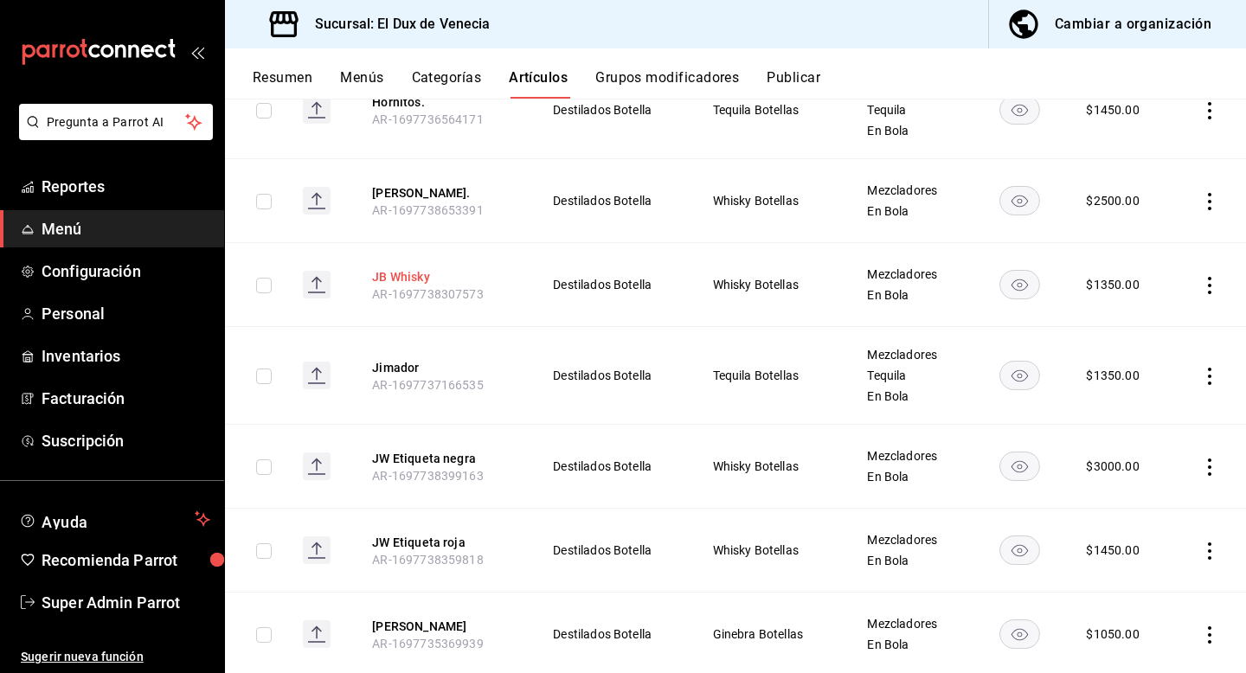
click at [402, 268] on button "JB Whisky" at bounding box center [441, 276] width 138 height 17
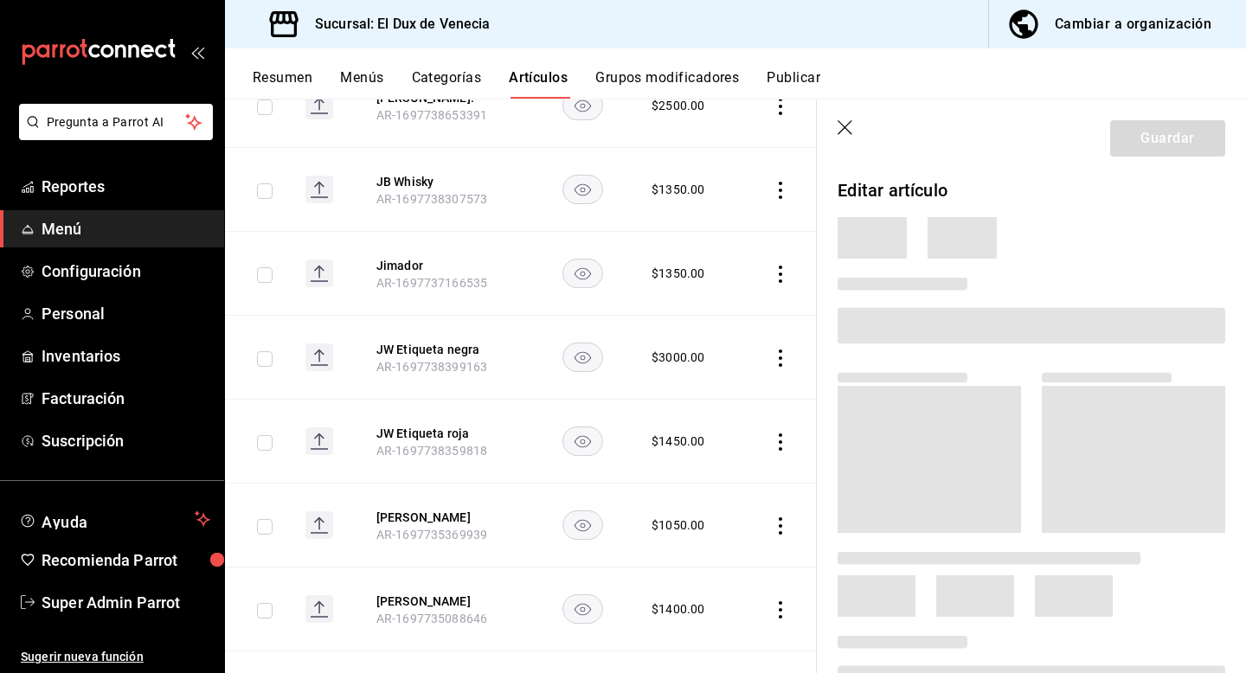
scroll to position [3625, 0]
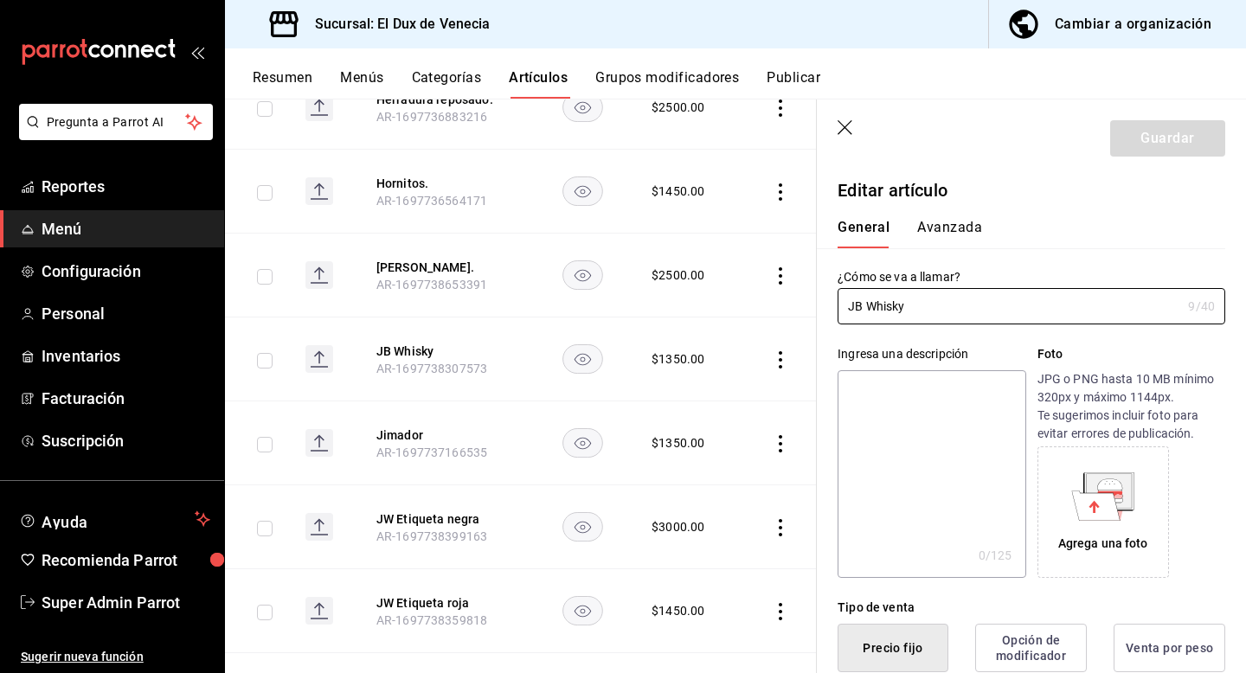
type input "$1350.00"
type input "JB Whisky."
click at [1187, 147] on button "Guardar" at bounding box center [1167, 138] width 115 height 36
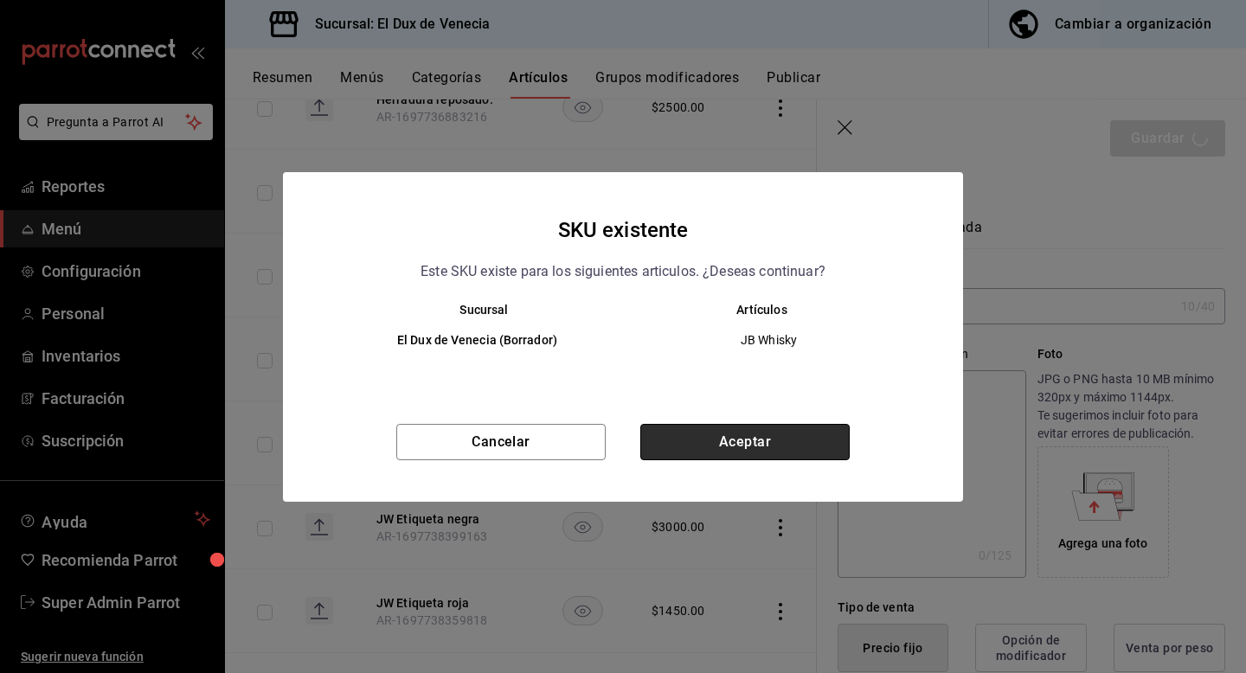
click at [675, 440] on button "Aceptar" at bounding box center [744, 442] width 209 height 36
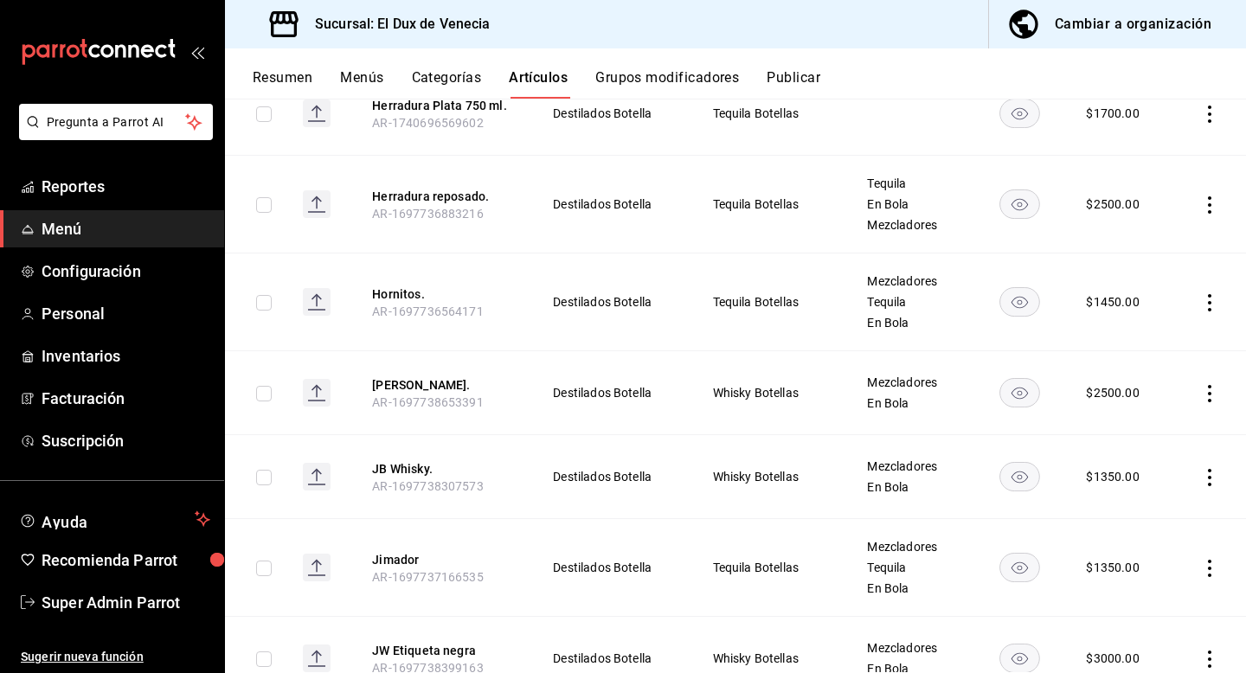
scroll to position [3654, 0]
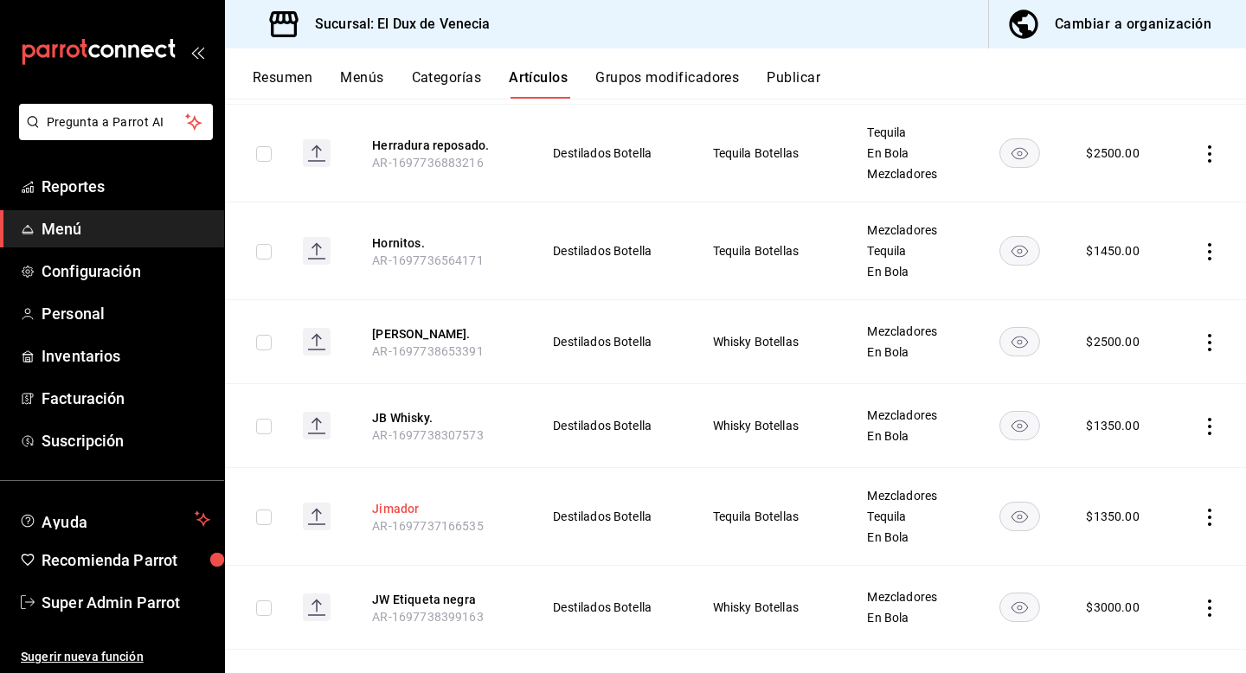
click at [420, 500] on button "Jimador" at bounding box center [441, 508] width 138 height 17
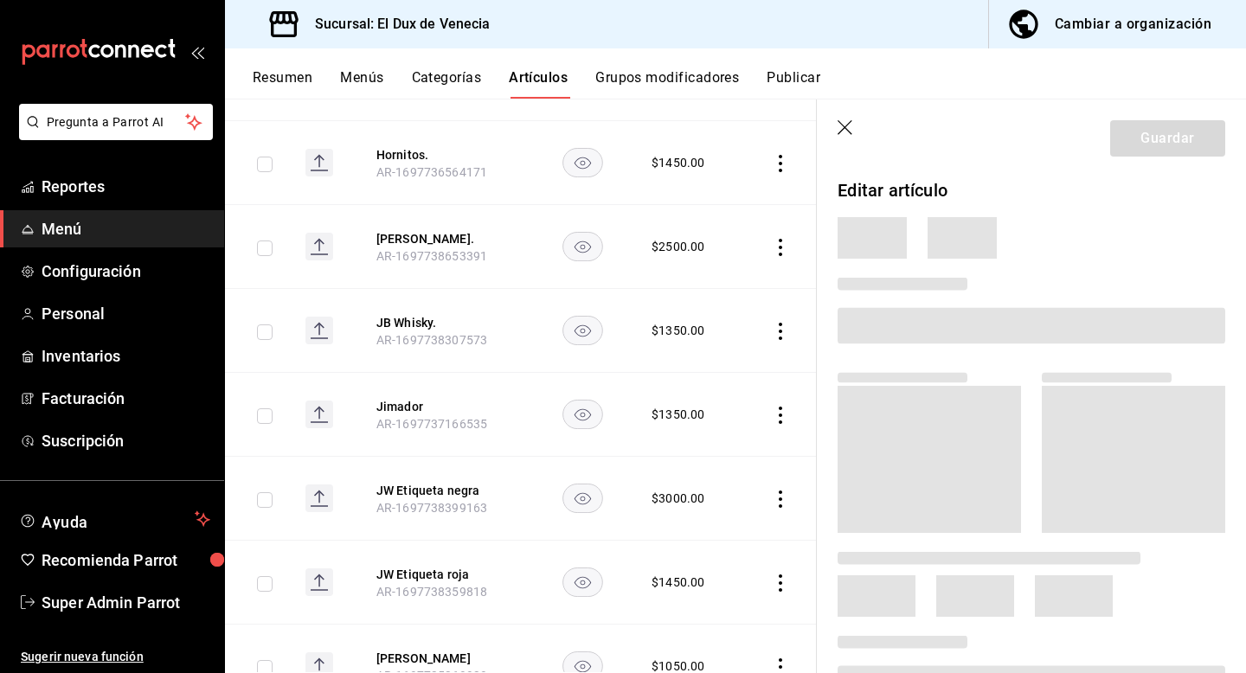
scroll to position [3491, 0]
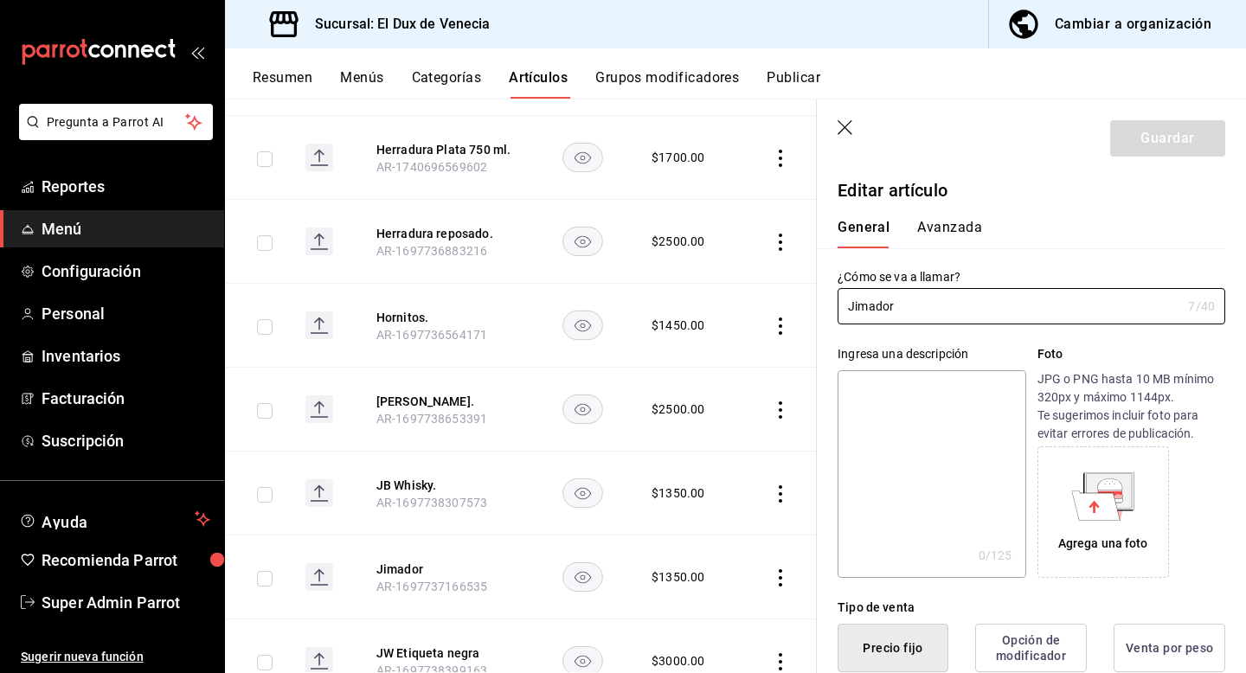
type input "$1350.00"
type input "Jimador."
click at [1178, 125] on button "Guardar" at bounding box center [1167, 138] width 115 height 36
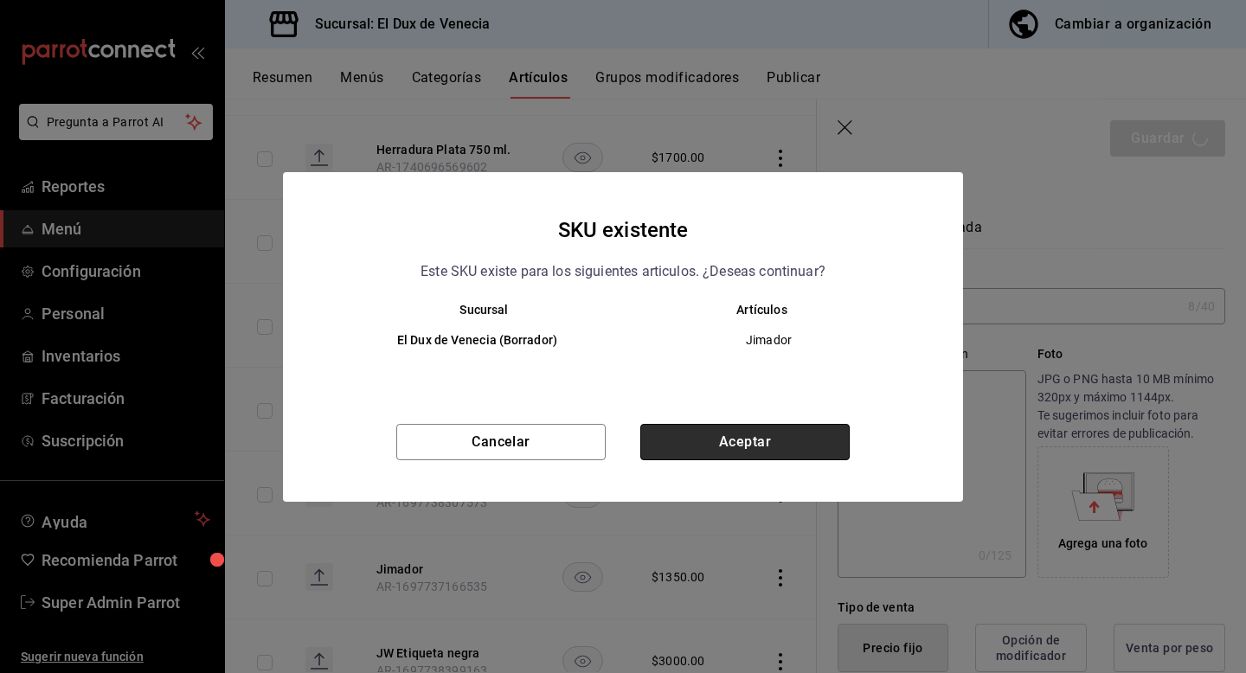
click at [756, 448] on button "Aceptar" at bounding box center [744, 442] width 209 height 36
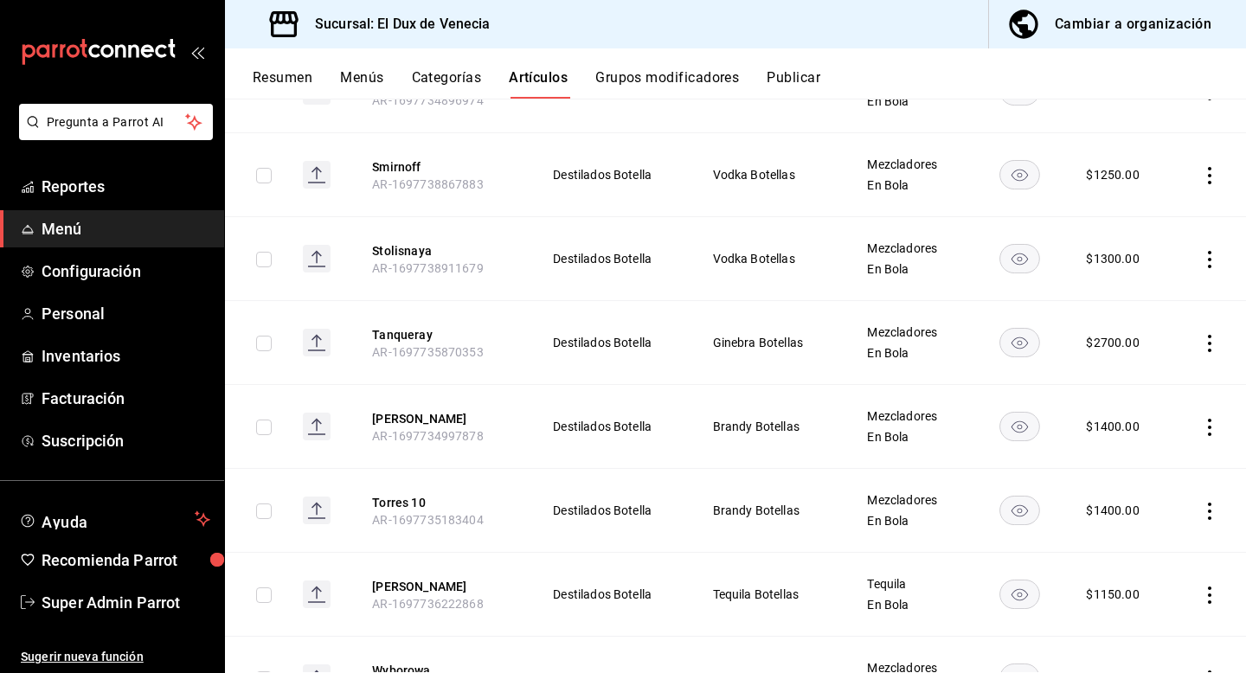
scroll to position [5124, 0]
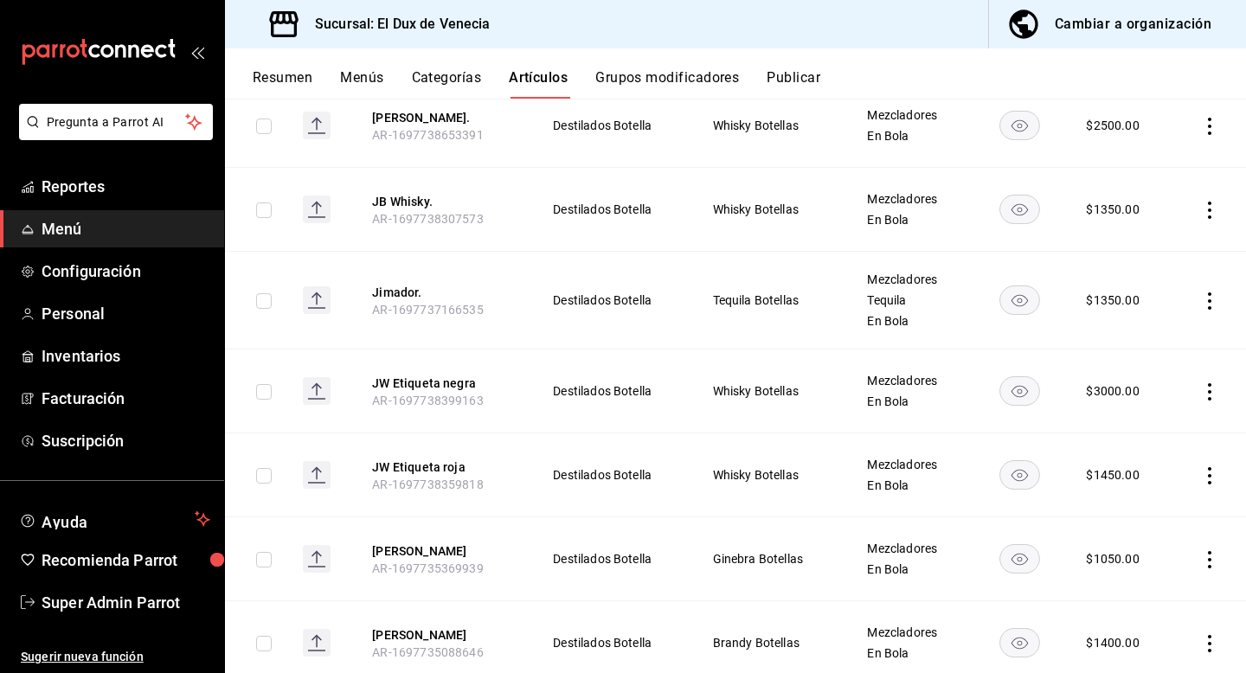
scroll to position [3854, 0]
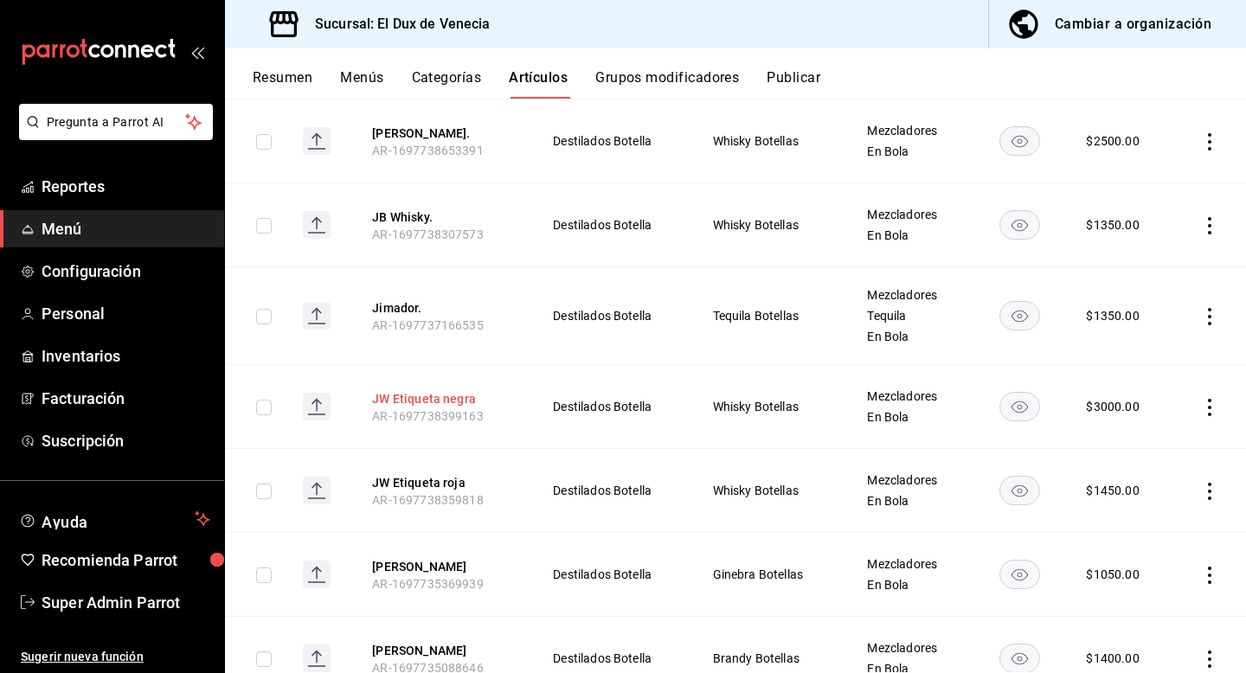
click at [460, 390] on button "JW Etiqueta negra" at bounding box center [441, 398] width 138 height 17
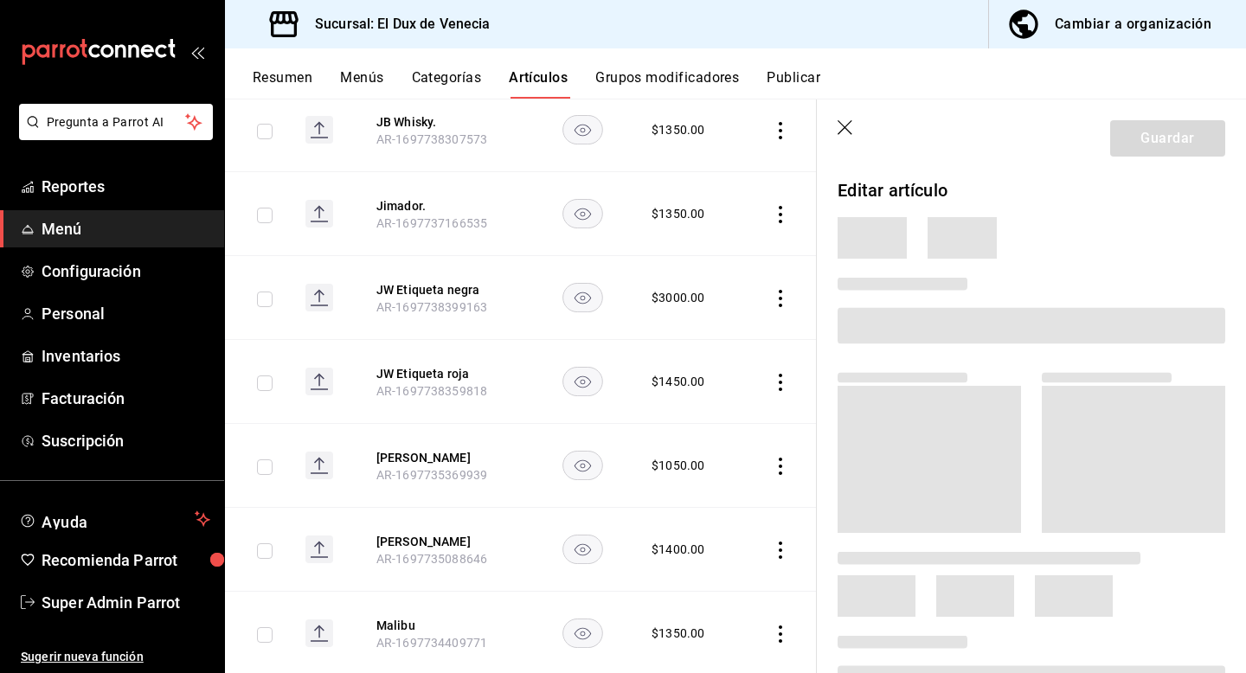
scroll to position [3671, 0]
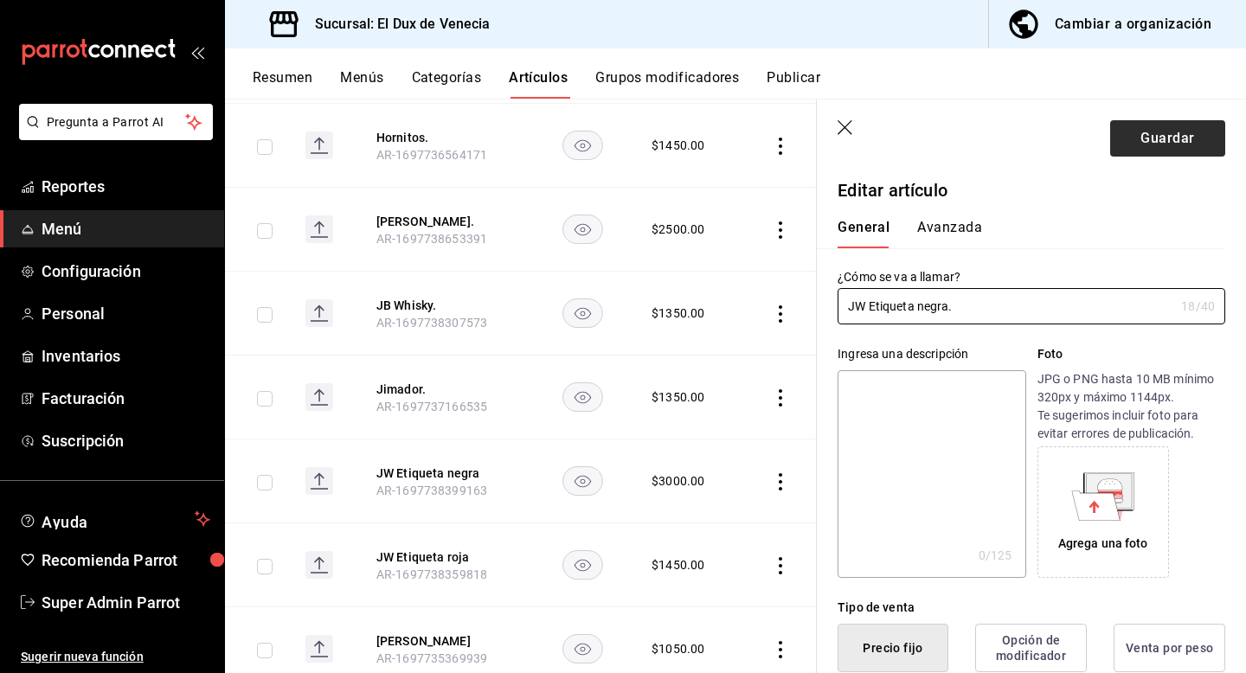
type input "JW Etiqueta negra."
click at [1190, 129] on button "Guardar" at bounding box center [1167, 138] width 115 height 36
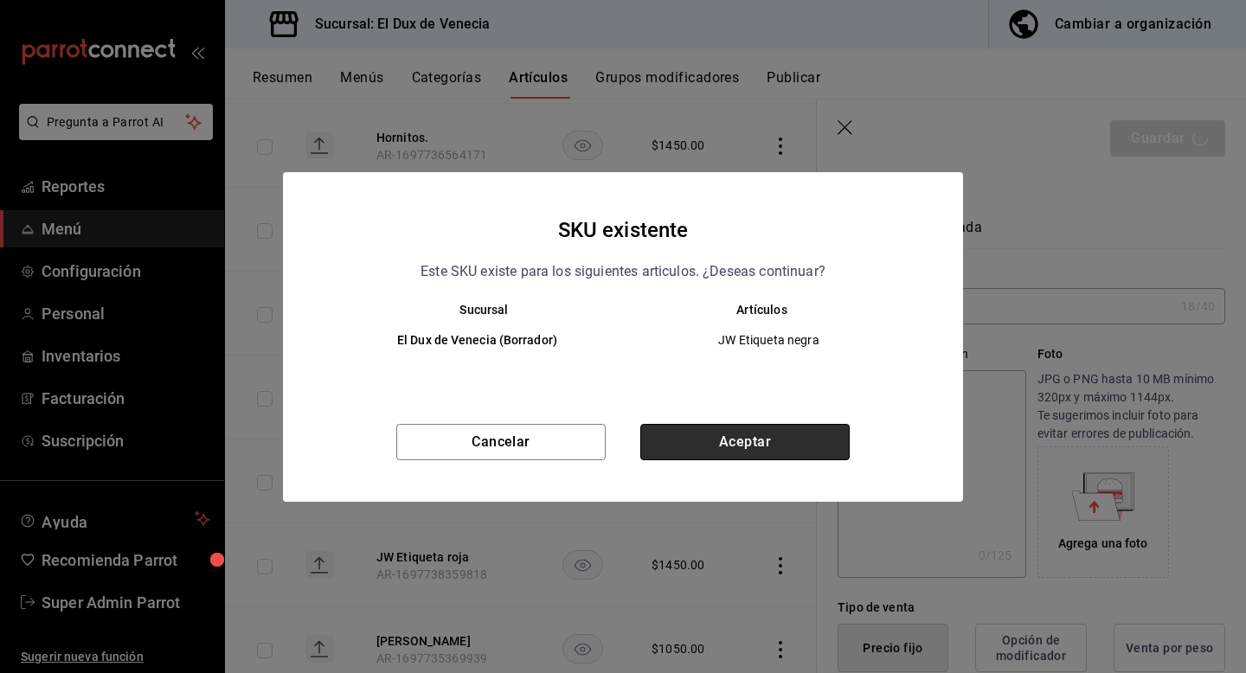
click at [739, 432] on button "Aceptar" at bounding box center [744, 442] width 209 height 36
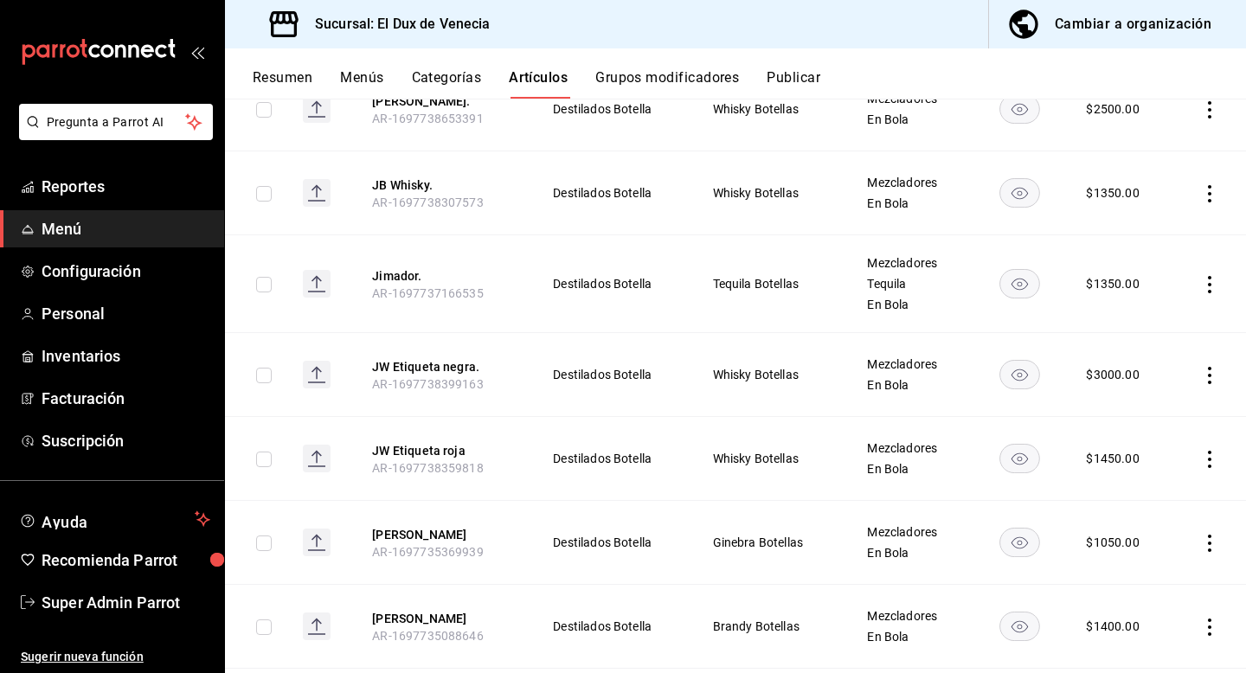
scroll to position [3889, 0]
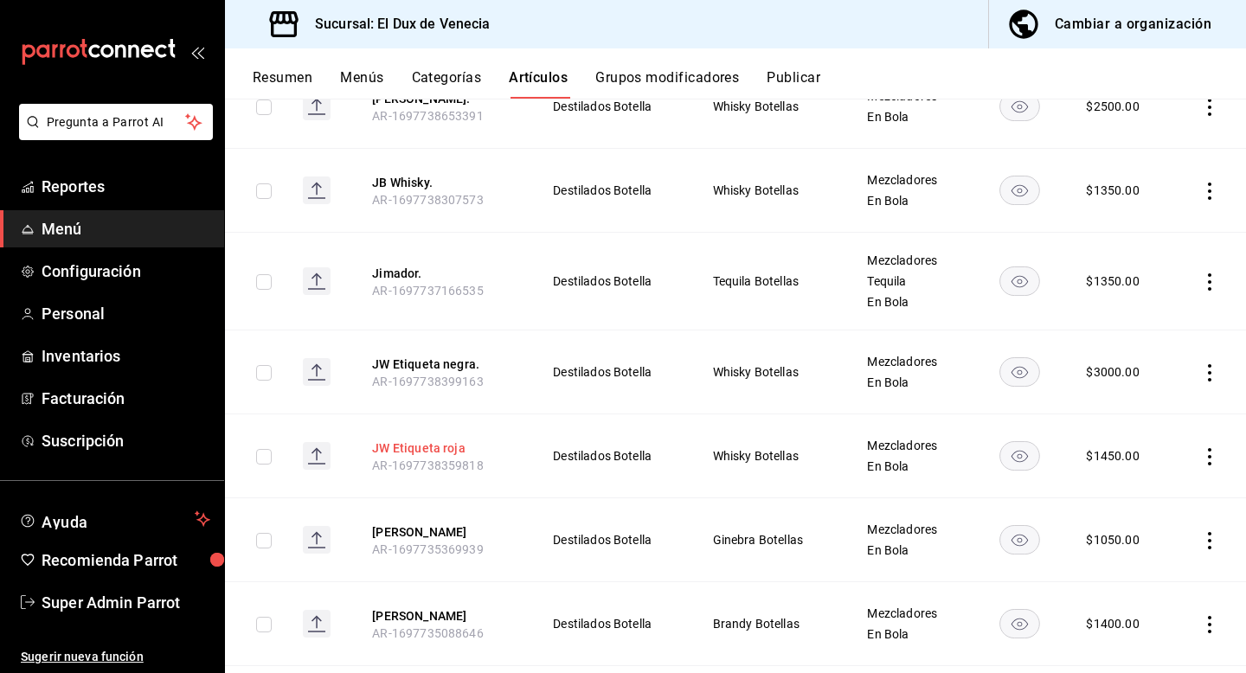
click at [456, 440] on button "JW Etiqueta roja" at bounding box center [441, 448] width 138 height 17
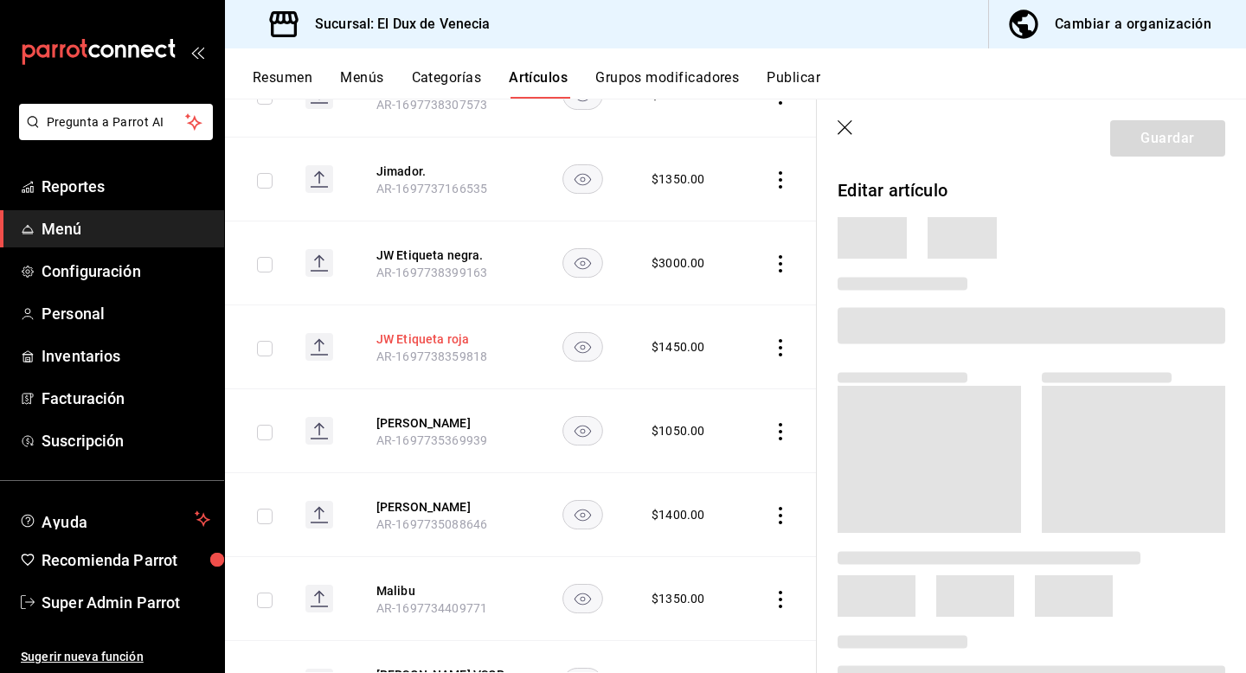
scroll to position [3706, 0]
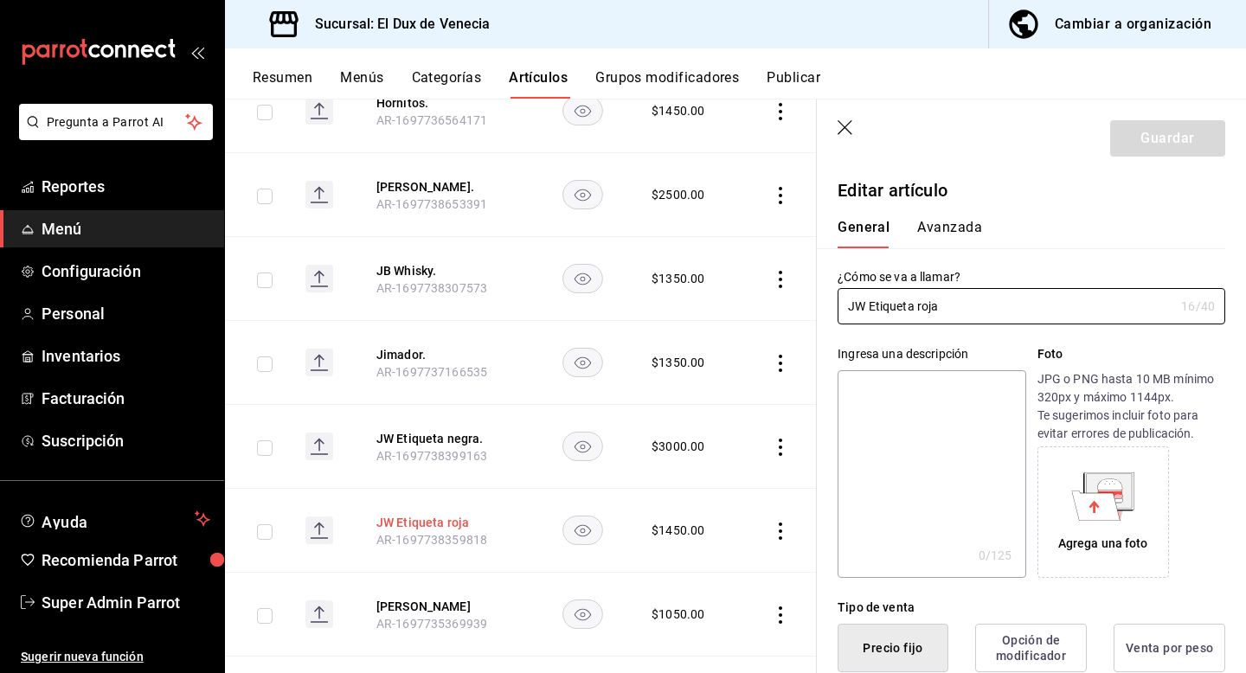
type input "$1450.00"
type input "JW Etiqueta roja."
click at [1194, 143] on button "Guardar" at bounding box center [1167, 138] width 115 height 36
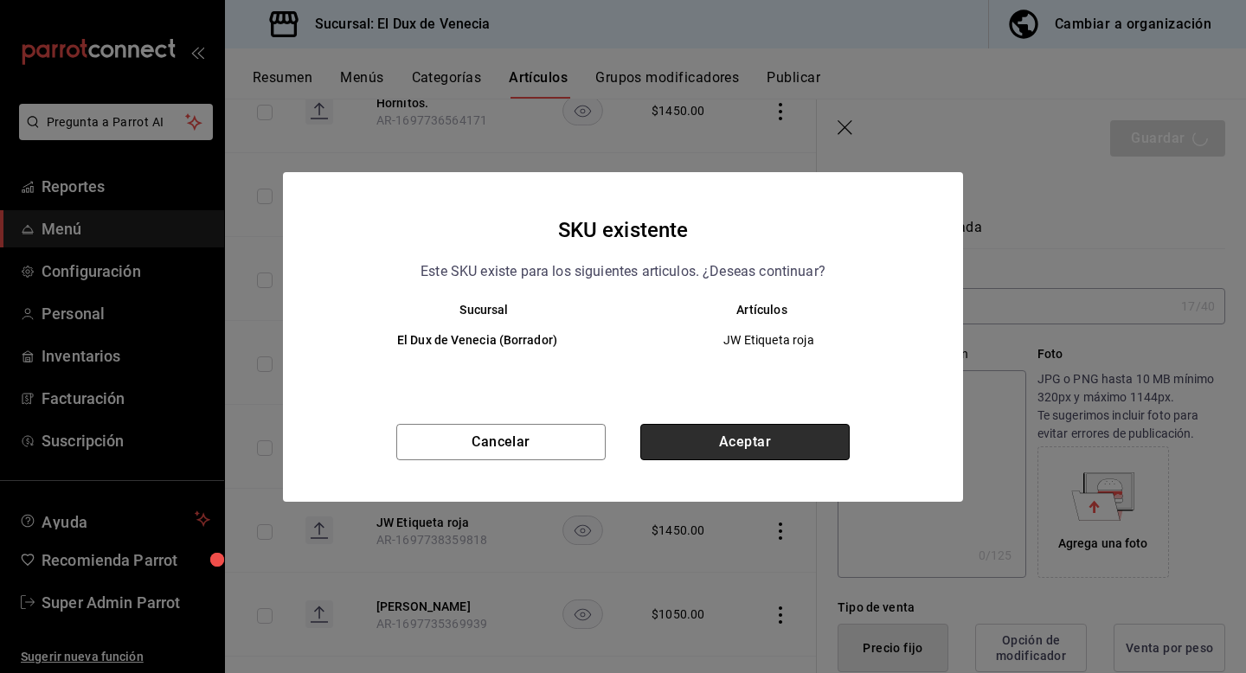
click at [755, 430] on button "Aceptar" at bounding box center [744, 442] width 209 height 36
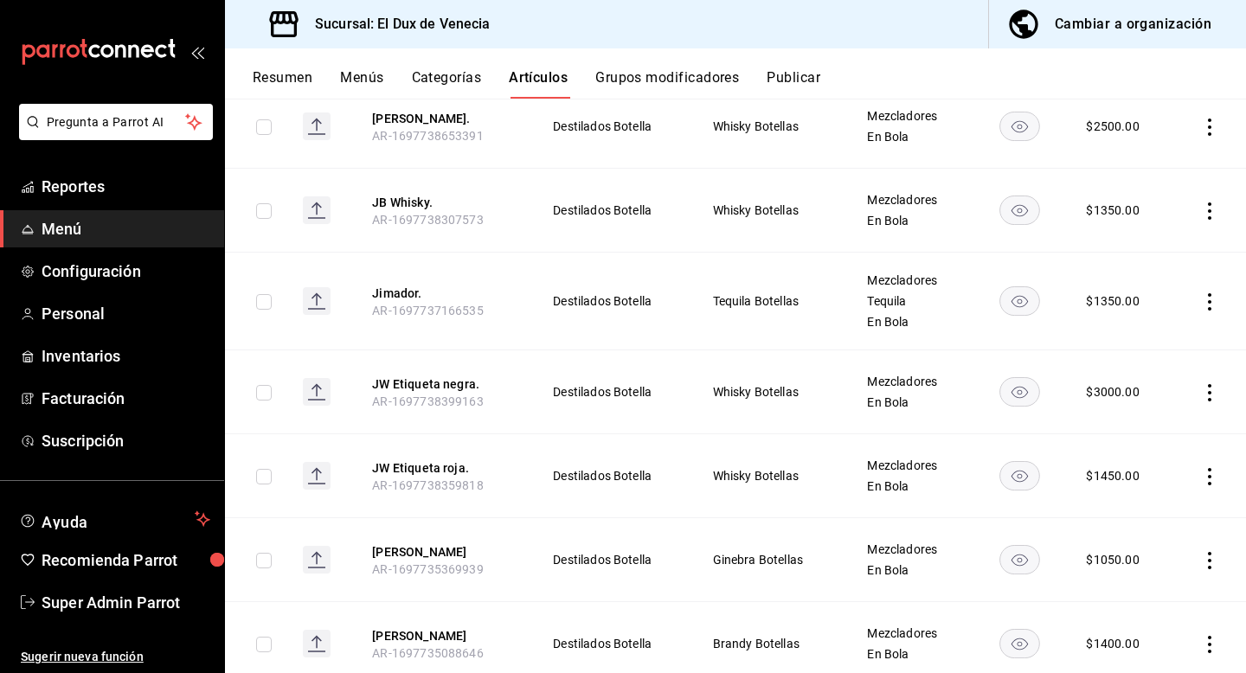
scroll to position [3879, 0]
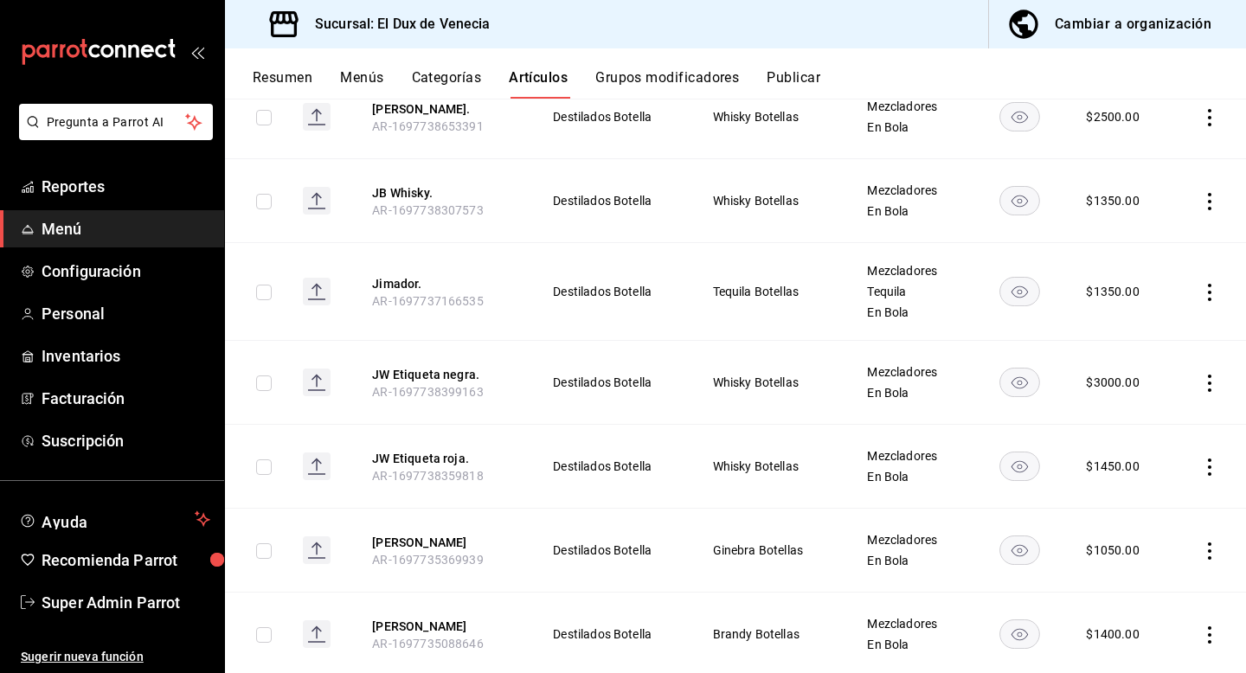
click at [418, 509] on th "[PERSON_NAME] AR-1697735369939" at bounding box center [441, 551] width 180 height 84
click at [400, 534] on button "[PERSON_NAME]" at bounding box center [441, 542] width 138 height 17
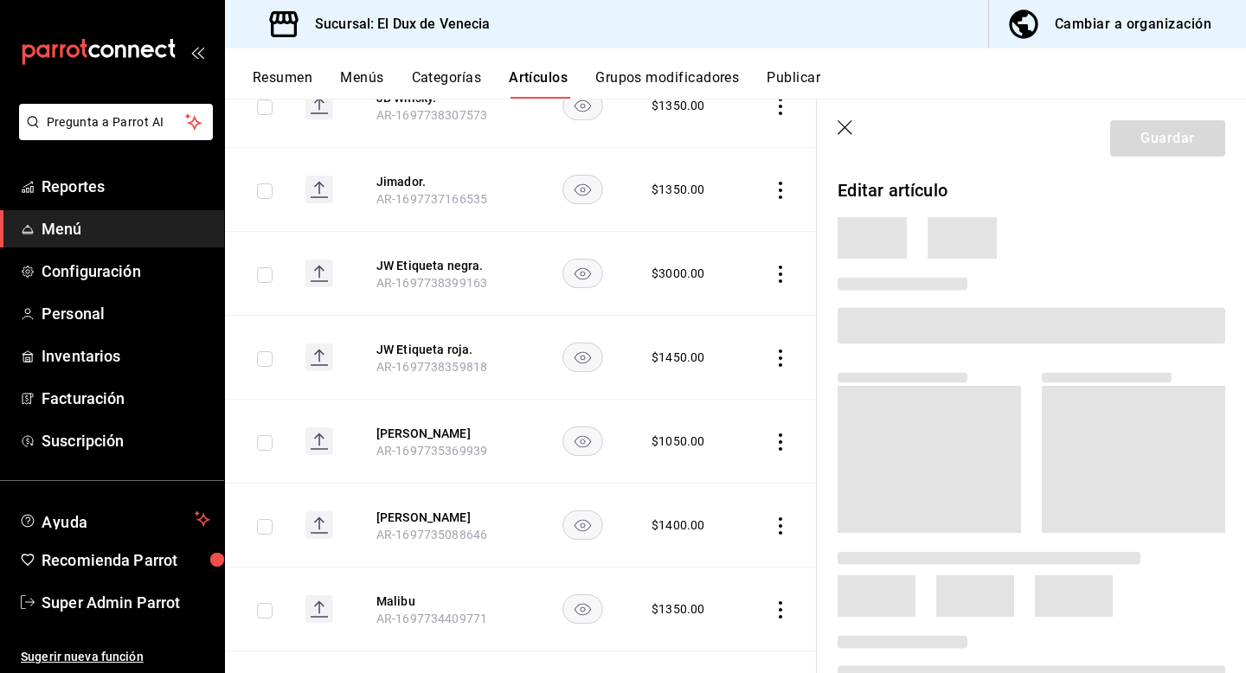
scroll to position [3695, 0]
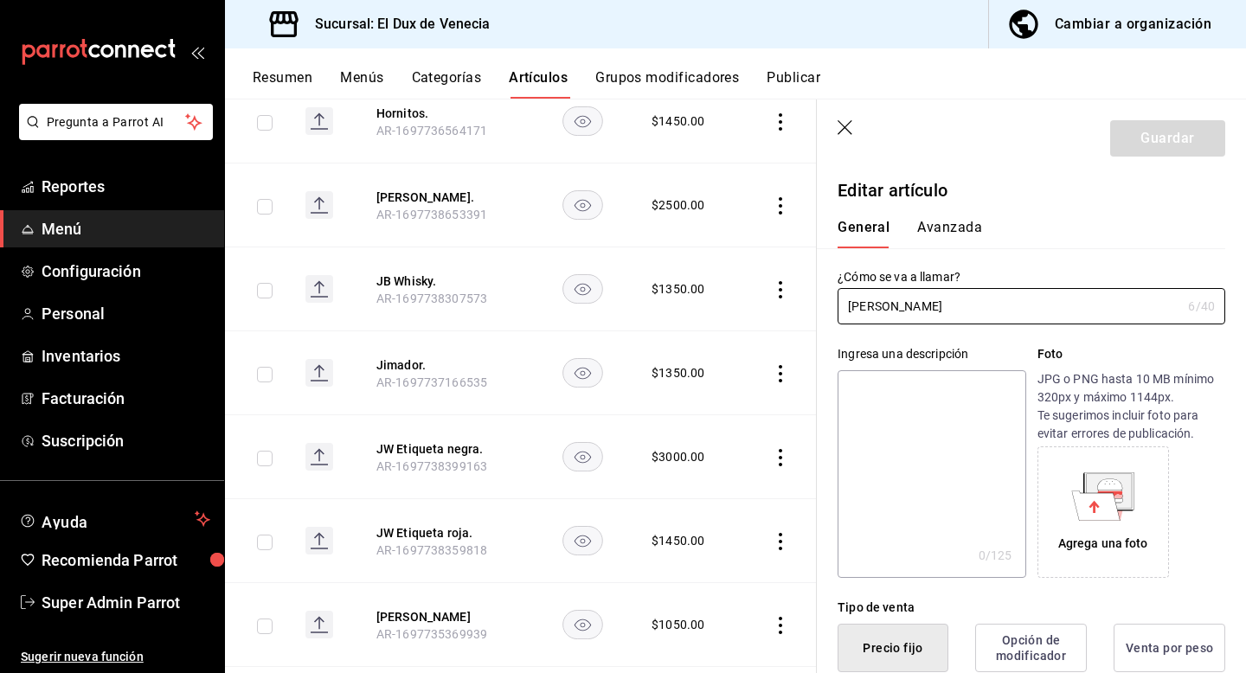
type input "$1050.00"
type input "[PERSON_NAME]."
click at [1167, 134] on button "Guardar" at bounding box center [1167, 138] width 115 height 36
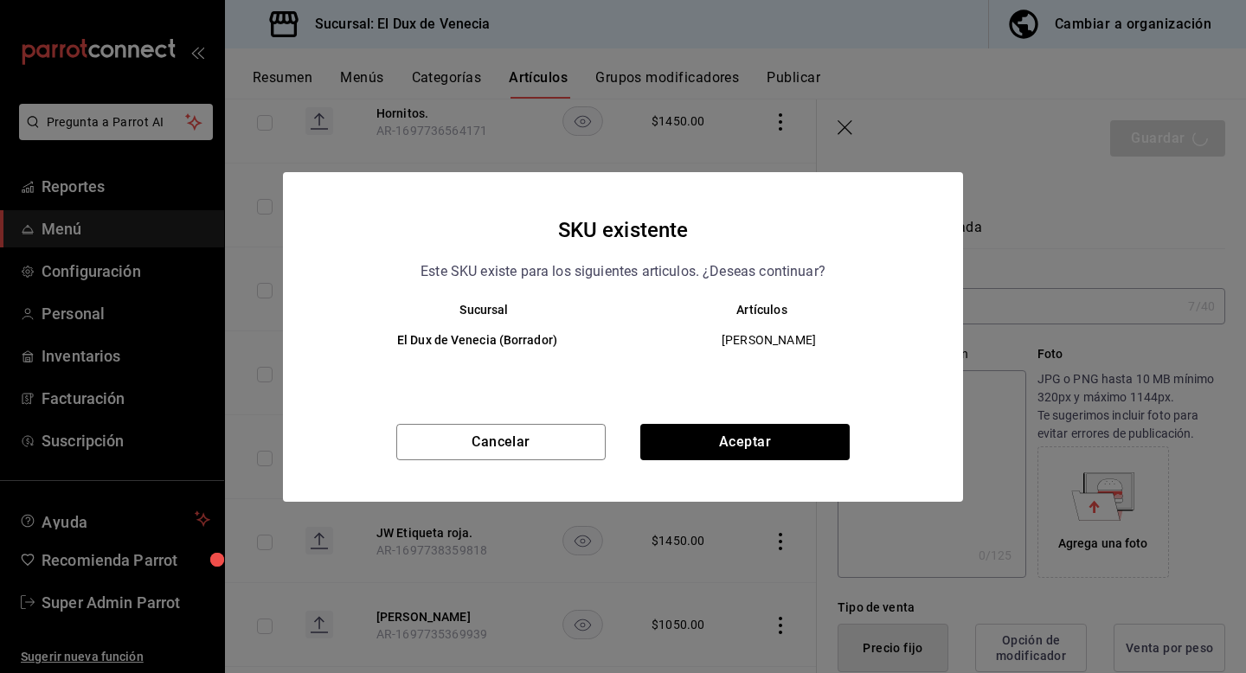
click at [804, 462] on div "Cancelar Aceptar" at bounding box center [623, 463] width 680 height 78
click at [768, 454] on button "Aceptar" at bounding box center [744, 442] width 209 height 36
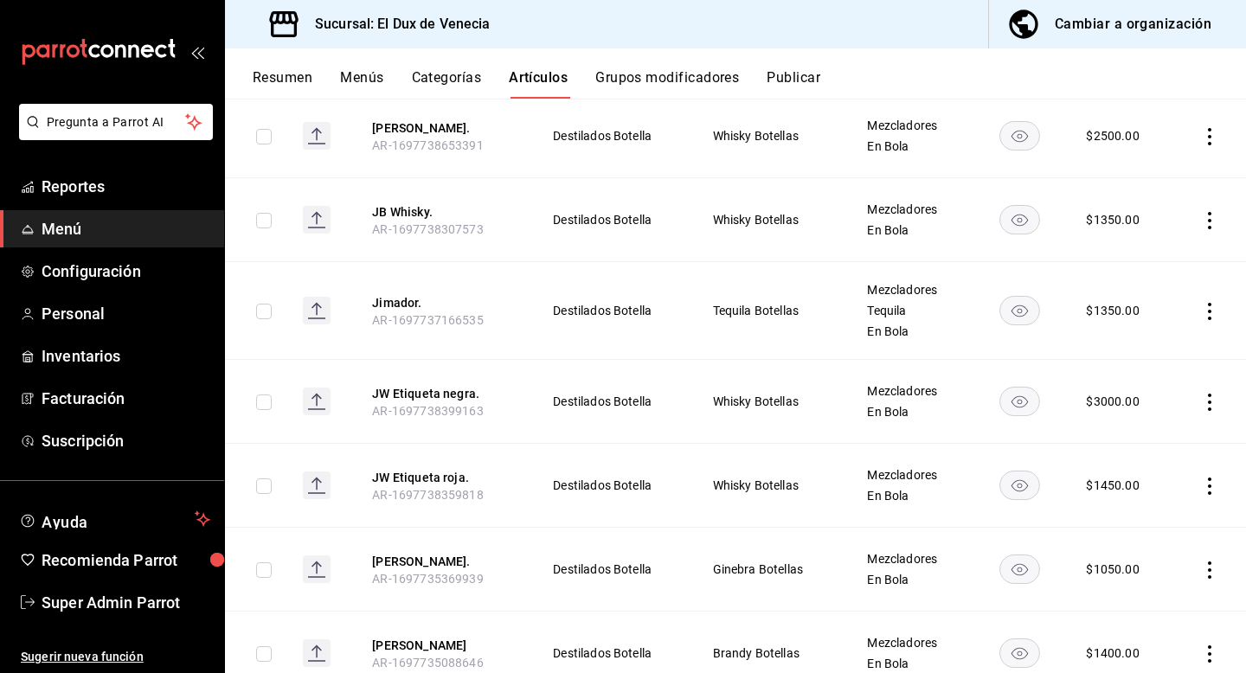
scroll to position [3876, 0]
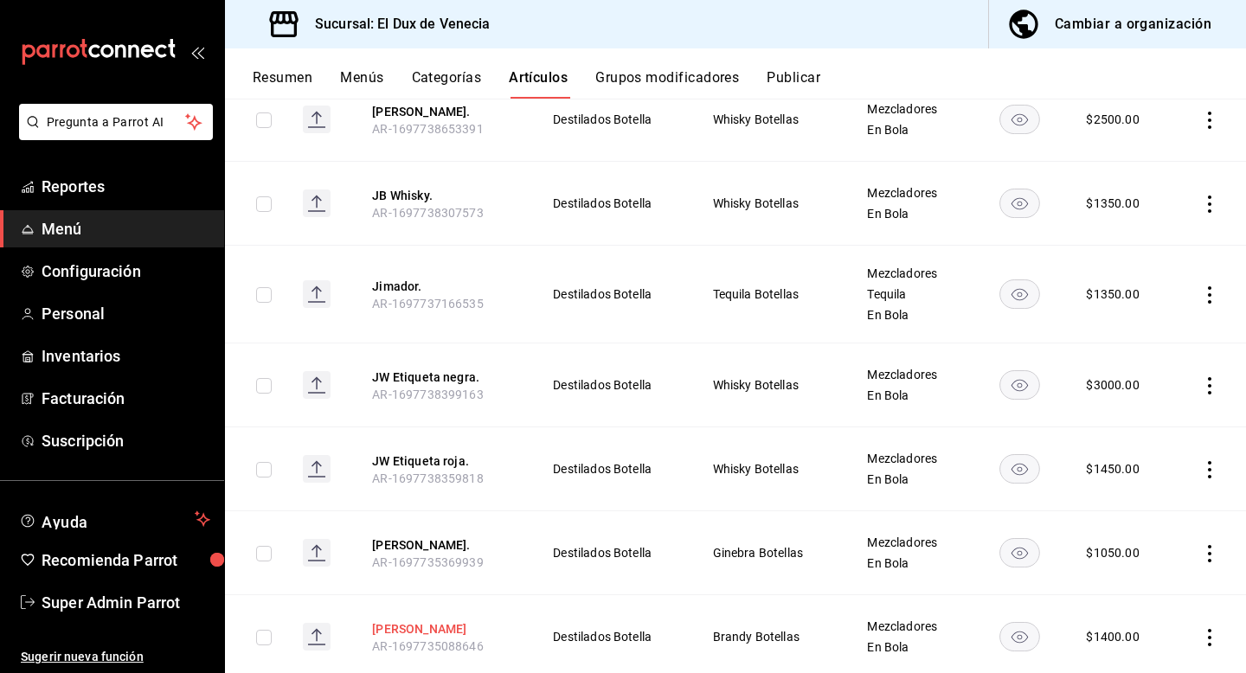
click at [408, 620] on button "[PERSON_NAME]" at bounding box center [441, 628] width 138 height 17
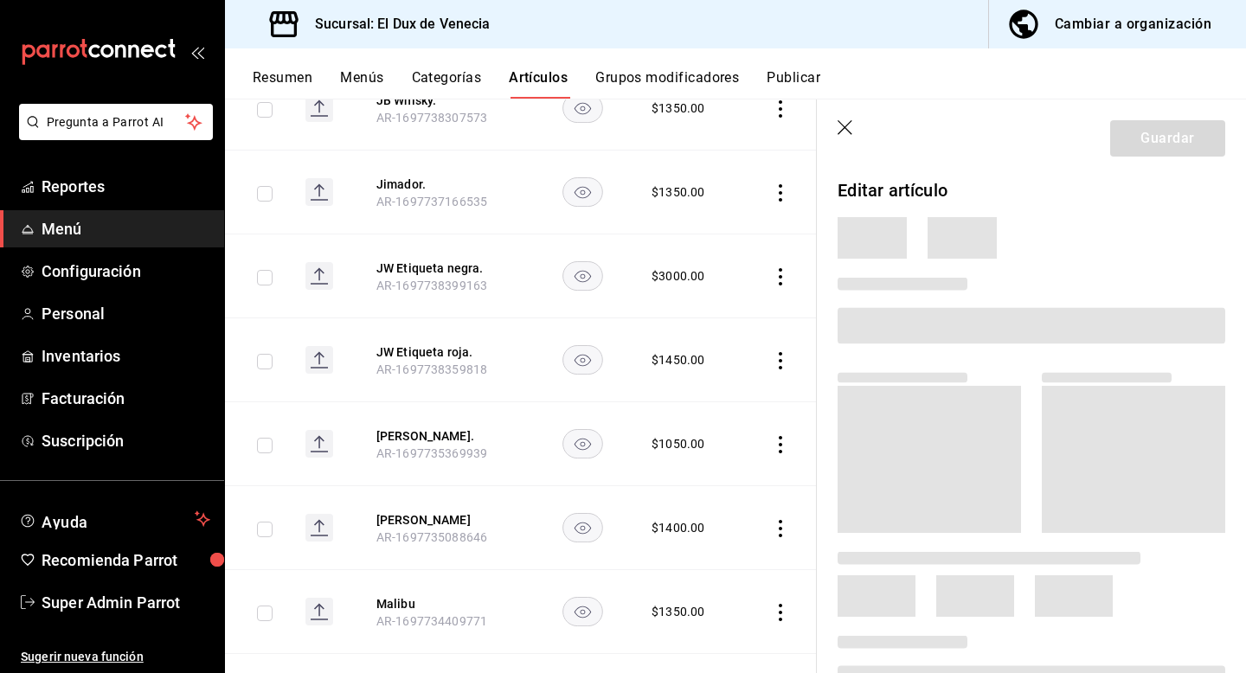
scroll to position [3693, 0]
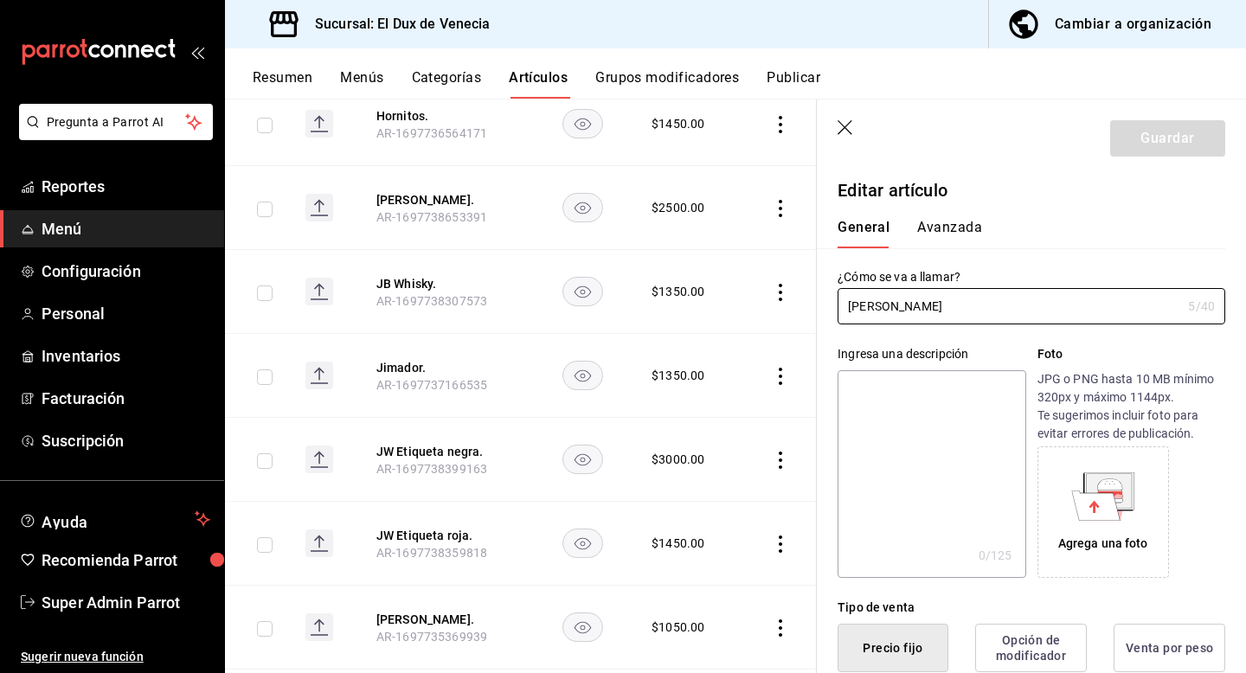
type input "$1400.00"
type input "[PERSON_NAME]."
click at [1145, 134] on button "Guardar" at bounding box center [1167, 138] width 115 height 36
